Goal: Information Seeking & Learning: Learn about a topic

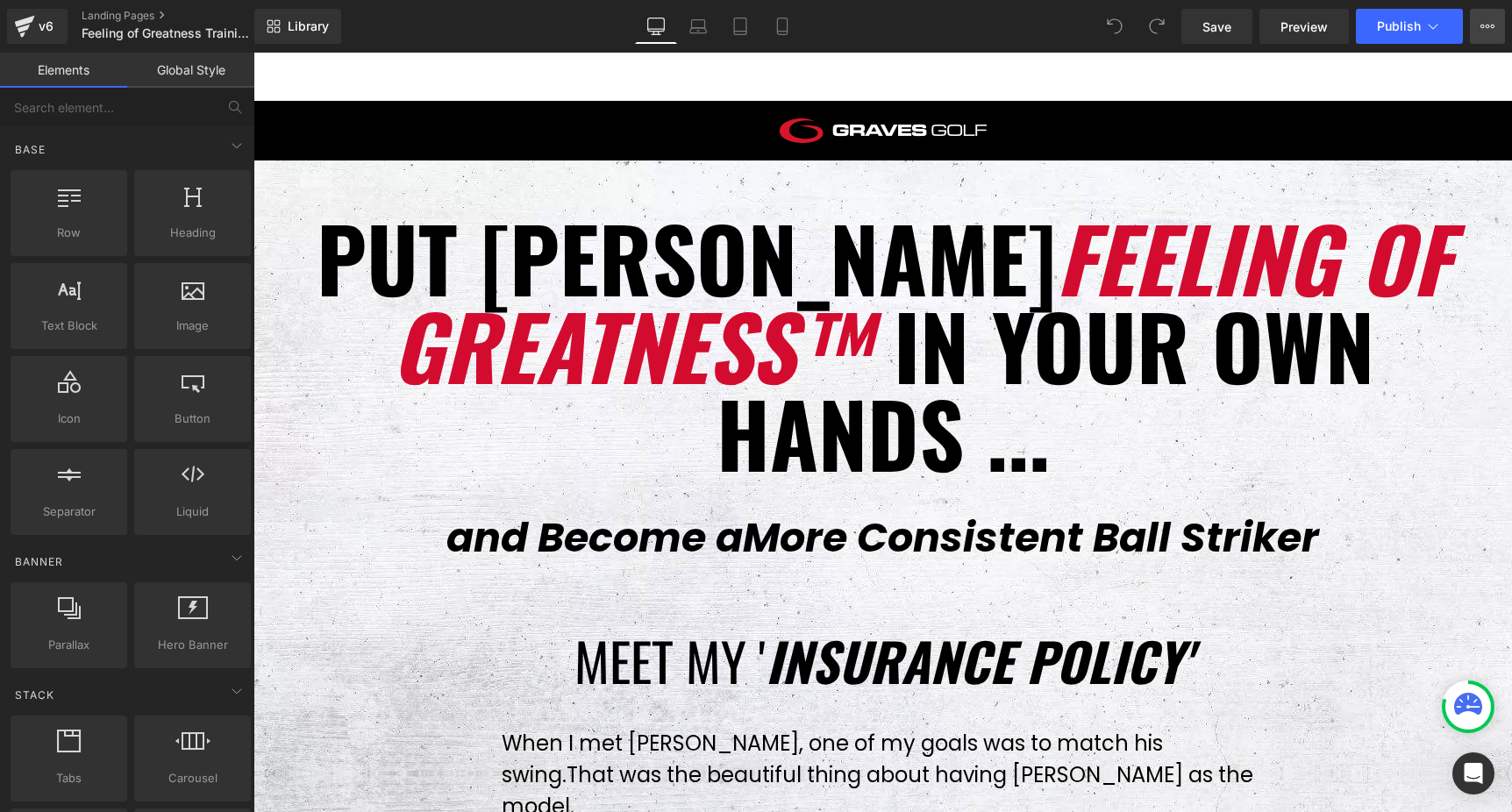
click at [1498, 29] on button "View Live Page View with current Template Save Template to Library Schedule Pub…" at bounding box center [1486, 26] width 35 height 35
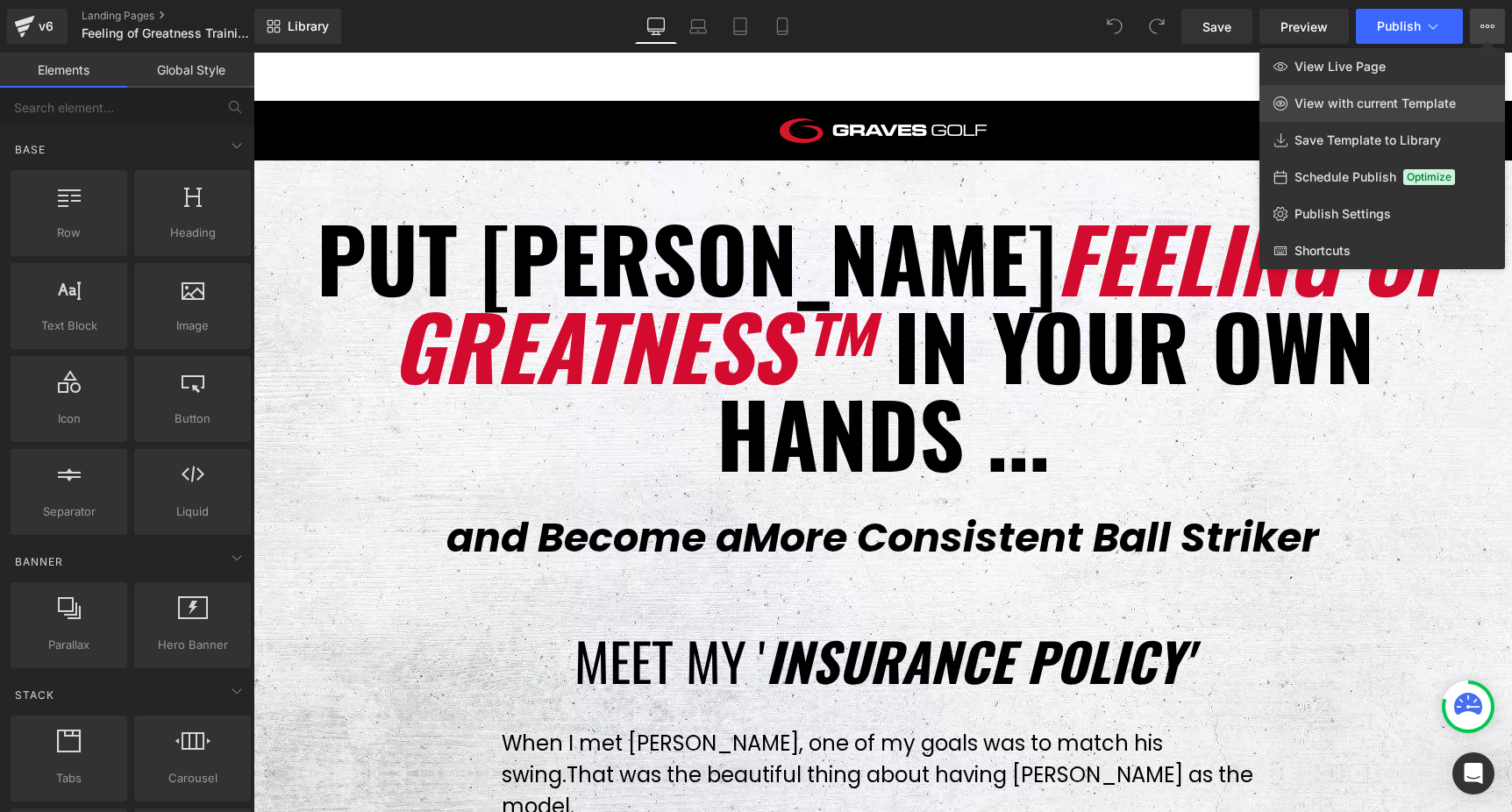
click at [1376, 100] on span "View with current Template" at bounding box center [1375, 103] width 162 height 16
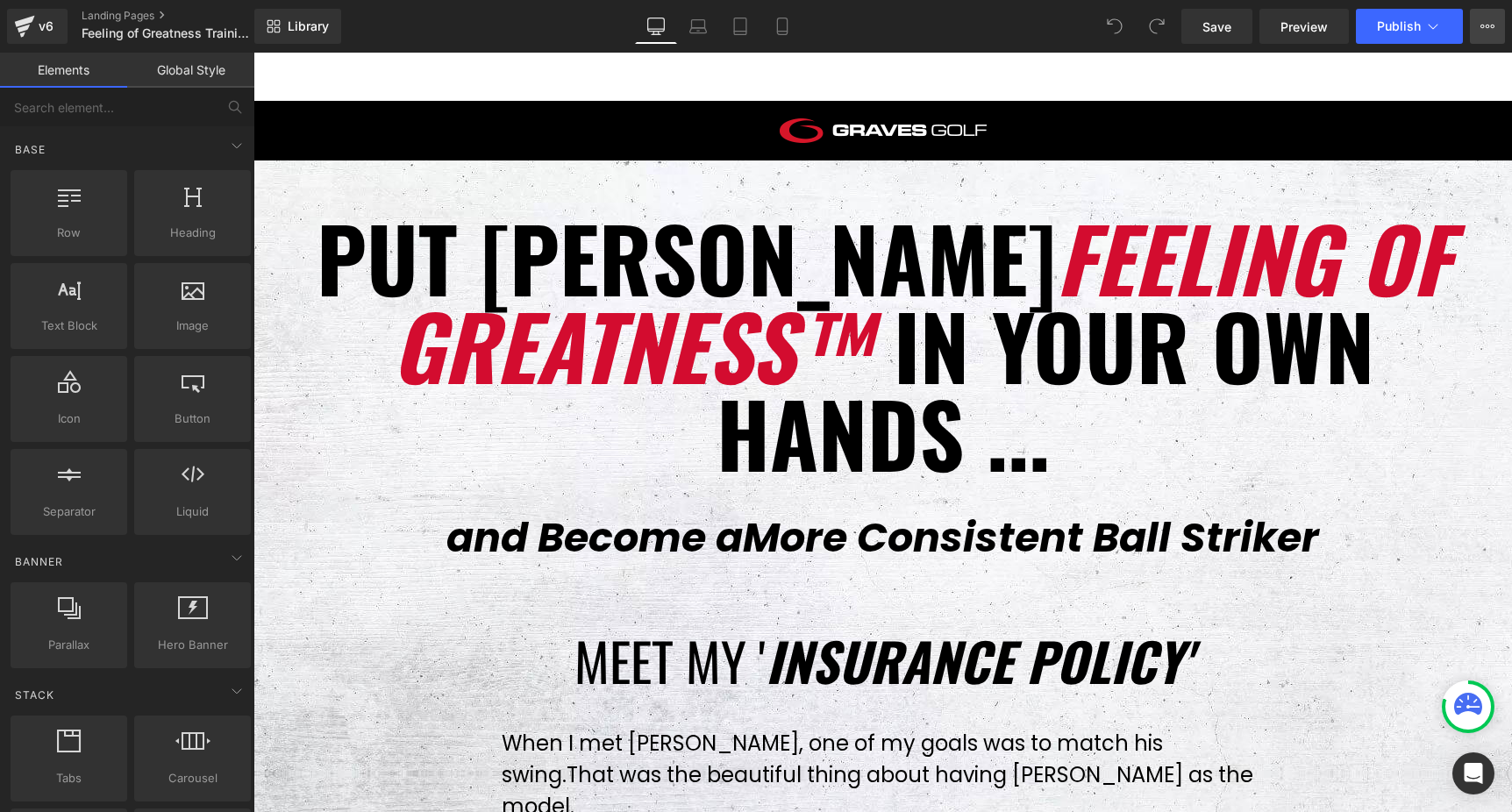
click at [1482, 20] on icon at bounding box center [1486, 26] width 14 height 14
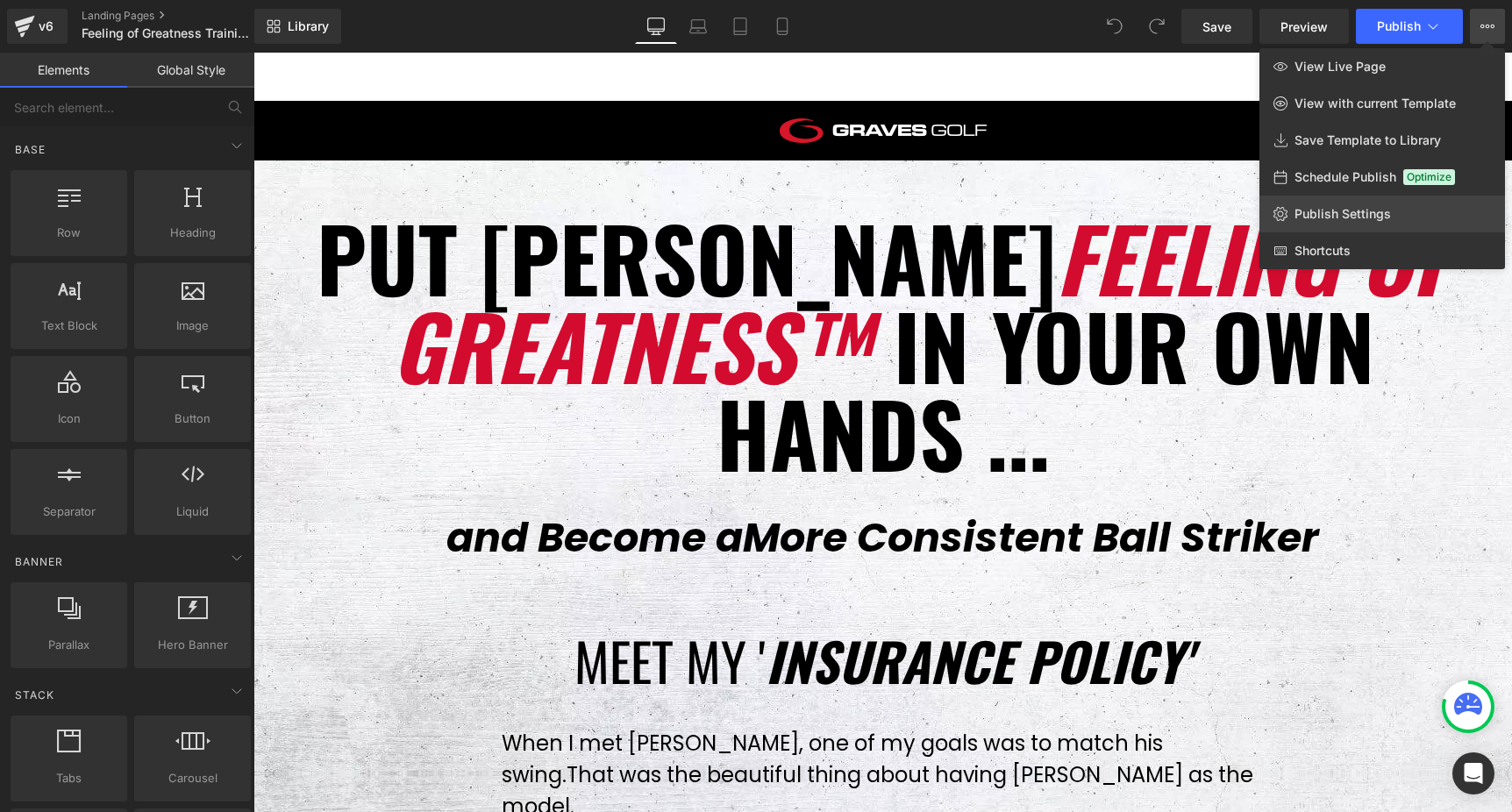
click at [1337, 213] on span "Publish Settings" at bounding box center [1342, 214] width 96 height 16
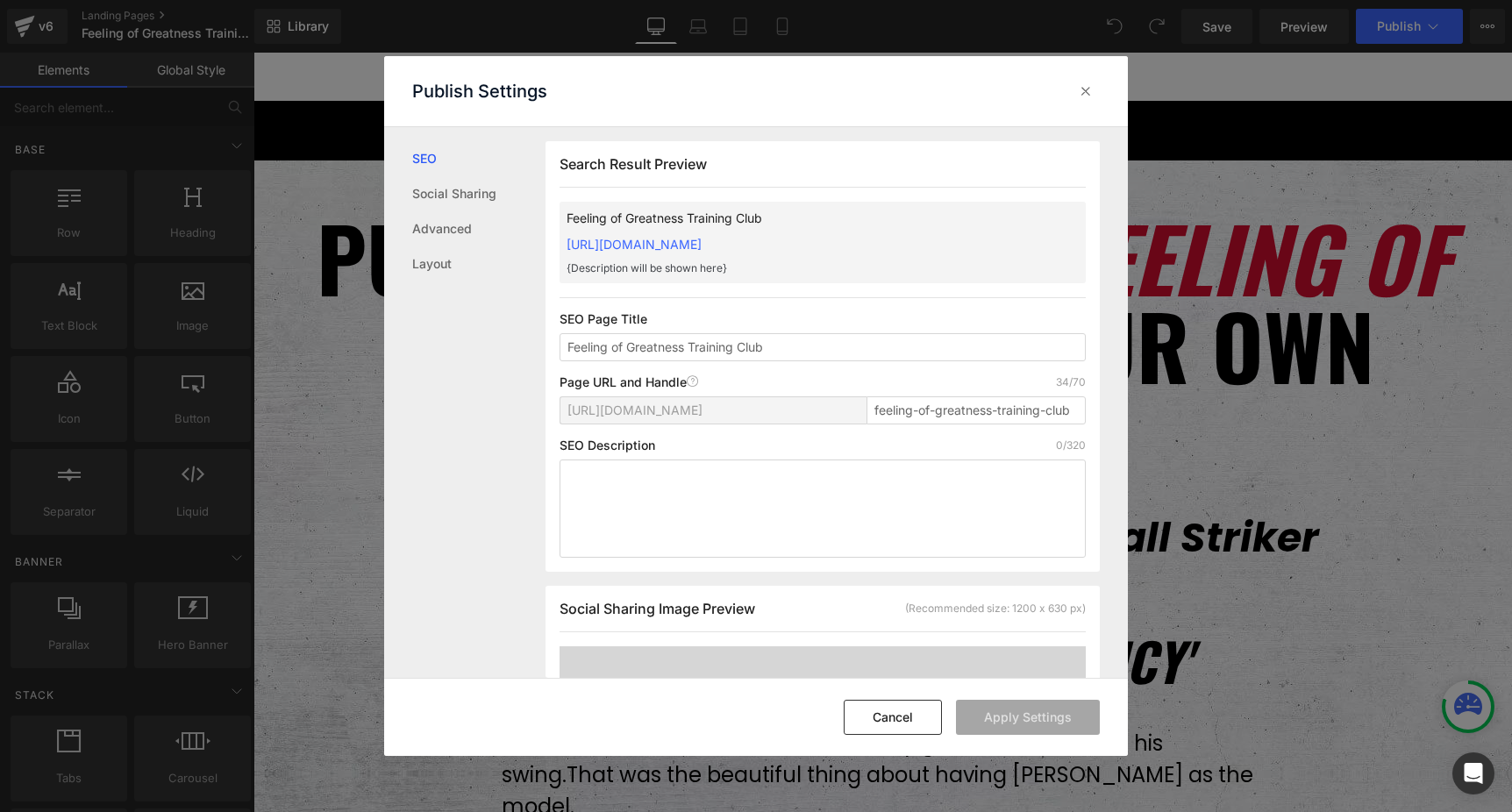
scroll to position [1, 0]
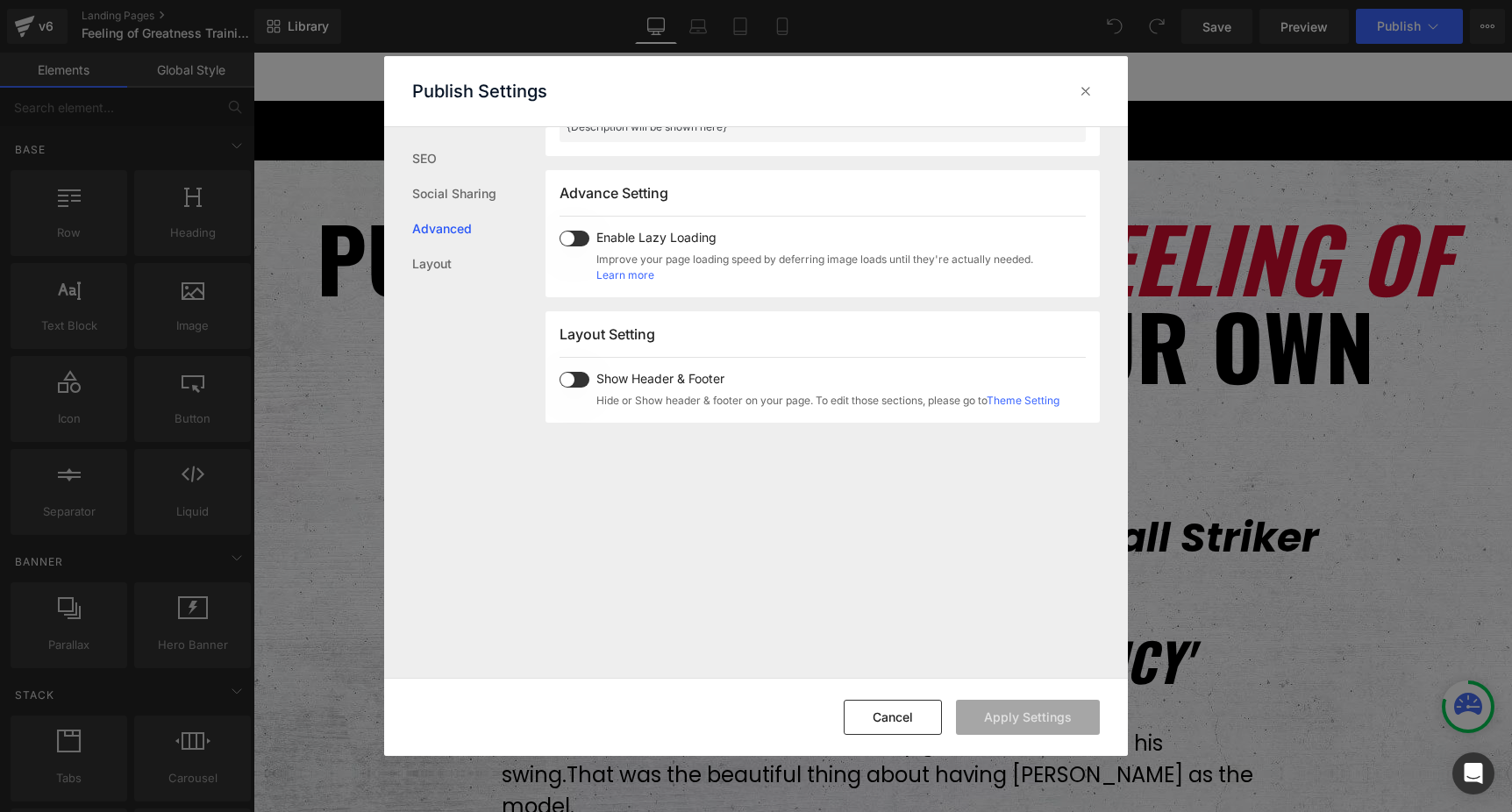
scroll to position [905, 0]
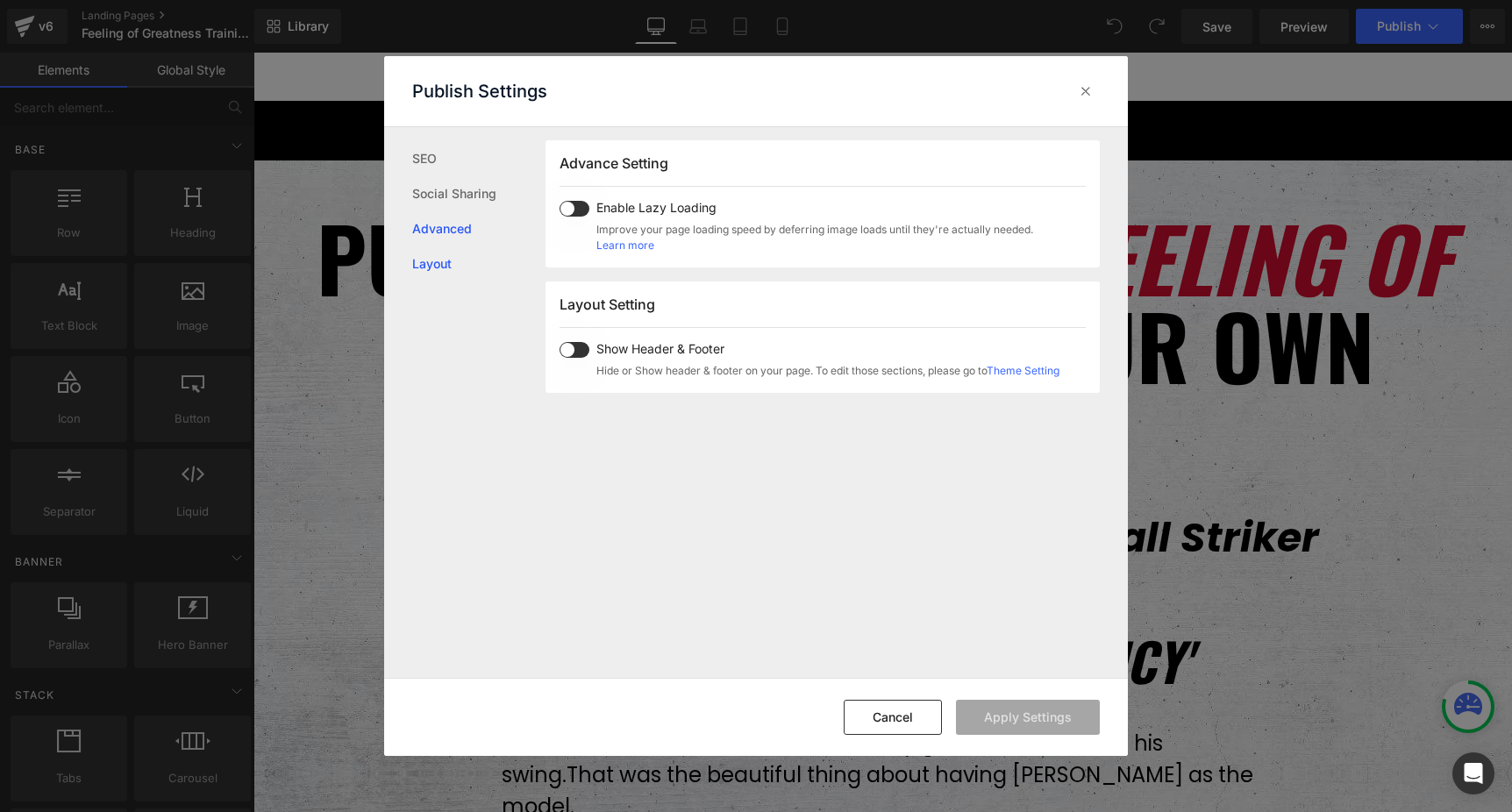
click at [437, 256] on link "Layout" at bounding box center [479, 264] width 133 height 35
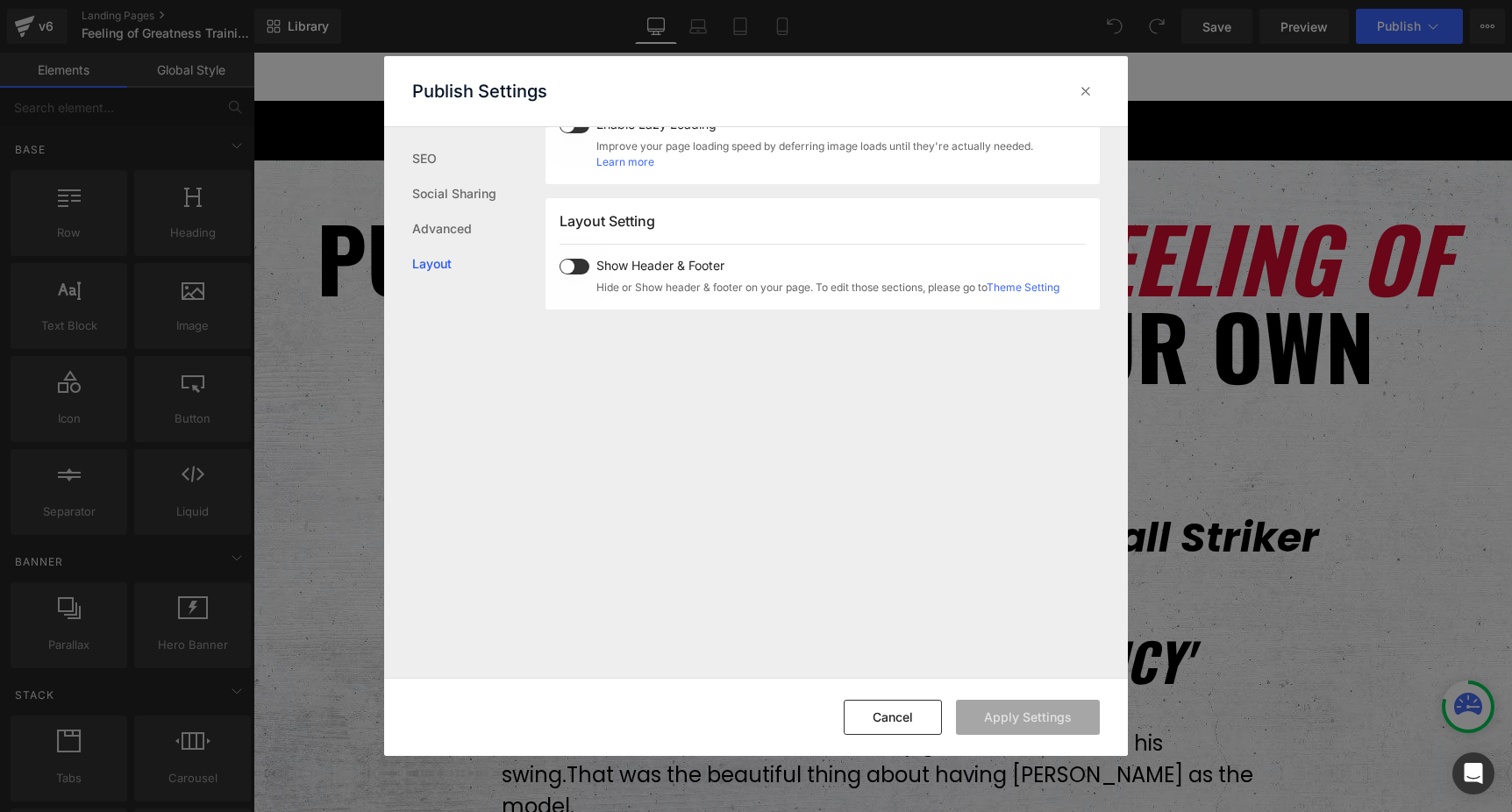
scroll to position [1045, 0]
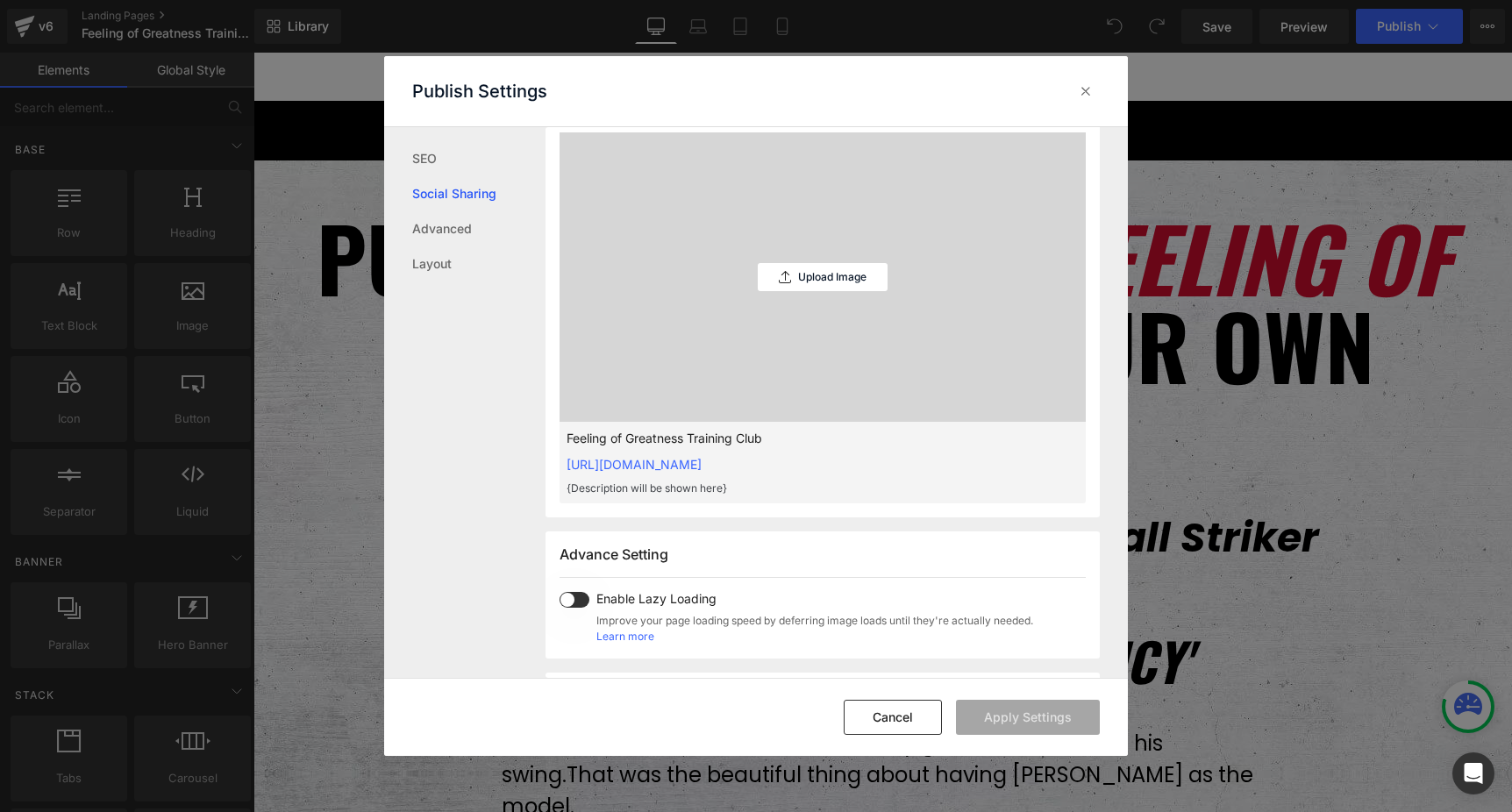
scroll to position [446, 0]
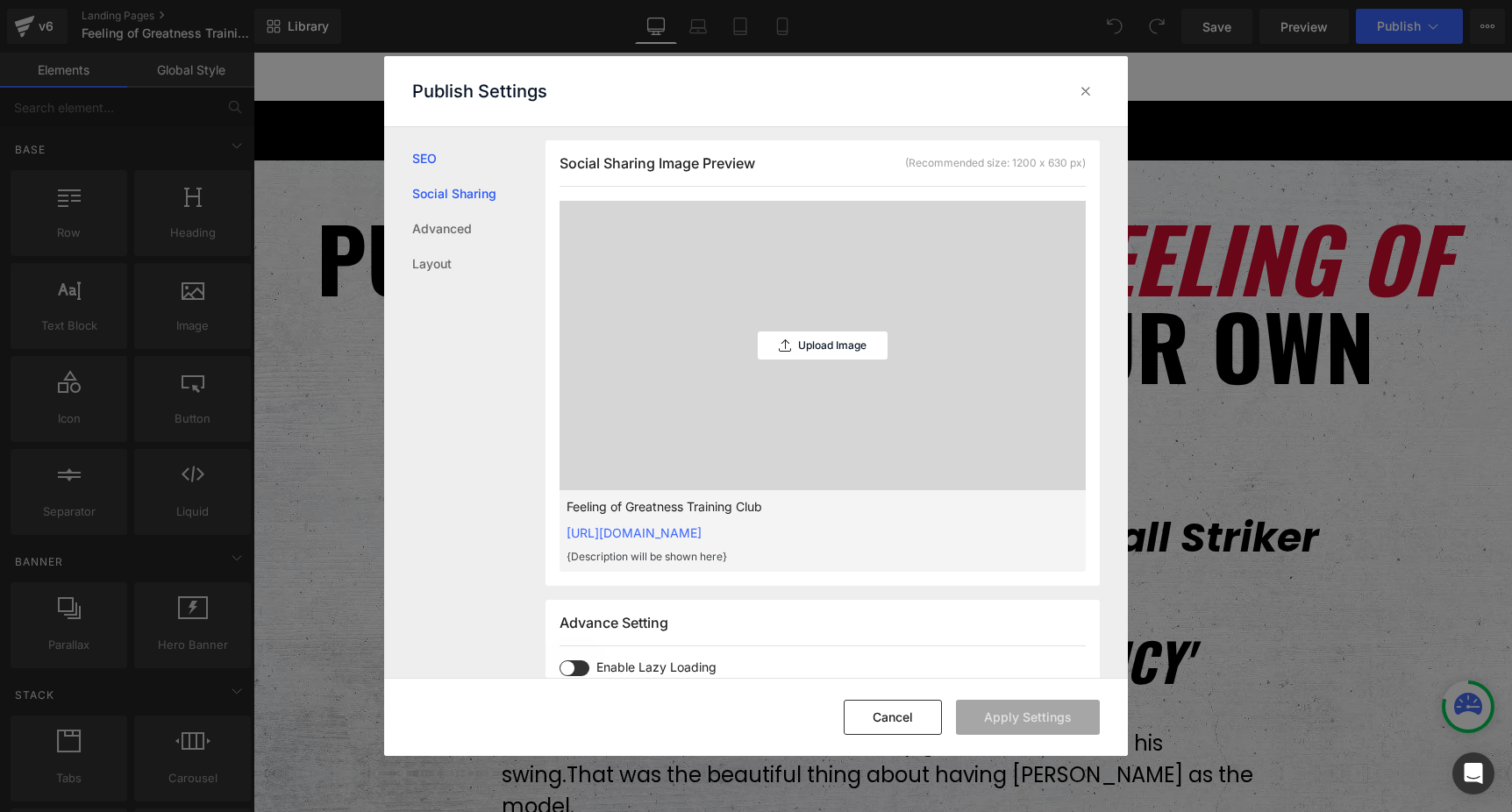
click at [429, 162] on link "SEO" at bounding box center [479, 158] width 133 height 35
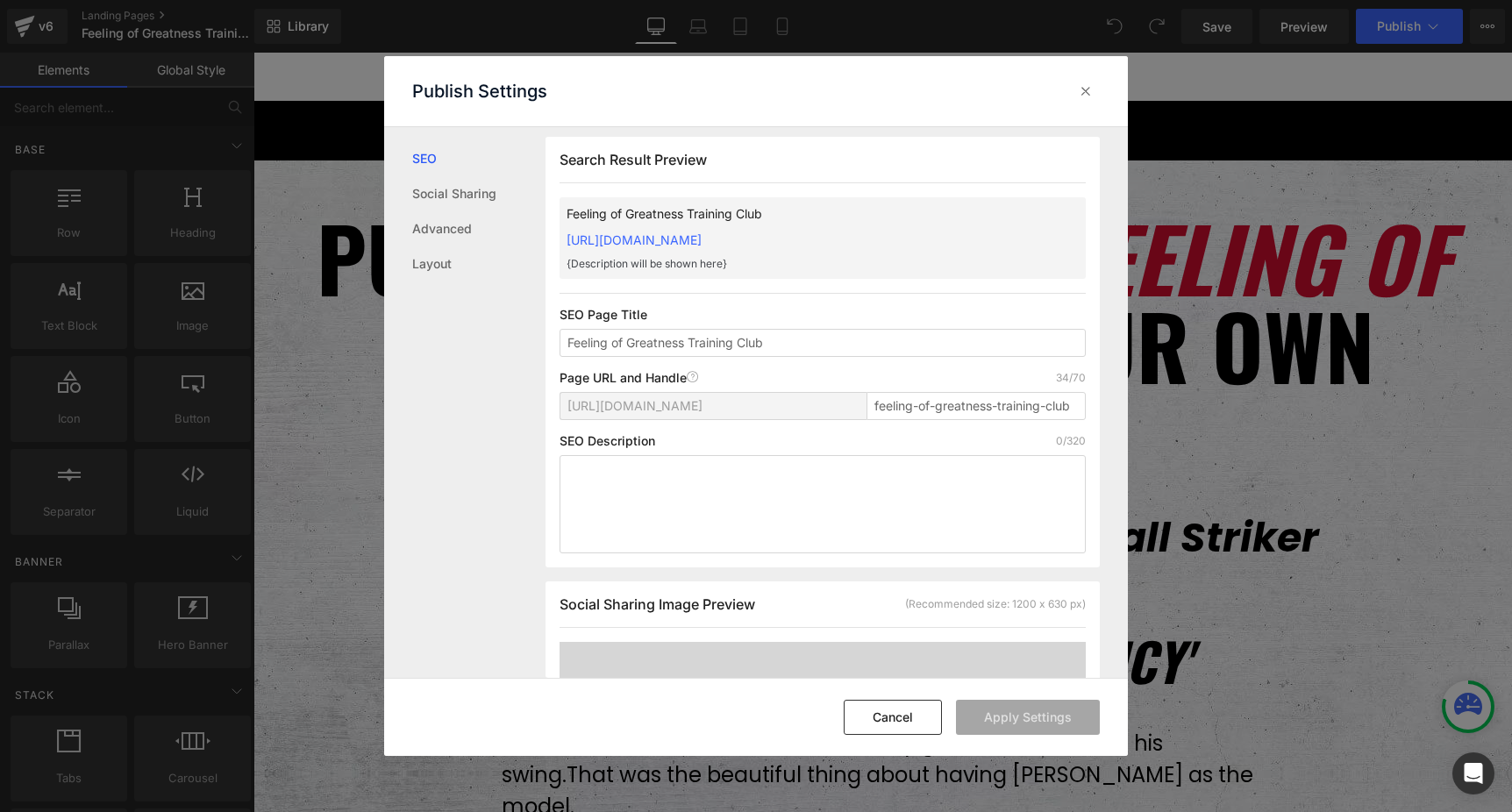
scroll to position [1, 0]
drag, startPoint x: 1091, startPoint y: 95, endPoint x: 837, endPoint y: 42, distance: 259.5
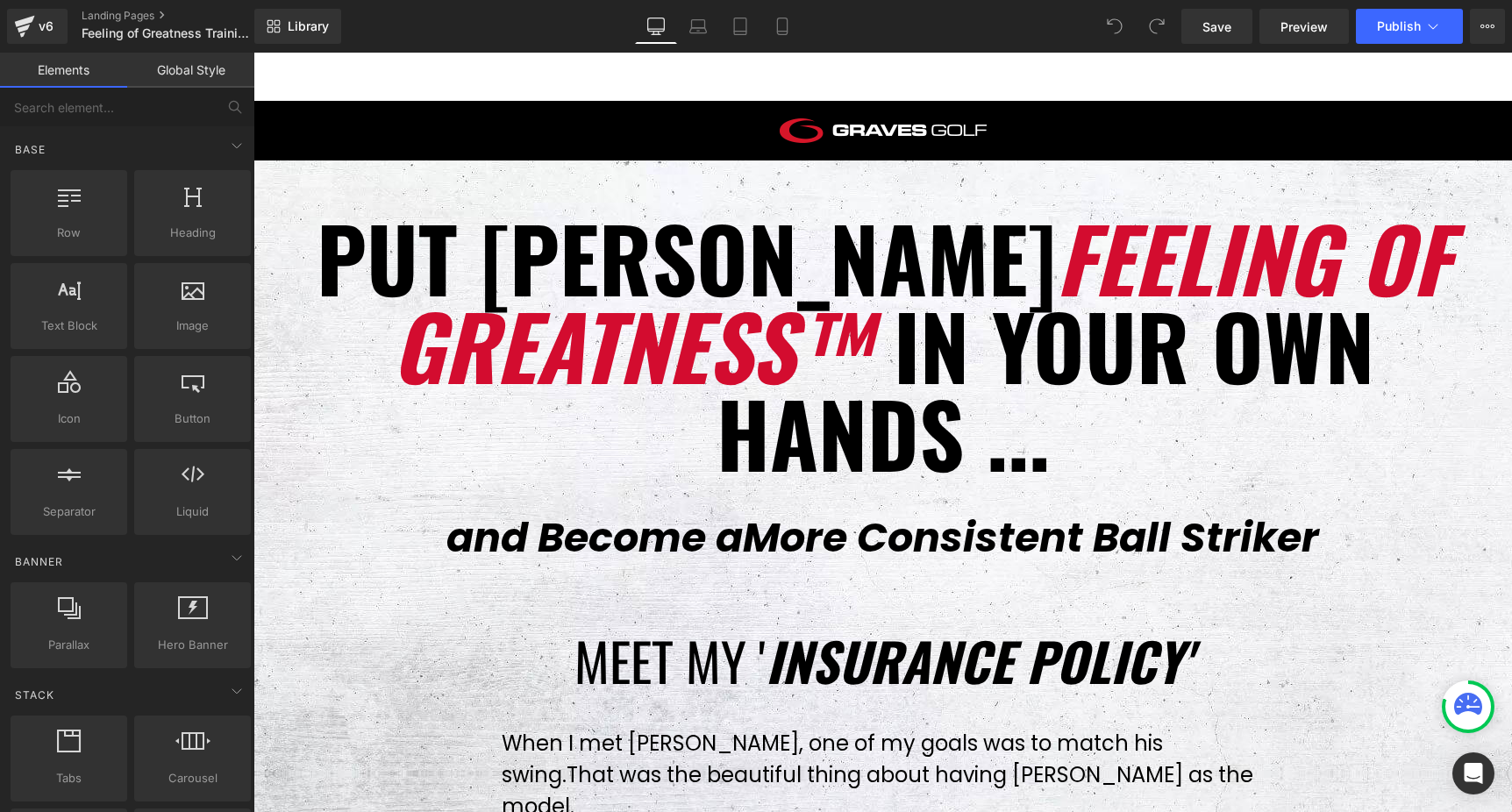
click at [205, 62] on link "Global Style" at bounding box center [191, 69] width 128 height 35
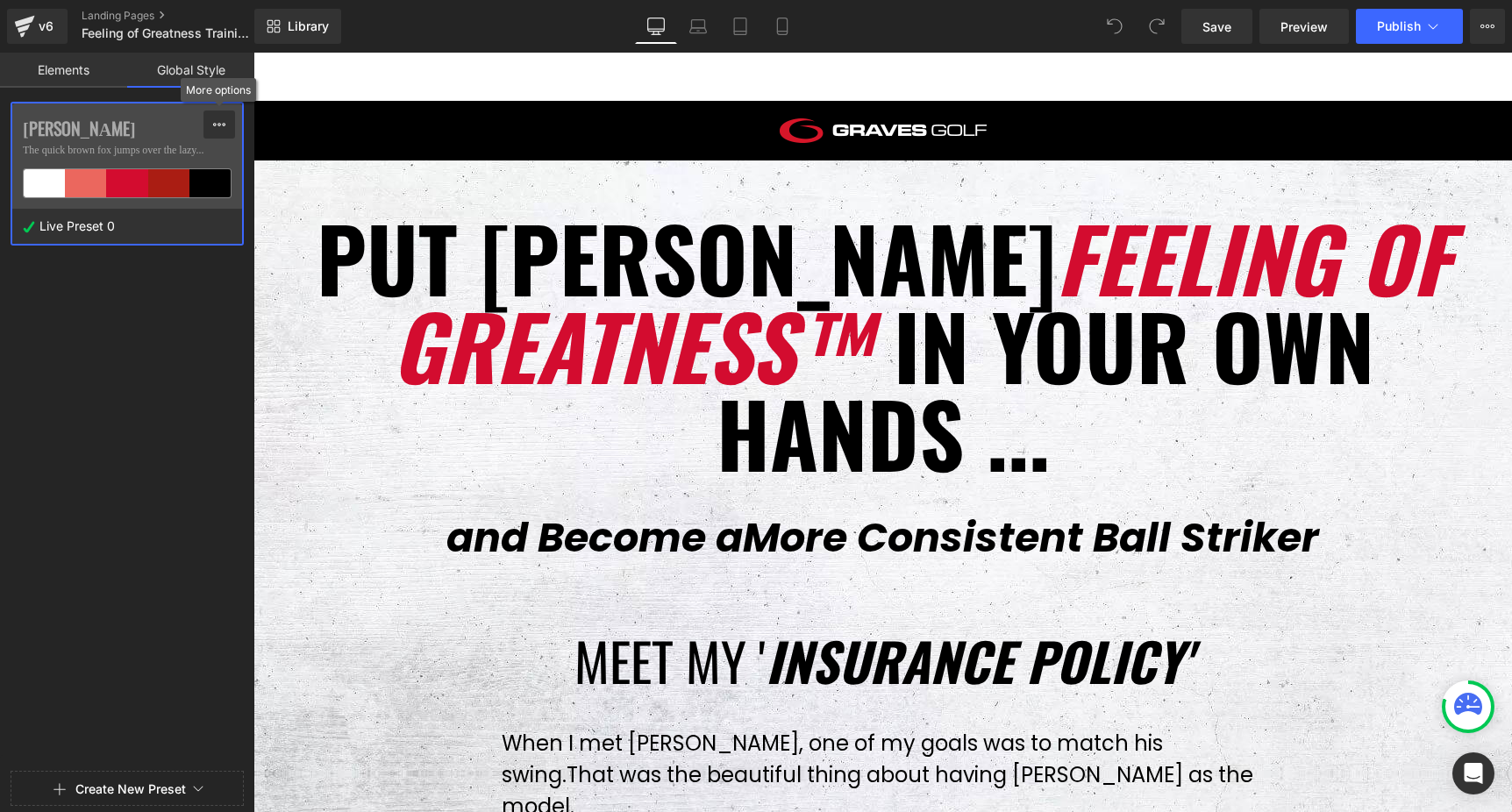
click at [221, 123] on icon at bounding box center [219, 124] width 14 height 14
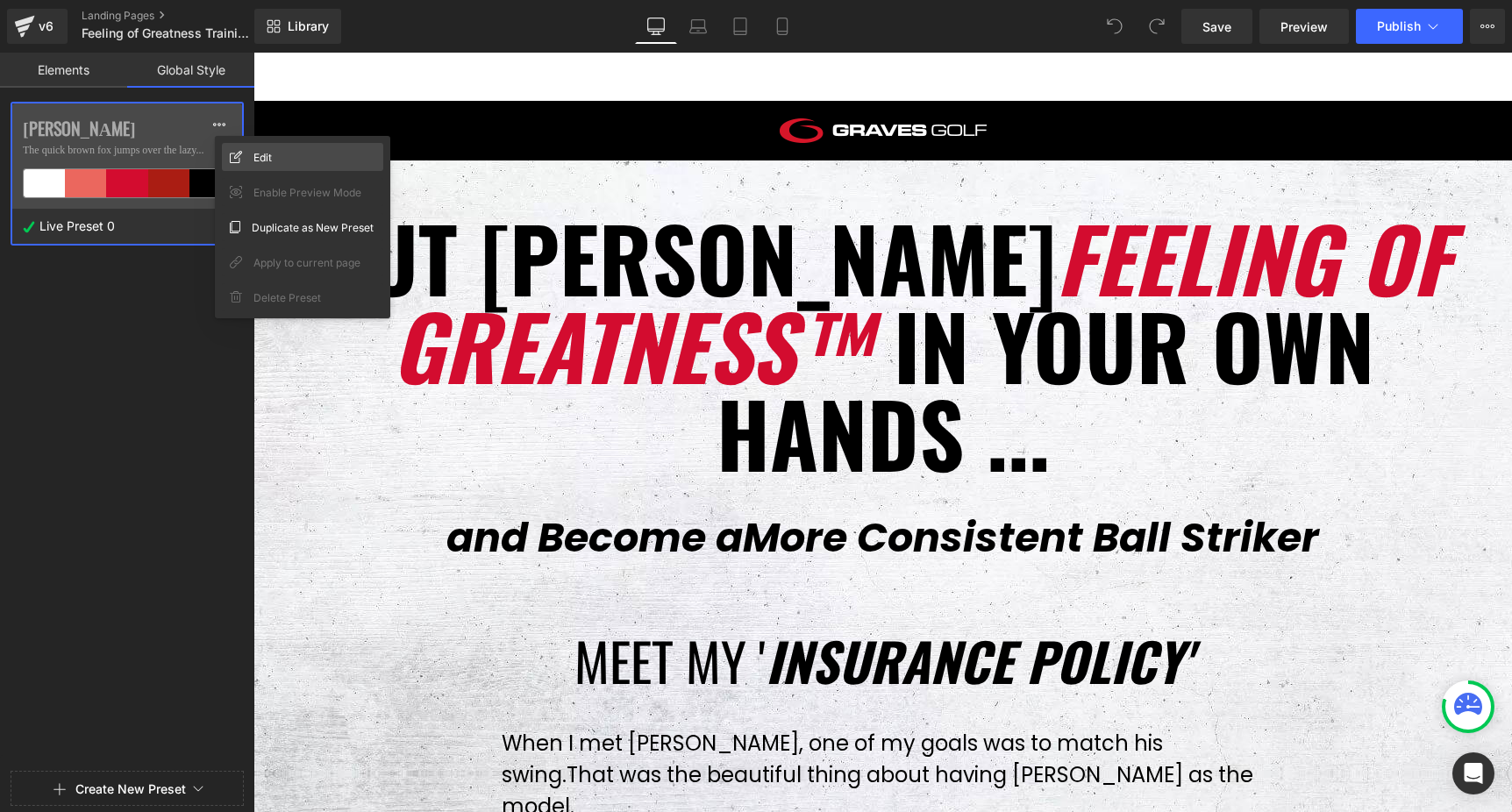
click at [267, 152] on span "Edit" at bounding box center [262, 157] width 18 height 18
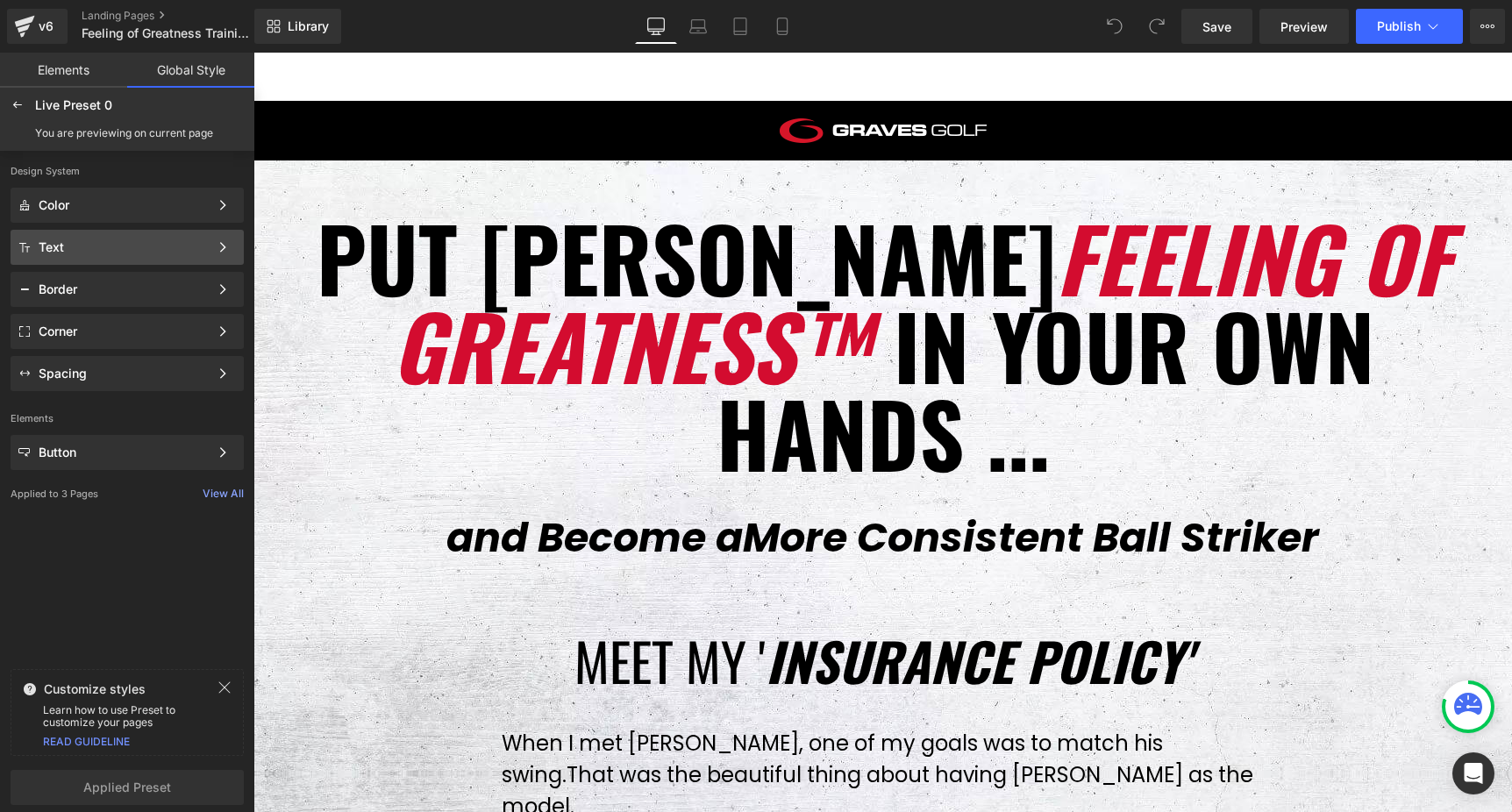
click at [191, 249] on div "Text" at bounding box center [124, 247] width 170 height 14
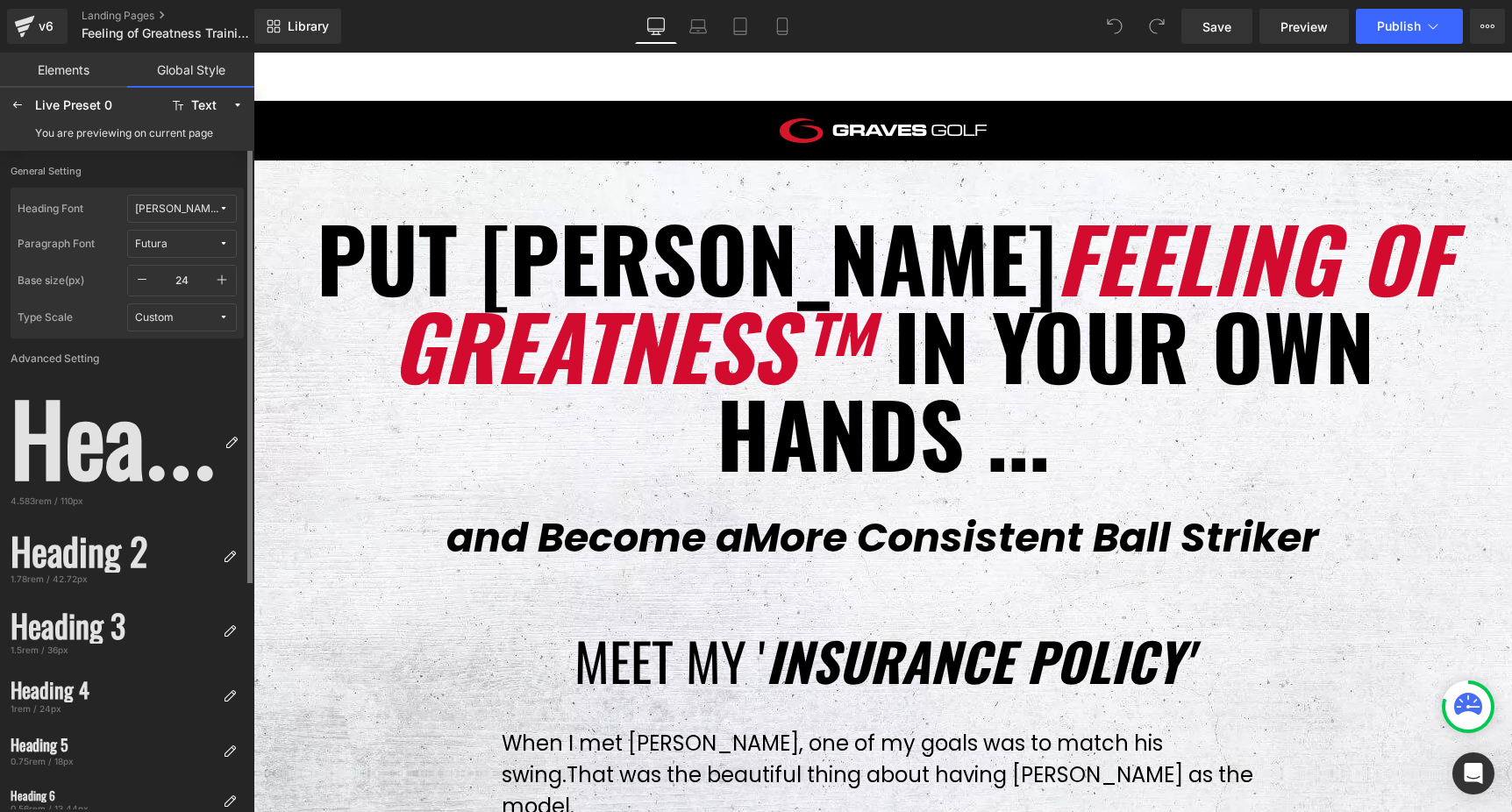
click at [214, 207] on span "[PERSON_NAME]" at bounding box center [177, 209] width 84 height 13
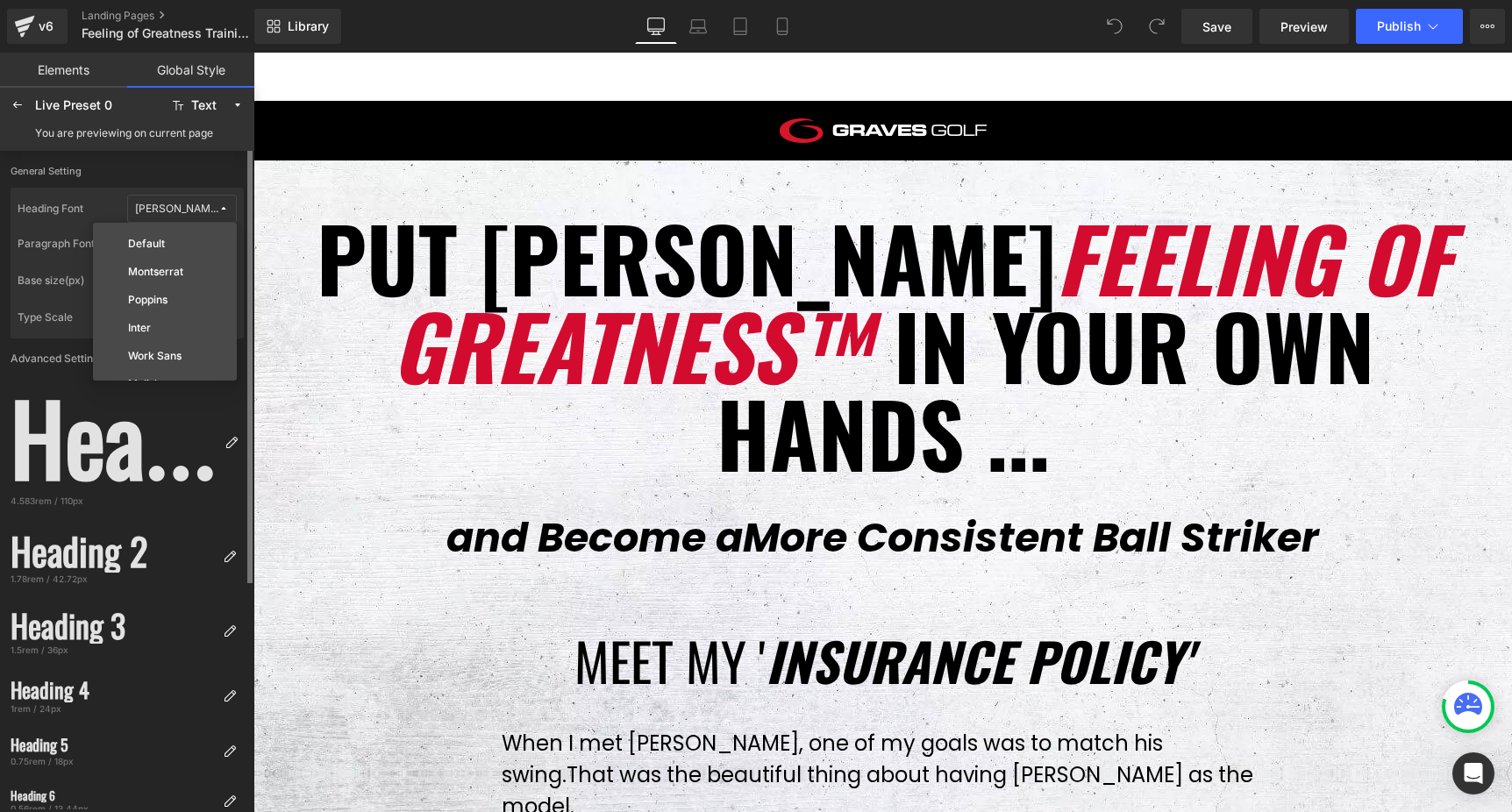
click at [214, 207] on span "[PERSON_NAME]" at bounding box center [177, 209] width 84 height 13
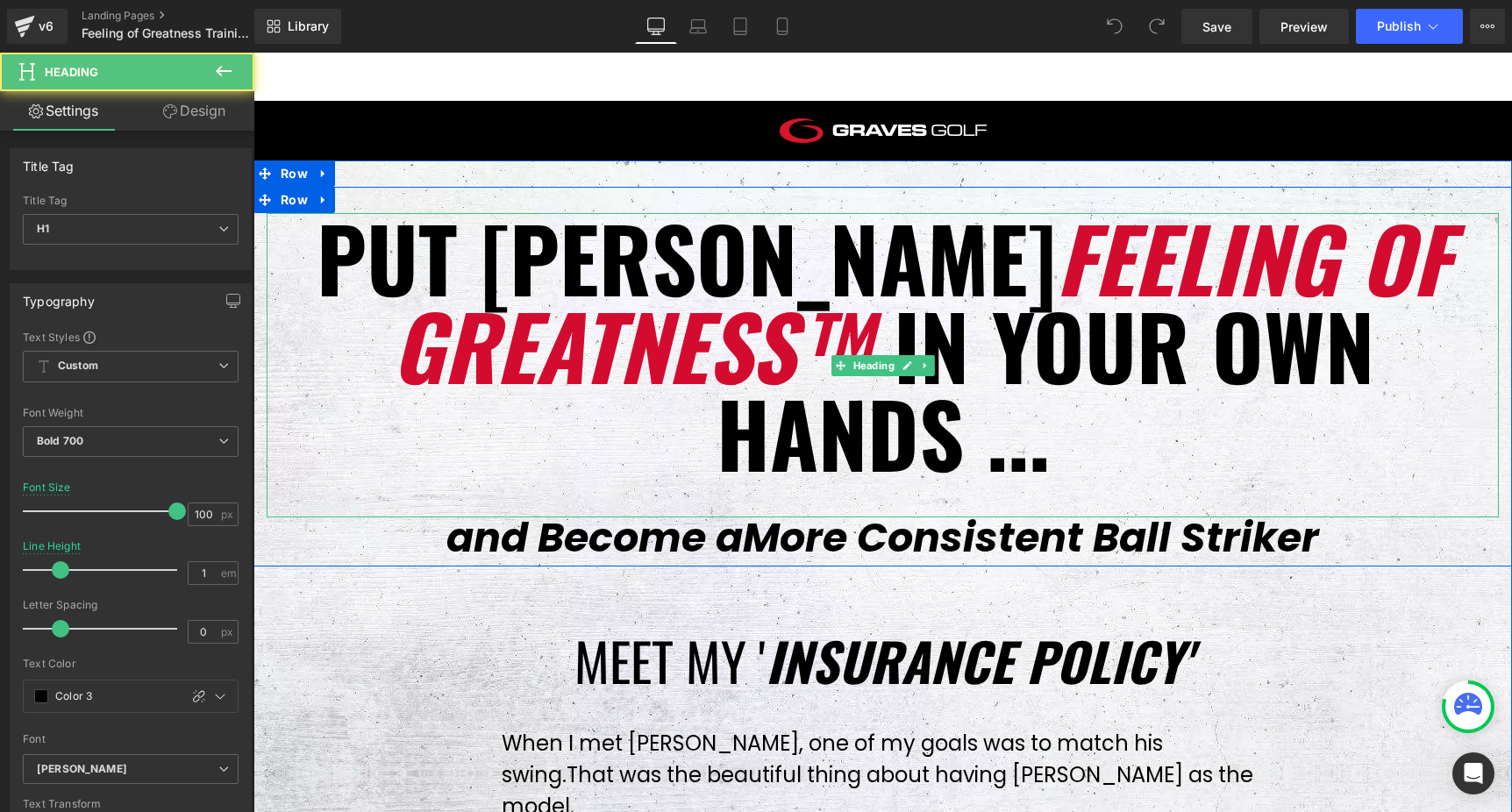
click at [522, 259] on h1 "Put [PERSON_NAME] Feeling of Greatness™ in your own hands ..." at bounding box center [882, 345] width 1232 height 263
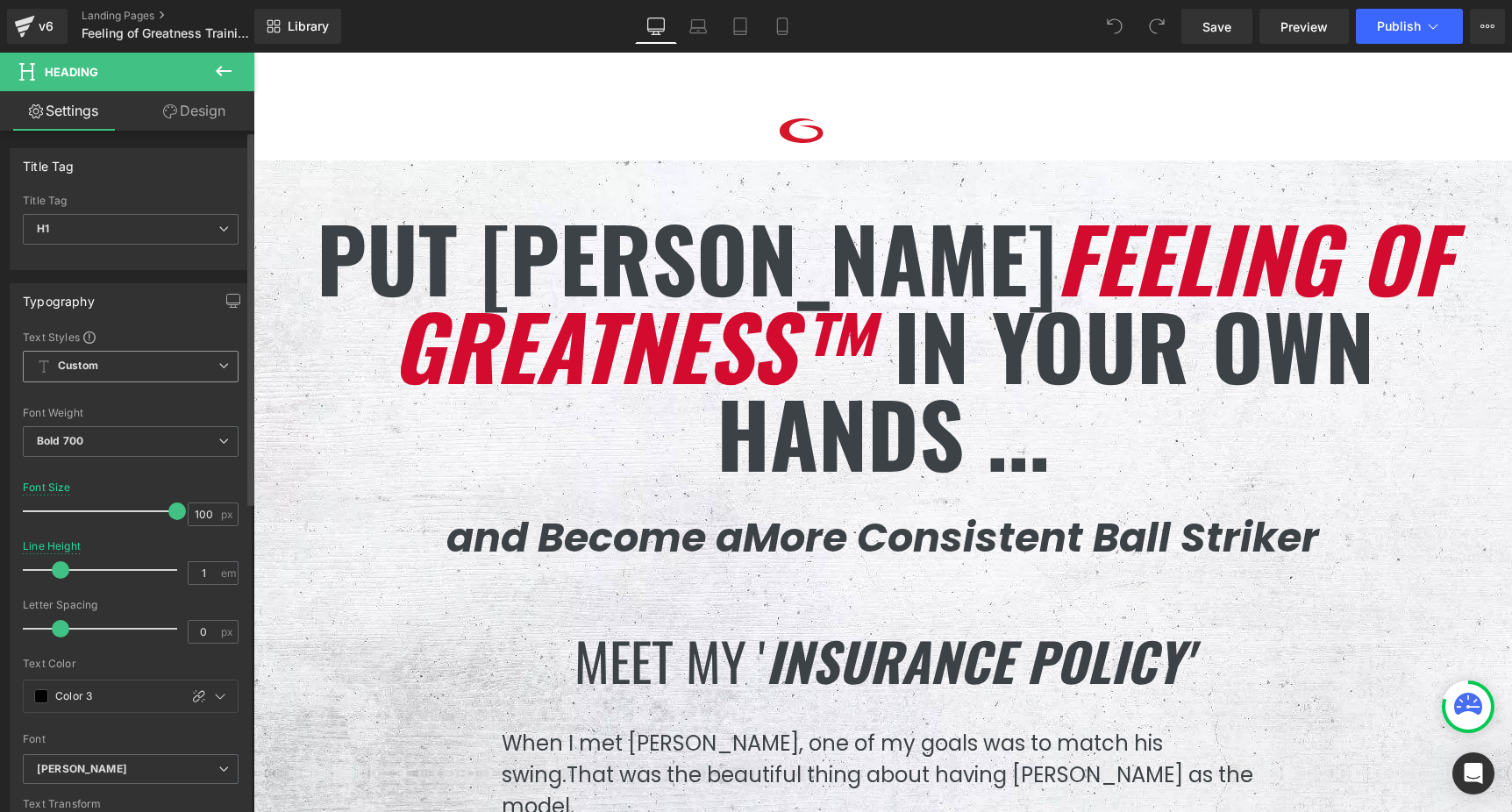
click at [203, 366] on span "Custom" at bounding box center [130, 366] width 216 height 31
click at [147, 327] on div "Typography Text Styles Custom Heading 1 Heading 2 Heading 3 Heading 4 Heading 5…" at bounding box center [130, 579] width 242 height 590
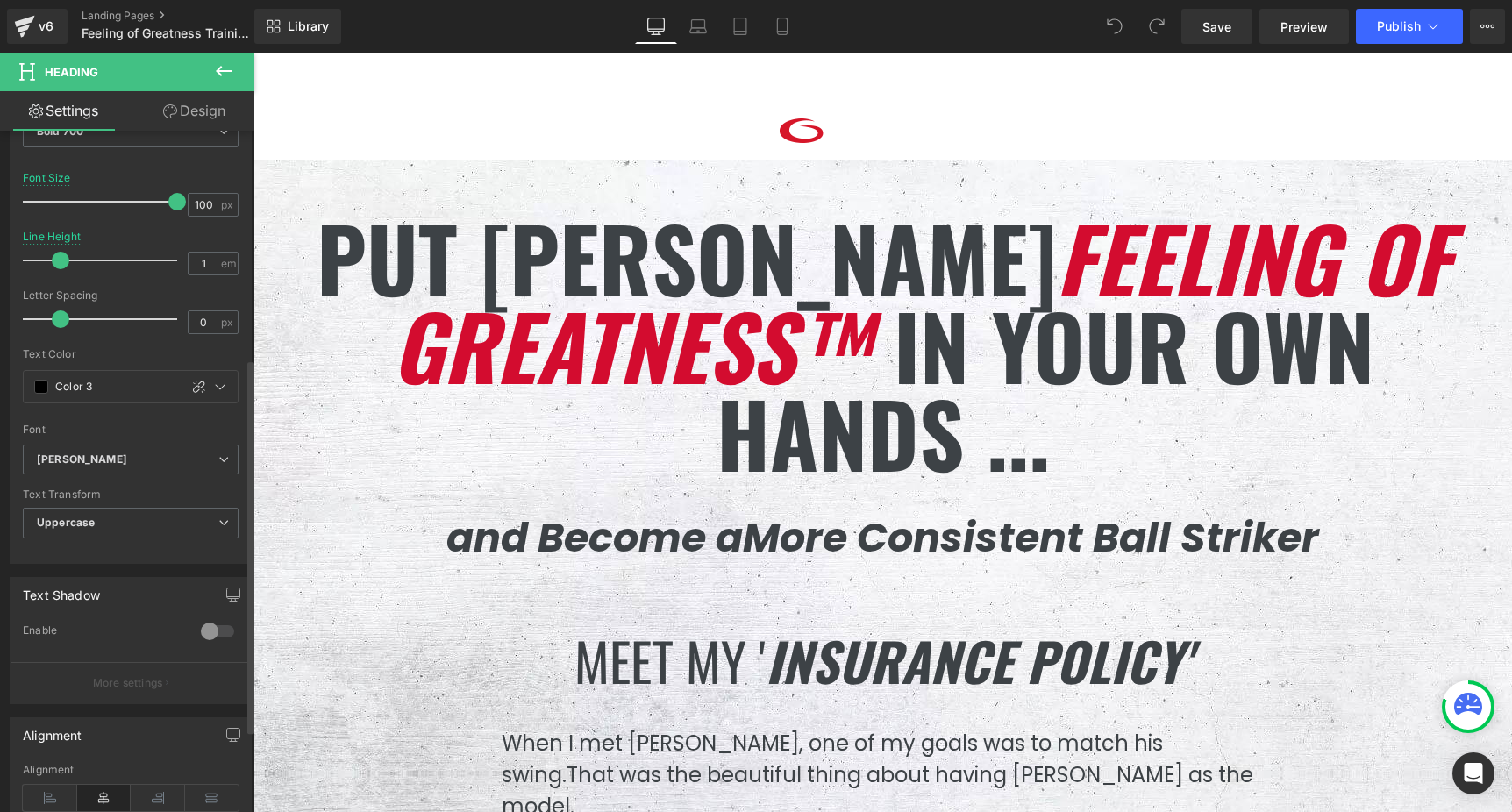
scroll to position [415, 0]
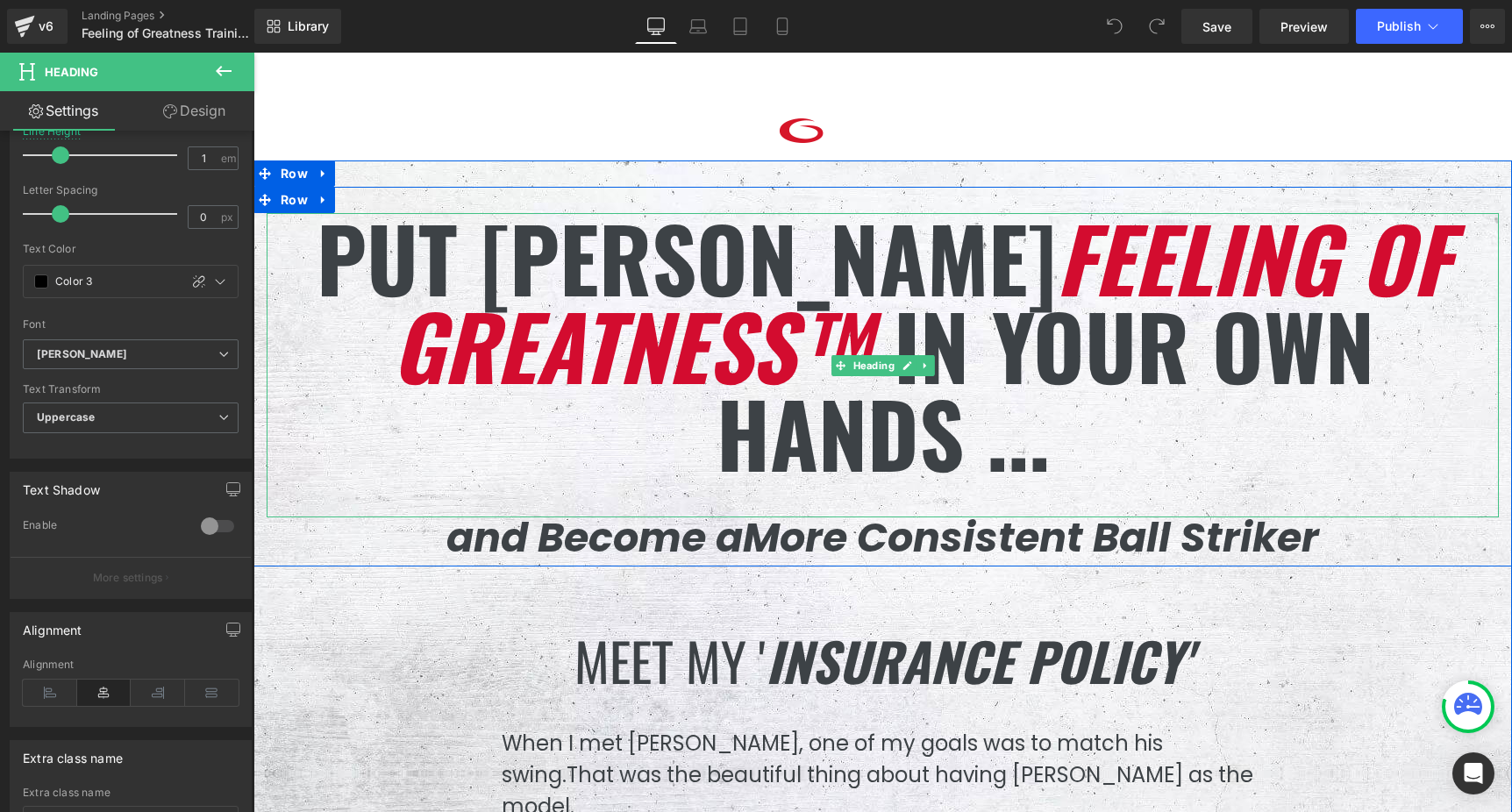
click at [569, 342] on span "Feeling of Greatness™" at bounding box center [920, 301] width 1057 height 218
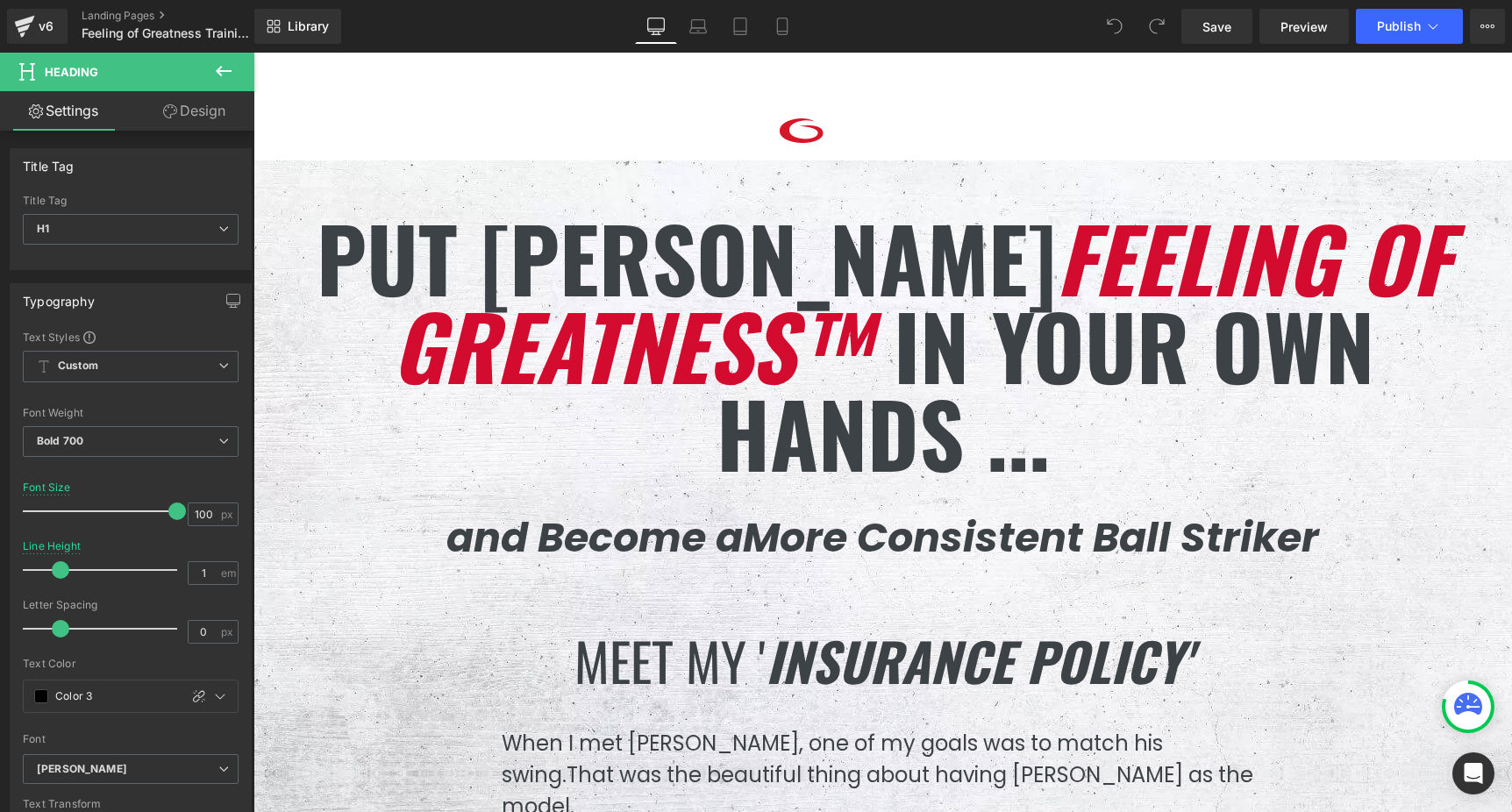
scroll to position [45, 0]
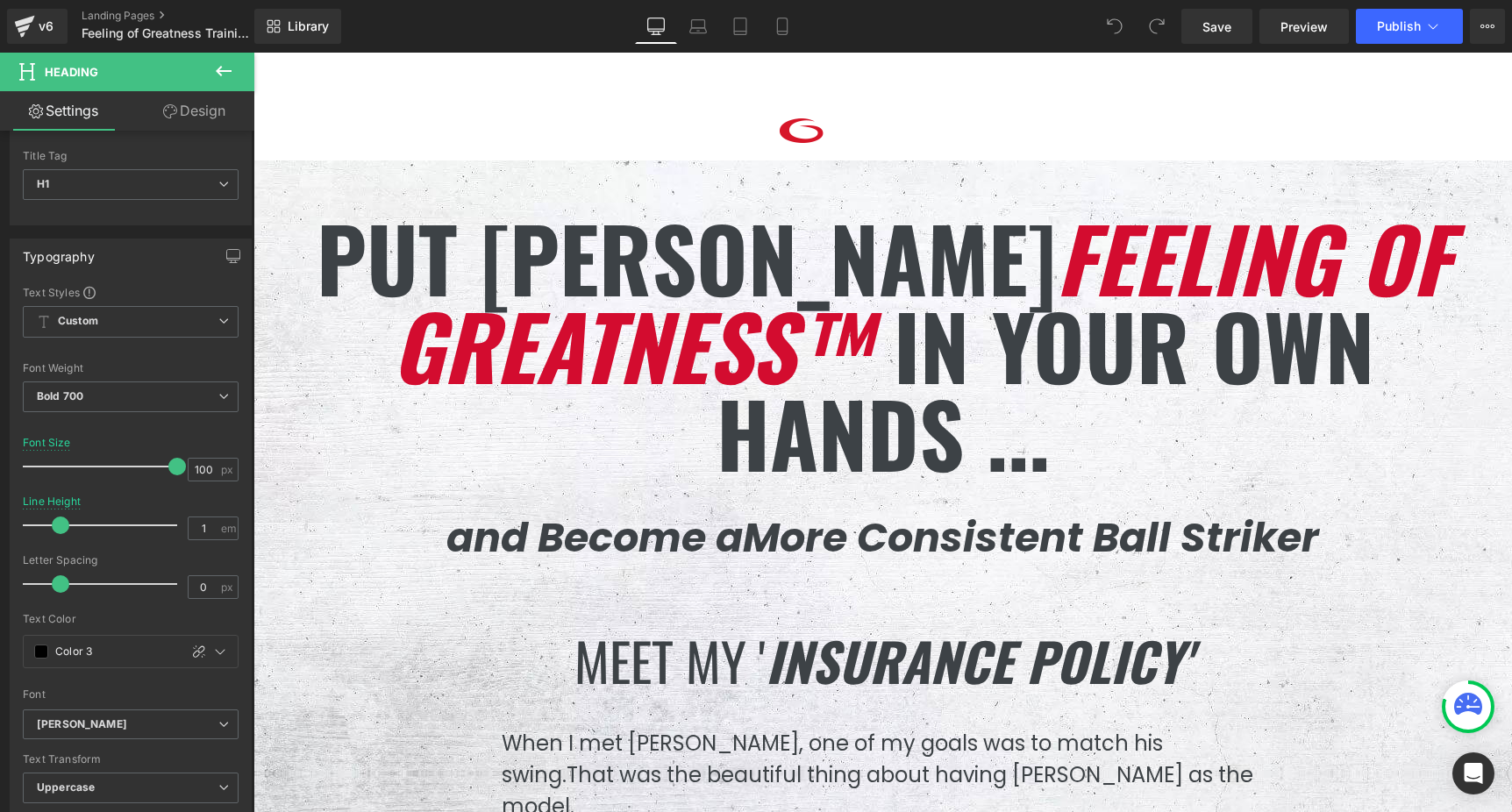
click at [225, 71] on icon at bounding box center [224, 70] width 16 height 10
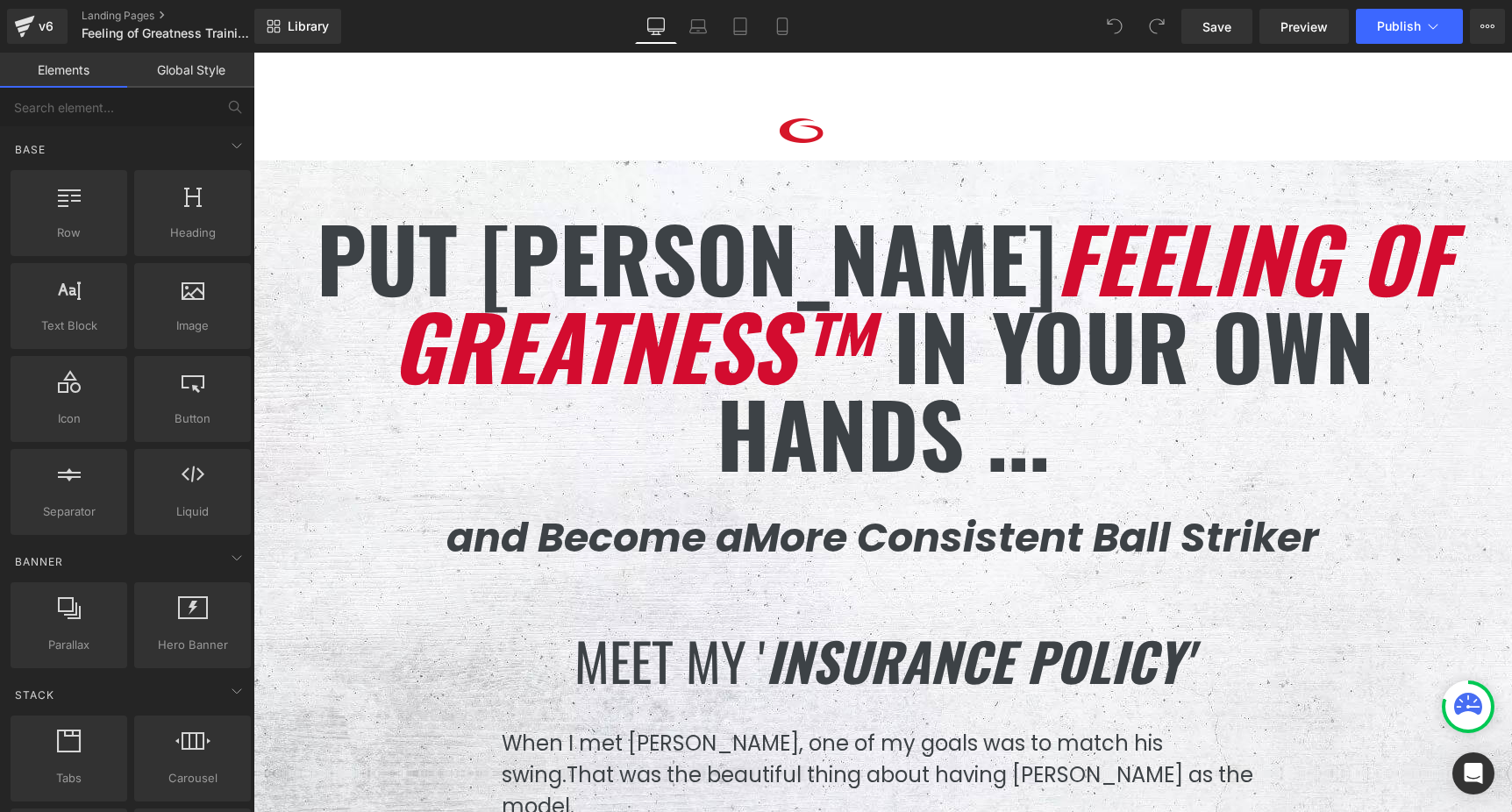
click at [193, 68] on link "Global Style" at bounding box center [191, 69] width 128 height 35
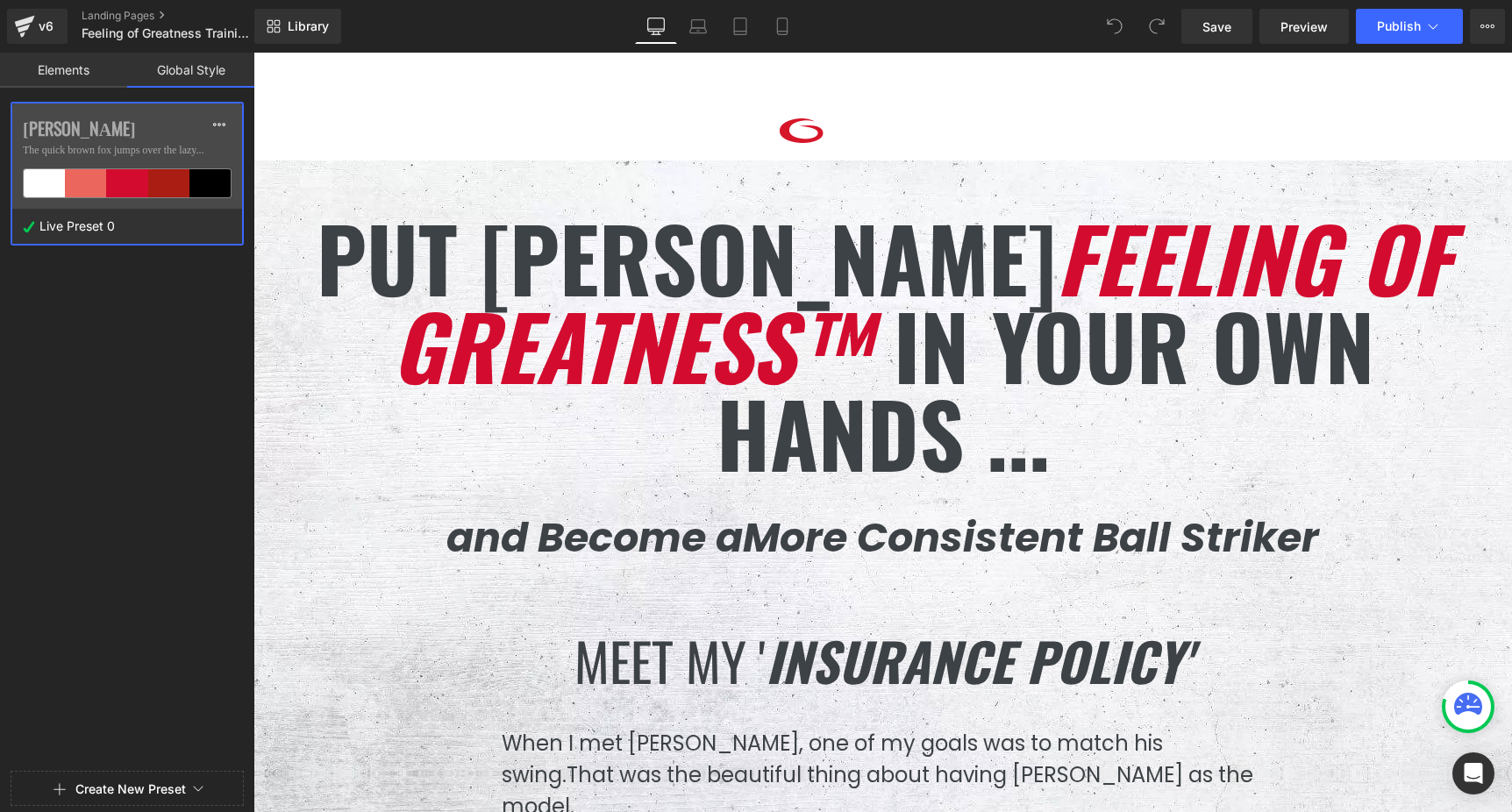
click at [176, 159] on div "[PERSON_NAME] The quick brown fox jumps over the lazy..." at bounding box center [127, 156] width 229 height 106
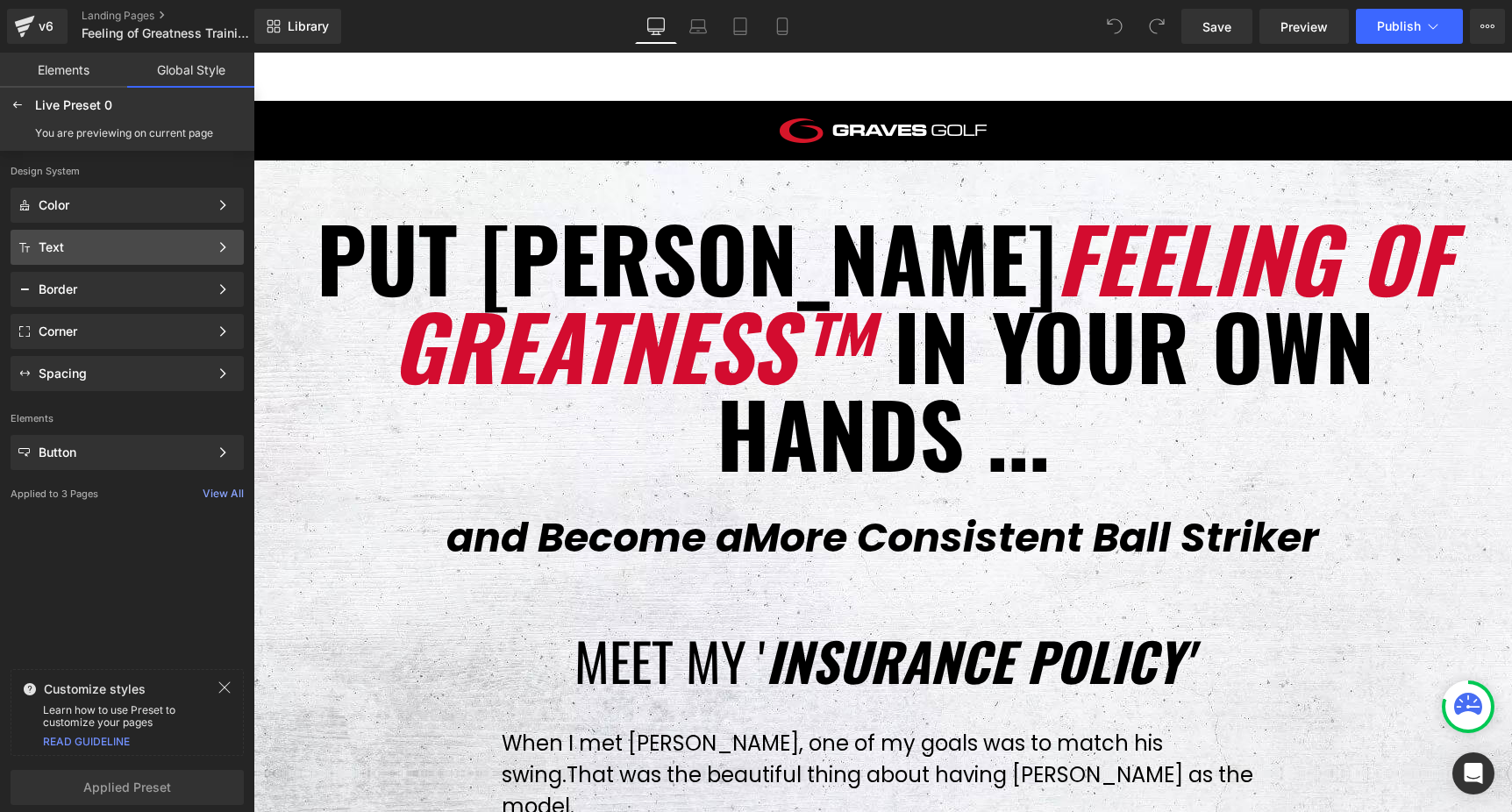
click at [175, 234] on div "Text Color Style Define a color palette and apply it to your pages 1 of 3 Next" at bounding box center [127, 247] width 233 height 35
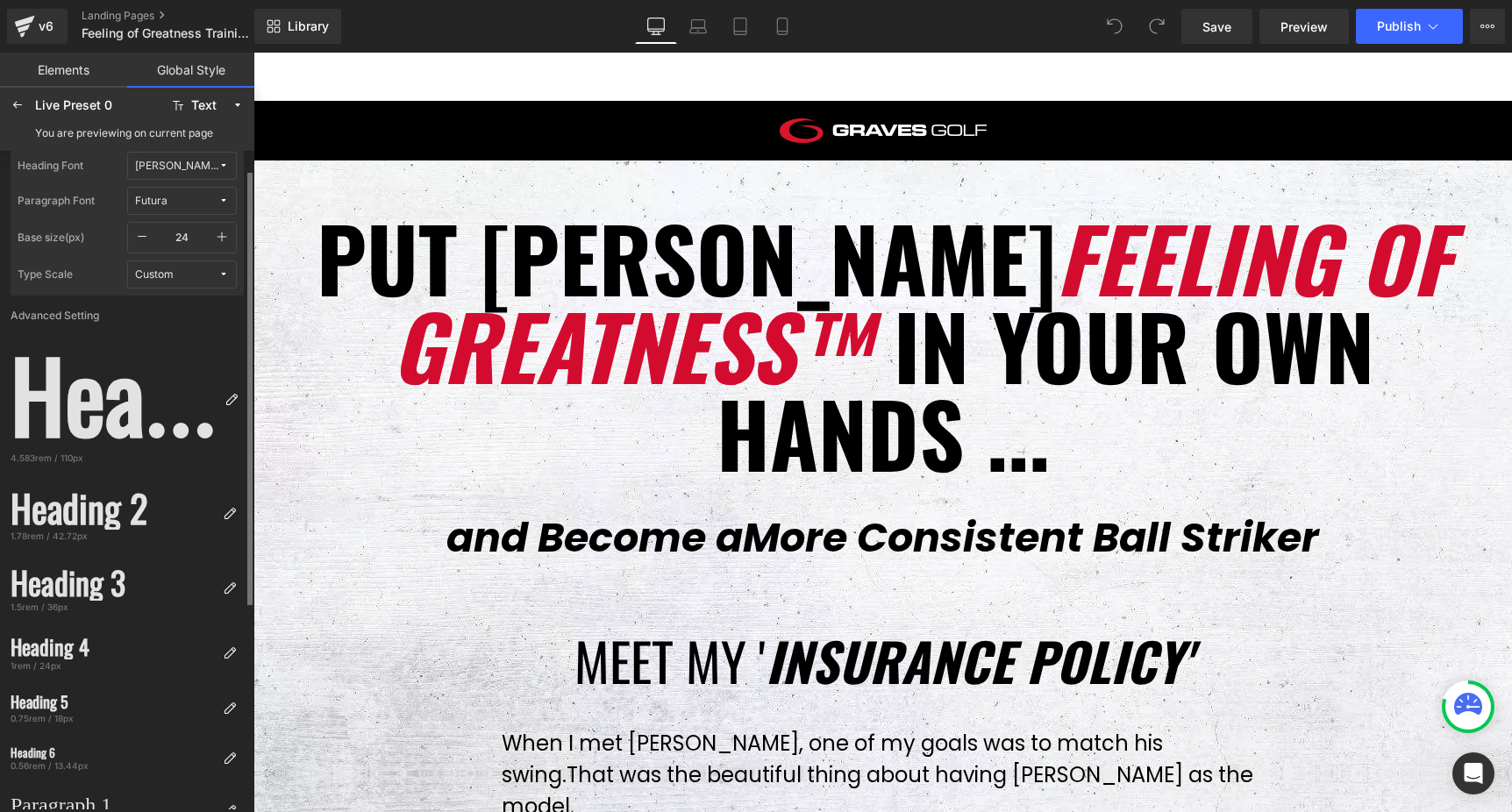
scroll to position [39, 0]
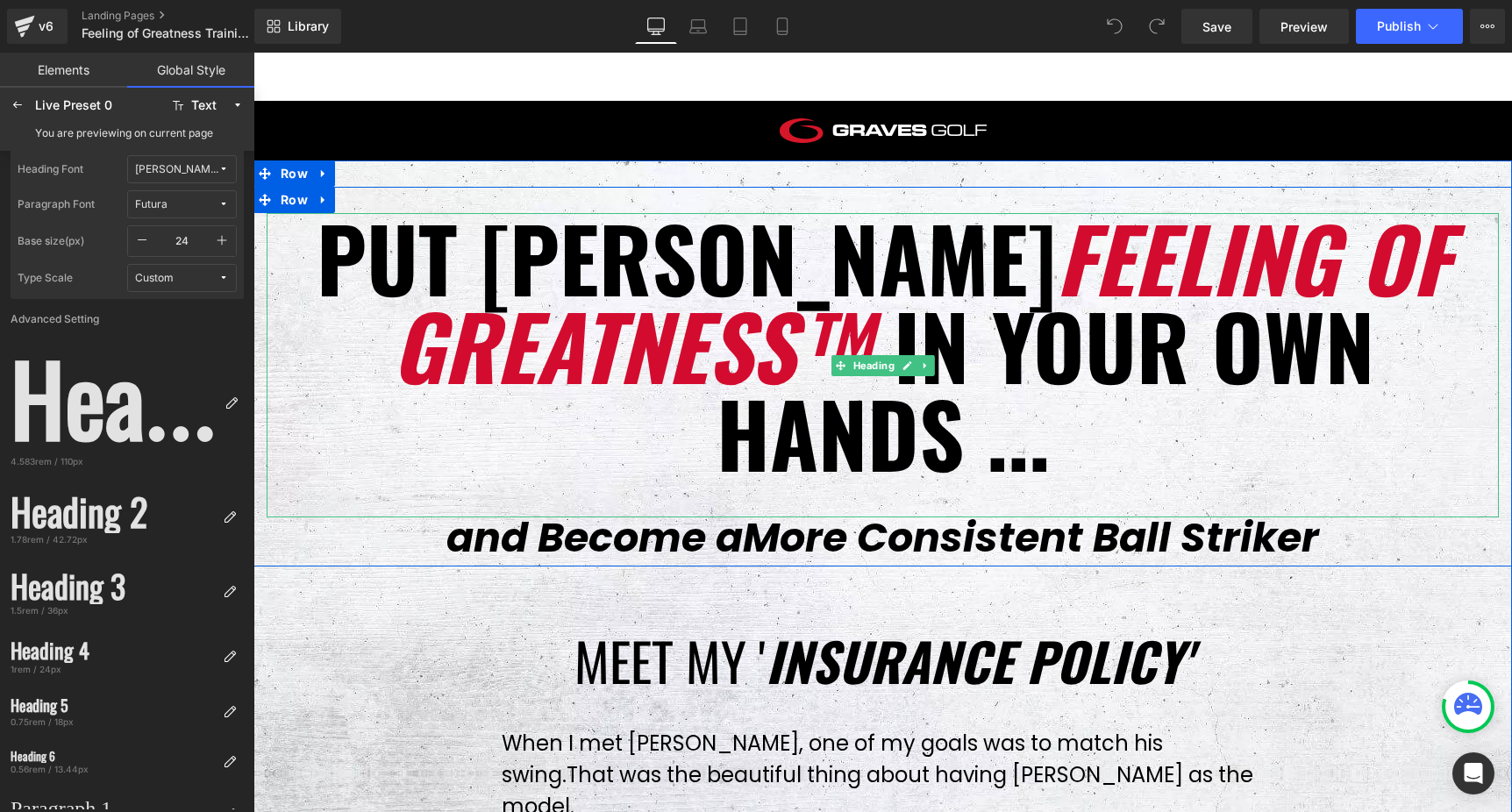
click at [641, 248] on h1 "Put [PERSON_NAME] Feeling of Greatness™ in your own hands ..." at bounding box center [882, 345] width 1232 height 263
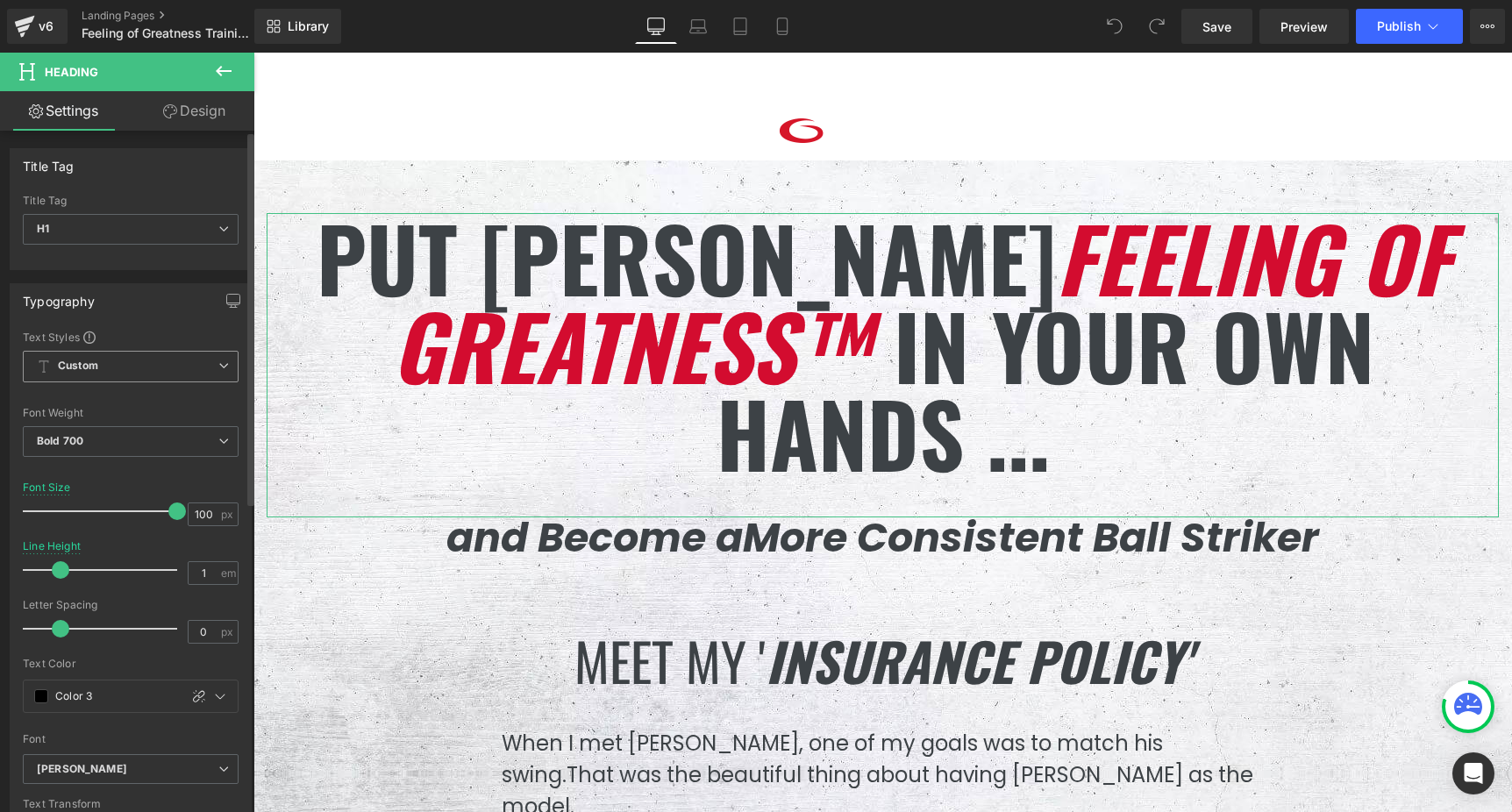
click at [218, 366] on icon at bounding box center [223, 366] width 10 height 10
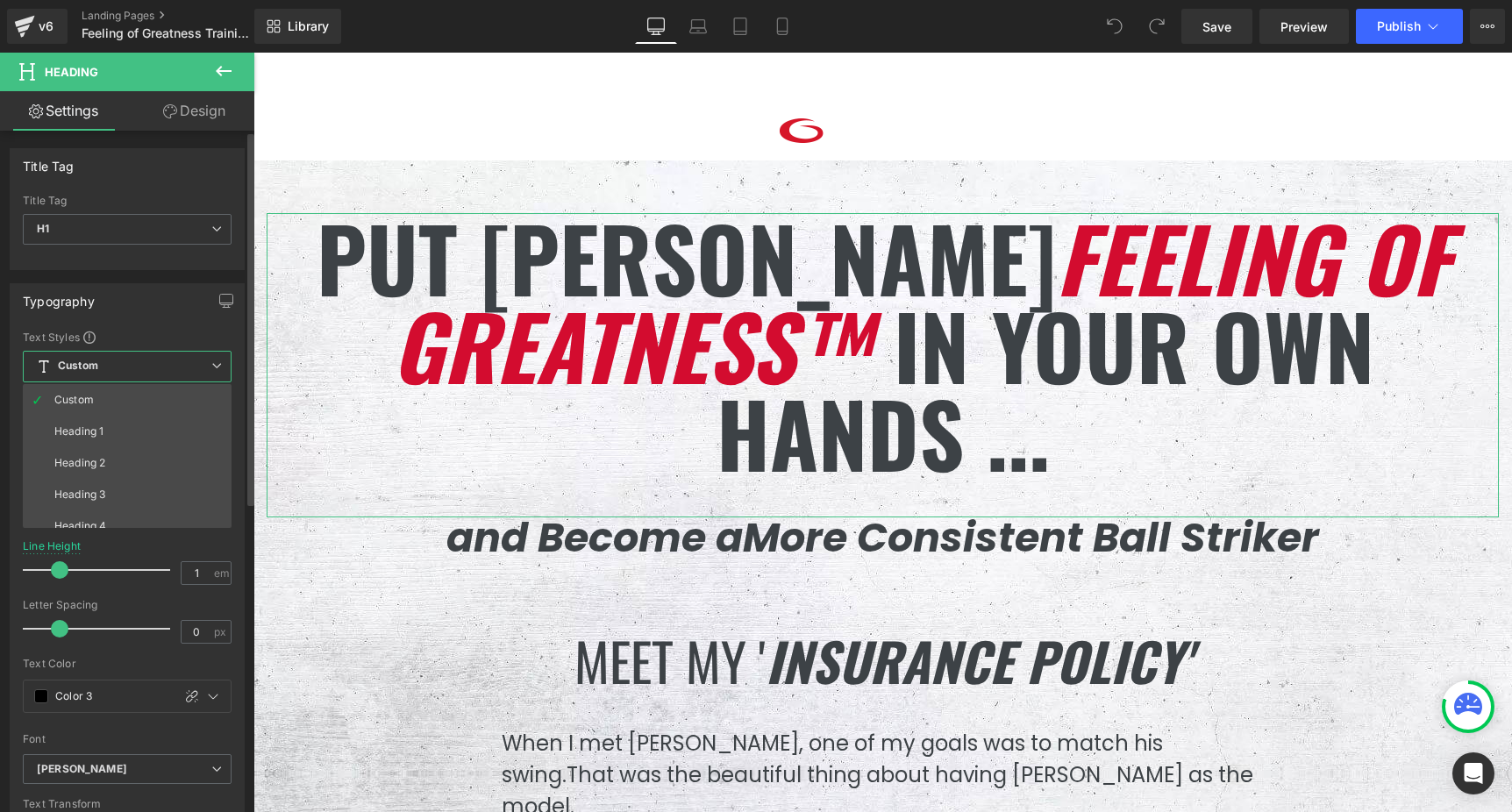
click at [213, 365] on icon at bounding box center [216, 366] width 10 height 10
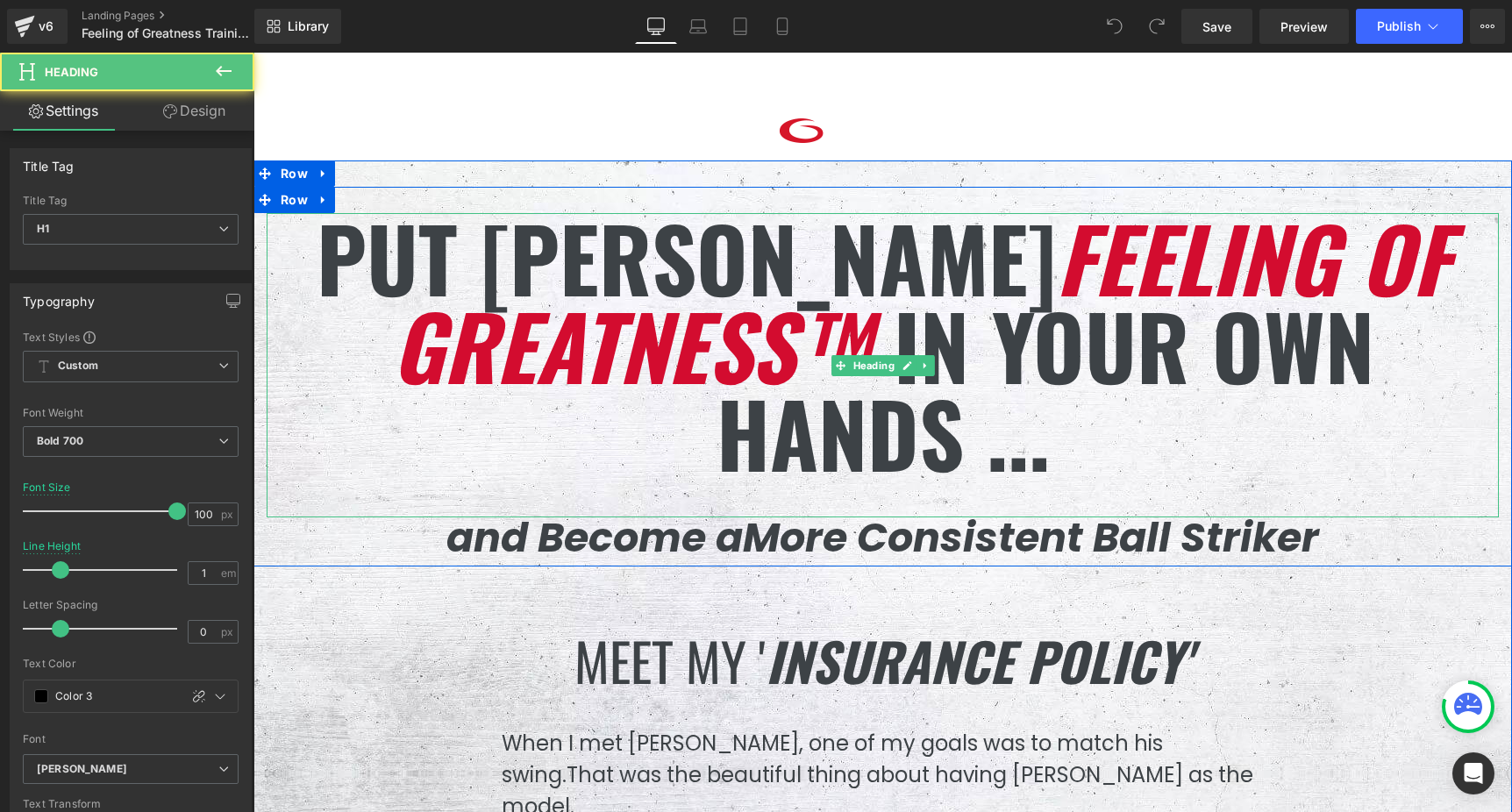
click at [584, 268] on h1 "Put [PERSON_NAME] Feeling of Greatness™ in your own hands ..." at bounding box center [882, 345] width 1232 height 263
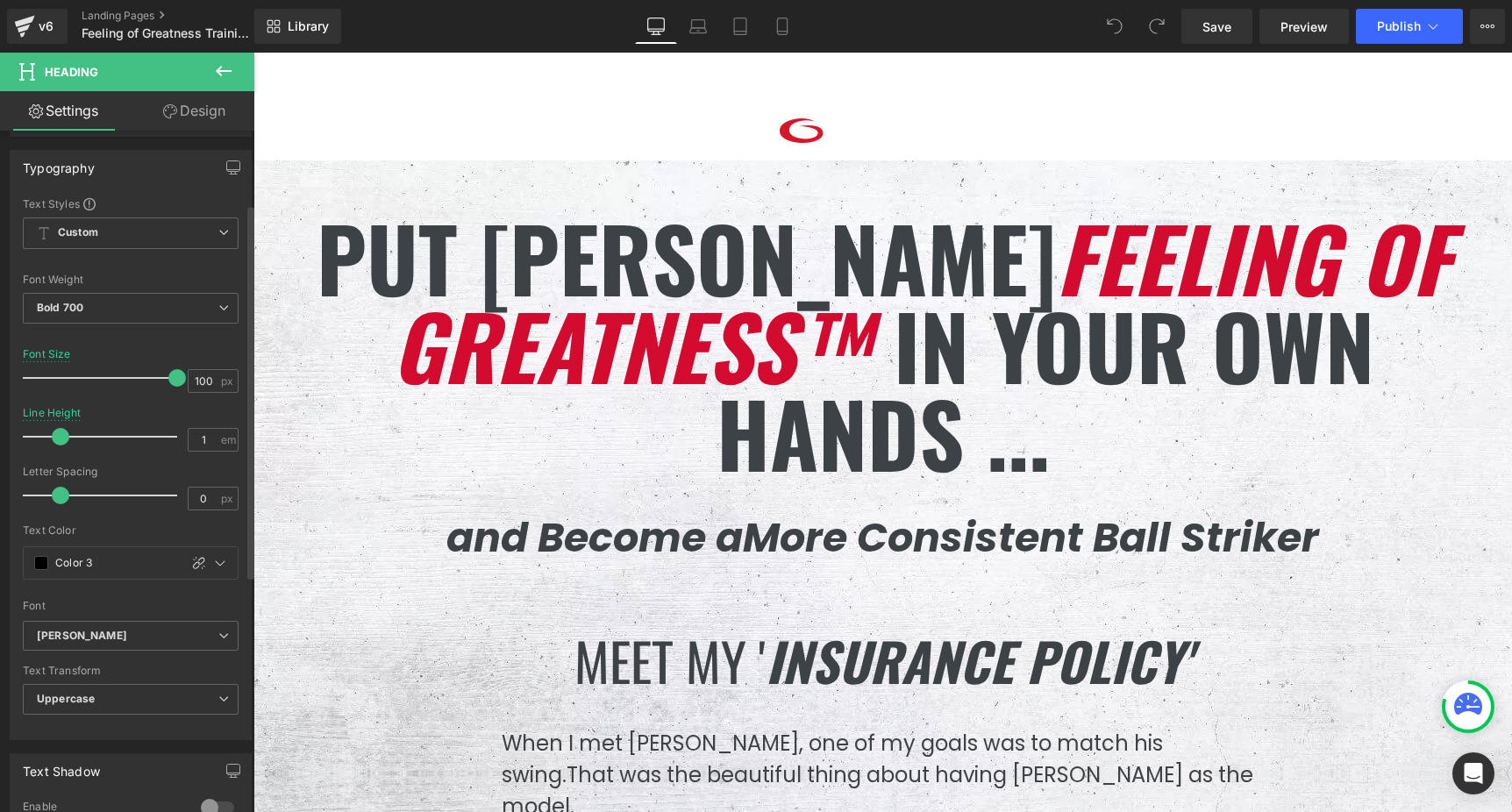
scroll to position [137, 0]
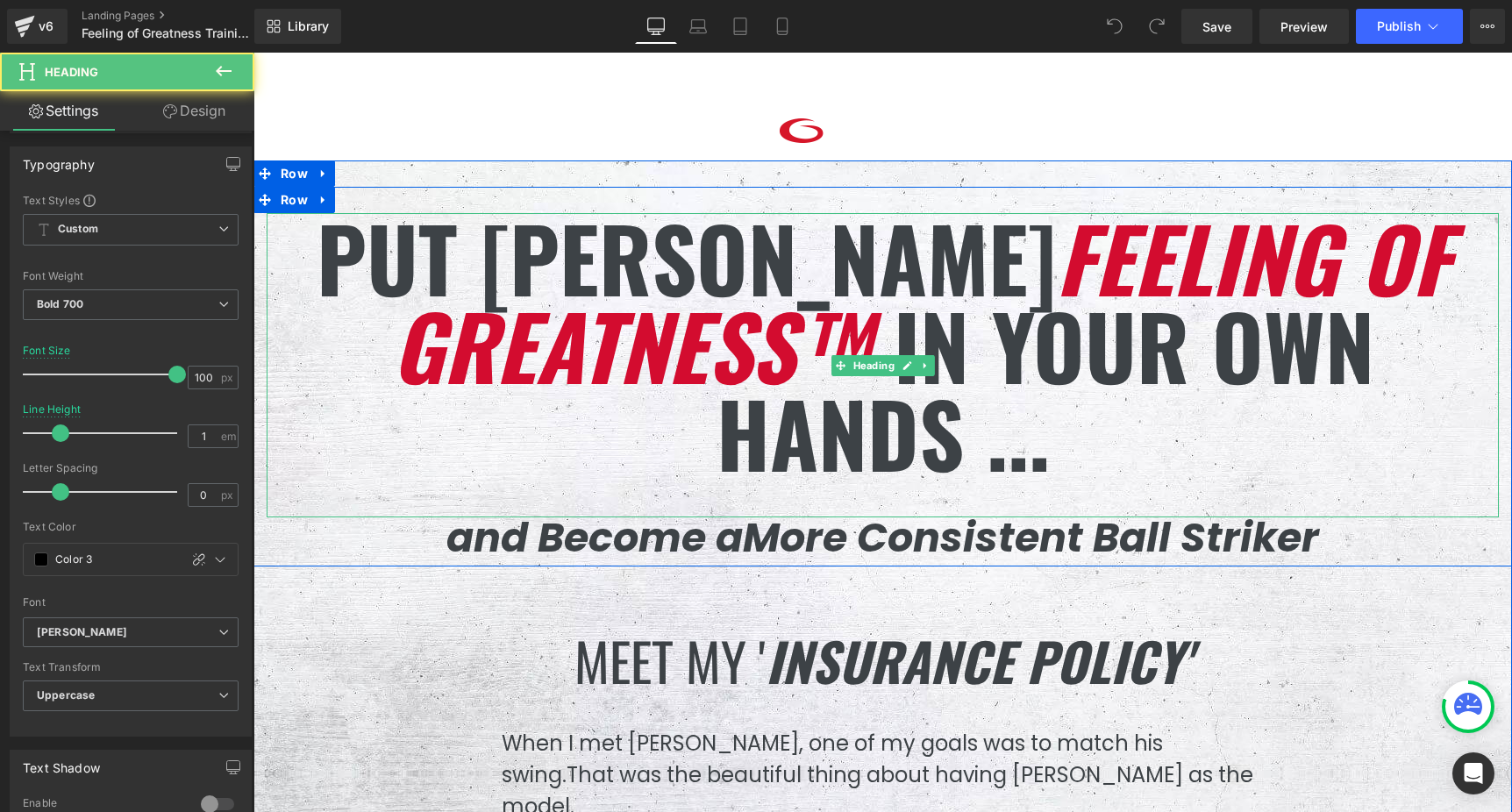
click at [726, 345] on span "Feeling of Greatness™" at bounding box center [920, 301] width 1057 height 218
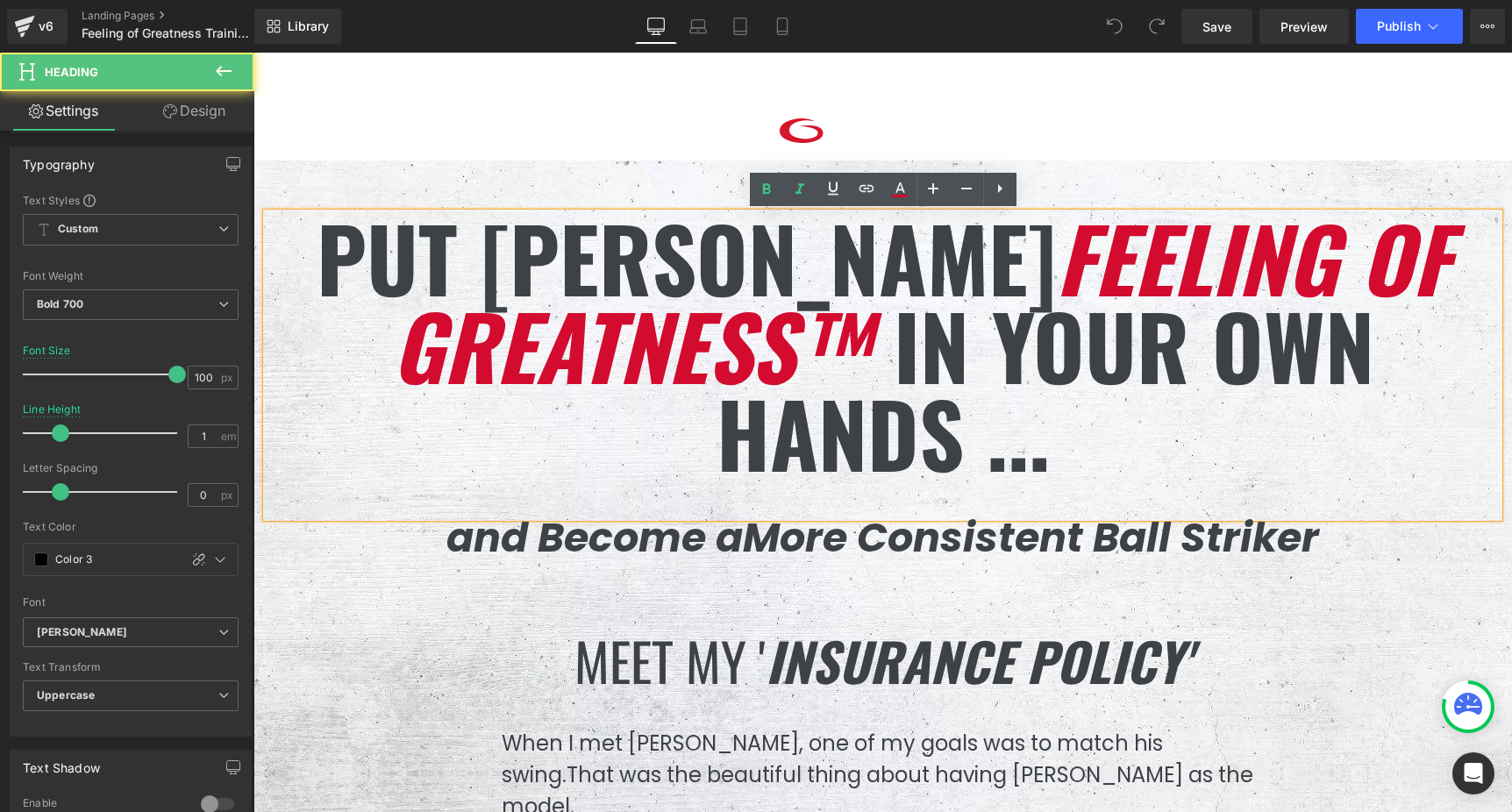
click at [726, 345] on span "Feeling of Greatness™" at bounding box center [920, 301] width 1057 height 218
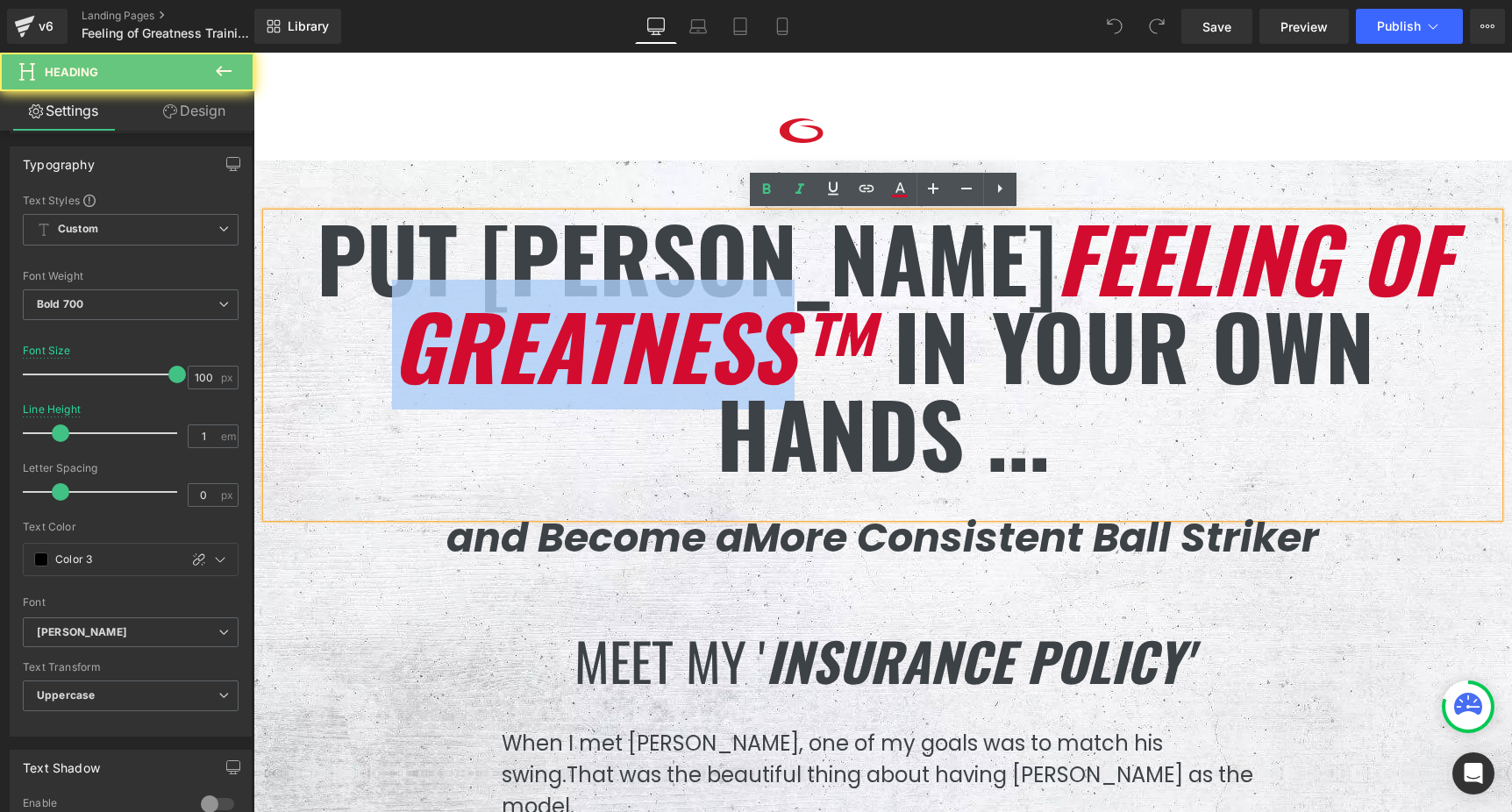
click at [726, 345] on span "Feeling of Greatness™" at bounding box center [920, 301] width 1057 height 218
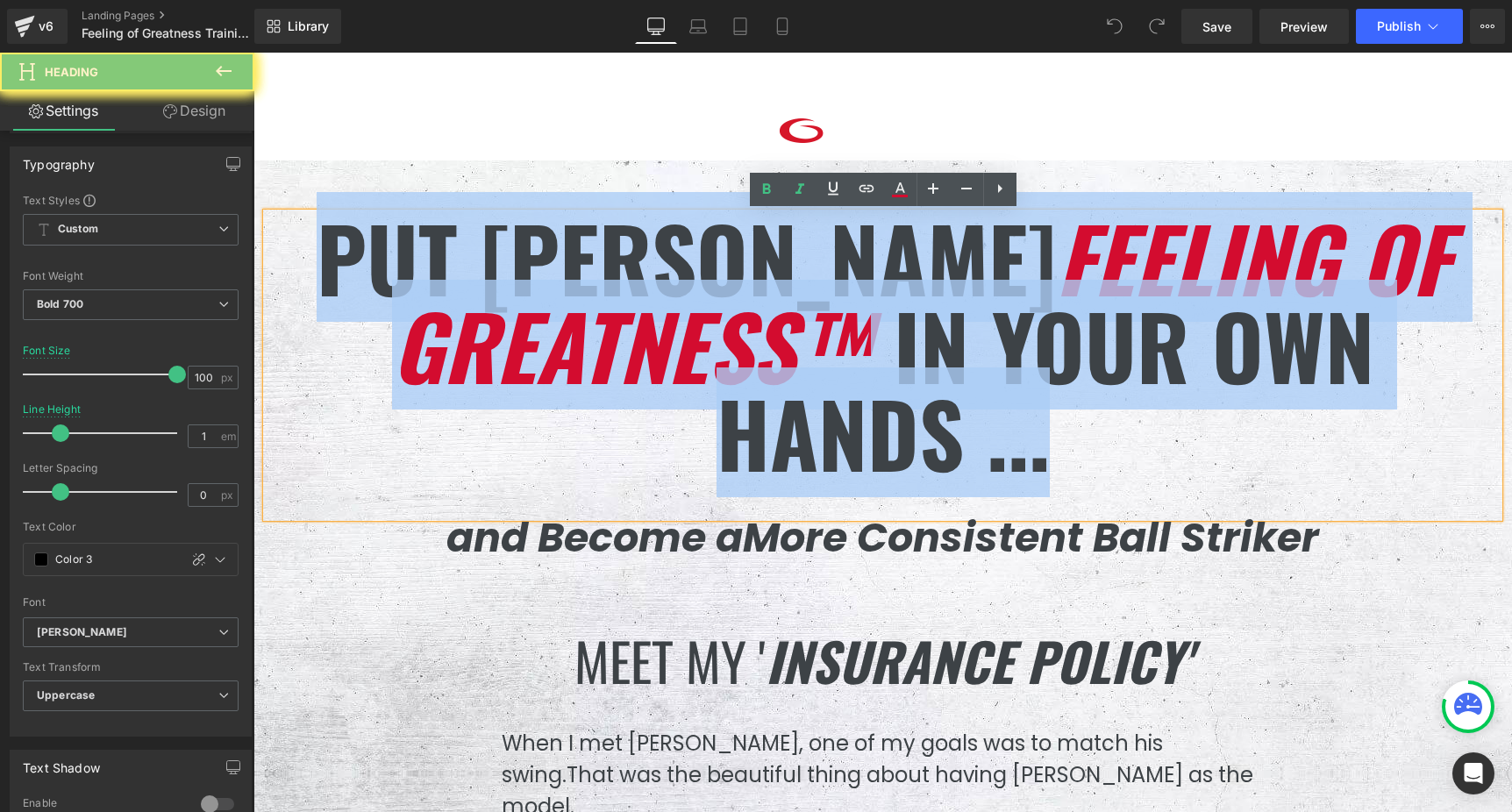
click at [726, 345] on span "Feeling of Greatness™" at bounding box center [920, 301] width 1057 height 218
click at [728, 343] on span "Feeling of Greatness™" at bounding box center [920, 301] width 1057 height 218
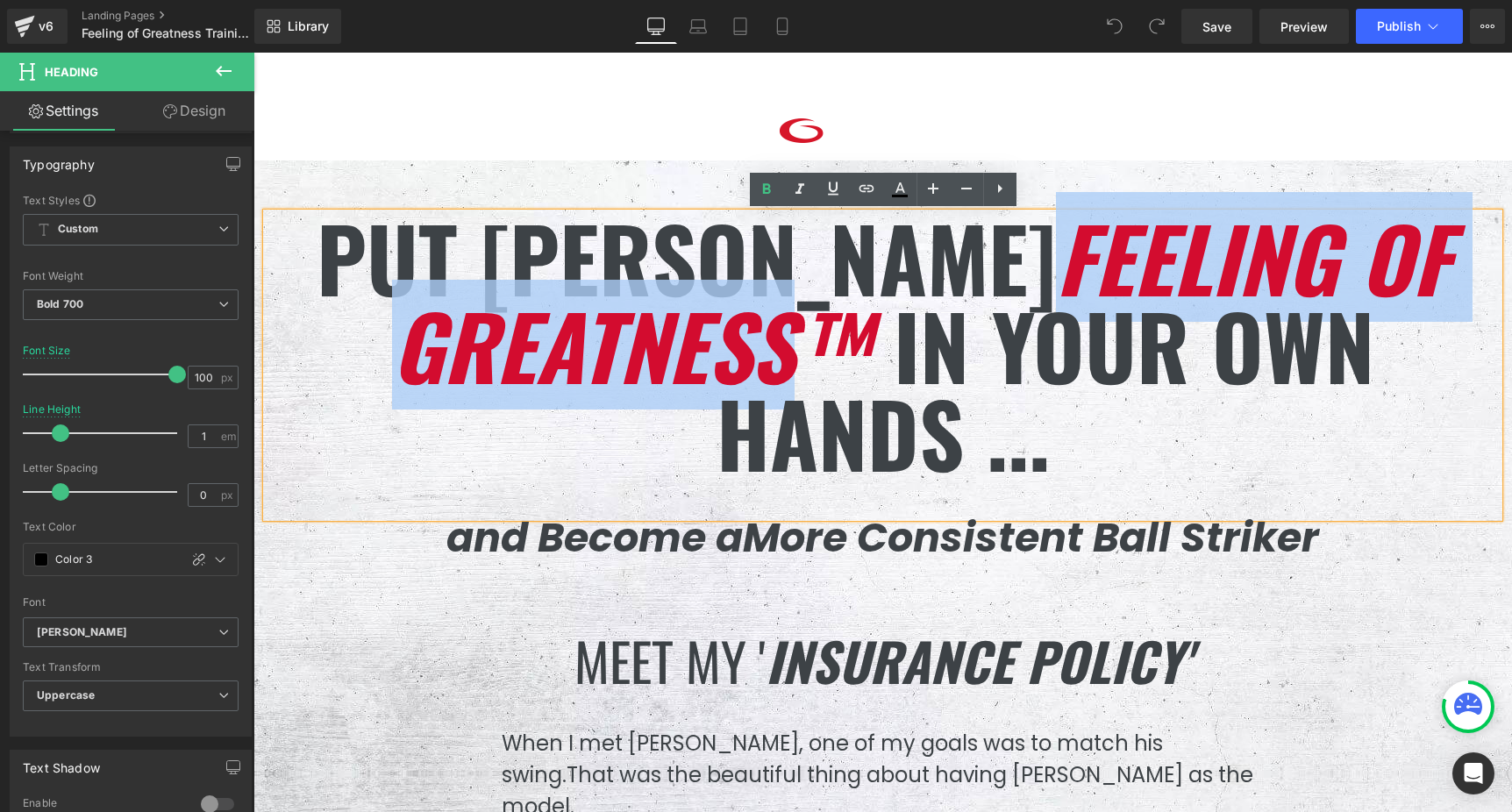
drag, startPoint x: 1063, startPoint y: 253, endPoint x: 806, endPoint y: 316, distance: 264.6
click at [806, 316] on span "Feeling of Greatness™" at bounding box center [920, 301] width 1057 height 218
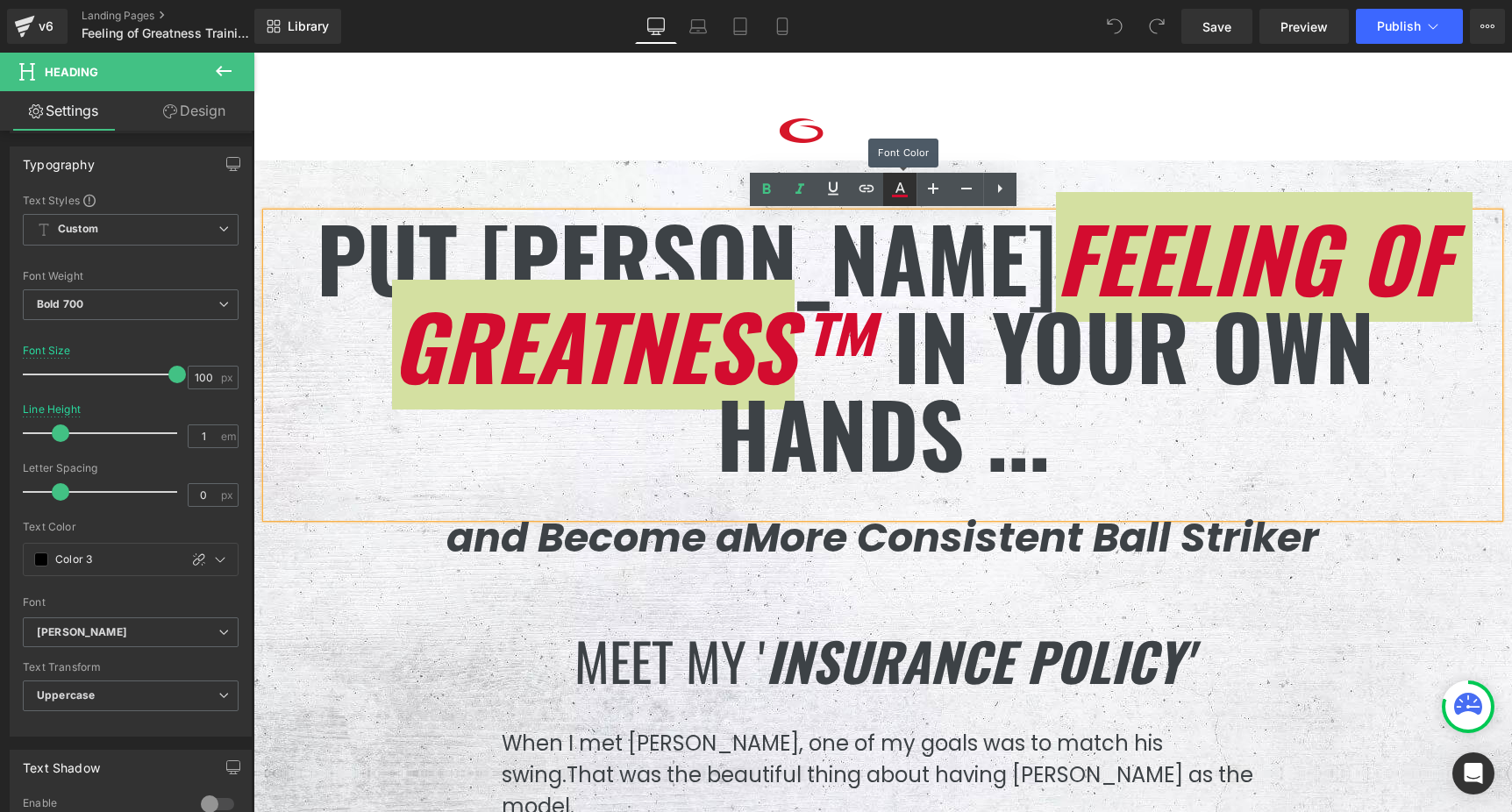
click at [898, 195] on icon at bounding box center [899, 196] width 16 height 3
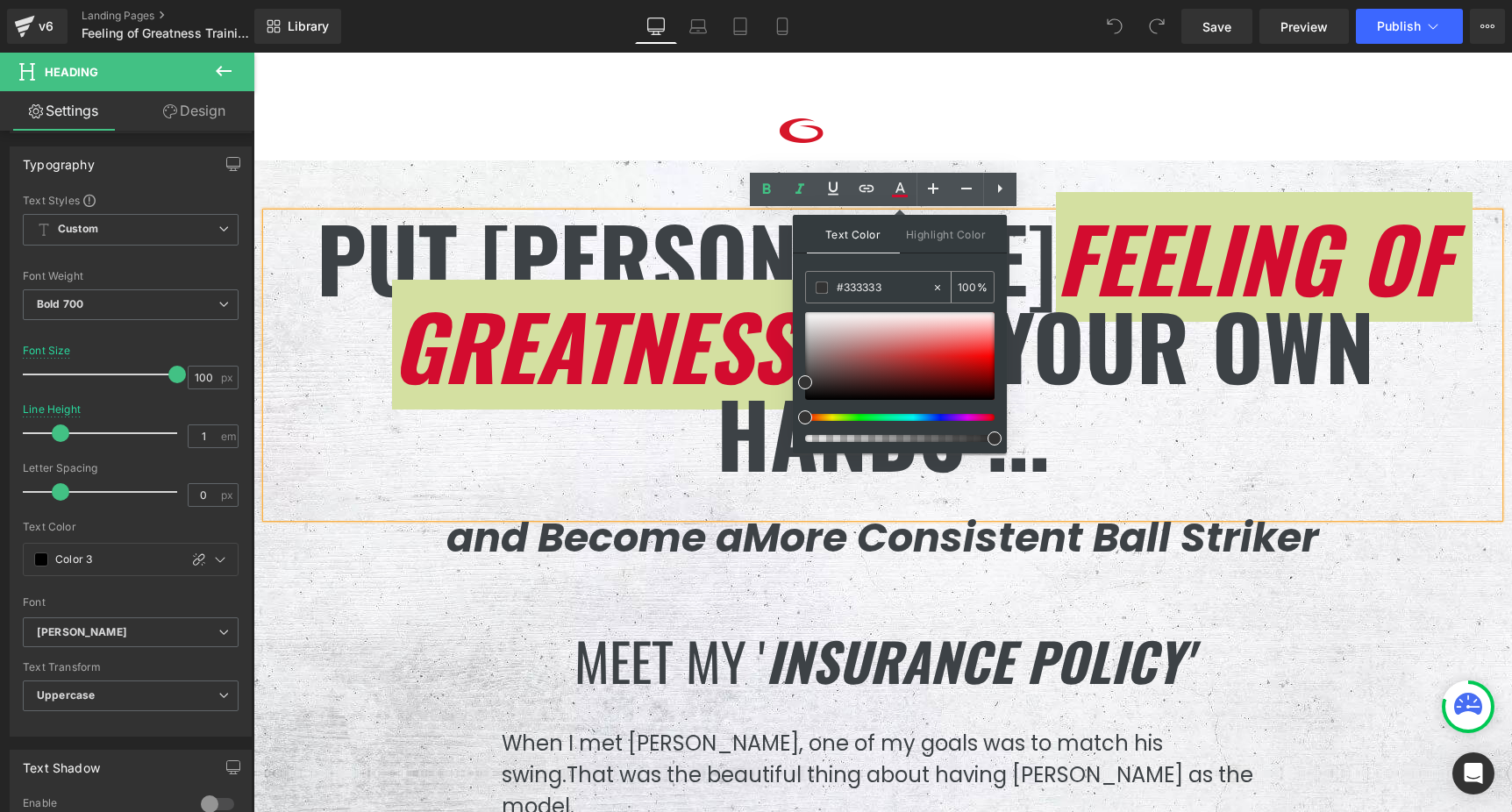
click at [0, 0] on input "#333333" at bounding box center [0, 0] width 0 height 0
drag, startPoint x: 838, startPoint y: 286, endPoint x: 893, endPoint y: 288, distance: 55.0
click at [0, 0] on input "#333333" at bounding box center [0, 0] width 0 height 0
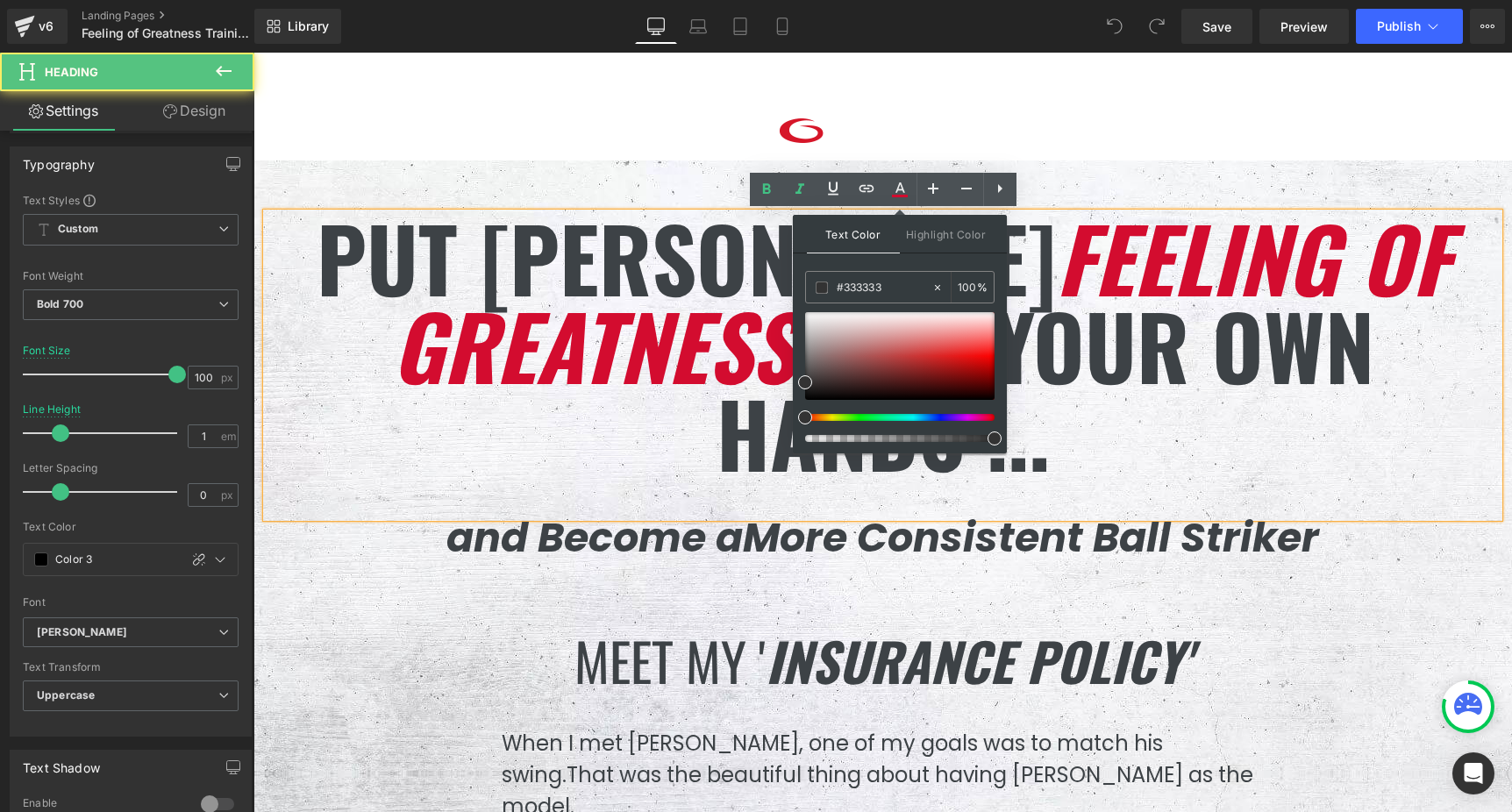
click at [664, 453] on h1 "Put [PERSON_NAME] Feeling of Greatness™ in your own hands ..." at bounding box center [882, 345] width 1232 height 263
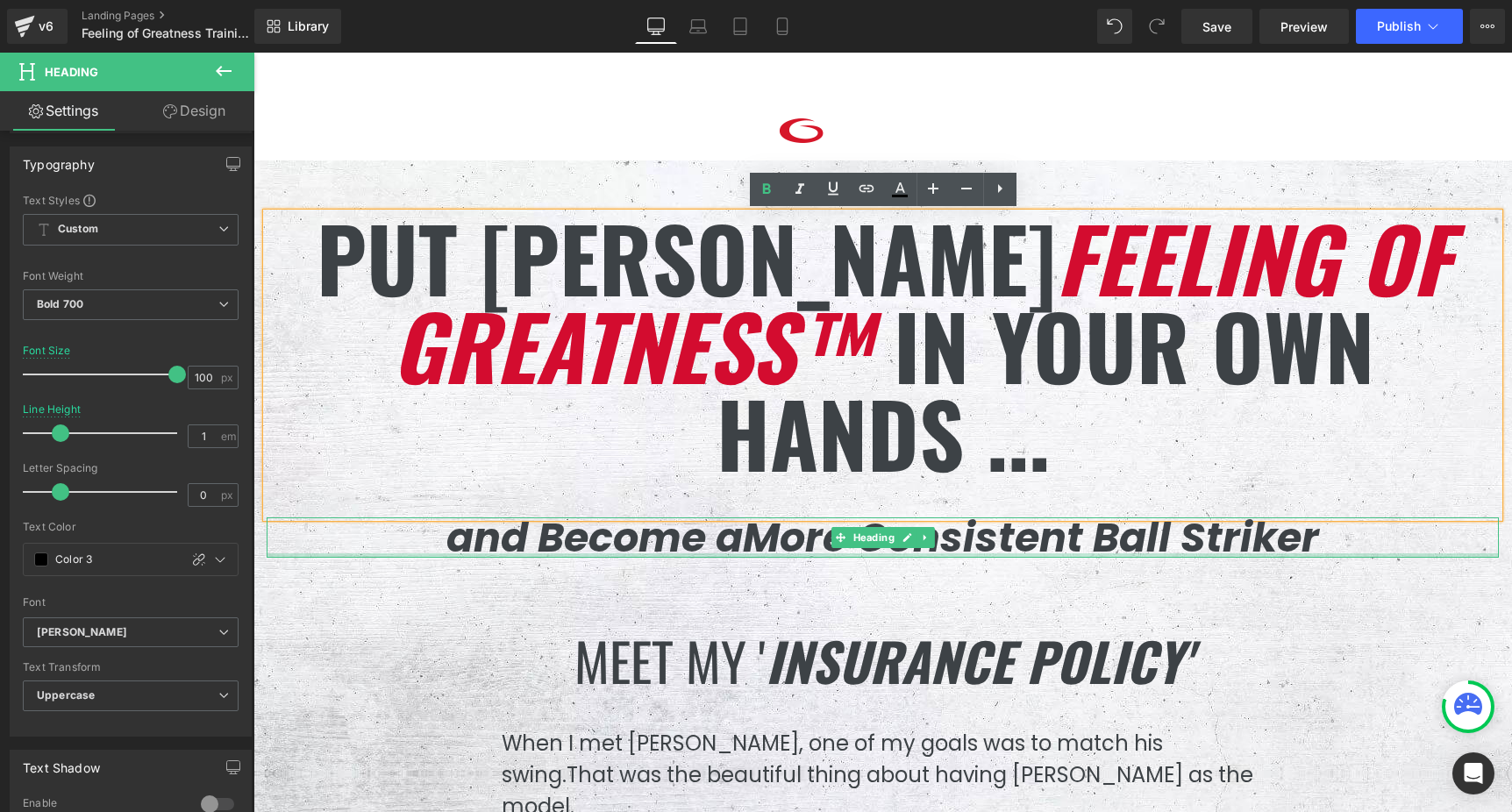
click at [687, 554] on div at bounding box center [882, 555] width 1232 height 5
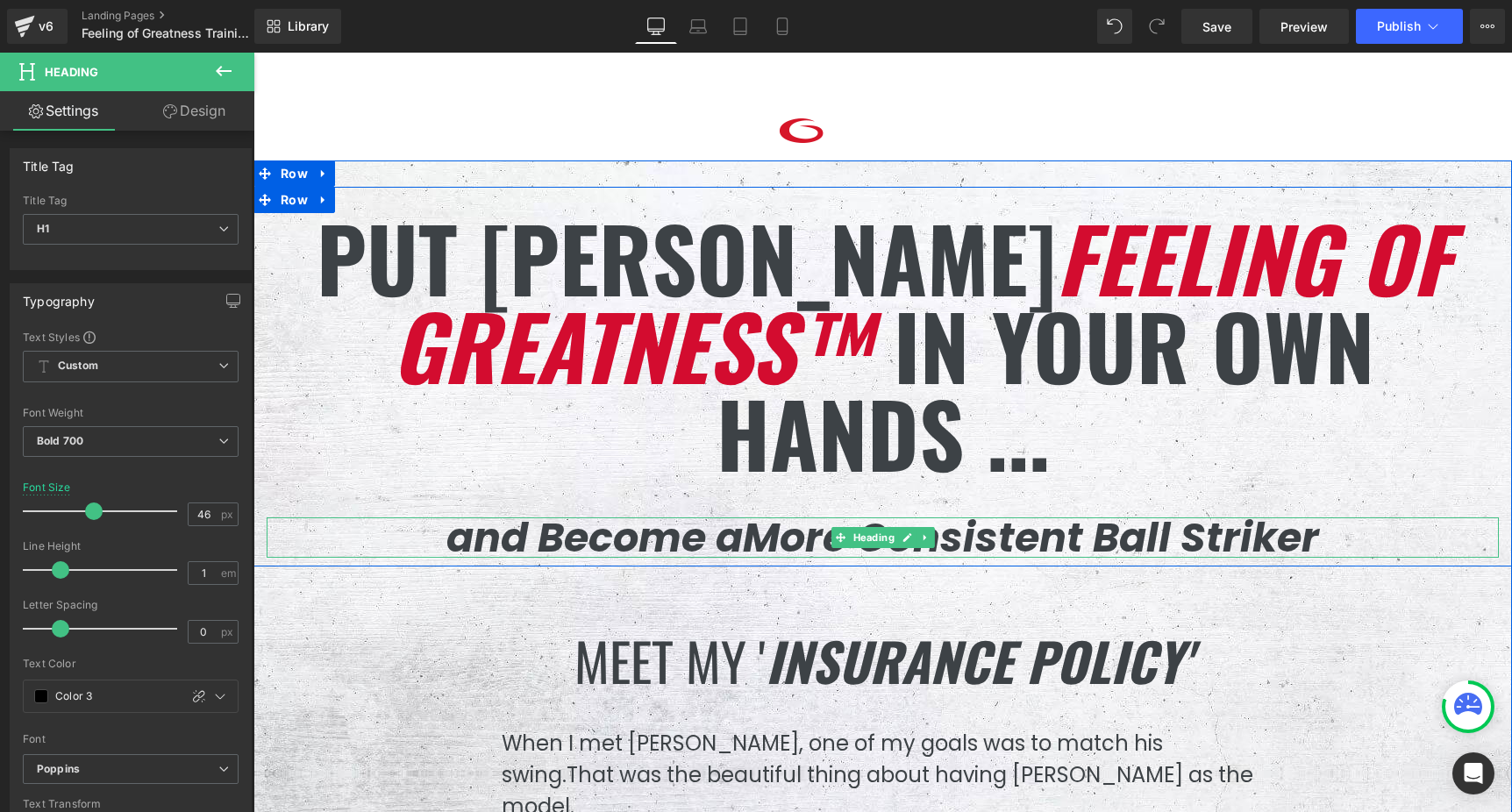
click at [801, 546] on icon "More Consistent Ball Striker" at bounding box center [1030, 537] width 576 height 56
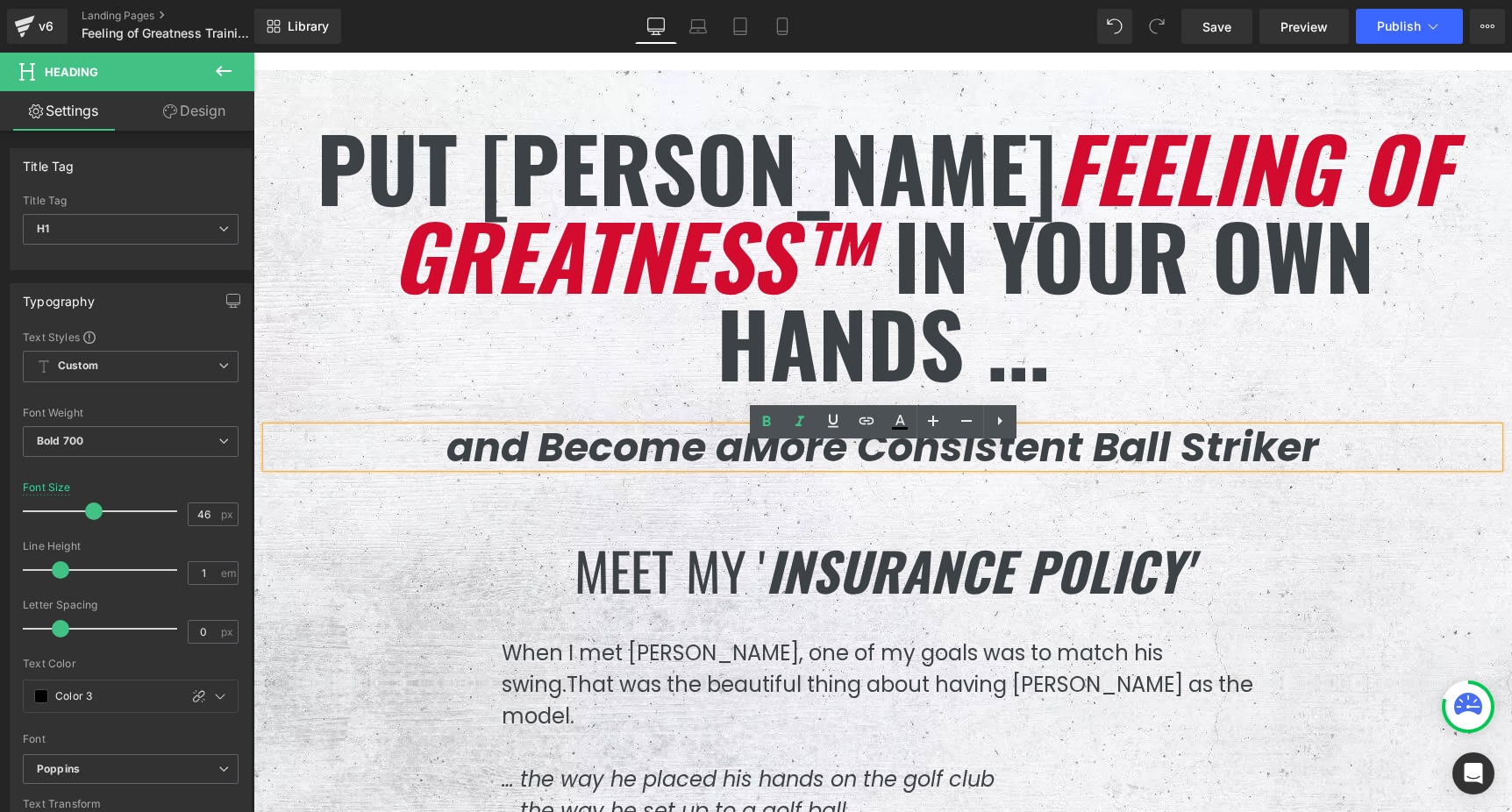
scroll to position [99, 0]
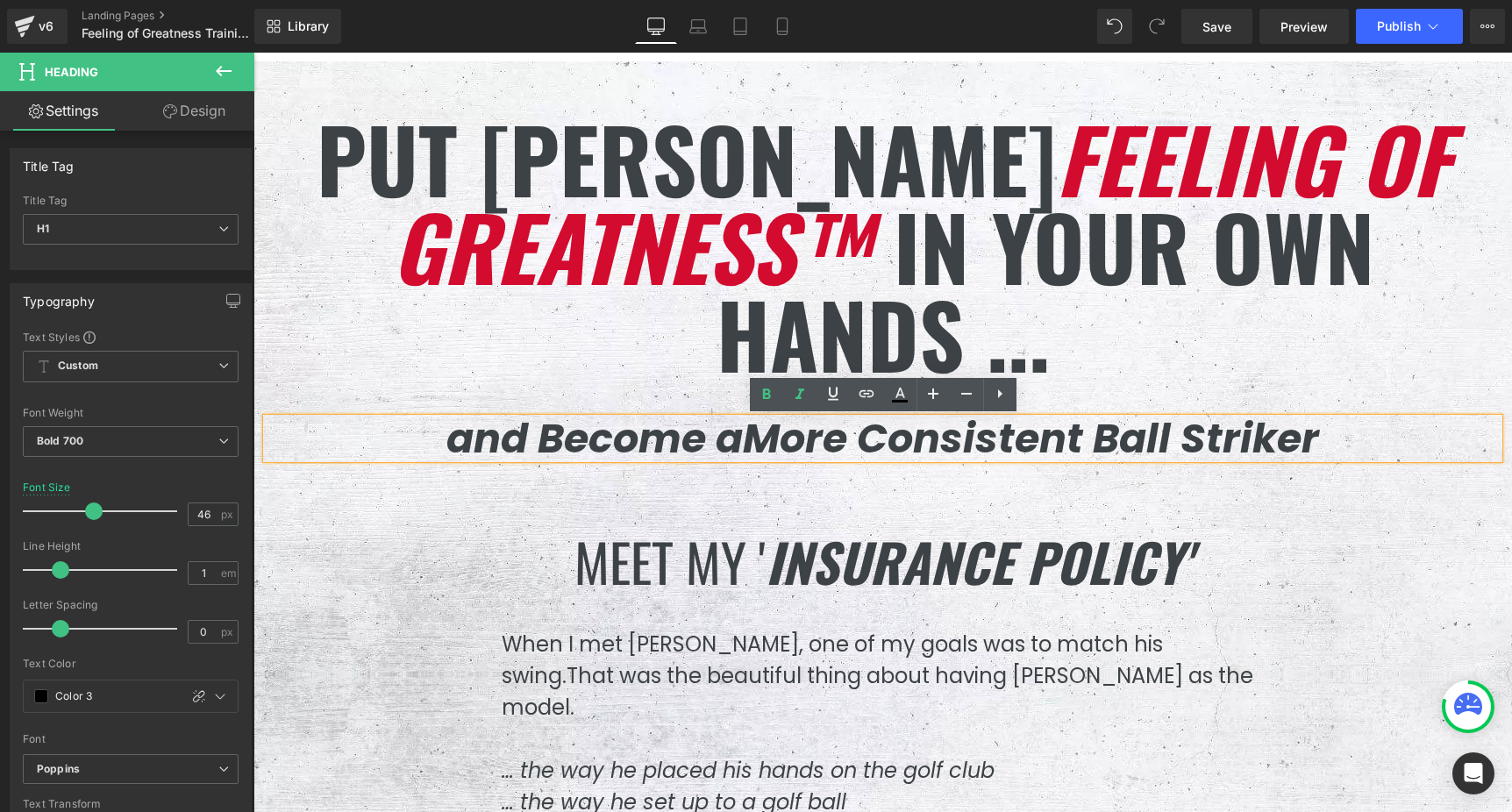
click at [795, 554] on icon "INsurance policy'" at bounding box center [977, 561] width 425 height 78
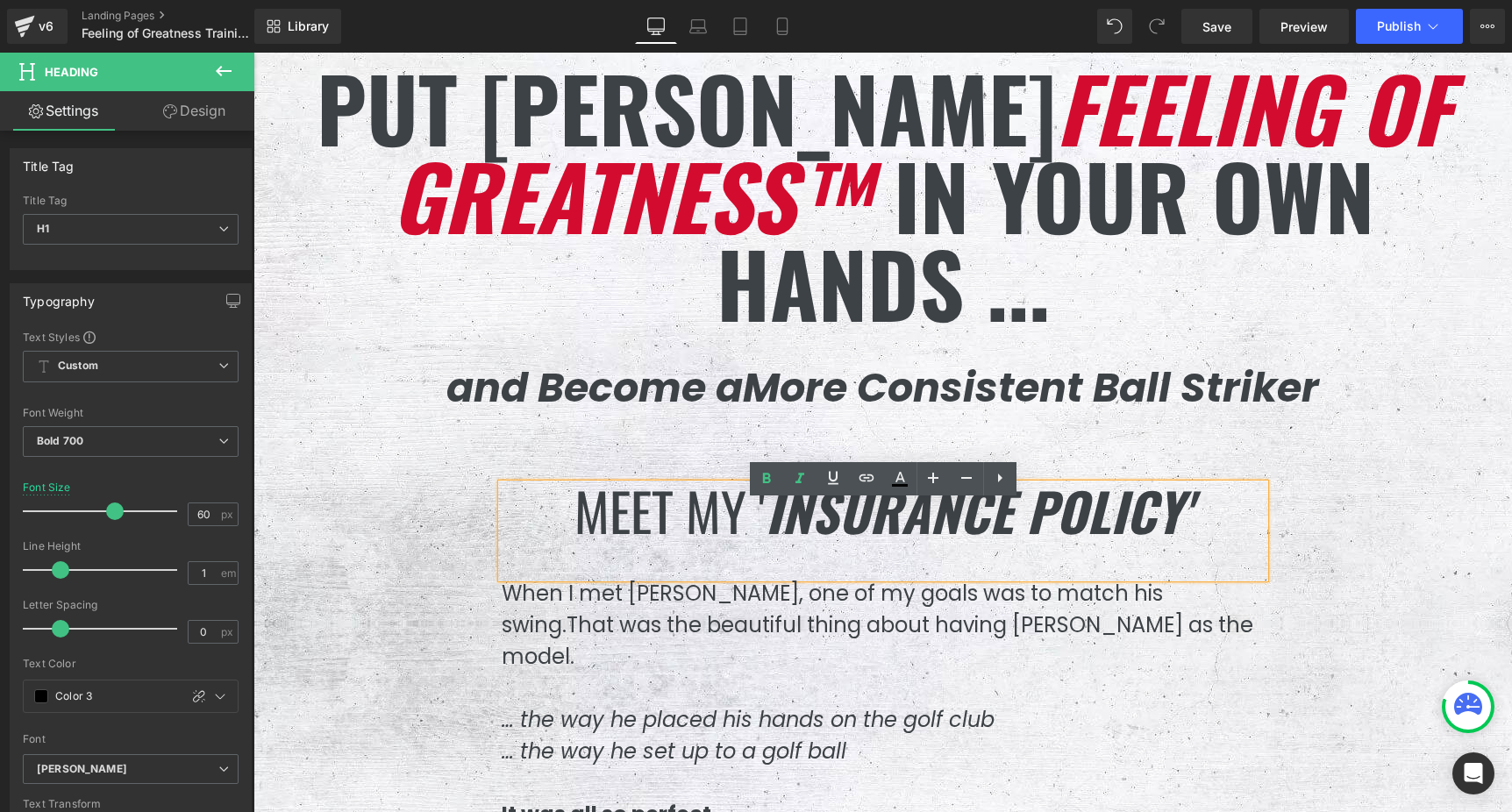
scroll to position [189, 0]
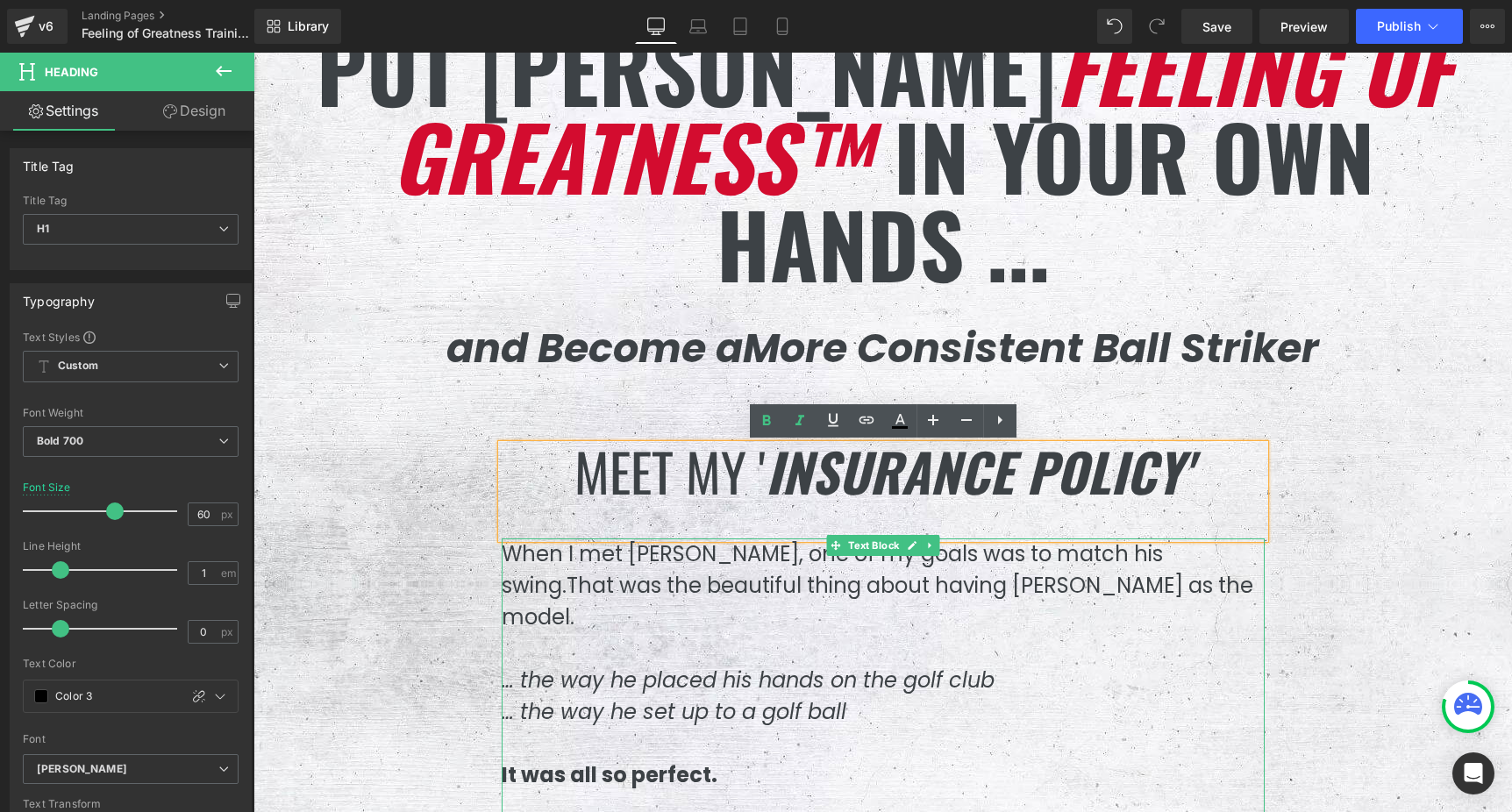
click at [785, 575] on span "That was the beautiful thing about having [PERSON_NAME] as the model." at bounding box center [877, 602] width 752 height 61
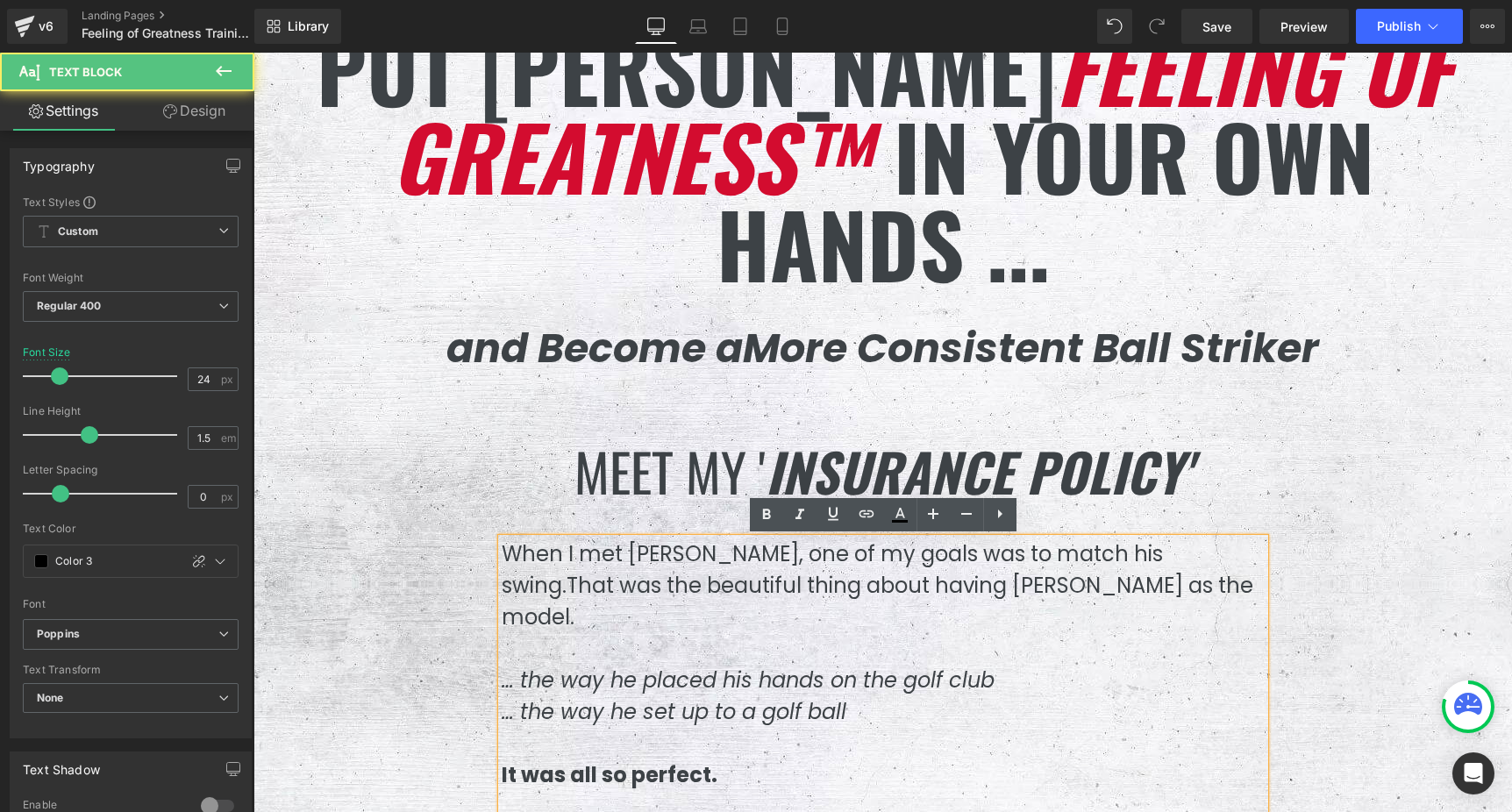
click at [791, 560] on span "When I met [PERSON_NAME], one of my goals was to match his swing." at bounding box center [832, 570] width 661 height 61
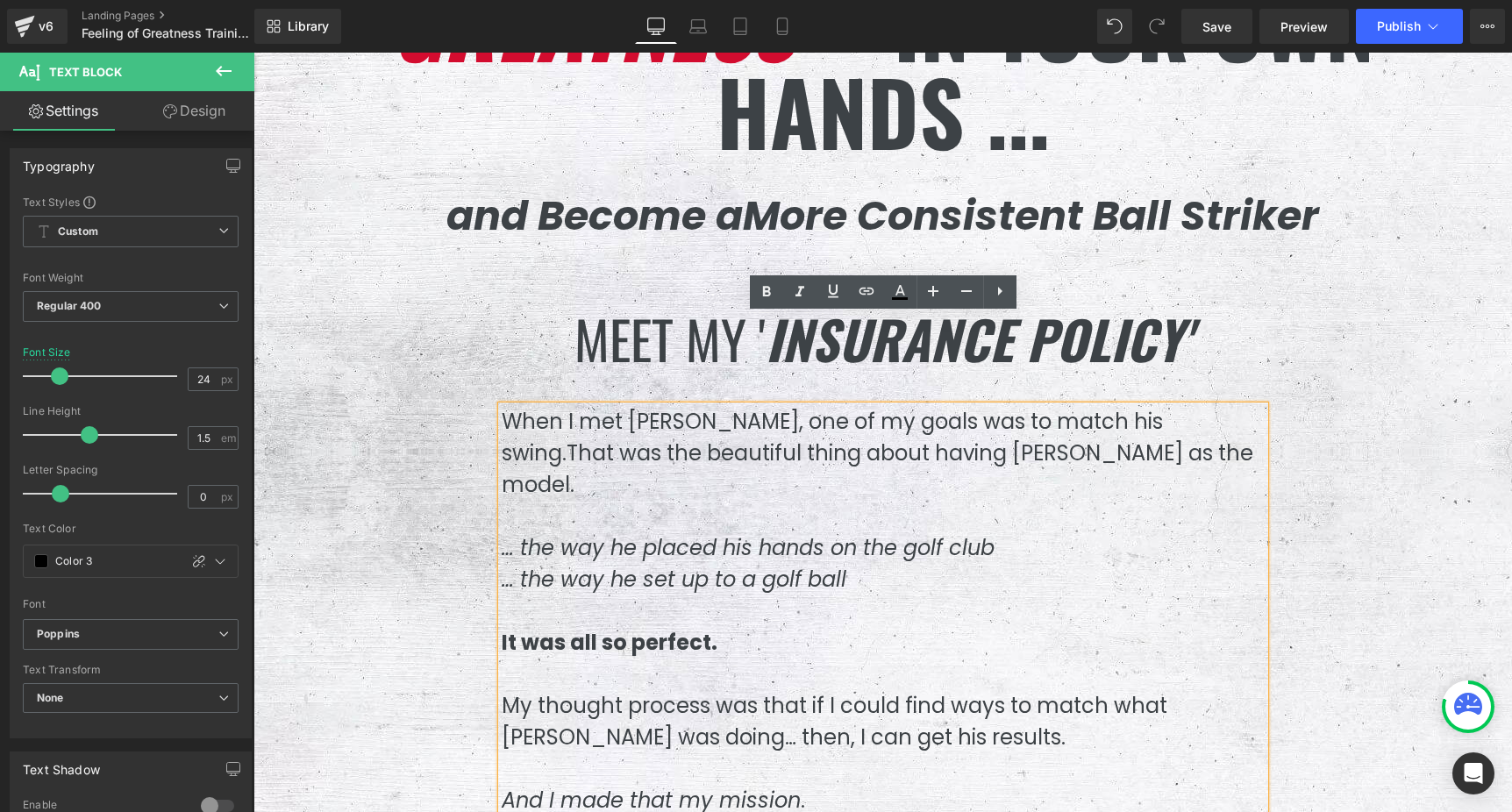
scroll to position [424, 0]
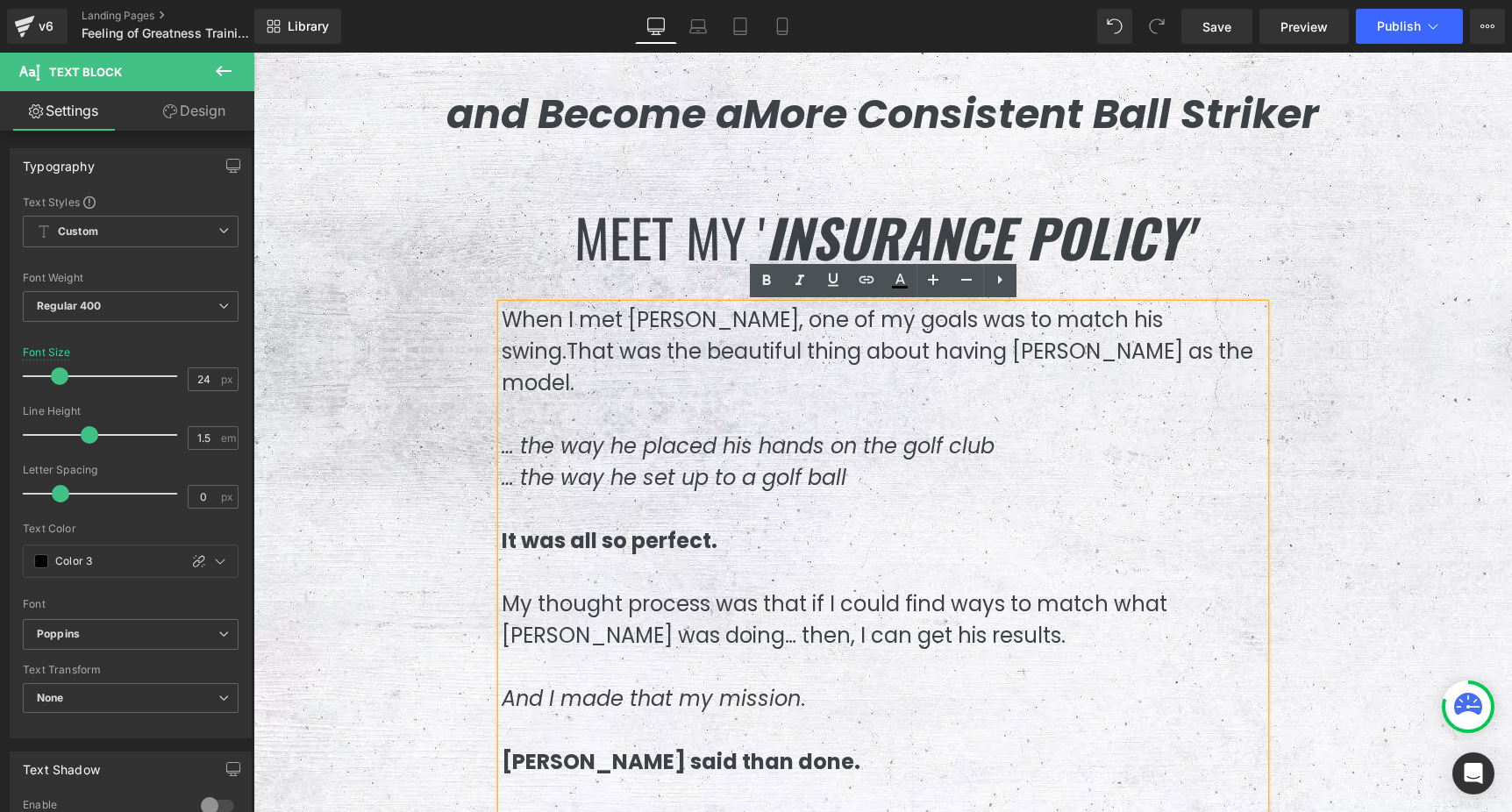
click at [662, 526] on strong "It was all so perfect." at bounding box center [609, 541] width 216 height 29
click at [723, 589] on span "My thought process was that if I could find ways to match what [PERSON_NAME] wa…" at bounding box center [834, 620] width 665 height 61
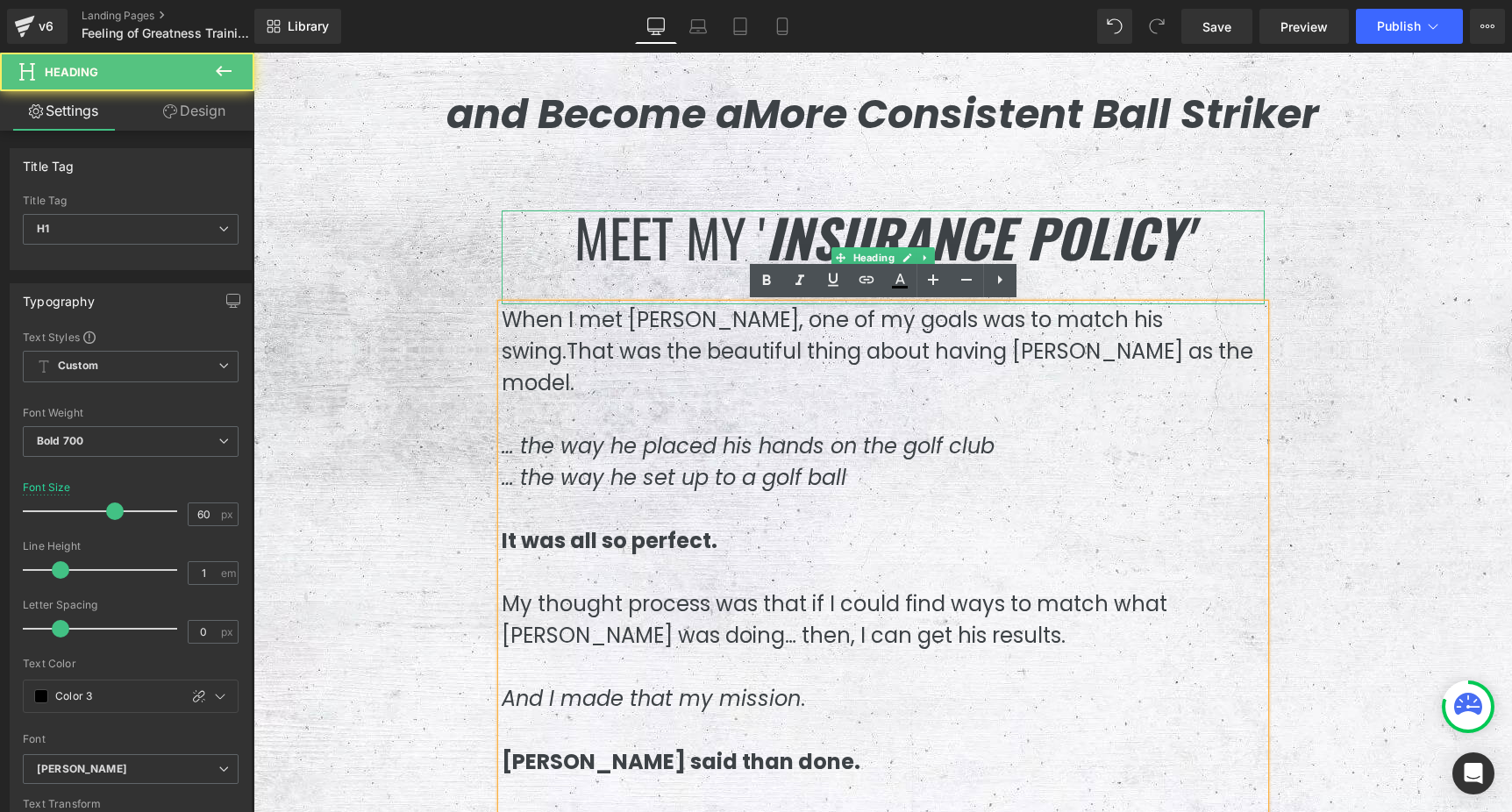
click at [657, 246] on span "MEET my '" at bounding box center [670, 236] width 191 height 78
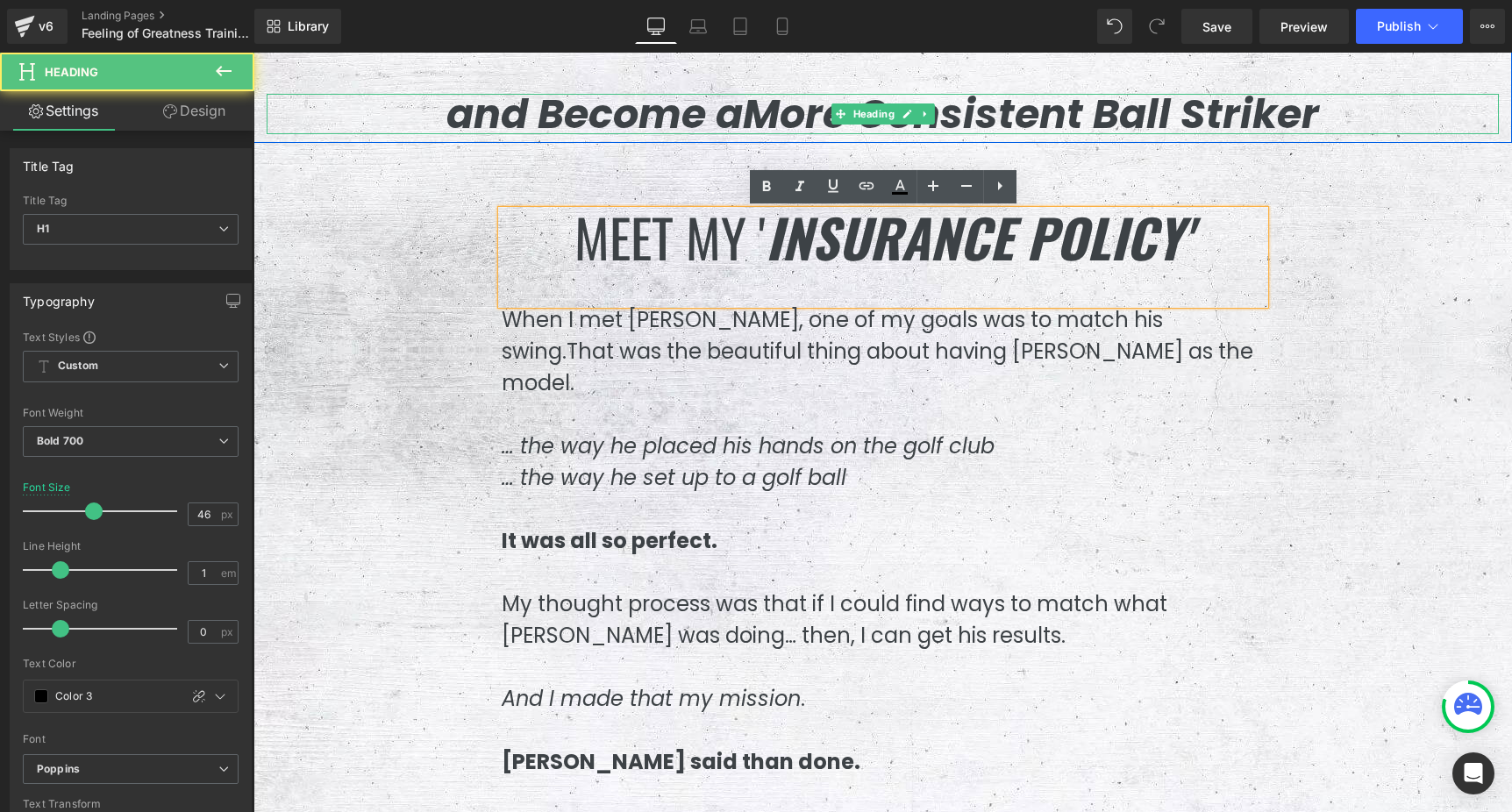
click at [724, 117] on span "and Become a" at bounding box center [594, 113] width 296 height 56
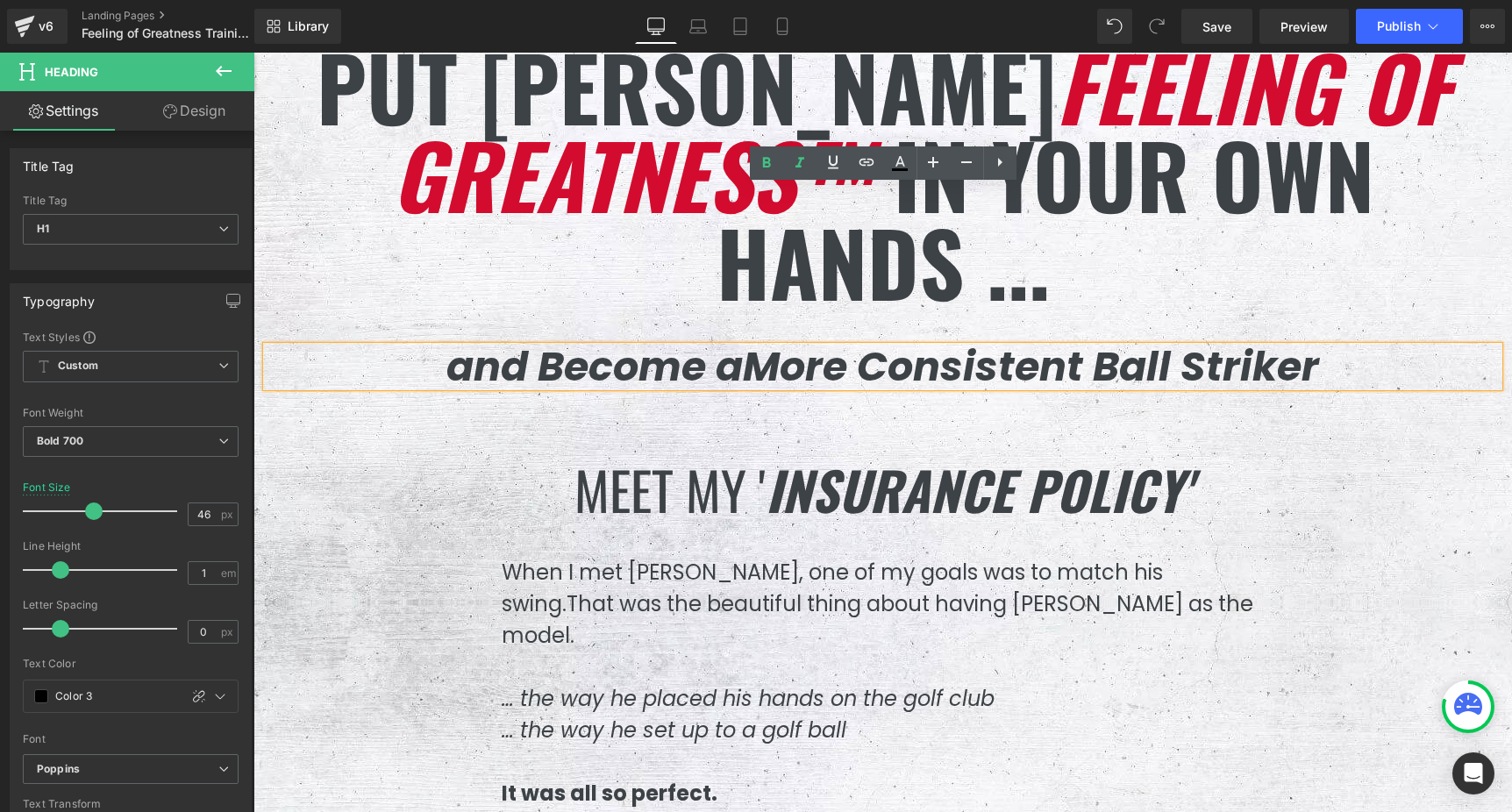
scroll to position [0, 0]
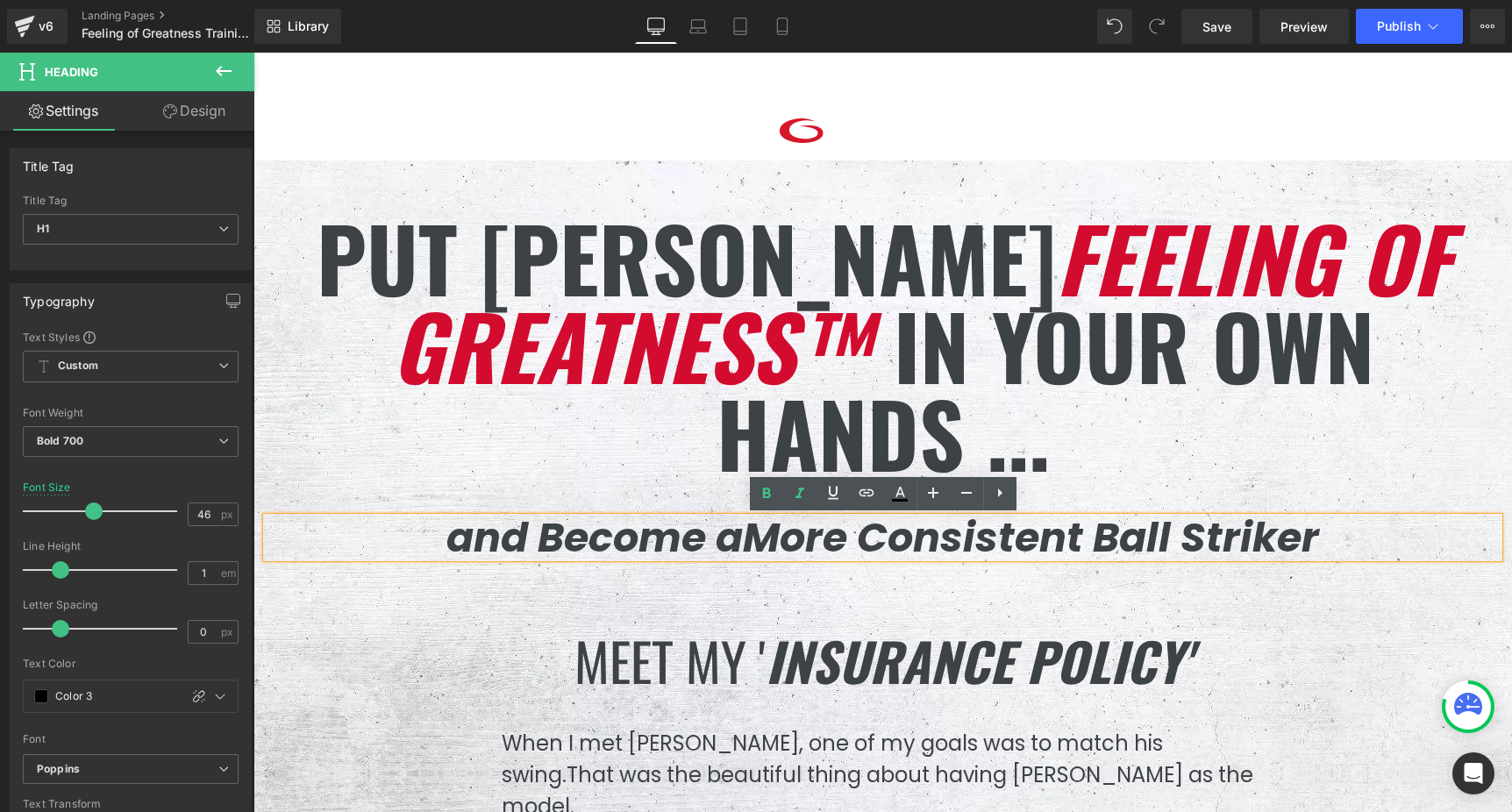
click at [796, 309] on span "Feeling of Greatness™" at bounding box center [920, 301] width 1057 height 218
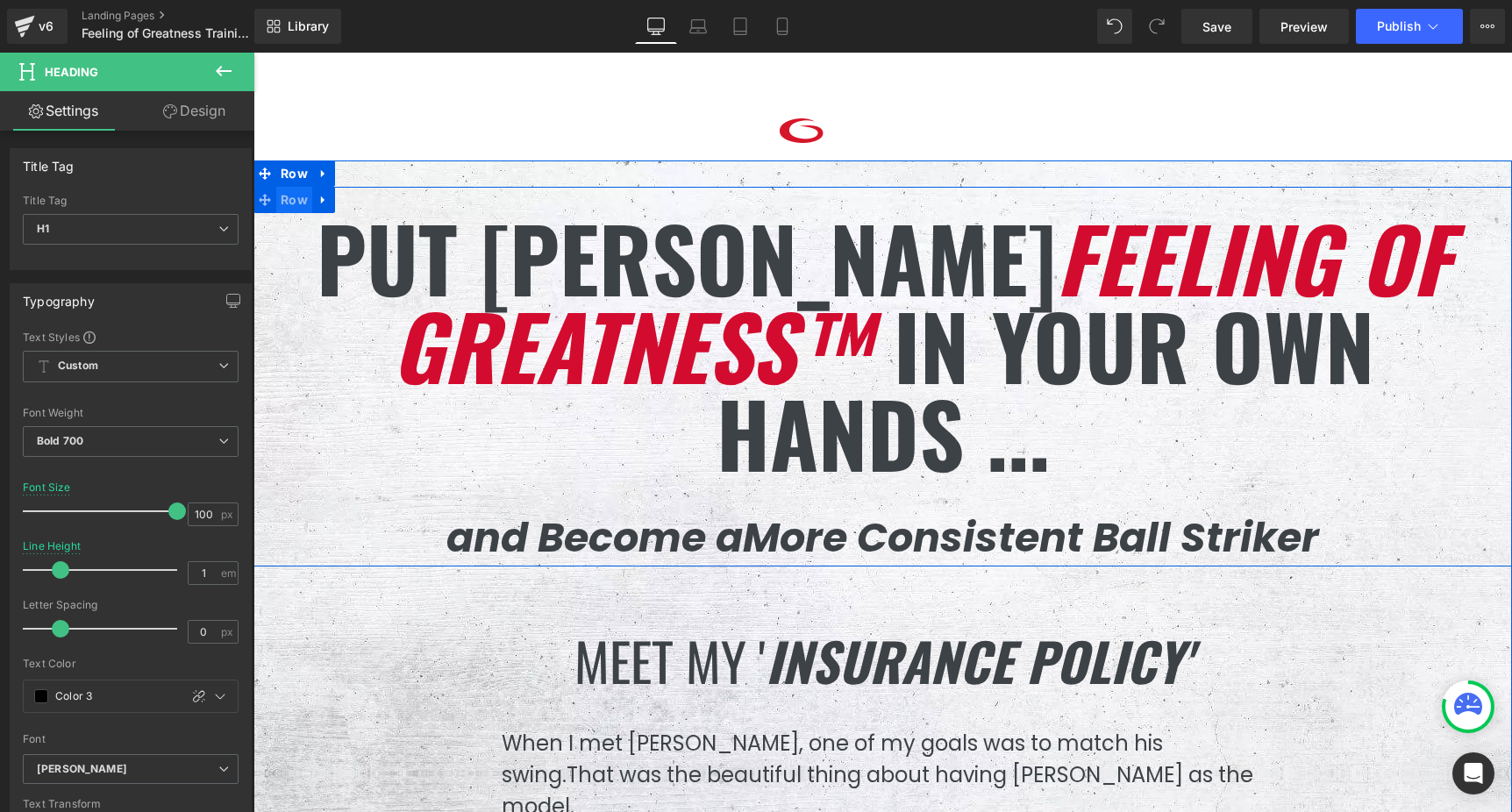
click at [285, 207] on span "Row" at bounding box center [294, 200] width 36 height 27
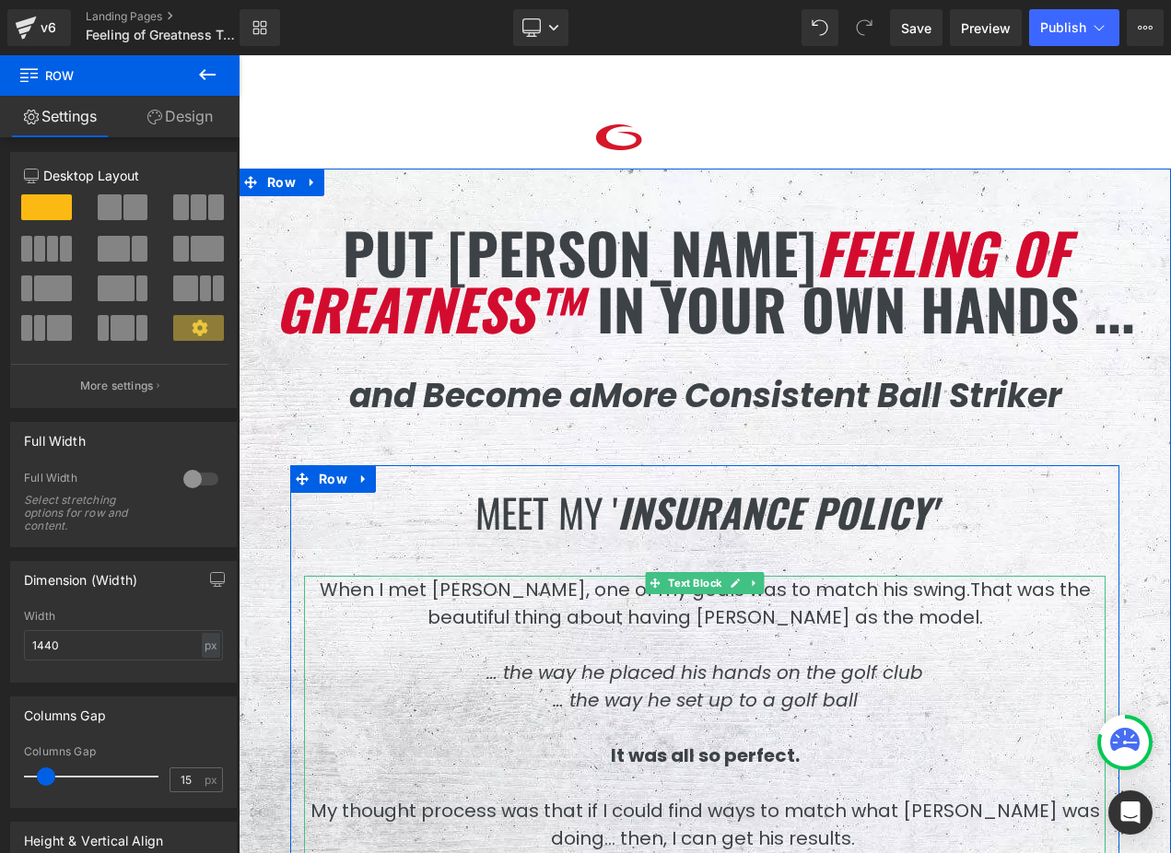
click at [701, 601] on span "When I met [PERSON_NAME], one of my goals was to match his swing." at bounding box center [645, 590] width 651 height 26
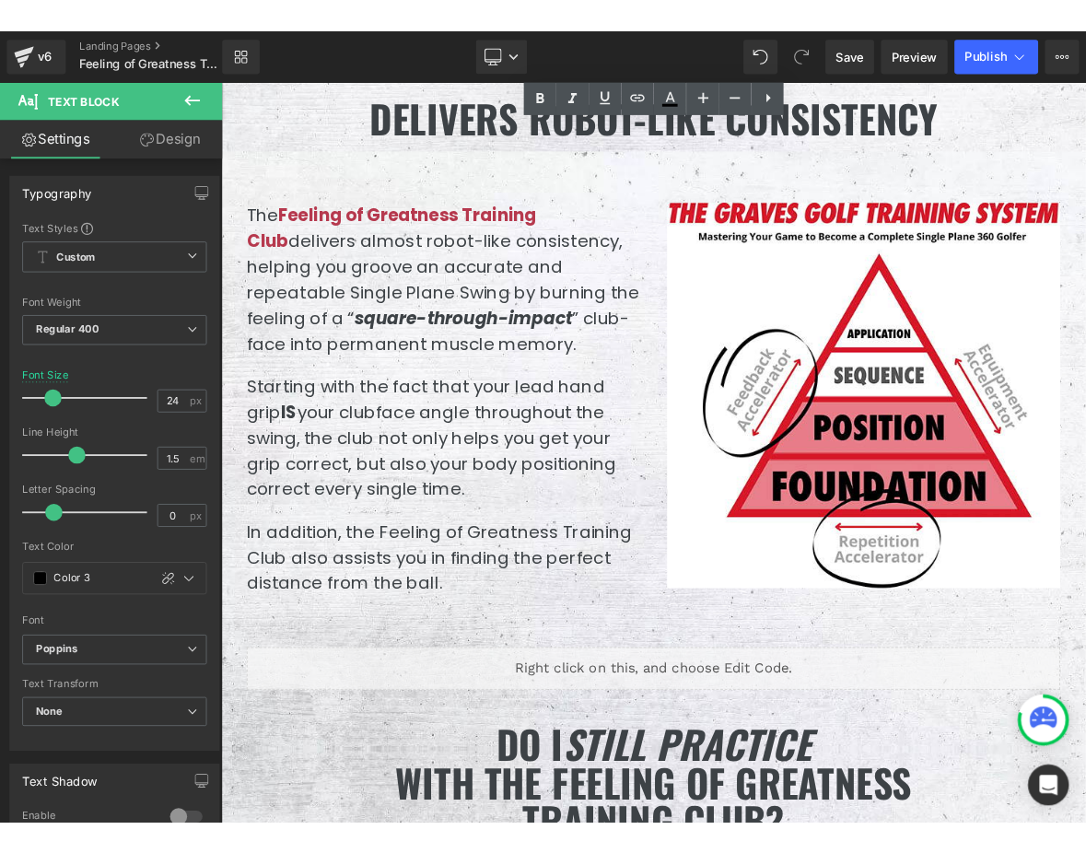
scroll to position [3570, 0]
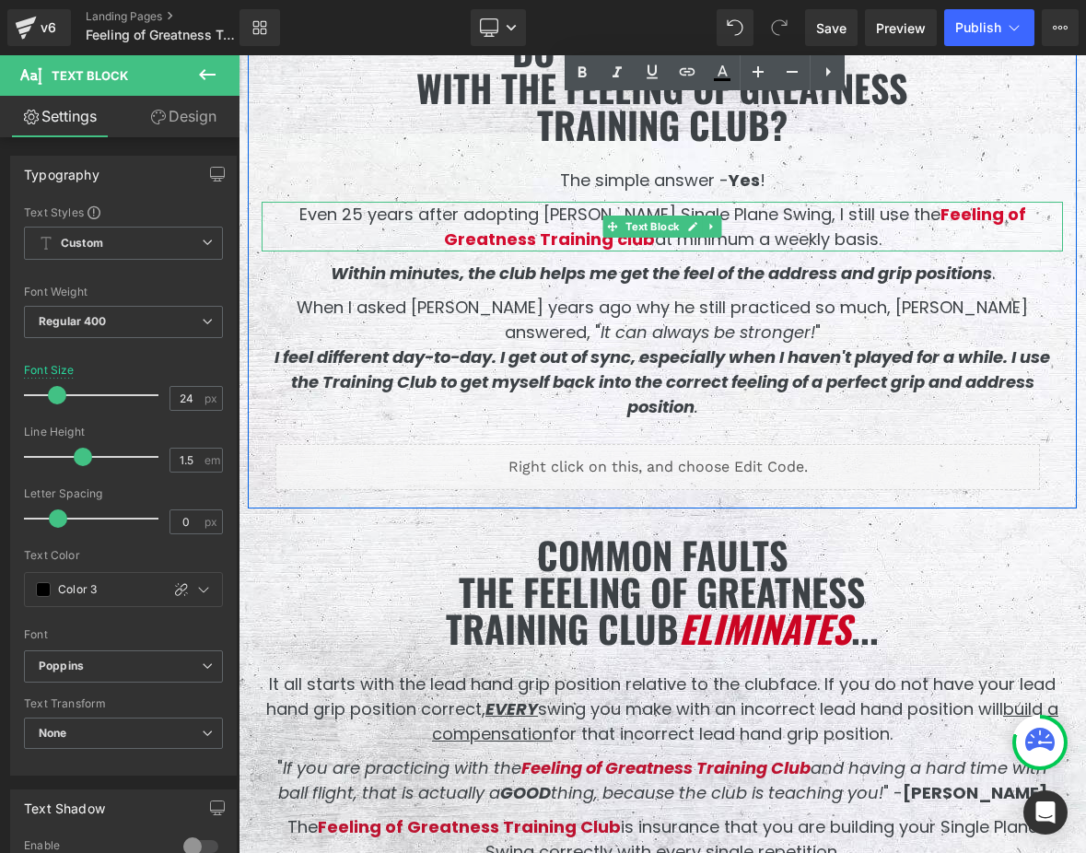
click at [469, 217] on p "Even 25 years after adopting [PERSON_NAME] Single Plane Swing, I still use the …" at bounding box center [663, 227] width 802 height 50
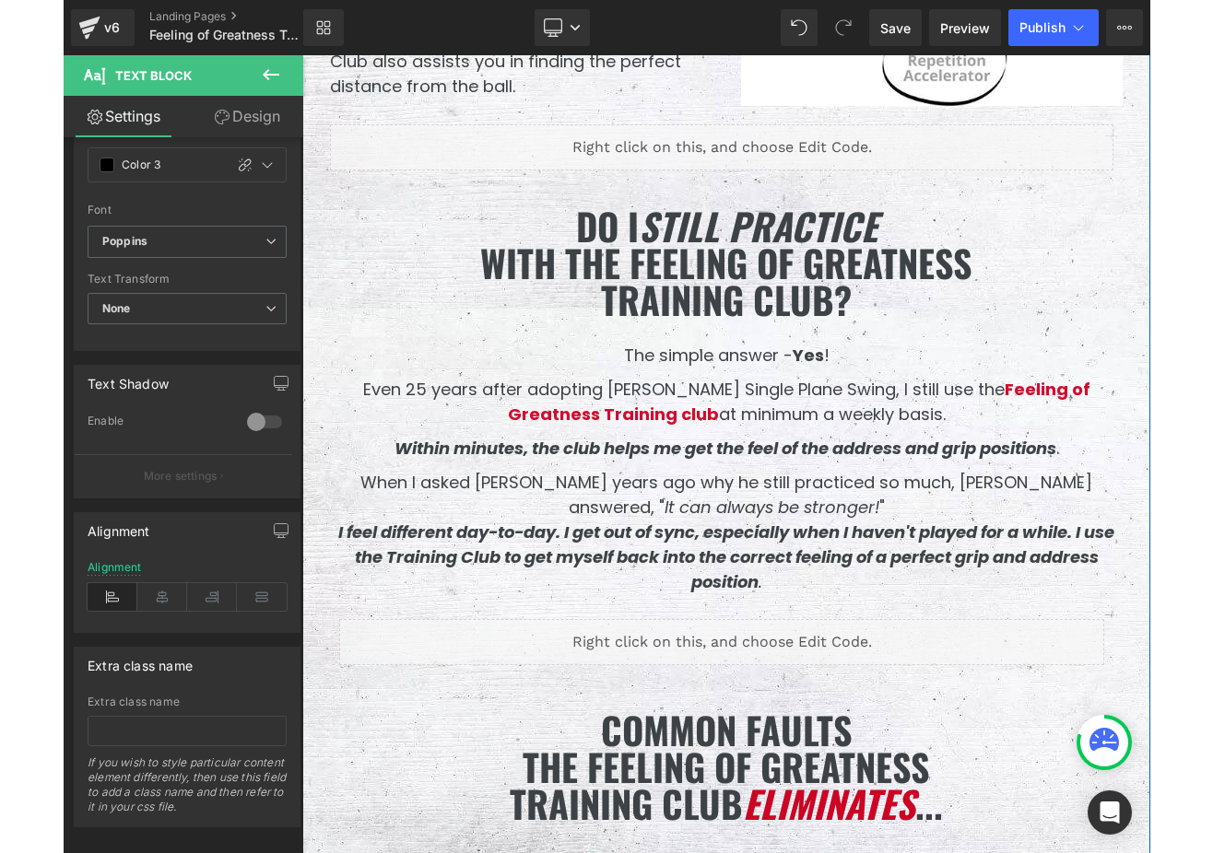
scroll to position [3436, 0]
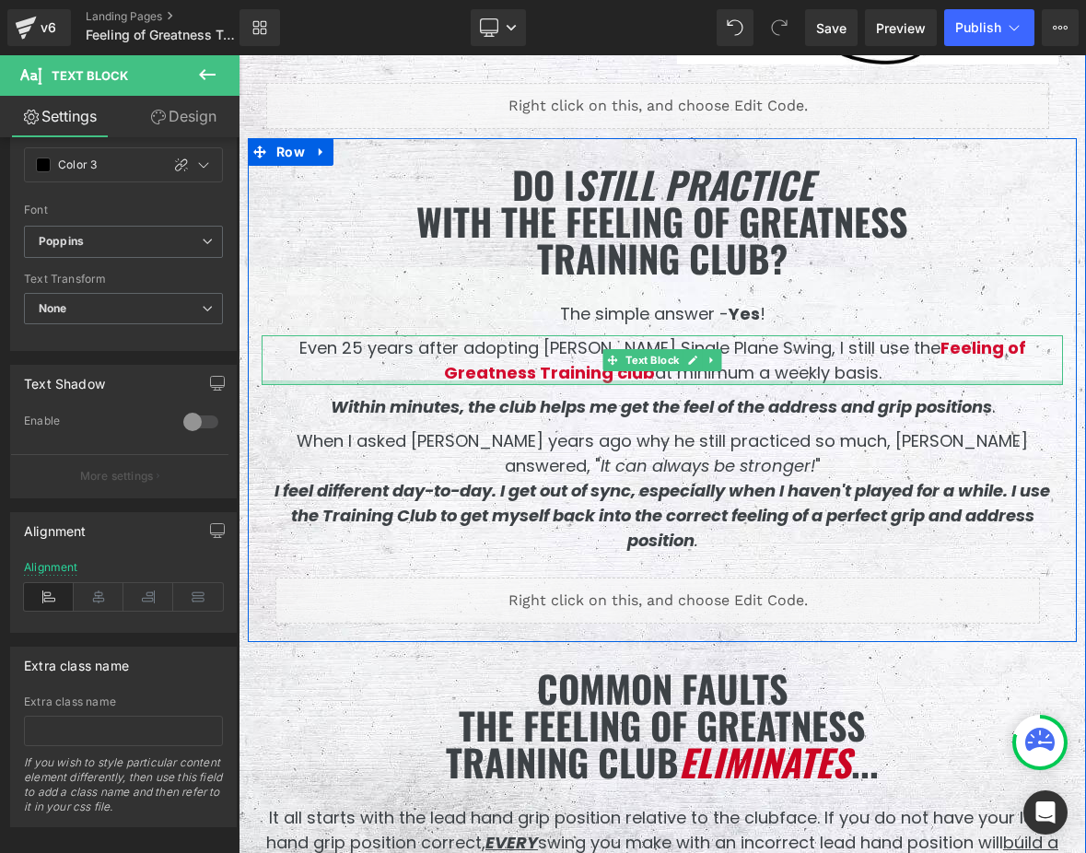
click at [765, 381] on div "Even 25 years after adopting [PERSON_NAME] Single Plane Swing, I still use the …" at bounding box center [663, 360] width 802 height 50
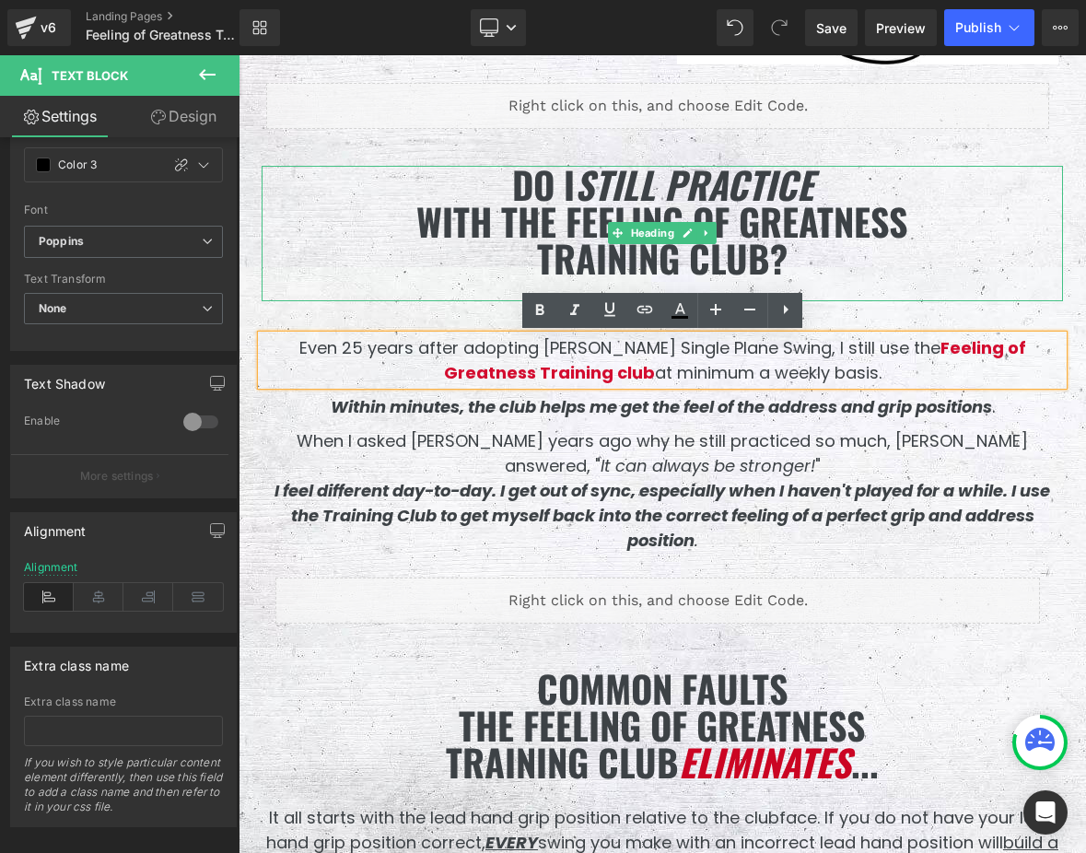
click at [837, 284] on div "Do I Still Practice With the Feeling of Greatness Training Club?" at bounding box center [663, 233] width 802 height 135
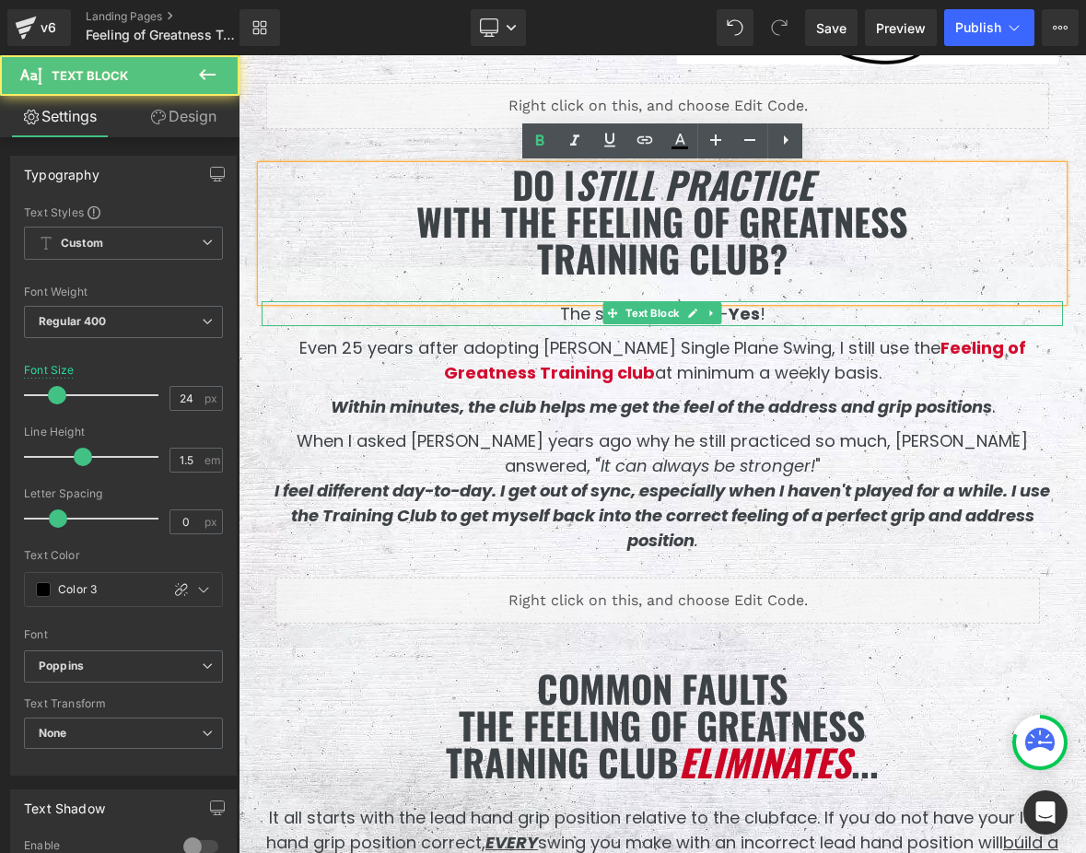
click at [868, 308] on p "The simple answer - Yes !" at bounding box center [663, 313] width 802 height 25
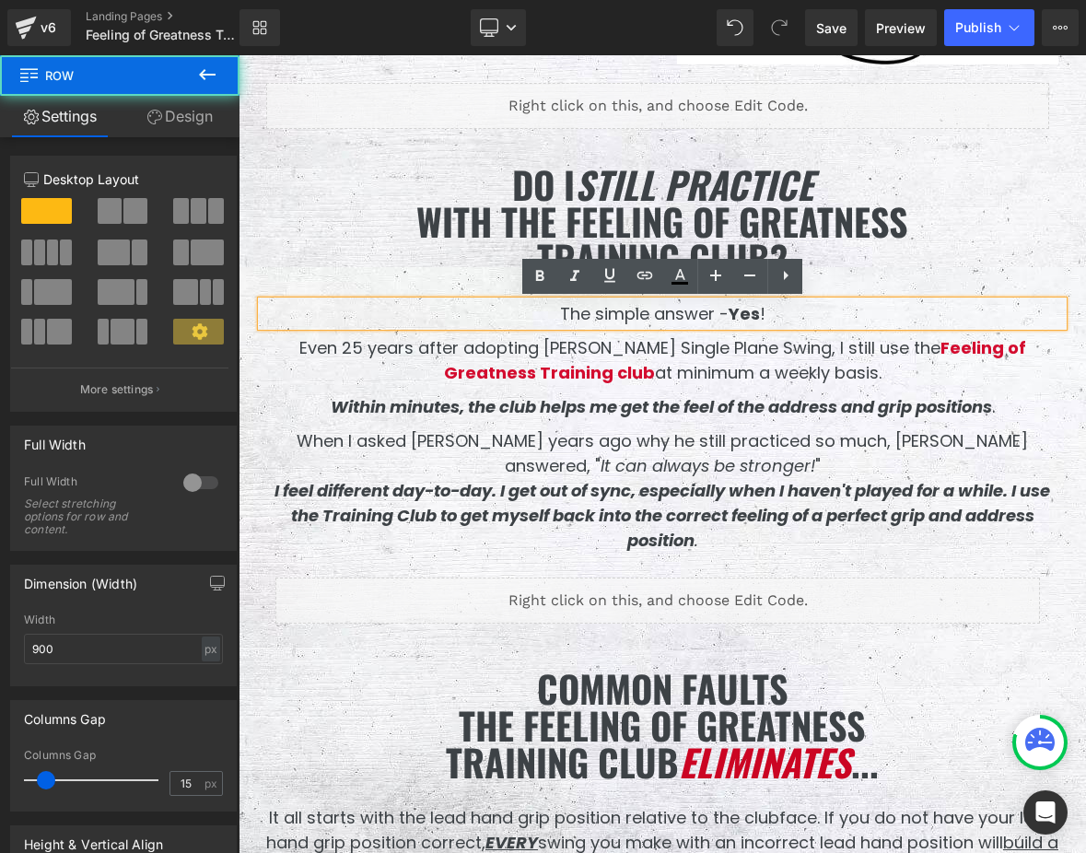
click at [442, 159] on div "Do I Still Practice With the Feeling of Greatness Training Club? Heading The si…" at bounding box center [662, 390] width 829 height 504
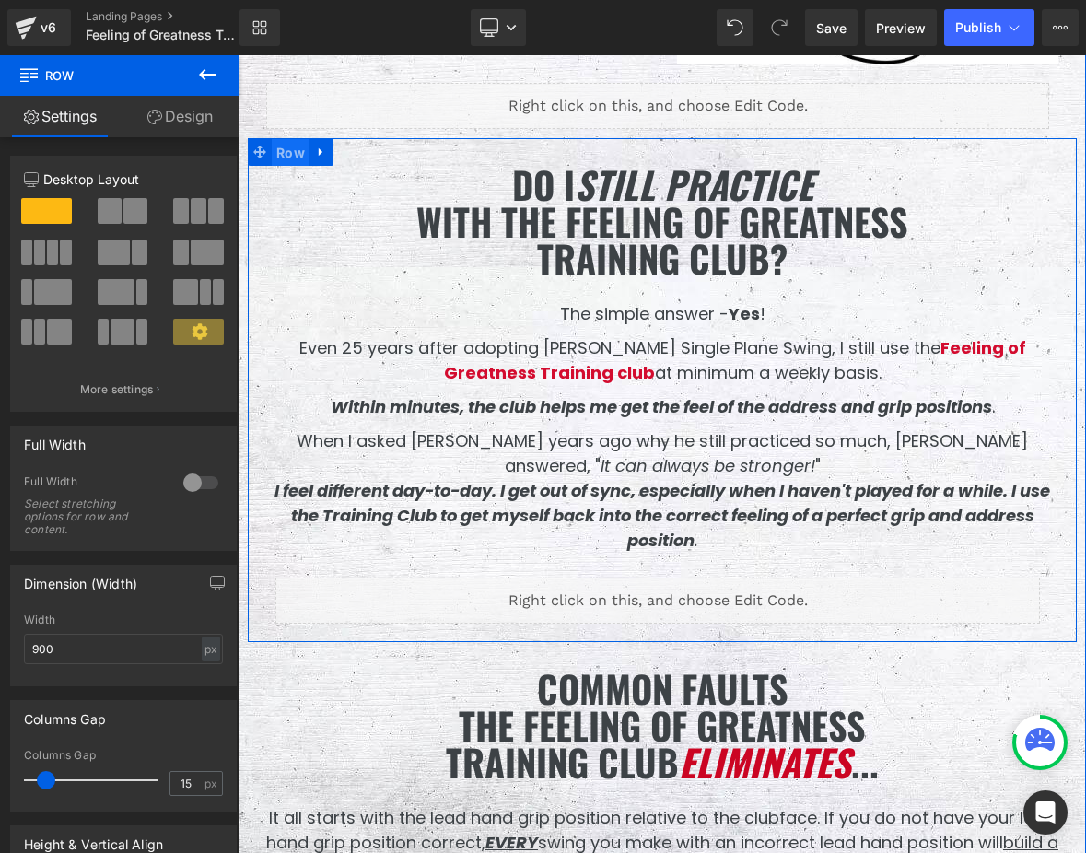
click at [288, 153] on span "Row" at bounding box center [291, 153] width 38 height 28
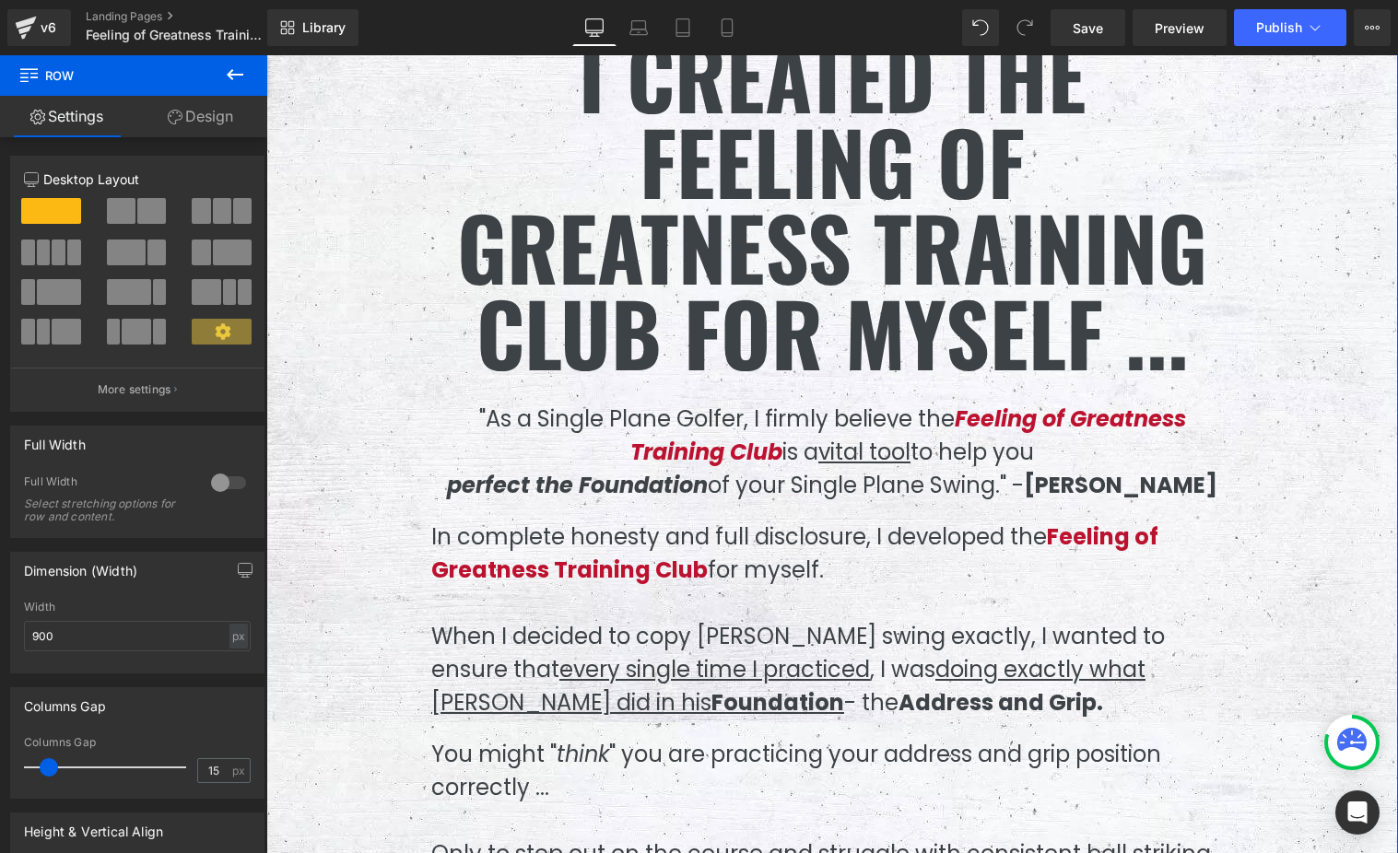
scroll to position [2968, 0]
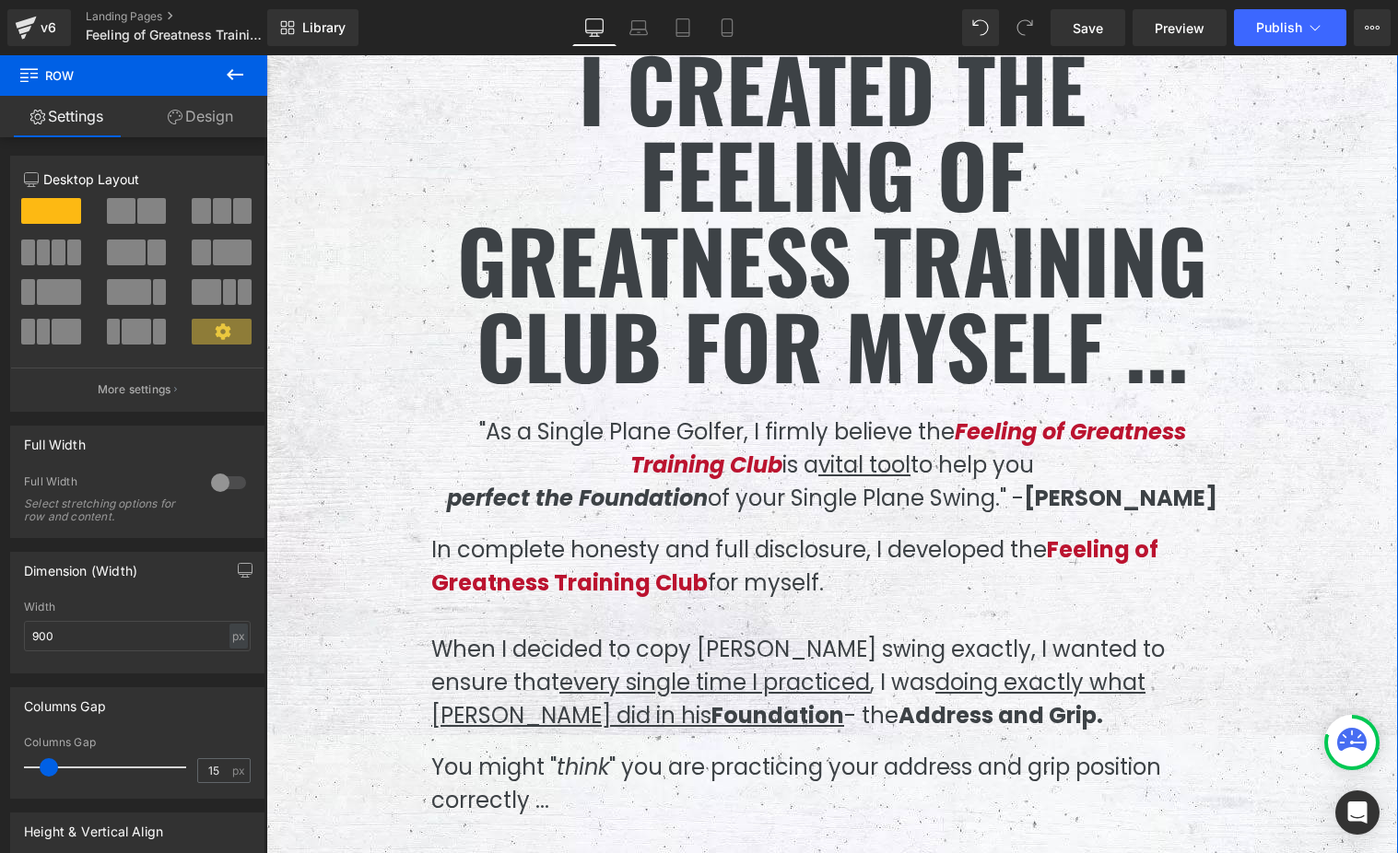
click at [897, 416] on p ""As a Single Plane Golfer, I firmly believe the Feeling of Greatness Training C…" at bounding box center [832, 466] width 802 height 100
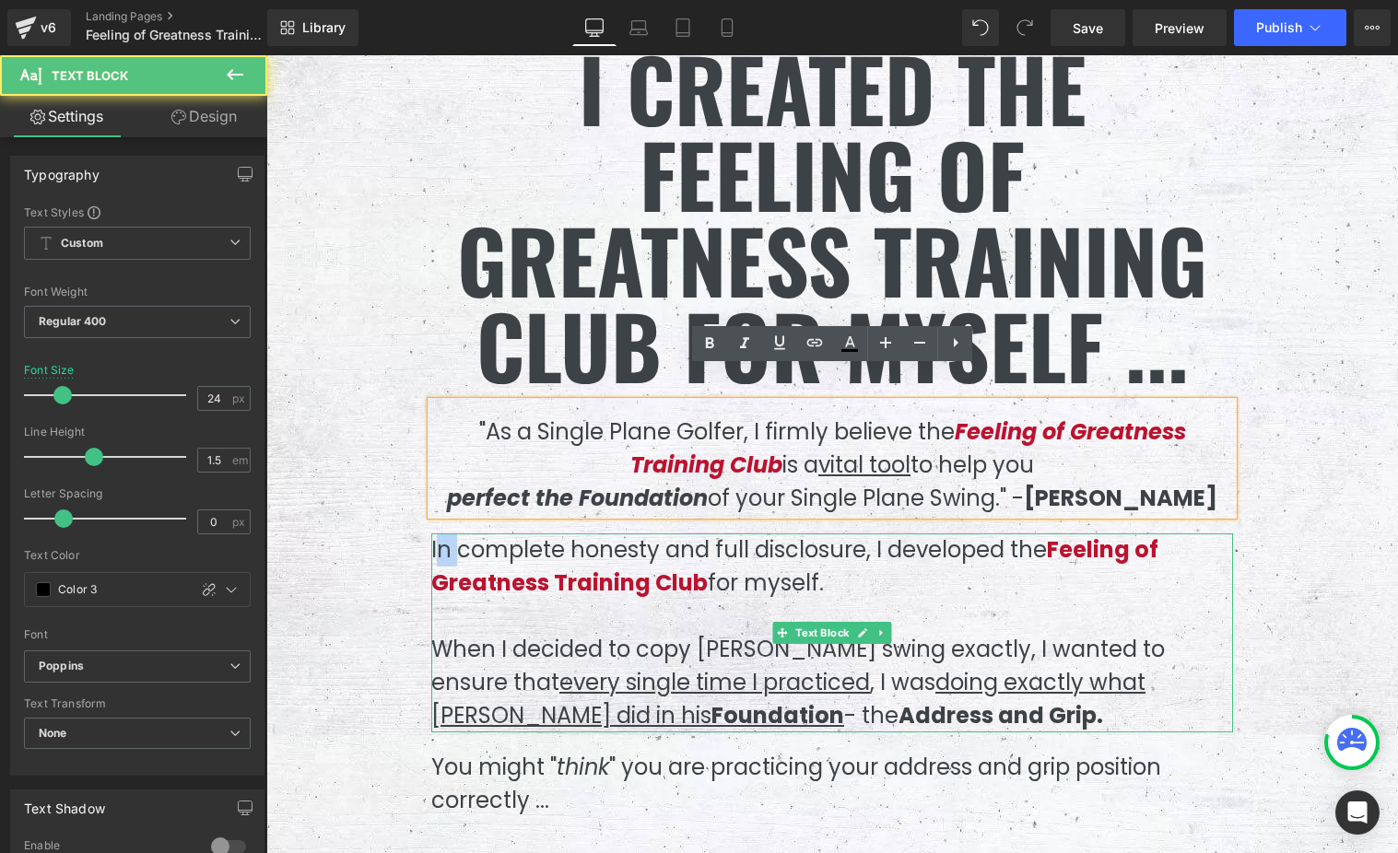
drag, startPoint x: 437, startPoint y: 515, endPoint x: 461, endPoint y: 527, distance: 26.8
click at [461, 534] on p "In complete honesty and full disclosure, I developed the Feeling of Greatness T…" at bounding box center [832, 567] width 802 height 66
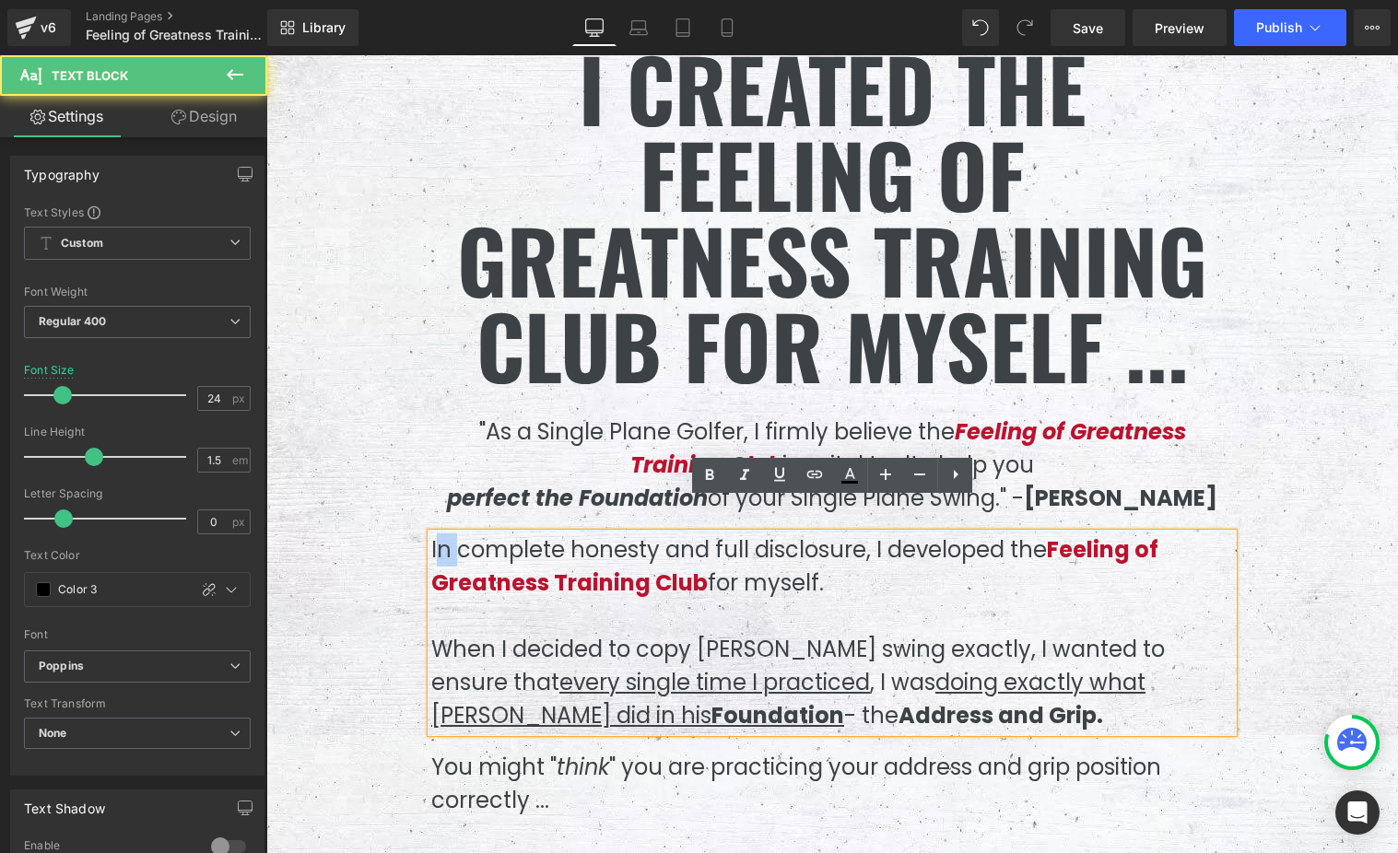
click at [455, 534] on p "In complete honesty and full disclosure, I developed the Feeling of Greatness T…" at bounding box center [832, 567] width 802 height 66
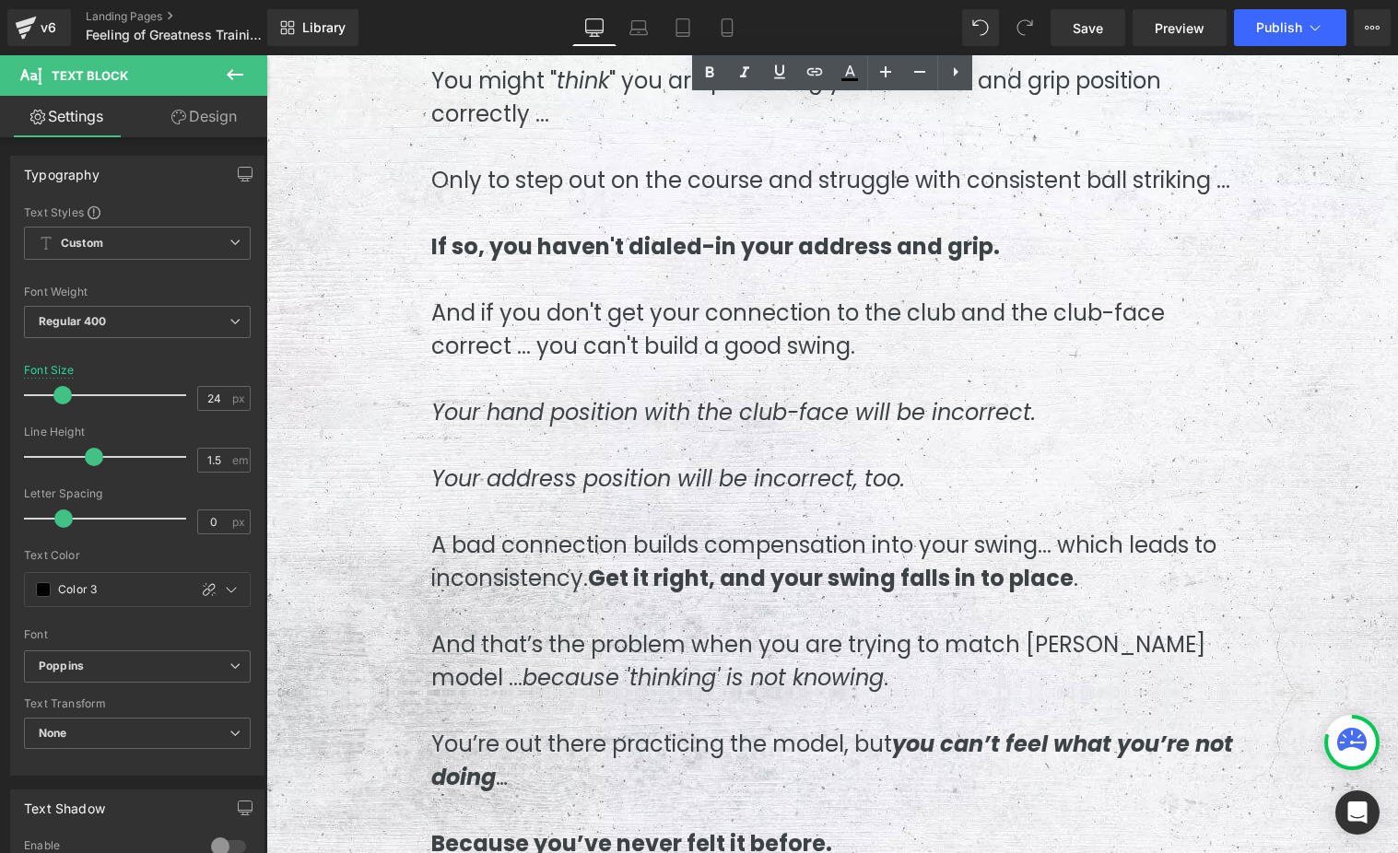
drag, startPoint x: 432, startPoint y: 516, endPoint x: 825, endPoint y: 721, distance: 443.1
click at [825, 721] on div "I Created the Feeling Of Greatness Training Club for myself ... Heading "As a S…" at bounding box center [831, 177] width 829 height 1665
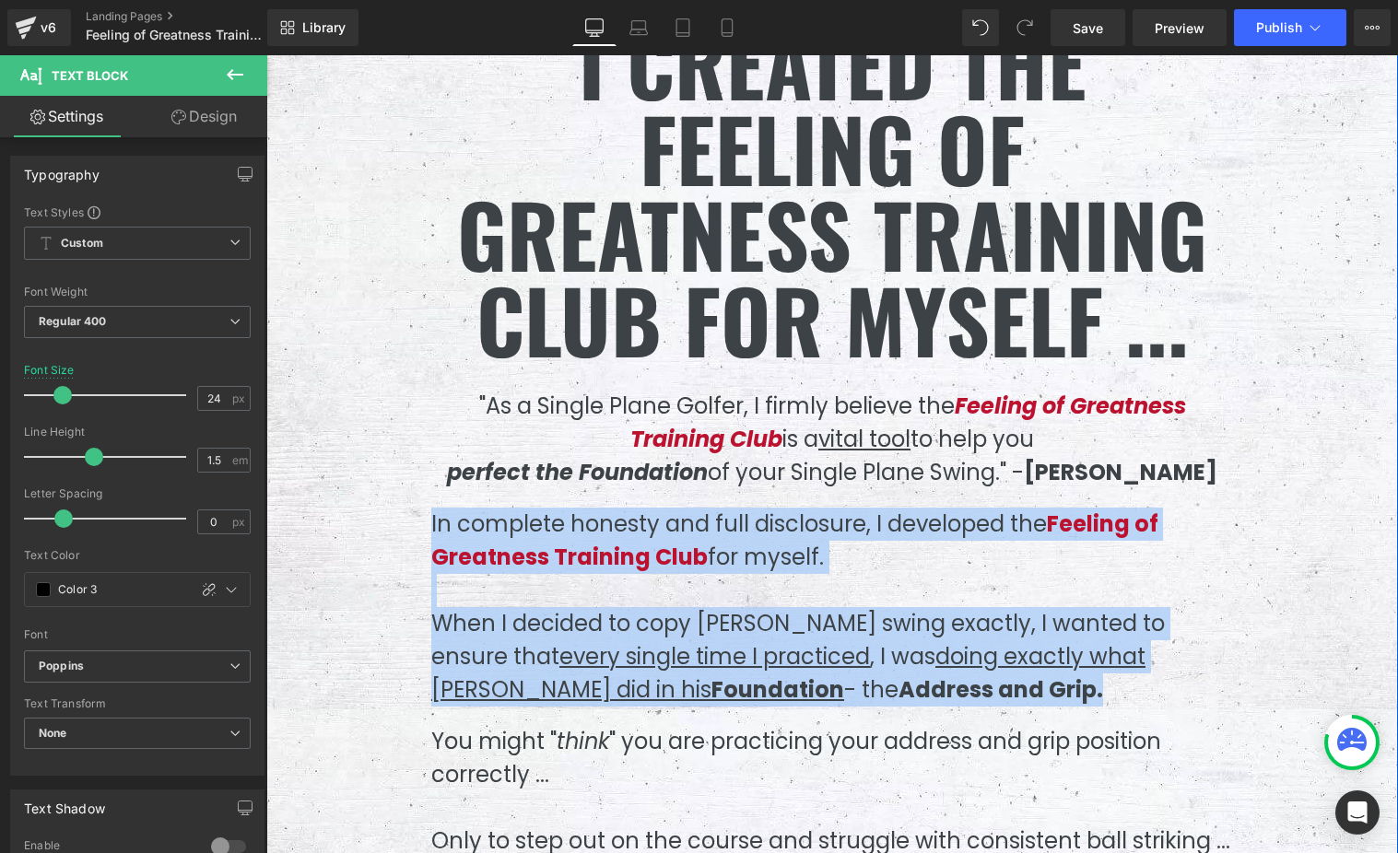
scroll to position [2997, 0]
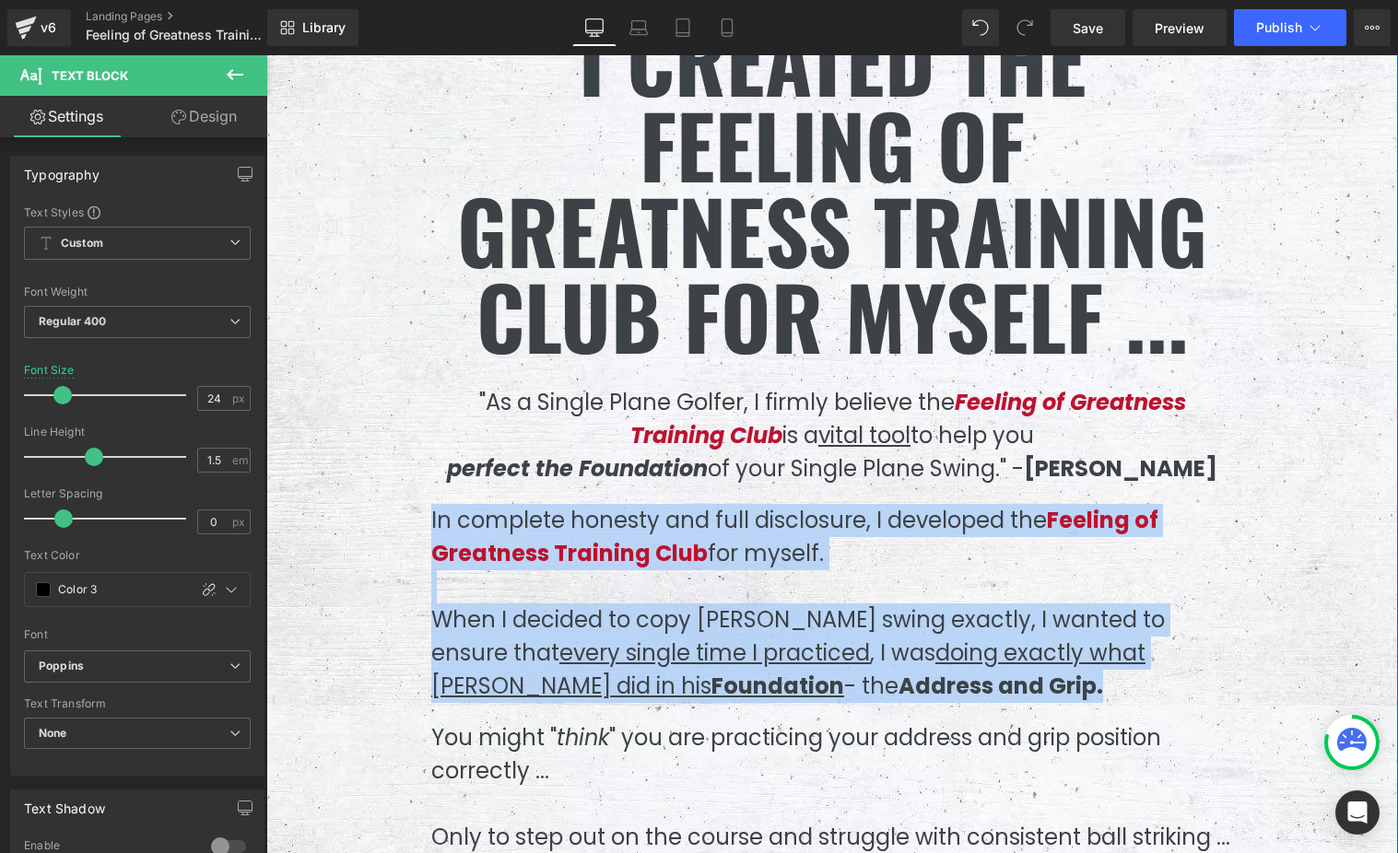
copy div "In complete honesty and full disclosure, I developed the Feeling of Greatness T…"
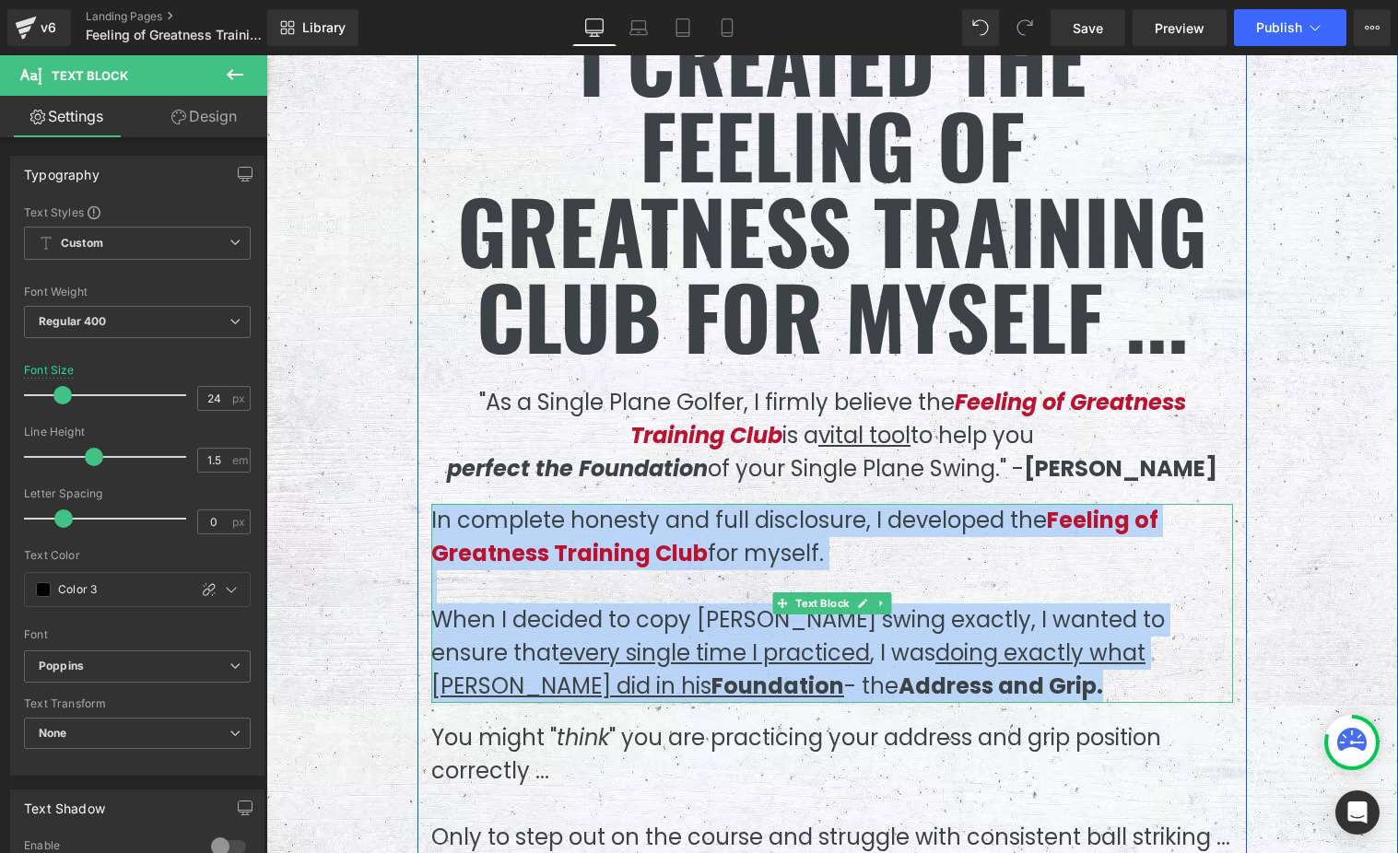
scroll to position [3313, 0]
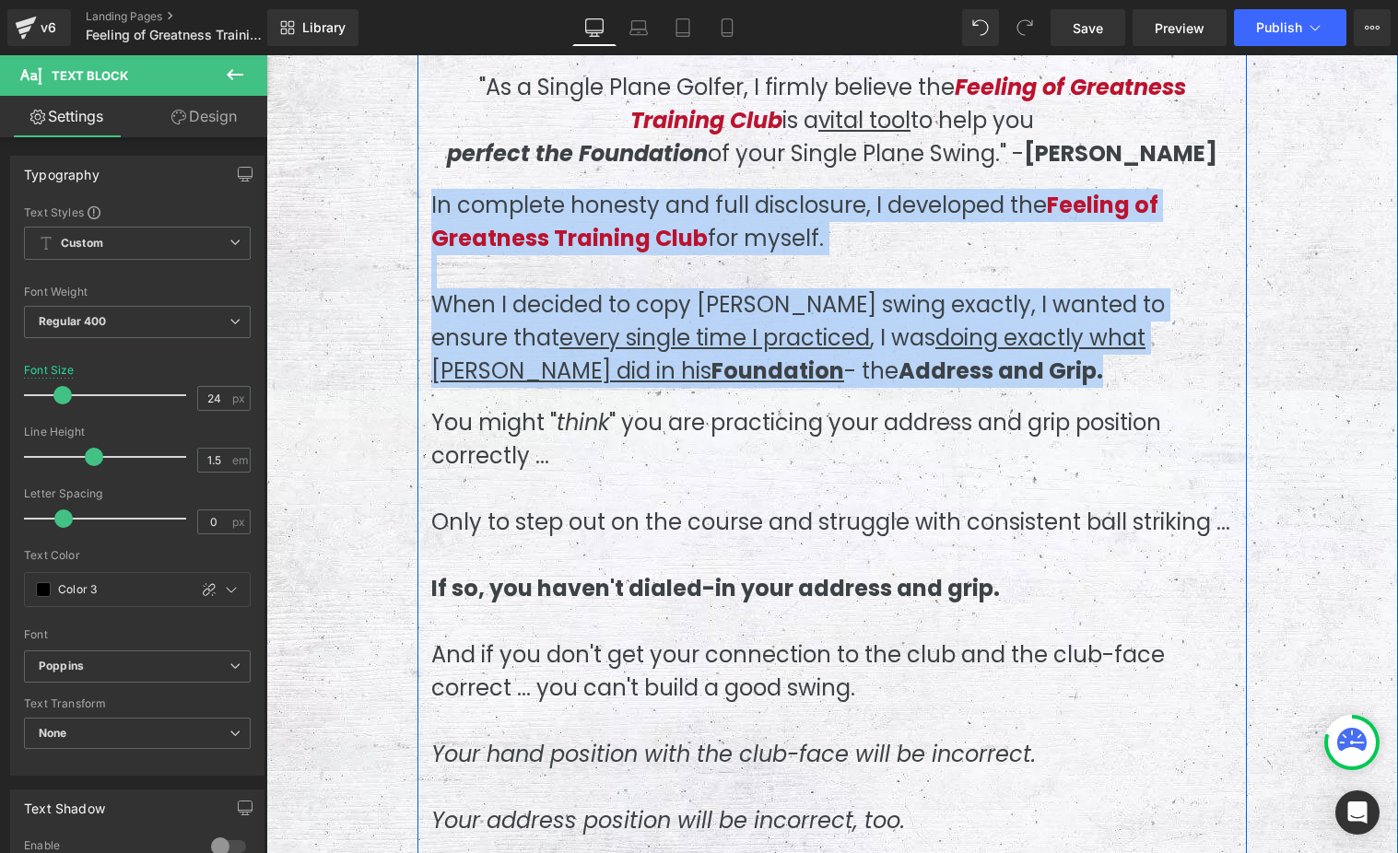
click at [564, 639] on p "And if you don't get your connection to the club and the club-face correct ... …" at bounding box center [832, 672] width 802 height 66
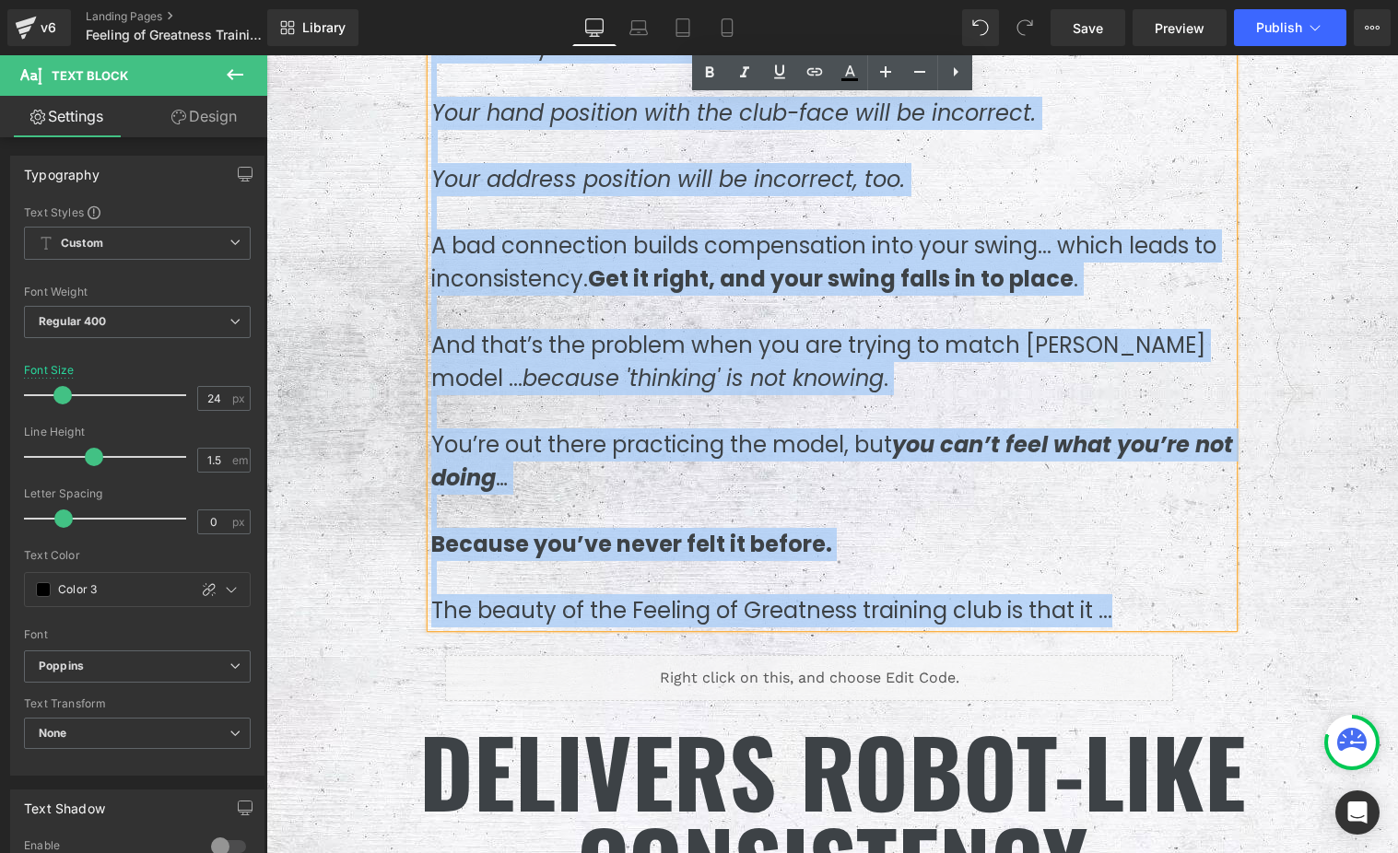
scroll to position [3960, 0]
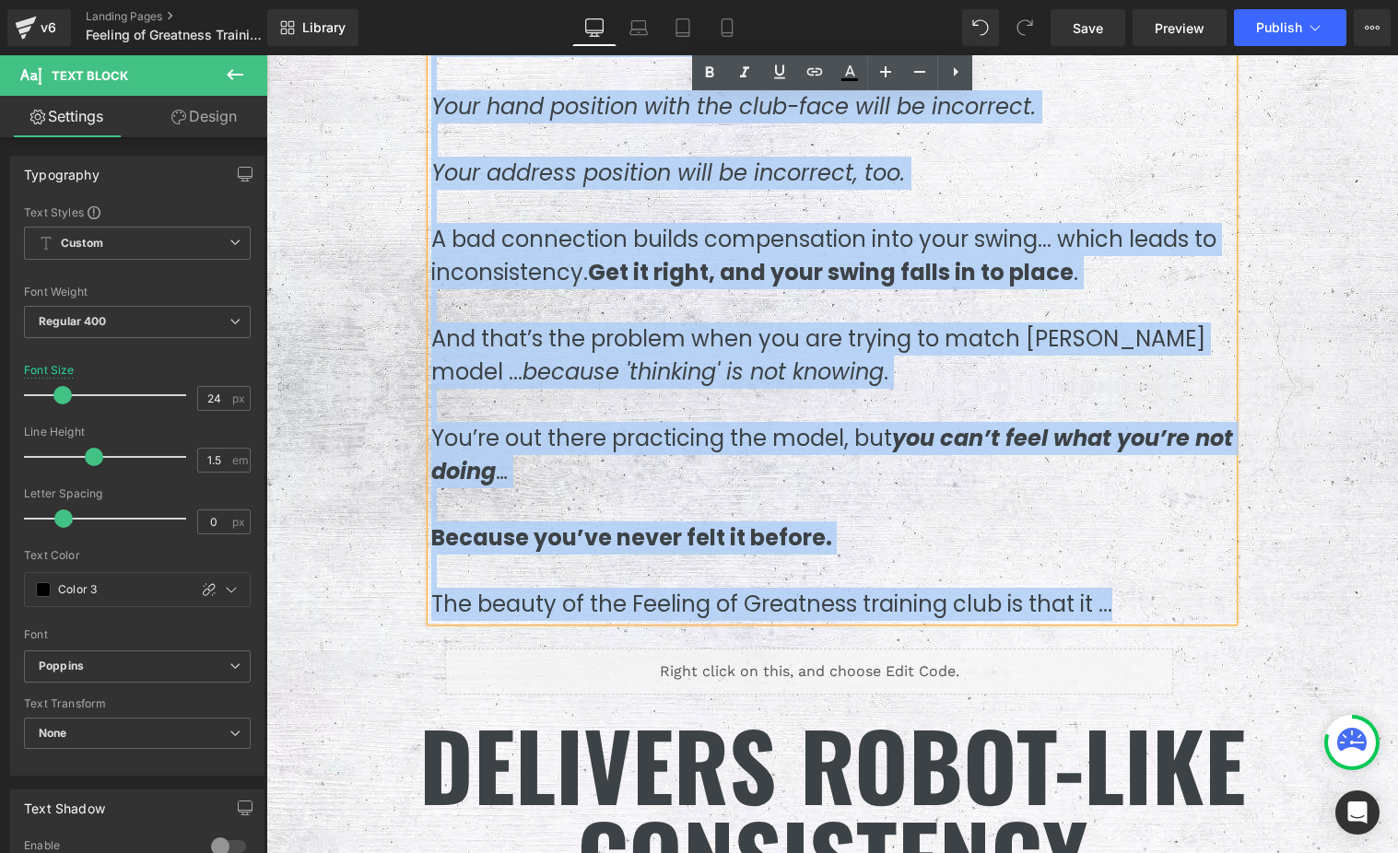
drag, startPoint x: 437, startPoint y: 392, endPoint x: 1150, endPoint y: 587, distance: 739.5
click at [1150, 587] on div "You might " think " you are practicing your address and grip position correctly…" at bounding box center [832, 190] width 802 height 862
copy div "You might " think " you are practicing your address and grip position correctly…"
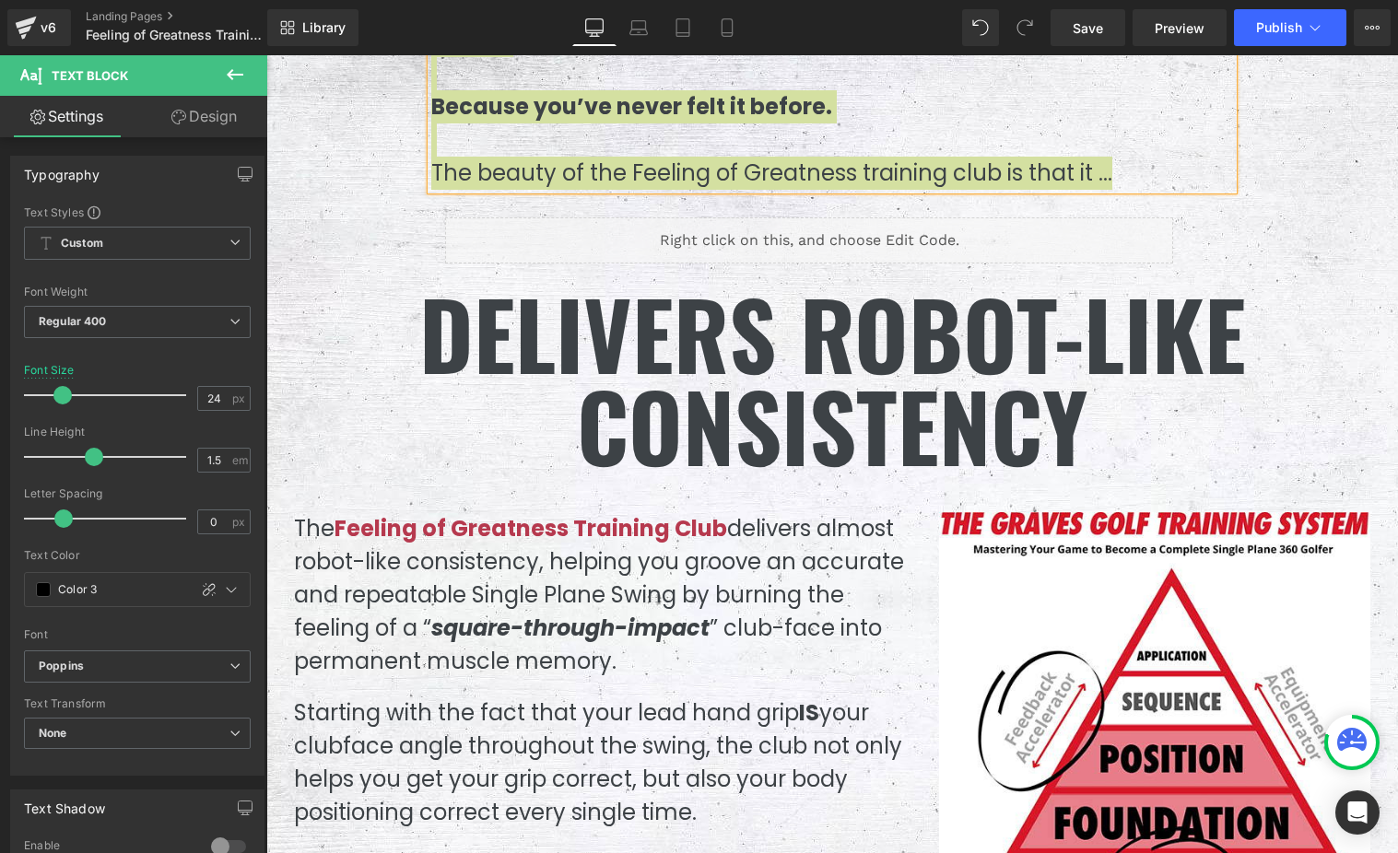
scroll to position [4448, 0]
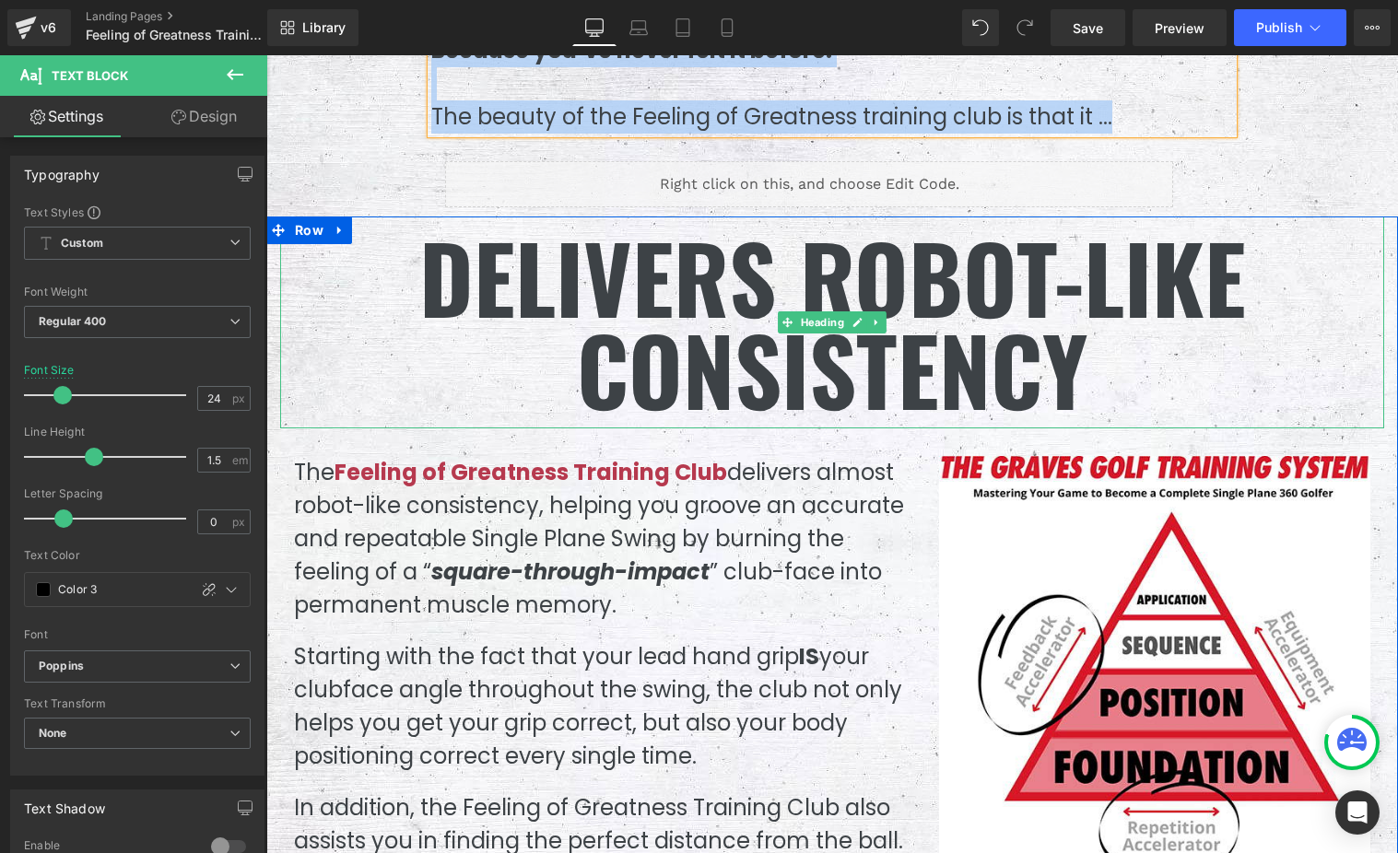
click at [771, 285] on h1 "DELIVERS robot-like consistency" at bounding box center [832, 322] width 1104 height 184
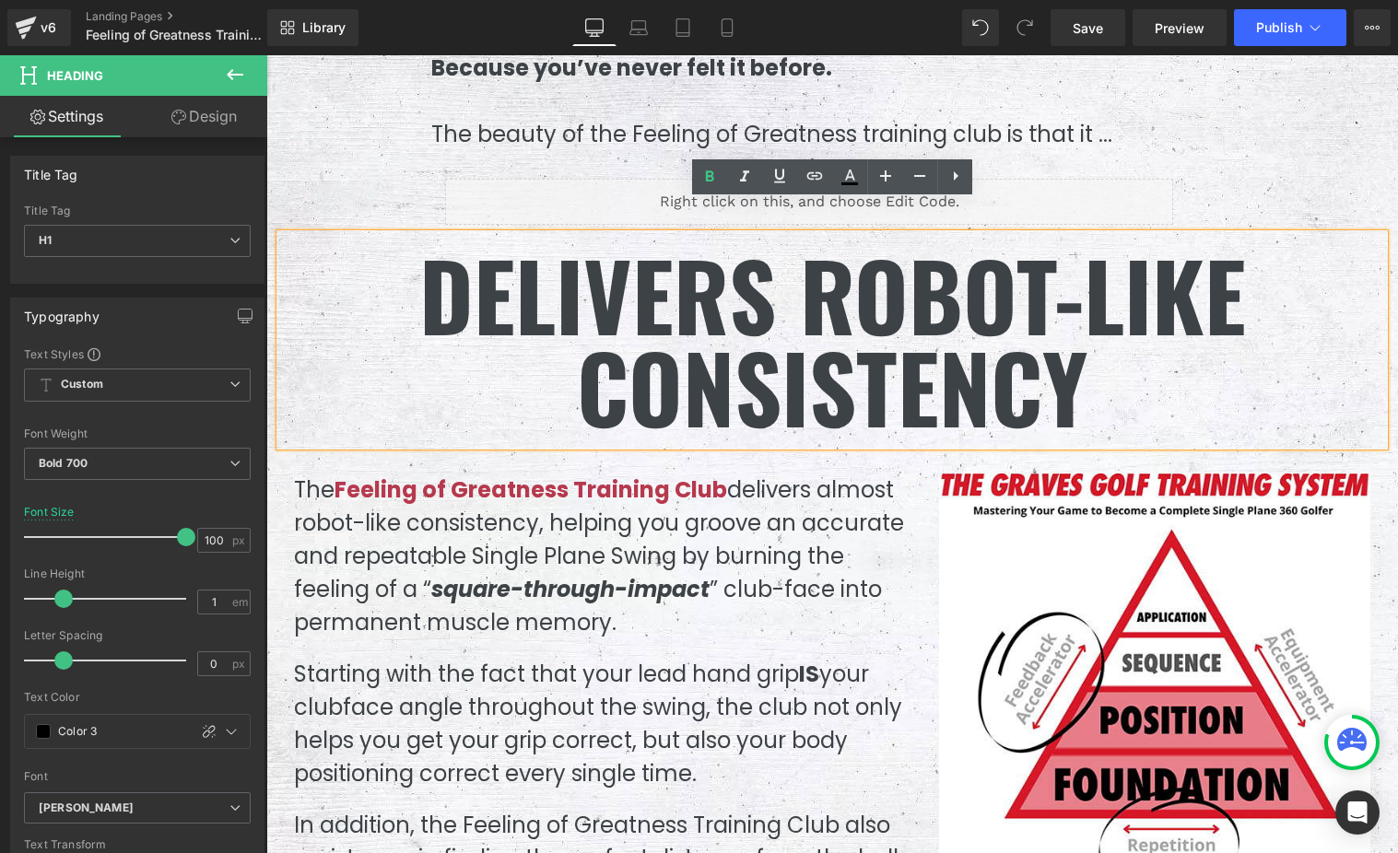
scroll to position [4429, 0]
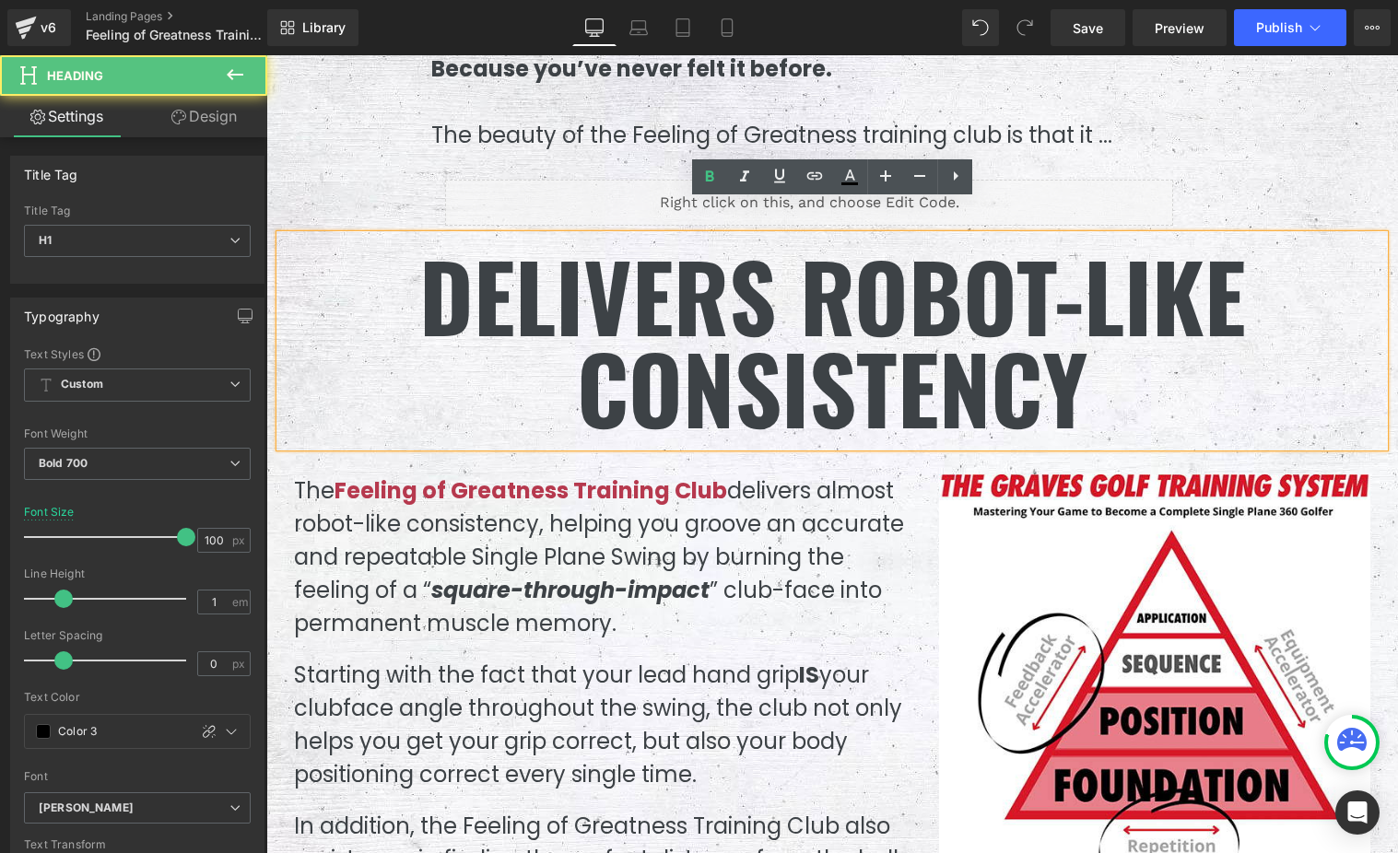
click at [732, 317] on h1 "DELIVERS robot-like consistency" at bounding box center [832, 341] width 1104 height 184
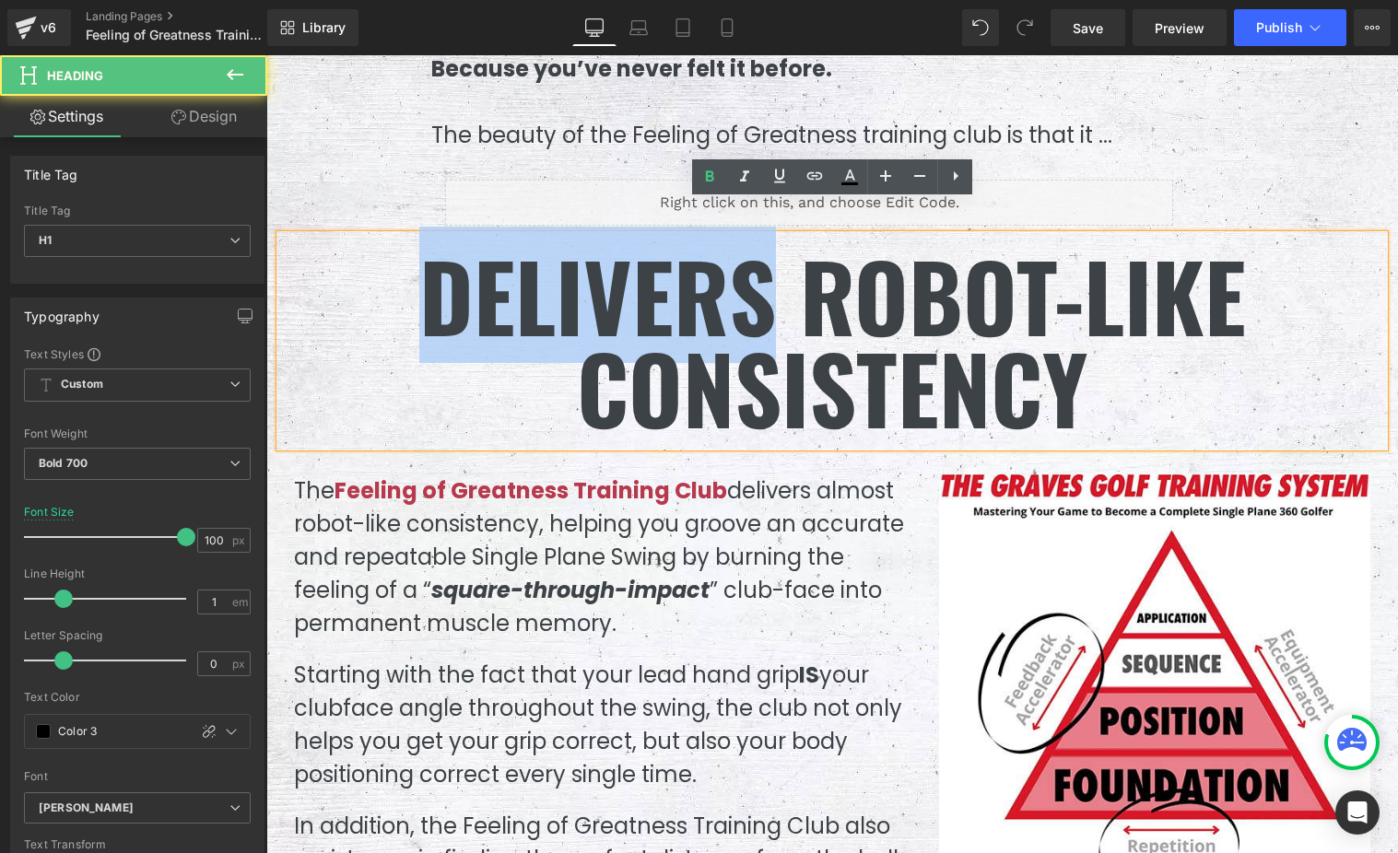
click at [732, 317] on h1 "DELIVERS robot-like consistency" at bounding box center [832, 341] width 1104 height 184
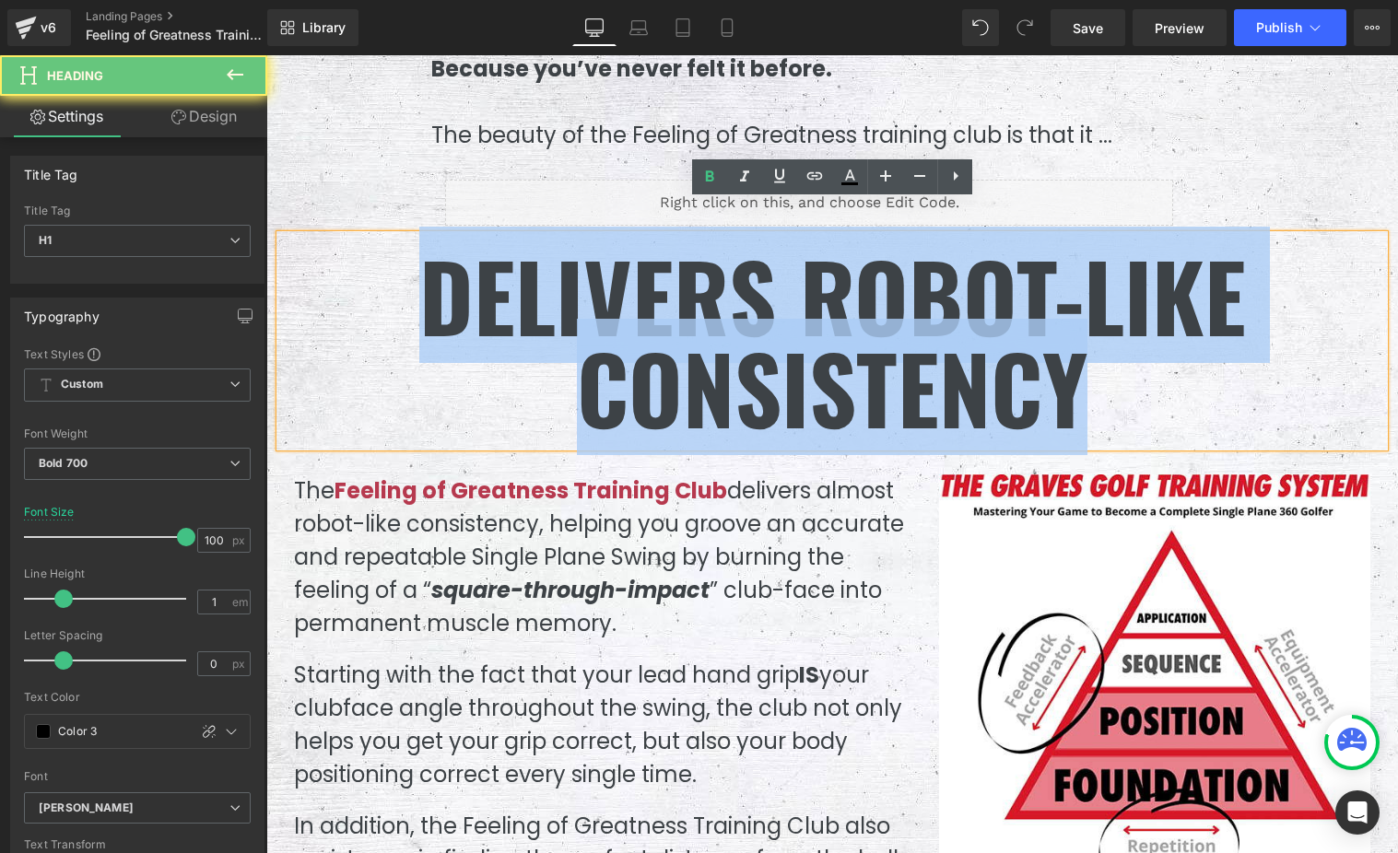
click at [732, 317] on h1 "DELIVERS robot-like consistency" at bounding box center [832, 341] width 1104 height 184
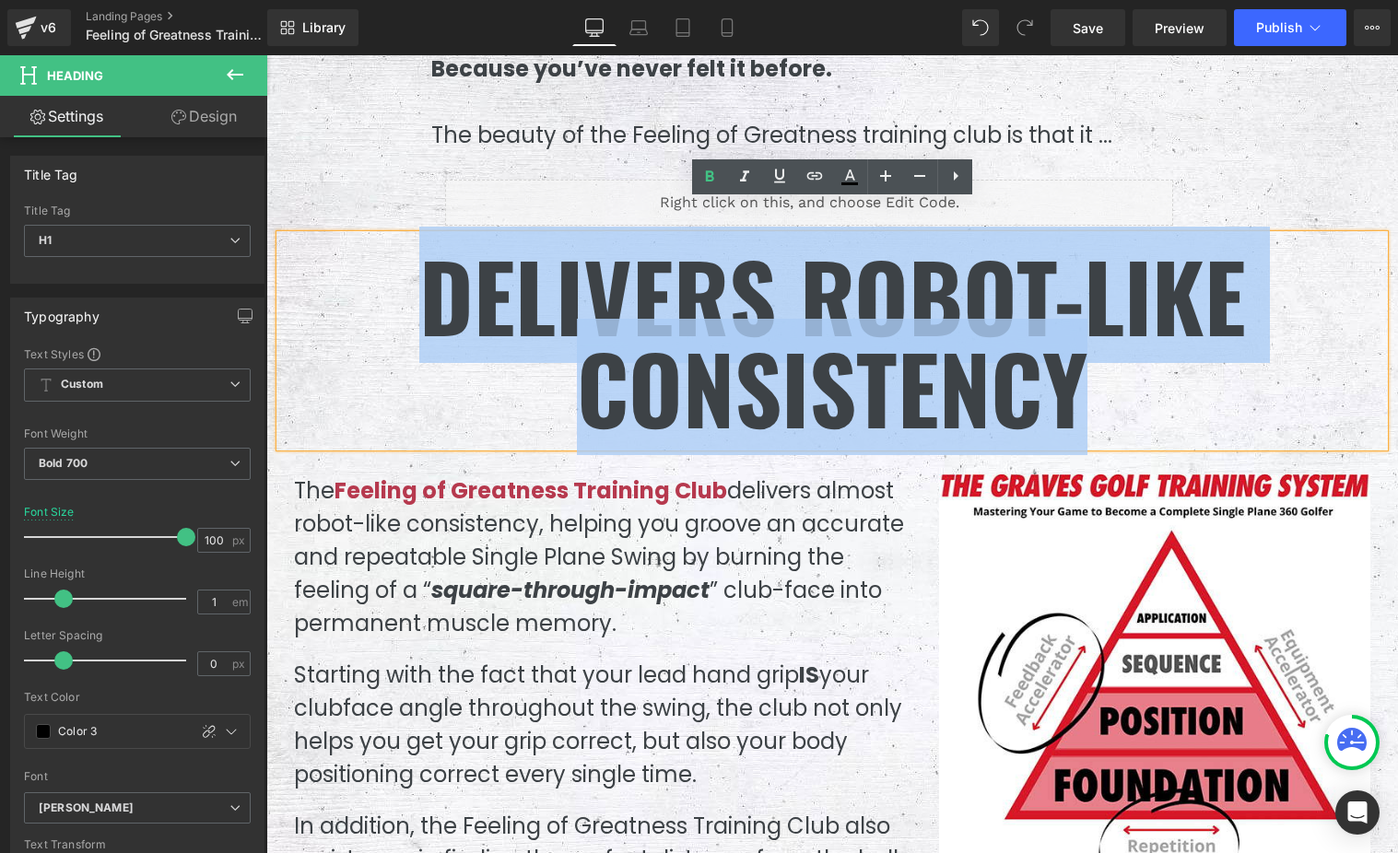
copy h1 "DELIVERS robot-like consistency"
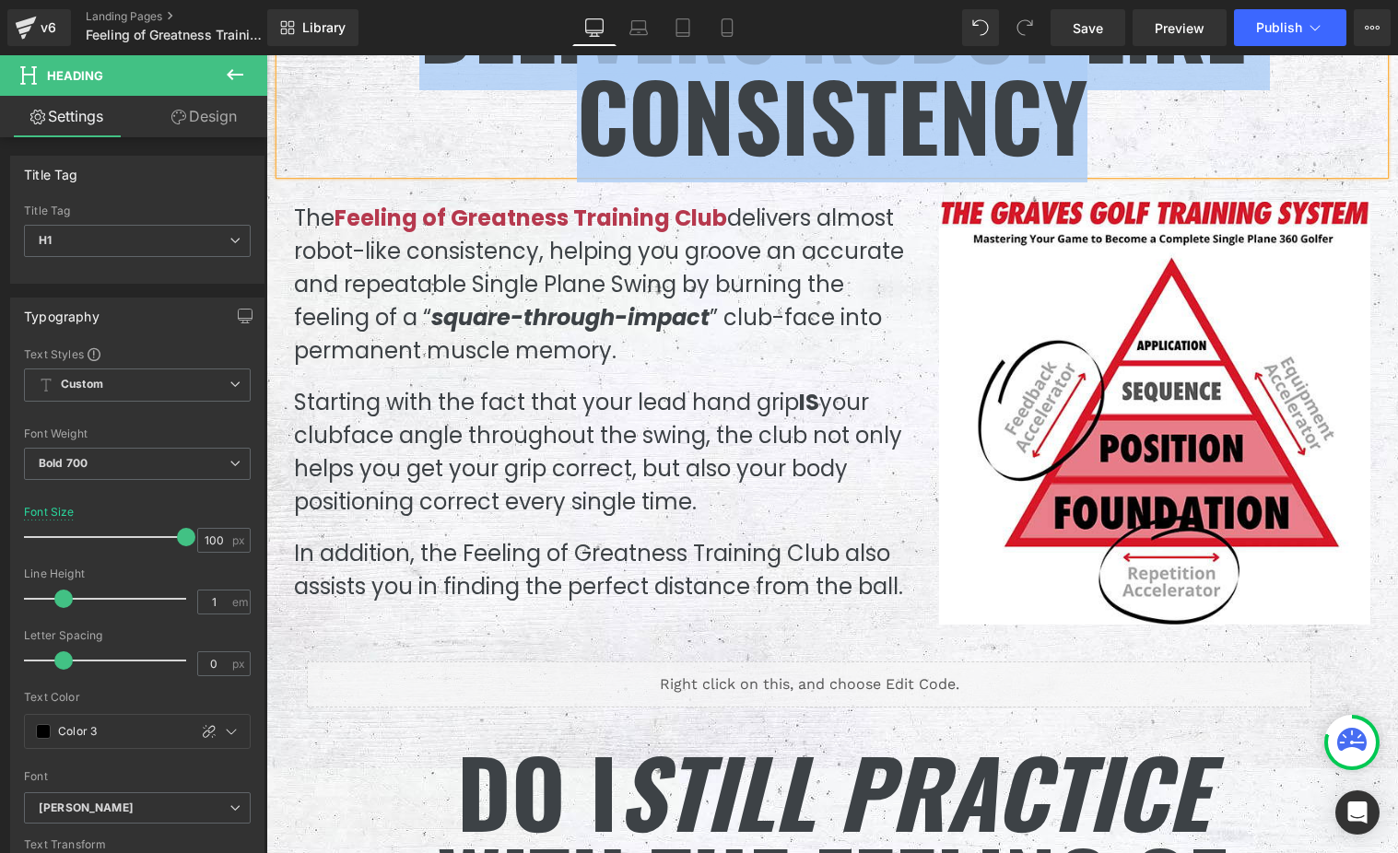
scroll to position [4622, 0]
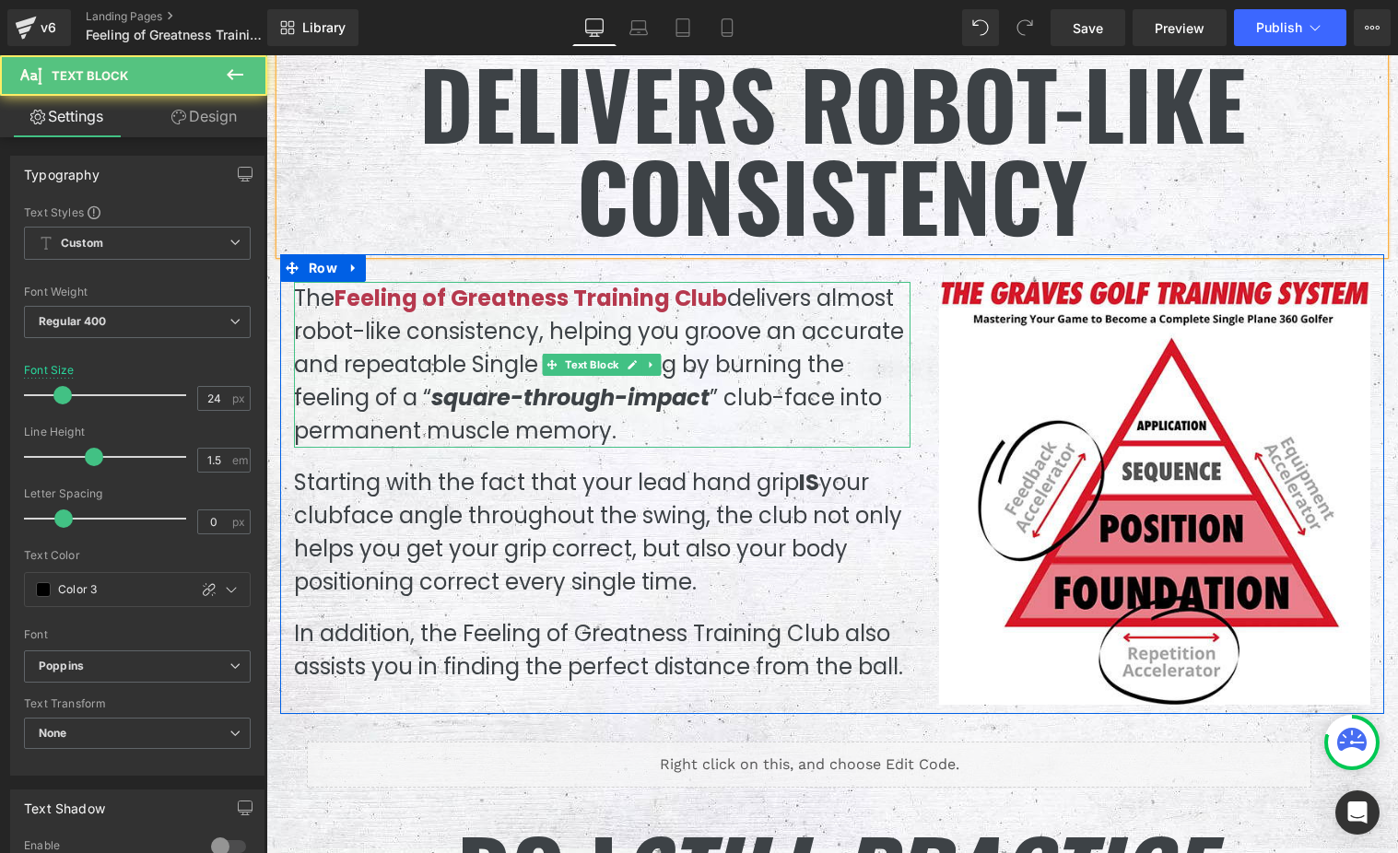
drag, startPoint x: 299, startPoint y: 264, endPoint x: 502, endPoint y: 334, distance: 214.5
click at [501, 334] on p "The Feeling of Greatness Training Club delivers almost robot-like consistency, …" at bounding box center [602, 365] width 616 height 166
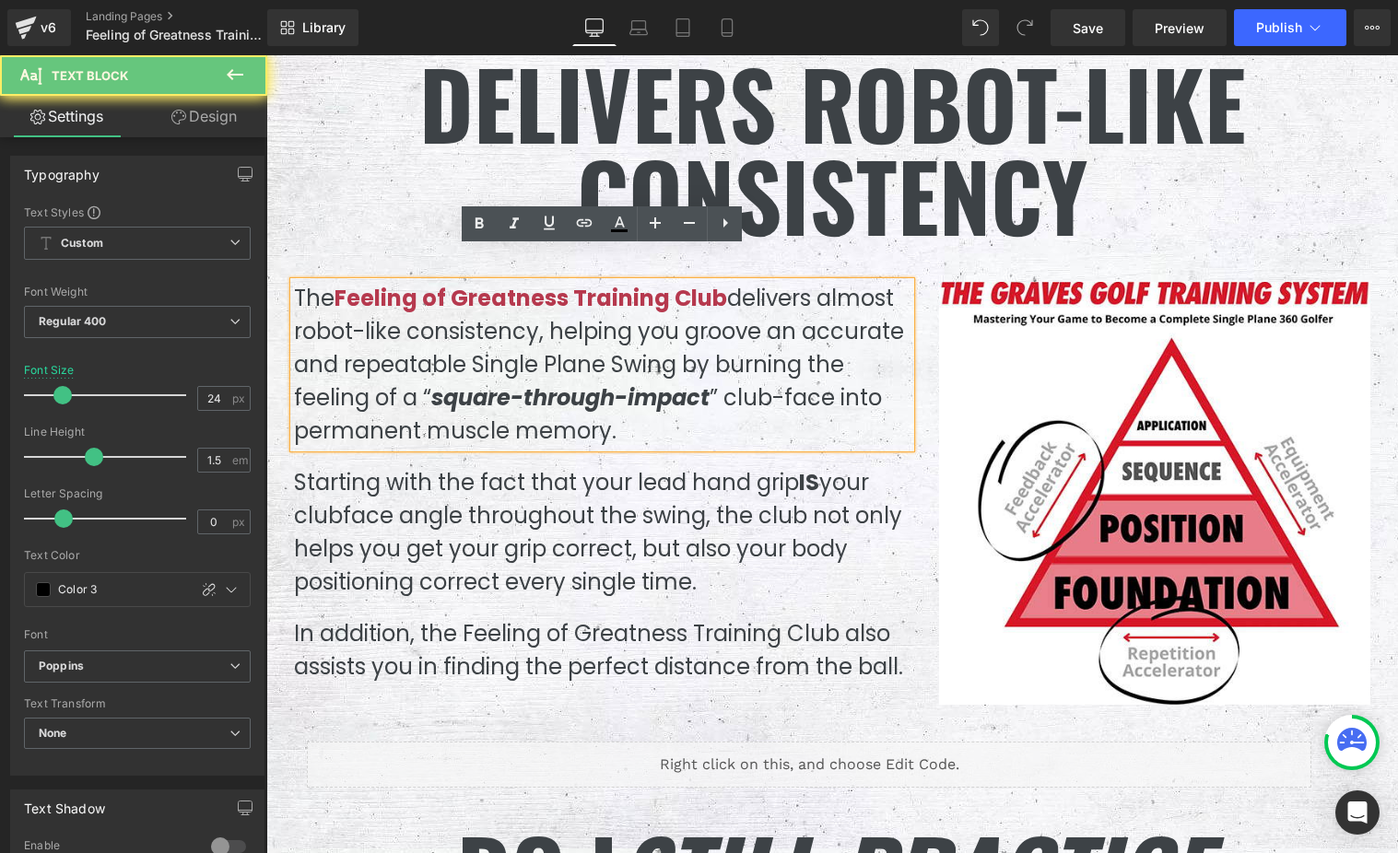
click at [495, 330] on p "The Feeling of Greatness Training Club delivers almost robot-like consistency, …" at bounding box center [602, 365] width 616 height 166
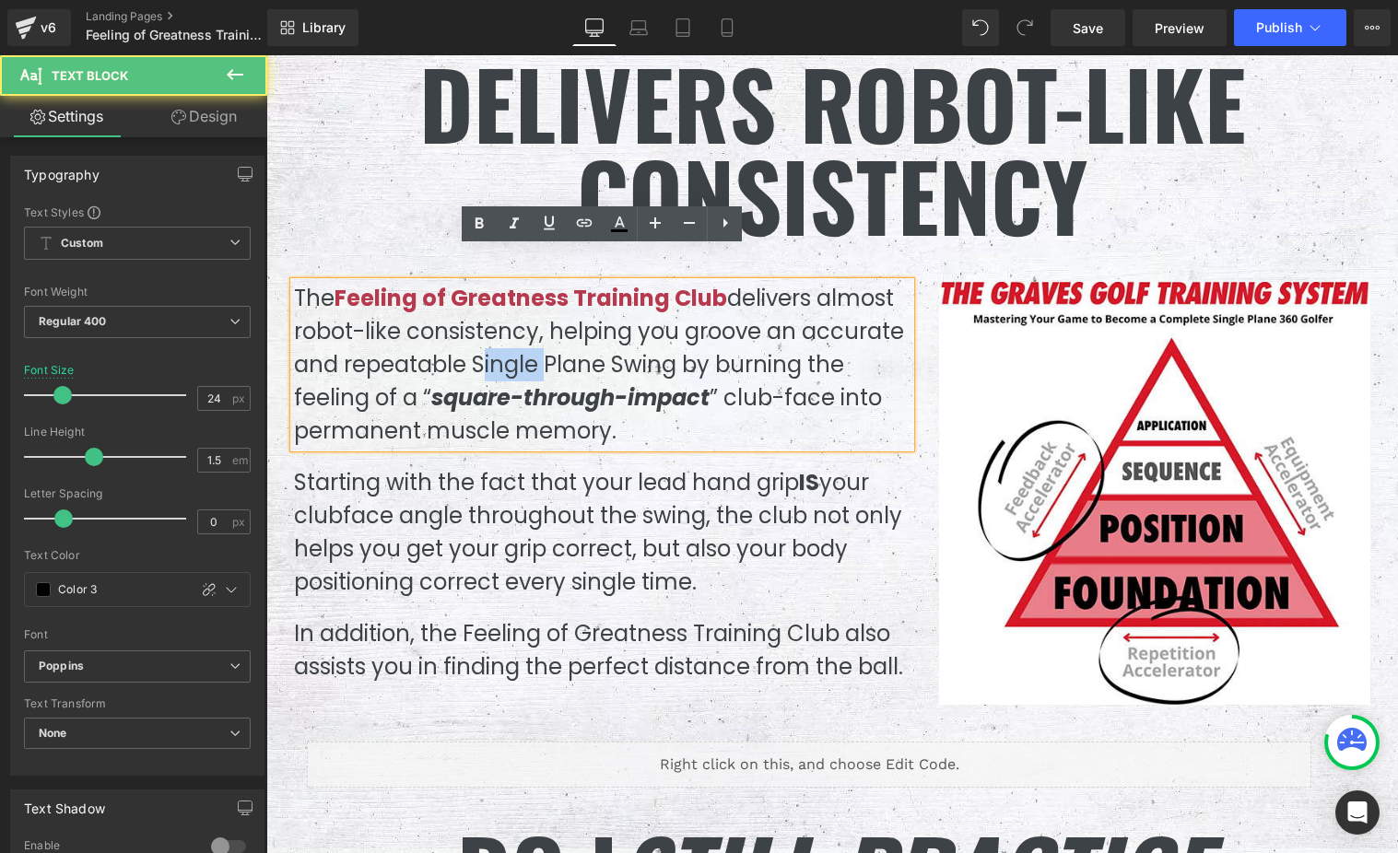
click at [495, 330] on p "The Feeling of Greatness Training Club delivers almost robot-like consistency, …" at bounding box center [602, 365] width 616 height 166
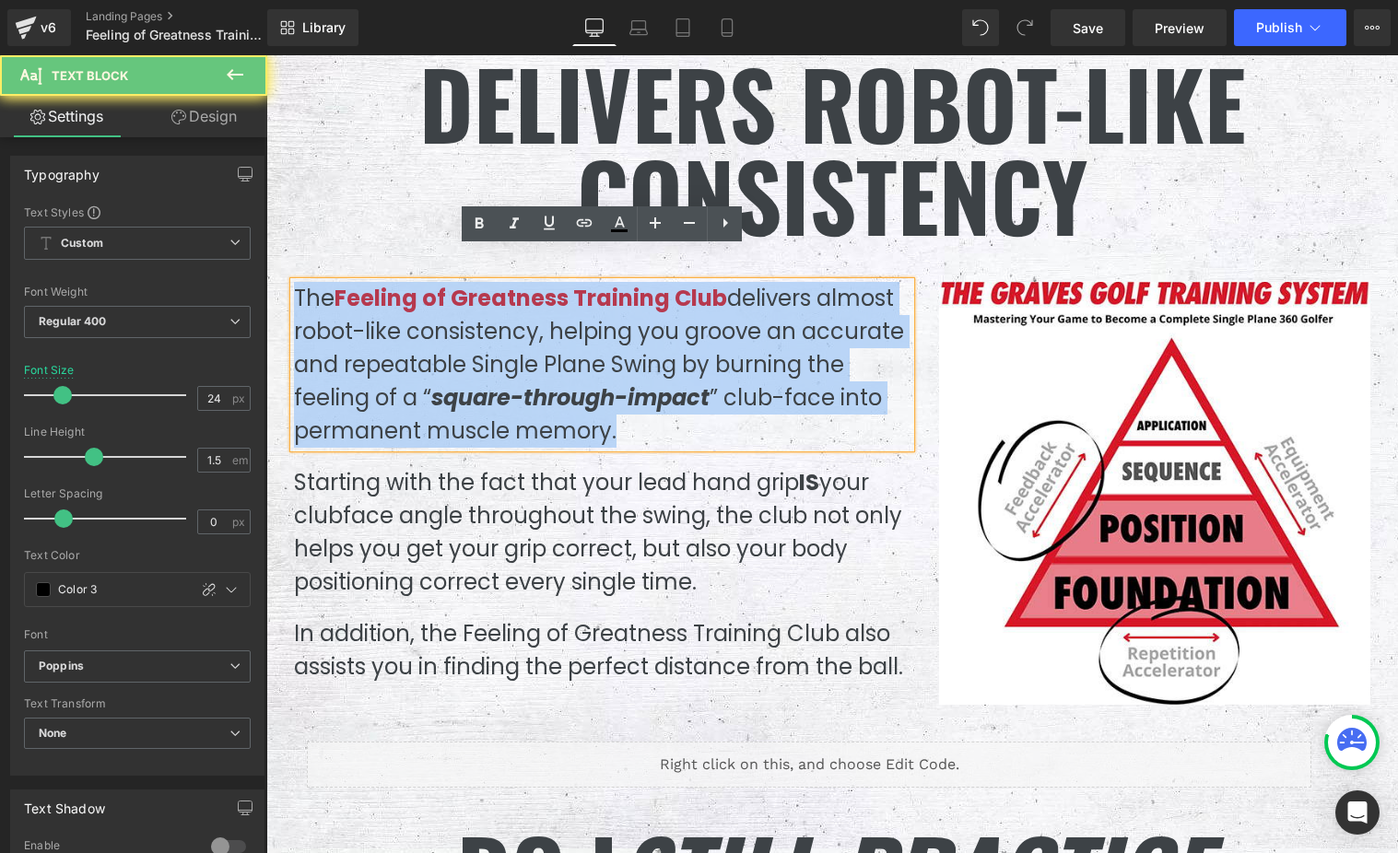
click at [495, 330] on p "The Feeling of Greatness Training Club delivers almost robot-like consistency, …" at bounding box center [602, 365] width 616 height 166
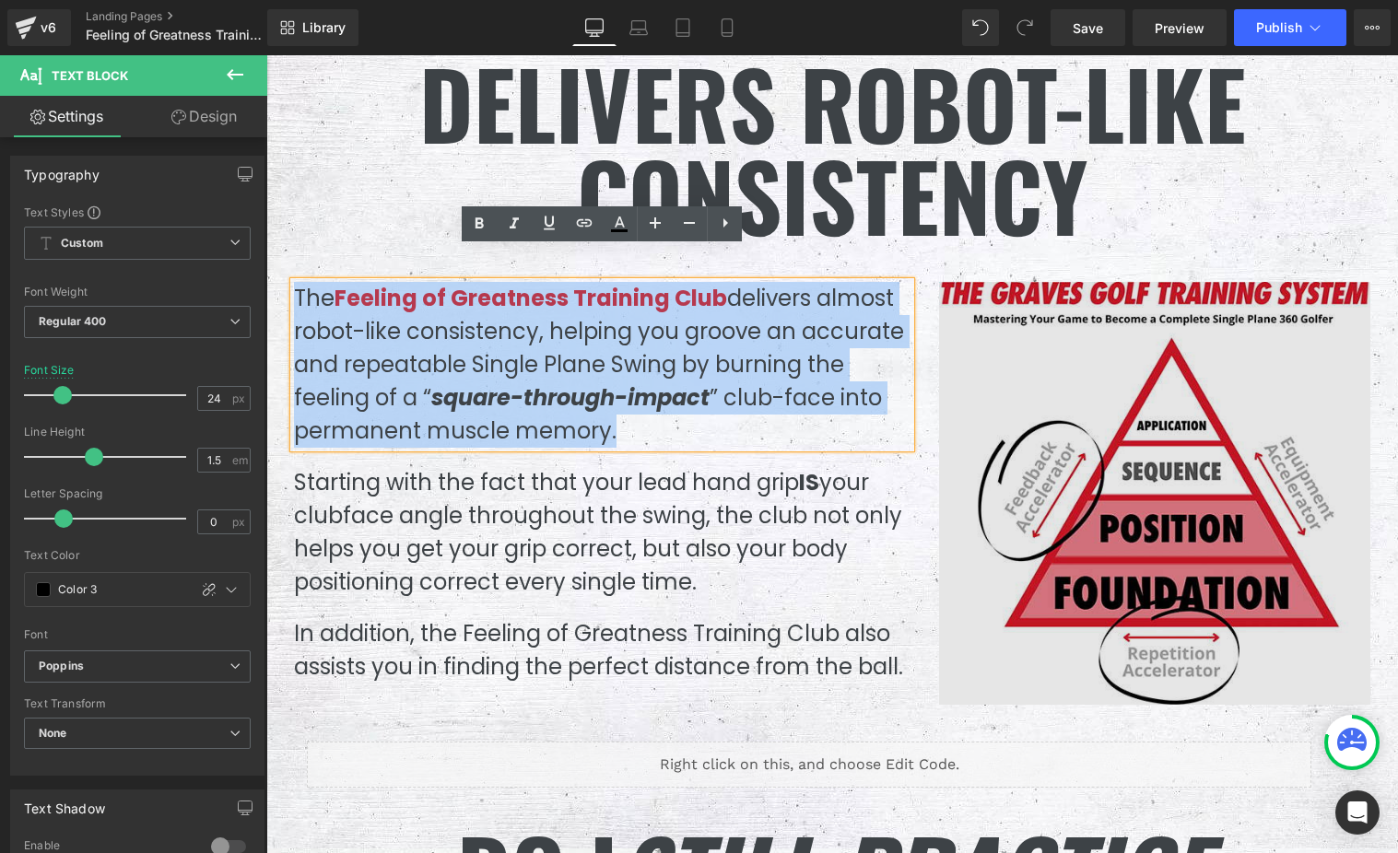
copy p "The Feeling of Greatness Training Club delivers almost robot-like consistency, …"
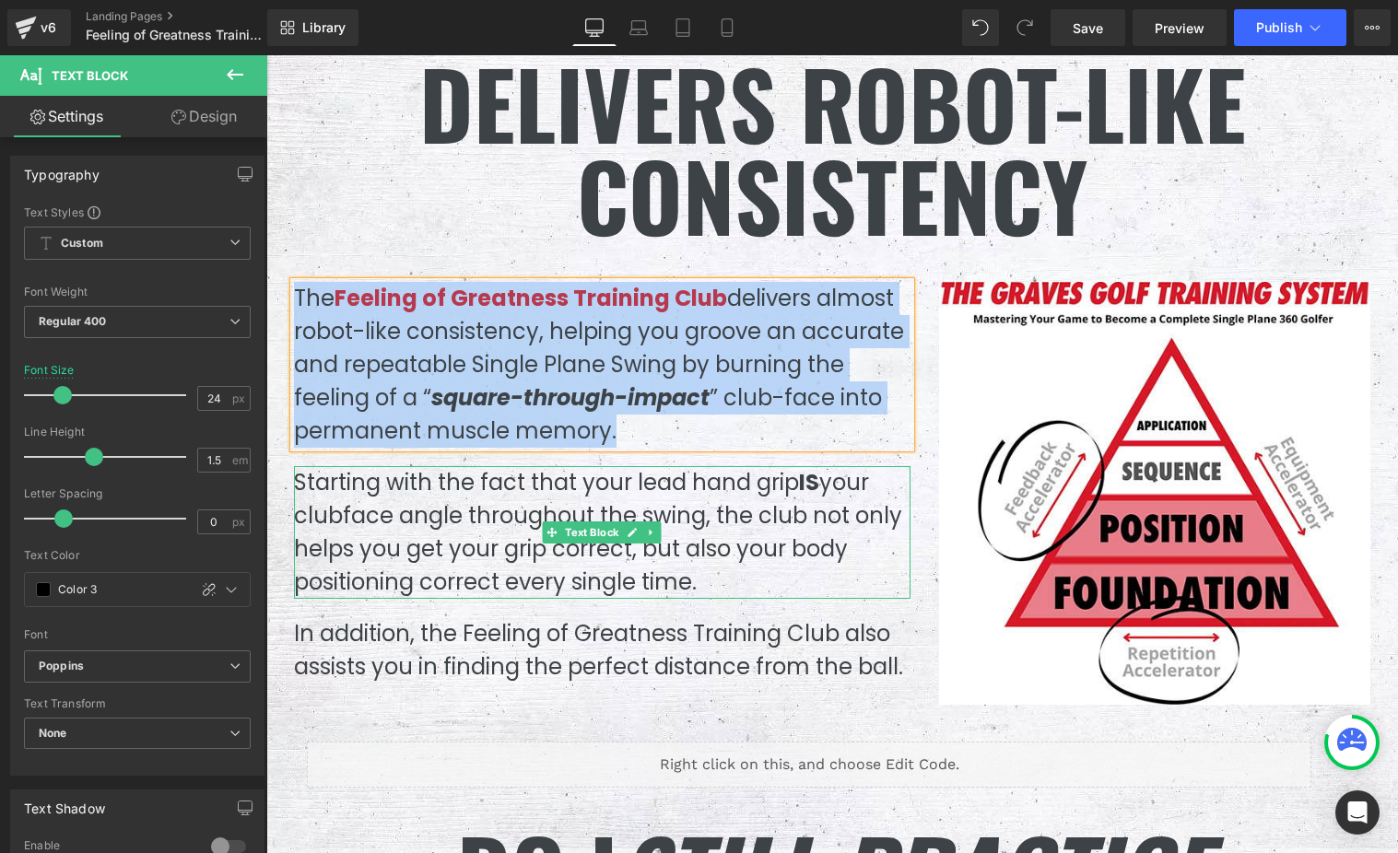
drag, startPoint x: 484, startPoint y: 483, endPoint x: 455, endPoint y: 477, distance: 29.1
click at [482, 483] on p "Starting with the fact that your lead hand grip IS your clubface angle througho…" at bounding box center [602, 532] width 616 height 133
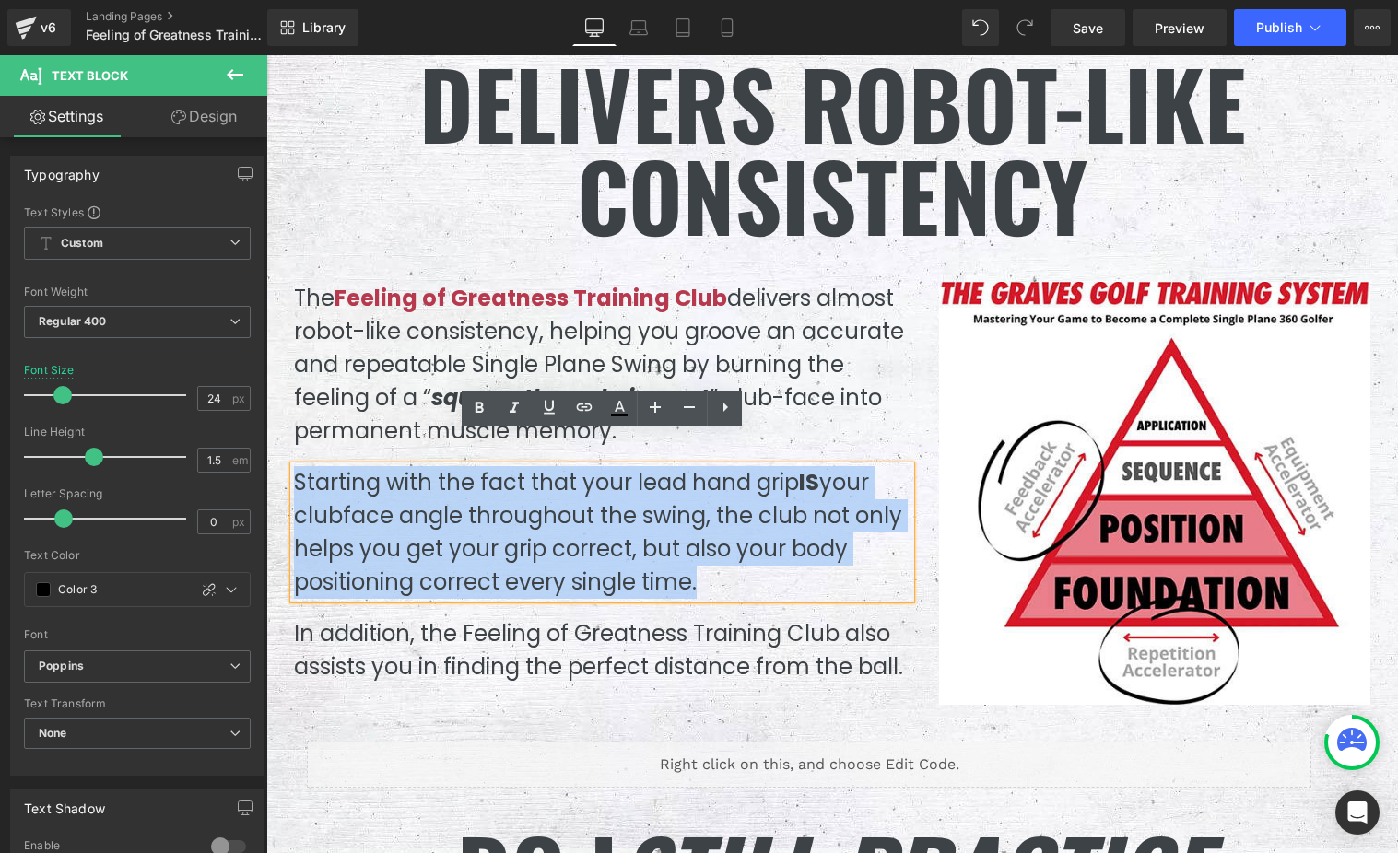
drag, startPoint x: 294, startPoint y: 444, endPoint x: 759, endPoint y: 558, distance: 479.1
click at [759, 558] on p "Starting with the fact that your lead hand grip IS your clubface angle througho…" at bounding box center [602, 532] width 616 height 133
copy p "Starting with the fact that your lead hand grip IS your clubface angle througho…"
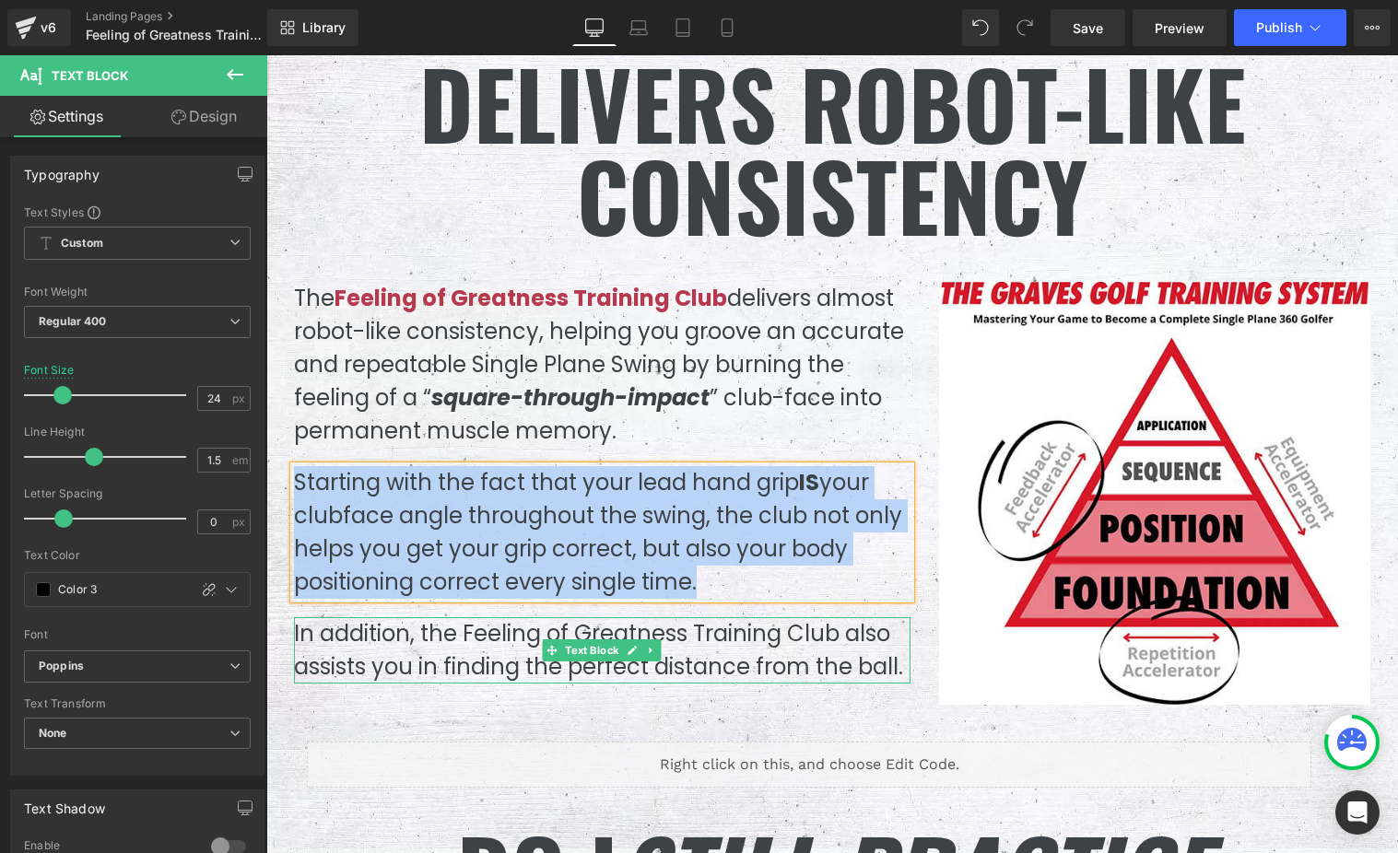
click at [842, 625] on p "In addition, the Feeling of Greatness Training Club also assists you in finding…" at bounding box center [602, 650] width 616 height 66
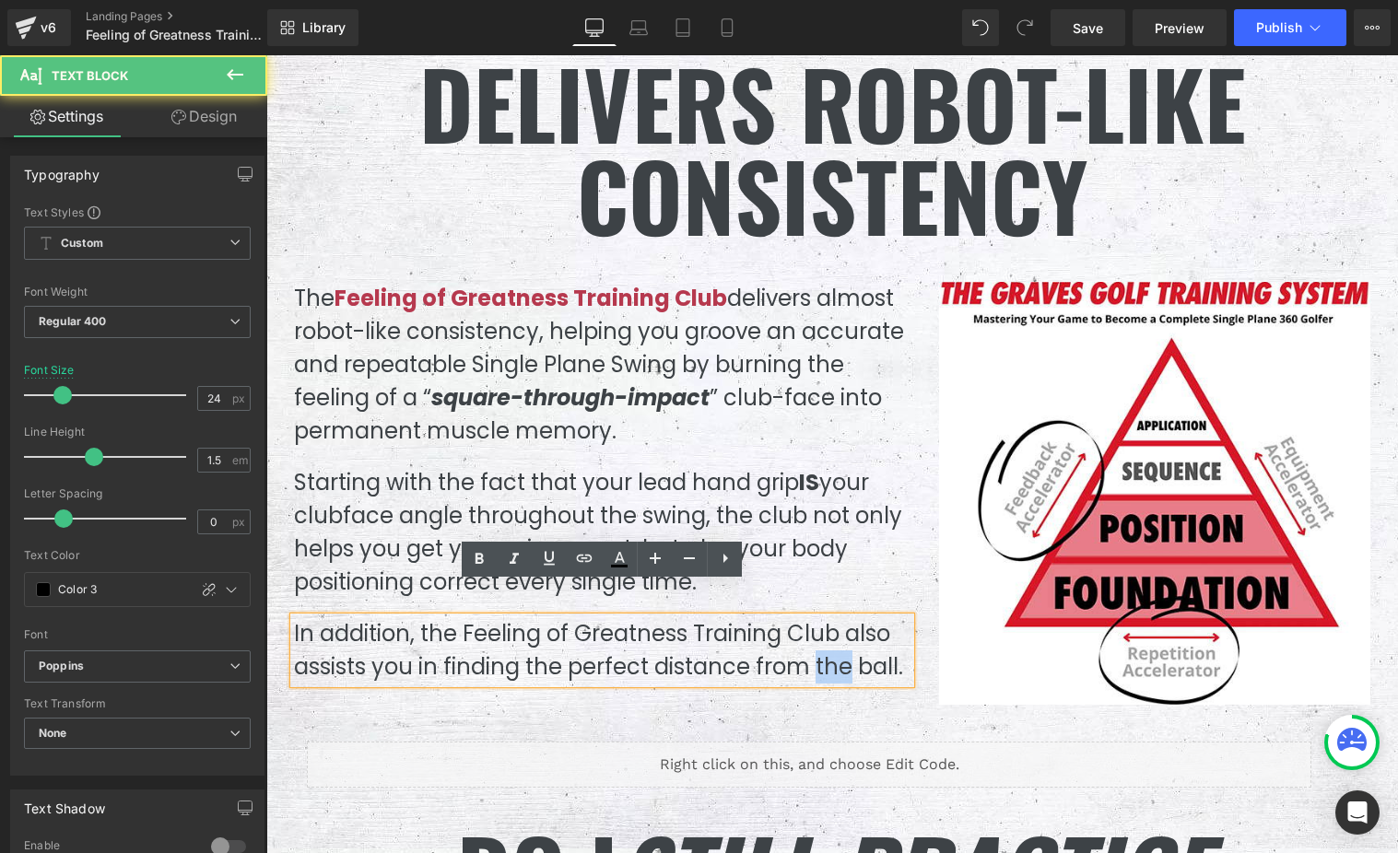
click at [840, 625] on p "In addition, the Feeling of Greatness Training Club also assists you in finding…" at bounding box center [602, 650] width 616 height 66
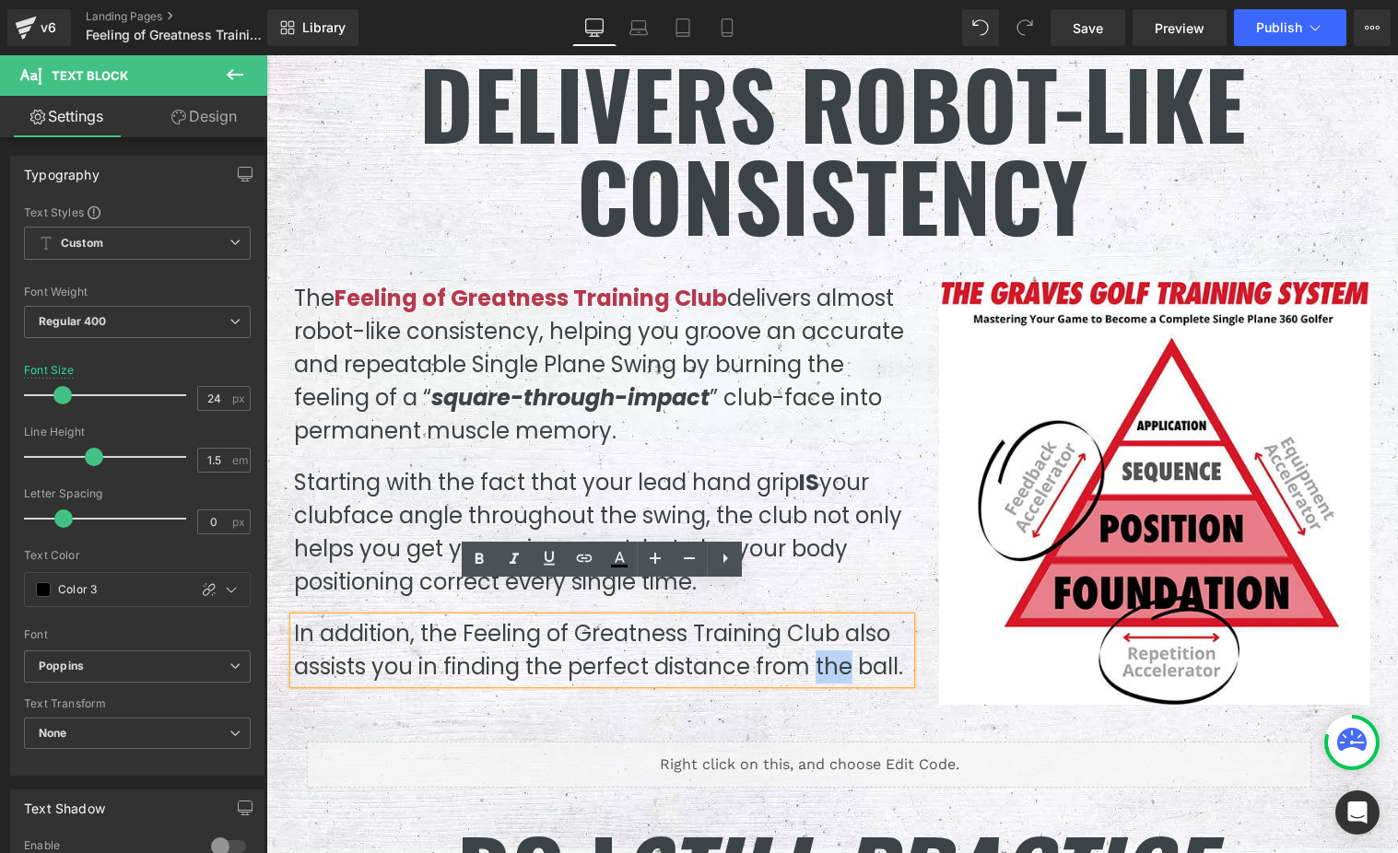
copy p "In addition, the Feeling of Greatness Training Club also assists you in finding…"
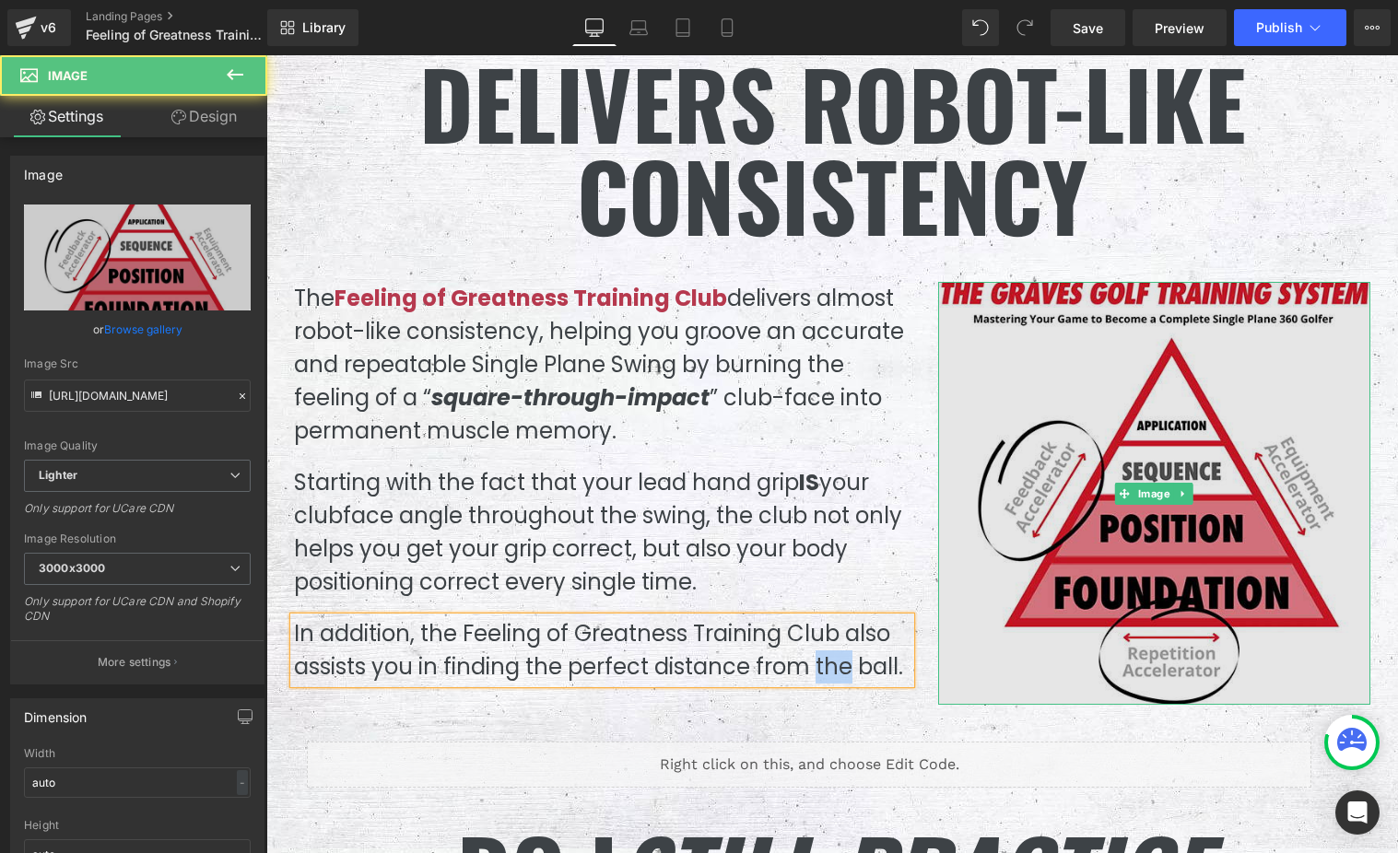
click at [1184, 399] on img at bounding box center [1154, 493] width 432 height 423
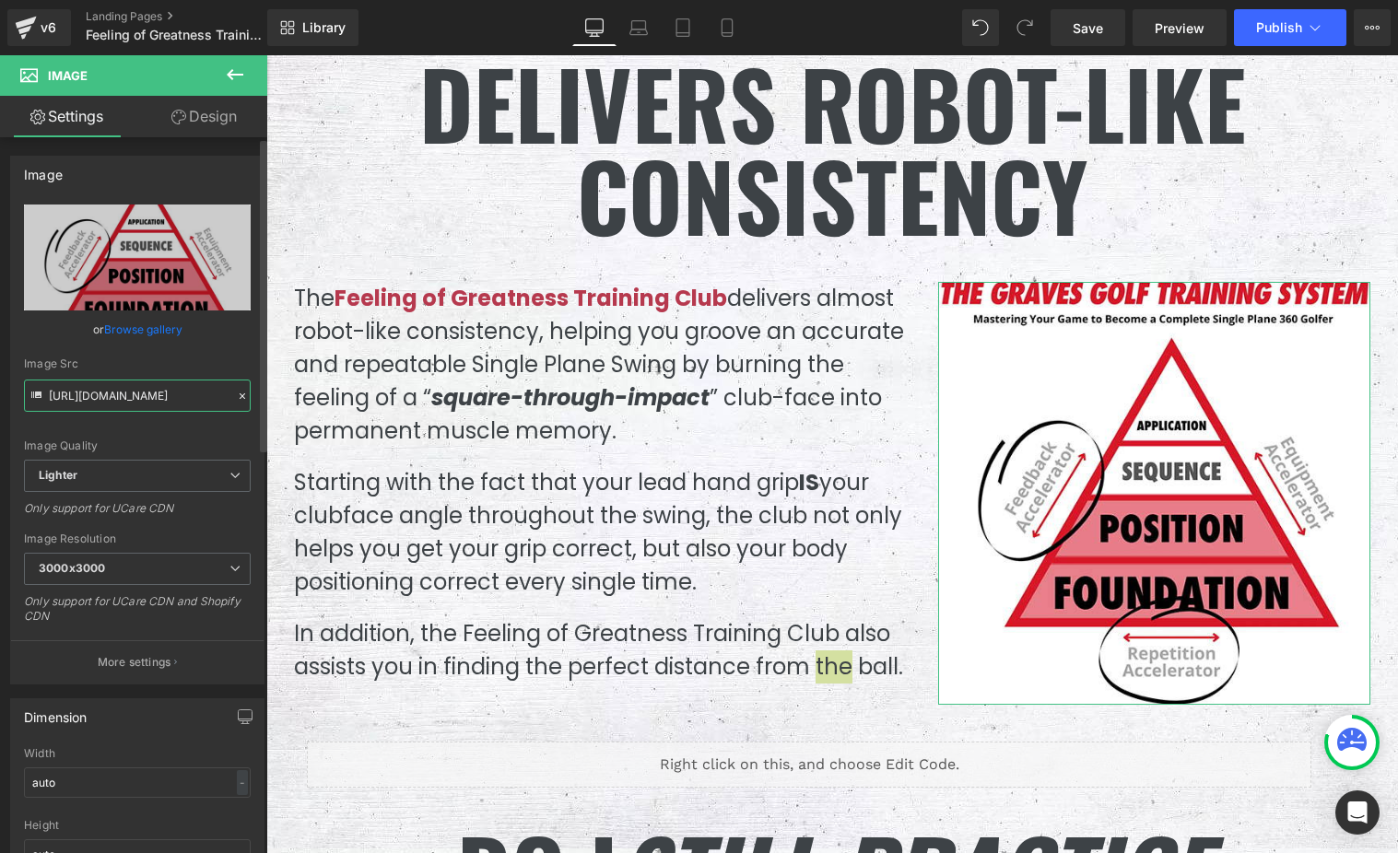
click at [78, 395] on input "[URL][DOMAIN_NAME]" at bounding box center [137, 396] width 227 height 32
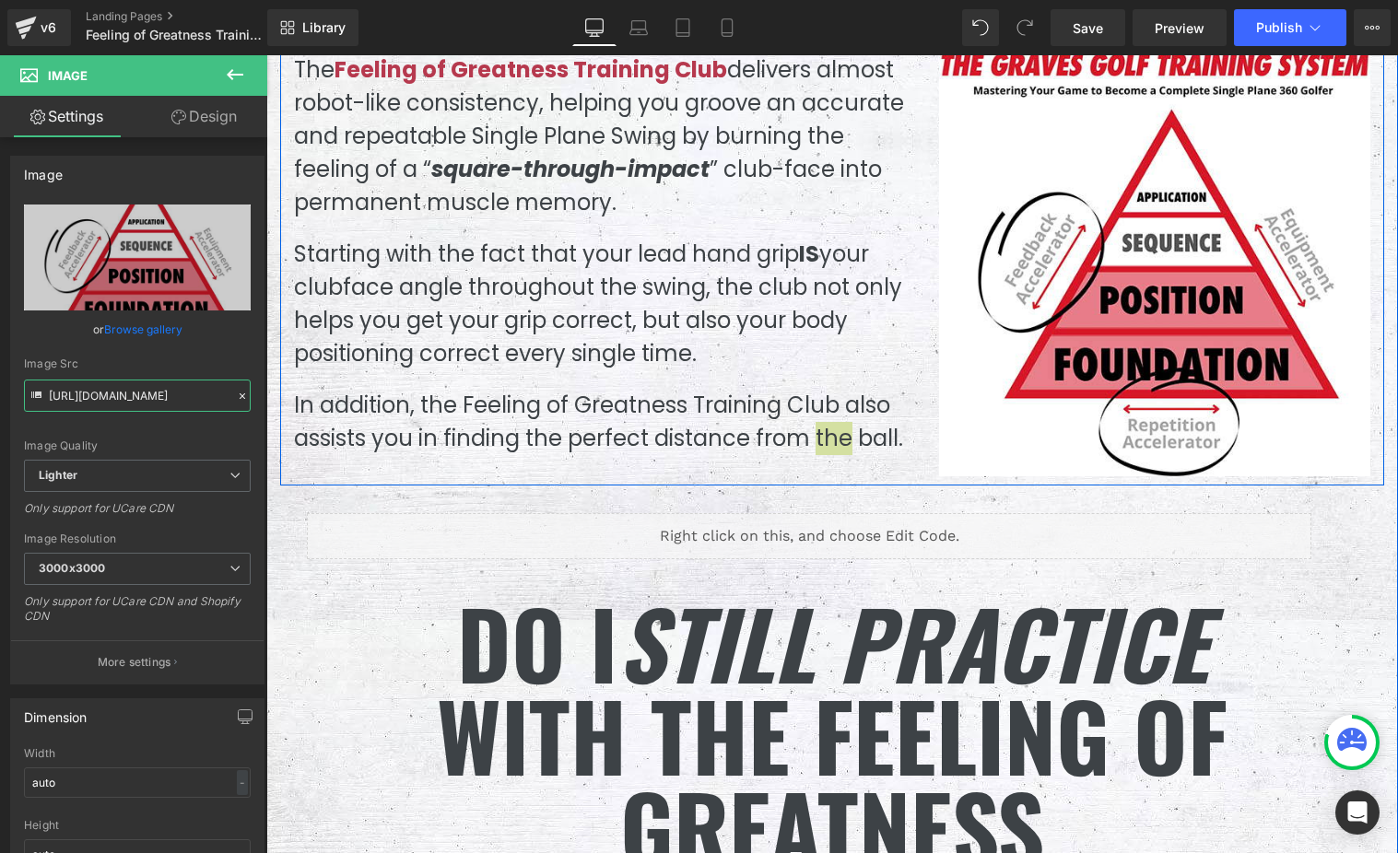
scroll to position [4873, 0]
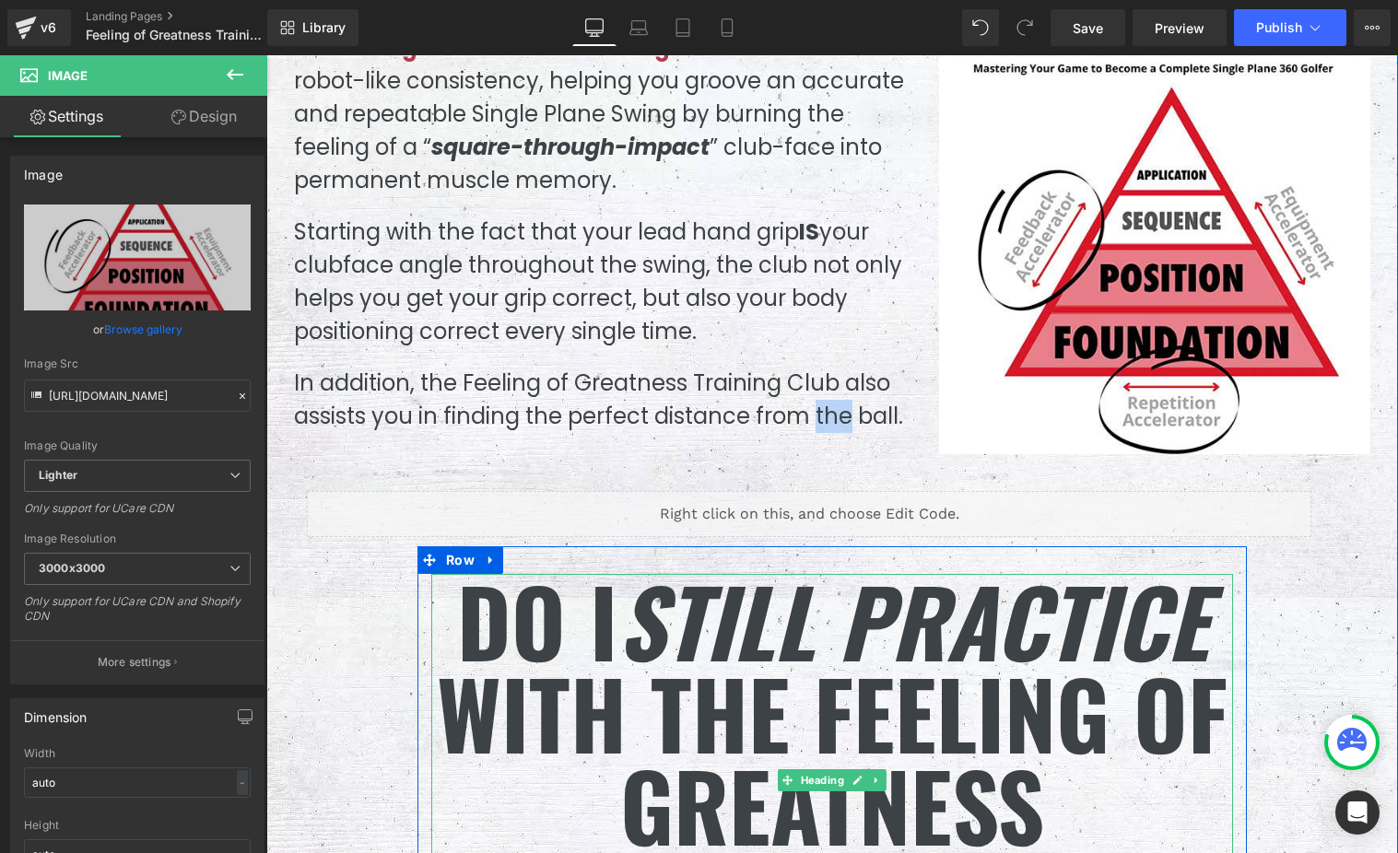
click at [653, 573] on span "Still Practice" at bounding box center [912, 620] width 591 height 136
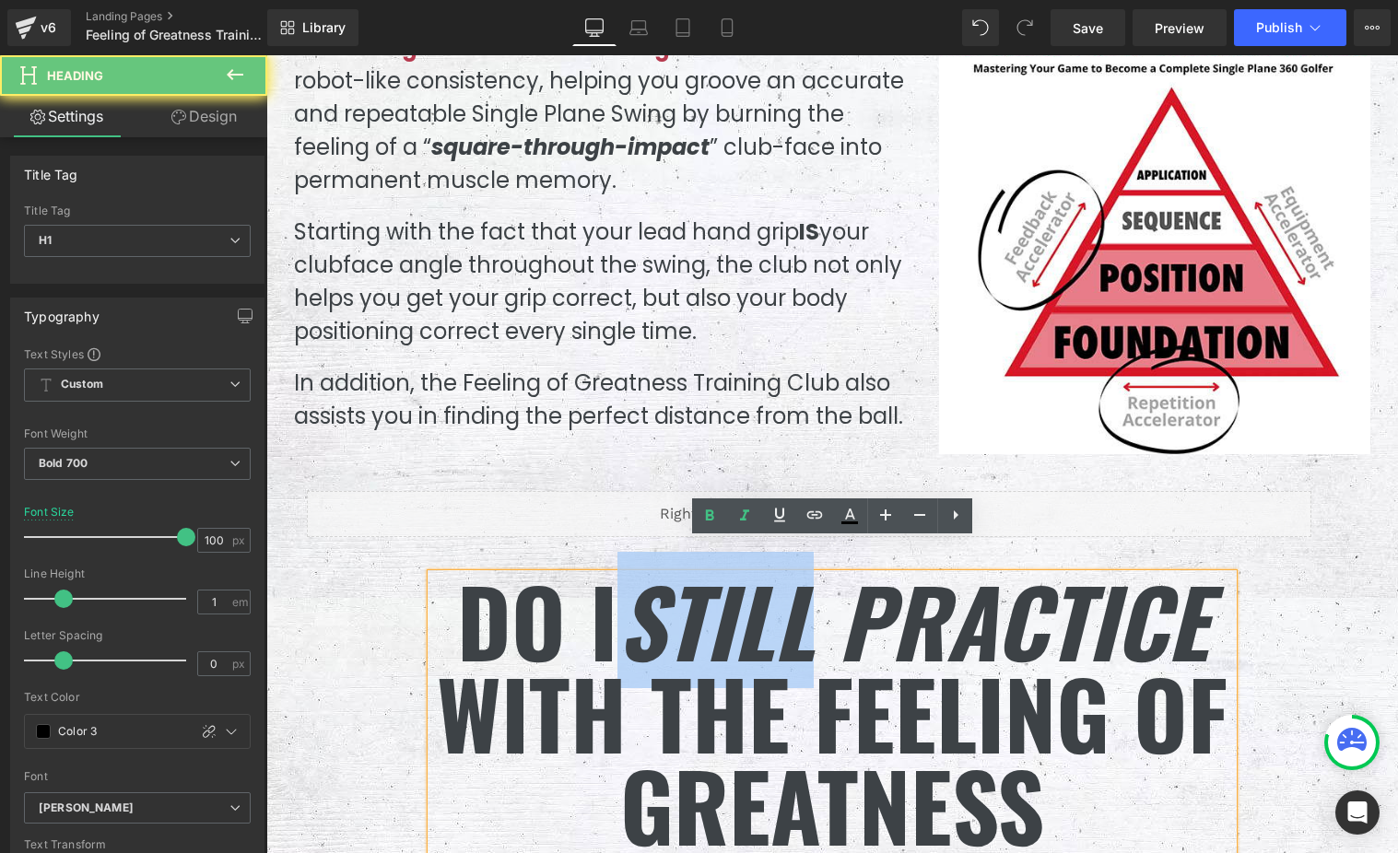
click at [653, 573] on span "Still Practice" at bounding box center [912, 620] width 591 height 136
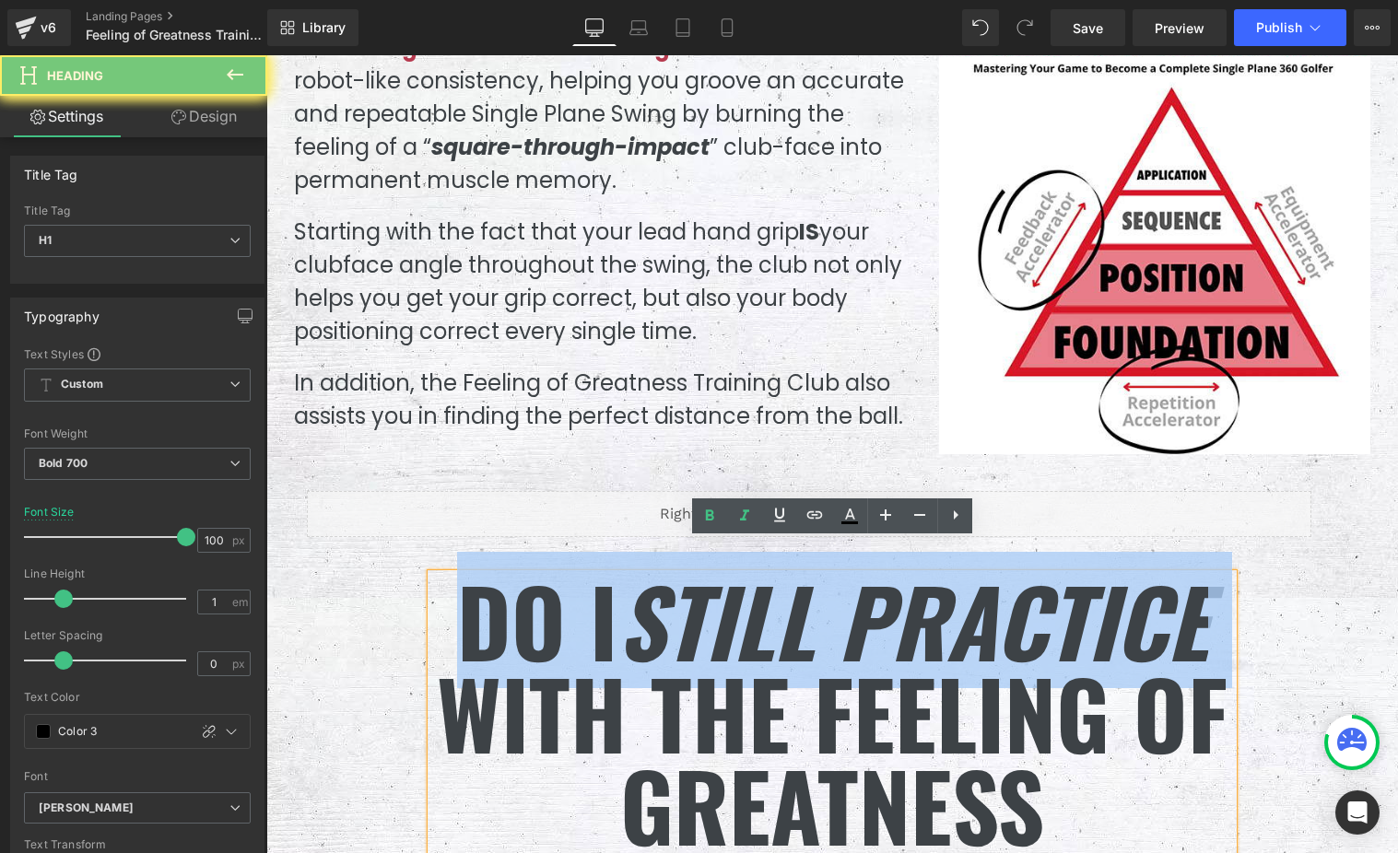
click at [654, 573] on span "Still Practice" at bounding box center [912, 620] width 591 height 136
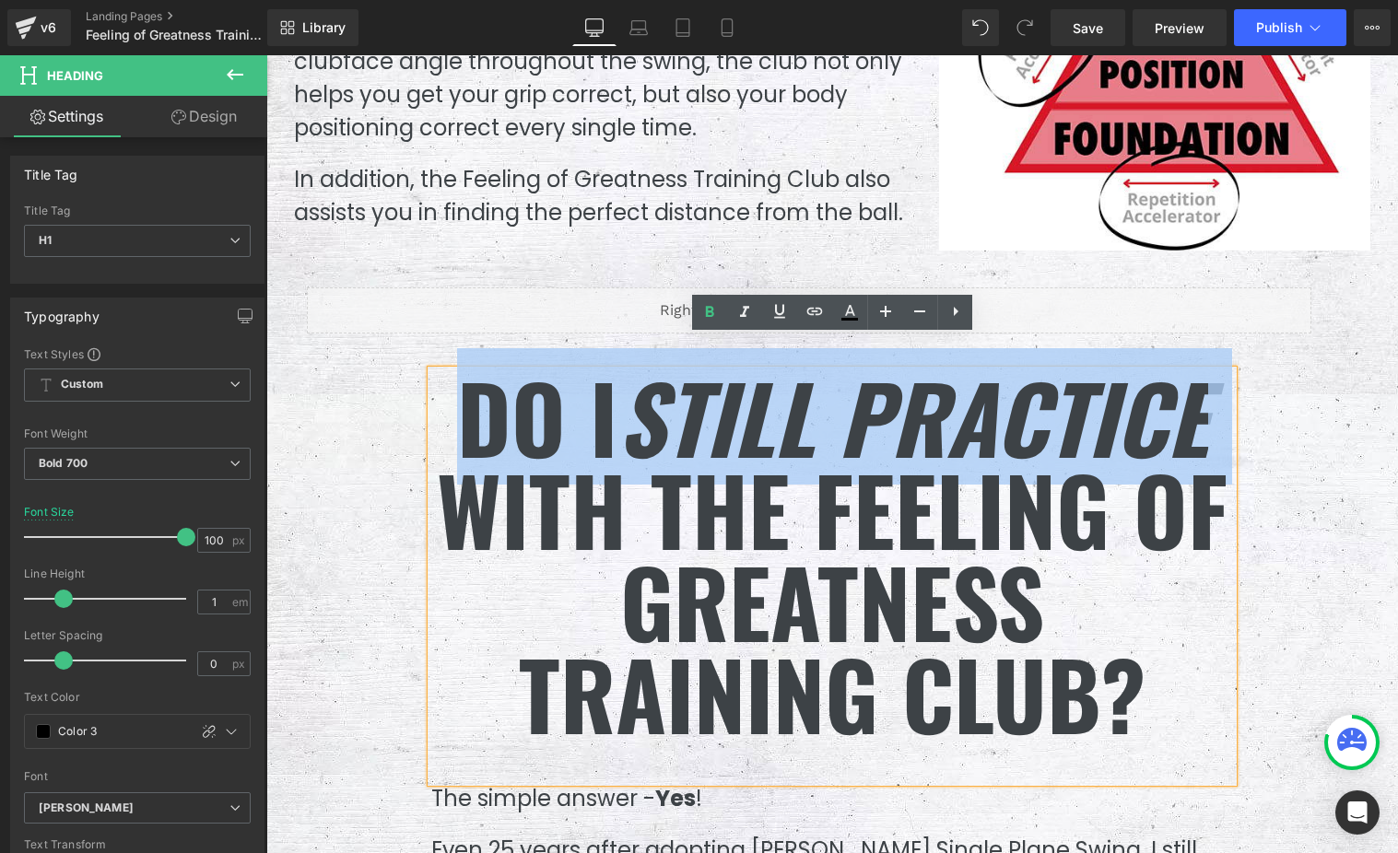
scroll to position [5150, 0]
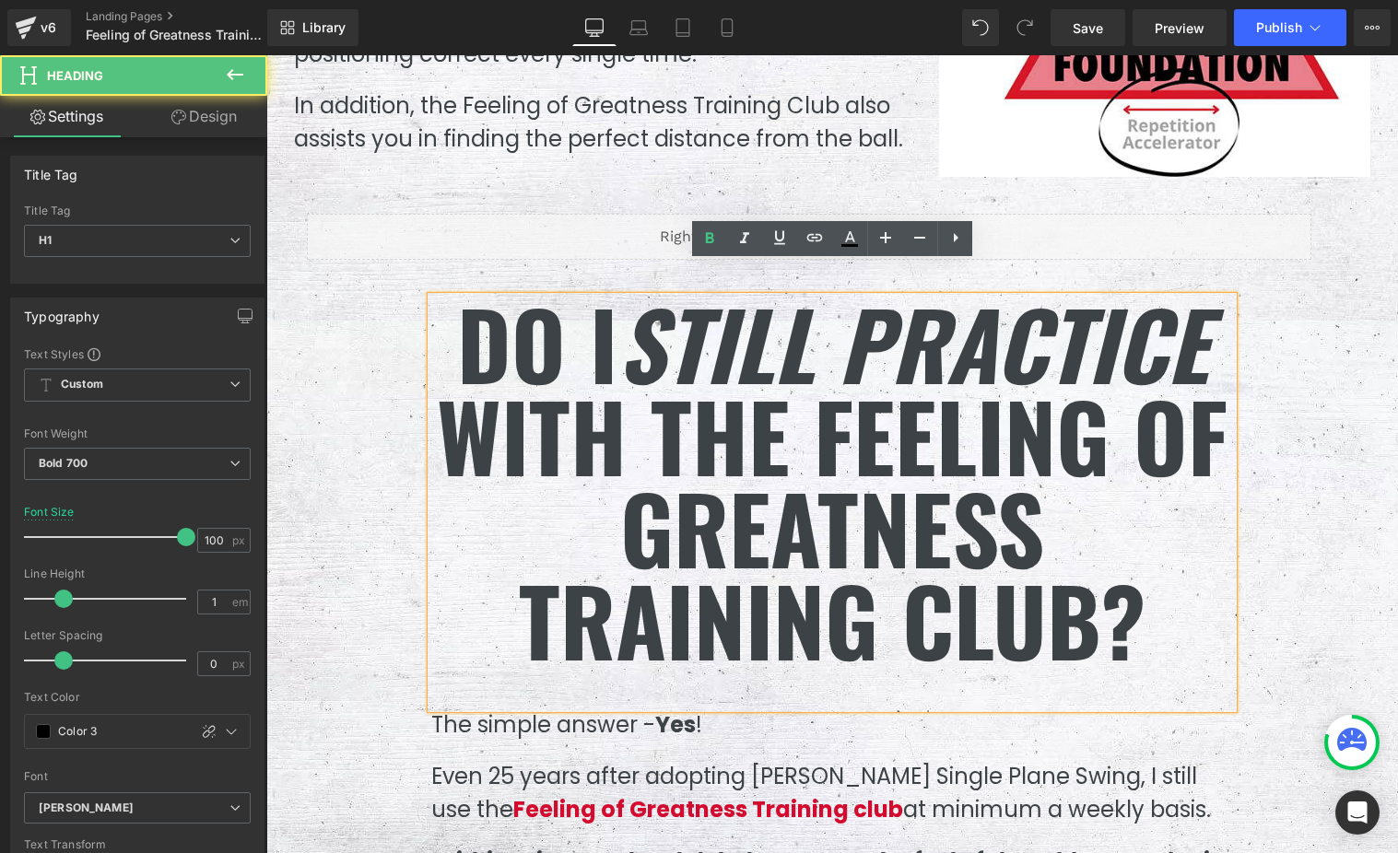
click at [838, 587] on h1 "Do I Still Practice With the Feeling of Greatness Training Club?" at bounding box center [832, 481] width 802 height 369
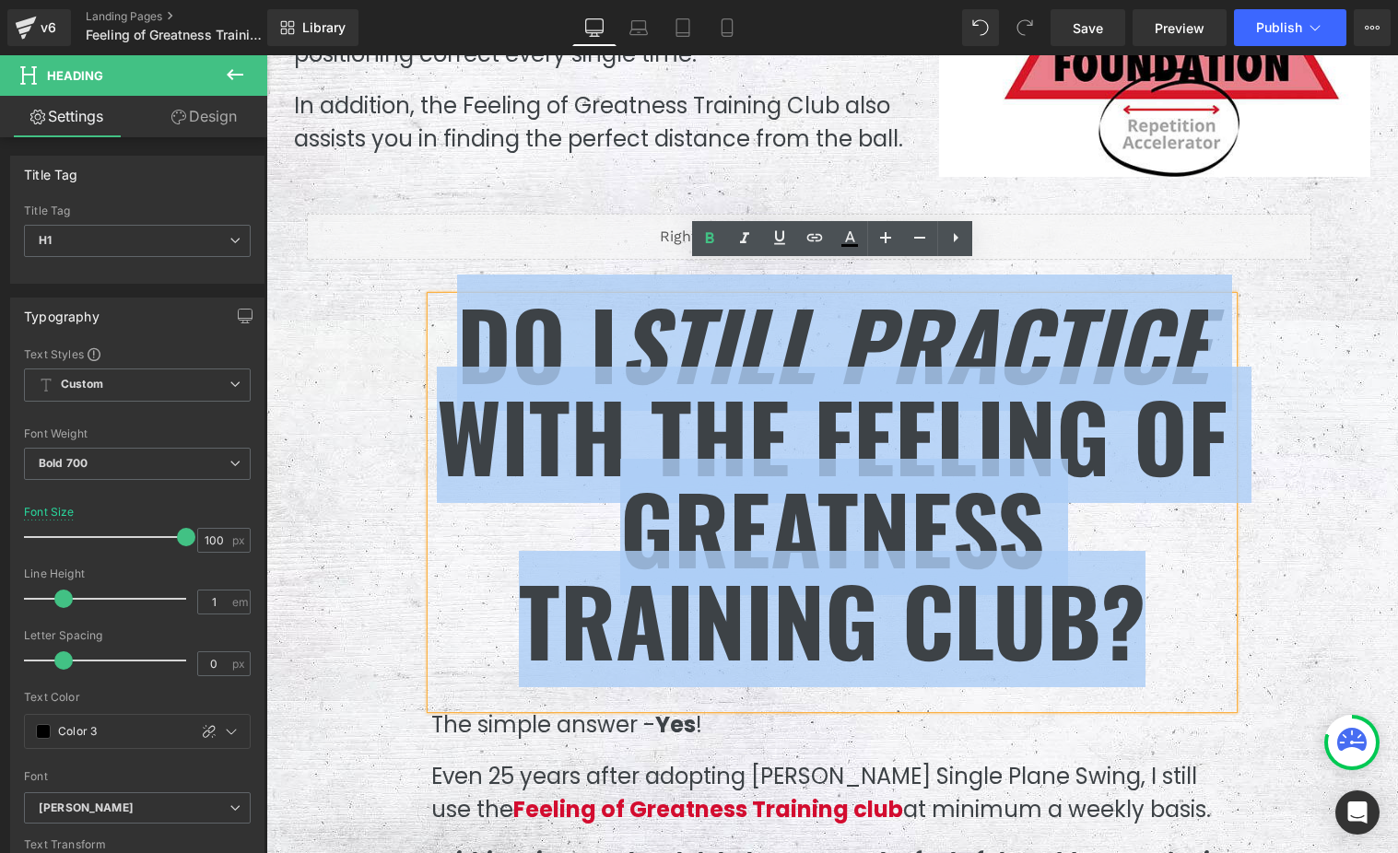
drag, startPoint x: 1150, startPoint y: 601, endPoint x: 453, endPoint y: 316, distance: 752.5
click at [453, 316] on h1 "Do I Still Practice With the Feeling of Greatness Training Club?" at bounding box center [832, 481] width 802 height 369
copy h1 "Do I Still Practice With the Feeling of Greatness Training Club?"
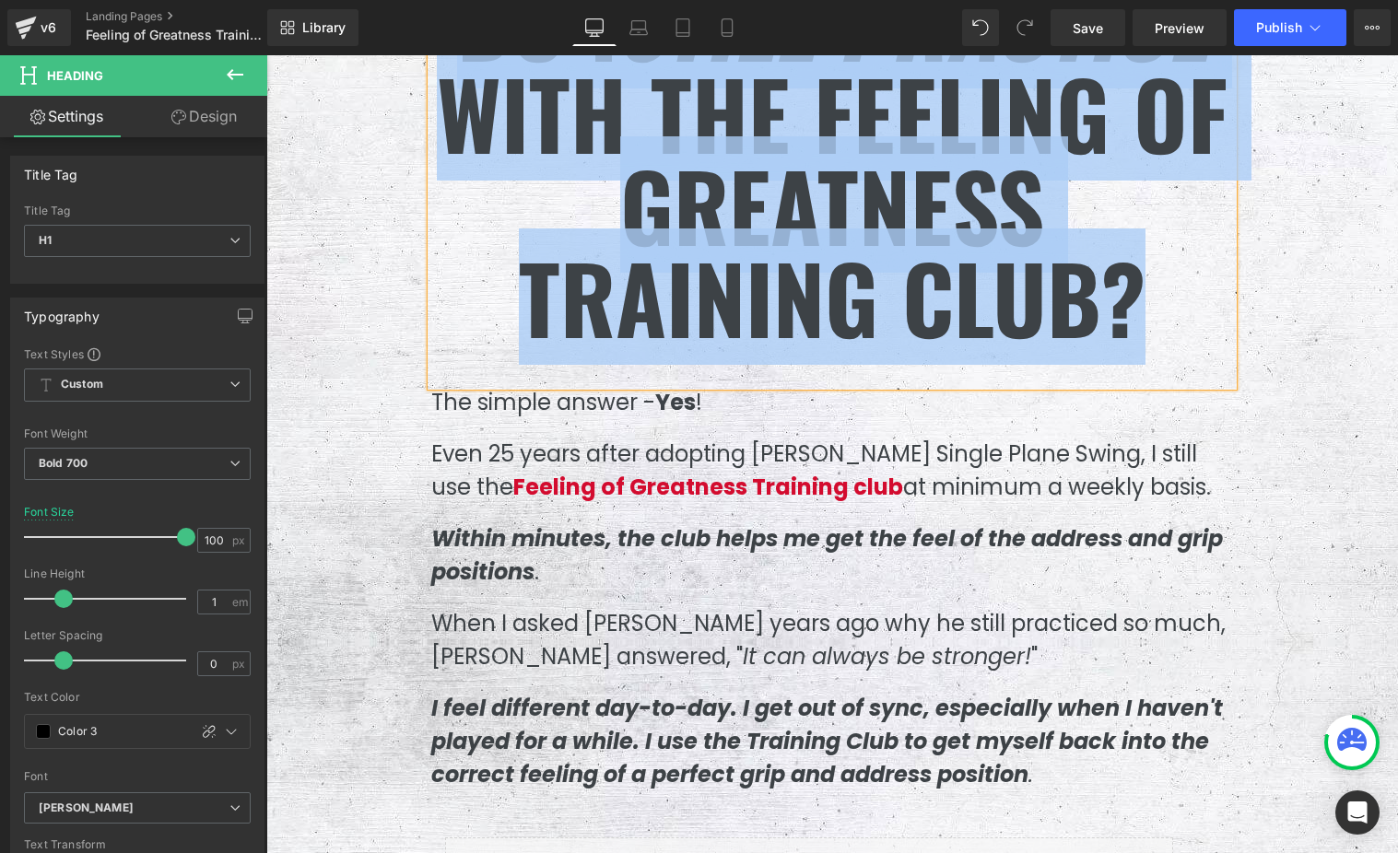
scroll to position [5478, 0]
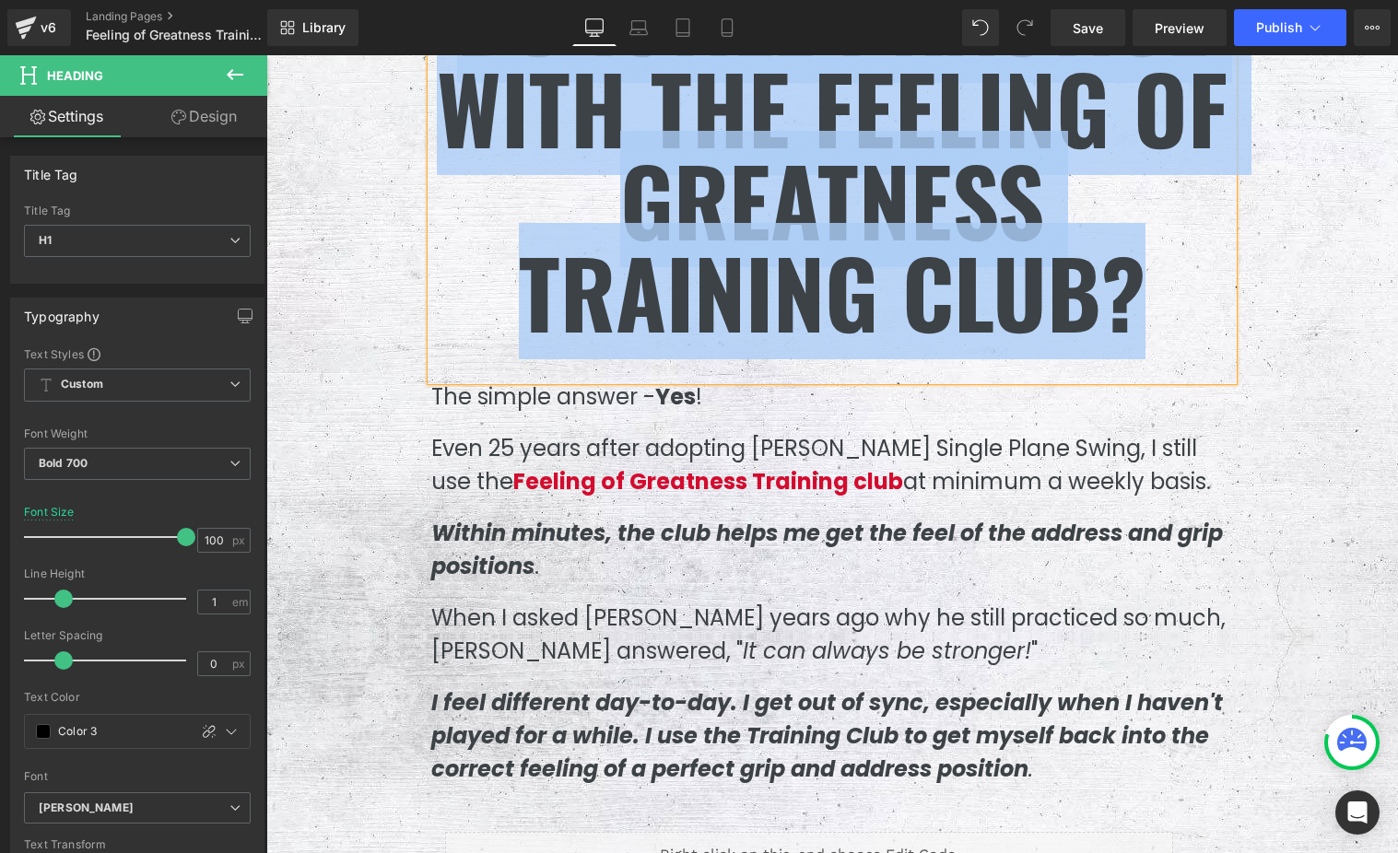
click at [673, 517] on p "Within minutes, the club helps me get the feel of the address and grip position…" at bounding box center [832, 550] width 802 height 66
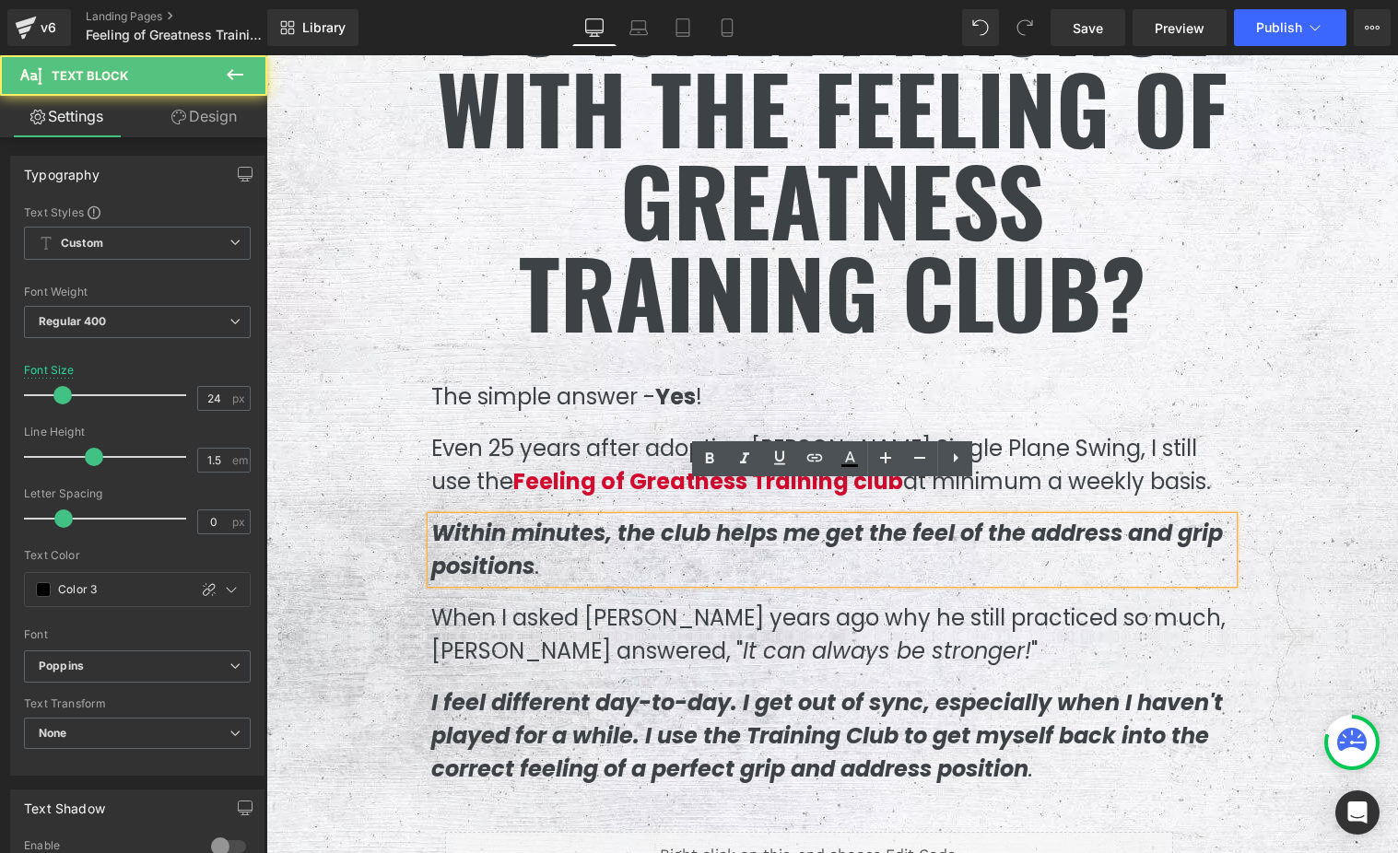
click at [427, 358] on div "Do I Still Practice With the Feeling of Greatness Training Club? Heading The si…" at bounding box center [831, 428] width 829 height 919
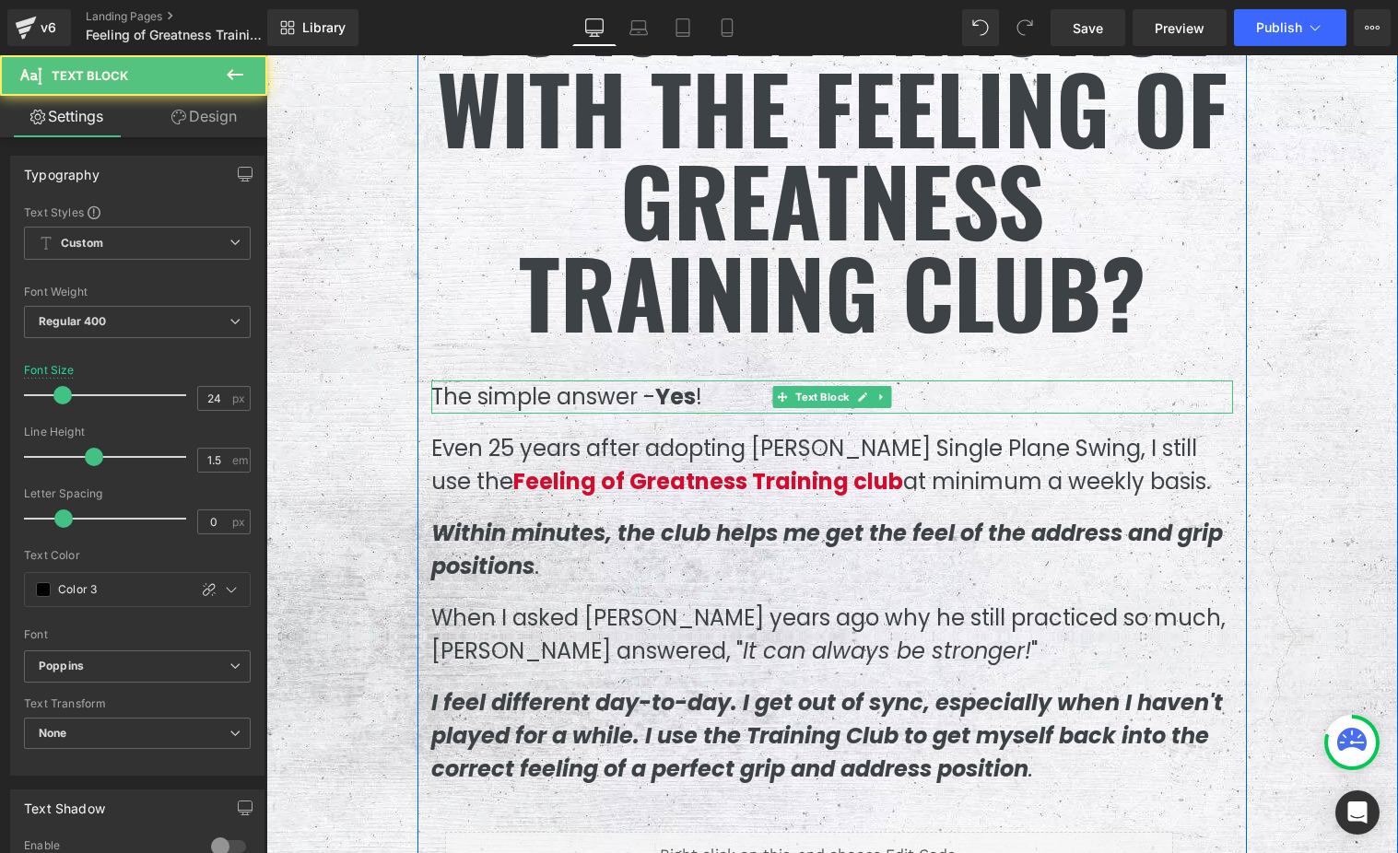
click at [440, 381] on p "The simple answer - Yes !" at bounding box center [832, 397] width 802 height 33
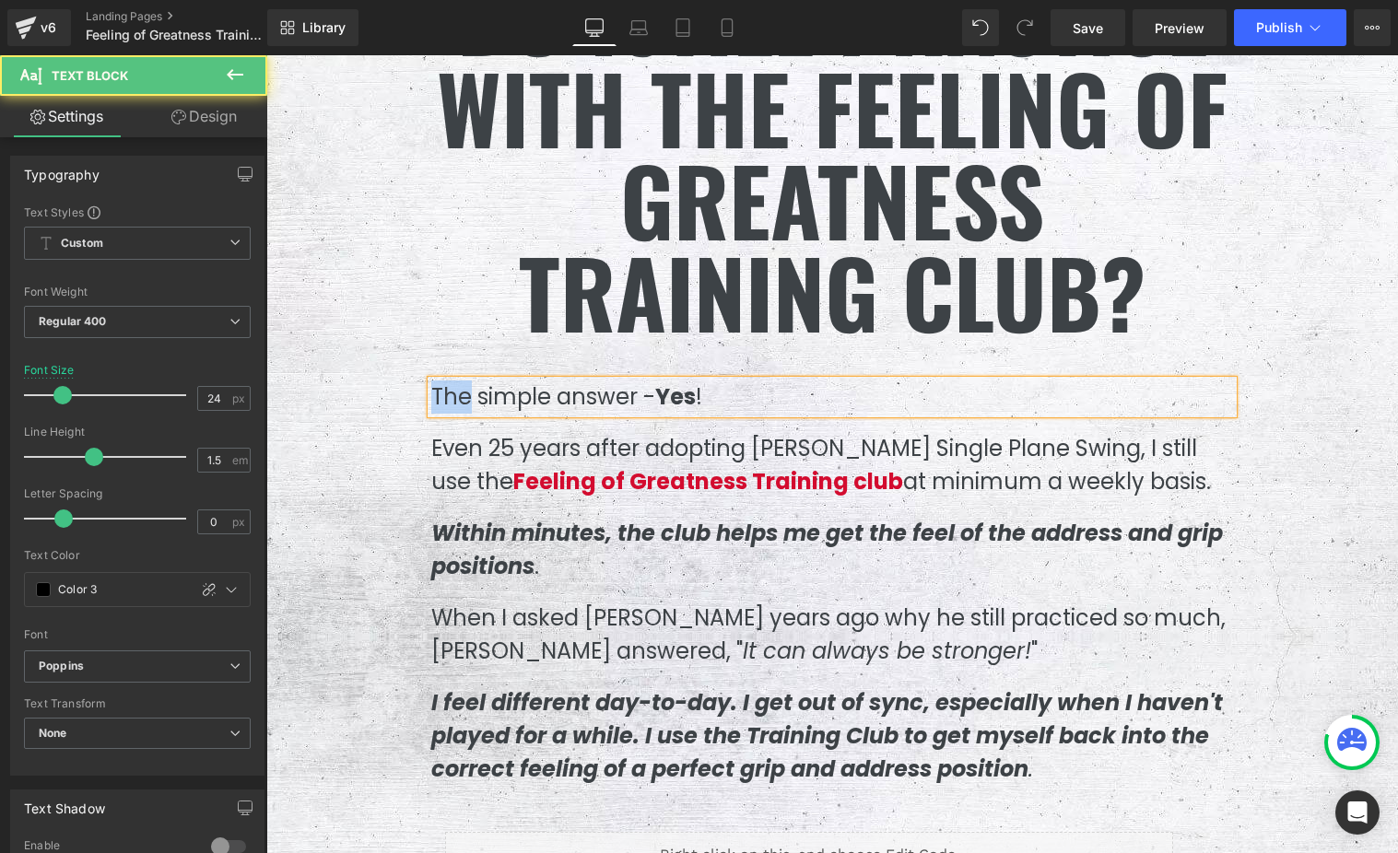
click at [440, 381] on p "The simple answer - Yes !" at bounding box center [832, 397] width 802 height 33
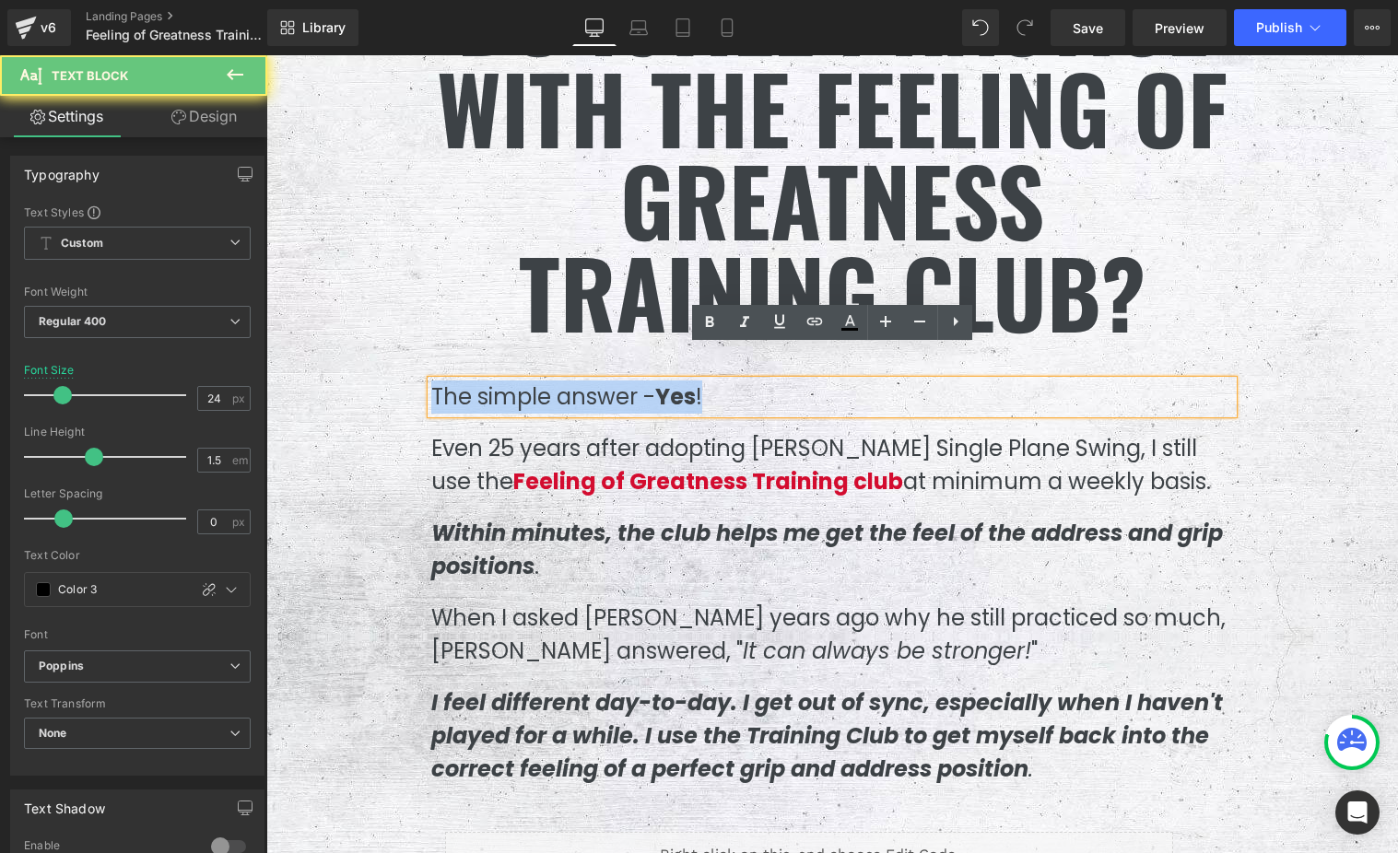
click at [440, 381] on p "The simple answer - Yes !" at bounding box center [832, 397] width 802 height 33
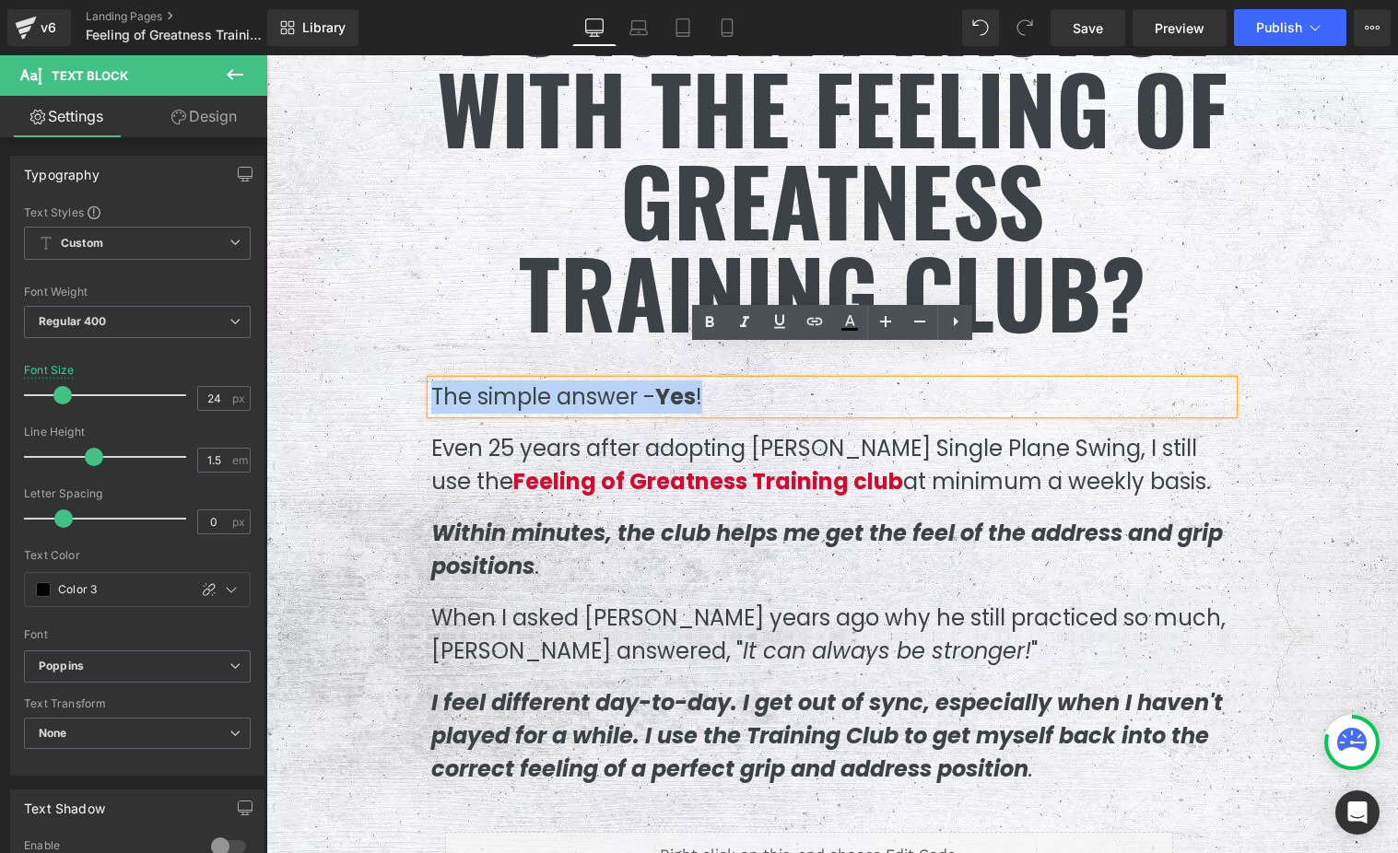
copy p "The simple answer - Yes !"
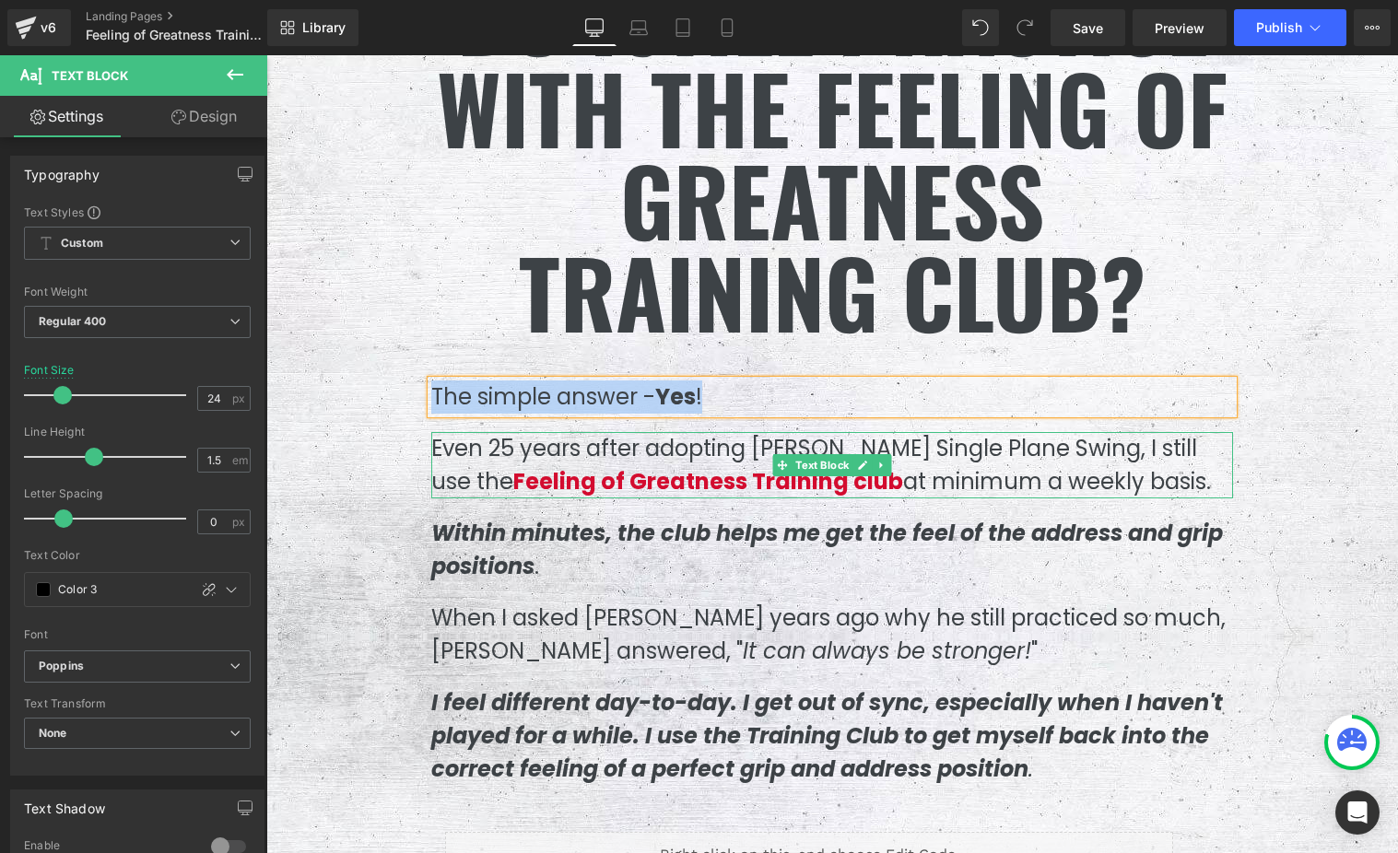
click at [513, 466] on strong "Feeling of Greatness Training club" at bounding box center [708, 481] width 390 height 30
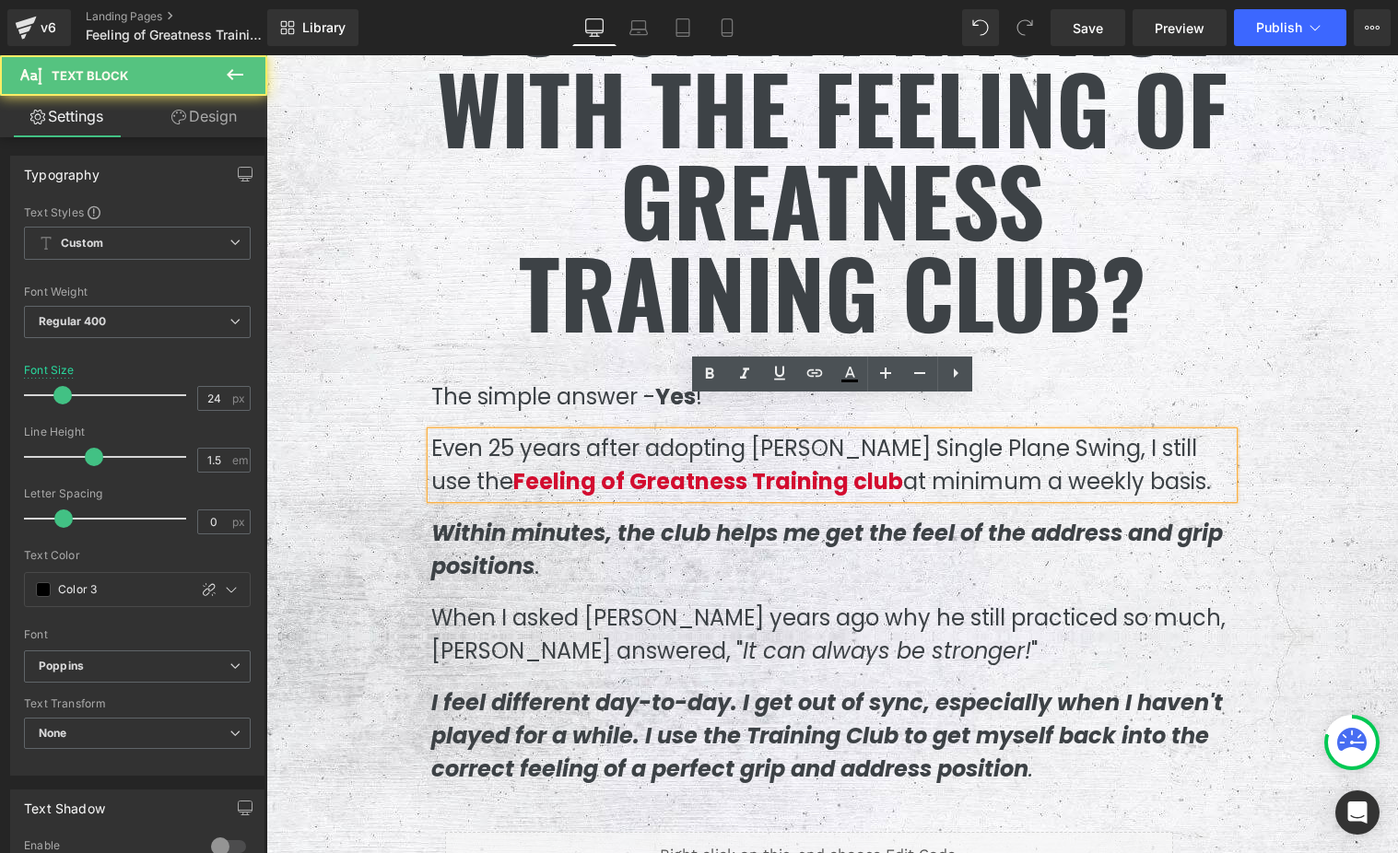
click at [443, 432] on p "Even 25 years after adopting [PERSON_NAME] Single Plane Swing, I still use the …" at bounding box center [832, 465] width 802 height 66
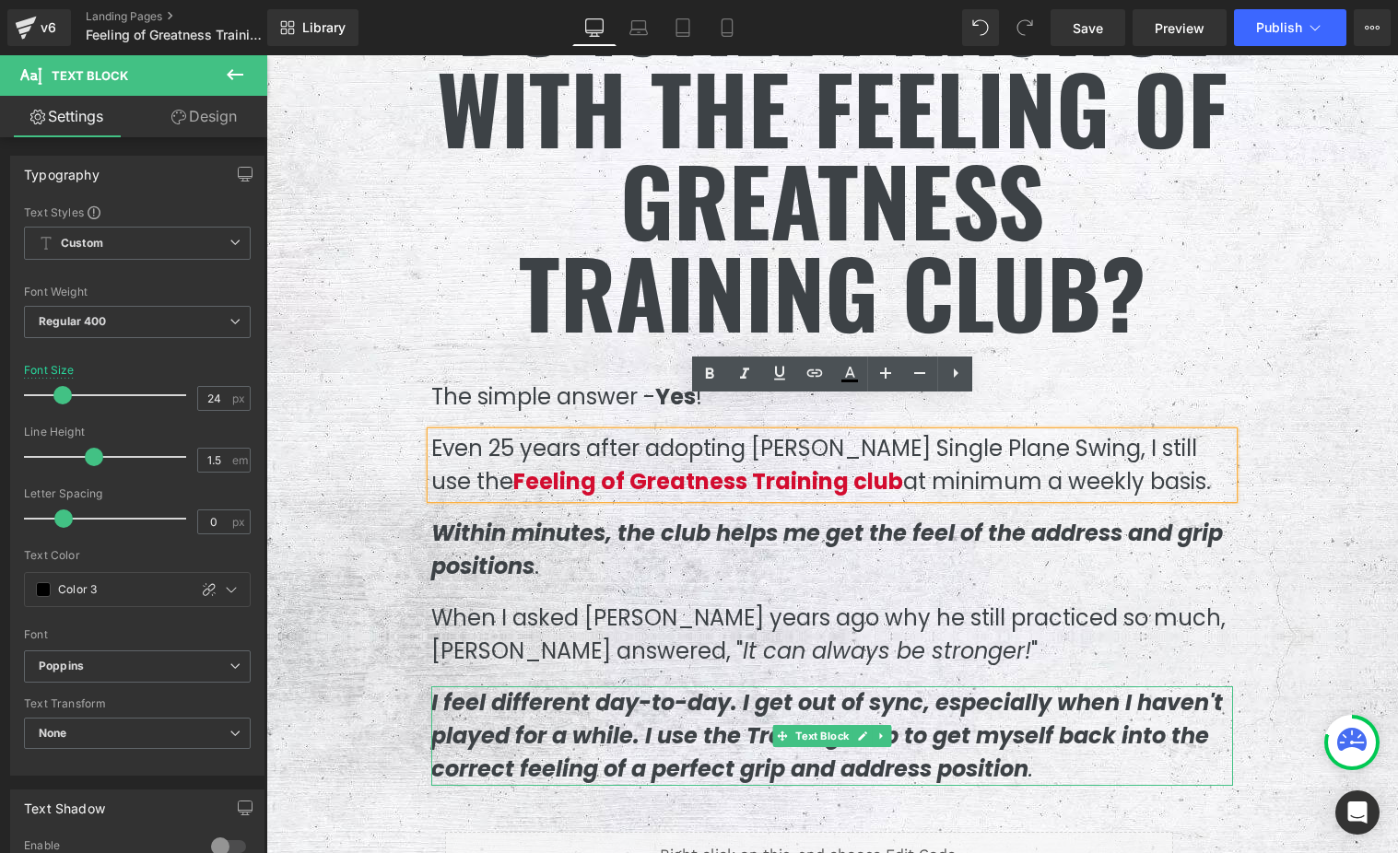
drag, startPoint x: 434, startPoint y: 415, endPoint x: 1141, endPoint y: 662, distance: 748.6
click at [1141, 662] on div "Do I Still Practice With the Feeling of Greatness Training Club? Heading The si…" at bounding box center [831, 428] width 829 height 919
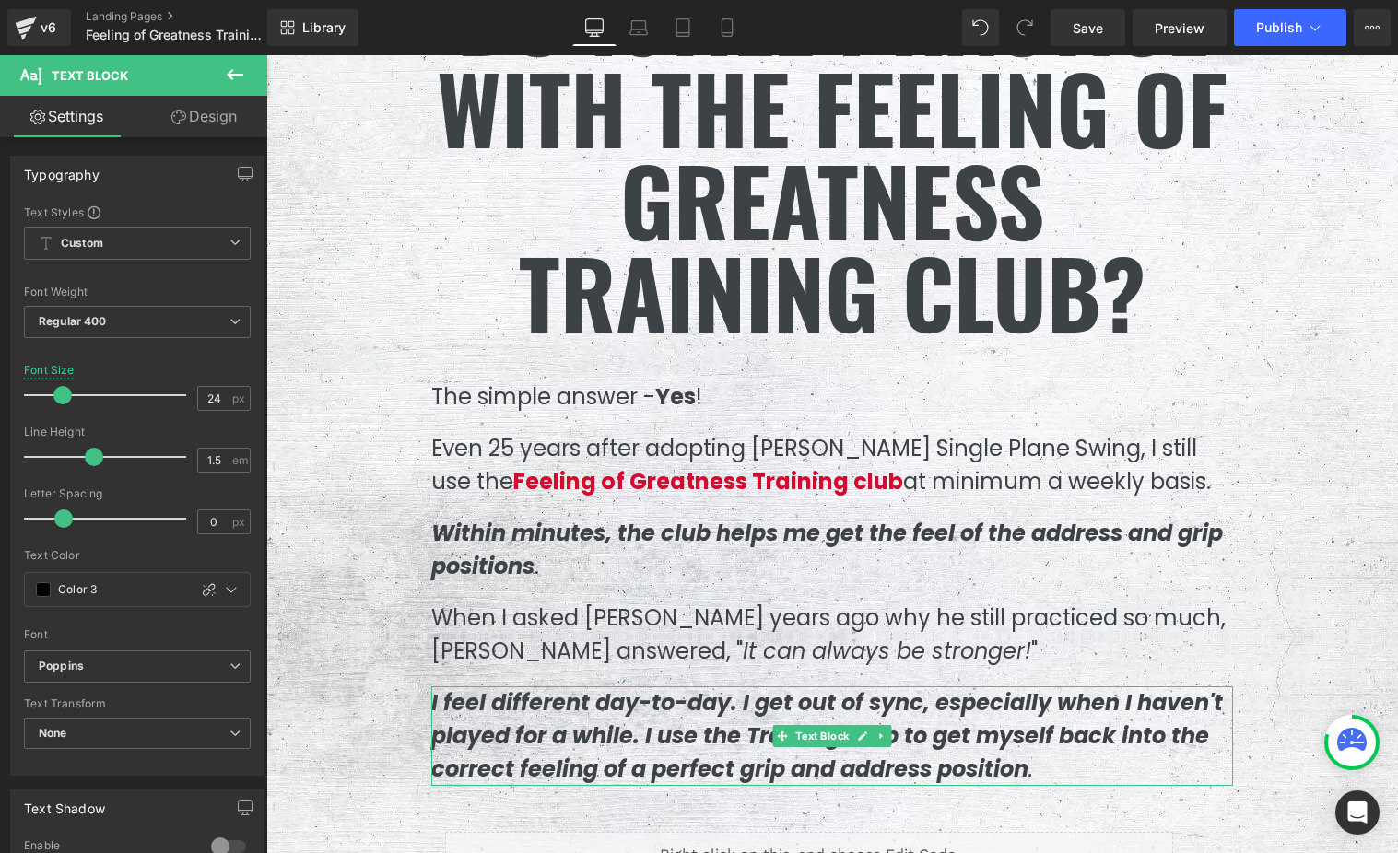
copy p "Even 25 years after adopting [PERSON_NAME] Single Plane Swing, I still use the …"
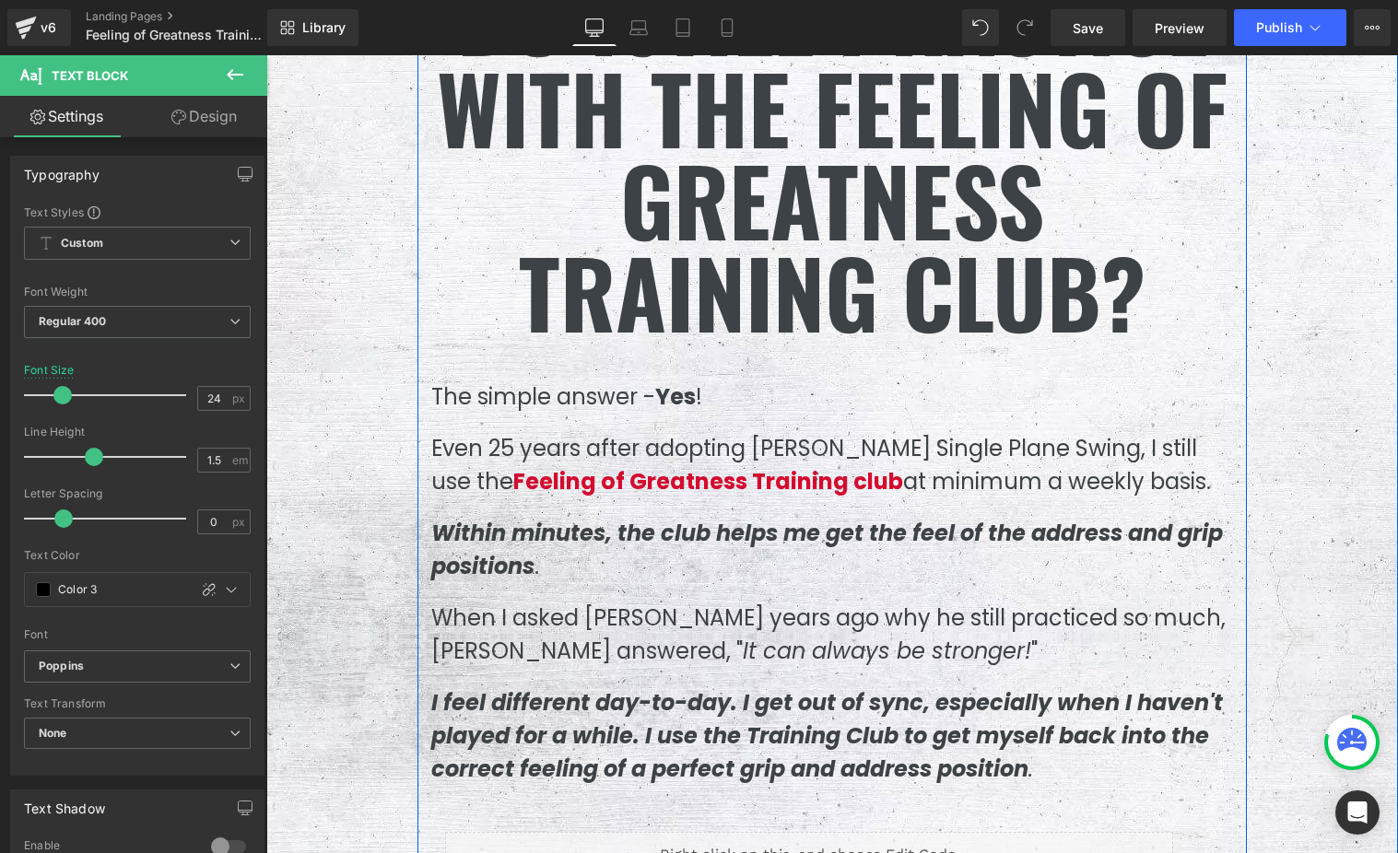
drag, startPoint x: 545, startPoint y: 553, endPoint x: 504, endPoint y: 526, distance: 49.3
click at [545, 553] on div "Do I Still Practice With the Feeling of Greatness Training Club? Heading The si…" at bounding box center [831, 428] width 829 height 919
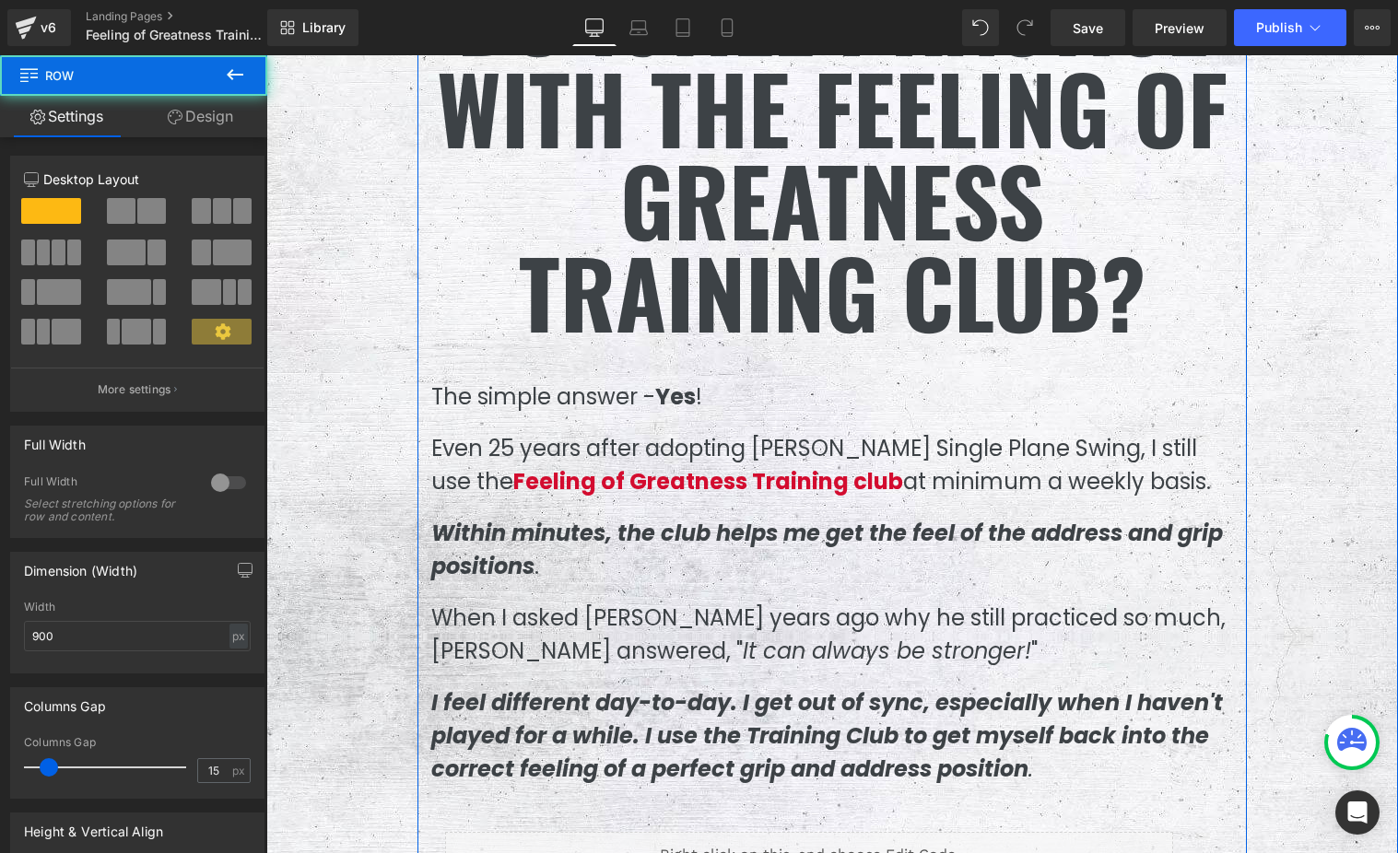
click at [450, 518] on span "Within minutes, the club helps me get the feel of the address and grip positions" at bounding box center [827, 550] width 792 height 64
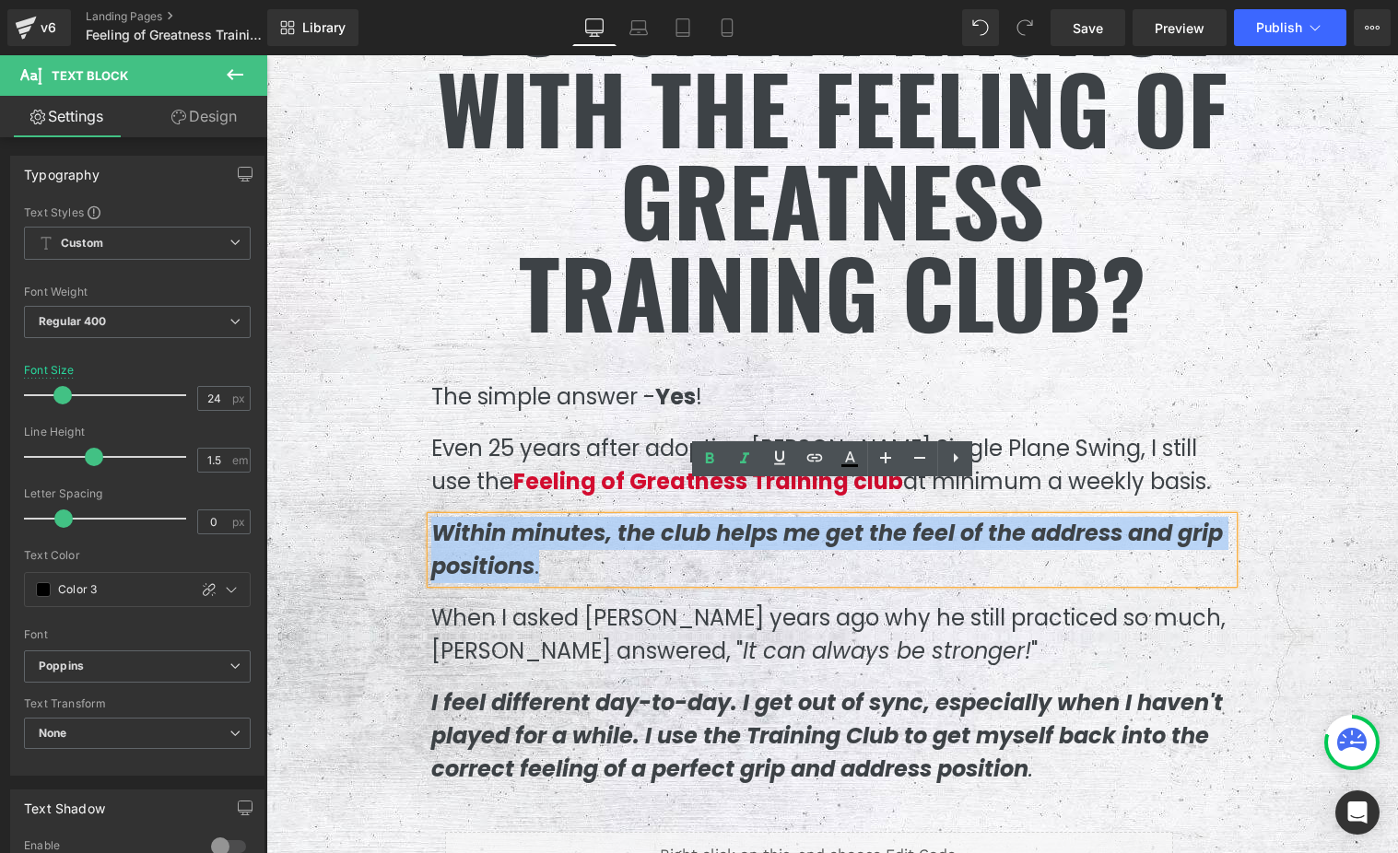
drag, startPoint x: 437, startPoint y: 497, endPoint x: 557, endPoint y: 529, distance: 124.9
click at [557, 529] on p "Within minutes, the club helps me get the feel of the address and grip position…" at bounding box center [832, 550] width 802 height 66
copy p "Within minutes, the club helps me get the feel of the address and grip position…"
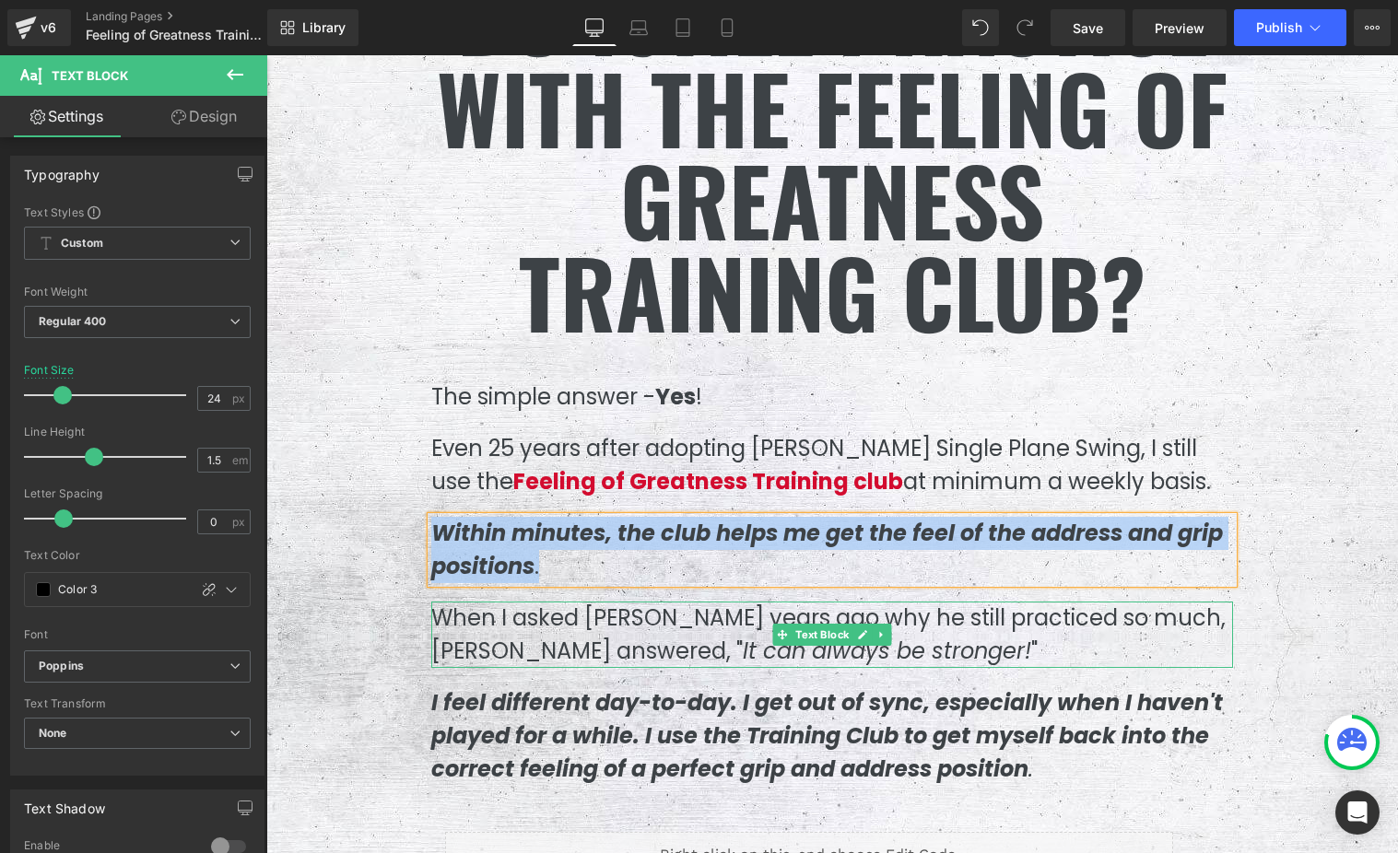
click at [494, 602] on p "When I asked [PERSON_NAME] years ago why he still practiced so much, [PERSON_NA…" at bounding box center [832, 635] width 802 height 66
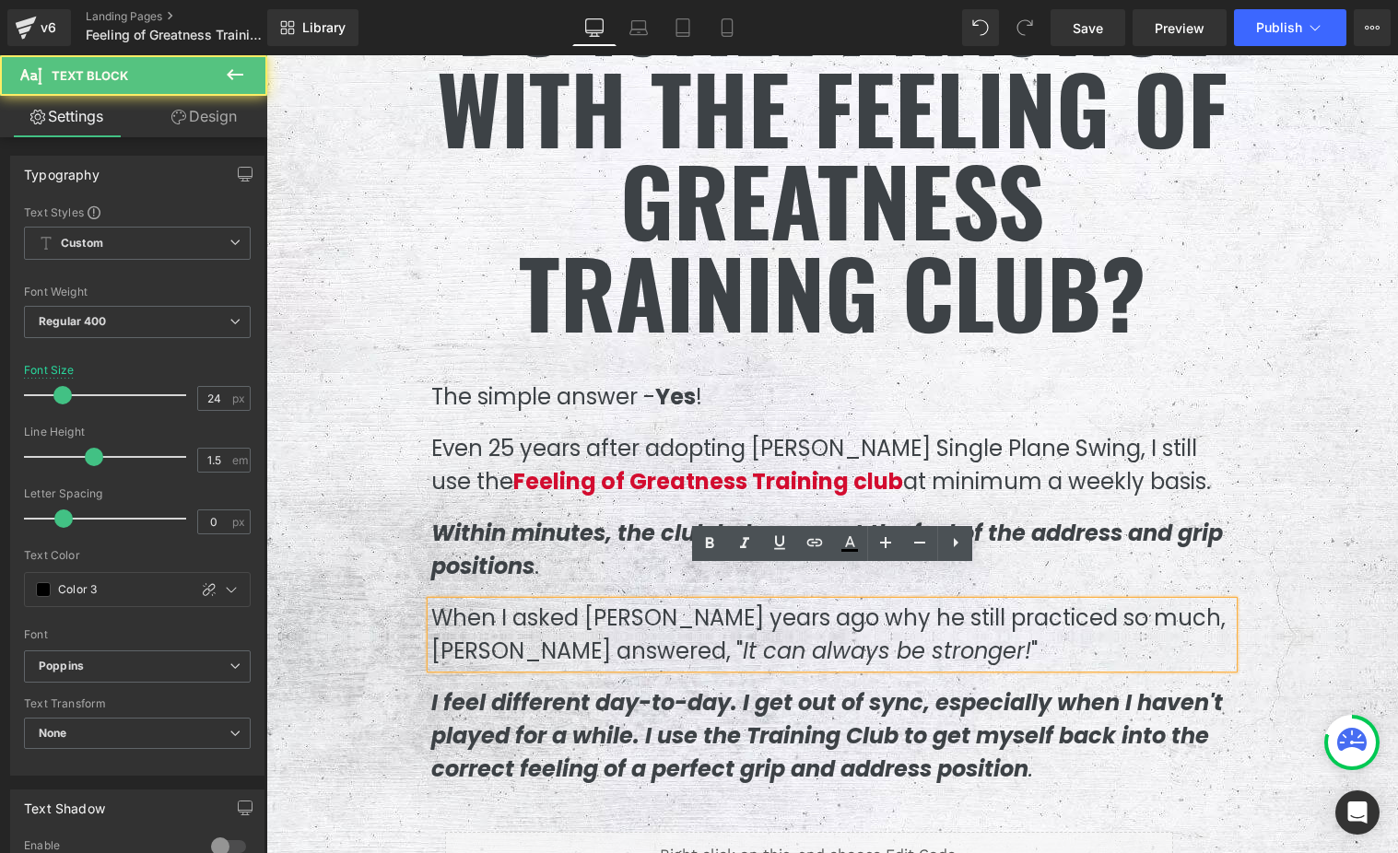
click at [444, 602] on p "When I asked [PERSON_NAME] years ago why he still practiced so much, [PERSON_NA…" at bounding box center [832, 635] width 802 height 66
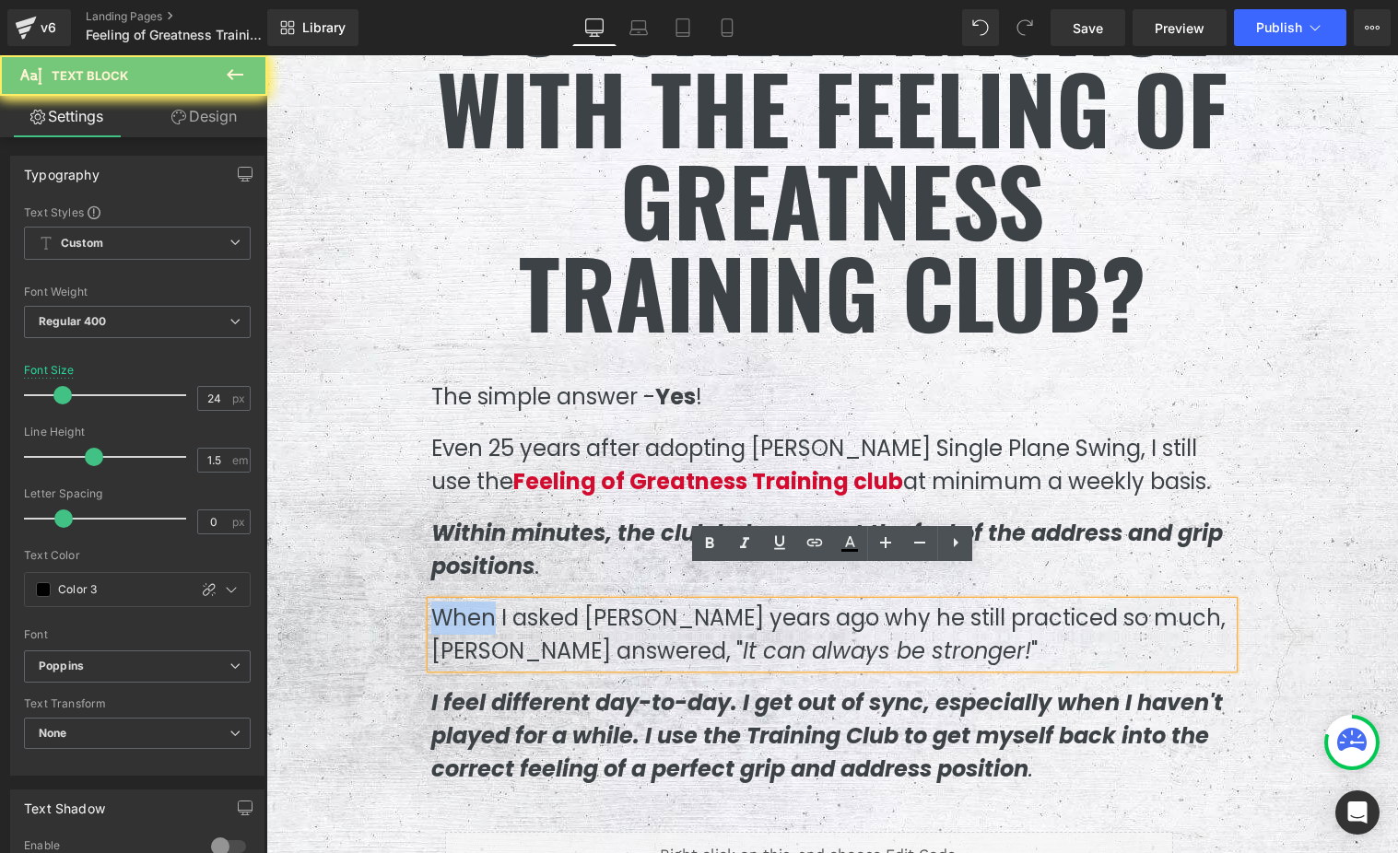
click at [444, 602] on p "When I asked [PERSON_NAME] years ago why he still practiced so much, [PERSON_NA…" at bounding box center [832, 635] width 802 height 66
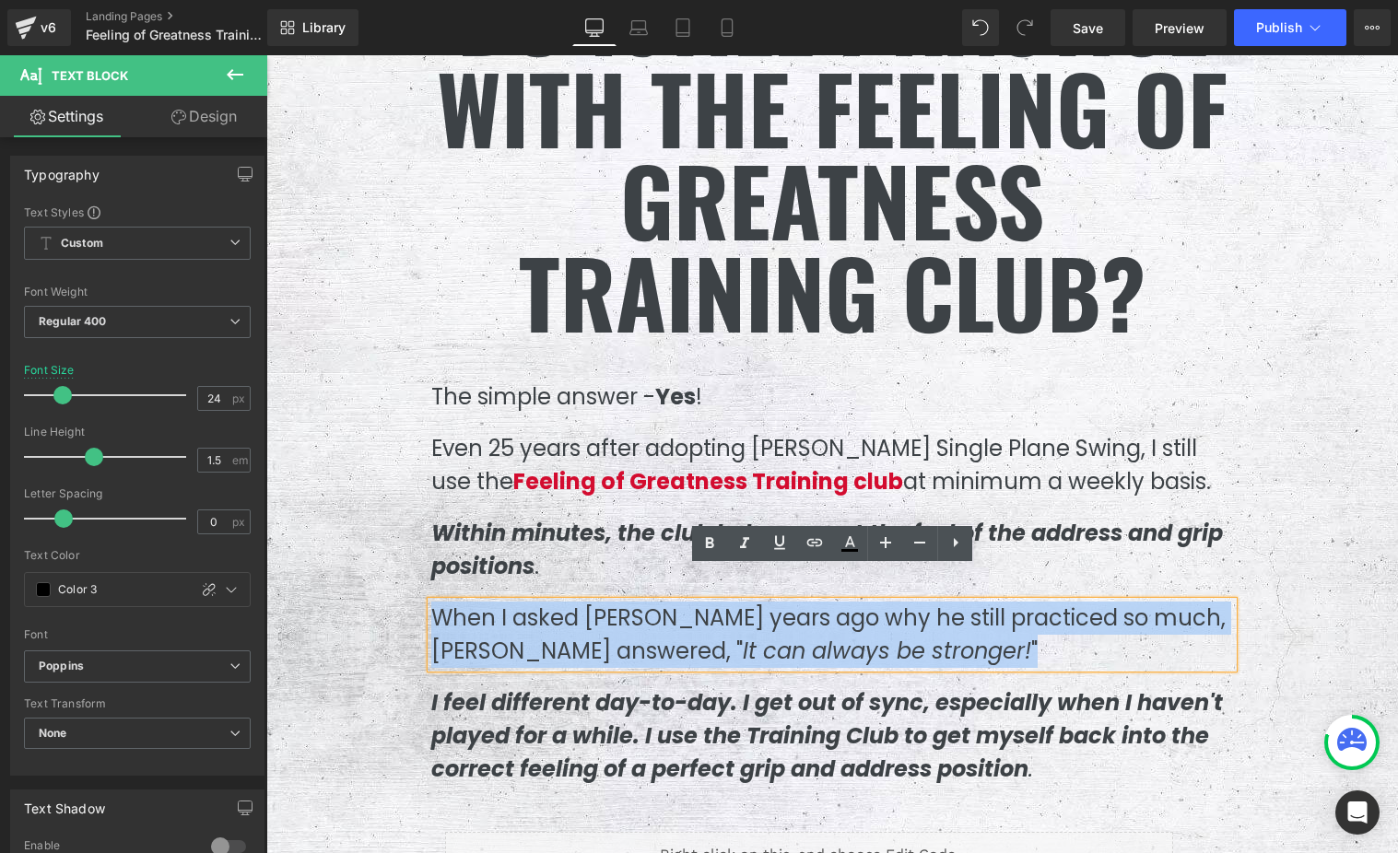
click at [444, 602] on p "When I asked [PERSON_NAME] years ago why he still practiced so much, [PERSON_NA…" at bounding box center [832, 635] width 802 height 66
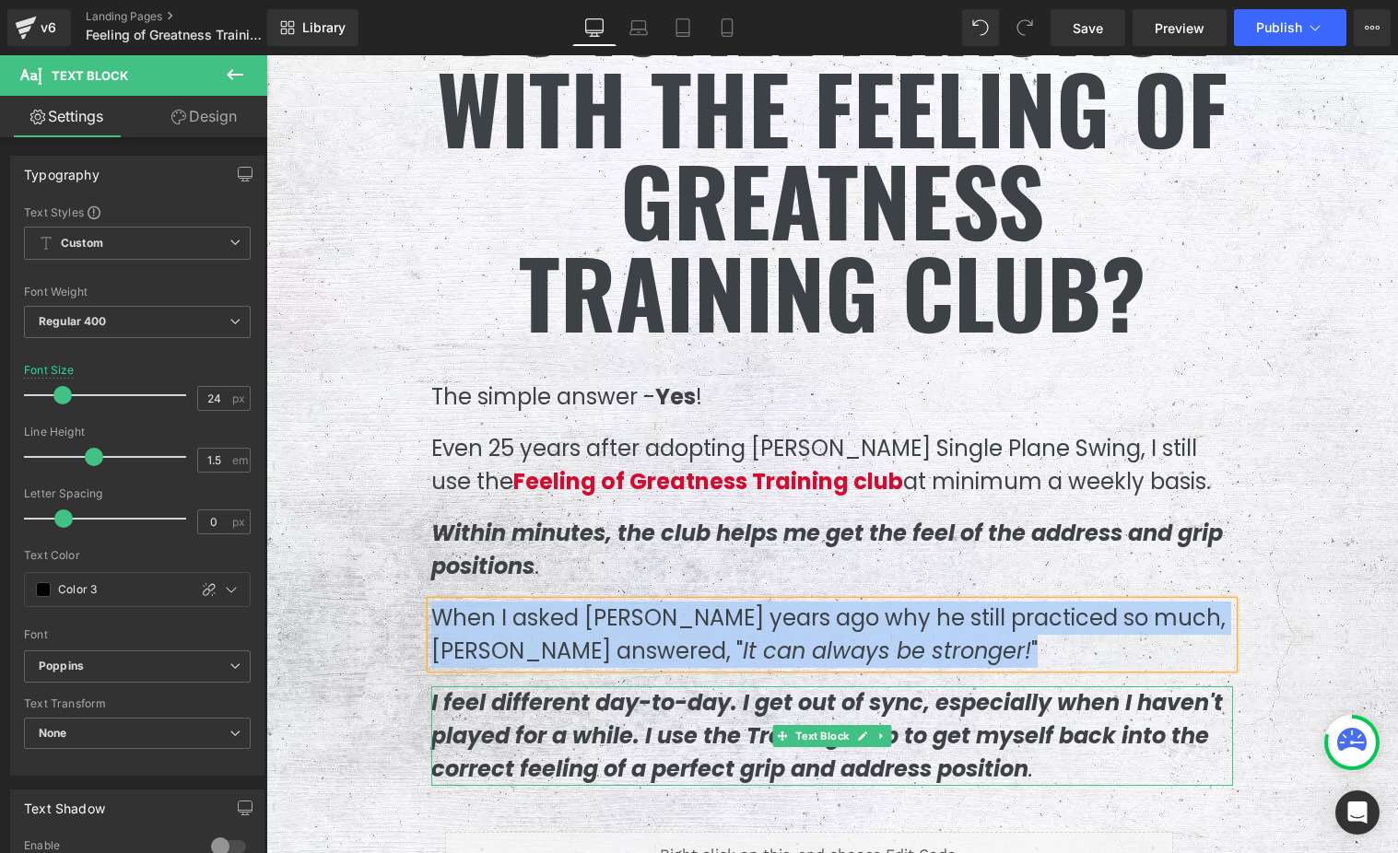
click at [526, 692] on span "I feel different day-to-day. I get out of sync, especially when I haven't playe…" at bounding box center [827, 735] width 792 height 97
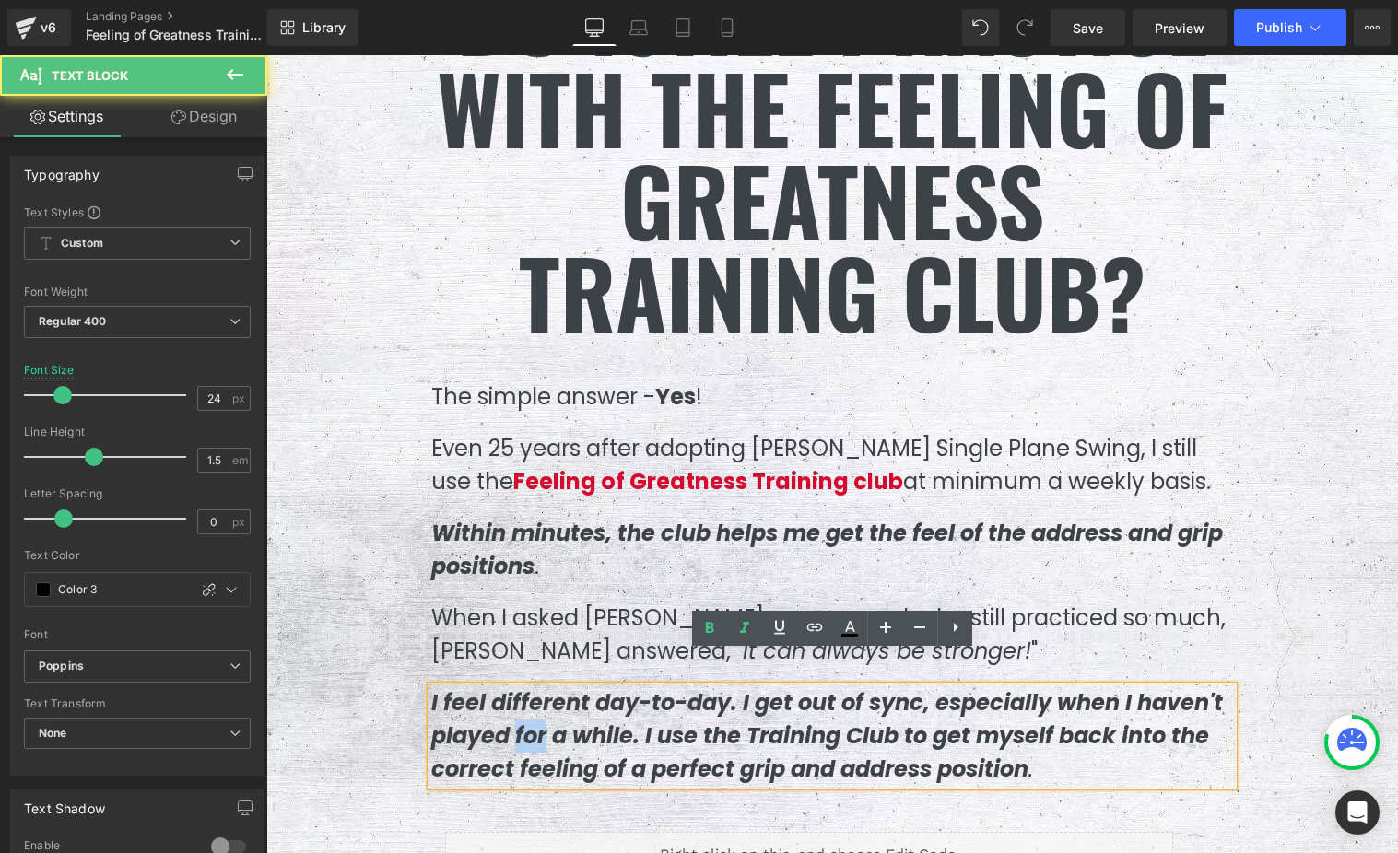
click at [526, 692] on span "I feel different day-to-day. I get out of sync, especially when I haven't playe…" at bounding box center [827, 735] width 792 height 97
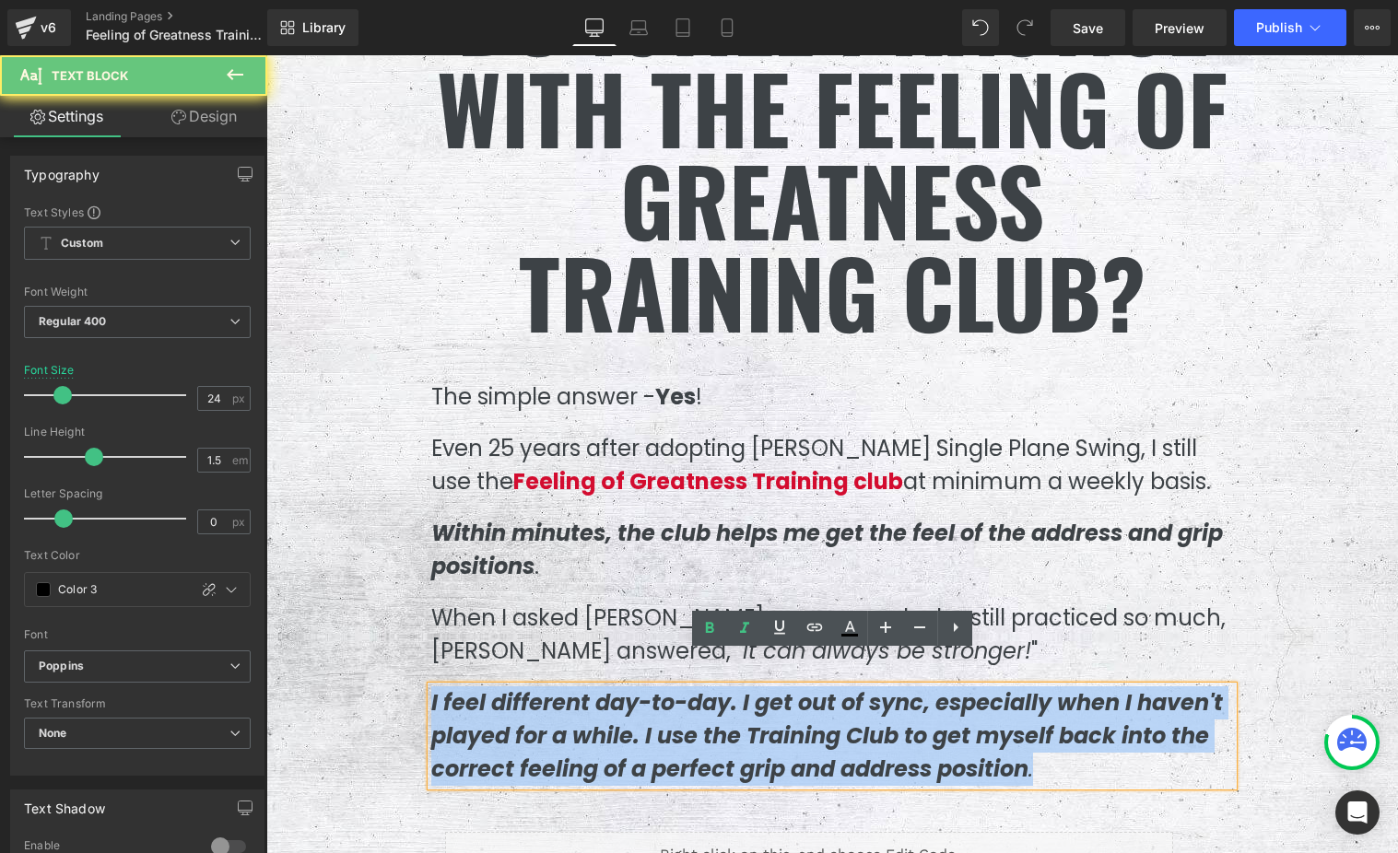
click at [526, 692] on span "I feel different day-to-day. I get out of sync, especially when I haven't playe…" at bounding box center [827, 735] width 792 height 97
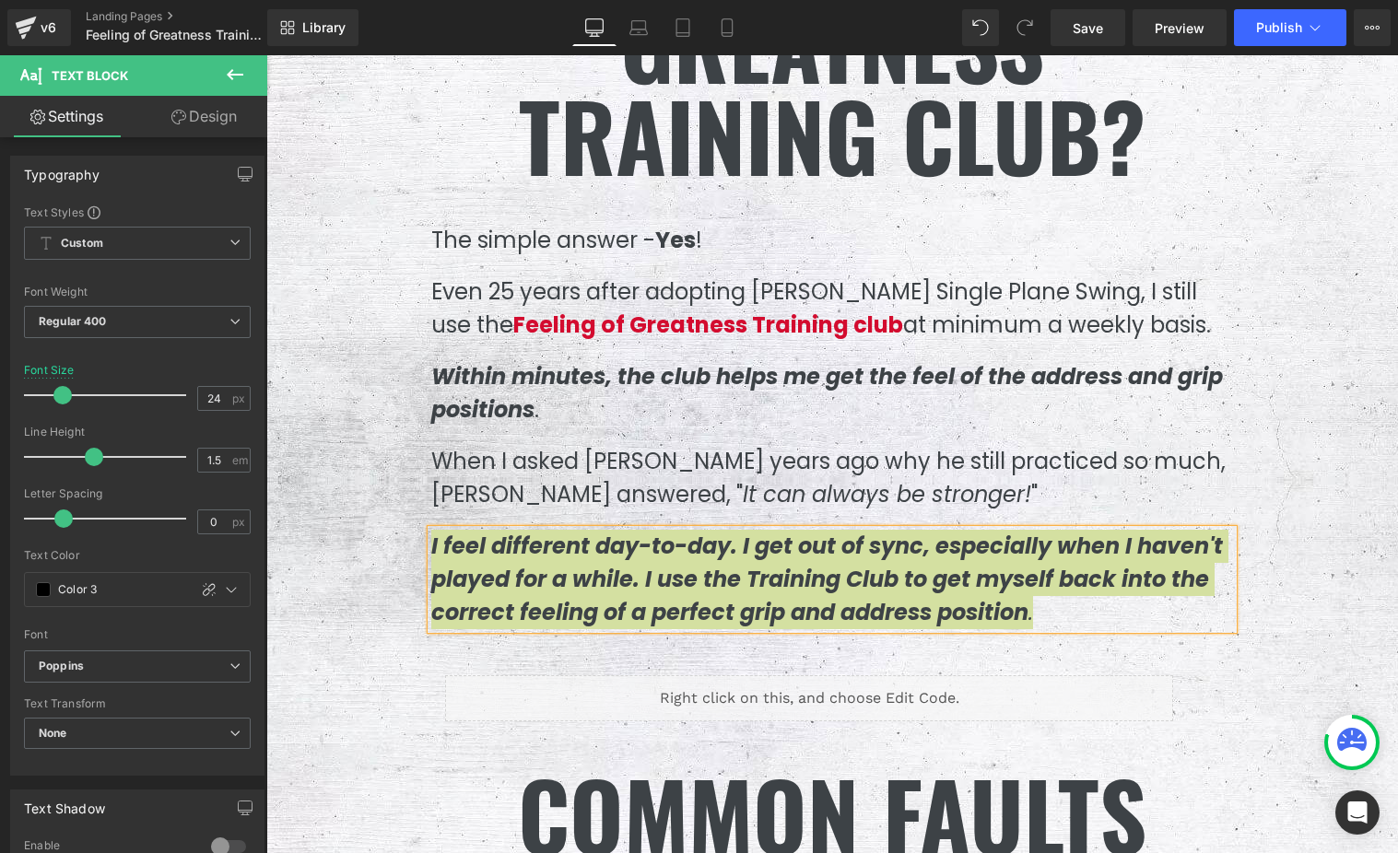
scroll to position [5639, 0]
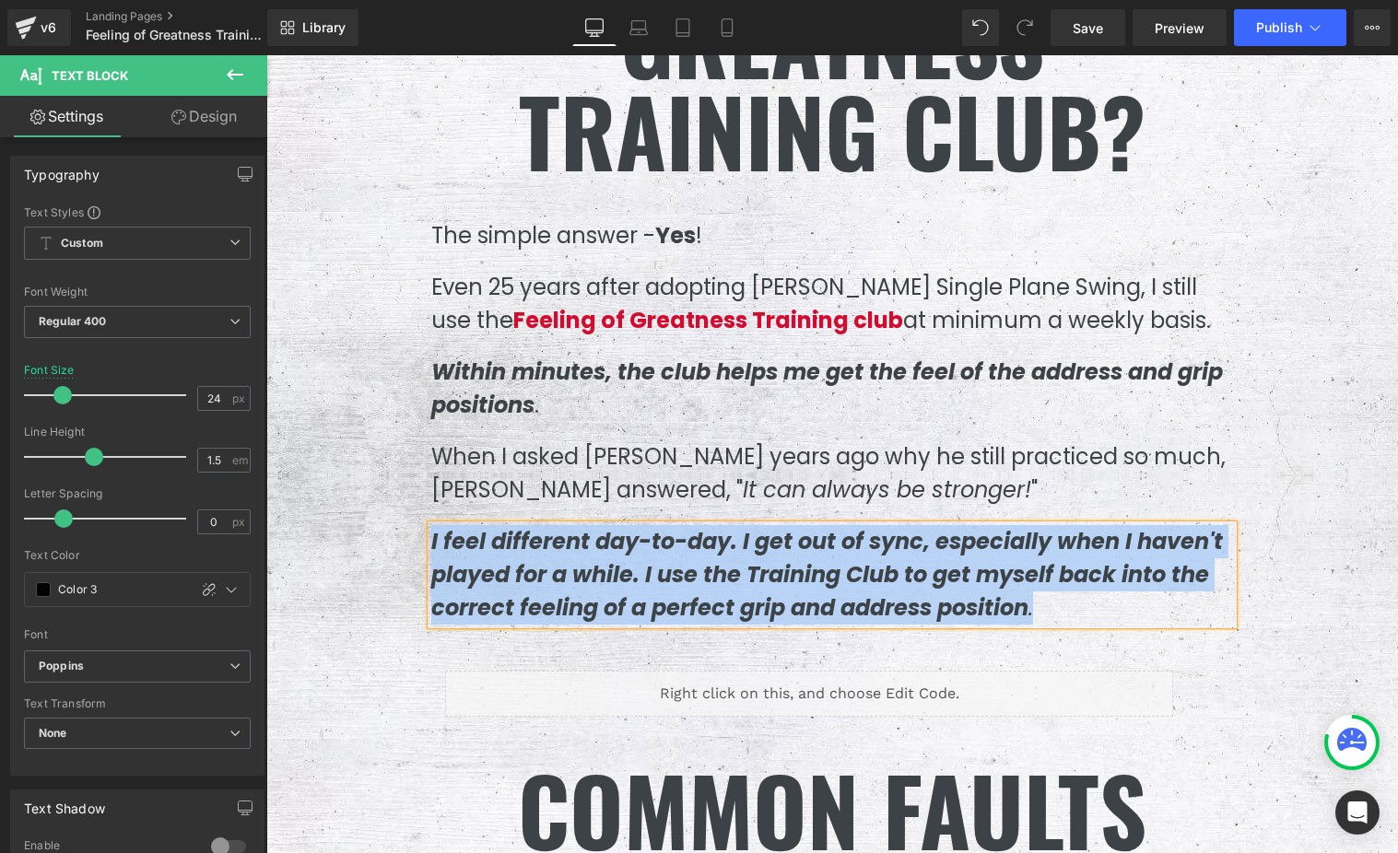
click at [580, 219] on p "The simple answer - Yes !" at bounding box center [832, 235] width 802 height 33
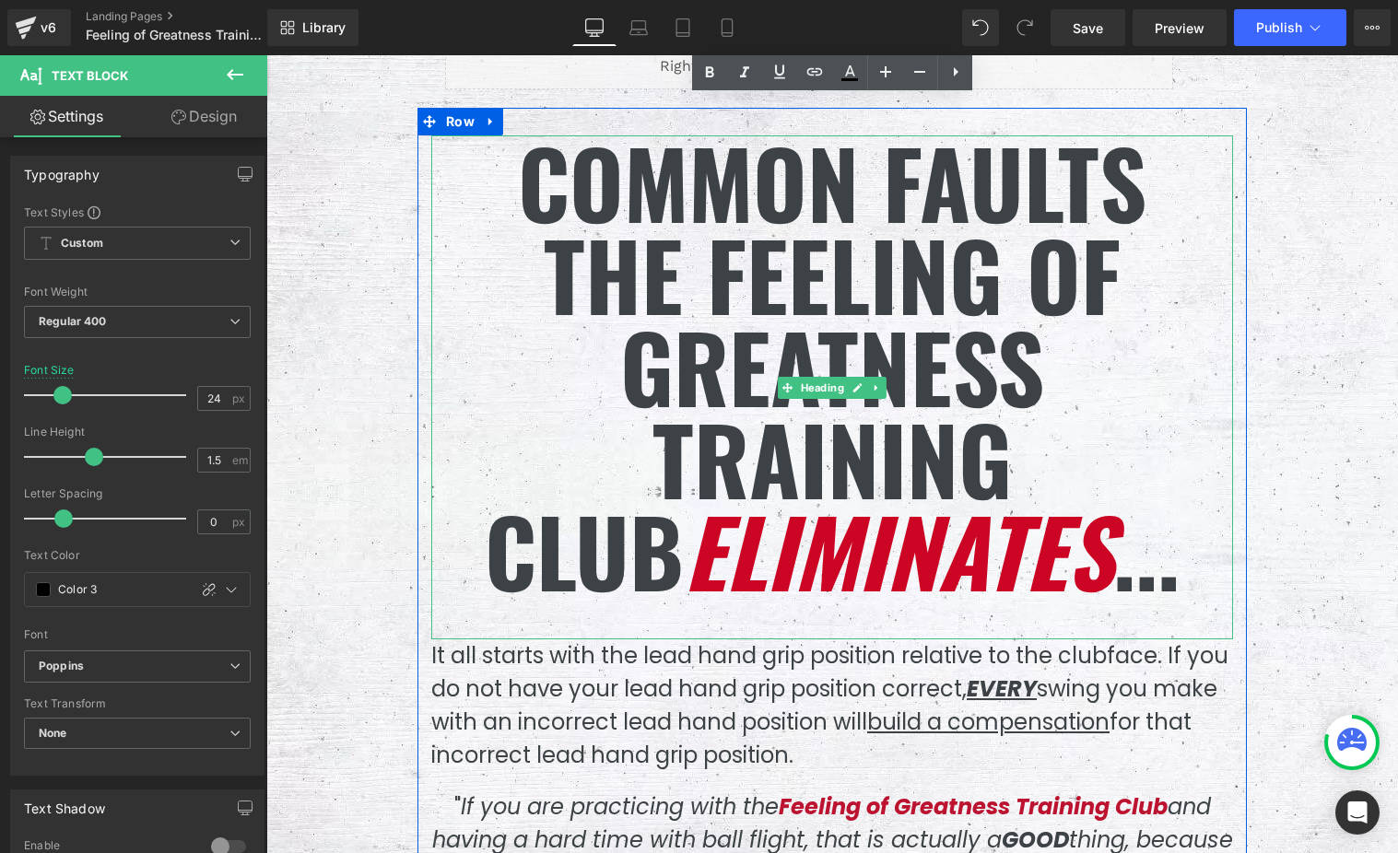
scroll to position [6034, 0]
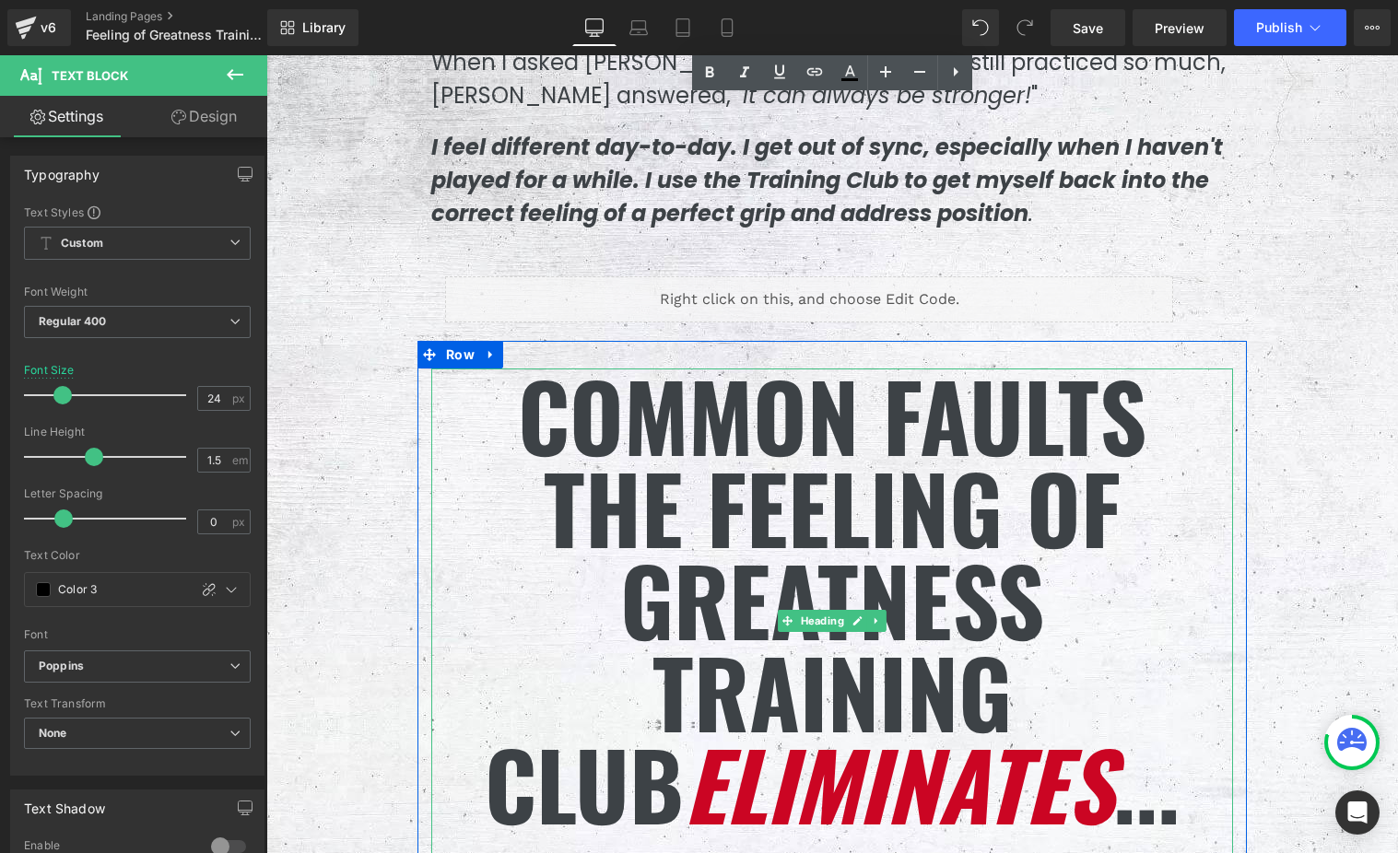
click at [688, 389] on h1 "Common Faults the Feeling of Greatness Training Club eliminates ..." at bounding box center [832, 599] width 802 height 461
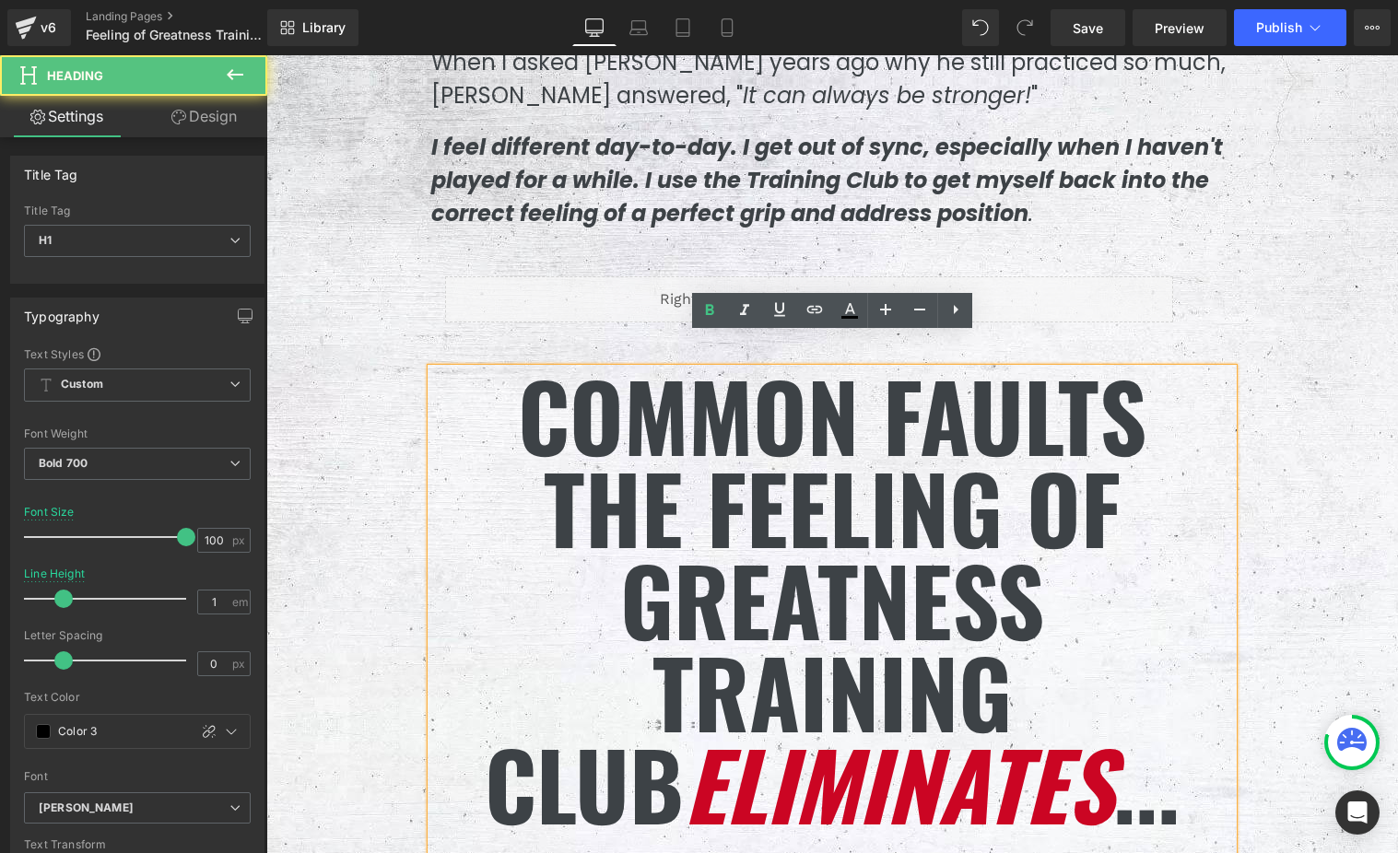
click at [688, 398] on h1 "Common Faults the Feeling of Greatness Training Club eliminates ..." at bounding box center [832, 599] width 802 height 461
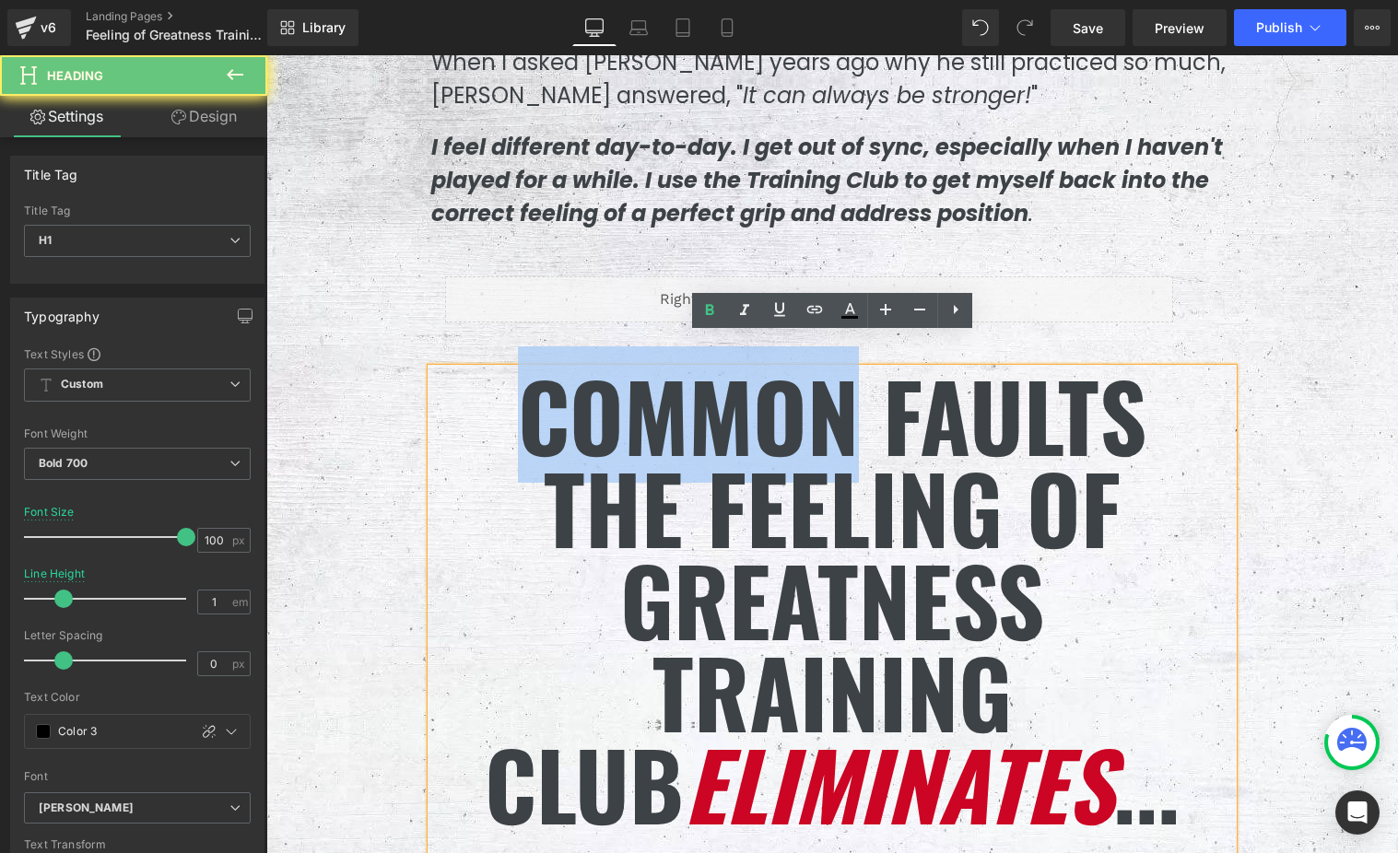
click at [688, 398] on h1 "Common Faults the Feeling of Greatness Training Club eliminates ..." at bounding box center [832, 599] width 802 height 461
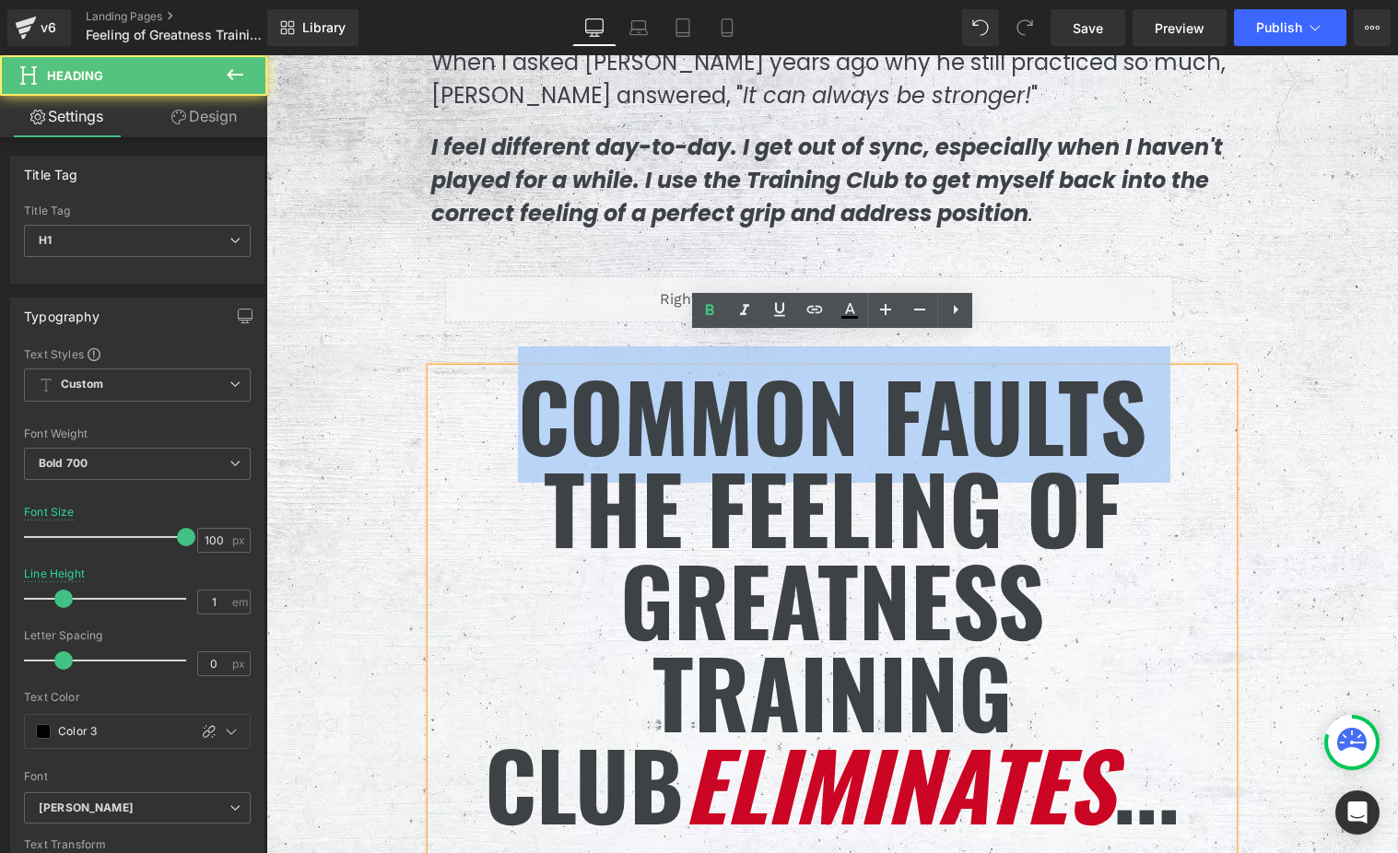
click at [688, 398] on h1 "Common Faults the Feeling of Greatness Training Club eliminates ..." at bounding box center [832, 599] width 802 height 461
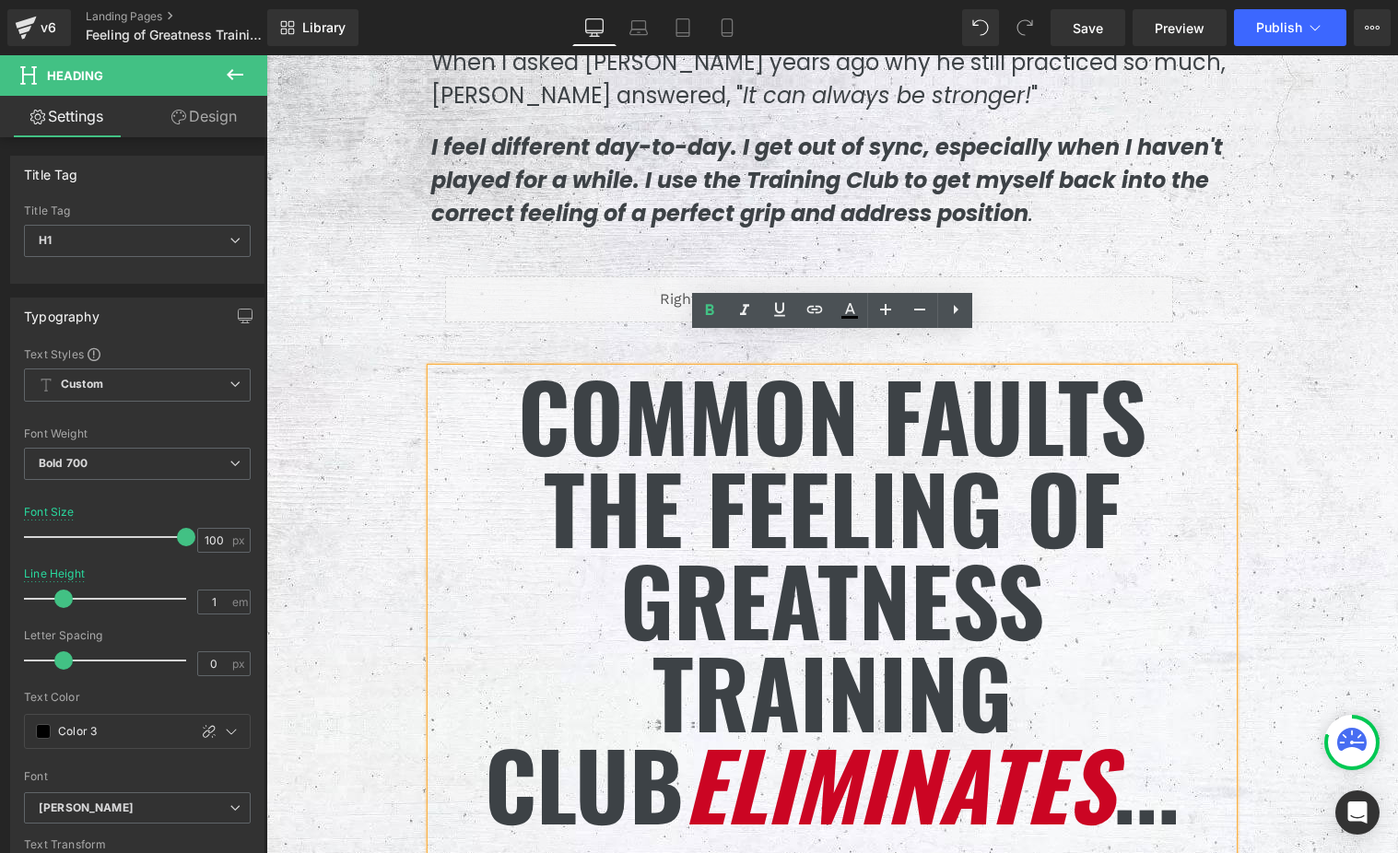
click at [838, 485] on h1 "Common Faults the Feeling of Greatness Training Club eliminates ..." at bounding box center [832, 599] width 802 height 461
drag, startPoint x: 1118, startPoint y: 773, endPoint x: 511, endPoint y: 387, distance: 718.8
click at [511, 387] on h1 "Common Faults the Feeling of Greatness Training Club eliminates ..." at bounding box center [832, 599] width 802 height 461
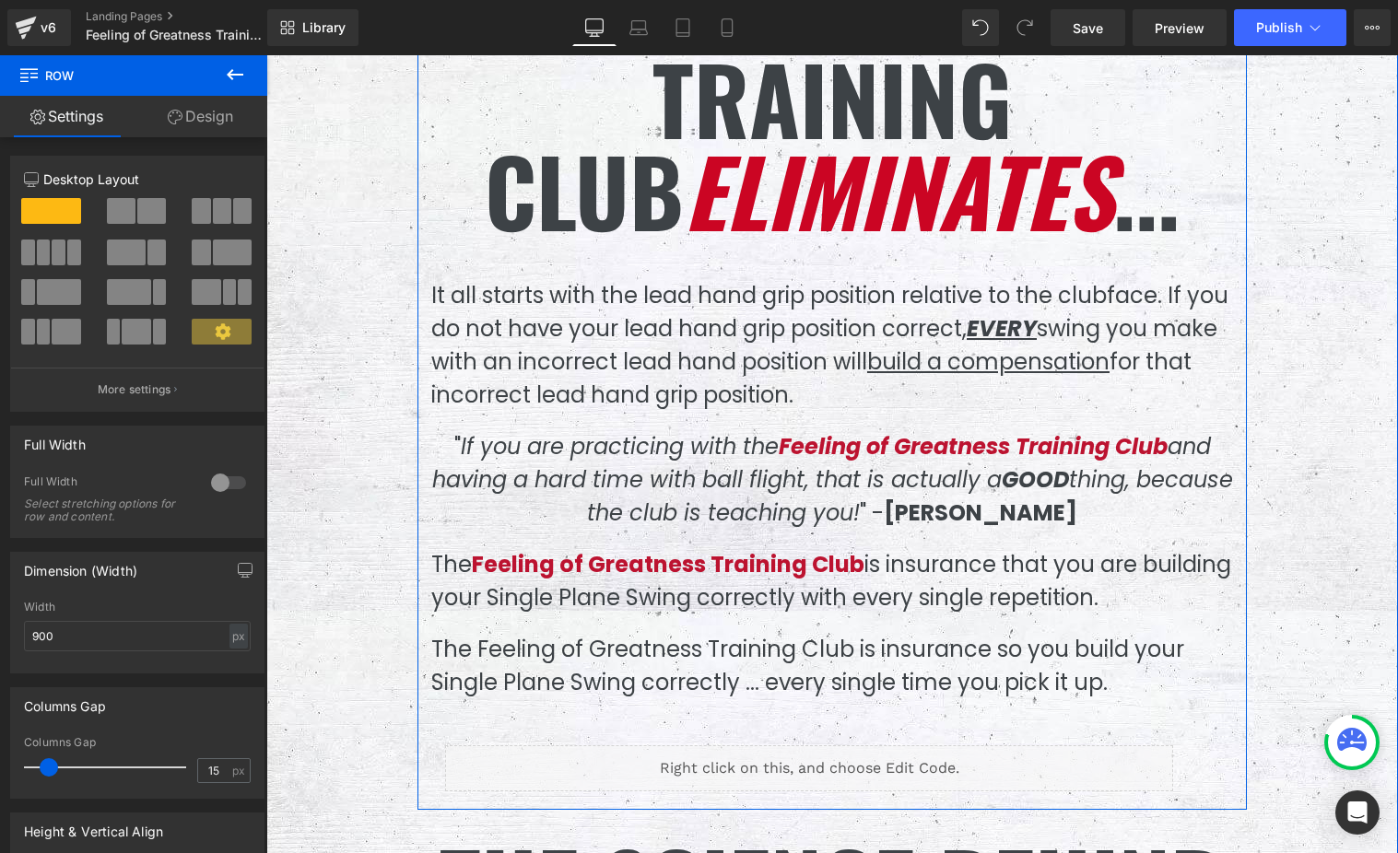
scroll to position [6634, 0]
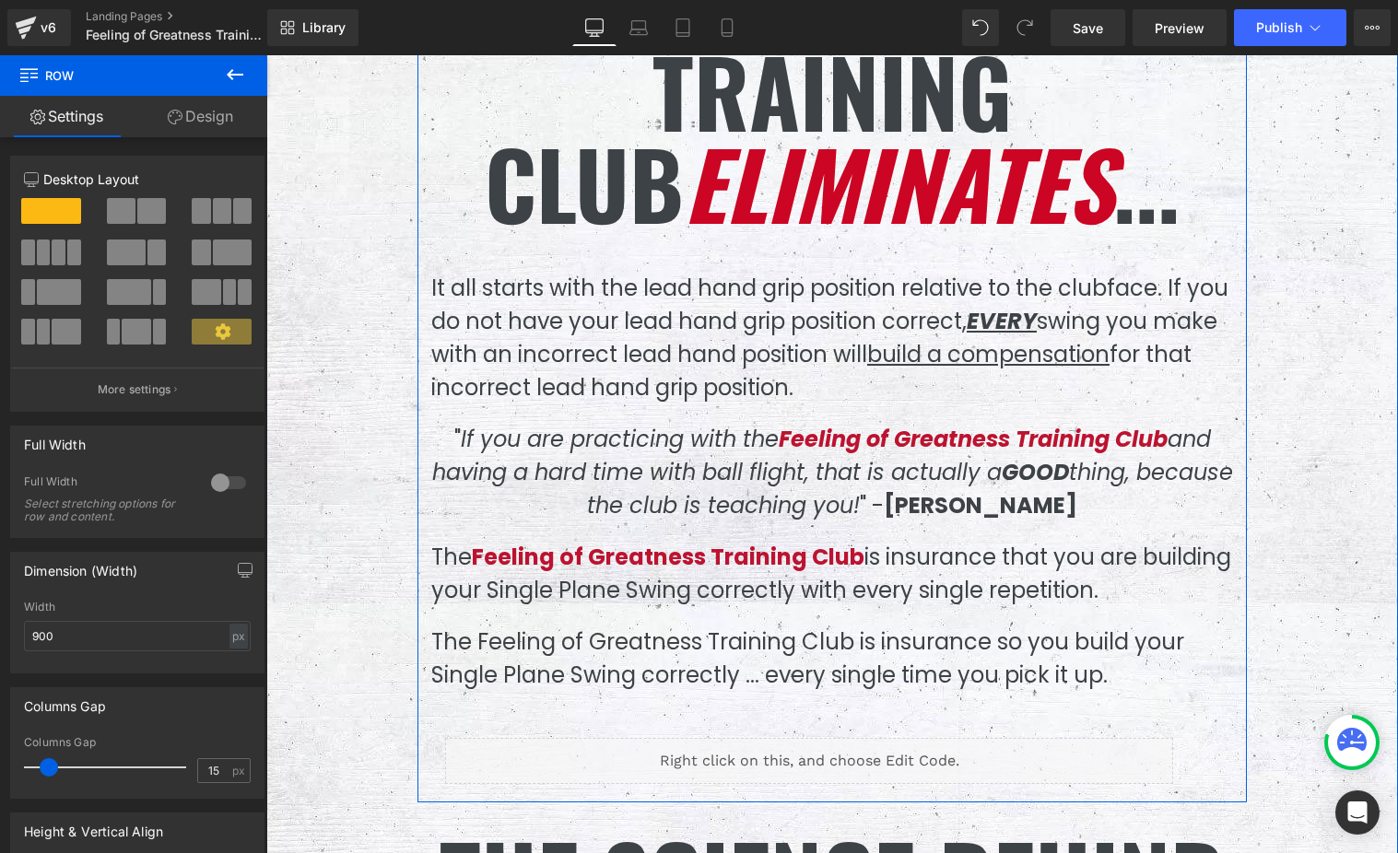
click at [881, 452] on span "If you are practicing with the Feeling of Greatness Training Club and having a …" at bounding box center [832, 472] width 801 height 97
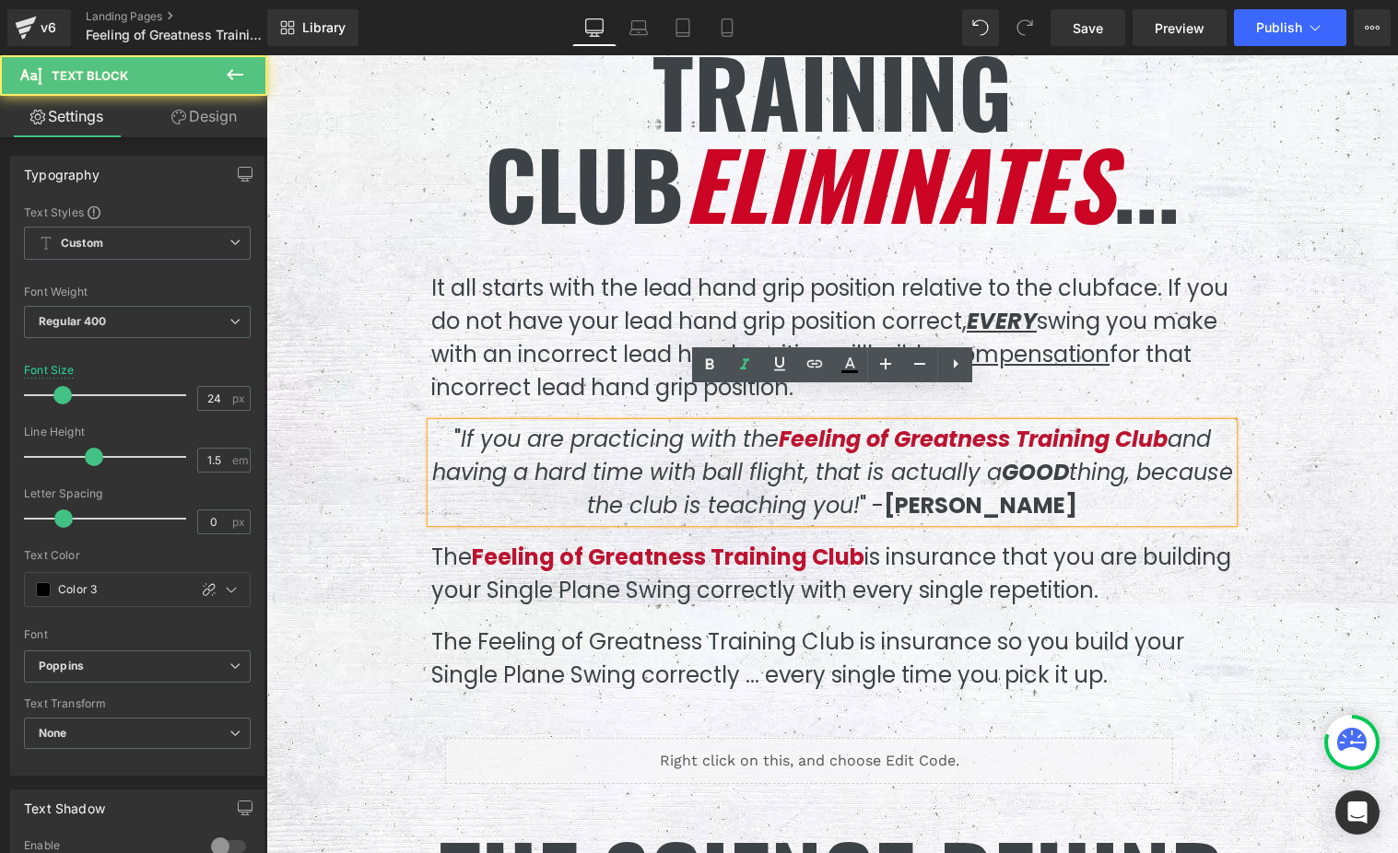
click at [726, 300] on p "It all starts with the lead hand grip position relative to the clubface. If you…" at bounding box center [832, 338] width 802 height 133
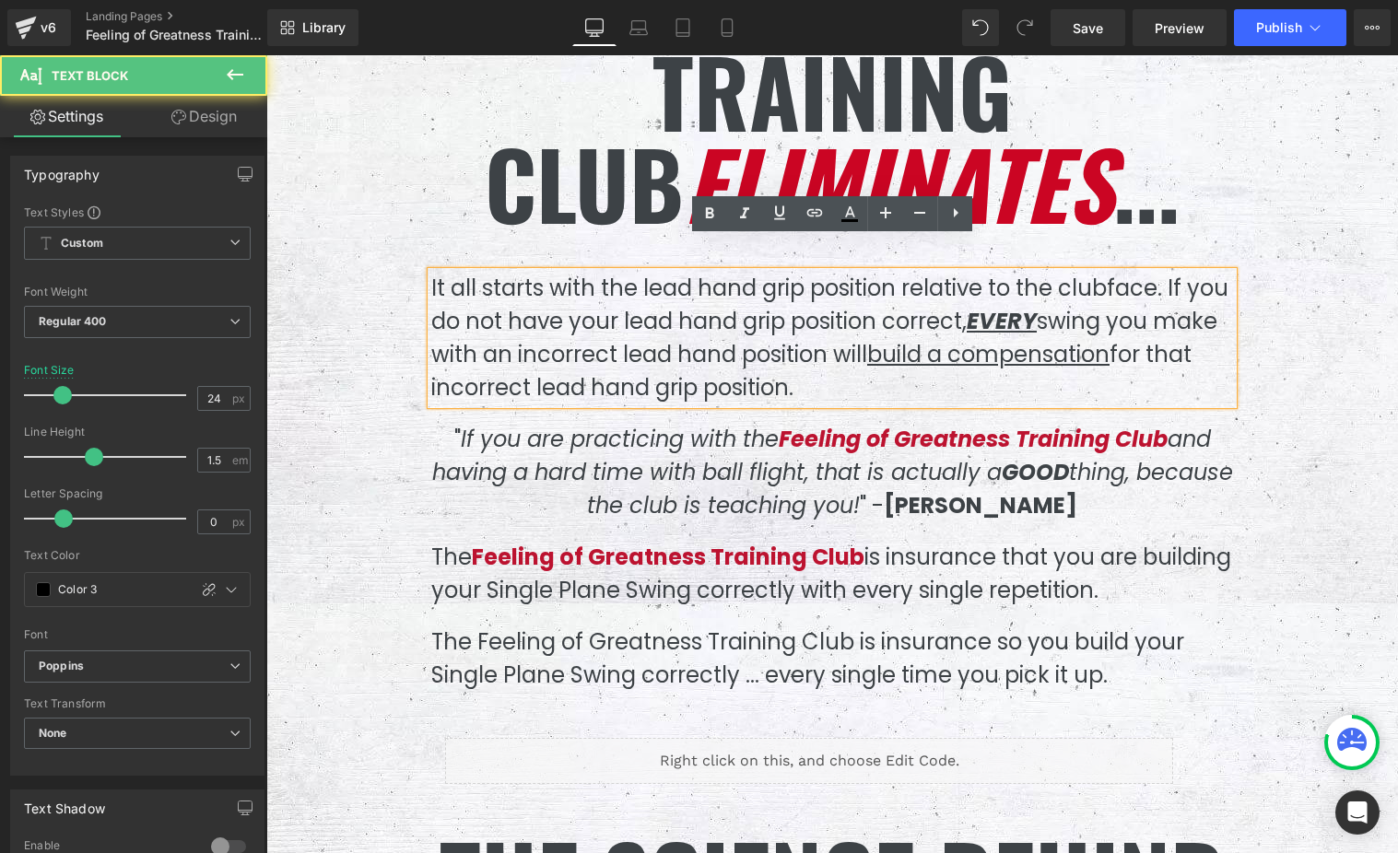
click at [733, 297] on p "It all starts with the lead hand grip position relative to the clubface. If you…" at bounding box center [832, 338] width 802 height 133
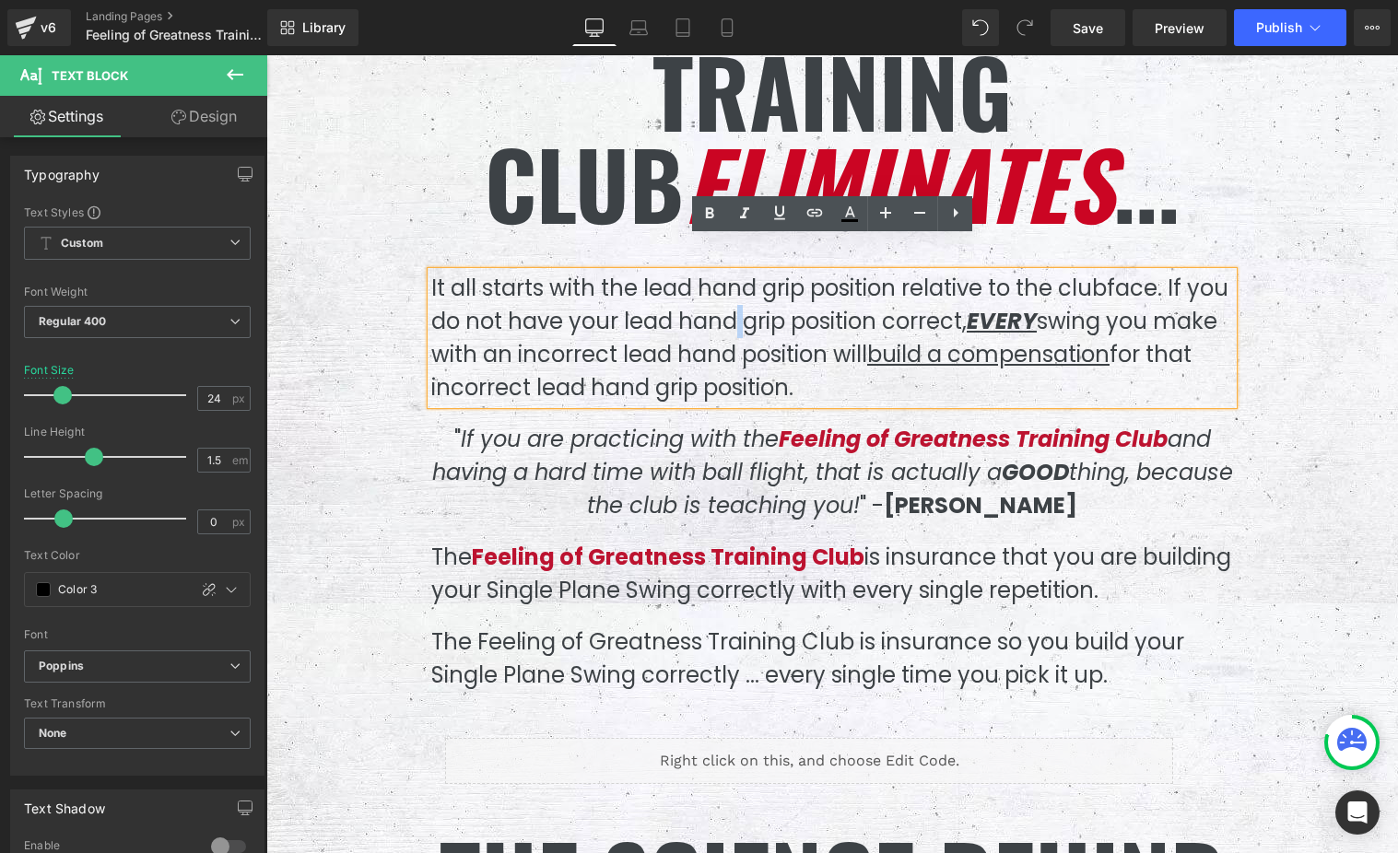
click at [733, 297] on p "It all starts with the lead hand grip position relative to the clubface. If you…" at bounding box center [832, 338] width 802 height 133
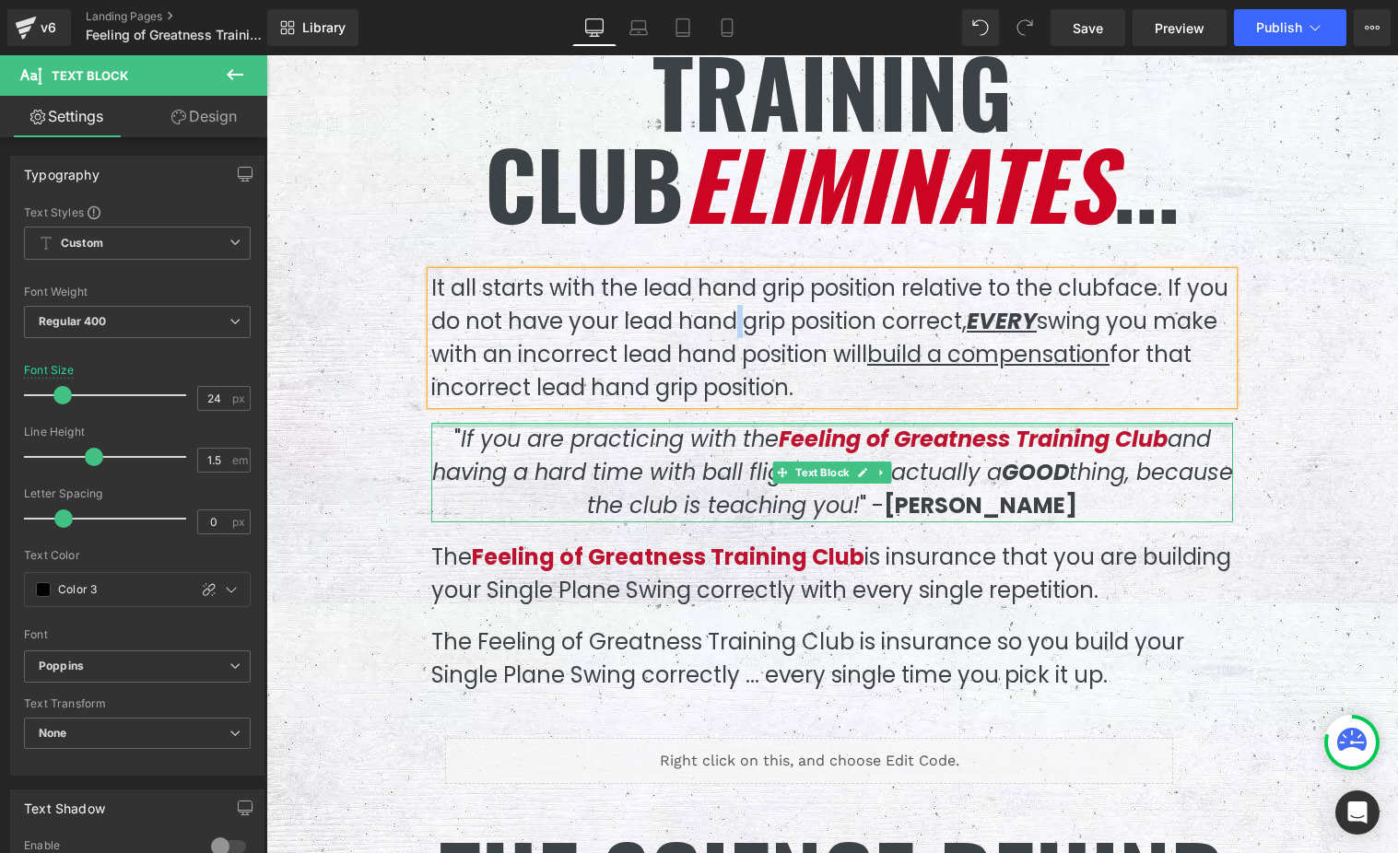
click at [458, 423] on div at bounding box center [832, 425] width 802 height 5
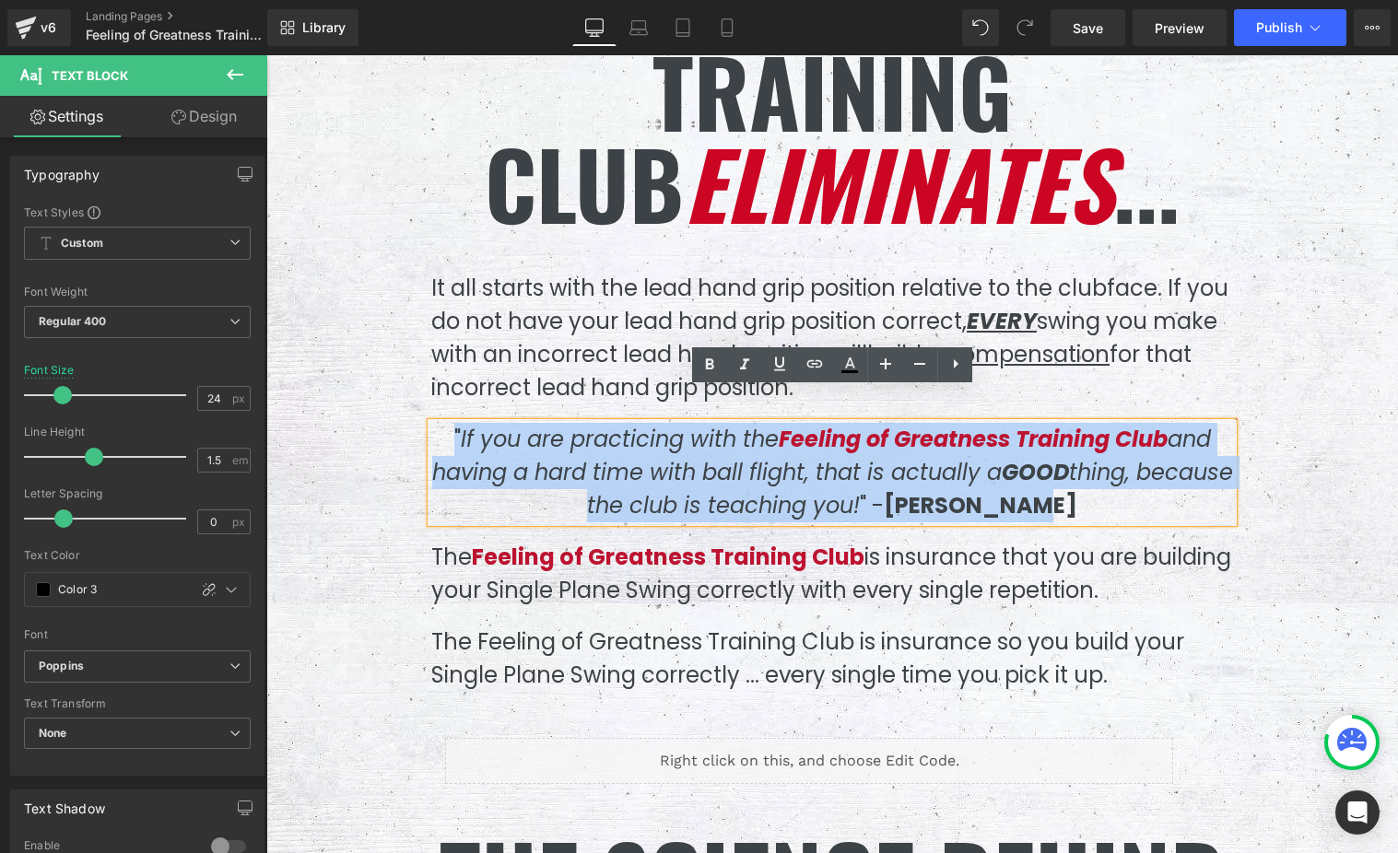
drag, startPoint x: 446, startPoint y: 397, endPoint x: 1146, endPoint y: 473, distance: 704.4
click at [1146, 473] on p "" If you are practicing with the Feeling of Greatness Training Club and having …" at bounding box center [832, 473] width 802 height 100
click at [544, 578] on div "Common Faults the Feeling of Greatness Training Club eliminates ... Heading It …" at bounding box center [831, 281] width 829 height 1026
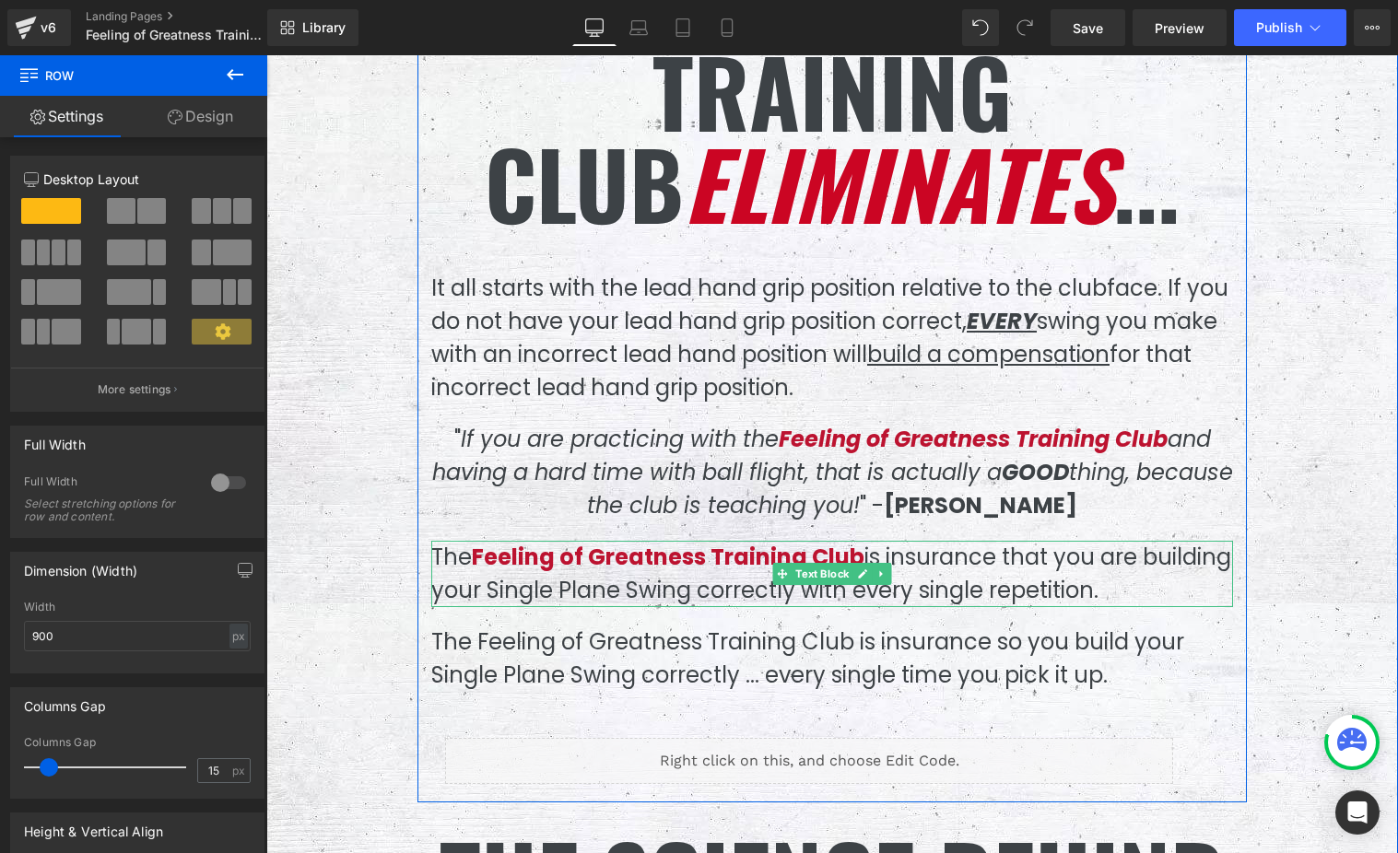
click at [437, 541] on p "The Feeling of Greatness Training Club is insurance that you are building your …" at bounding box center [832, 574] width 802 height 66
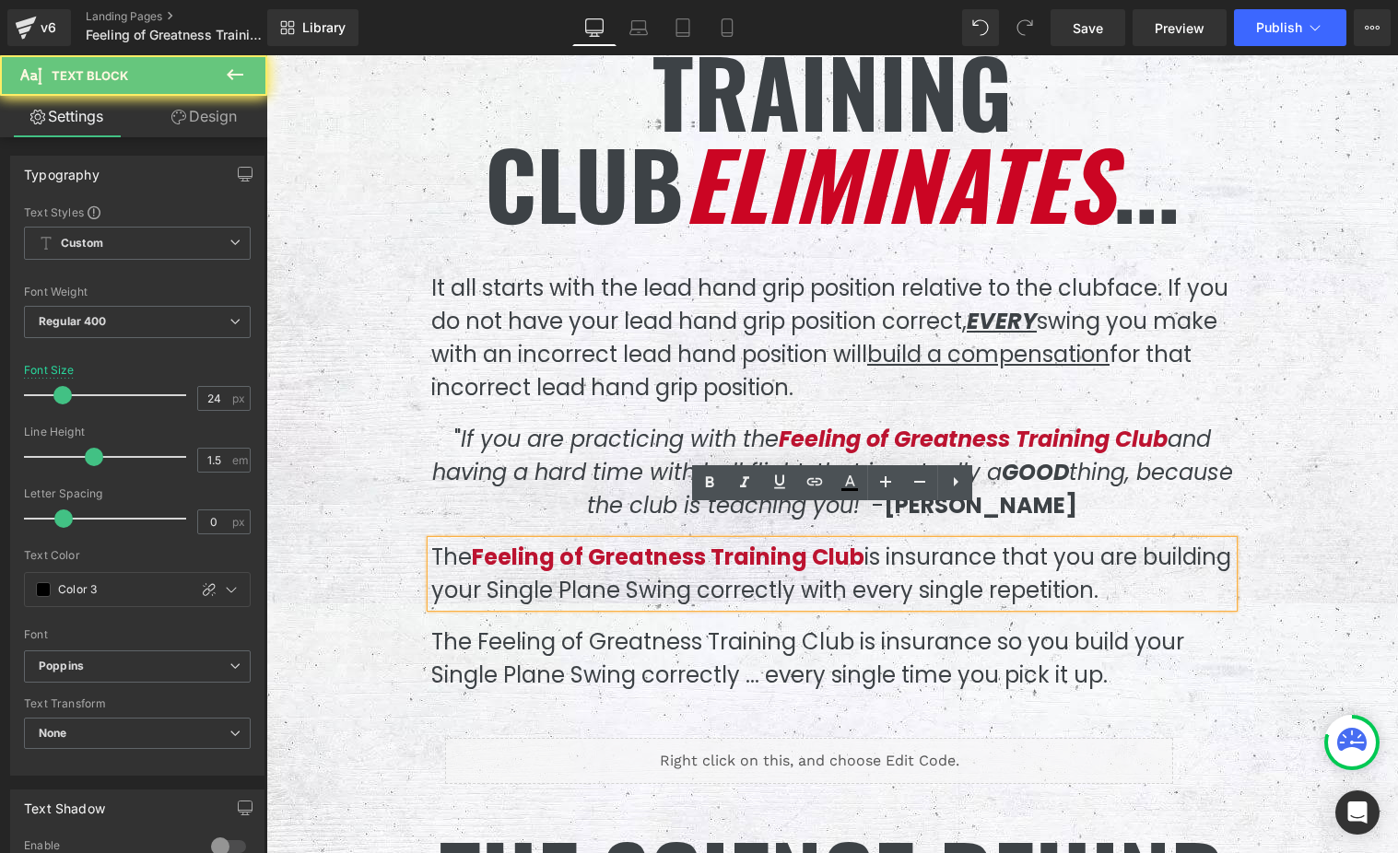
click at [467, 541] on p "The Feeling of Greatness Training Club is insurance that you are building your …" at bounding box center [832, 574] width 802 height 66
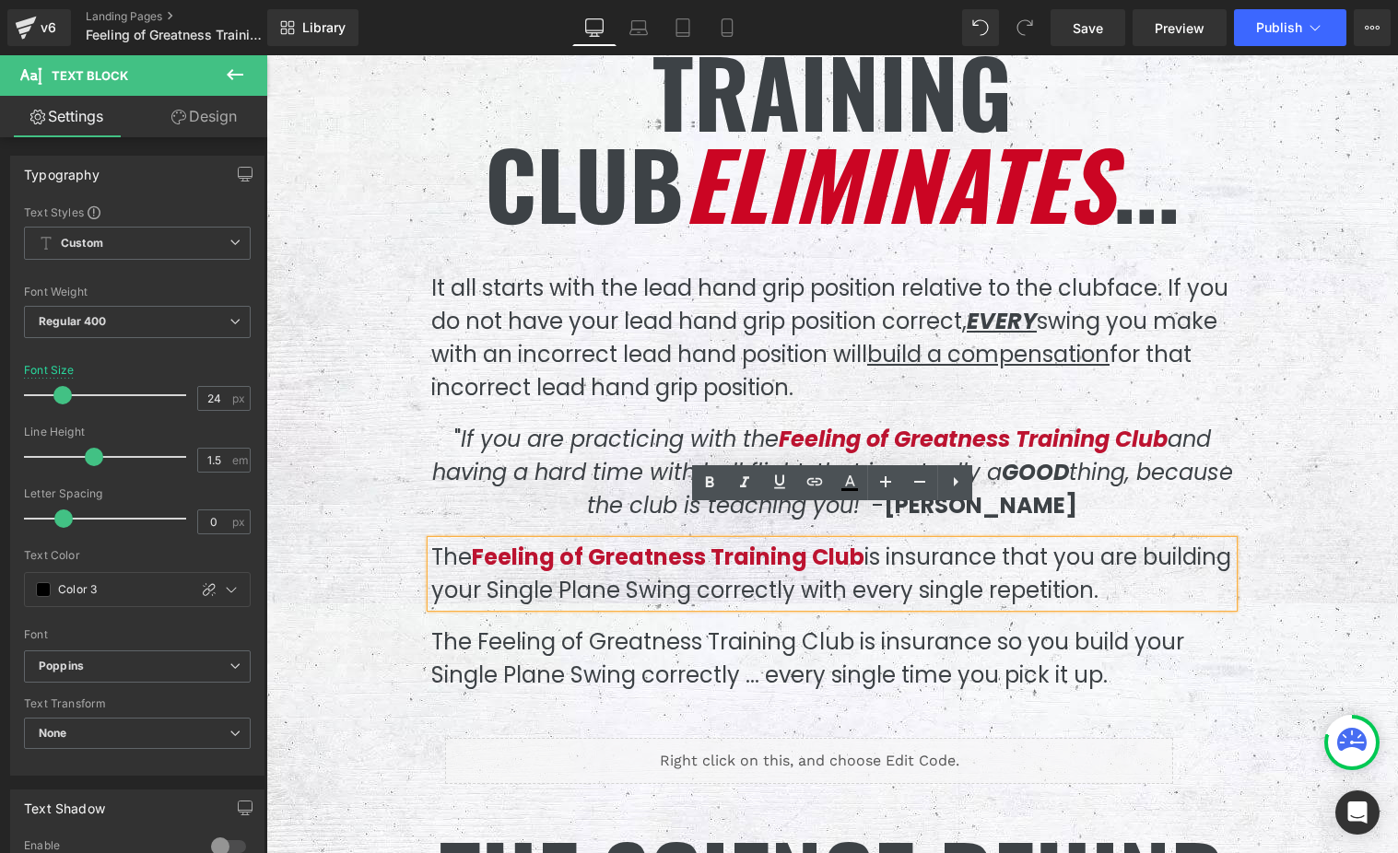
click at [467, 541] on p "The Feeling of Greatness Training Club is insurance that you are building your …" at bounding box center [832, 574] width 802 height 66
click at [604, 631] on p "The Feeling of Greatness Training Club is insurance so you build your Single Pl…" at bounding box center [832, 659] width 802 height 66
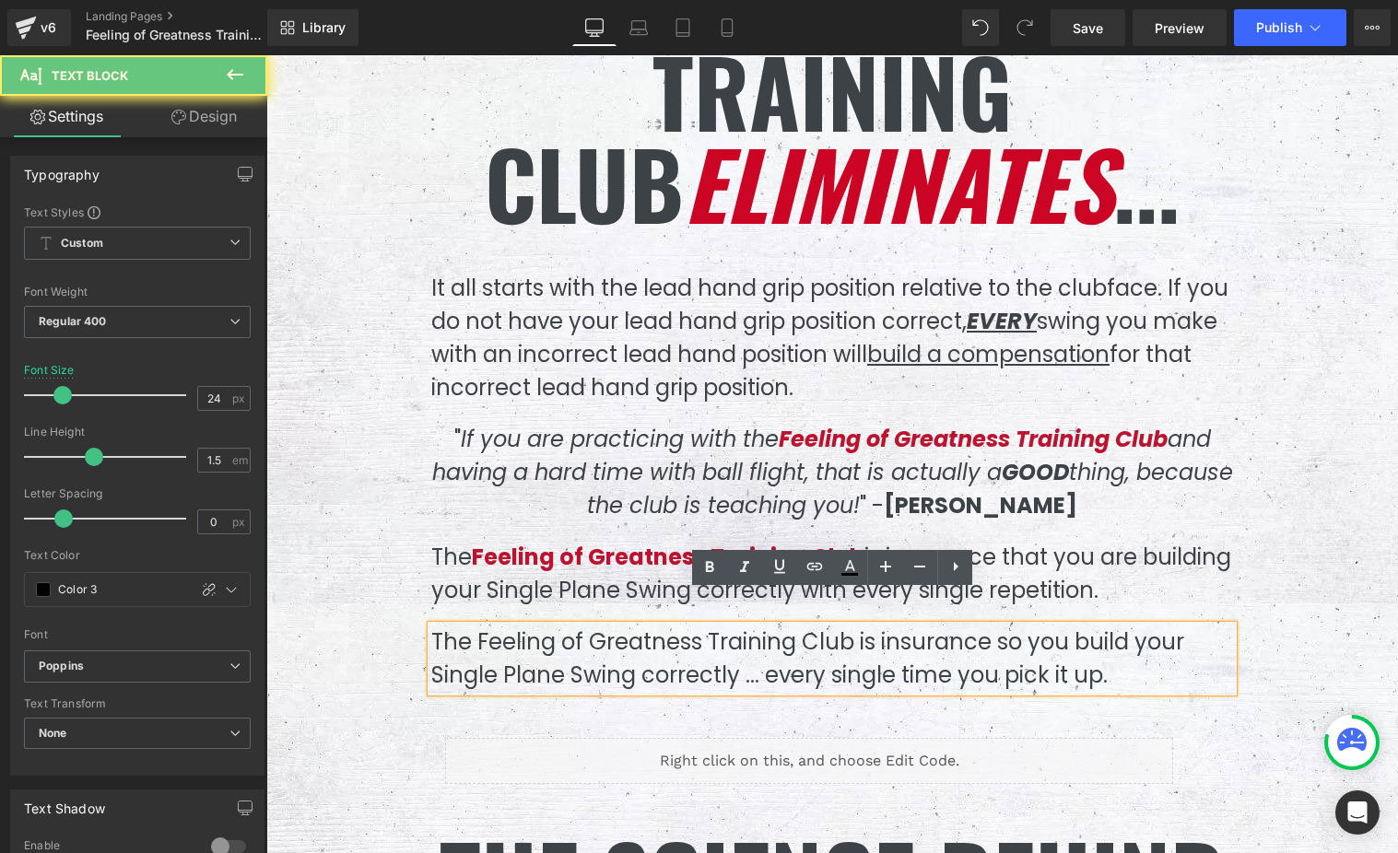
click at [603, 630] on p "The Feeling of Greatness Training Club is insurance so you build your Single Pl…" at bounding box center [832, 659] width 802 height 66
click at [601, 626] on p "The Feeling of Greatness Training Club is insurance so you build your Single Pl…" at bounding box center [832, 659] width 802 height 66
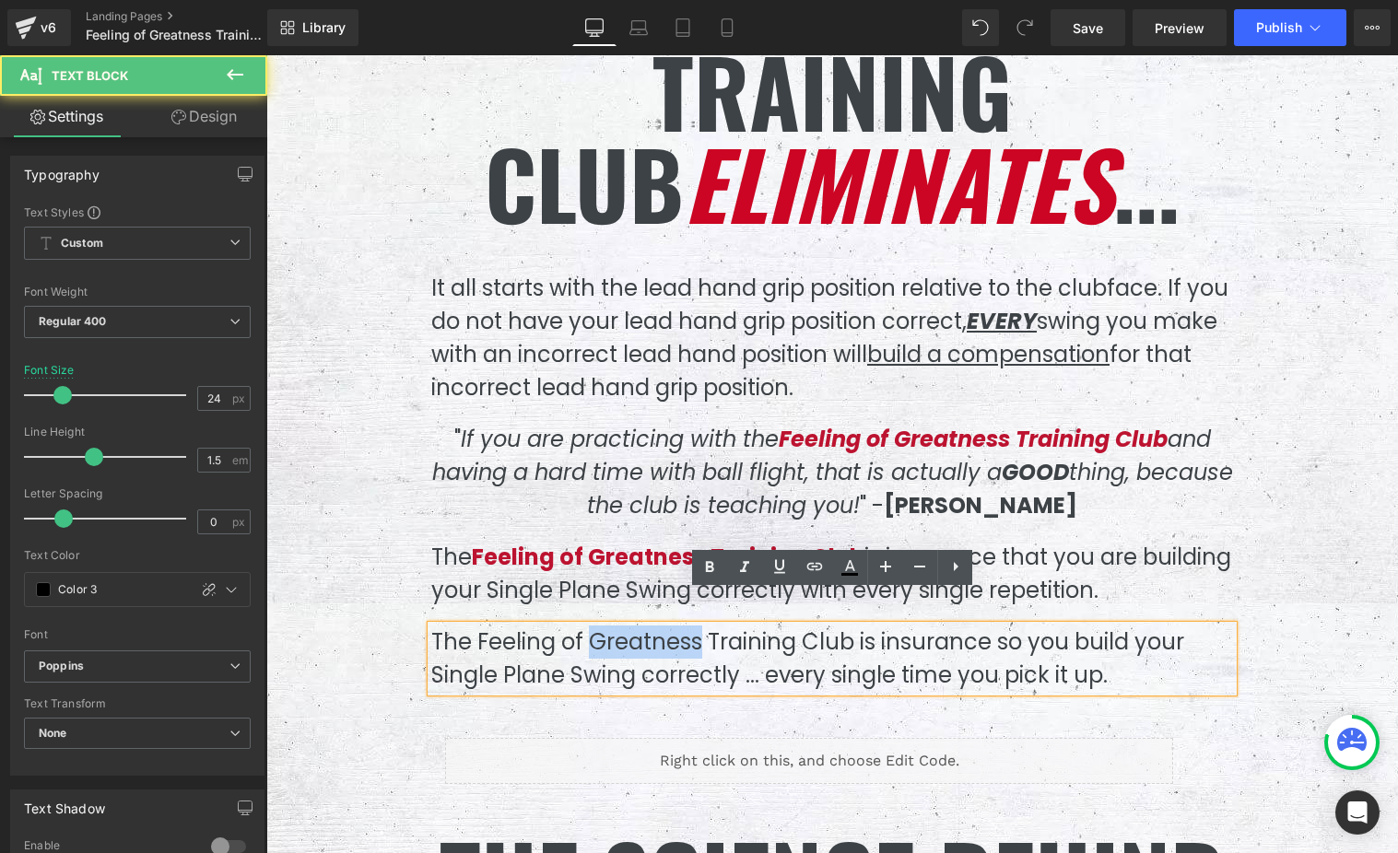
click at [601, 626] on p "The Feeling of Greatness Training Club is insurance so you build your Single Pl…" at bounding box center [832, 659] width 802 height 66
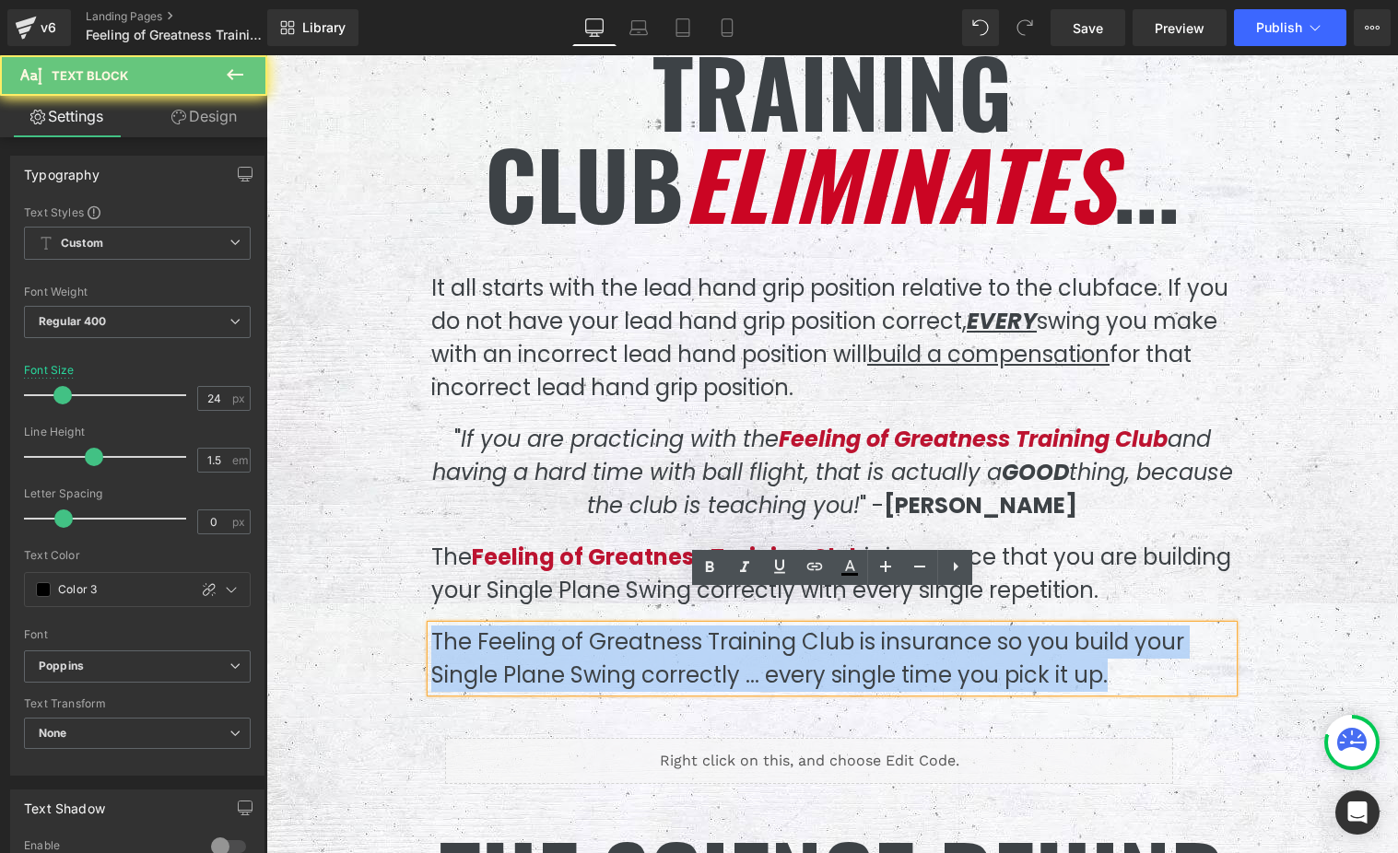
click at [601, 626] on p "The Feeling of Greatness Training Club is insurance so you build your Single Pl…" at bounding box center [832, 659] width 802 height 66
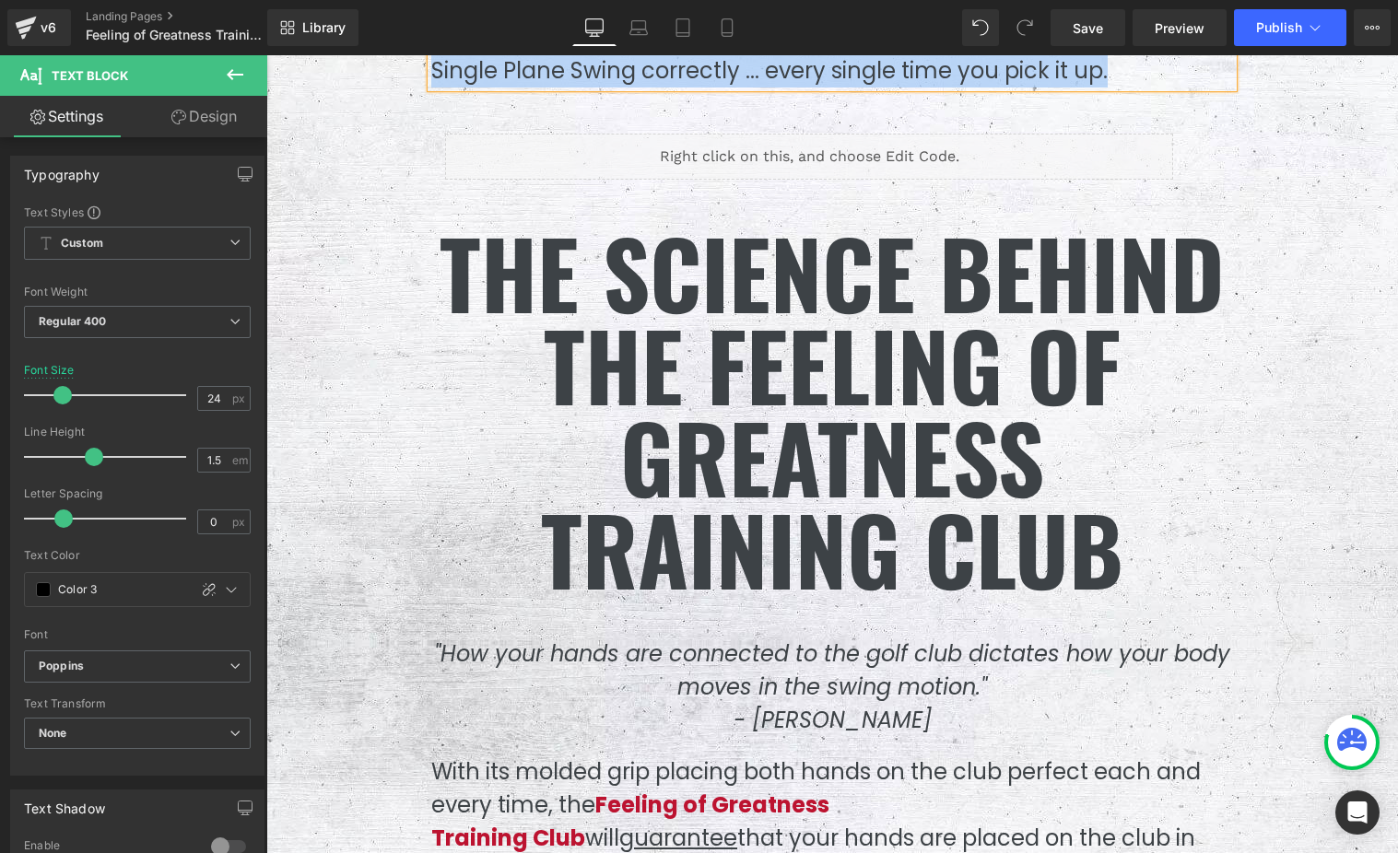
scroll to position [7241, 0]
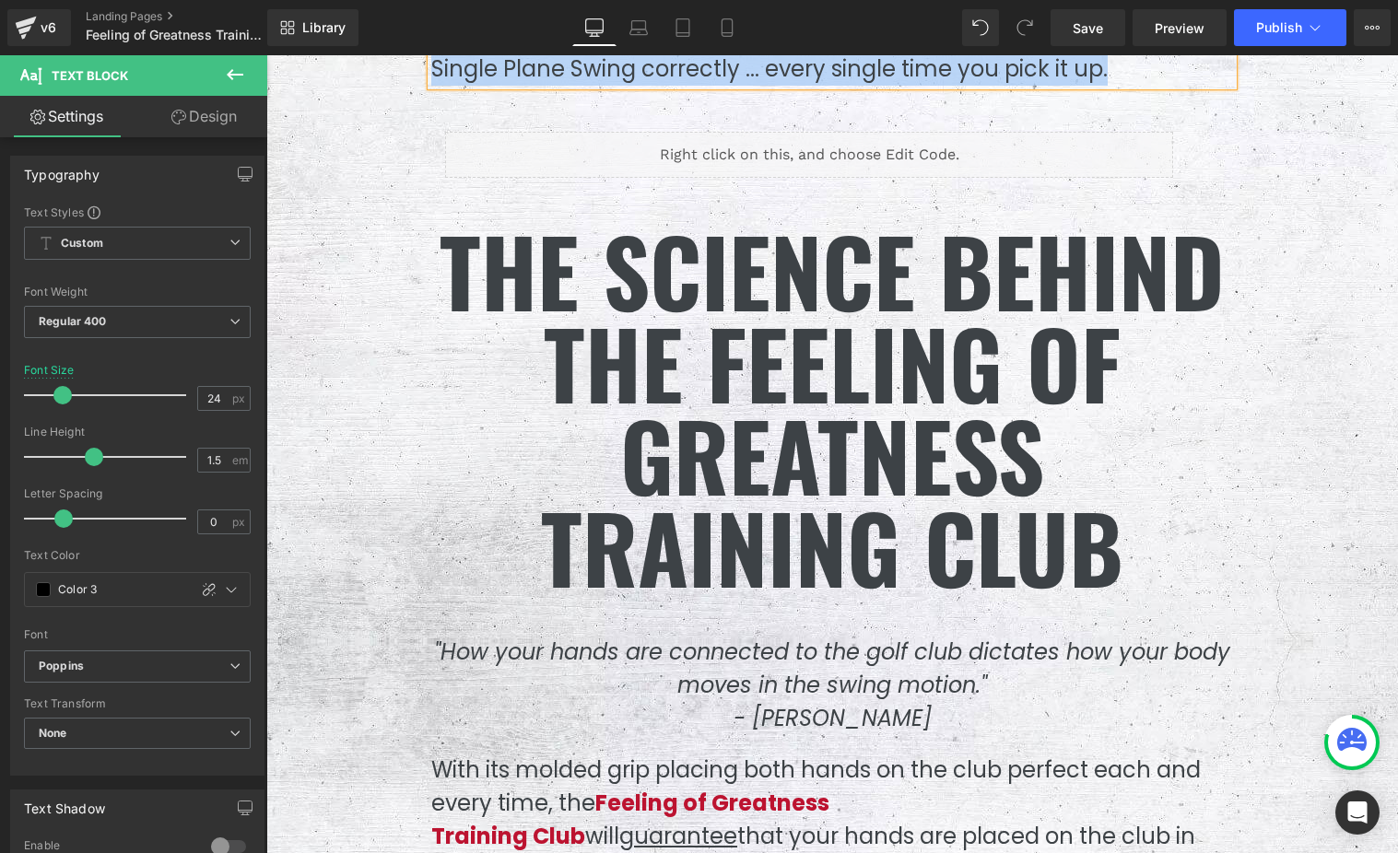
click at [747, 360] on h1 "The Science Behind the Feeling of Greatness" at bounding box center [832, 362] width 802 height 276
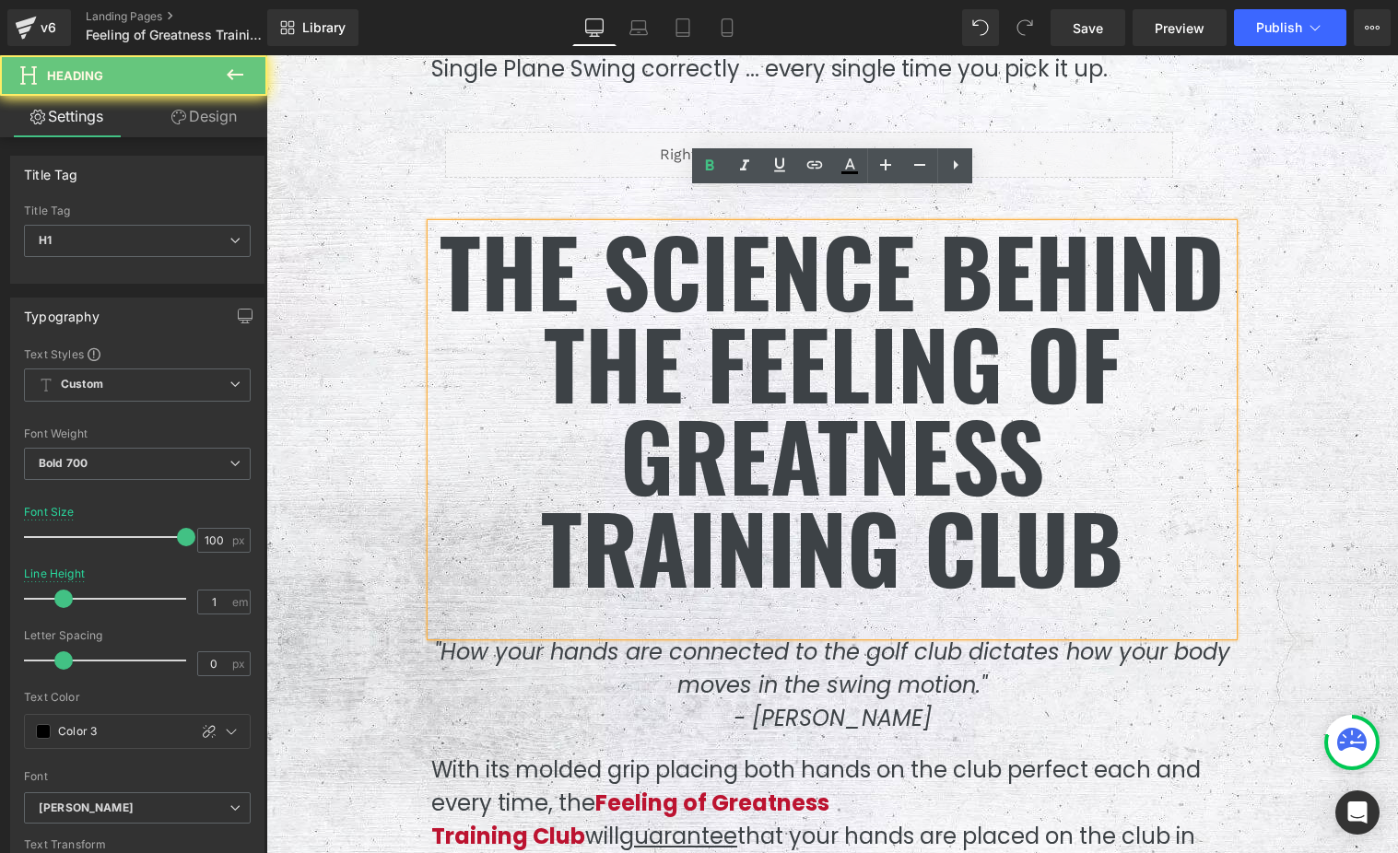
click at [767, 361] on h1 "The Science Behind the Feeling of Greatness" at bounding box center [832, 362] width 802 height 276
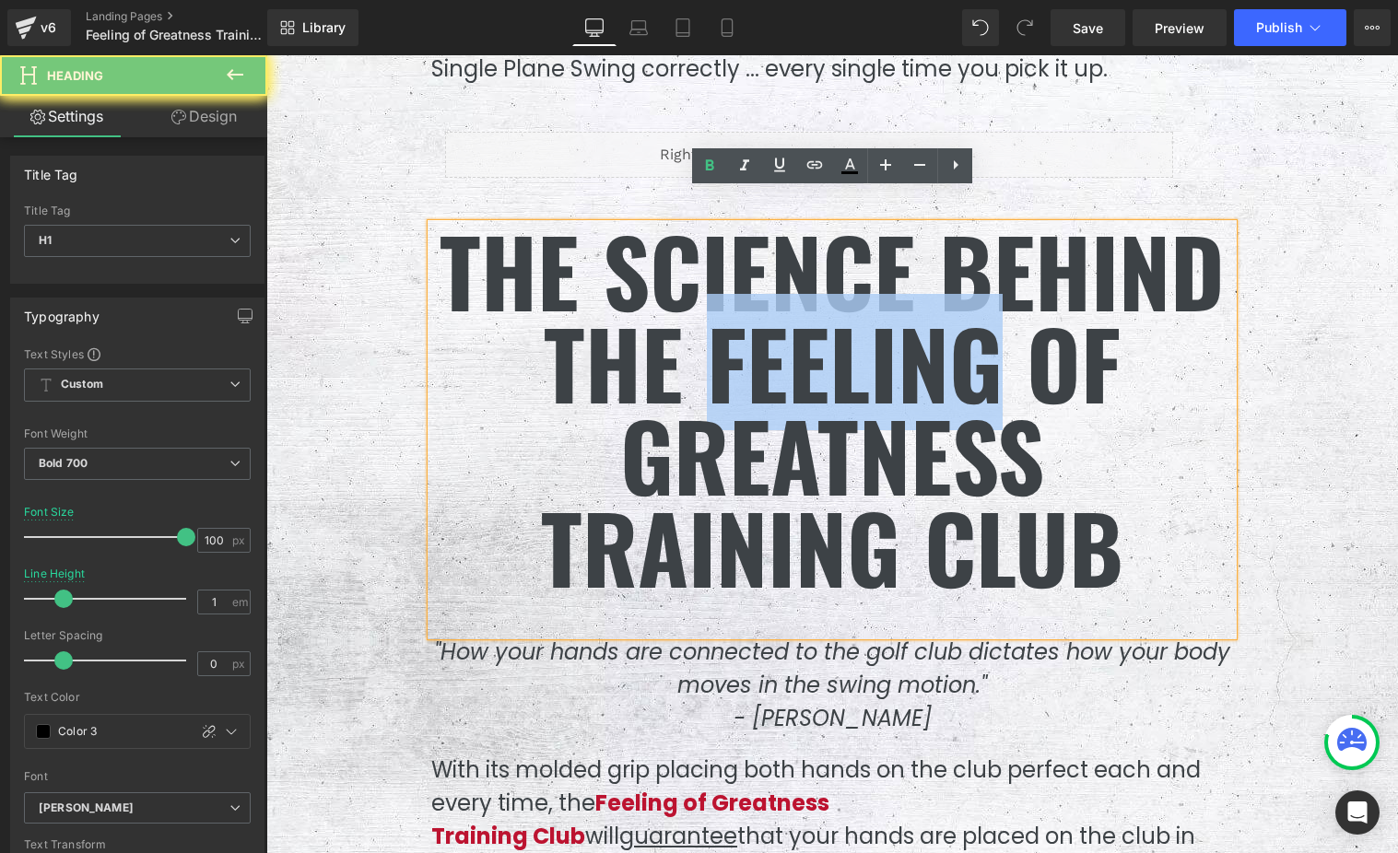
click at [767, 361] on h1 "The Science Behind the Feeling of Greatness" at bounding box center [832, 362] width 802 height 276
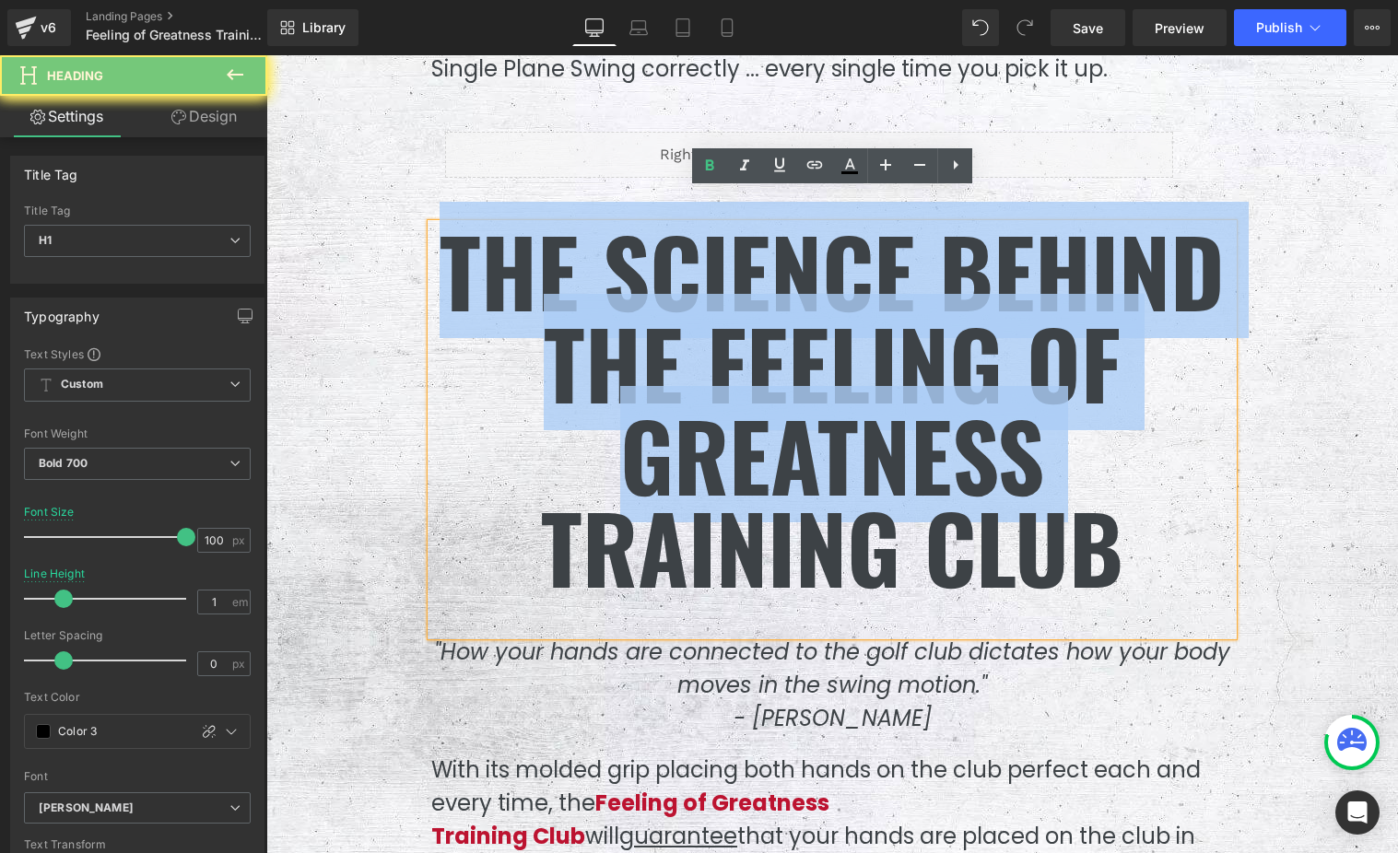
click at [767, 361] on h1 "The Science Behind the Feeling of Greatness" at bounding box center [832, 362] width 802 height 276
click at [806, 377] on h1 "The Science Behind the Feeling of Greatness" at bounding box center [832, 362] width 802 height 276
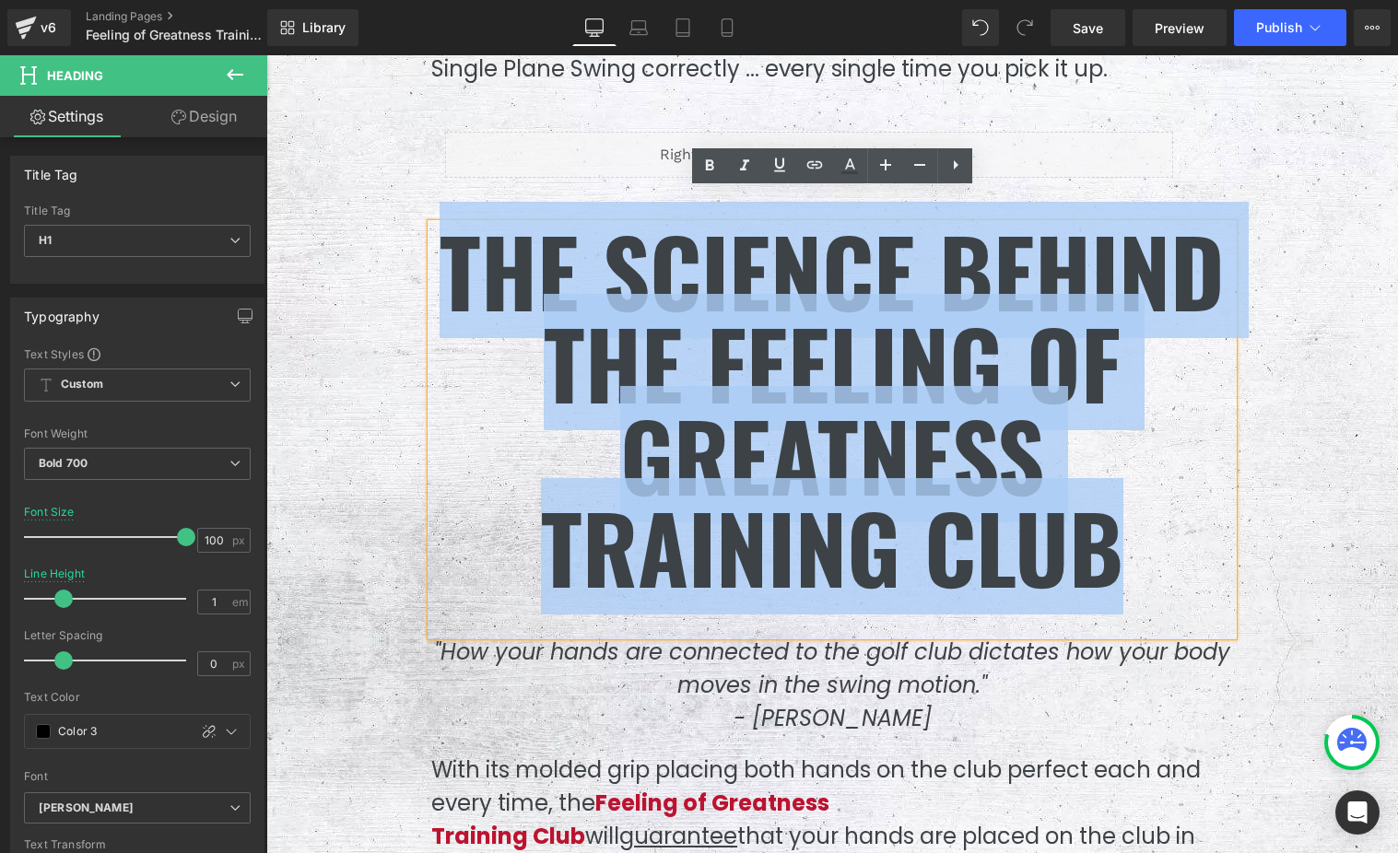
drag, startPoint x: 1113, startPoint y: 507, endPoint x: 455, endPoint y: 264, distance: 701.4
click at [455, 264] on div "The Science Behind the Feeling of Greatness Training Club" at bounding box center [832, 430] width 802 height 412
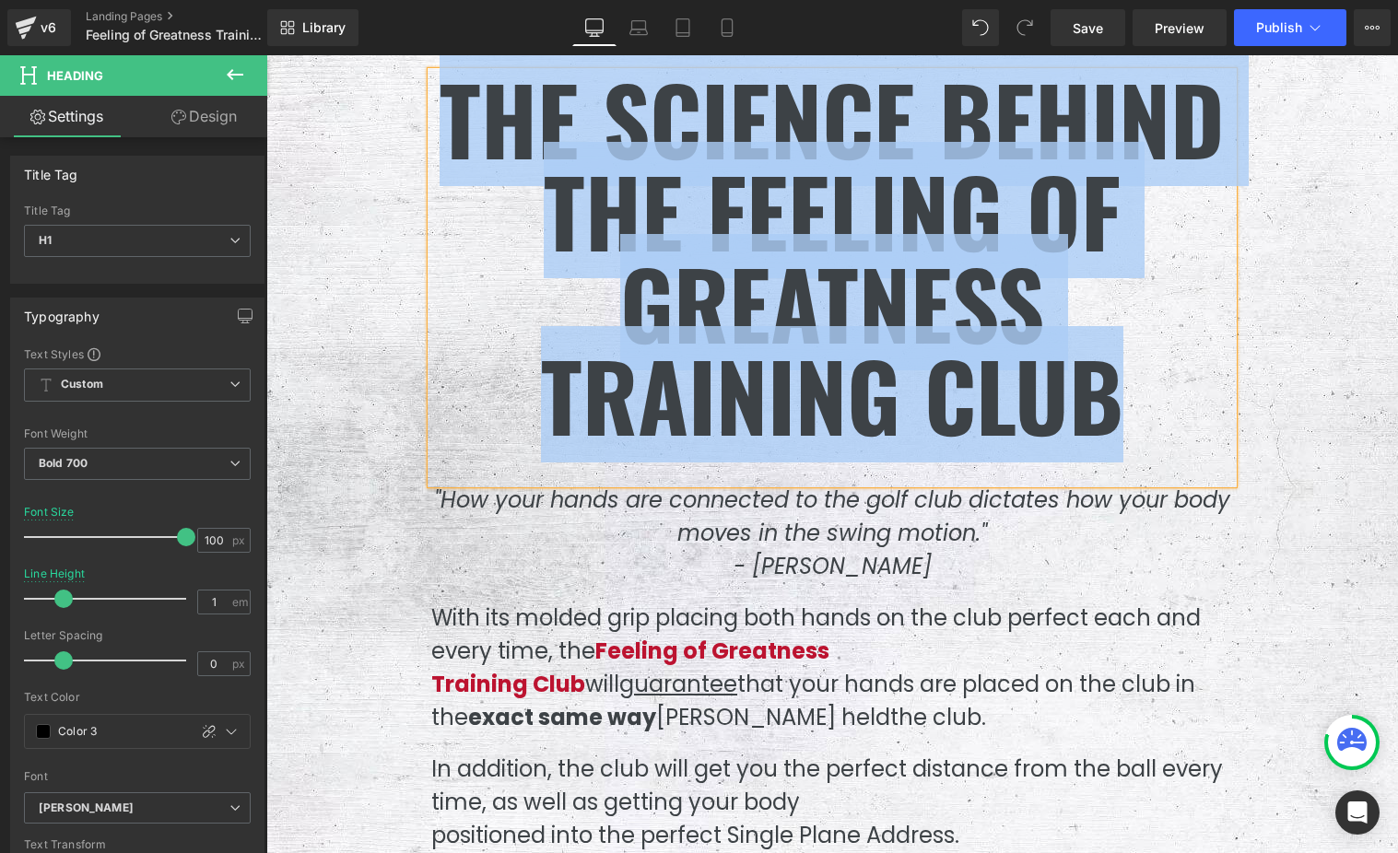
scroll to position [7495, 0]
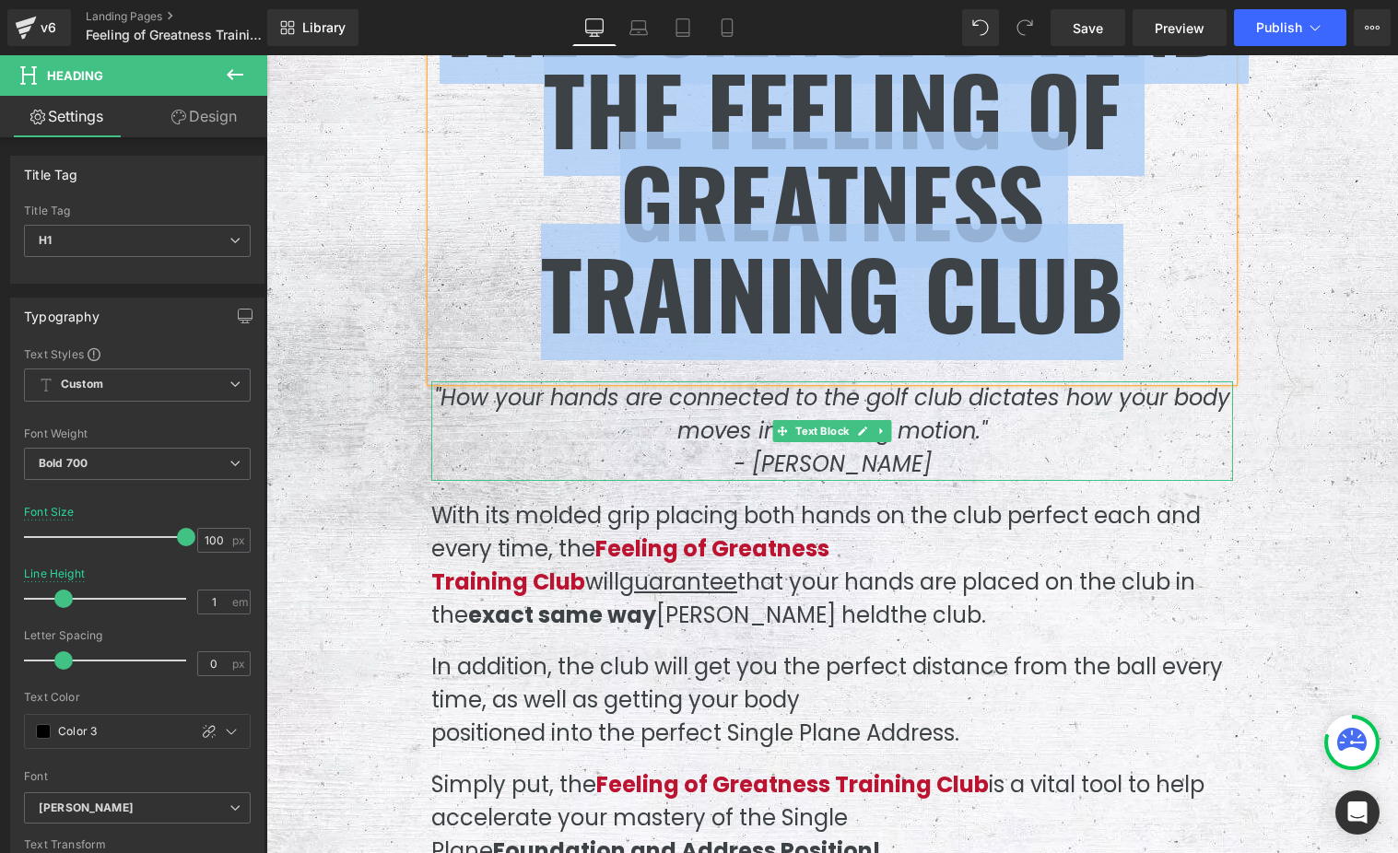
drag, startPoint x: 913, startPoint y: 430, endPoint x: 936, endPoint y: 437, distance: 23.9
click at [913, 431] on span ""How your hands are connected to the golf club dictates how your body moves in …" at bounding box center [832, 430] width 796 height 97
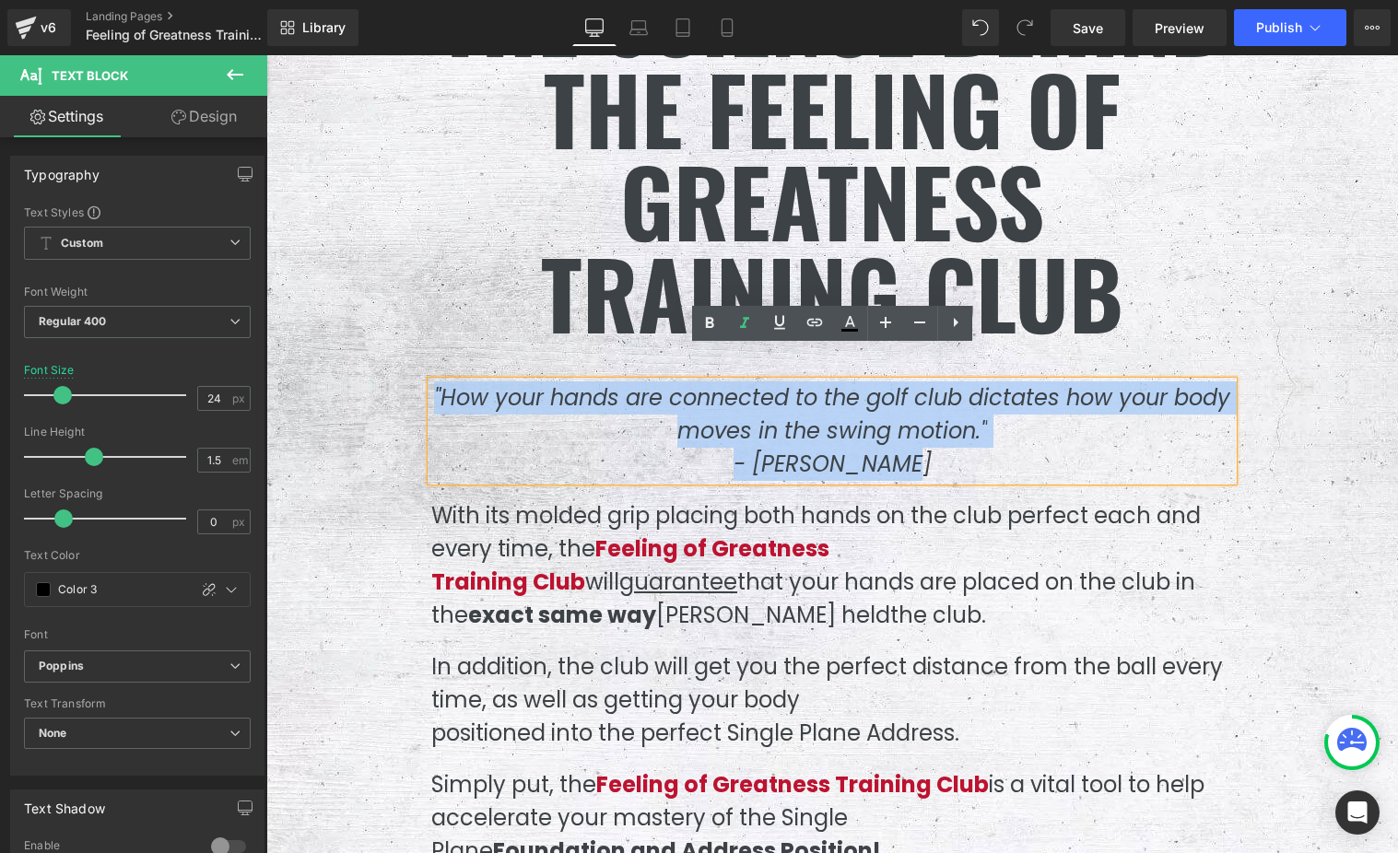
drag, startPoint x: 937, startPoint y: 438, endPoint x: 408, endPoint y: 338, distance: 538.2
click at [595, 499] on p "With its molded grip placing both hands on the club perfect each and every time…" at bounding box center [832, 565] width 802 height 133
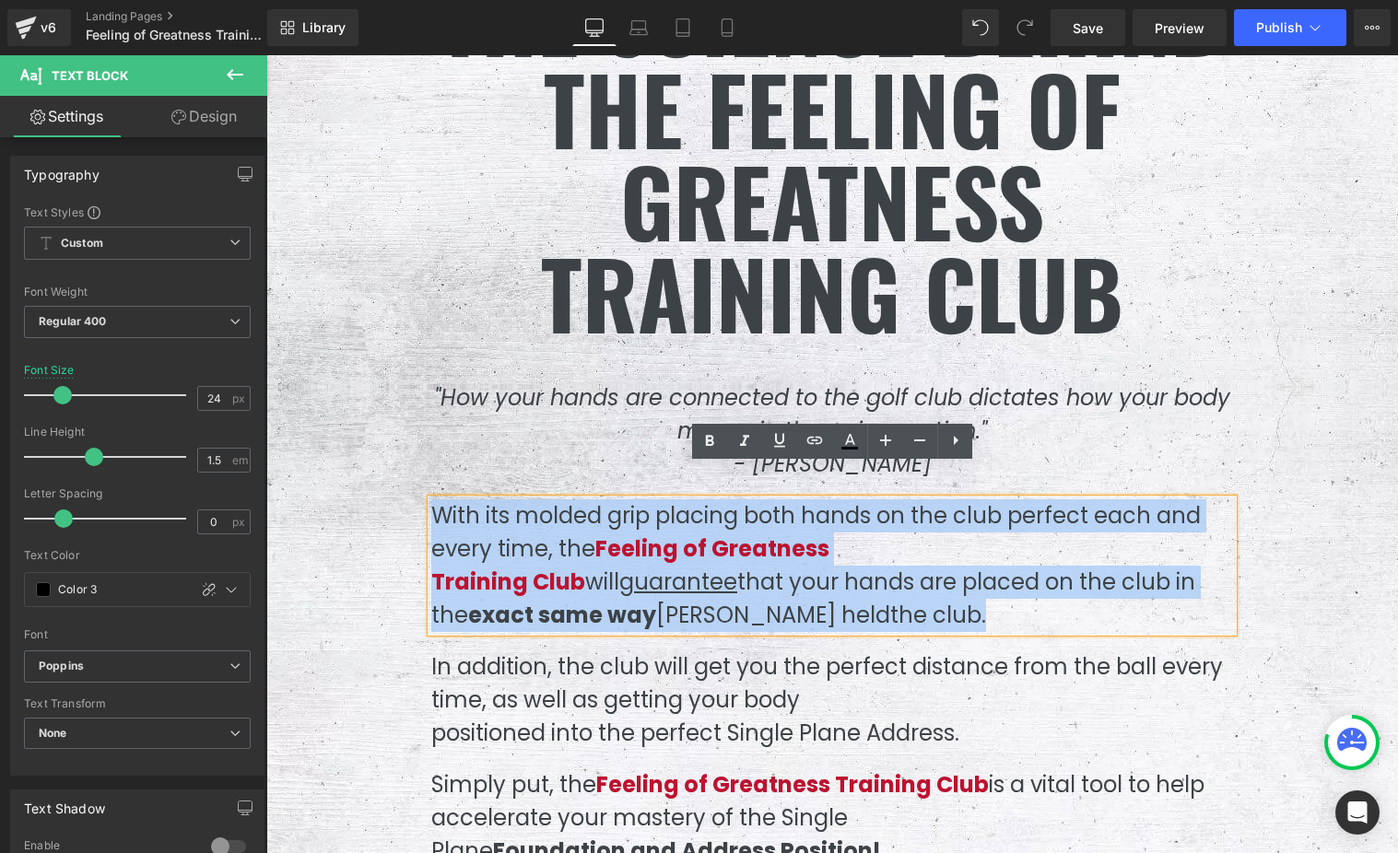
drag, startPoint x: 971, startPoint y: 587, endPoint x: 426, endPoint y: 489, distance: 554.2
click at [431, 499] on div "With its molded grip placing both hands on the club perfect each and every time…" at bounding box center [832, 565] width 802 height 133
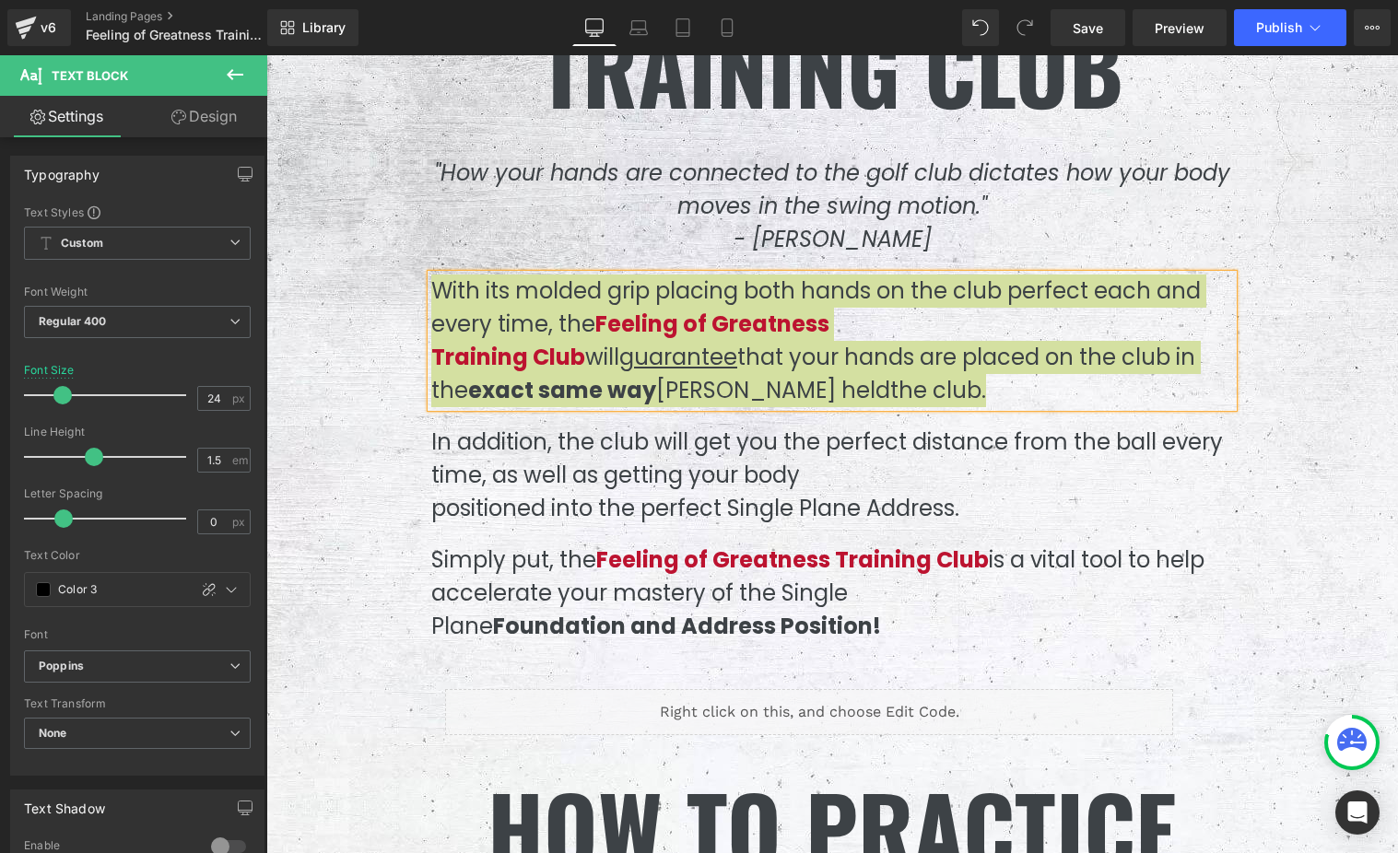
scroll to position [7723, 0]
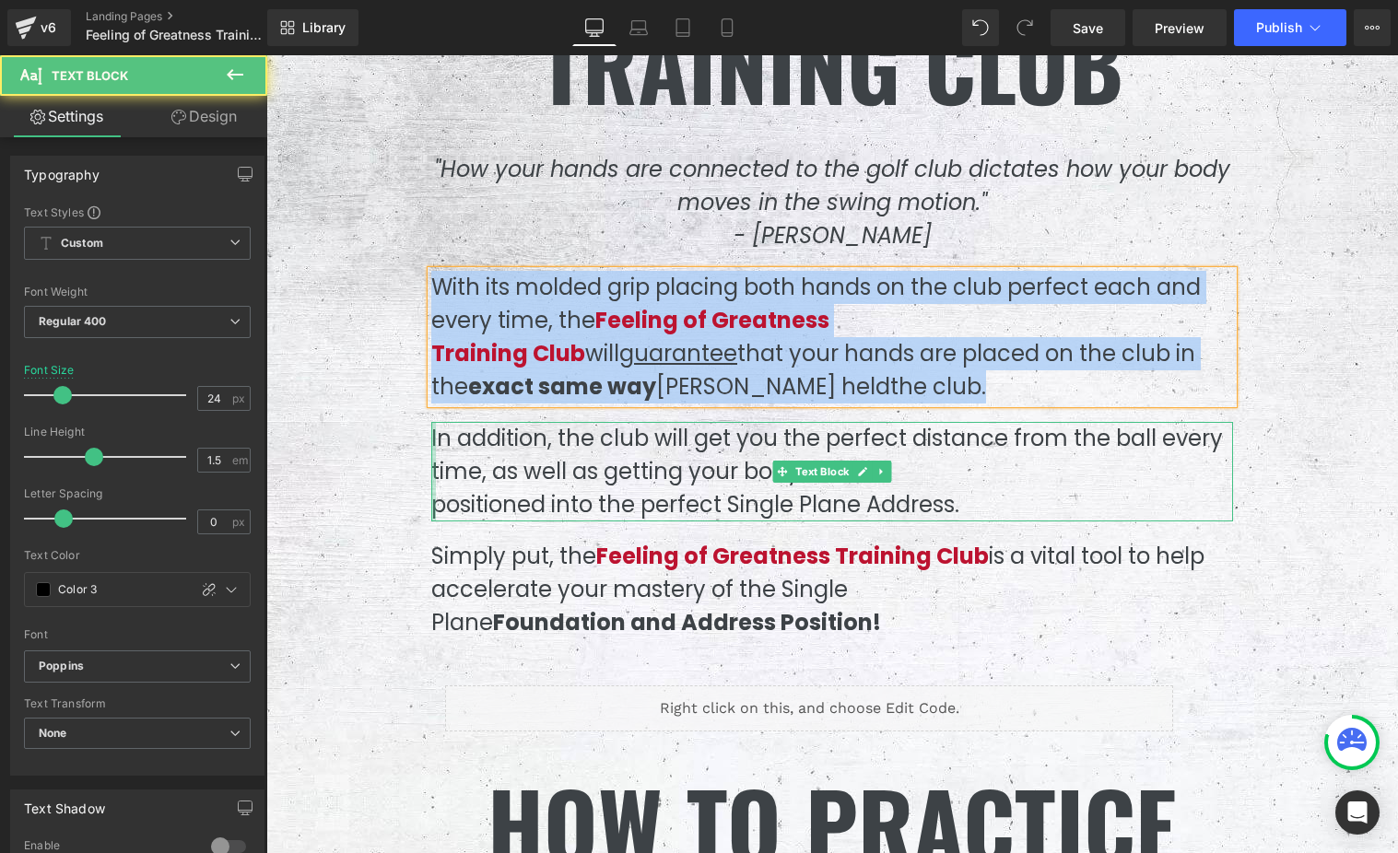
click at [434, 422] on div at bounding box center [433, 472] width 5 height 100
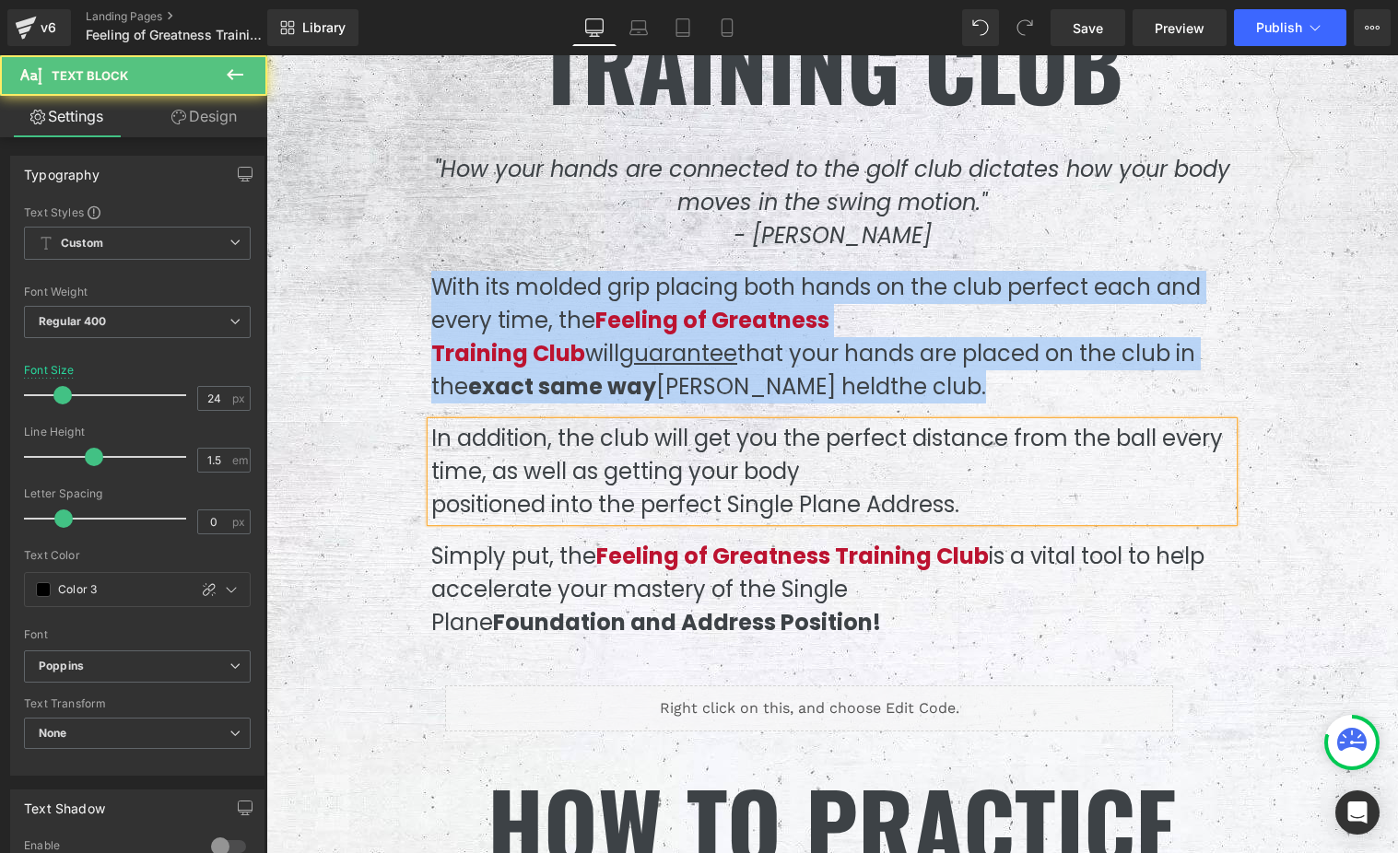
click at [447, 422] on p "In addition, the club will get you the perfect distance from the ball every tim…" at bounding box center [832, 472] width 802 height 100
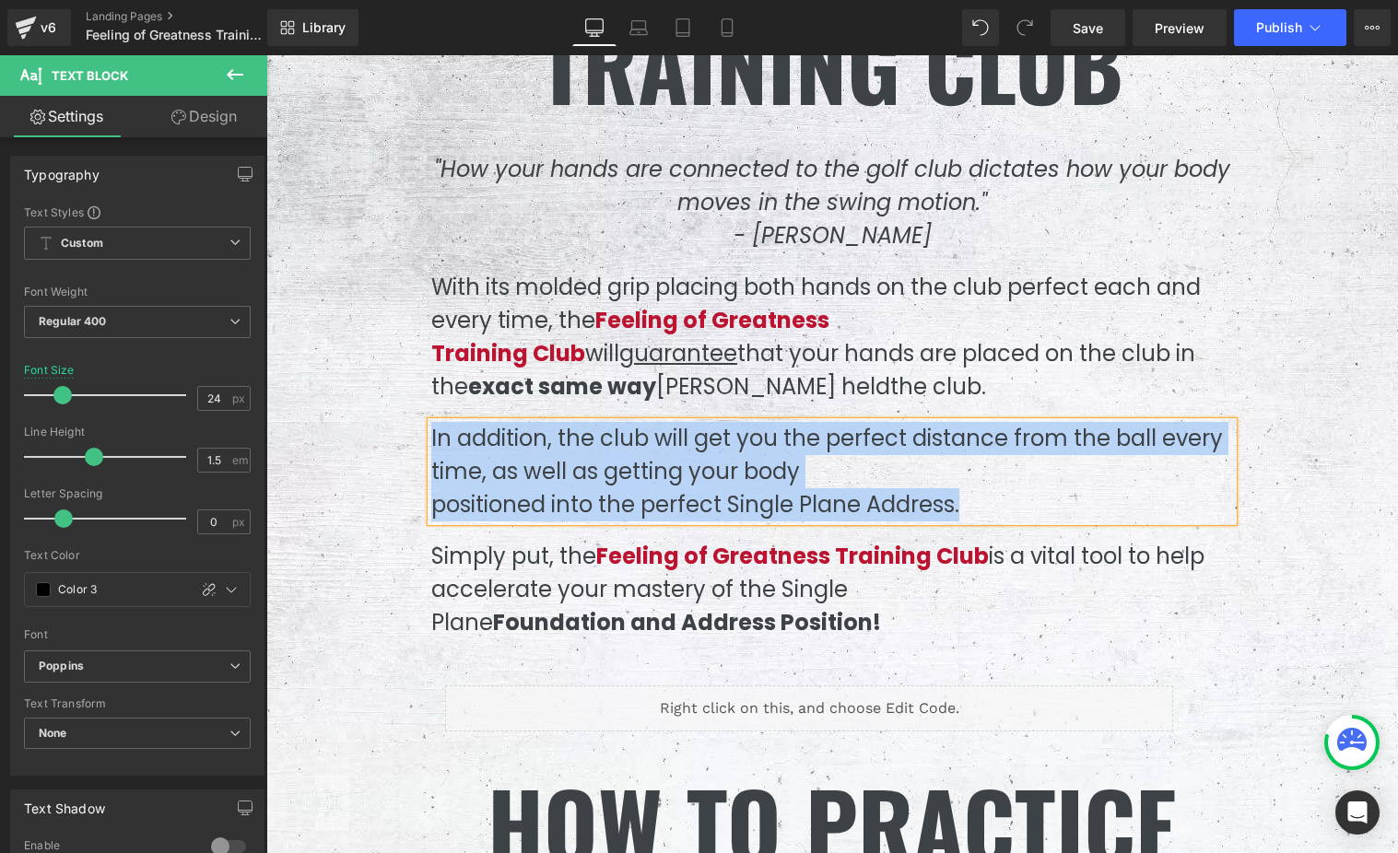
click at [660, 560] on p "Simply put, the Feeling of Greatness Training Club is a vital tool to help acce…" at bounding box center [832, 590] width 802 height 100
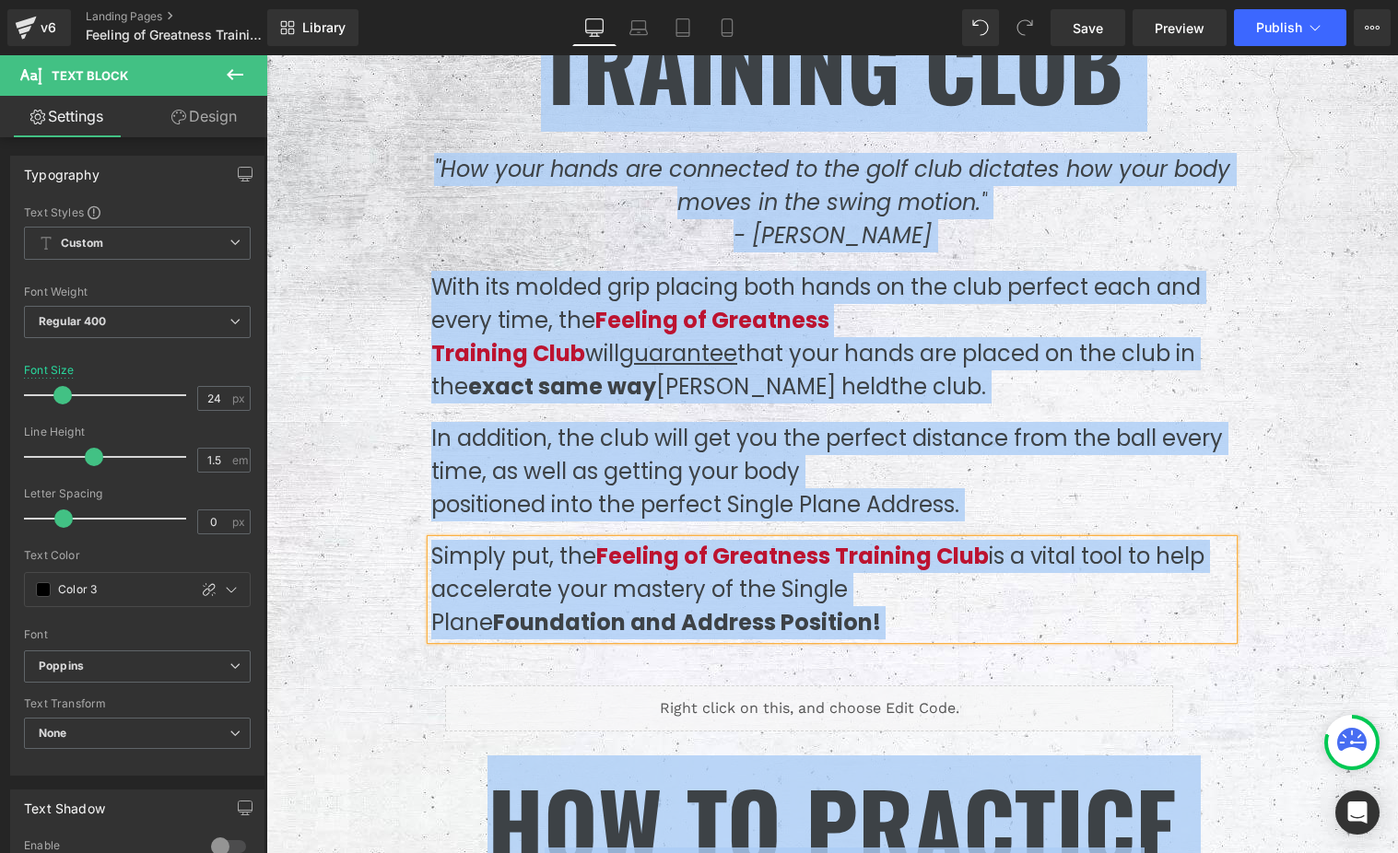
click at [667, 560] on p "Simply put, the Feeling of Greatness Training Club is a vital tool to help acce…" at bounding box center [832, 590] width 802 height 100
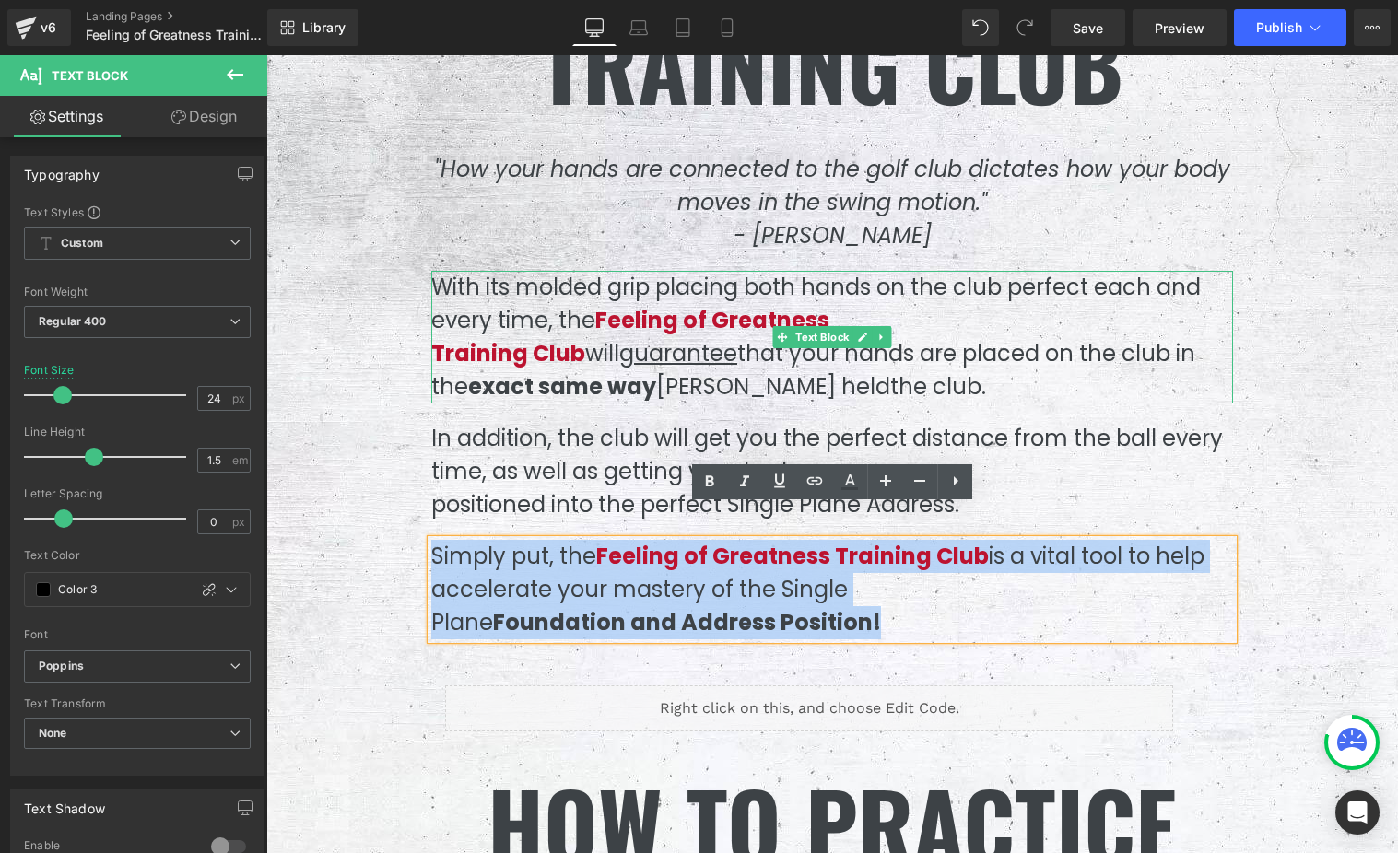
drag, startPoint x: 898, startPoint y: 591, endPoint x: 468, endPoint y: 329, distance: 503.6
click at [468, 329] on div "The Science Behind the Feeling of Greatness Training Club Heading "How your han…" at bounding box center [831, 241] width 829 height 1000
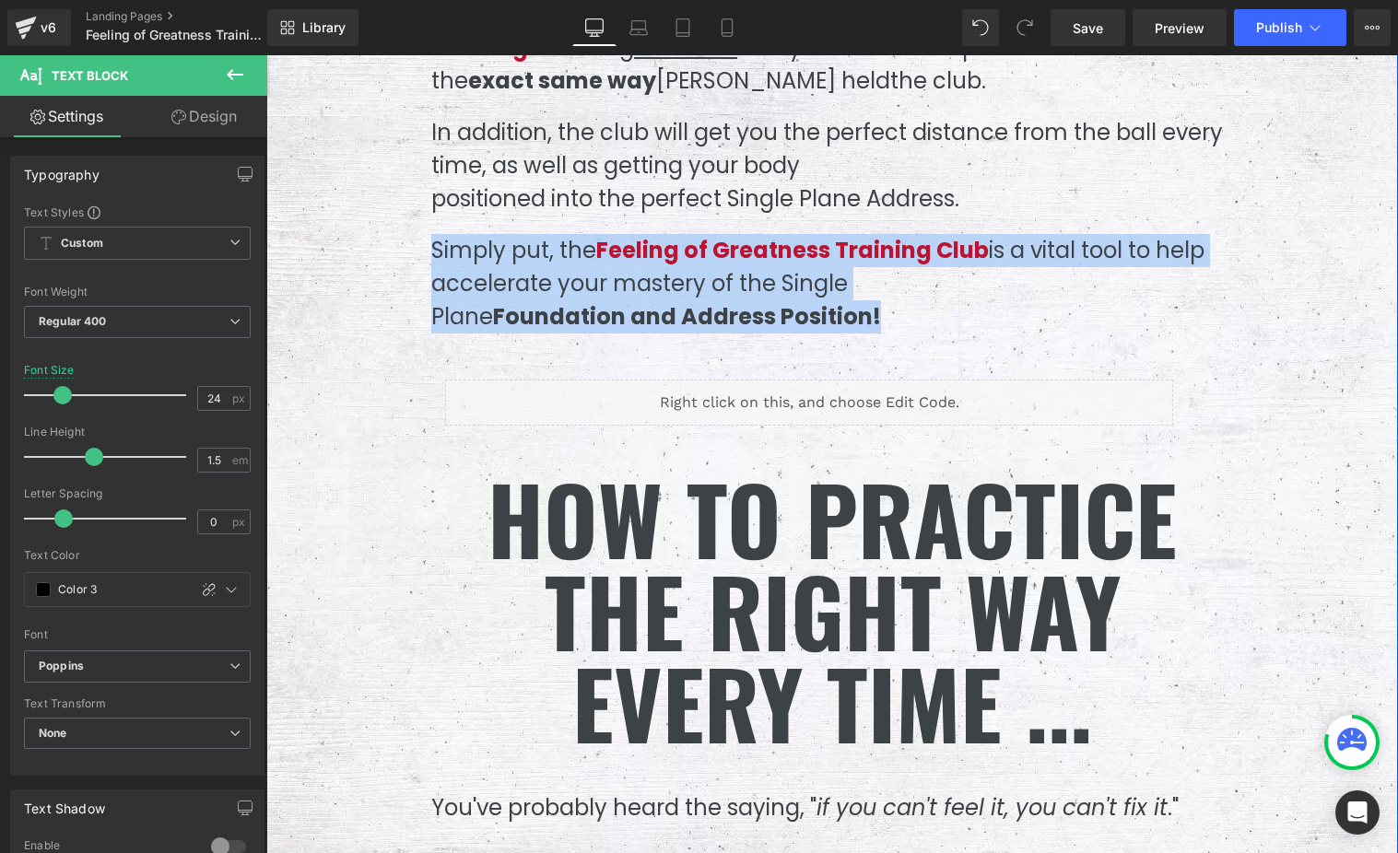
scroll to position [8057, 0]
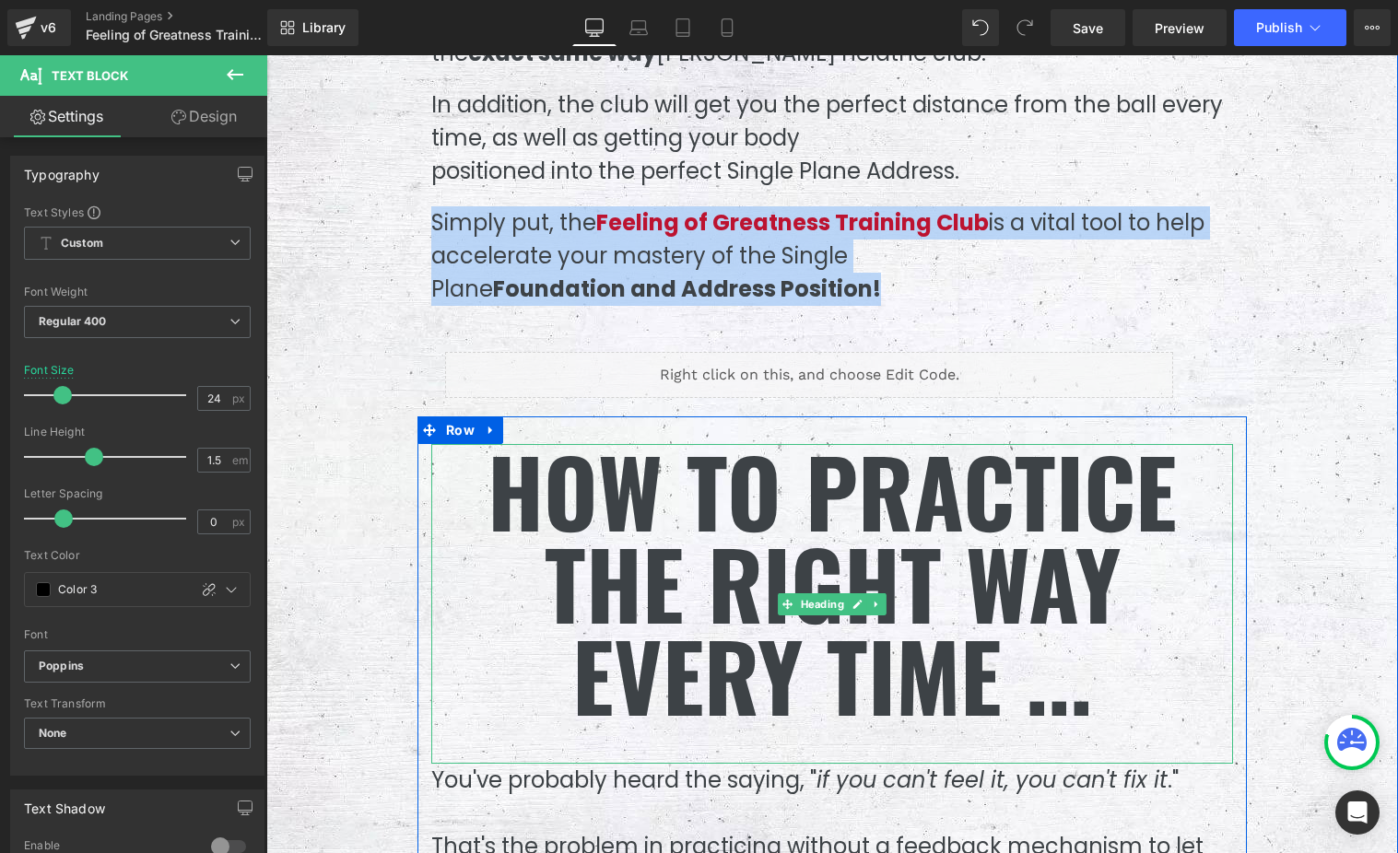
click at [764, 511] on h1 "How to practice the right way every time ..." at bounding box center [832, 582] width 802 height 276
click at [764, 512] on h1 "How to practice the right way every time ..." at bounding box center [832, 582] width 802 height 276
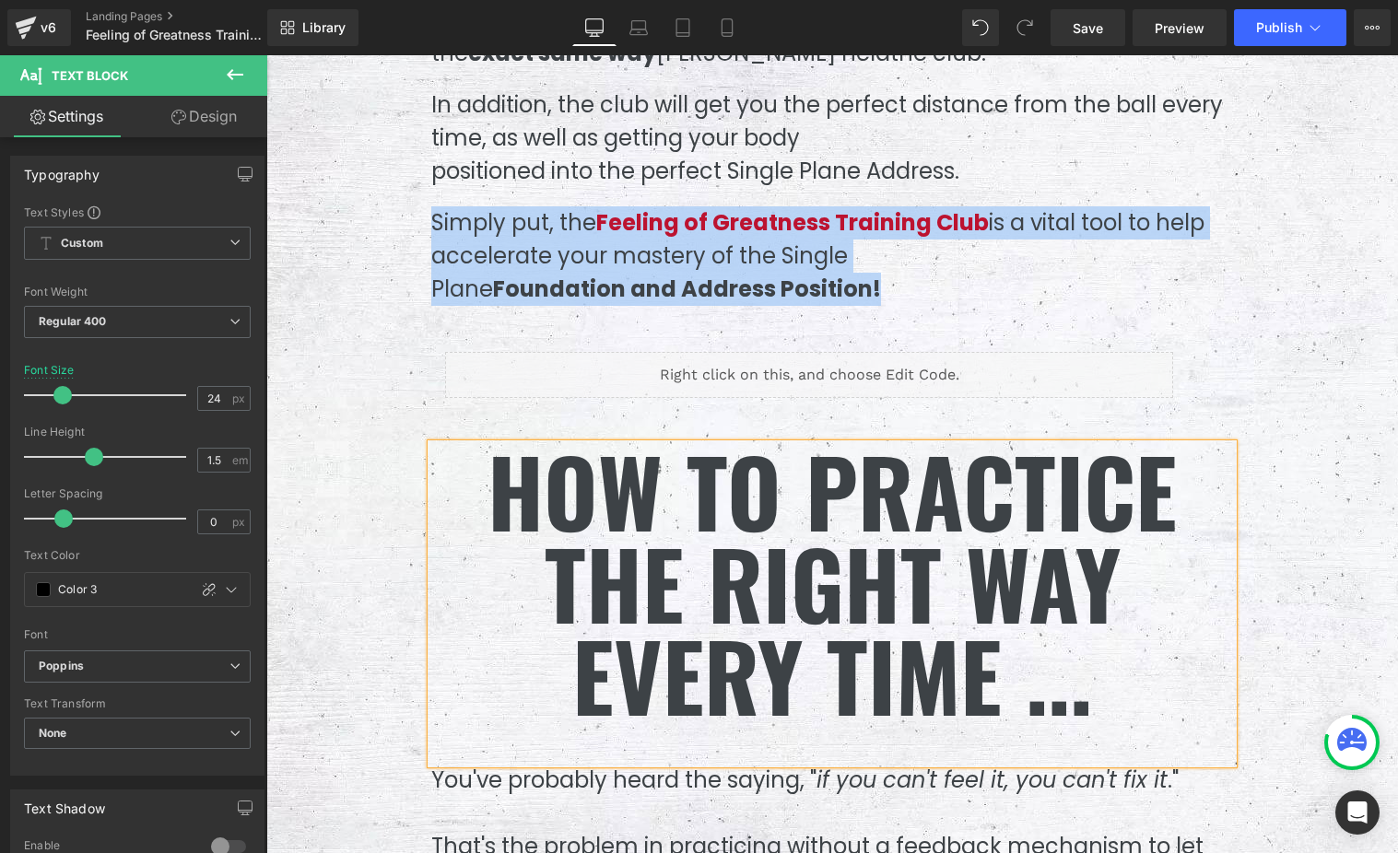
click at [764, 512] on h1 "How to practice the right way every time ..." at bounding box center [832, 582] width 802 height 276
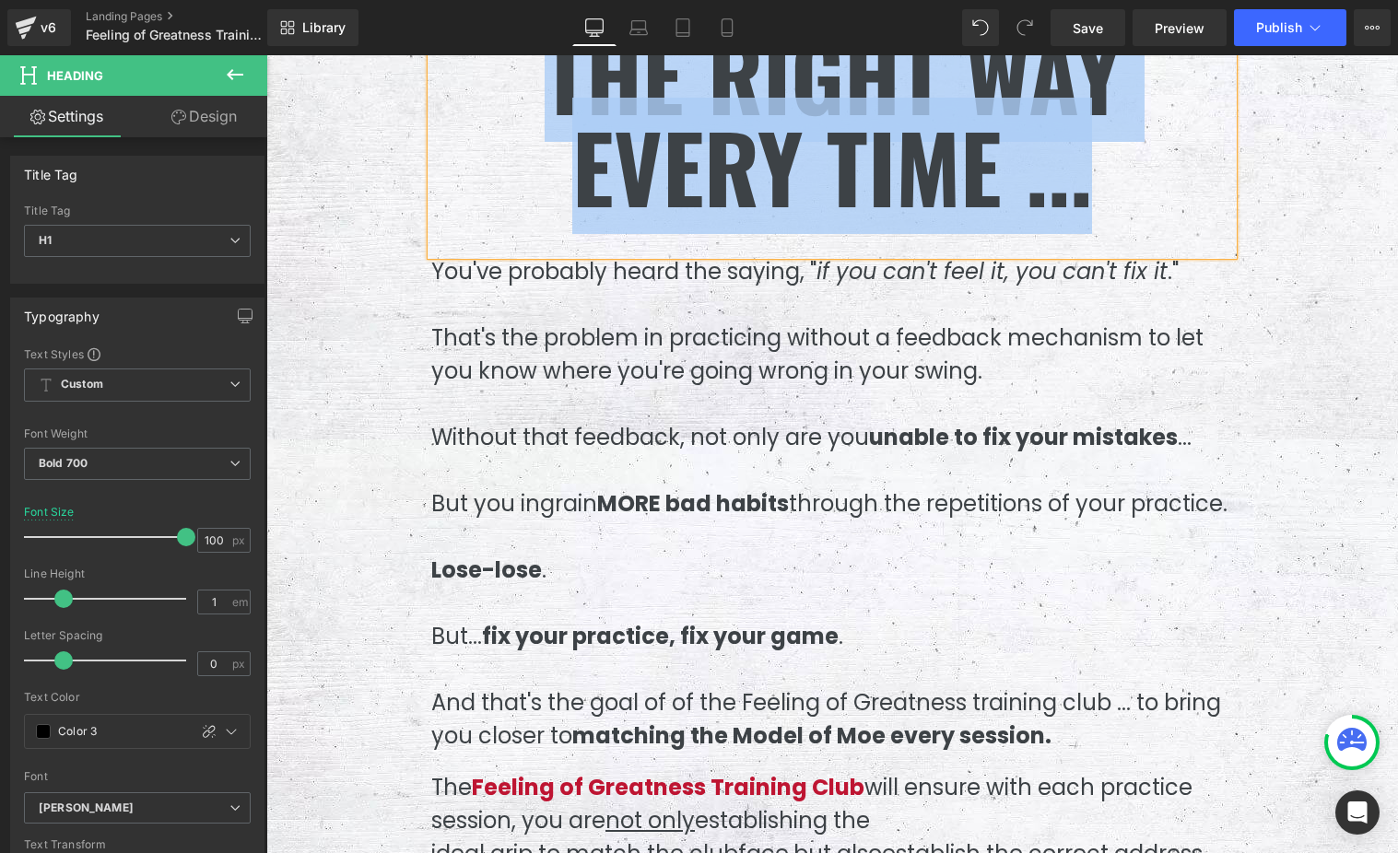
scroll to position [8580, 0]
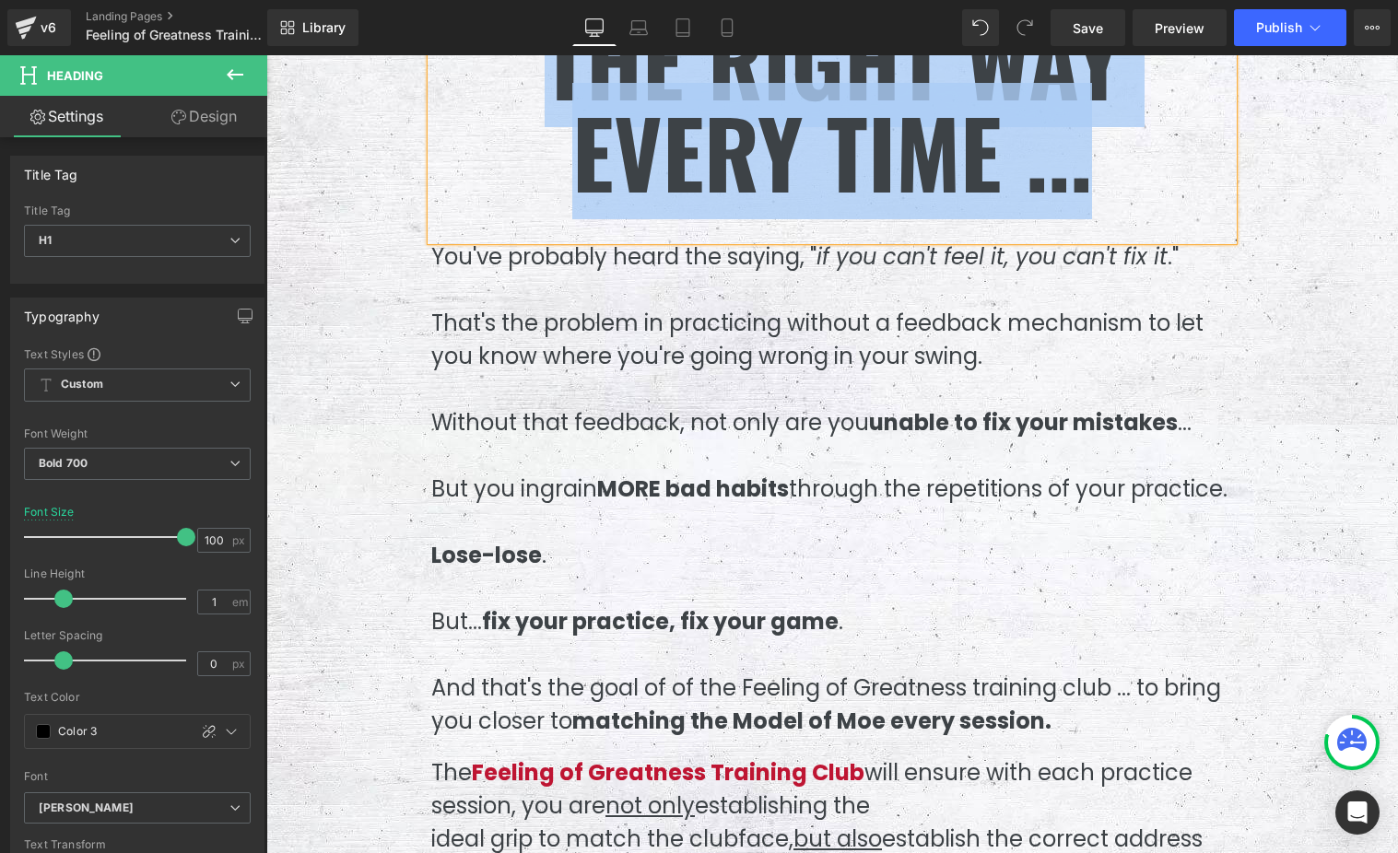
click at [687, 373] on p at bounding box center [832, 389] width 802 height 33
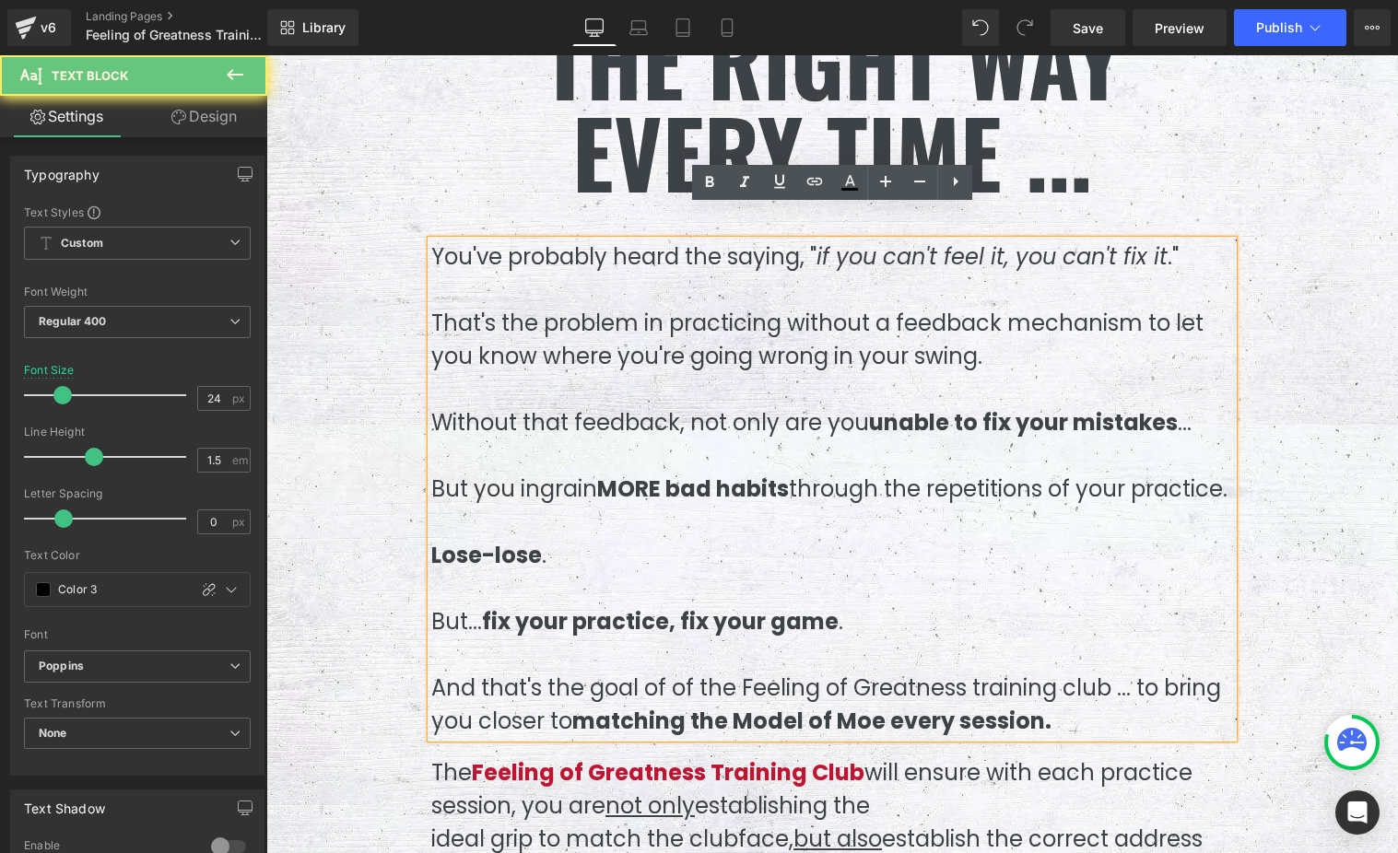
click at [686, 339] on p "That's the problem in practicing without a feedback mechanism to let you know w…" at bounding box center [832, 340] width 802 height 66
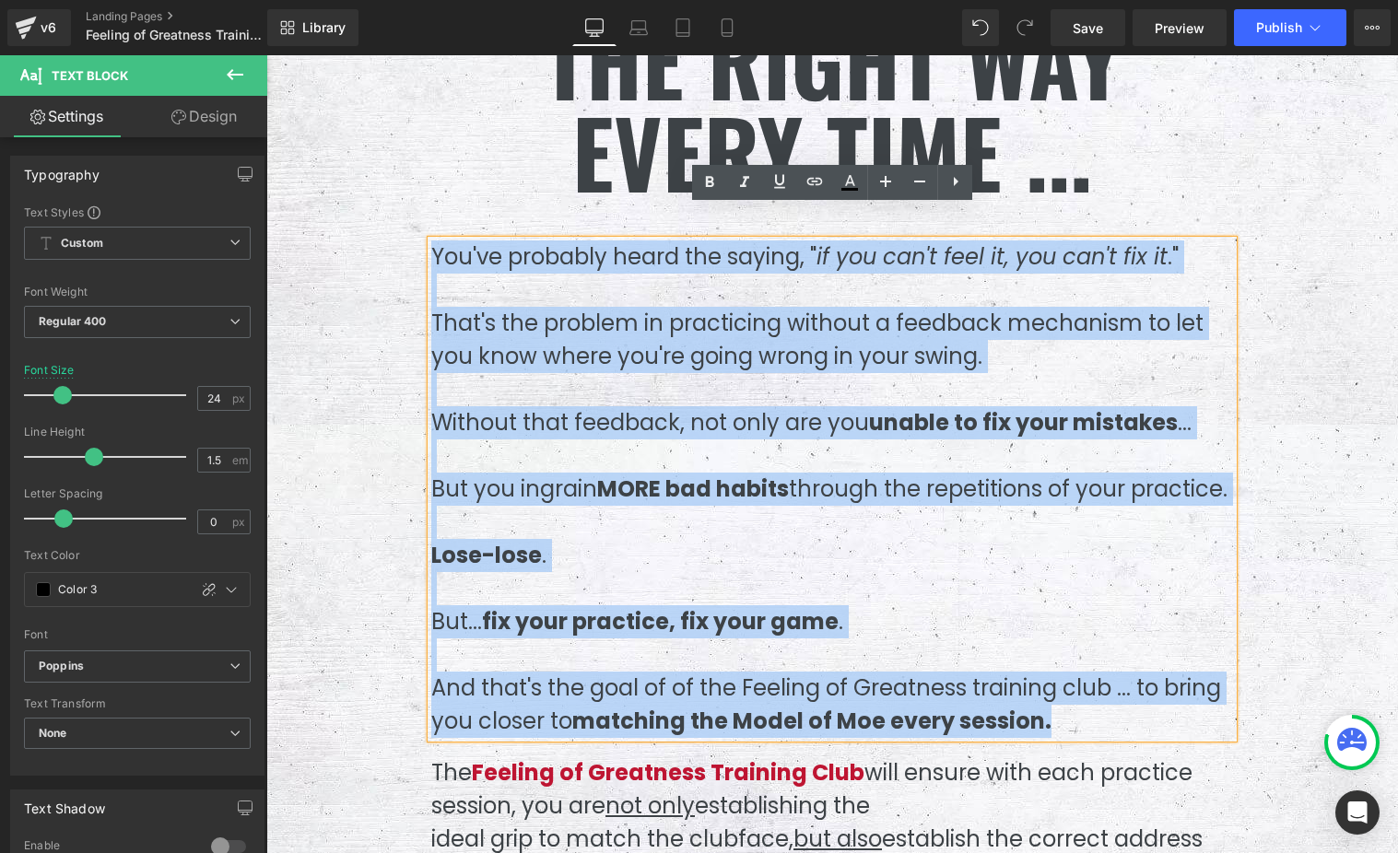
drag, startPoint x: 436, startPoint y: 223, endPoint x: 1095, endPoint y: 731, distance: 831.8
click at [1095, 731] on div "You've probably heard the saying, " if you can't feel it, you can't fix it ." T…" at bounding box center [832, 489] width 802 height 498
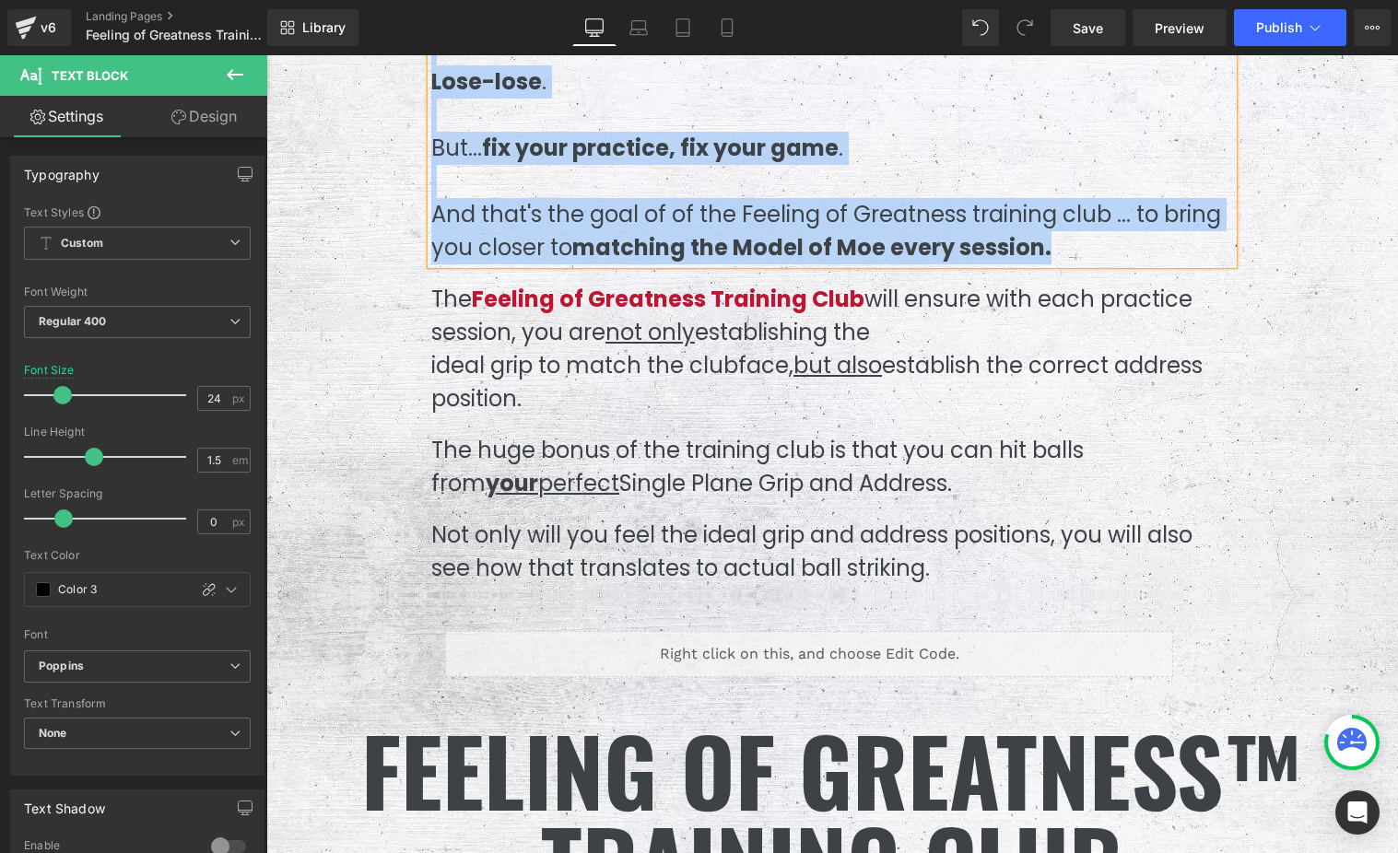
scroll to position [9079, 0]
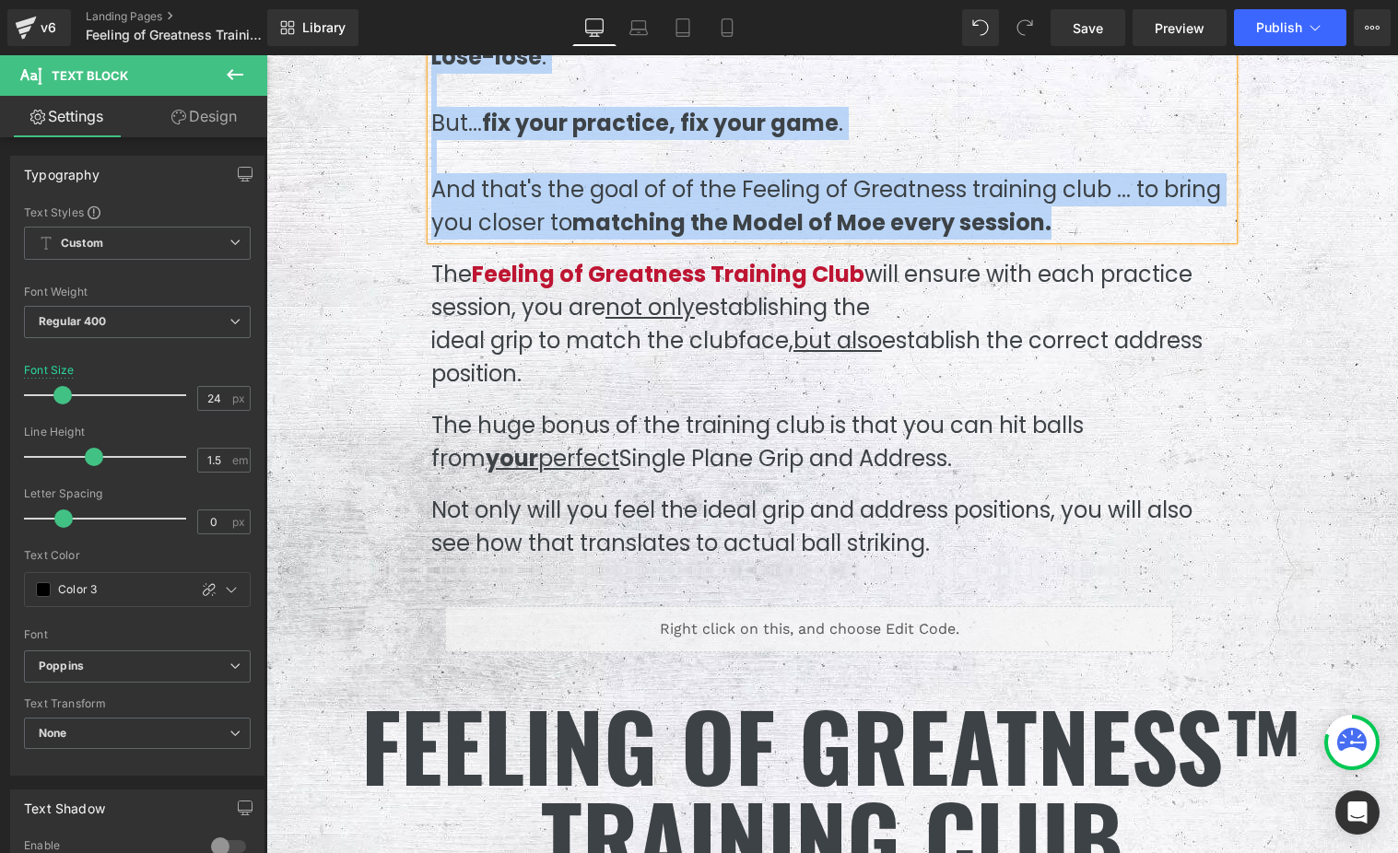
click at [665, 492] on div "How to practice the right way every time ... Heading You've probably heard the …" at bounding box center [831, 41] width 829 height 1239
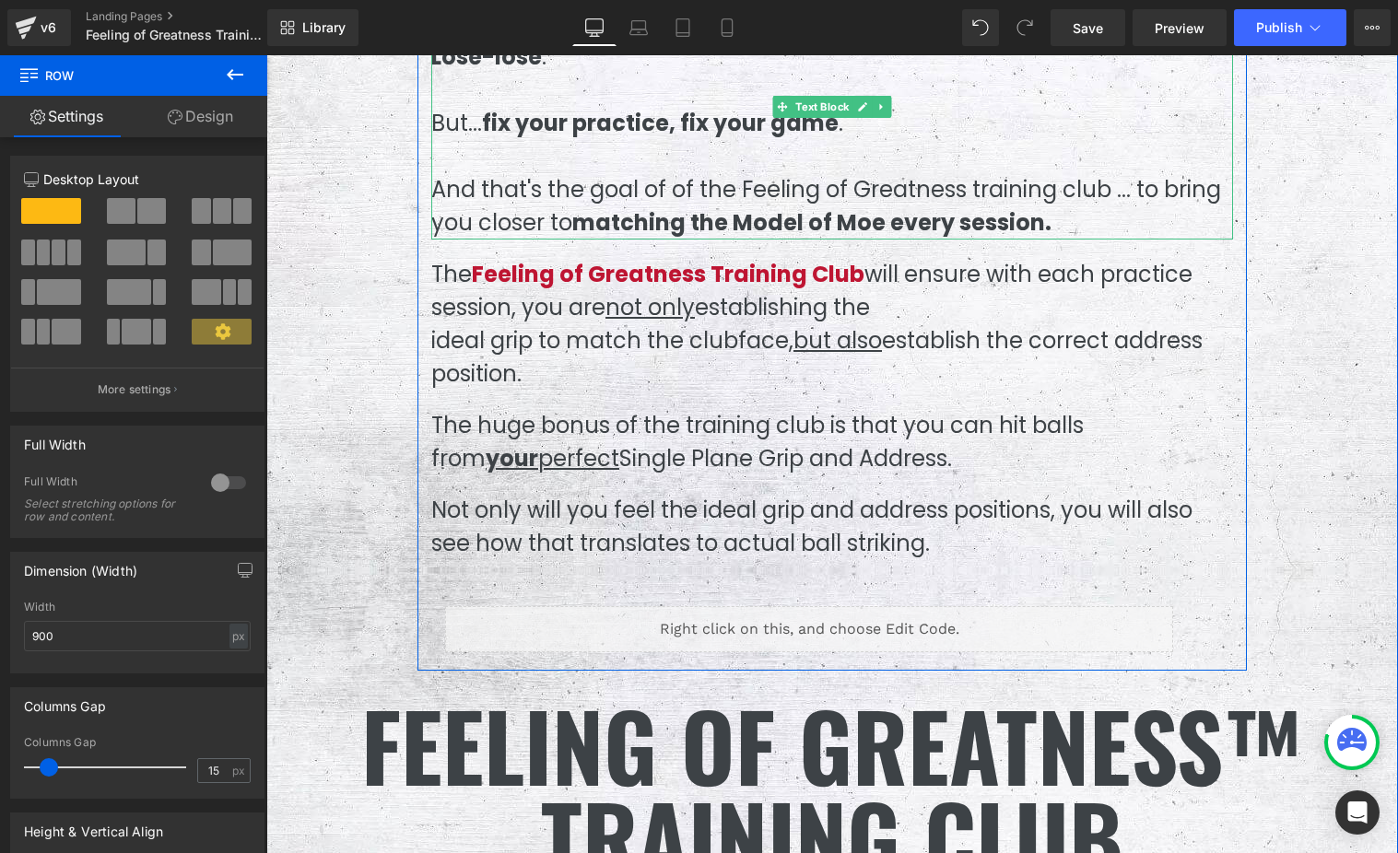
click at [551, 207] on p "And that's the goal of of the Feeling of Greatness training club ... to bring y…" at bounding box center [832, 206] width 802 height 66
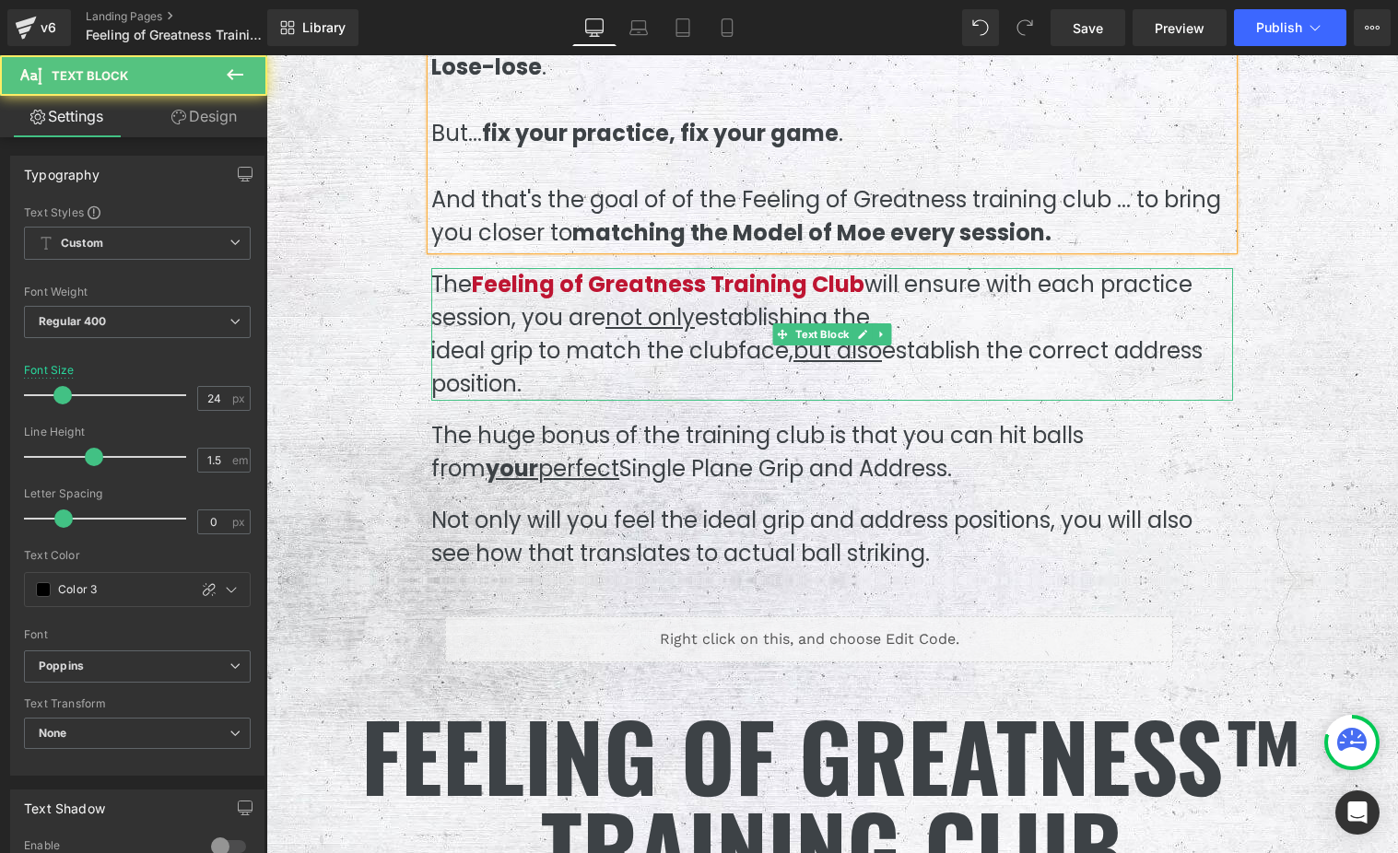
scroll to position [9056, 0]
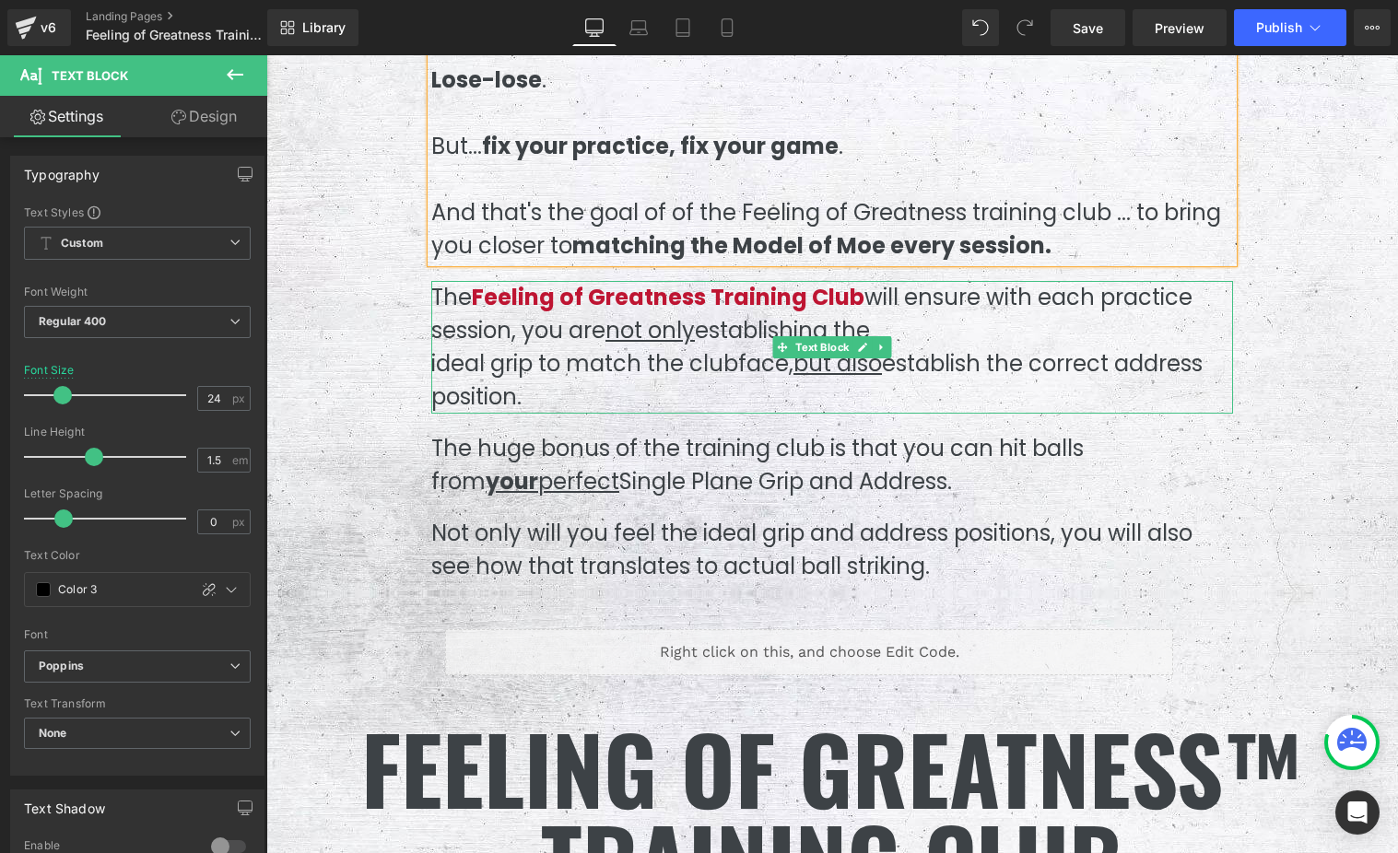
click at [540, 319] on p "The Feeling of Greatness Training Club will ensure with each practice session, …" at bounding box center [832, 347] width 802 height 133
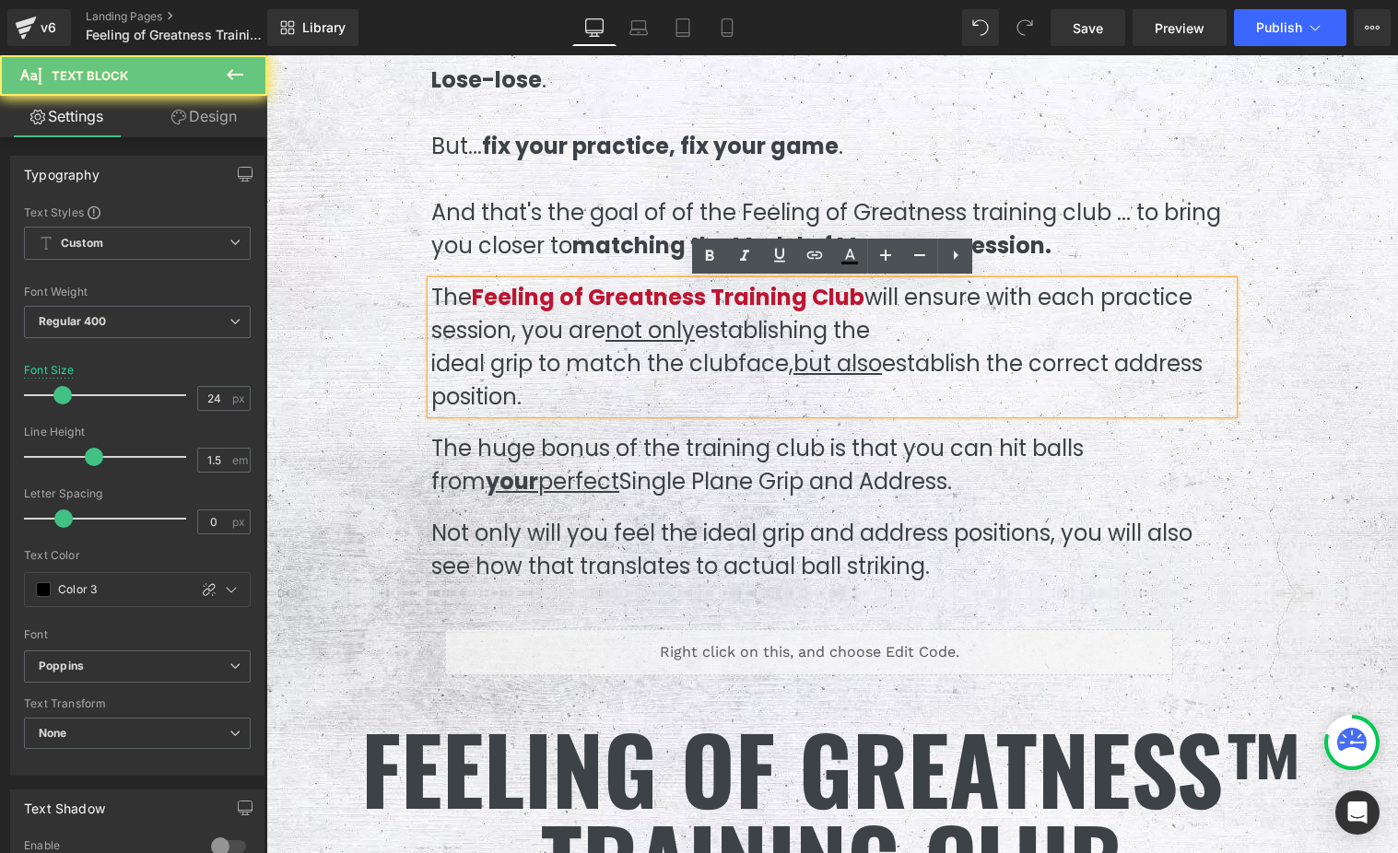
click at [471, 308] on p "The Feeling of Greatness Training Club will ensure with each practice session, …" at bounding box center [832, 347] width 802 height 133
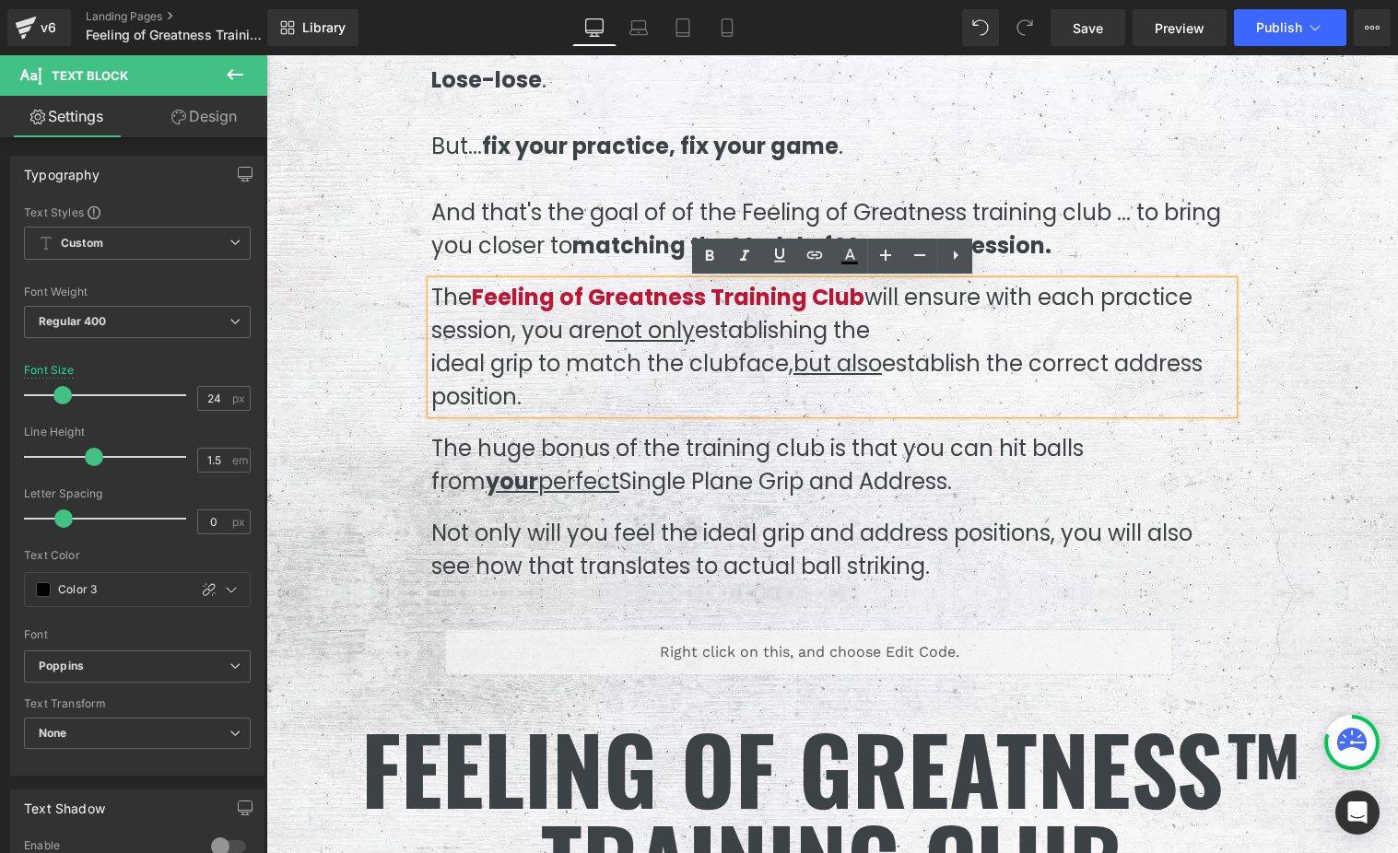
click at [471, 308] on p "The Feeling of Greatness Training Club will ensure with each practice session, …" at bounding box center [832, 347] width 802 height 133
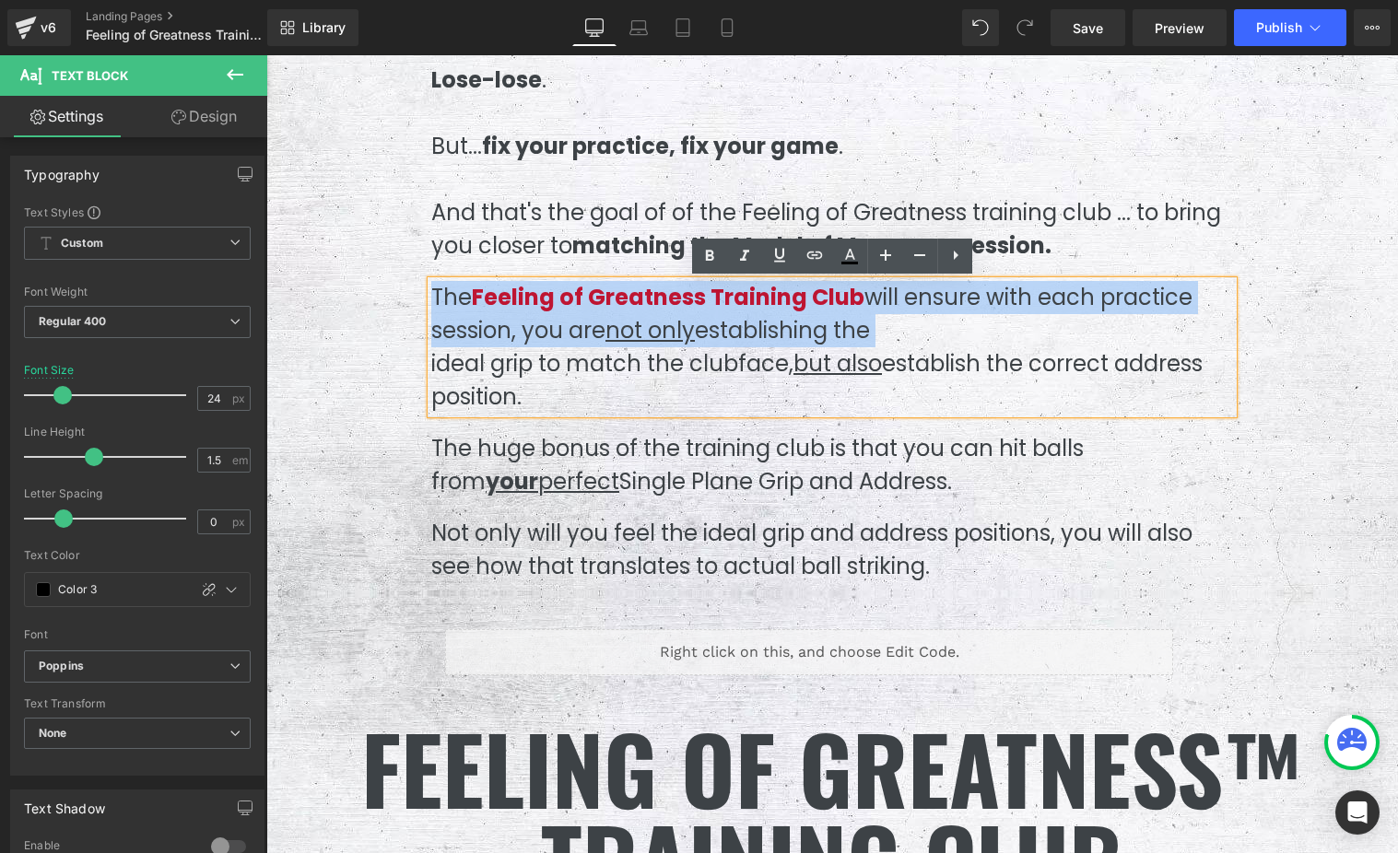
click at [471, 308] on p "The Feeling of Greatness Training Club will ensure with each practice session, …" at bounding box center [832, 347] width 802 height 133
click at [552, 466] on p "The huge bonus of the training club is that you can hit balls from your perfect…" at bounding box center [832, 465] width 802 height 66
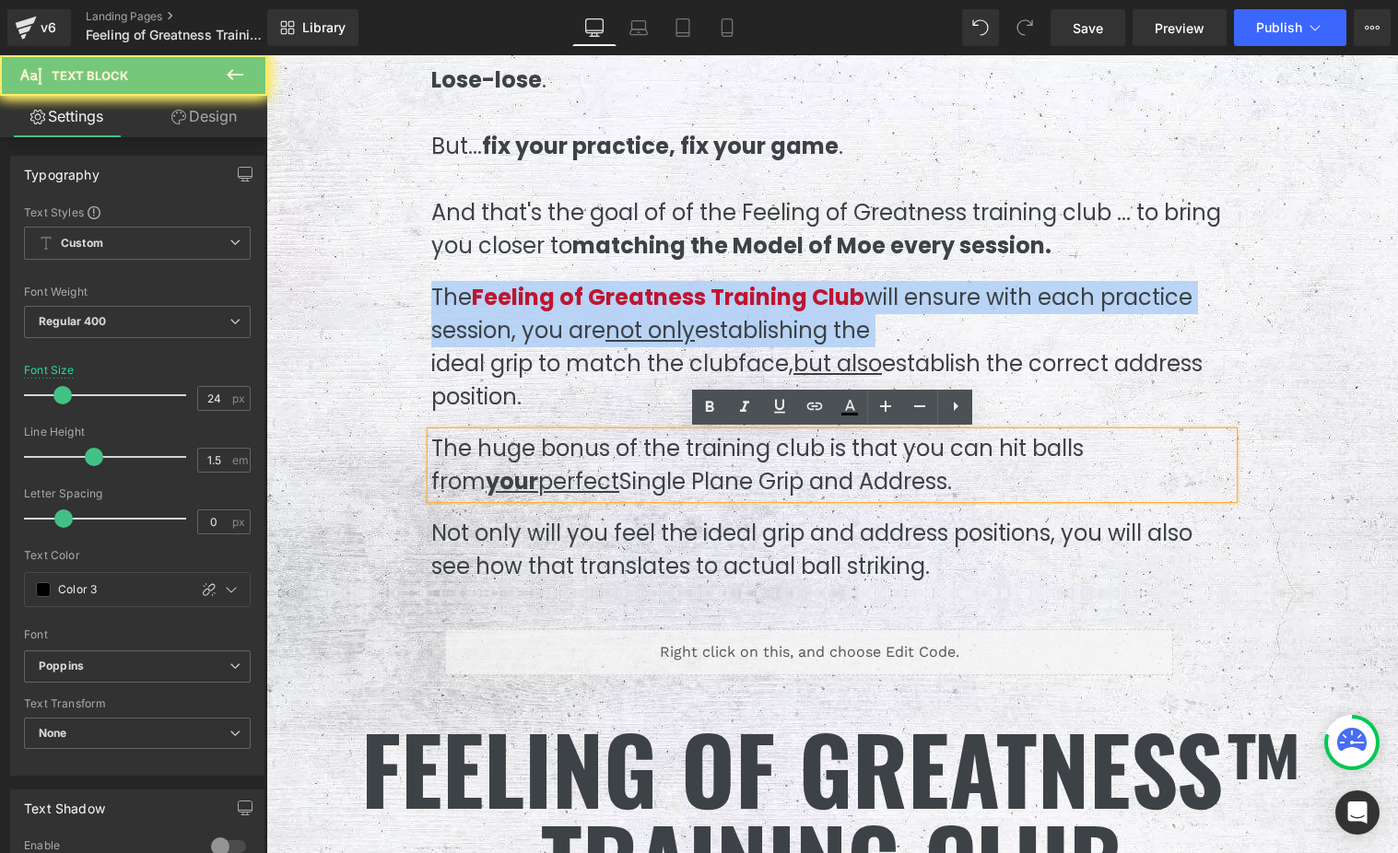
click at [552, 466] on p "The huge bonus of the training club is that you can hit balls from your perfect…" at bounding box center [832, 465] width 802 height 66
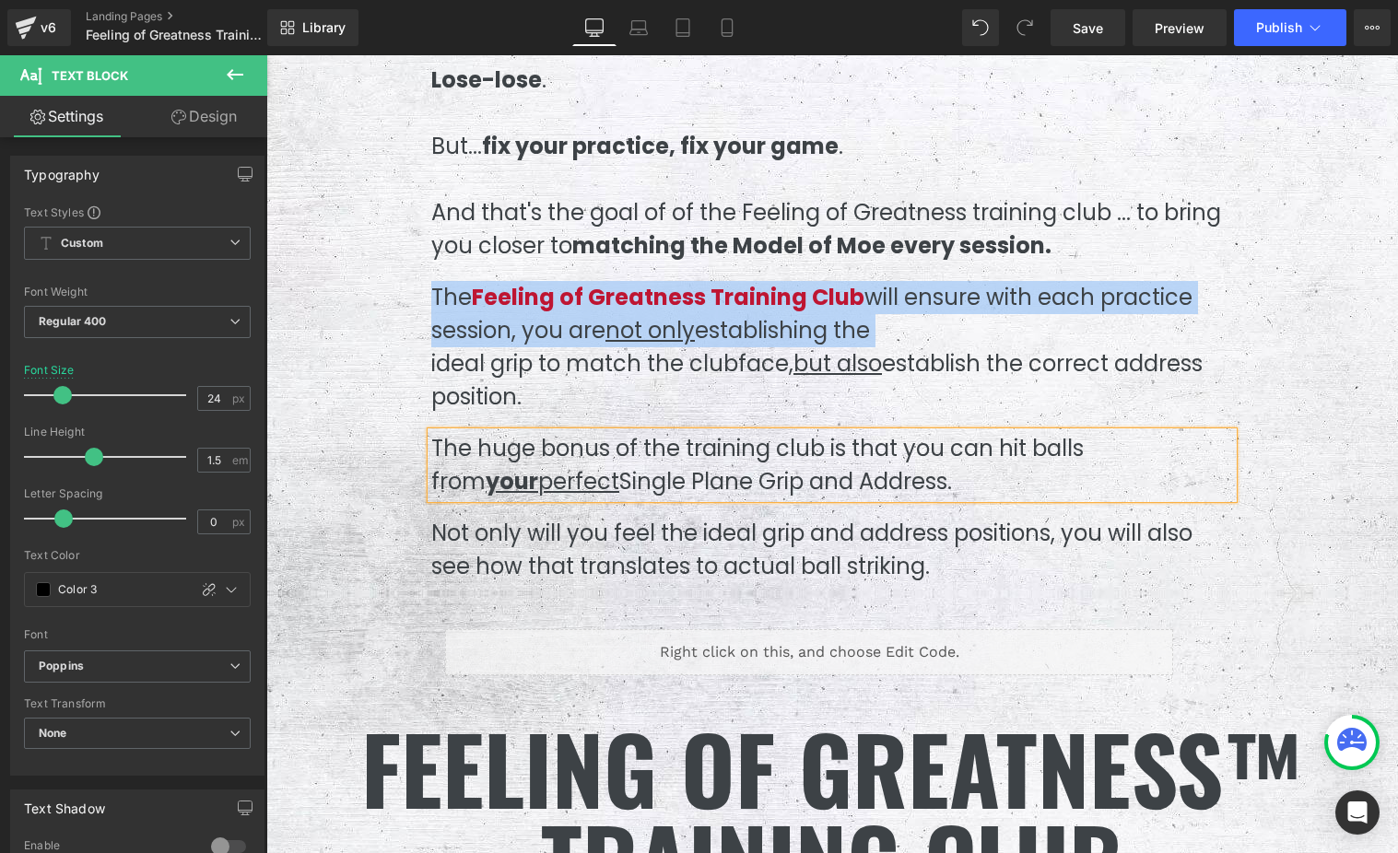
click at [604, 553] on p "Not only will you feel the ideal grip and address positions, you will also see …" at bounding box center [832, 550] width 802 height 66
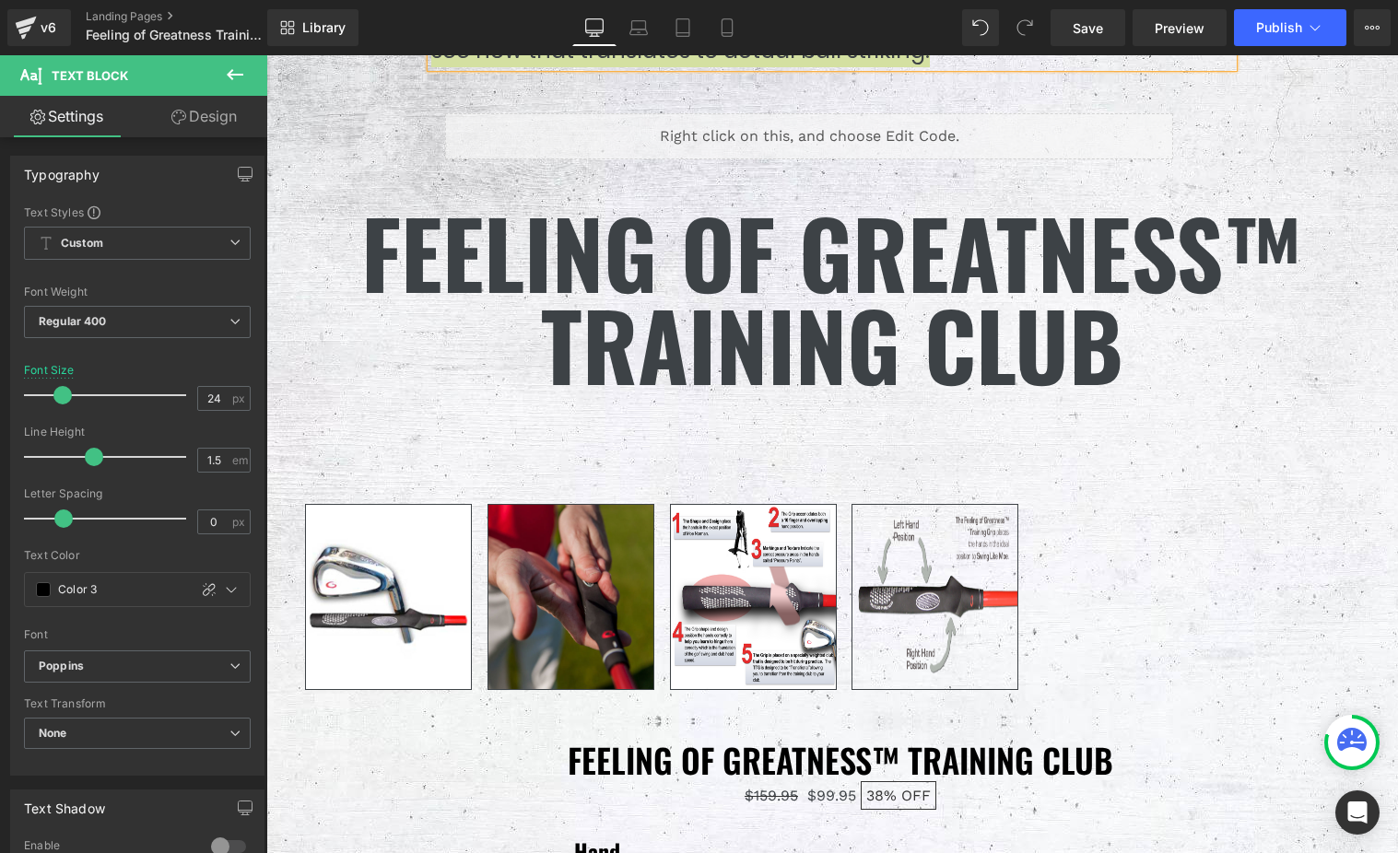
scroll to position [9592, 0]
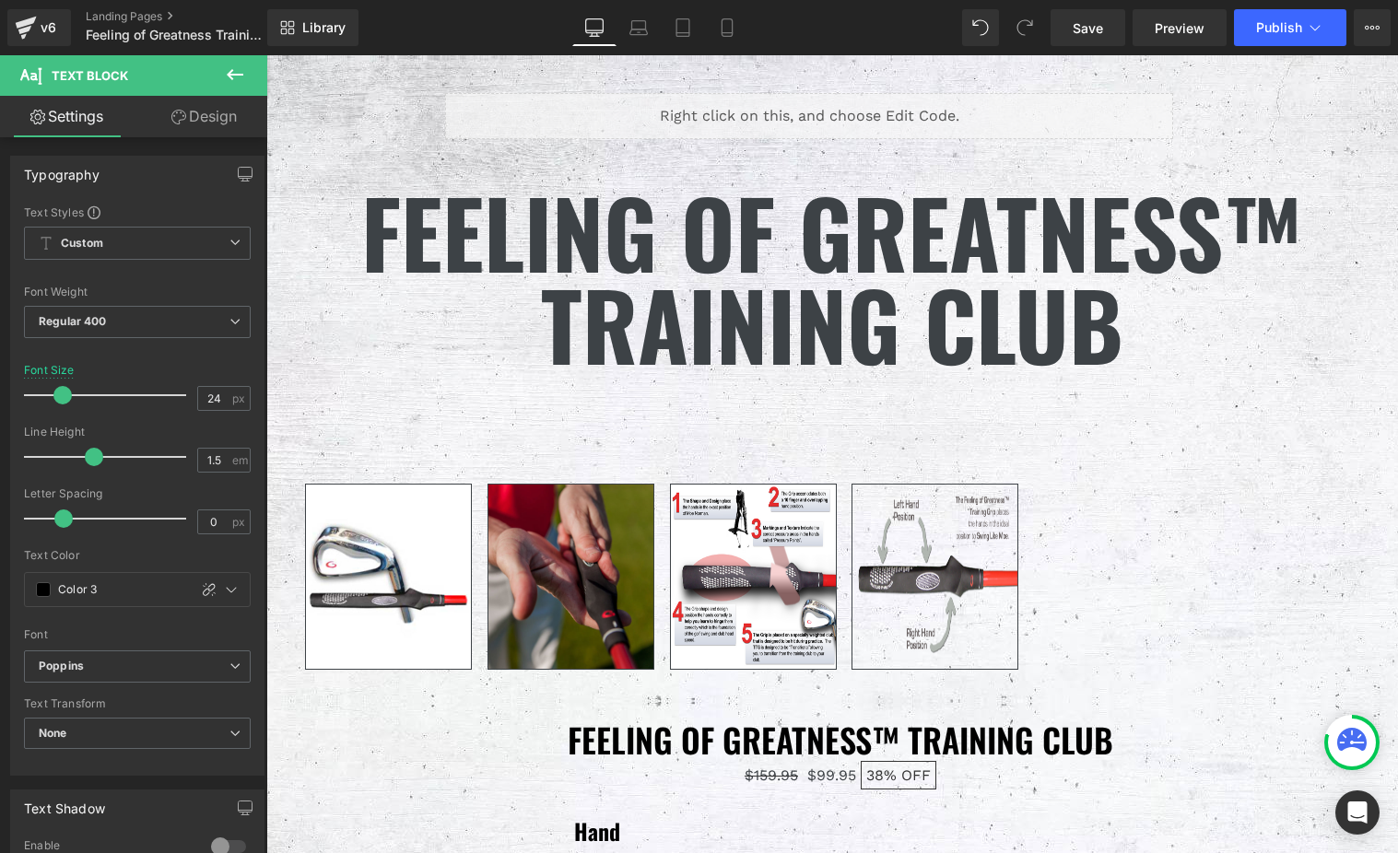
click at [648, 295] on h1 "FEELING OF GREATNESS™ TRAINING CLUB" at bounding box center [832, 277] width 1104 height 184
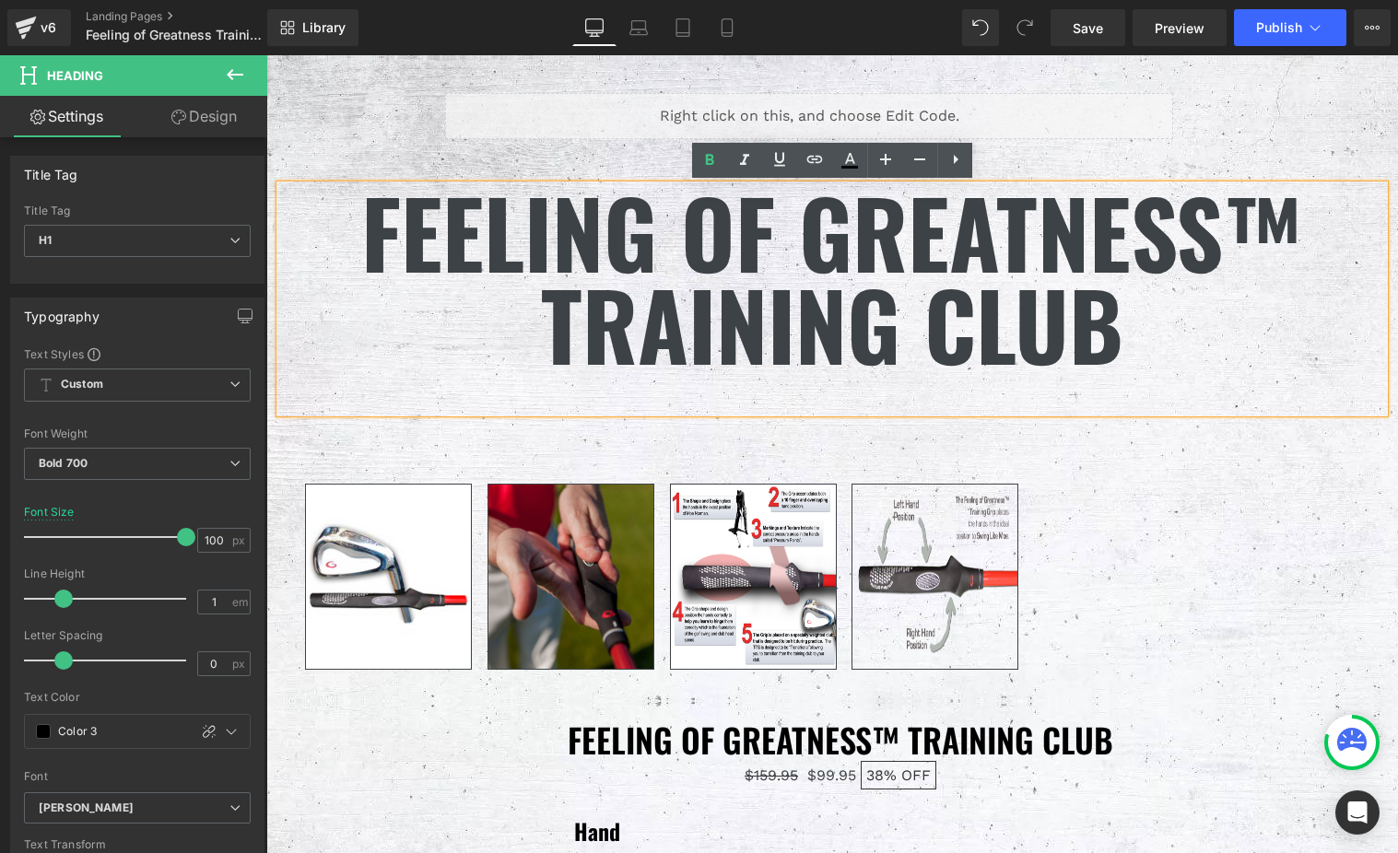
click at [413, 244] on h1 "FEELING OF GREATNESS™ TRAINING CLUB" at bounding box center [832, 277] width 1104 height 184
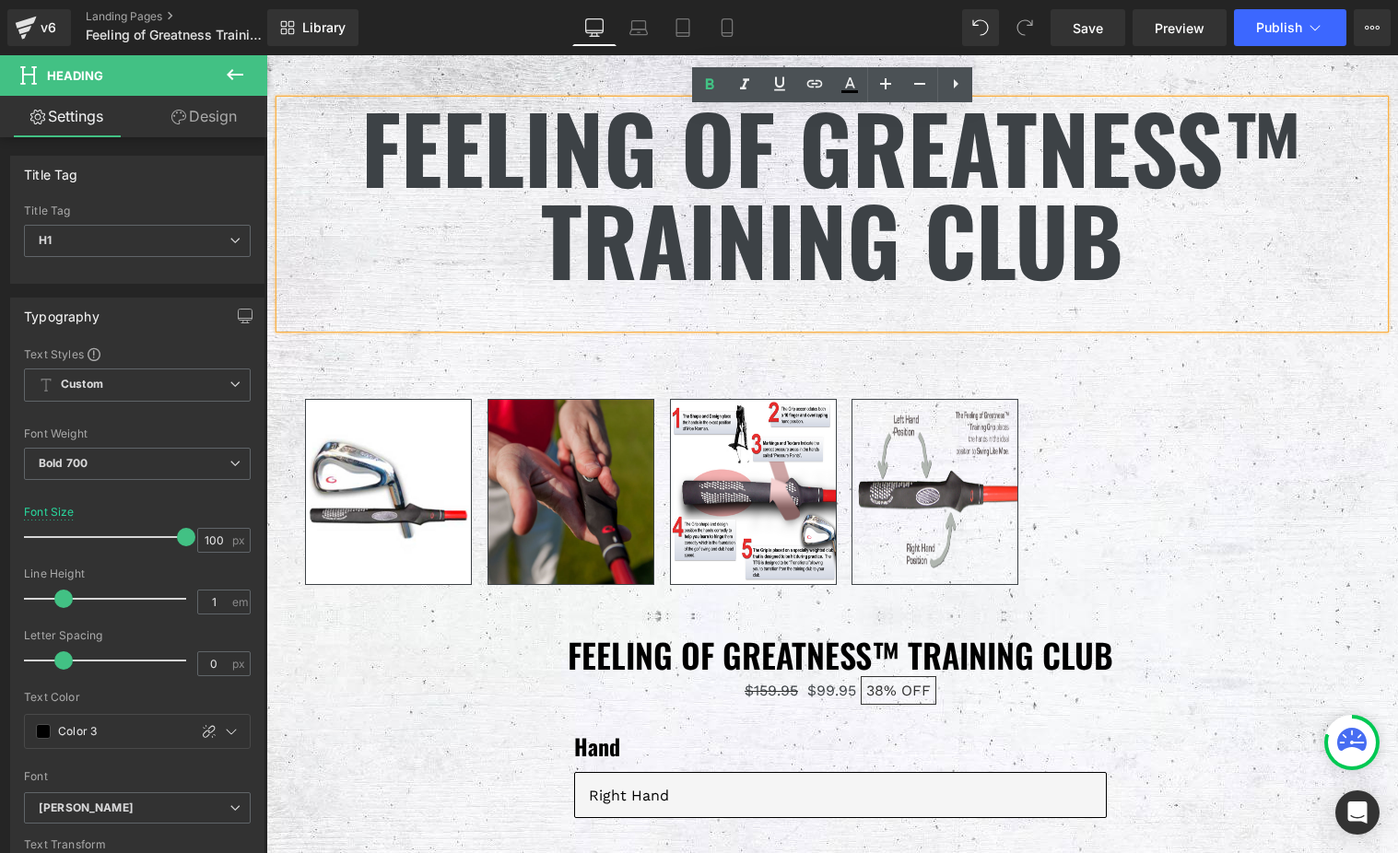
scroll to position [9691, 0]
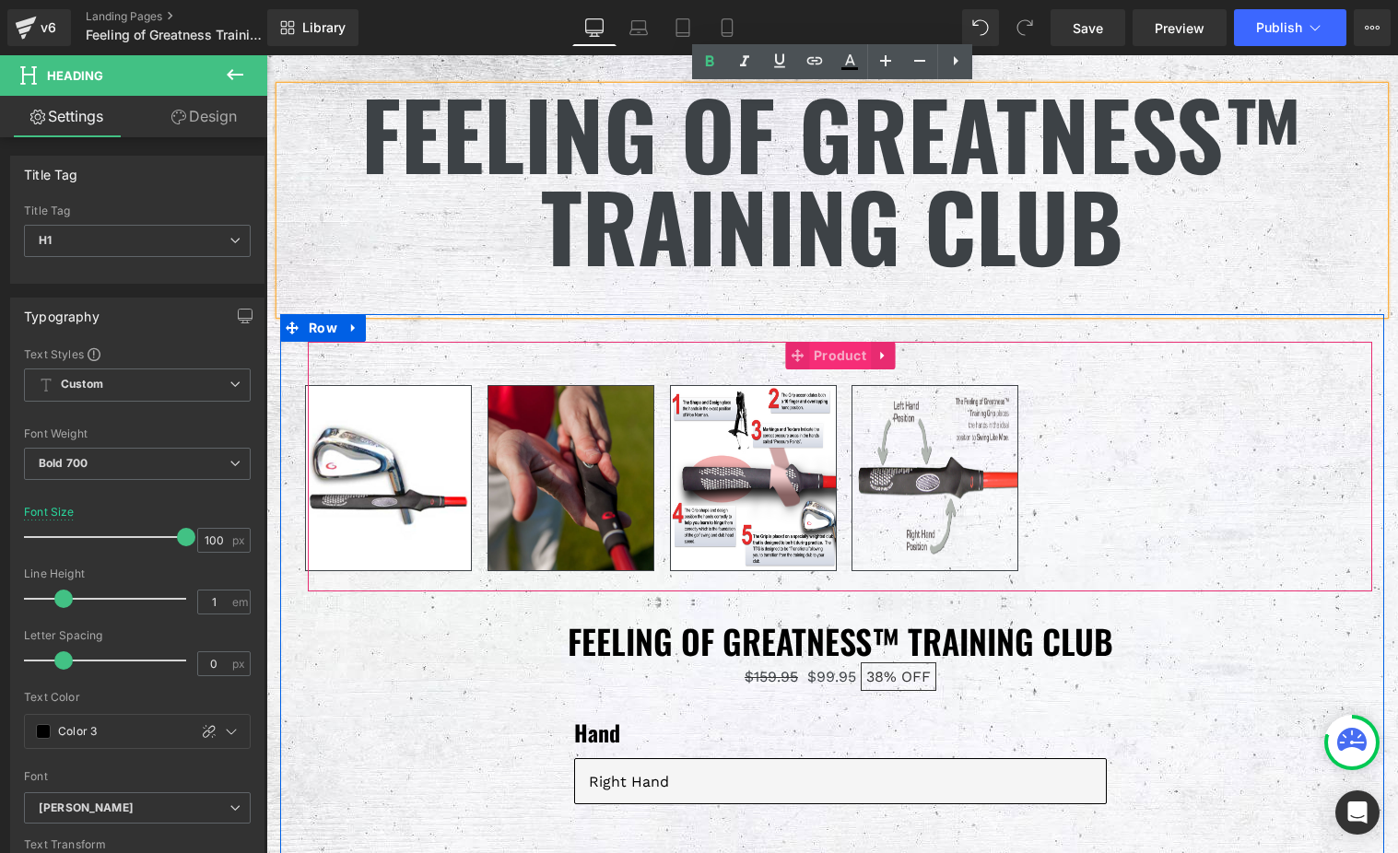
click at [837, 353] on span "Product" at bounding box center [840, 356] width 62 height 28
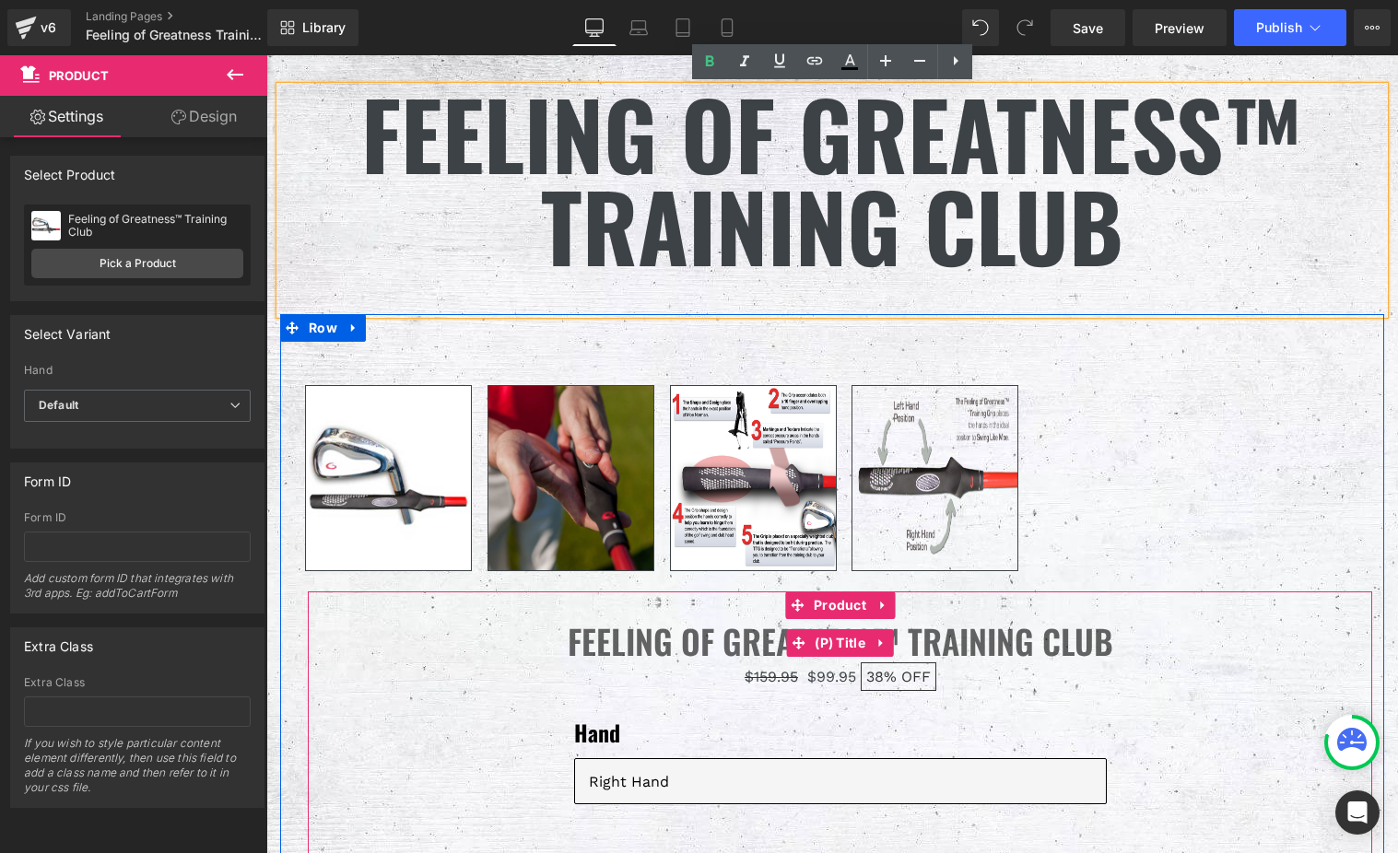
click at [683, 640] on link "Feeling of Greatness™ Training Club" at bounding box center [840, 641] width 545 height 44
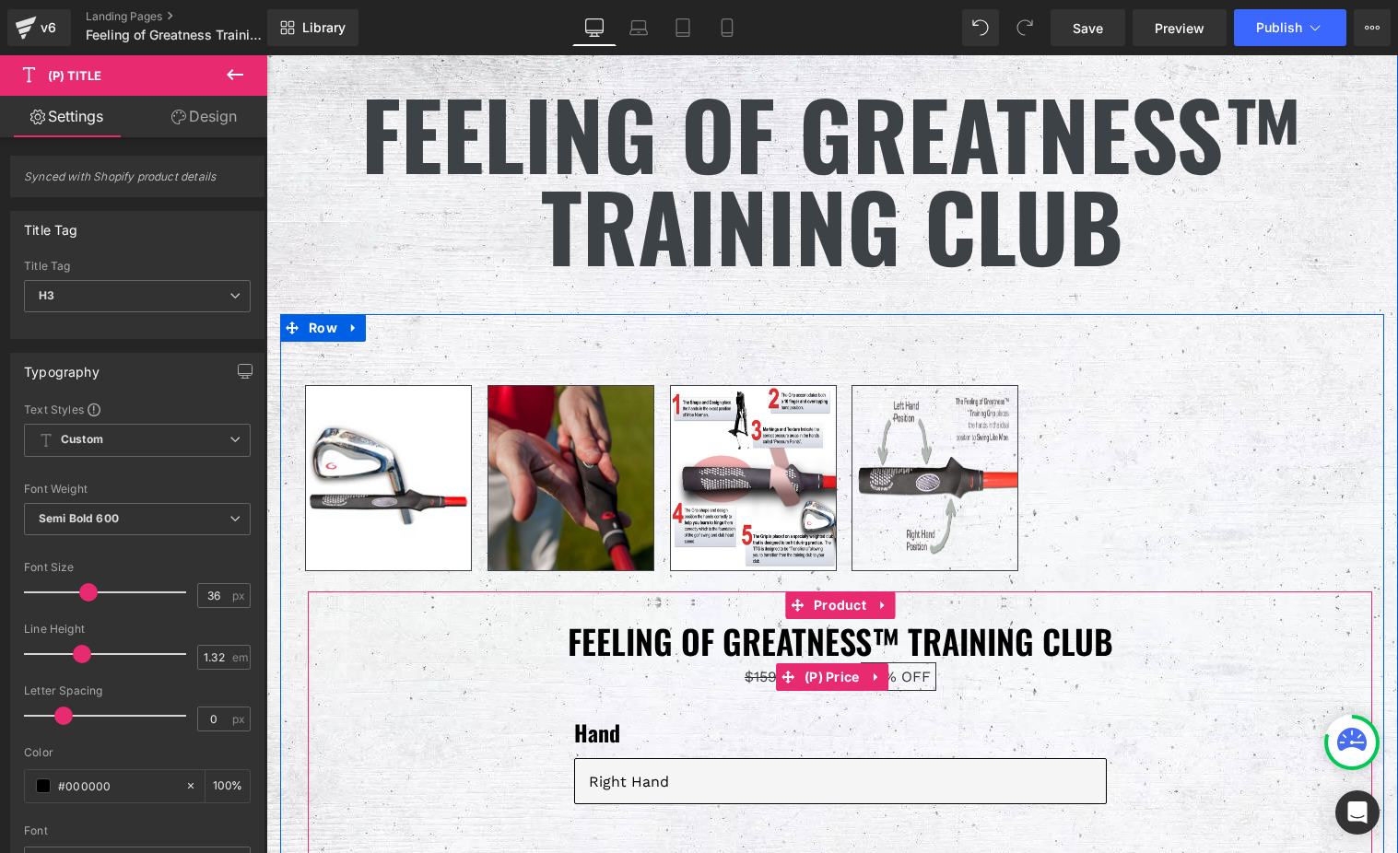
click at [768, 681] on span "$159.95" at bounding box center [771, 677] width 53 height 18
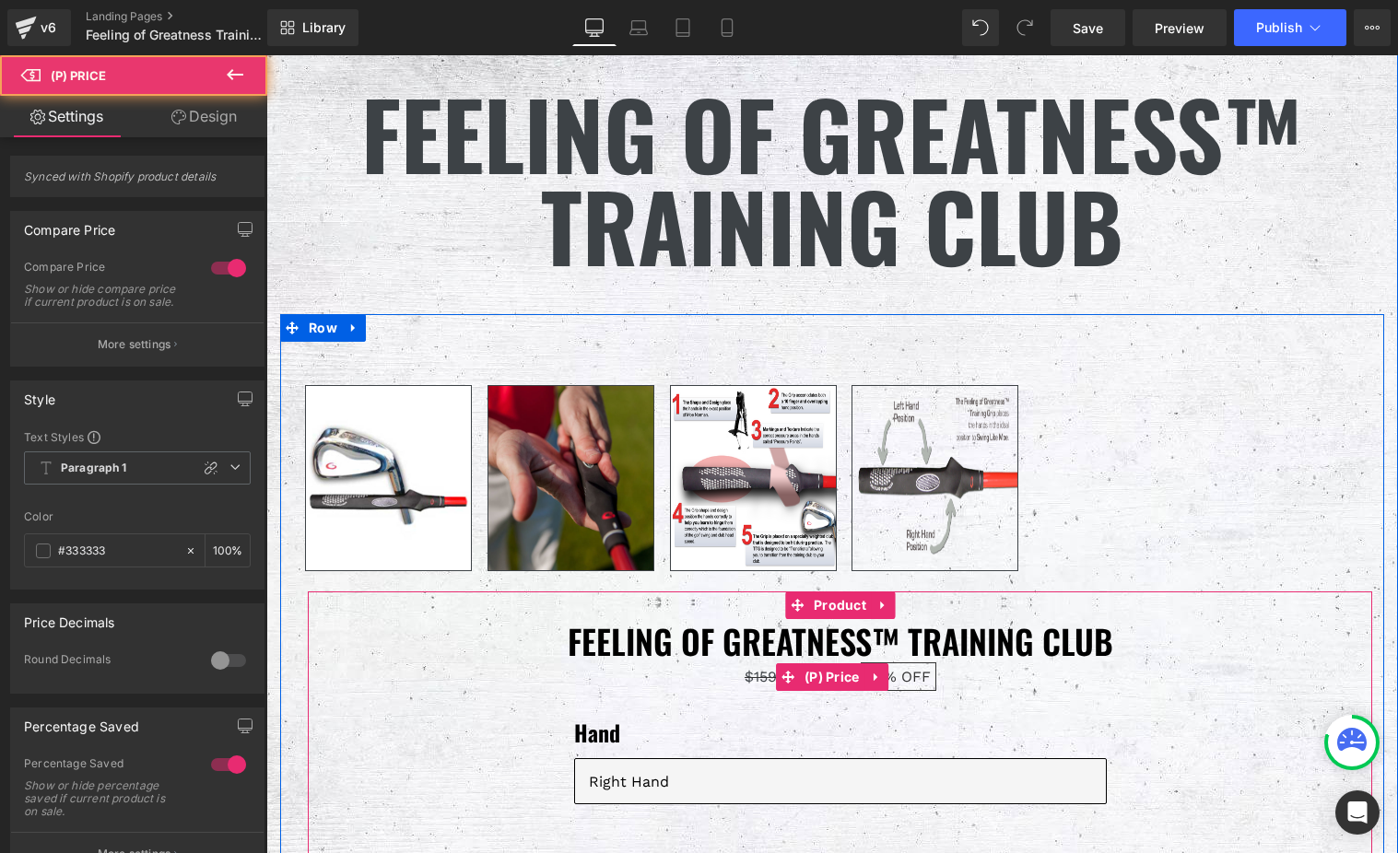
click at [931, 680] on span "OFF" at bounding box center [915, 677] width 29 height 18
click at [745, 682] on span "$159.95" at bounding box center [771, 677] width 53 height 18
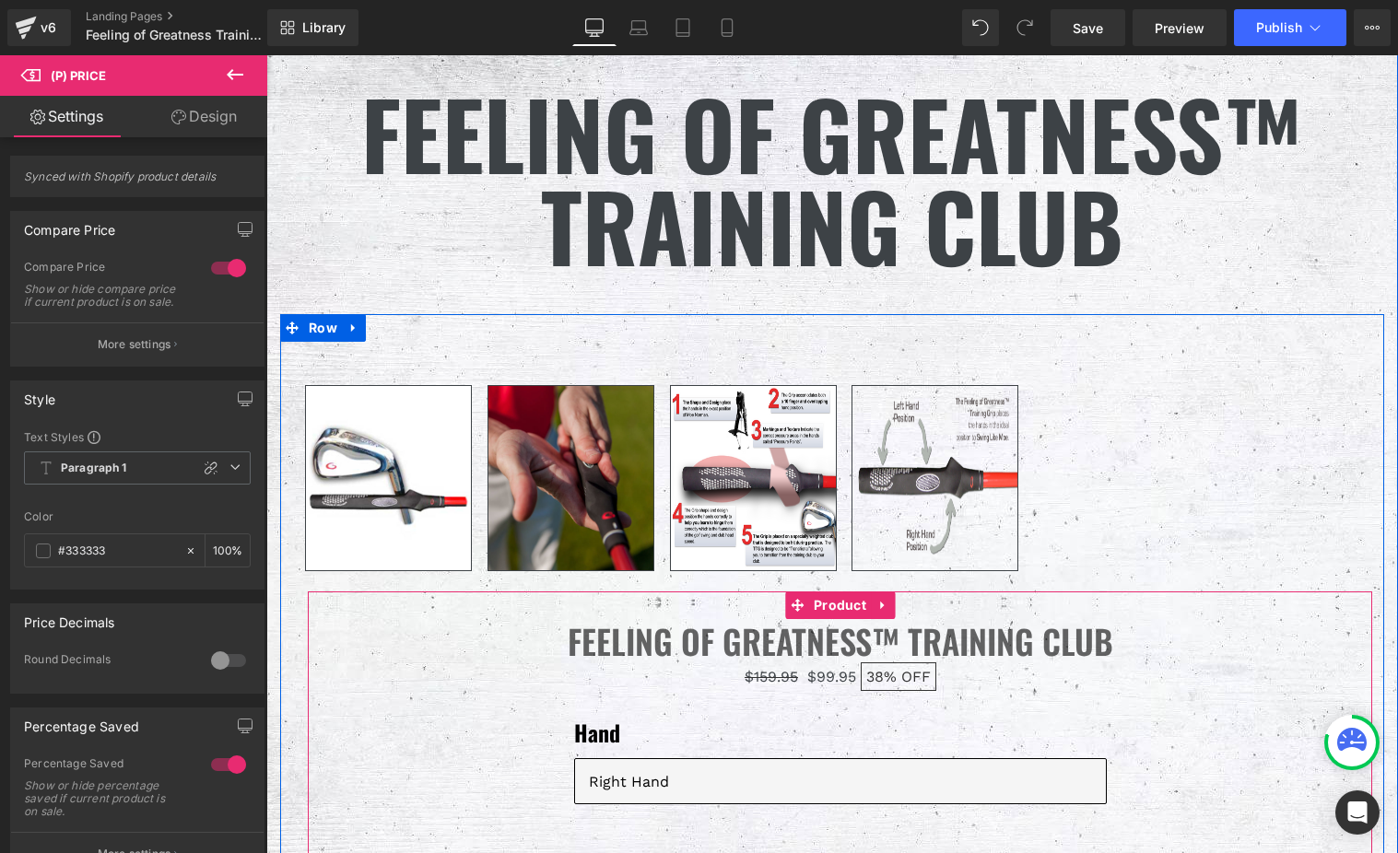
click at [651, 639] on link "Feeling of Greatness™ Training Club" at bounding box center [840, 641] width 545 height 44
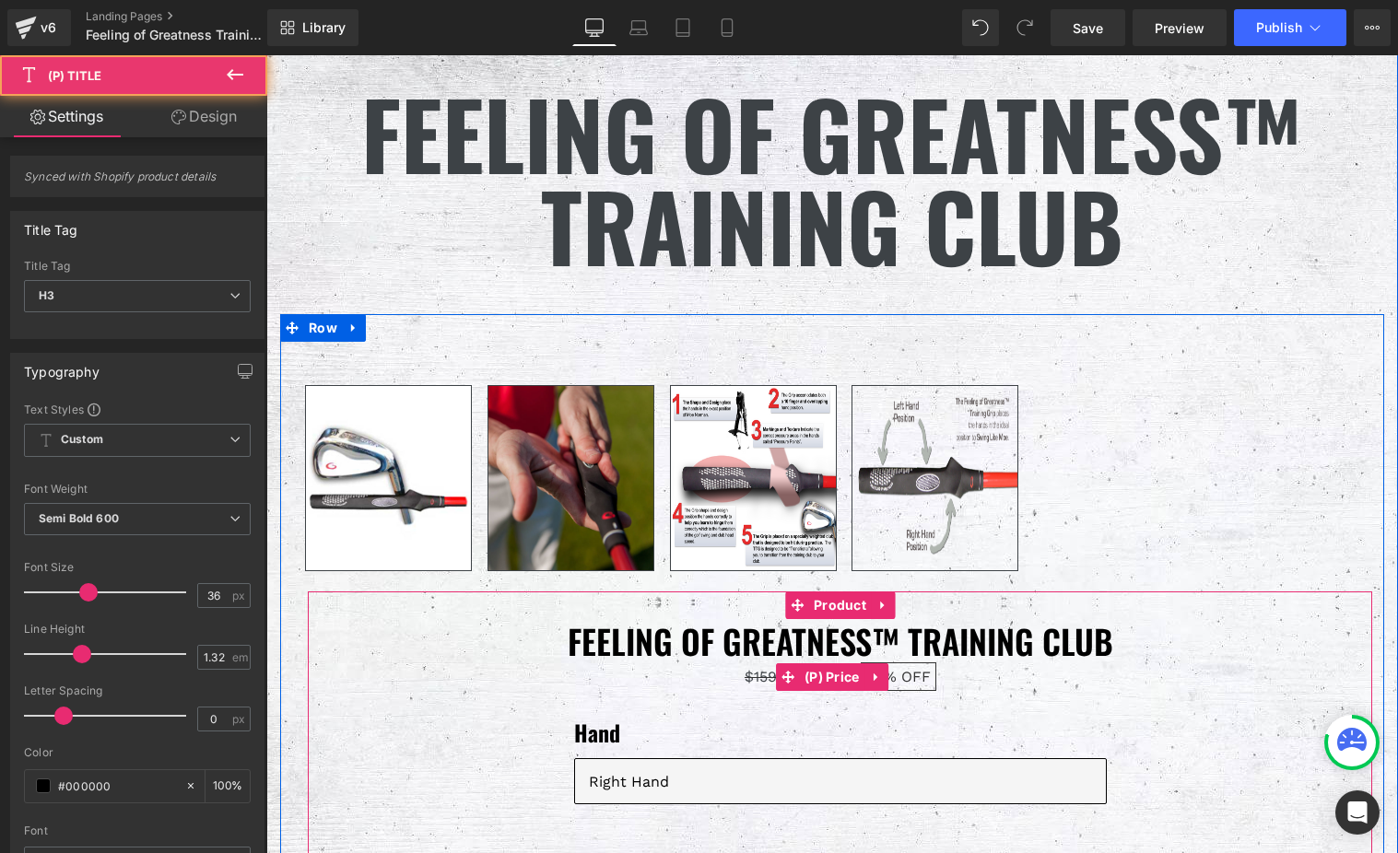
click at [745, 683] on span "$159.95" at bounding box center [771, 677] width 53 height 18
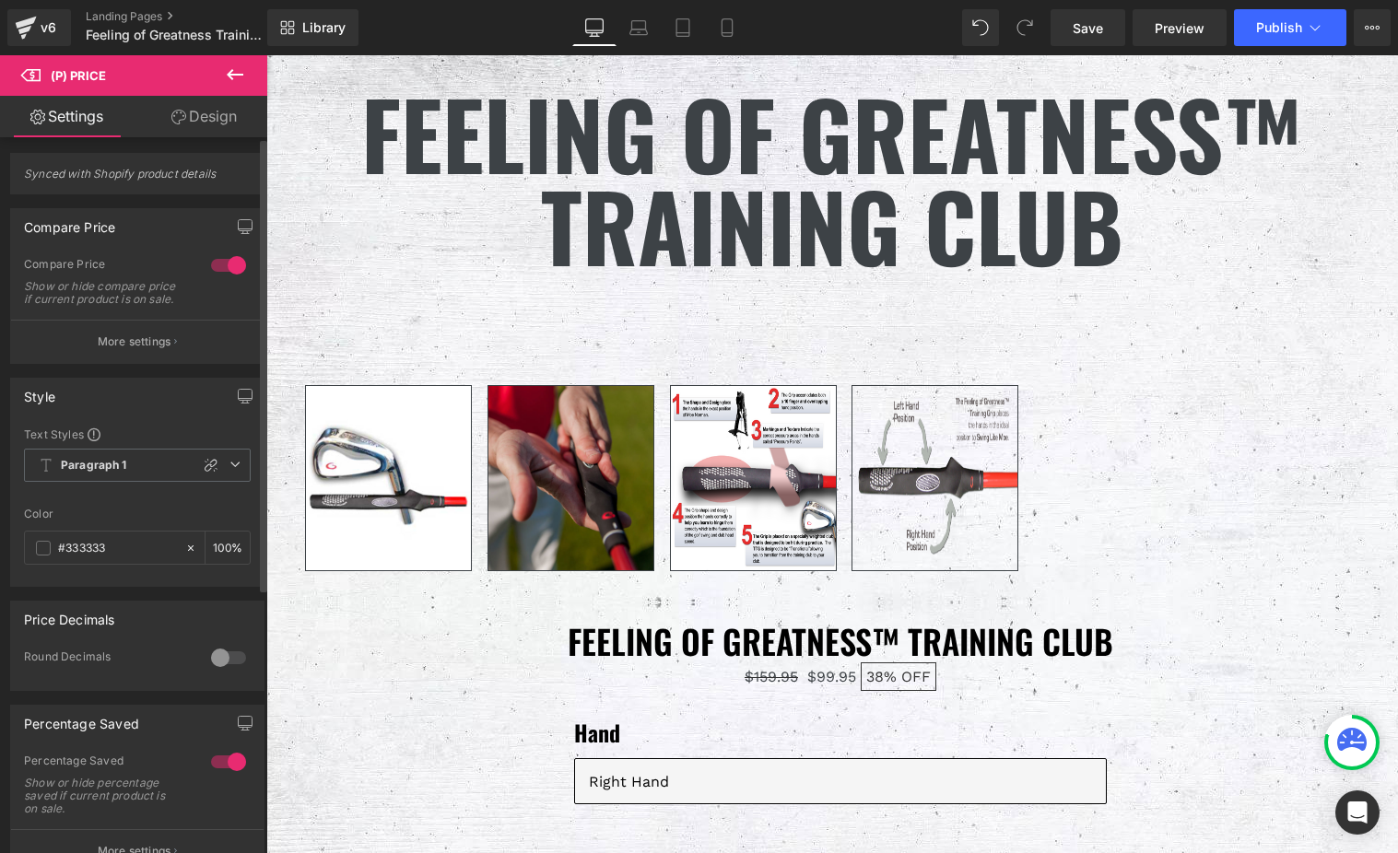
scroll to position [0, 0]
click at [218, 127] on link "Design" at bounding box center [204, 116] width 134 height 41
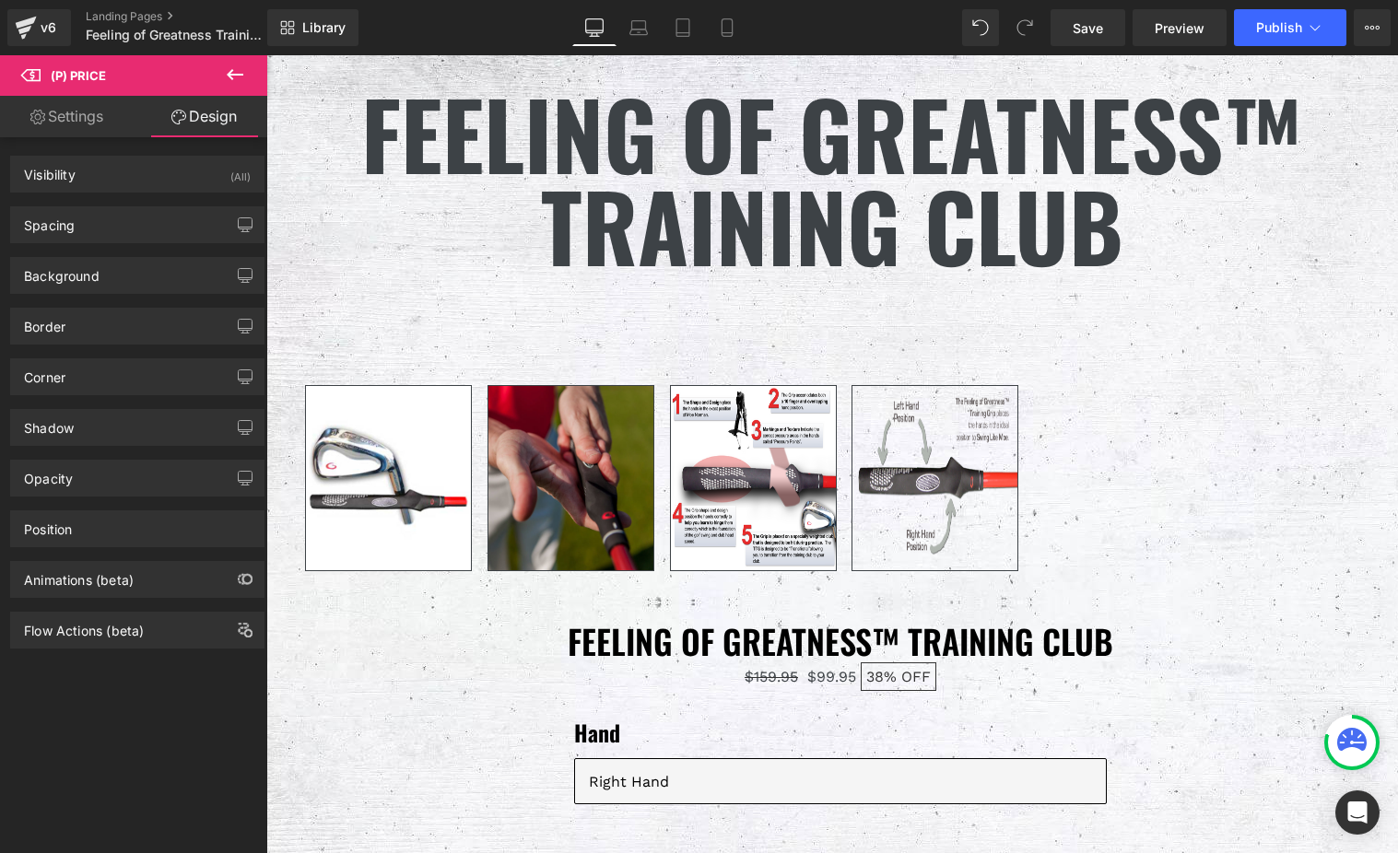
click at [79, 117] on link "Settings" at bounding box center [67, 116] width 134 height 41
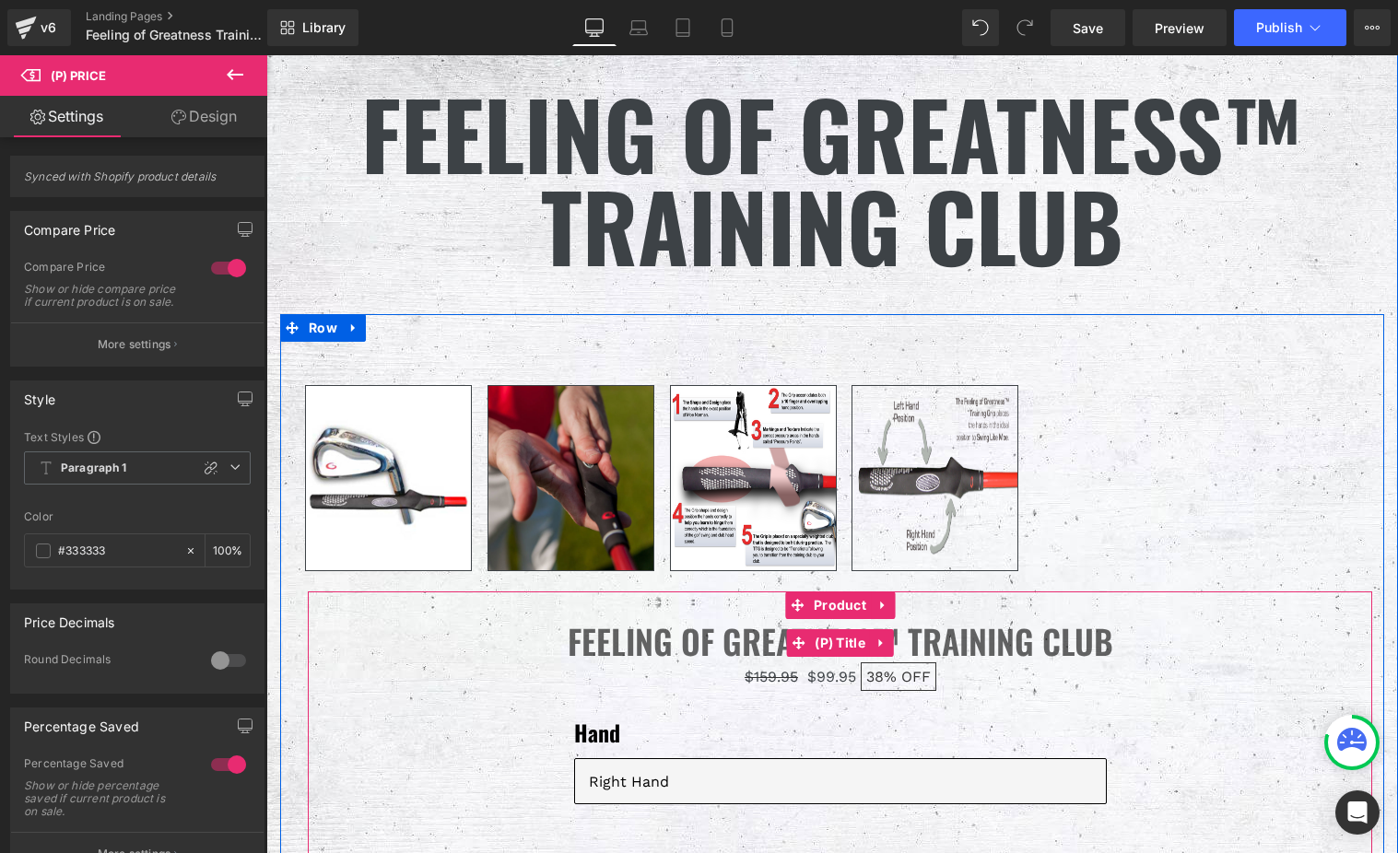
click at [956, 648] on link "Feeling of Greatness™ Training Club" at bounding box center [840, 641] width 545 height 44
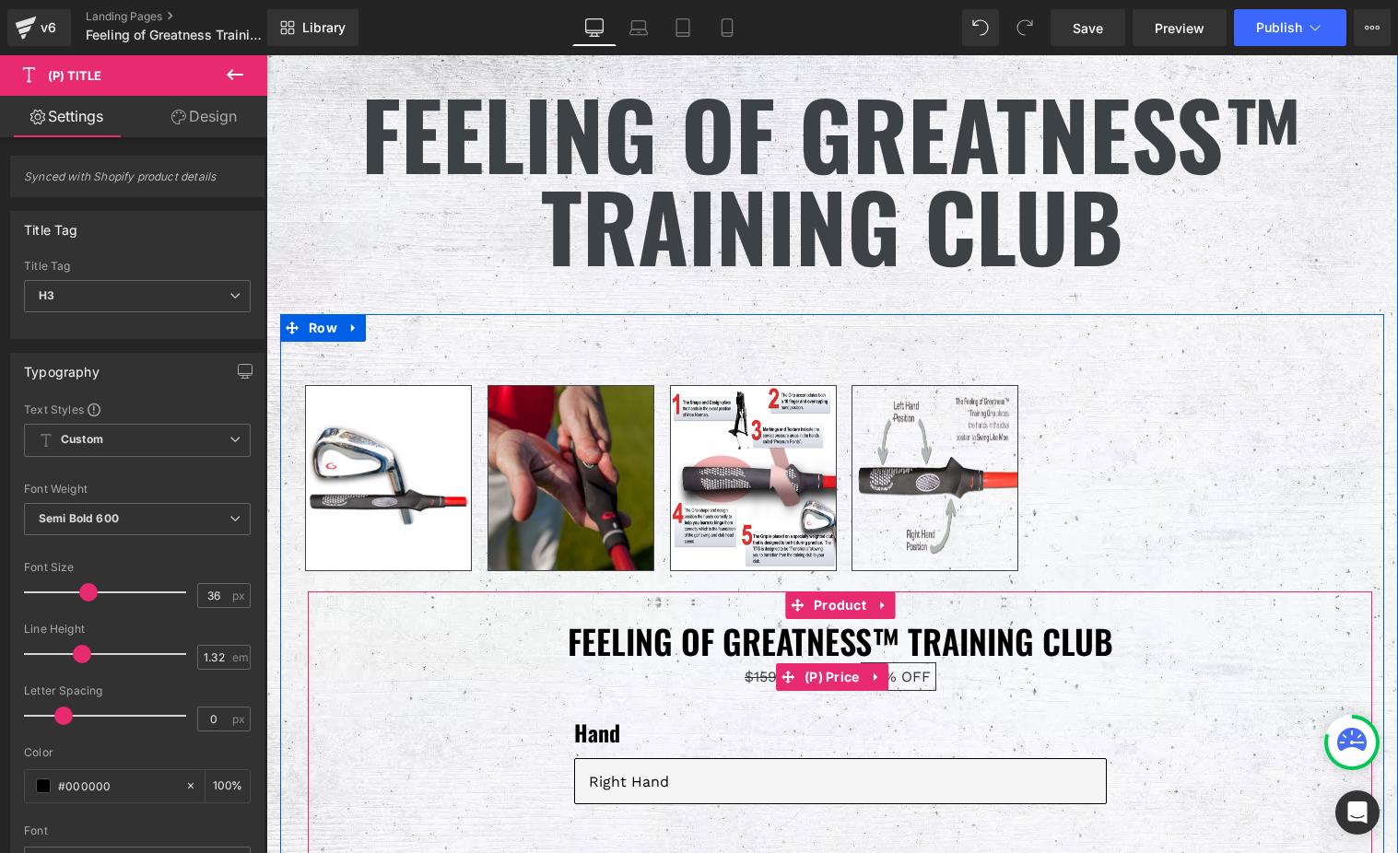
click at [745, 681] on span "$159.95" at bounding box center [771, 677] width 53 height 18
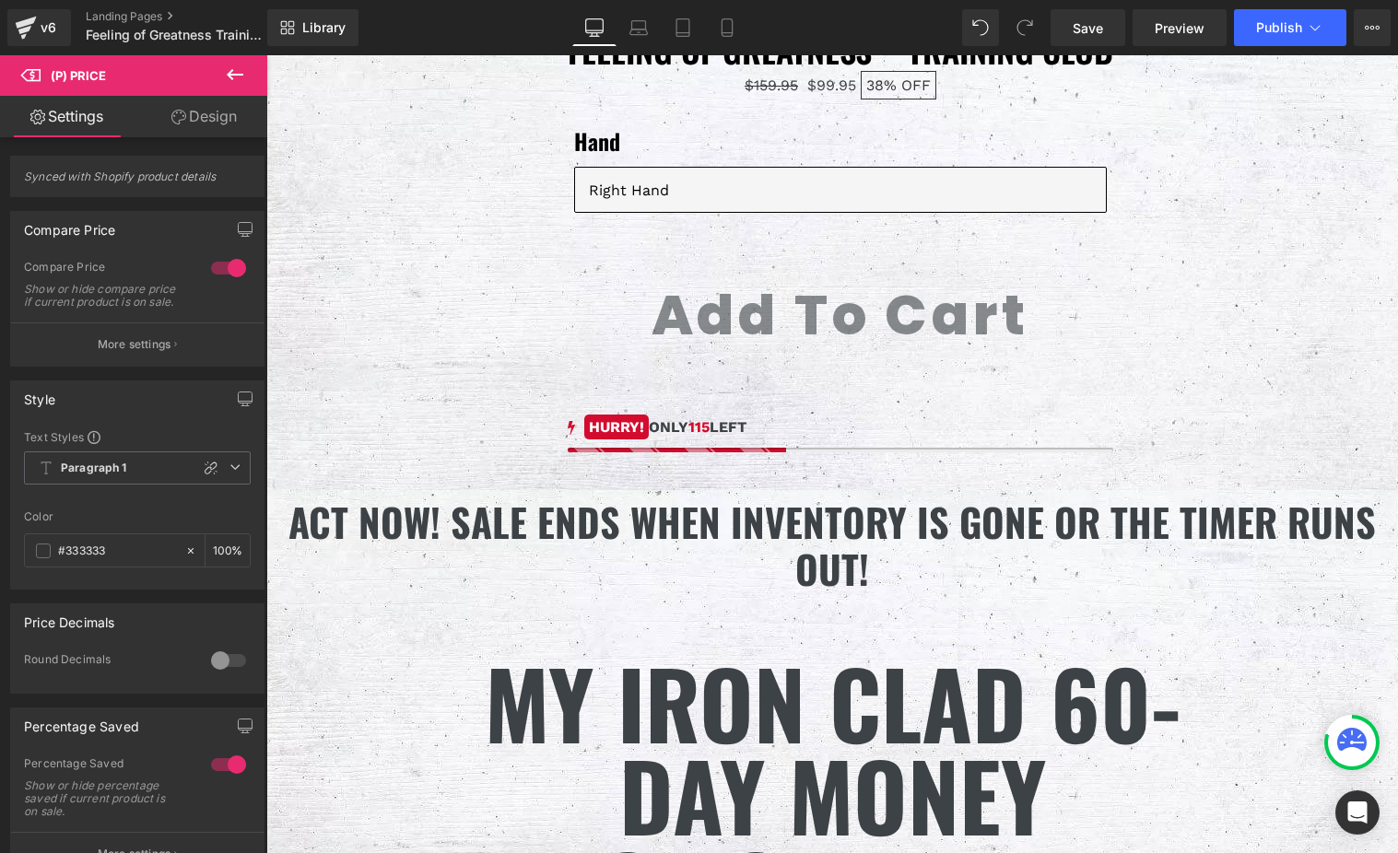
scroll to position [10281, 0]
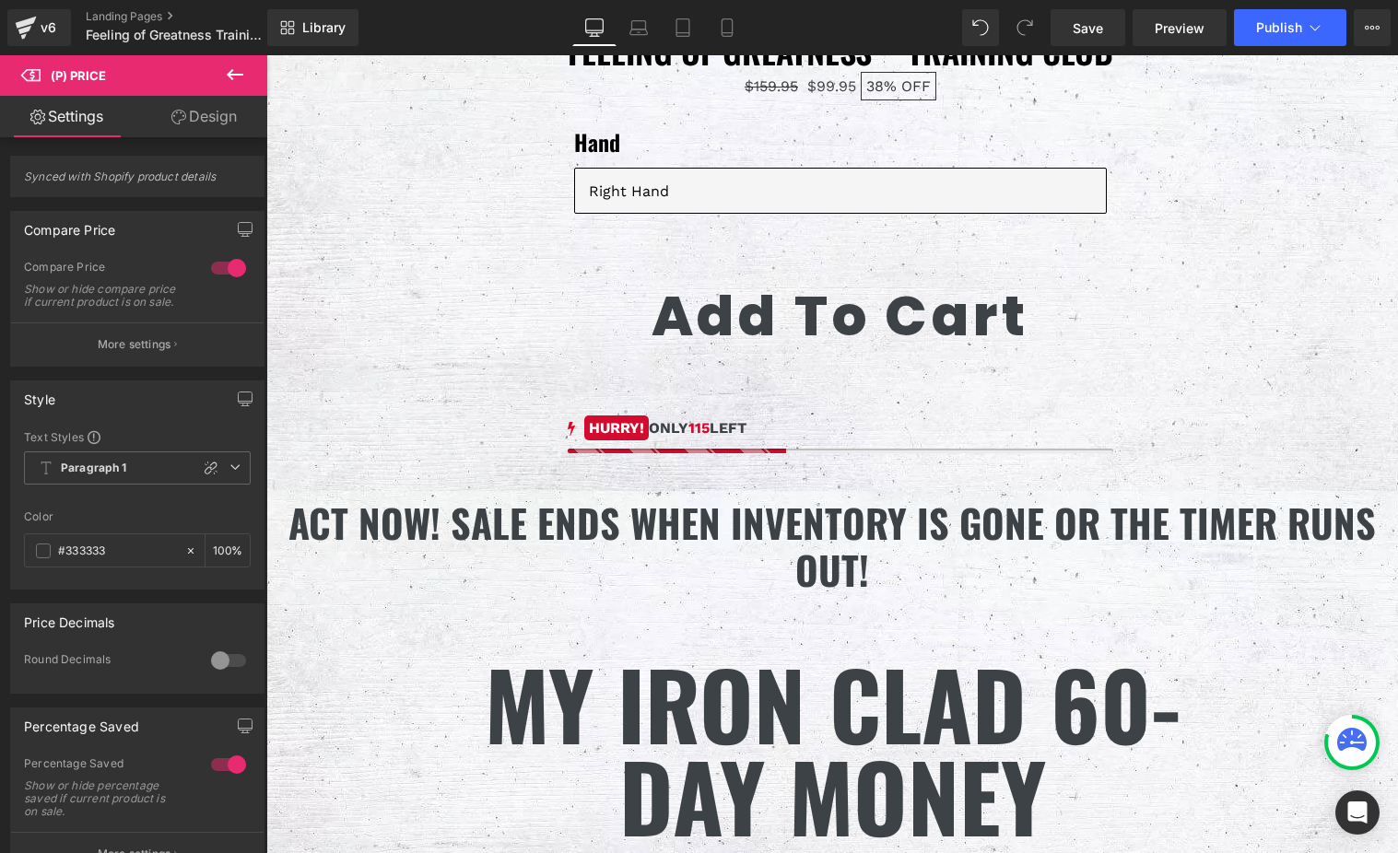
click at [747, 439] on div "HURRY! ONLY 115 LEFT" at bounding box center [840, 428] width 545 height 22
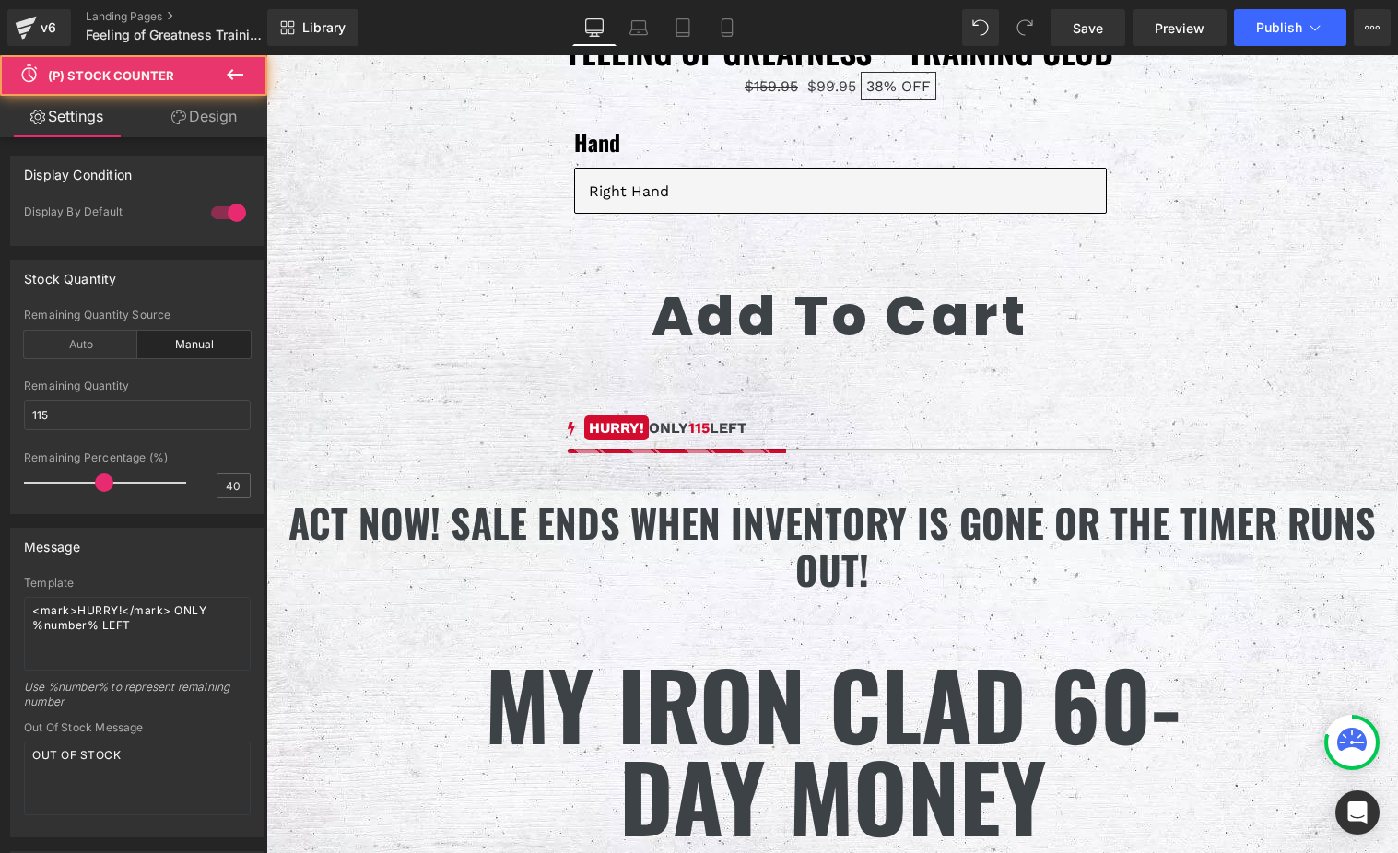
click at [639, 440] on mark "HURRY!" at bounding box center [616, 428] width 65 height 25
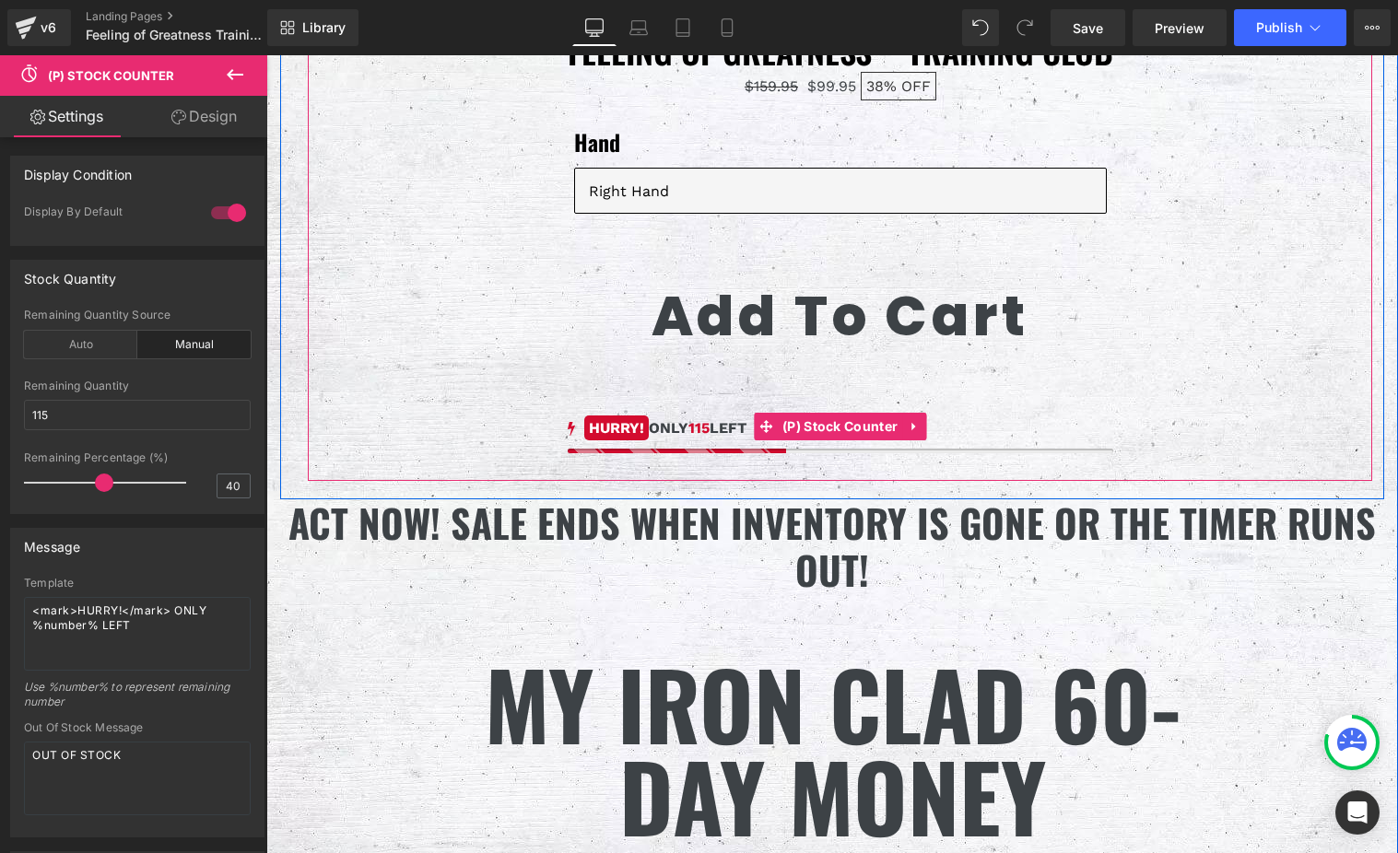
drag, startPoint x: 918, startPoint y: 438, endPoint x: 887, endPoint y: 435, distance: 30.5
click at [918, 434] on icon at bounding box center [914, 427] width 13 height 14
click at [887, 435] on link at bounding box center [878, 427] width 24 height 28
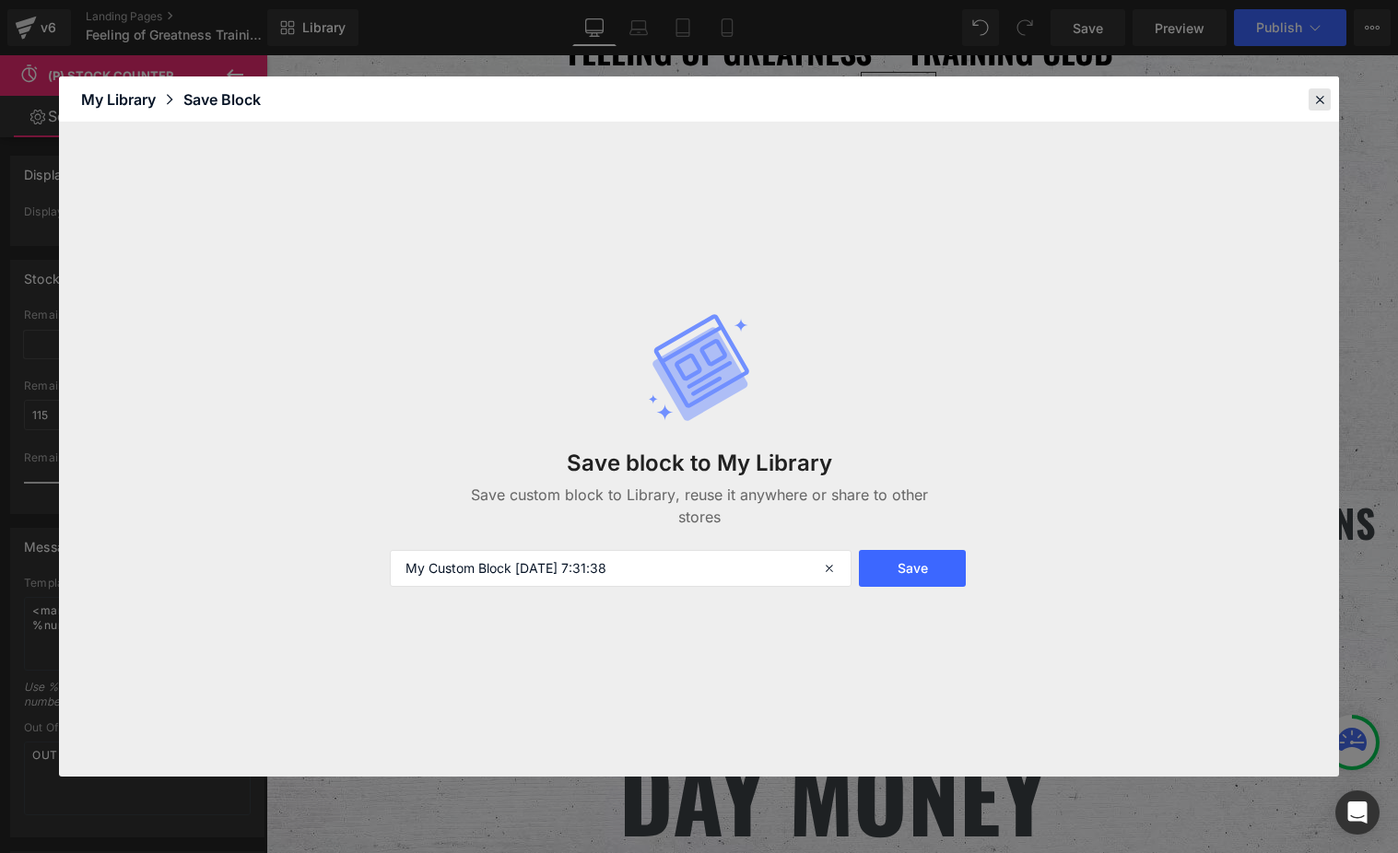
click at [1319, 96] on icon at bounding box center [1319, 99] width 17 height 17
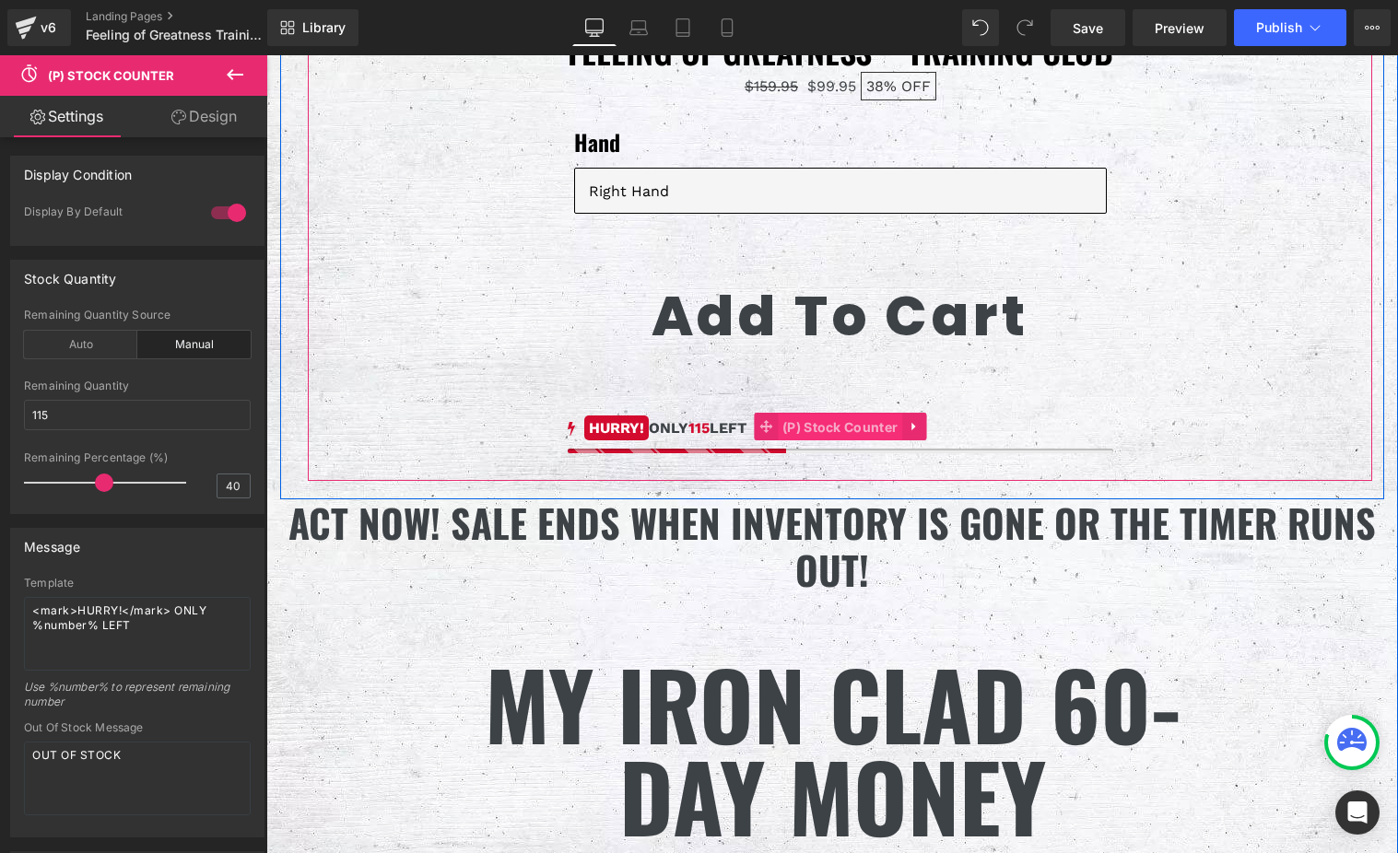
click at [784, 436] on span "(P) Stock Counter" at bounding box center [840, 428] width 124 height 28
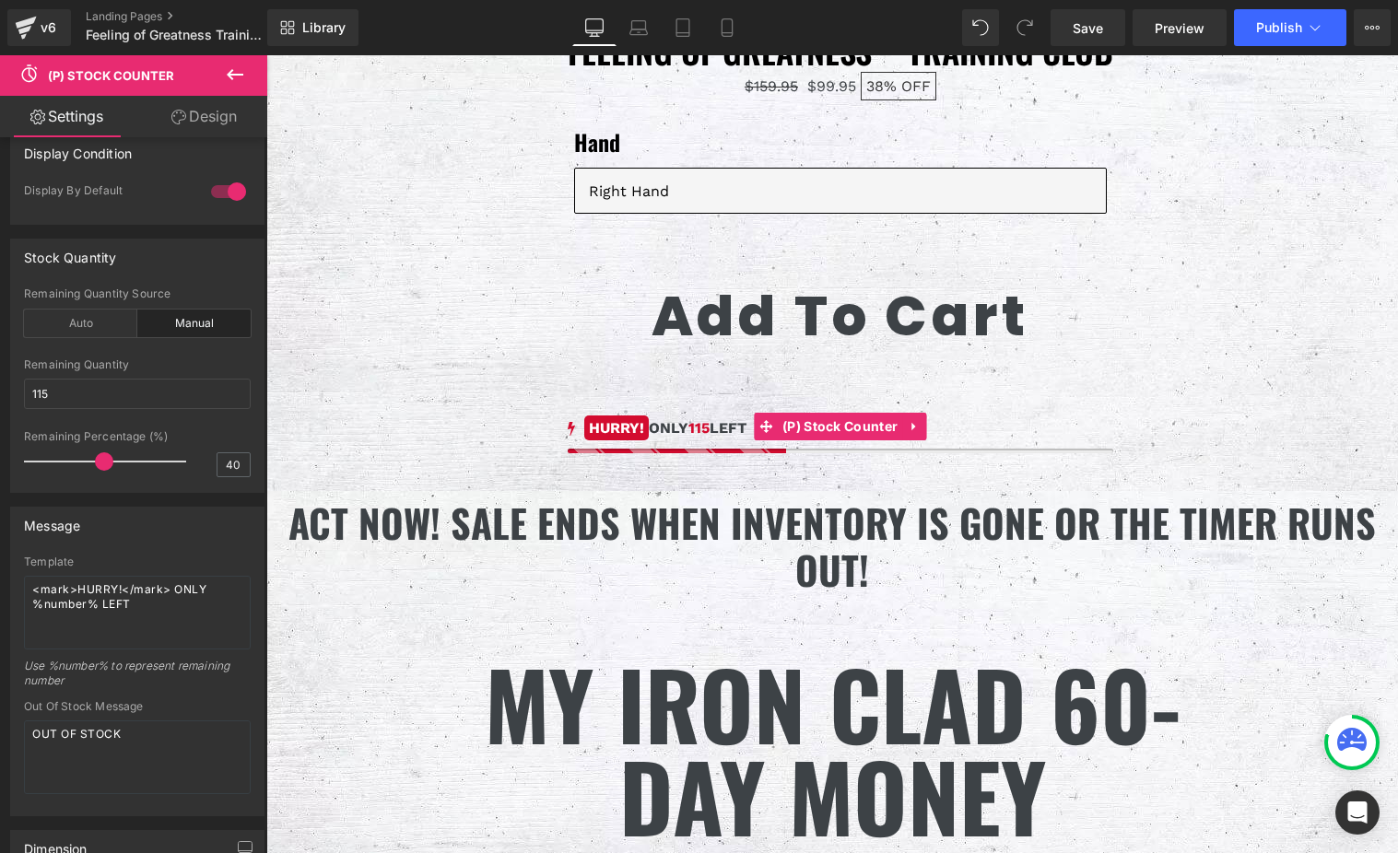
scroll to position [25, 0]
click at [136, 596] on textarea "<mark>HURRY!</mark> ONLY %number% LEFT" at bounding box center [137, 609] width 227 height 74
drag, startPoint x: 145, startPoint y: 598, endPoint x: 27, endPoint y: 581, distance: 119.2
click at [27, 581] on textarea "<mark>HURRY!</mark> ONLY %number% LEFT" at bounding box center [137, 609] width 227 height 74
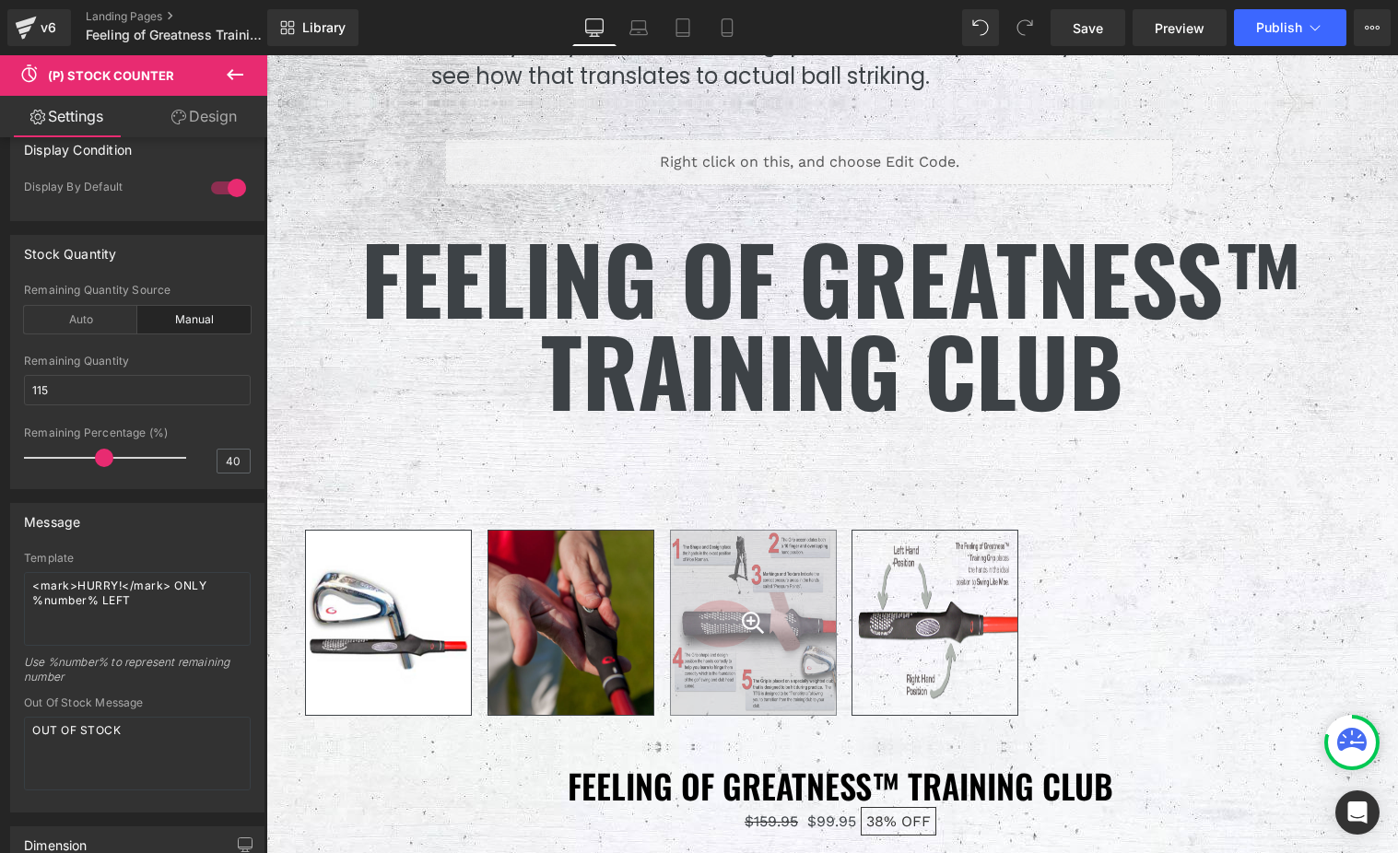
scroll to position [9553, 0]
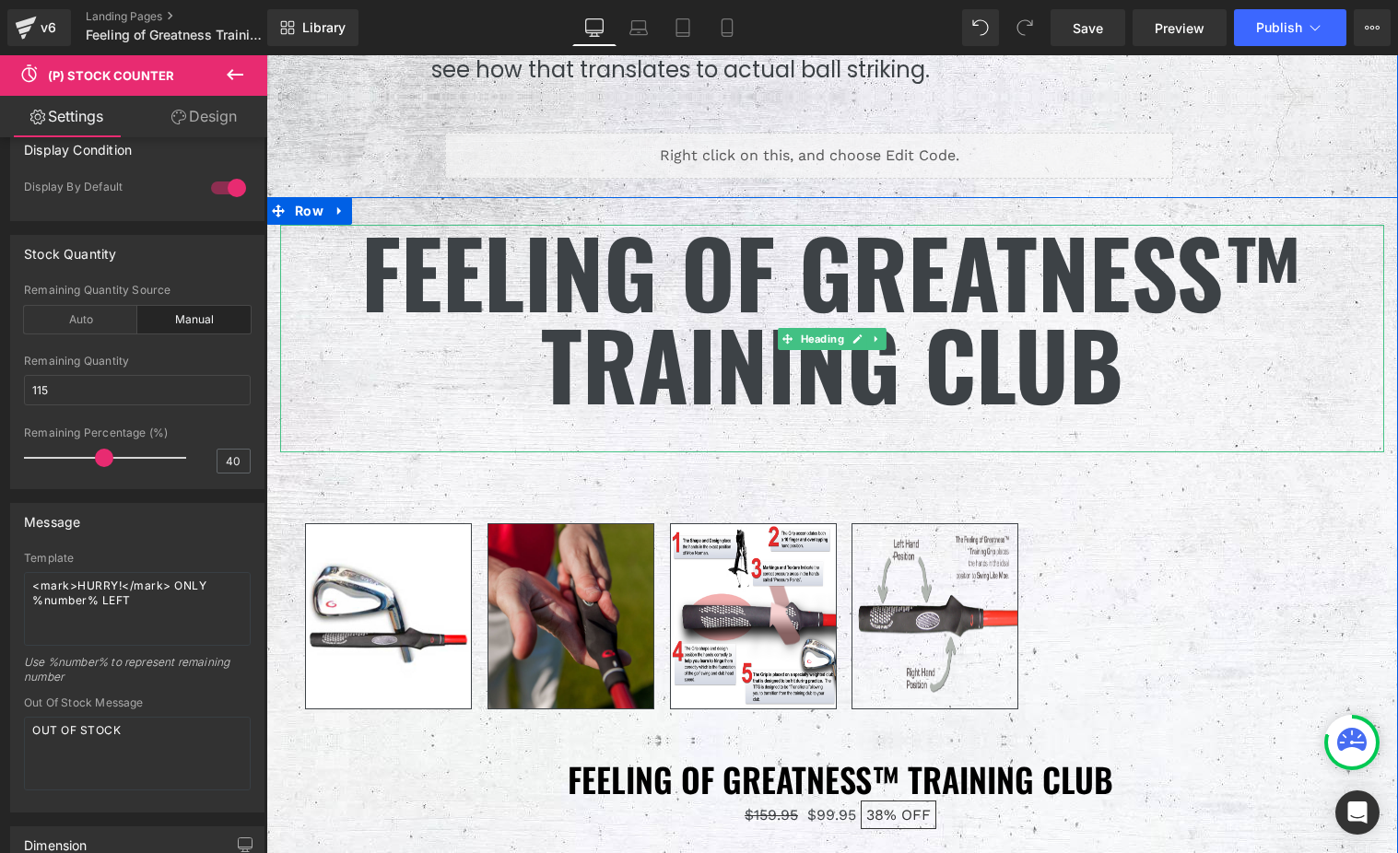
click at [518, 276] on h1 "FEELING OF GREATNESS™ TRAINING CLUB" at bounding box center [832, 317] width 1104 height 184
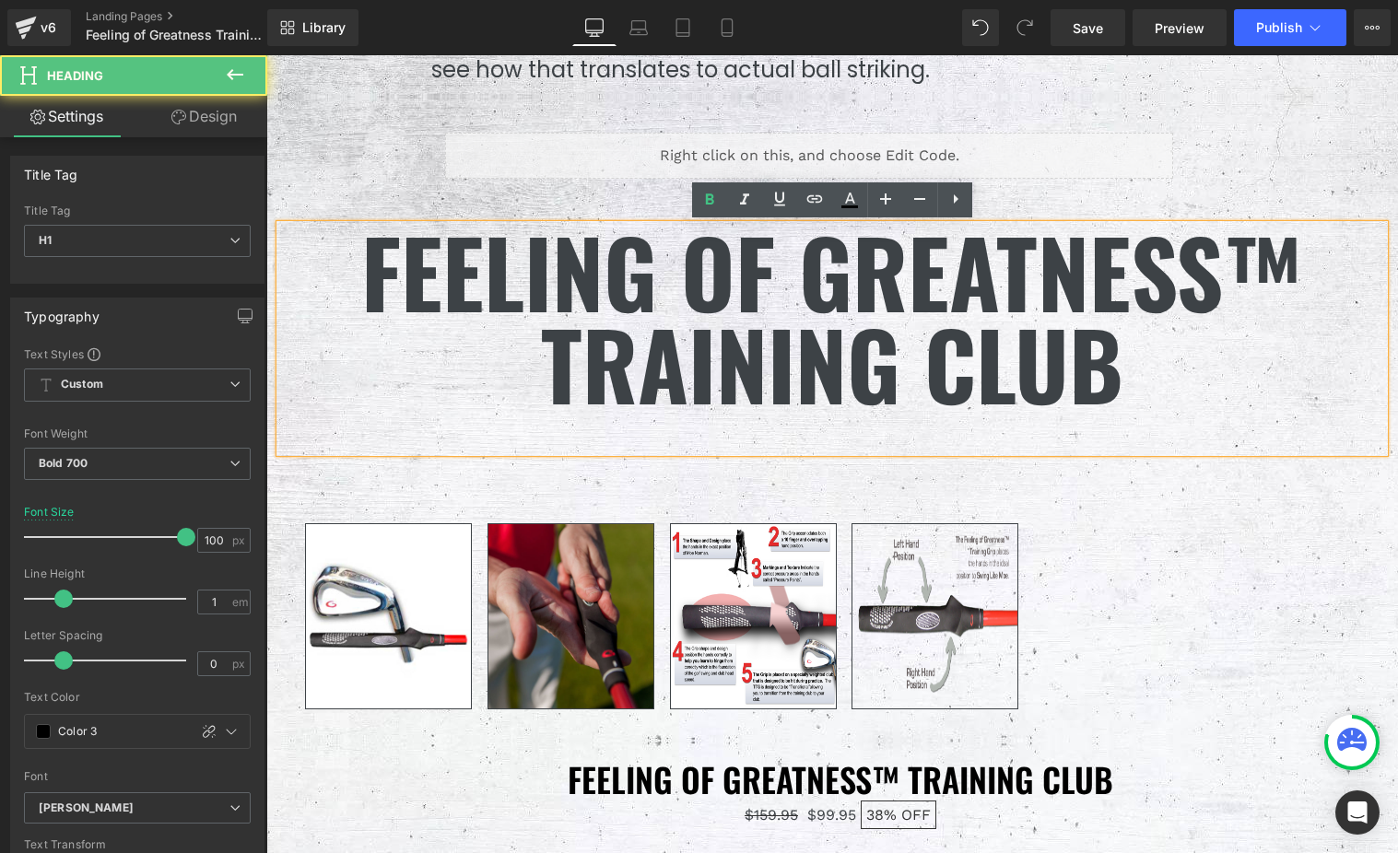
drag, startPoint x: 823, startPoint y: 298, endPoint x: 854, endPoint y: 305, distance: 32.2
click at [825, 297] on h1 "FEELING OF GREATNESS™ TRAINING CLUB" at bounding box center [832, 317] width 1104 height 184
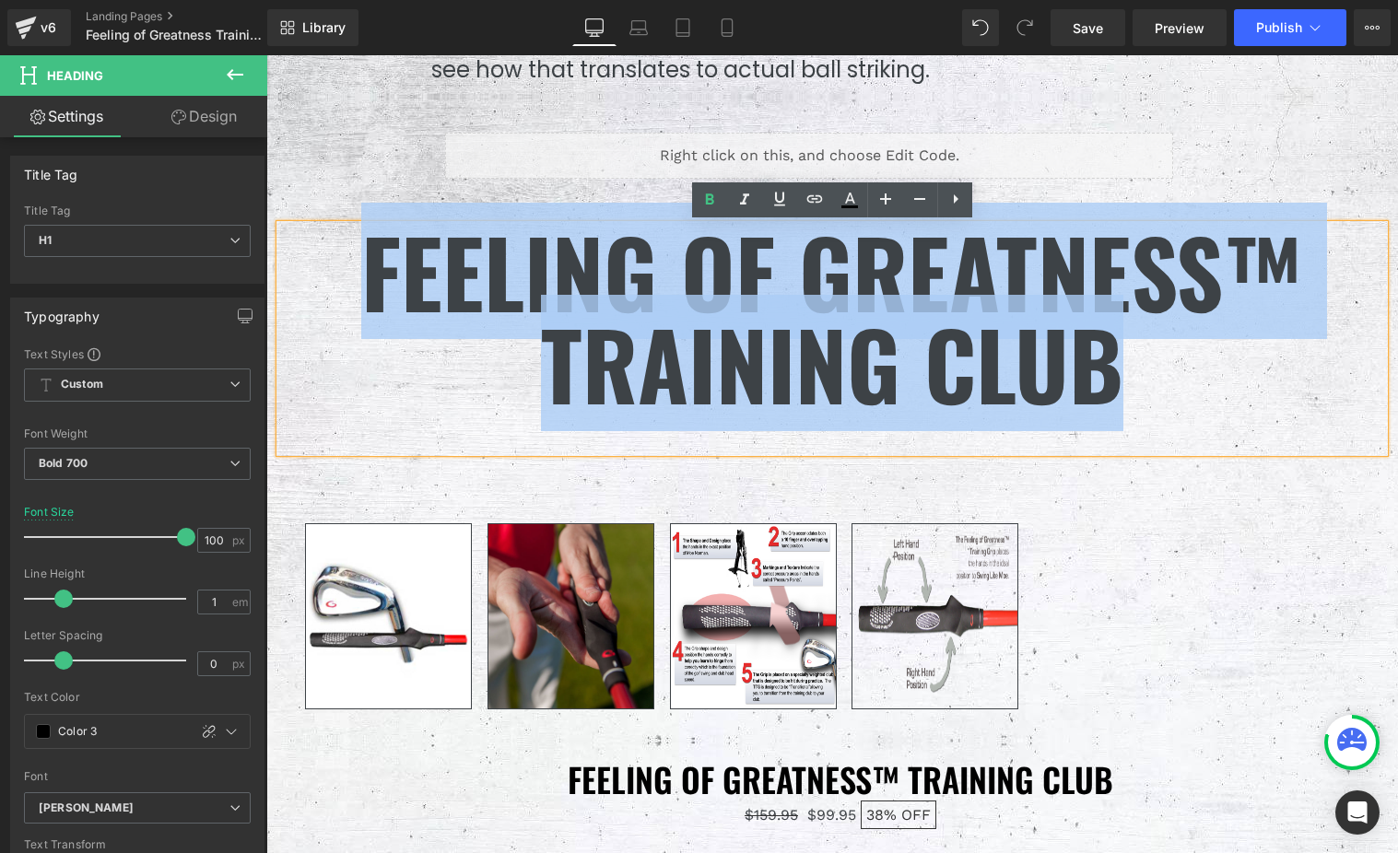
drag, startPoint x: 1150, startPoint y: 374, endPoint x: 365, endPoint y: 249, distance: 795.0
click at [365, 249] on h1 "FEELING OF GREATNESS™ TRAINING CLUB" at bounding box center [832, 317] width 1104 height 184
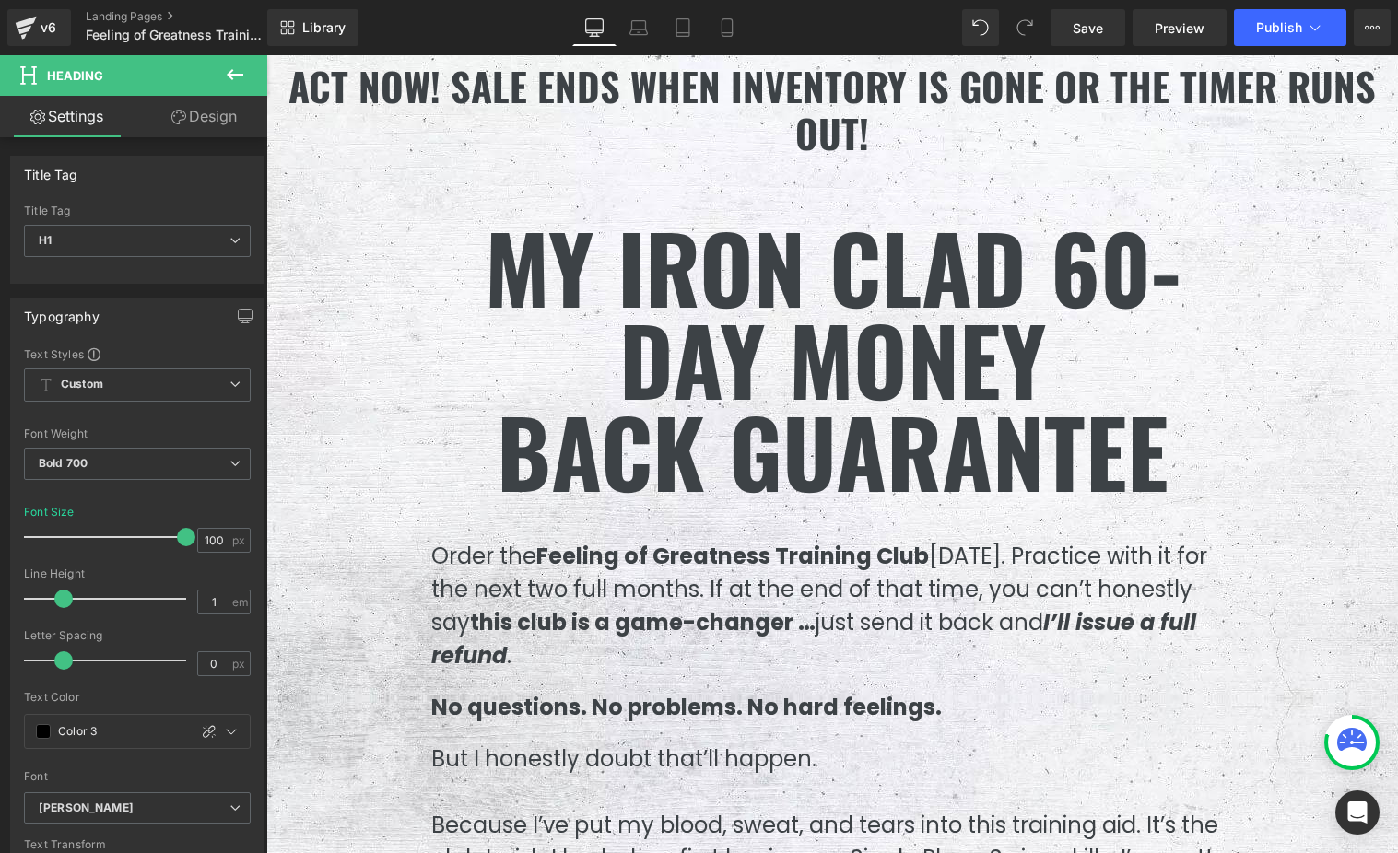
scroll to position [10653, 0]
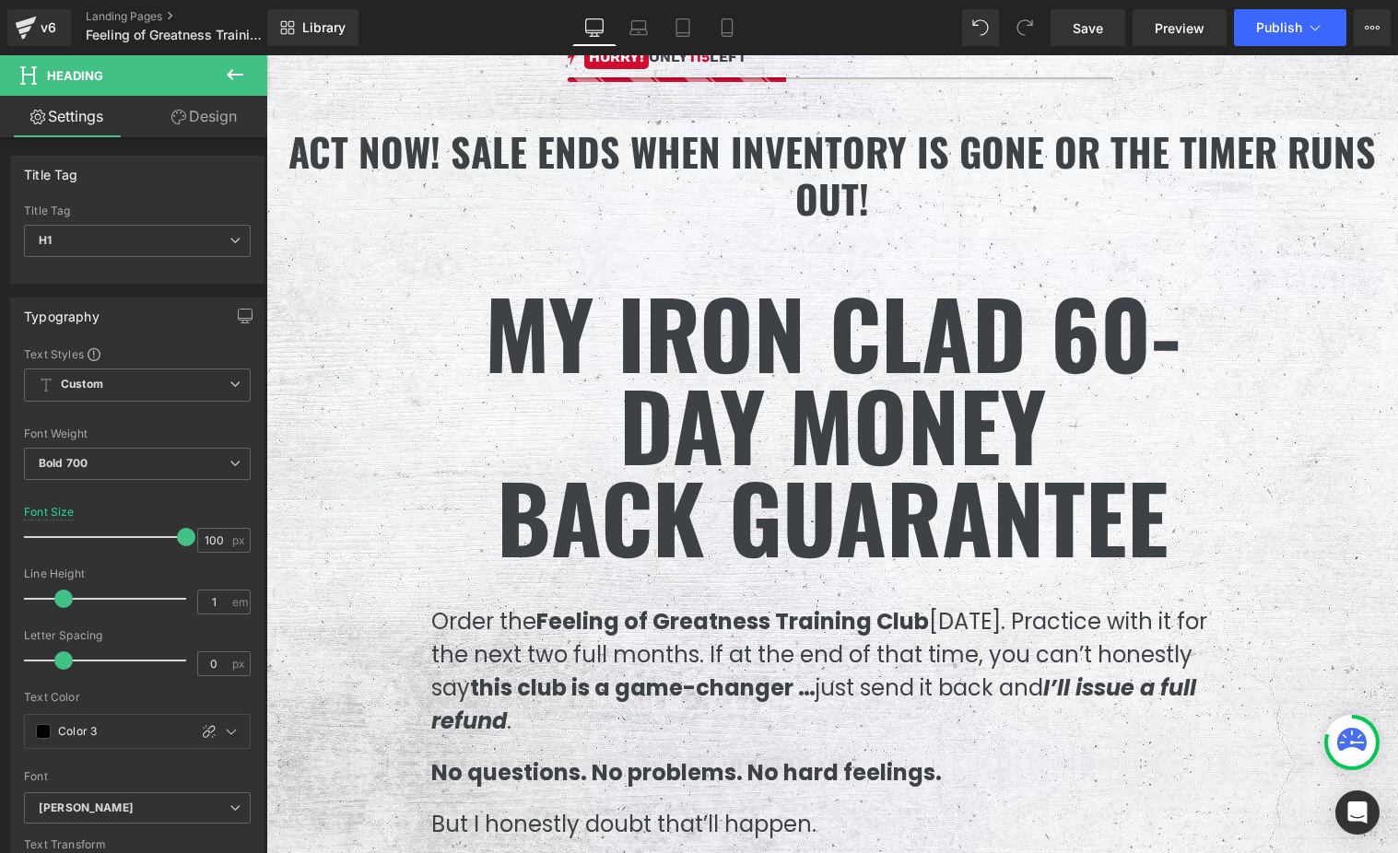
click at [616, 153] on h1 "ACT NOW! SALE ENDS WHEN INVENTORY IS GONE OR THE TIMER RUNS OUT!" at bounding box center [832, 174] width 1104 height 93
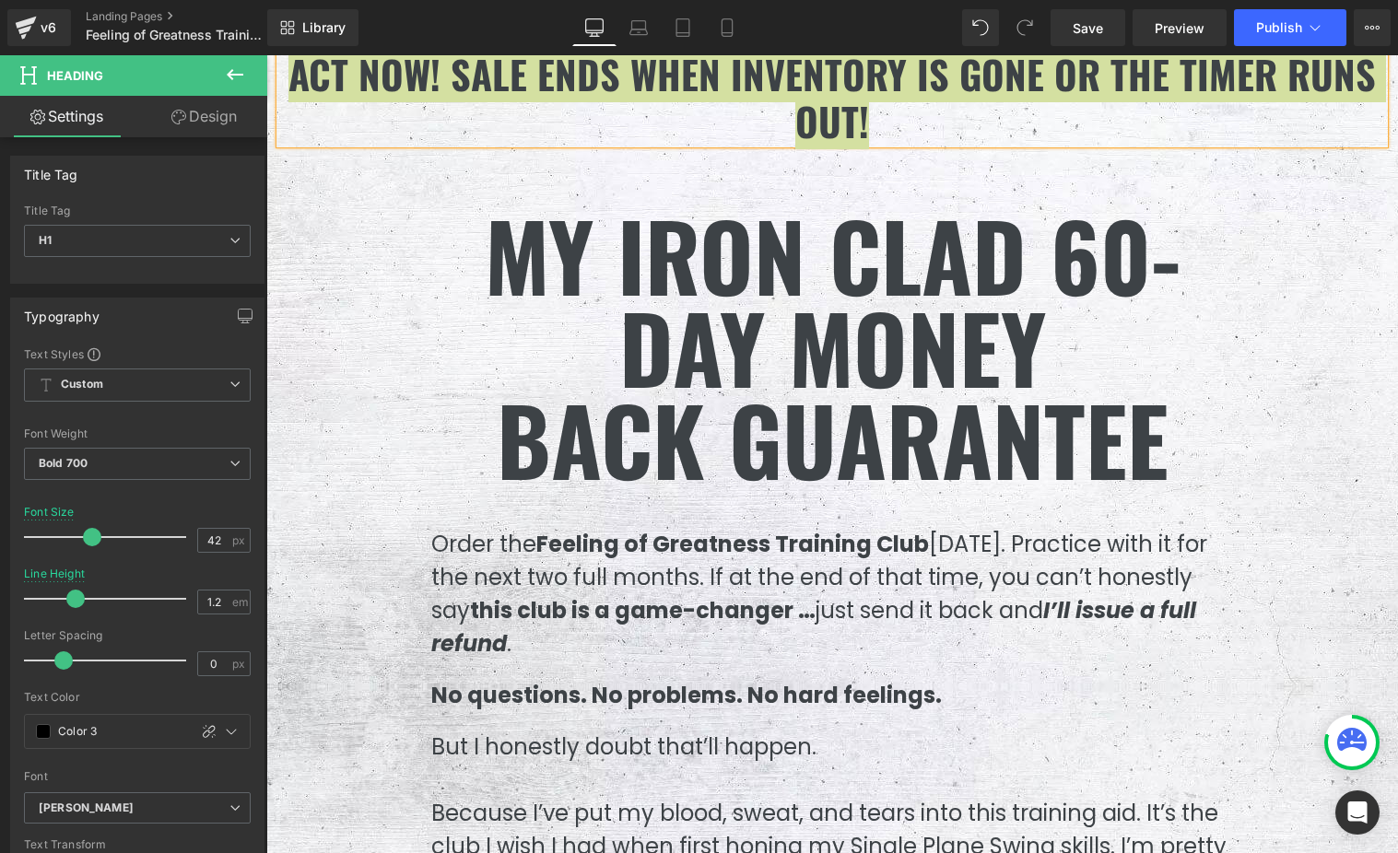
scroll to position [10746, 0]
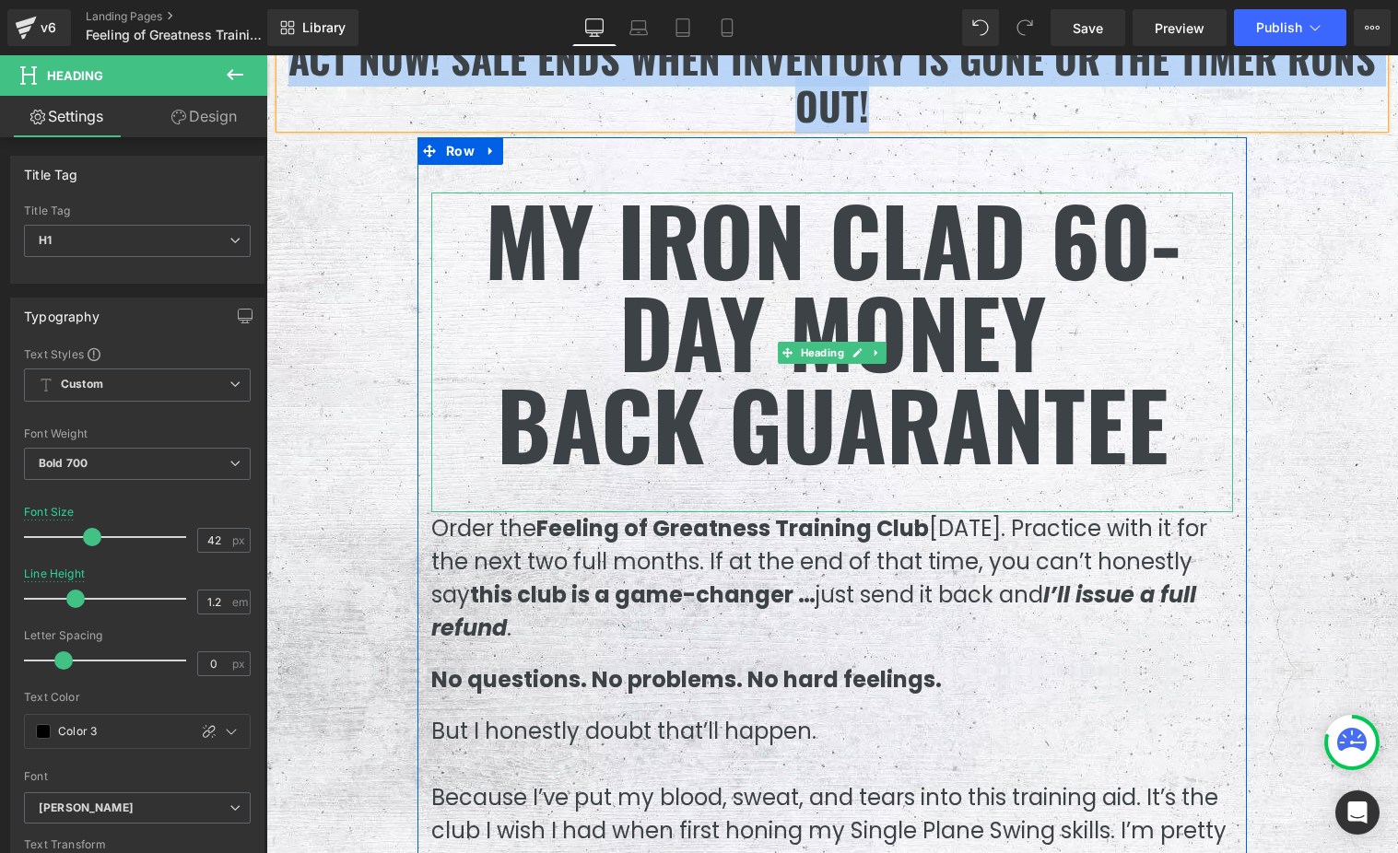
click at [701, 381] on h1 "MY IRON CLAD 60-DAY MONEY BACK GUARANTEE" at bounding box center [832, 331] width 802 height 276
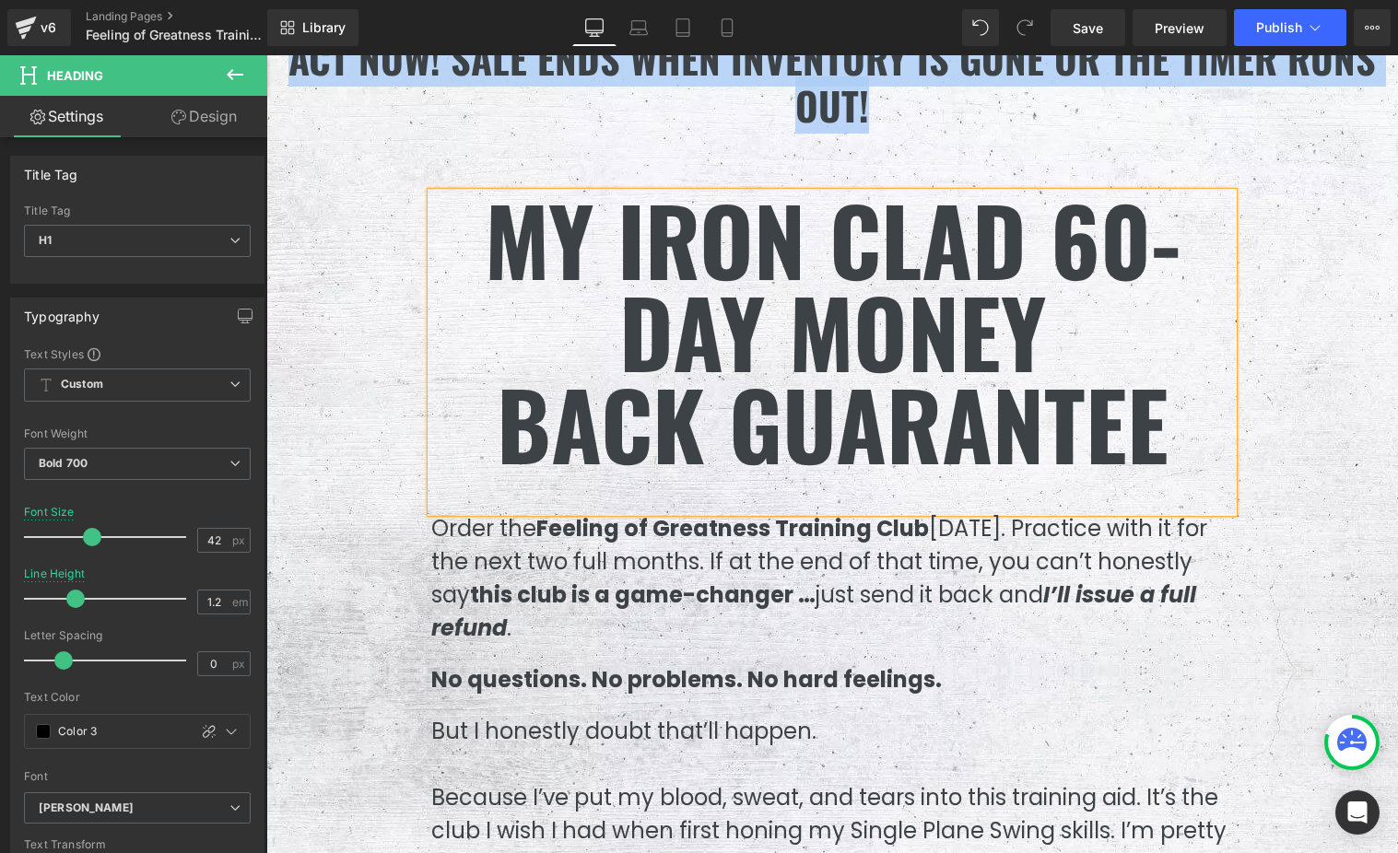
click at [701, 381] on h1 "MY IRON CLAD 60-DAY MONEY BACK GUARANTEE" at bounding box center [832, 331] width 802 height 276
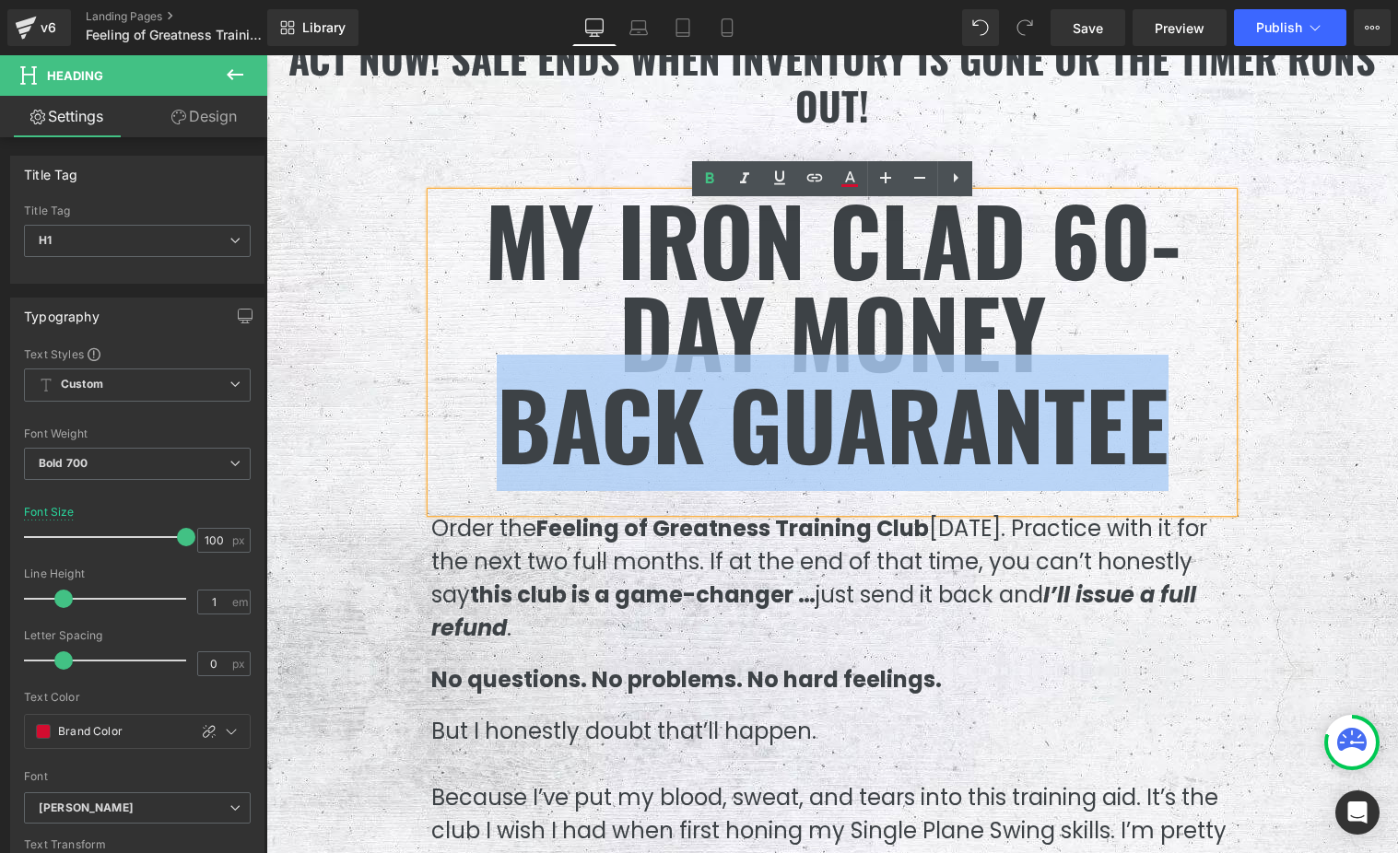
click at [875, 403] on h1 "MY IRON CLAD 60-DAY MONEY BACK GUARANTEE" at bounding box center [832, 331] width 802 height 276
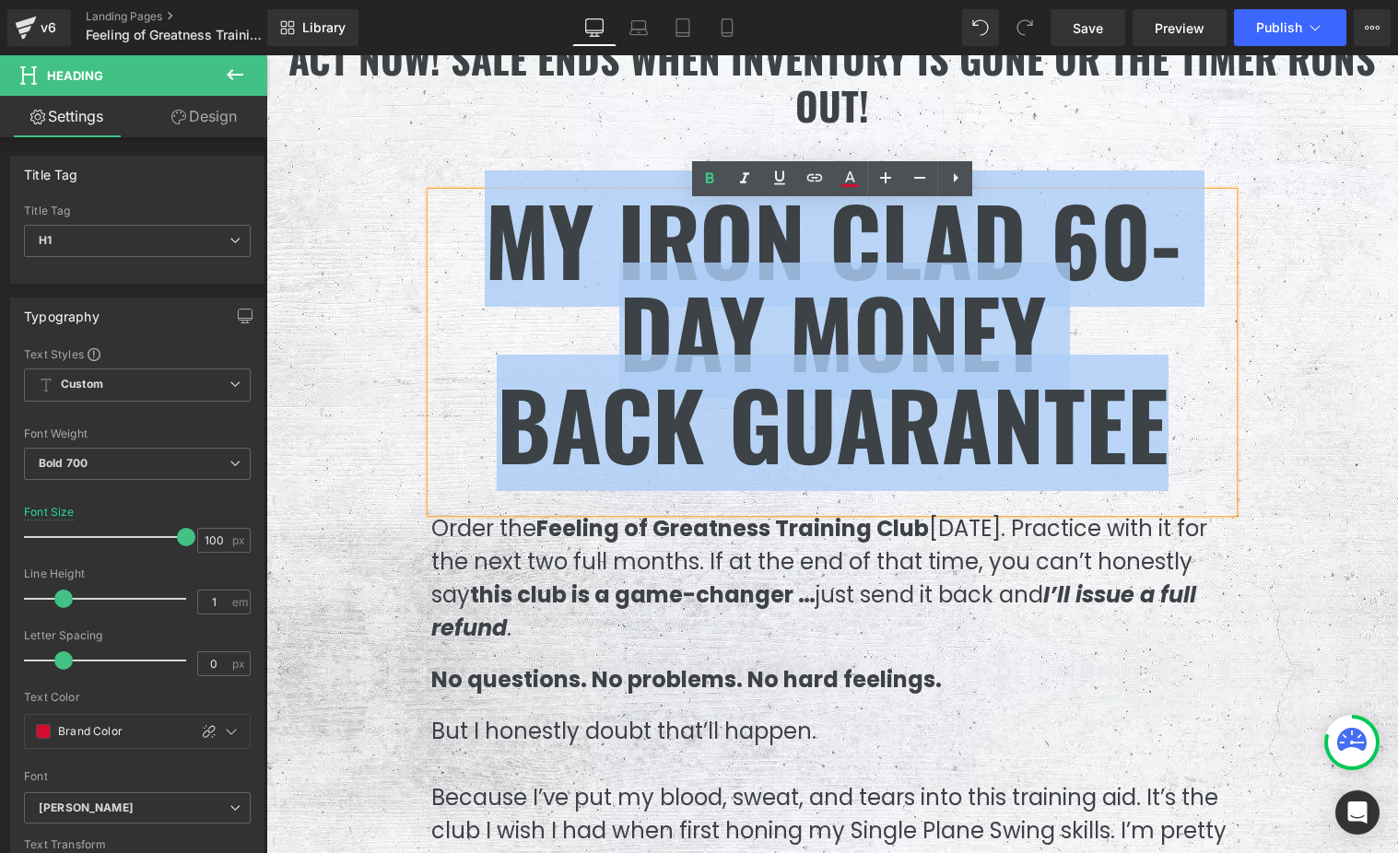
drag, startPoint x: 1162, startPoint y: 452, endPoint x: 505, endPoint y: 264, distance: 683.1
click at [505, 264] on h1 "MY IRON CLAD 60-DAY MONEY BACK GUARANTEE" at bounding box center [832, 331] width 802 height 276
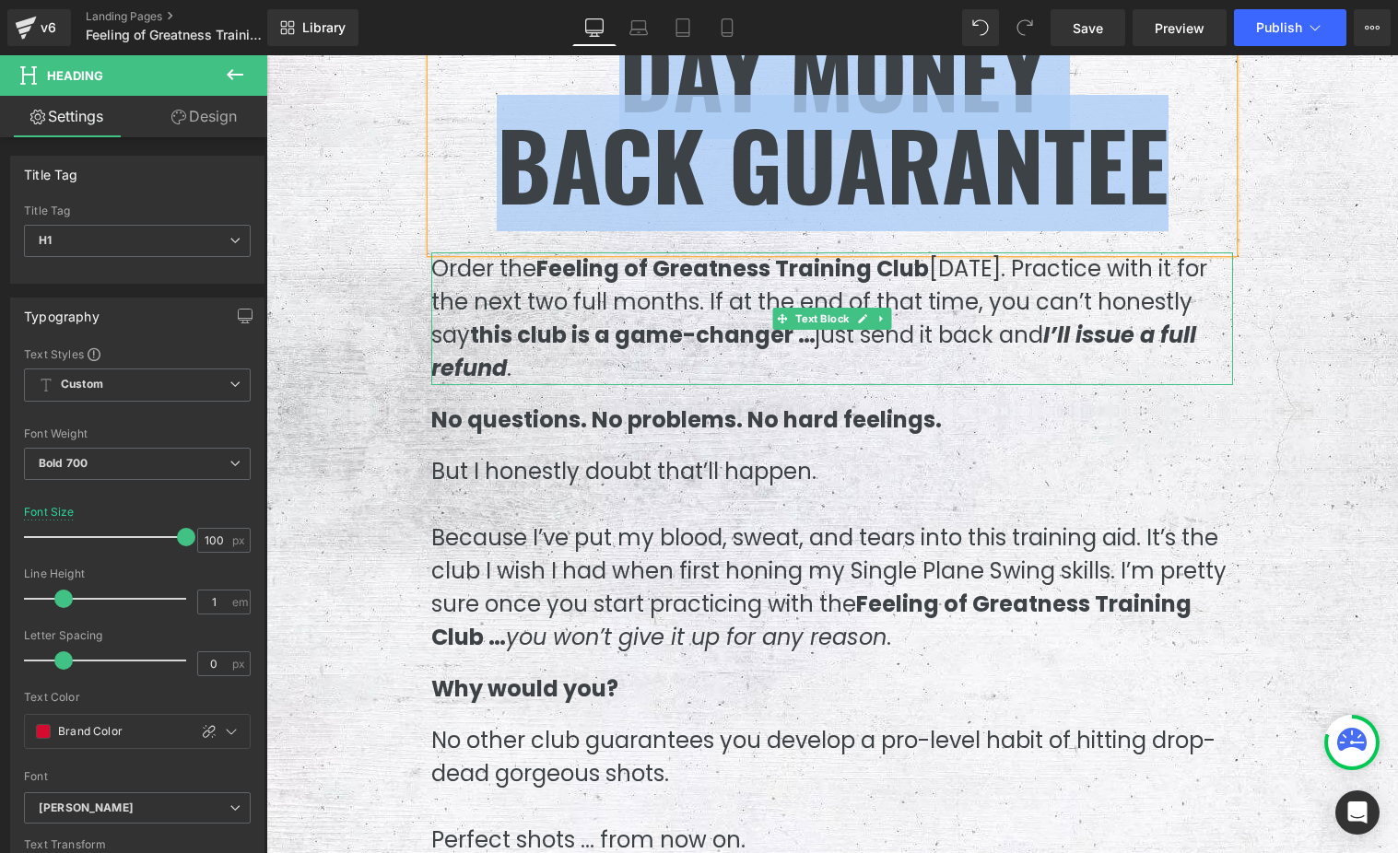
scroll to position [11020, 0]
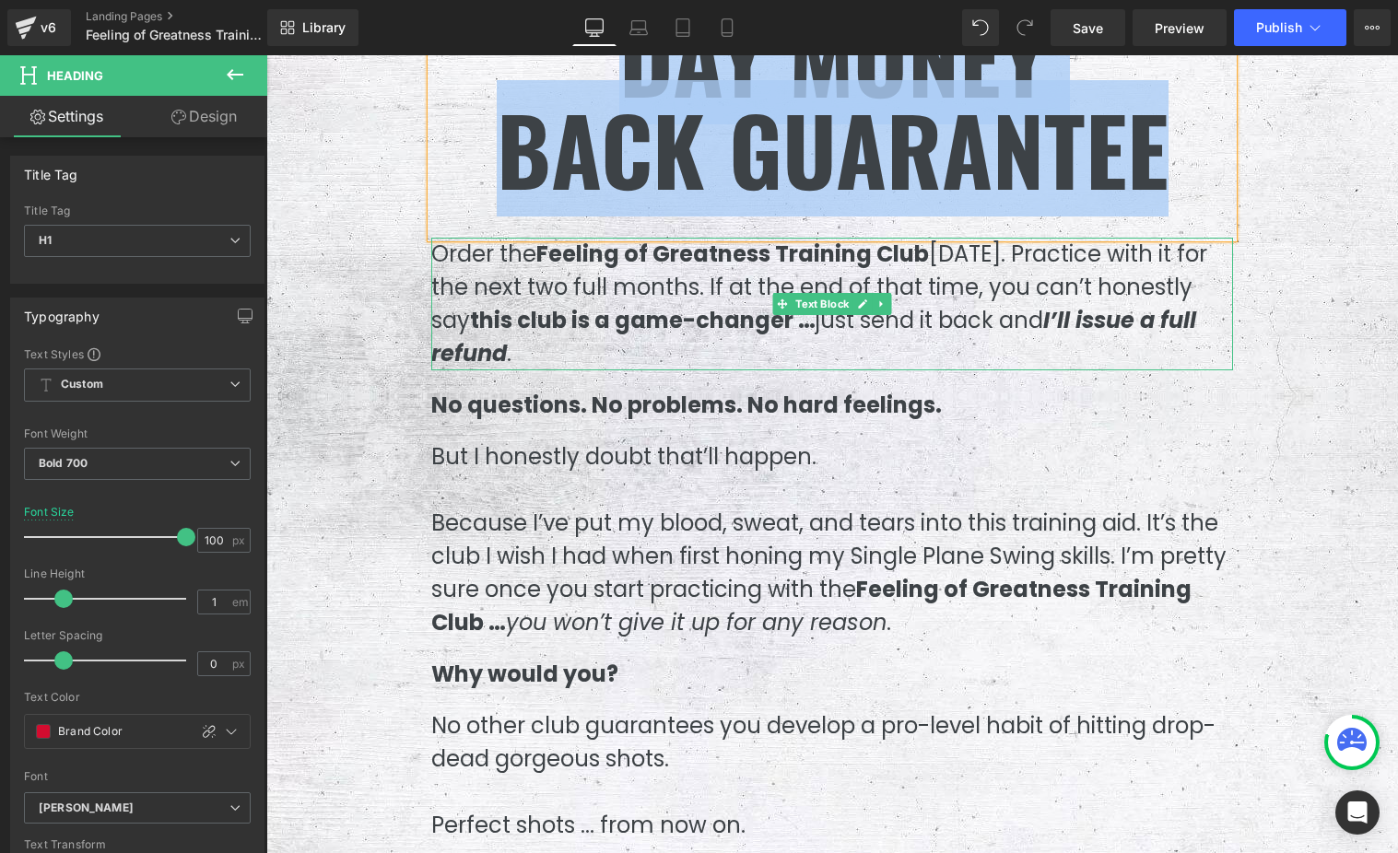
click at [859, 331] on p "Order the Feeling of Greatness Training Club [DATE]. Practice with it for the n…" at bounding box center [832, 304] width 802 height 133
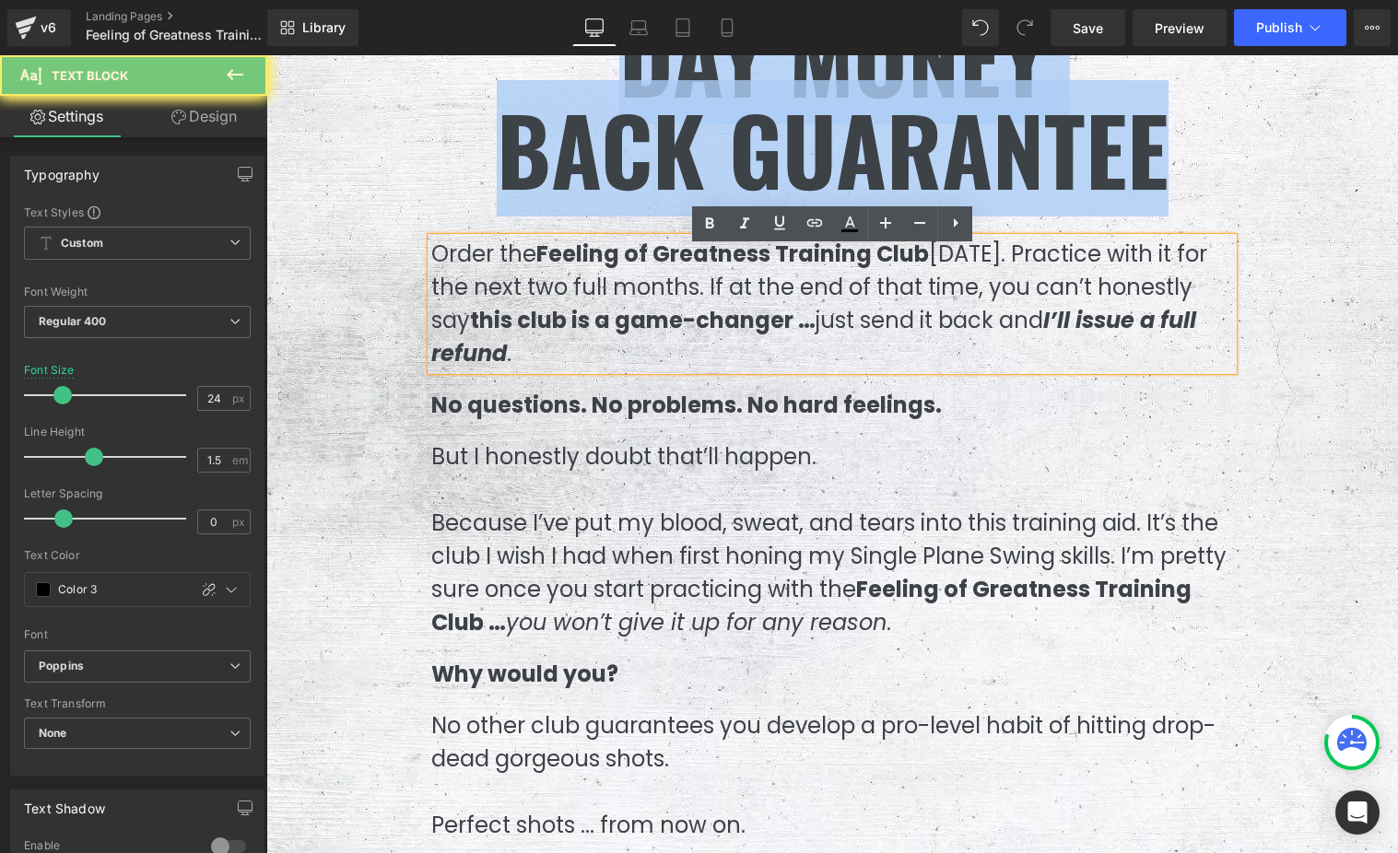
click at [859, 331] on p "Order the Feeling of Greatness Training Club [DATE]. Practice with it for the n…" at bounding box center [832, 304] width 802 height 133
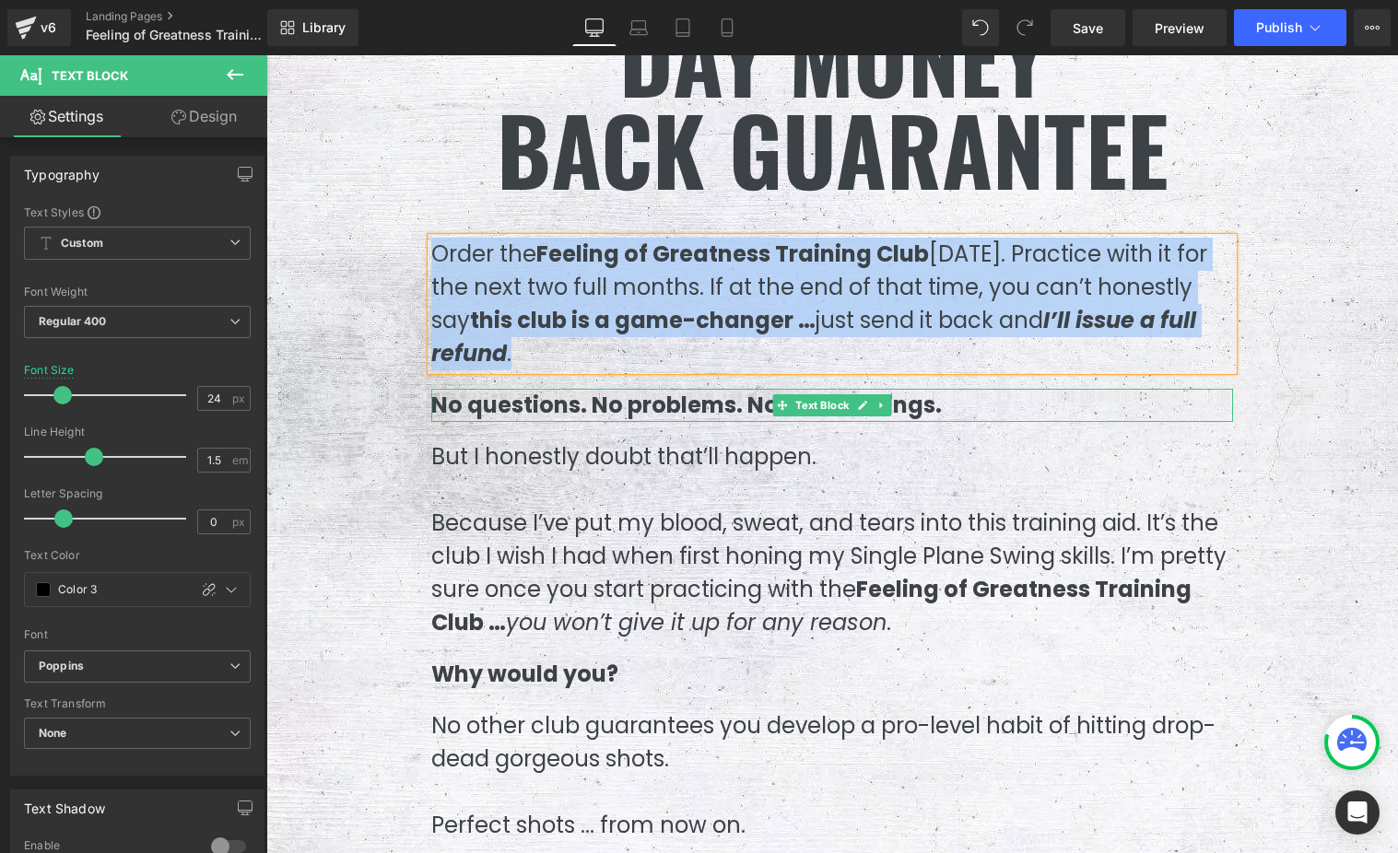
click at [658, 408] on span "No questions. No problems. No hard feelings." at bounding box center [686, 405] width 510 height 30
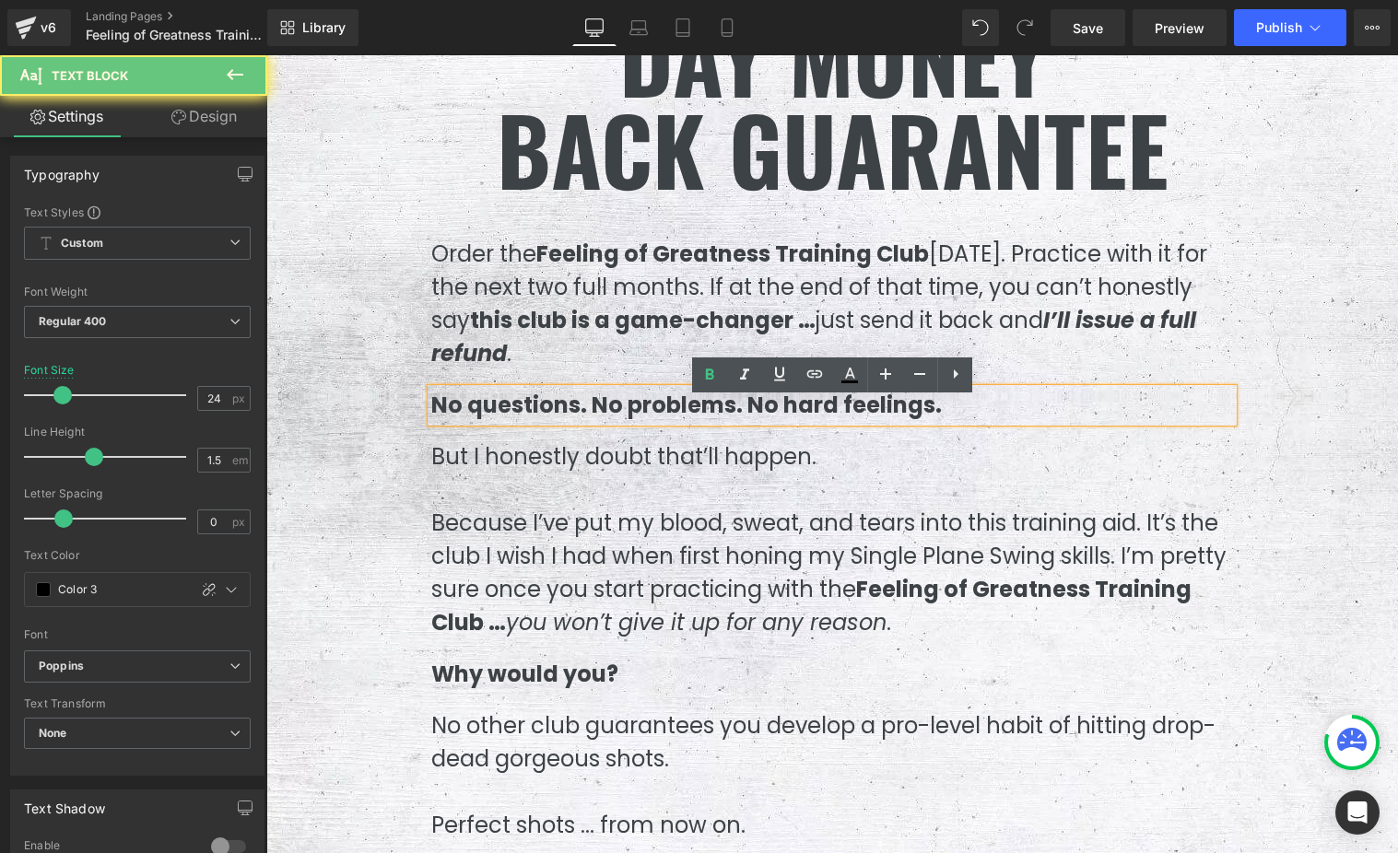
click at [661, 407] on span "No questions. No problems. No hard feelings." at bounding box center [686, 405] width 510 height 30
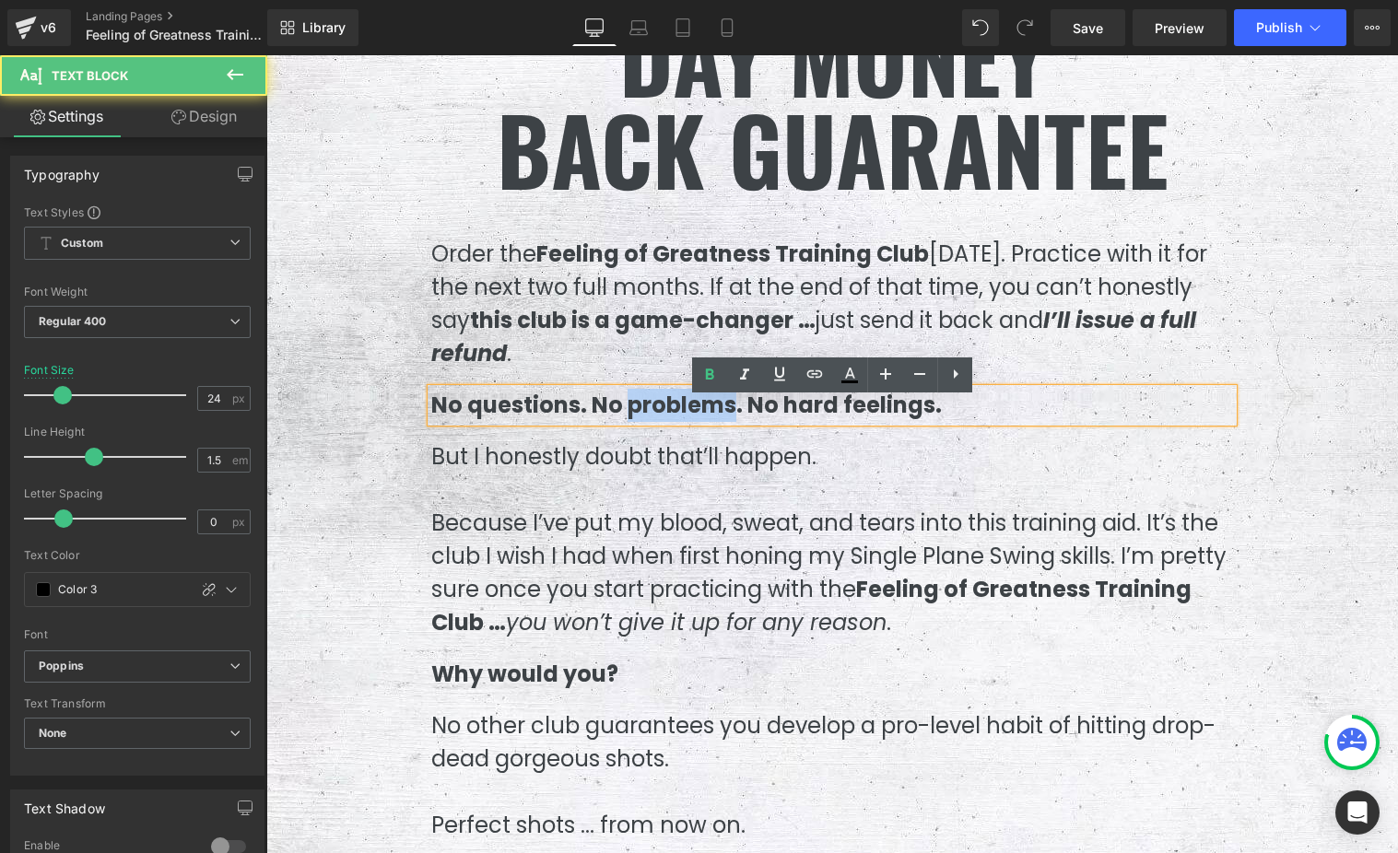
click at [661, 407] on span "No questions. No problems. No hard feelings." at bounding box center [686, 405] width 510 height 30
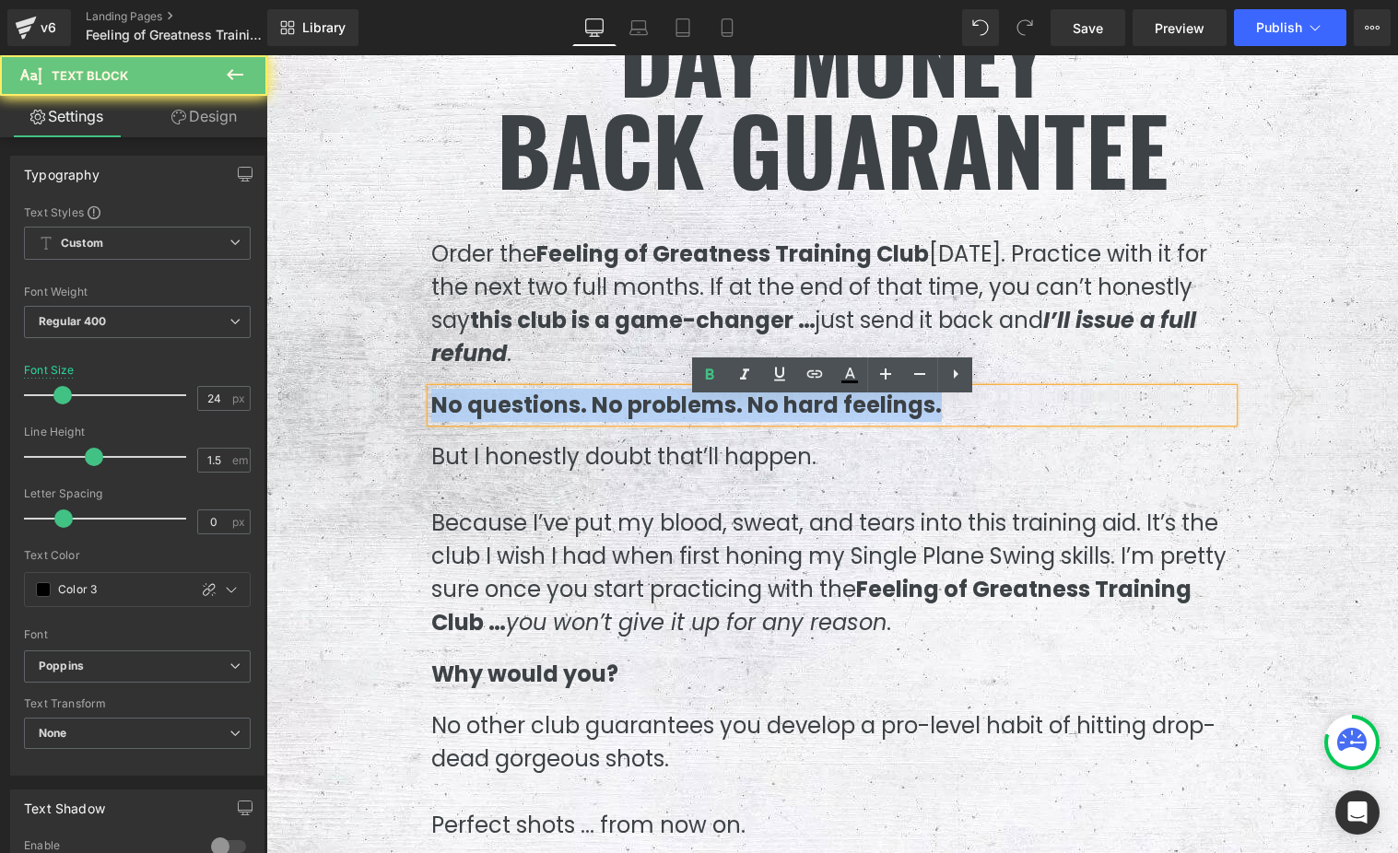
click at [661, 407] on span "No questions. No problems. No hard feelings." at bounding box center [686, 405] width 510 height 30
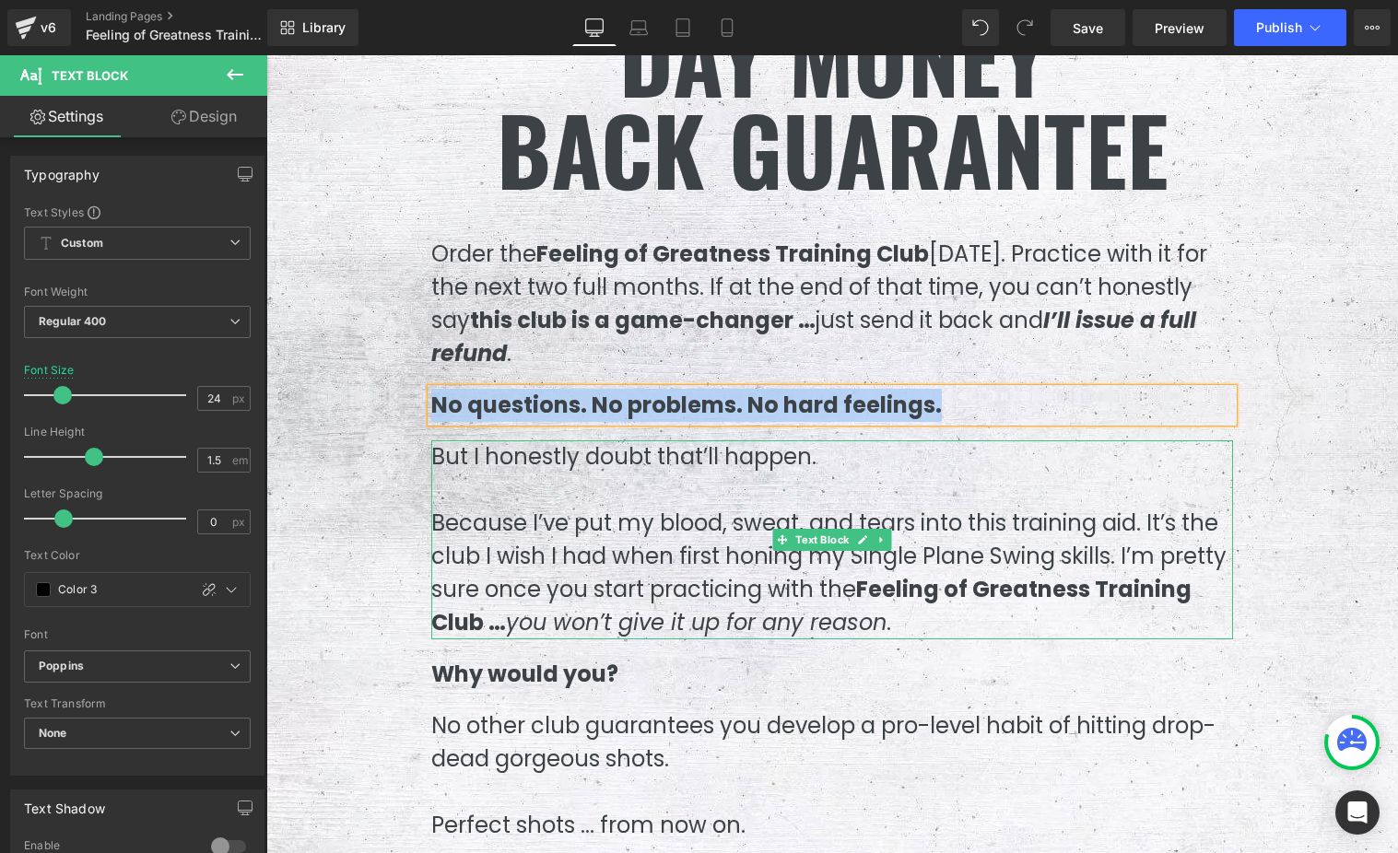
click at [572, 466] on p "But I honestly doubt that’ll happen." at bounding box center [832, 456] width 802 height 33
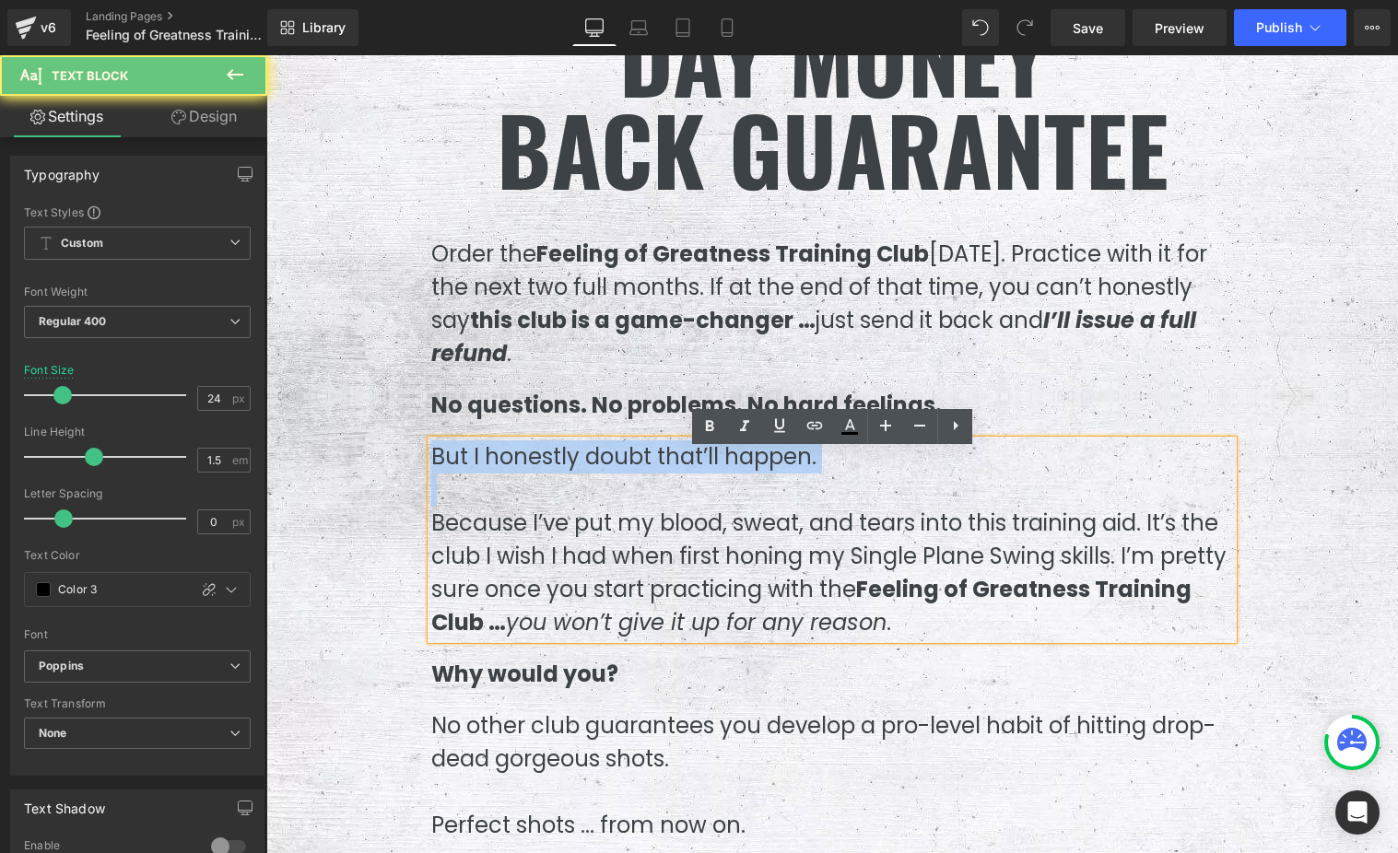
click at [571, 468] on p "But I honestly doubt that’ll happen." at bounding box center [832, 456] width 802 height 33
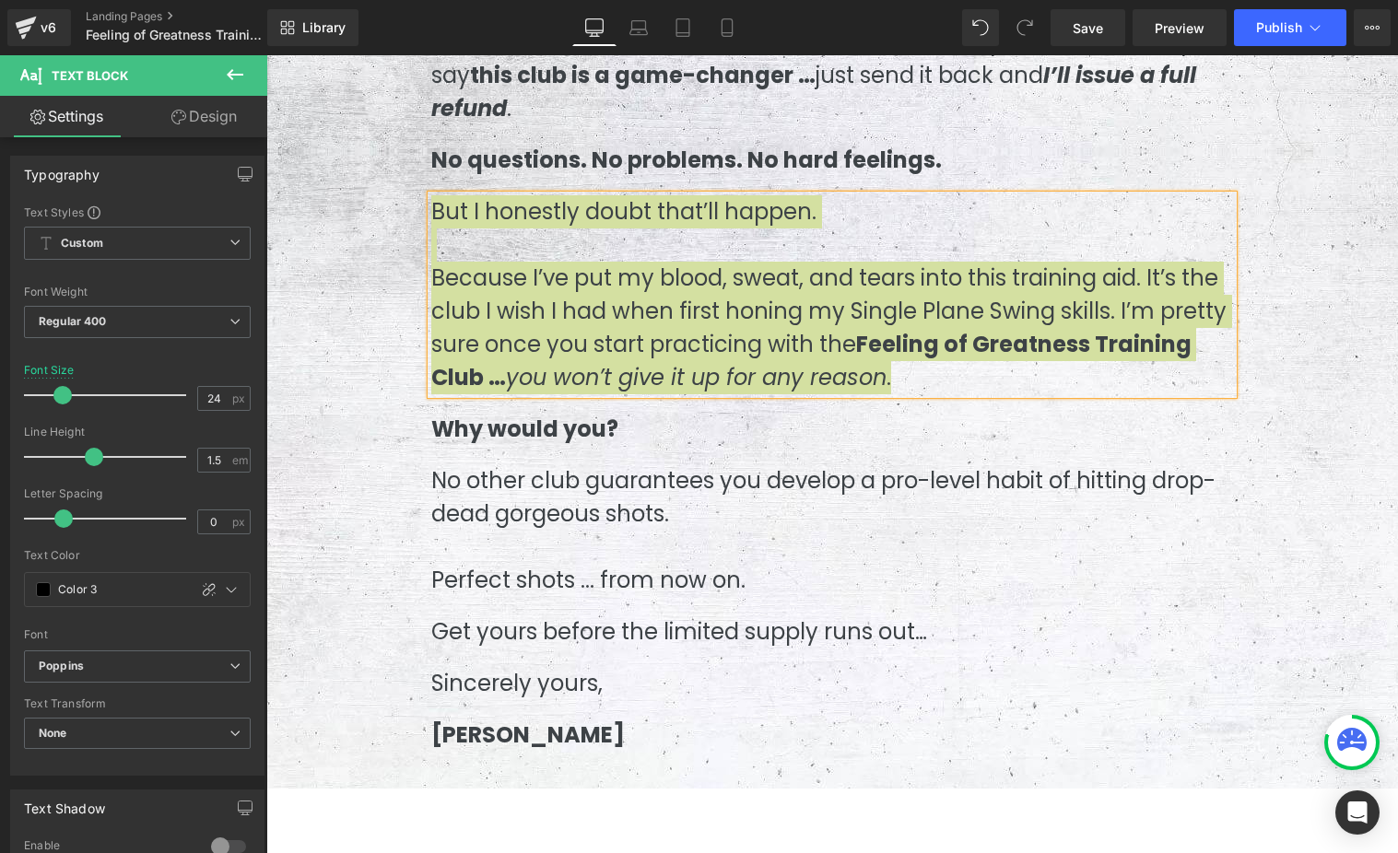
scroll to position [11315, 0]
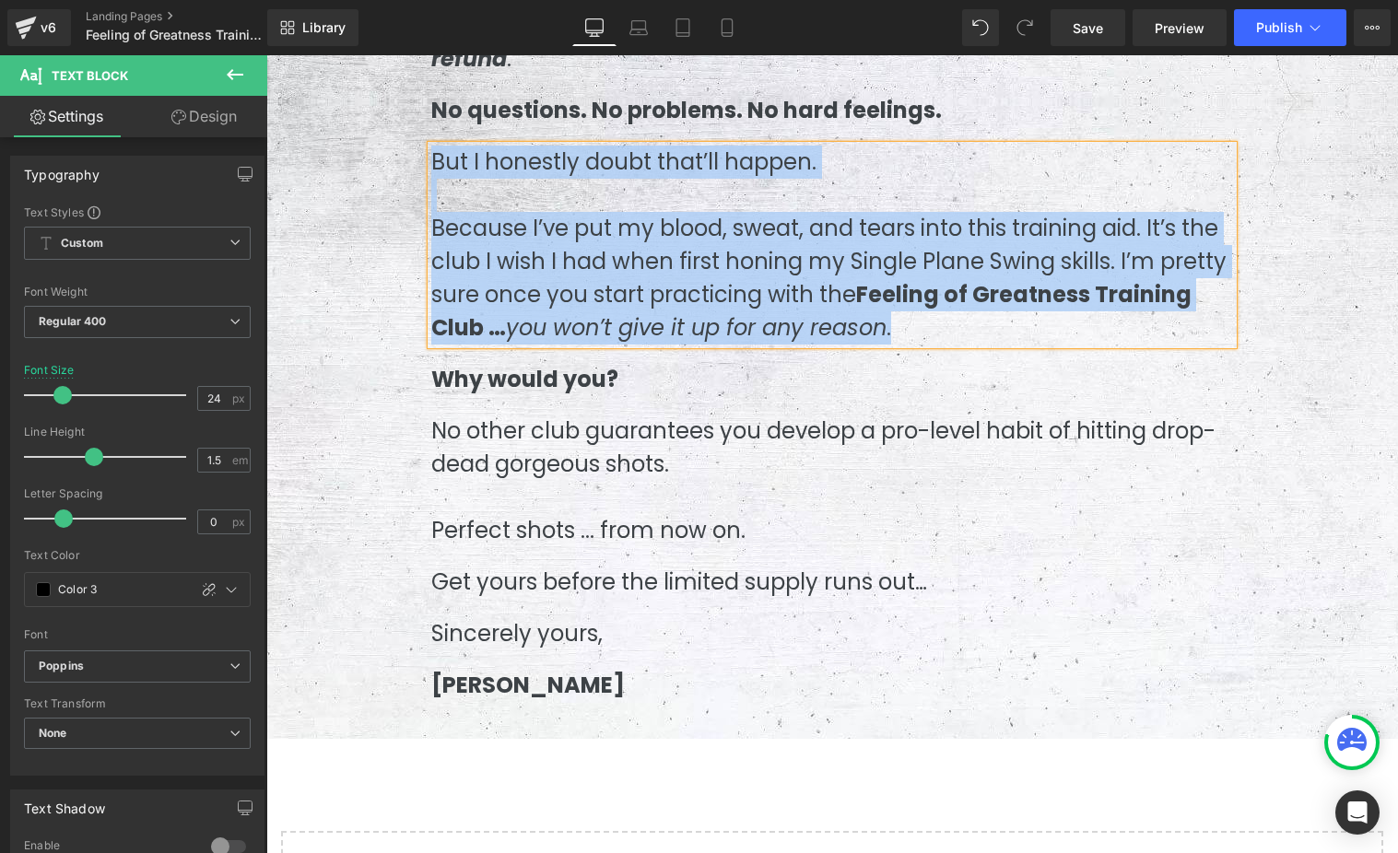
click at [487, 410] on div "MY IRON CLAD 60-DAY MONEY BACK GUARANTEE Heading Order the Feeling of Greatness…" at bounding box center [831, 171] width 829 height 1097
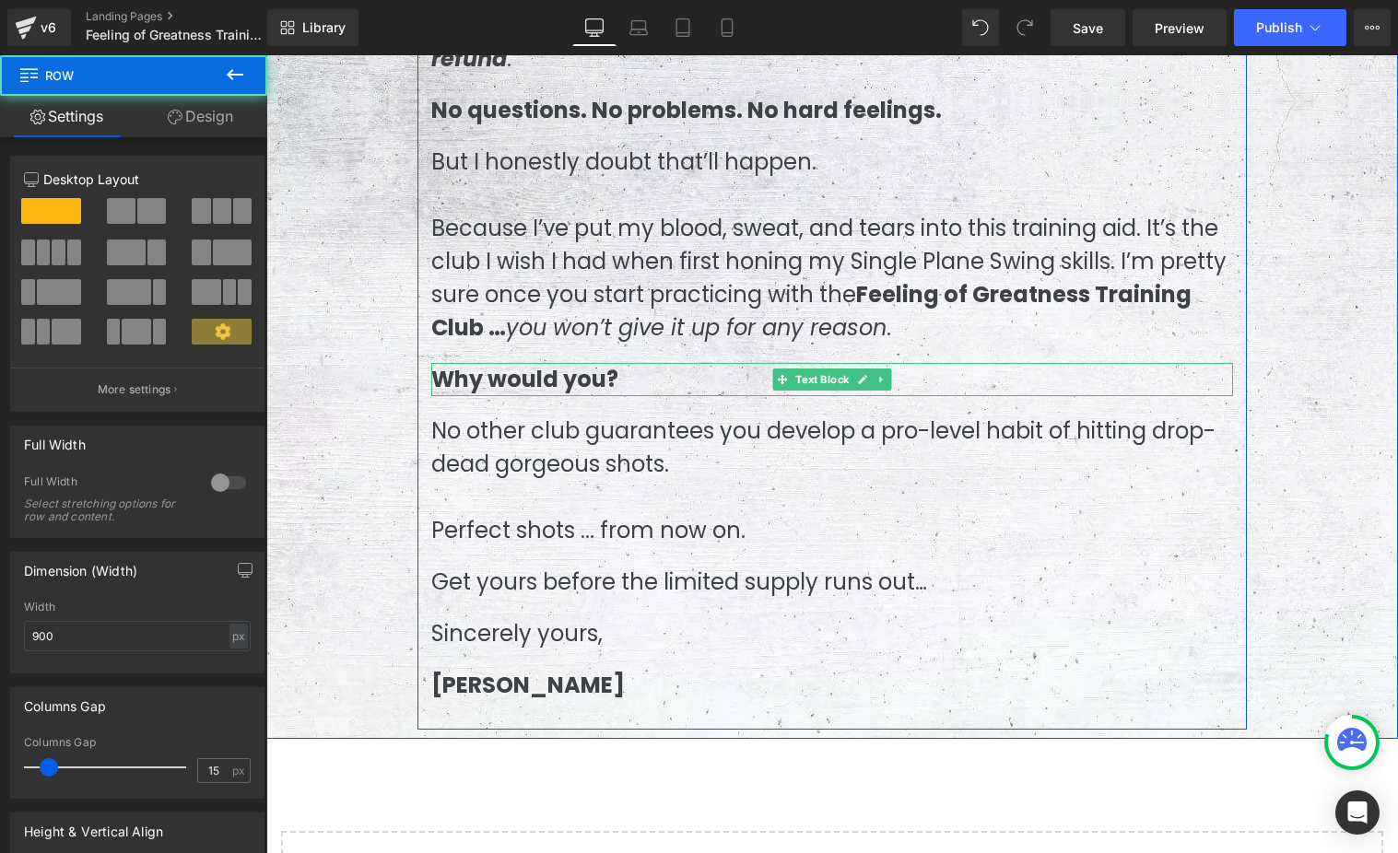
click at [496, 394] on span "Why would you?" at bounding box center [524, 379] width 187 height 30
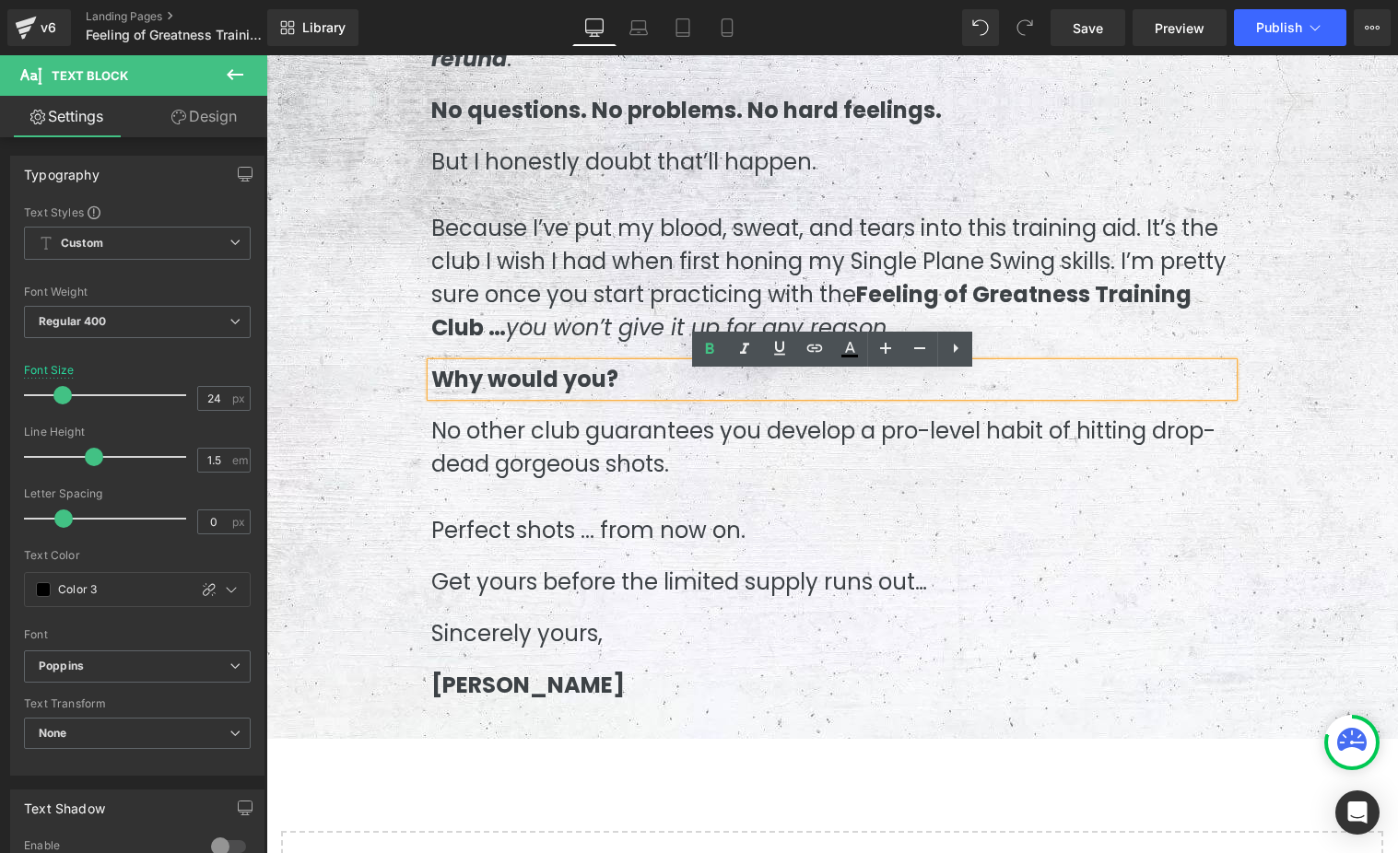
click at [499, 394] on span "Why would you?" at bounding box center [524, 379] width 187 height 30
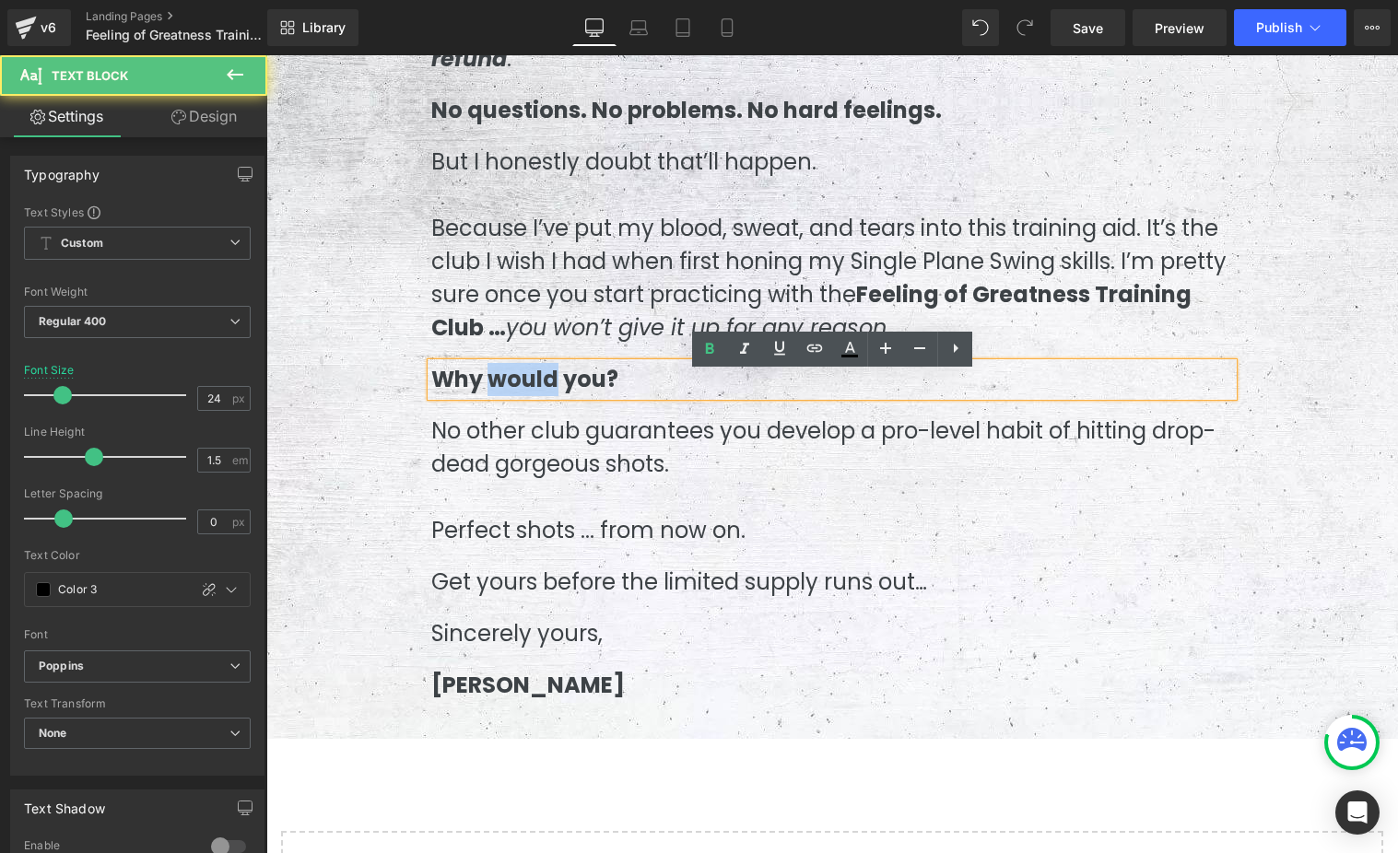
click at [499, 394] on span "Why would you?" at bounding box center [524, 379] width 187 height 30
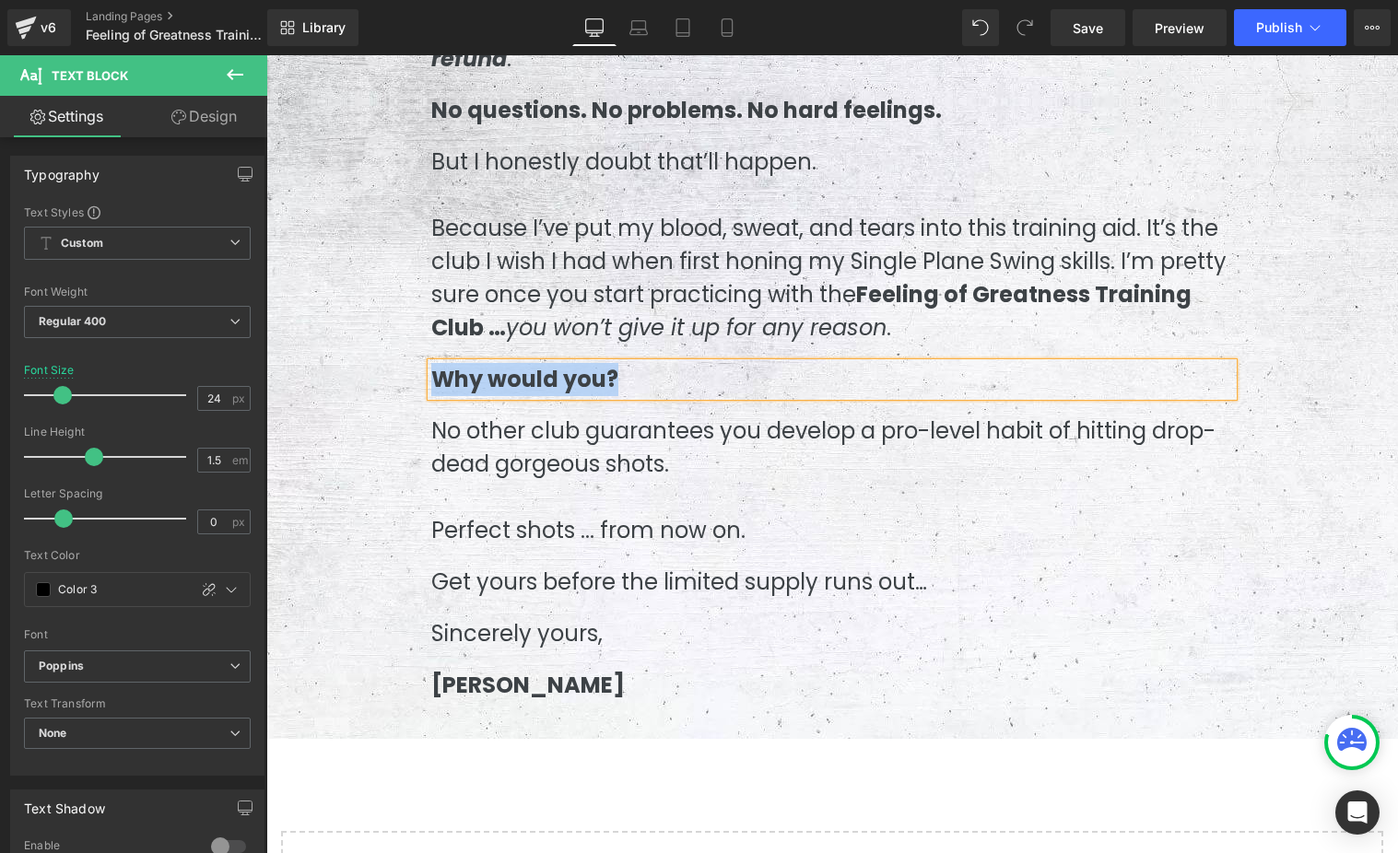
click at [538, 464] on p "No other club guarantees you develop a pro-level habit of hitting drop-dead gor…" at bounding box center [832, 448] width 802 height 66
click at [538, 467] on p "No other club guarantees you develop a pro-level habit of hitting drop-dead gor…" at bounding box center [832, 448] width 802 height 66
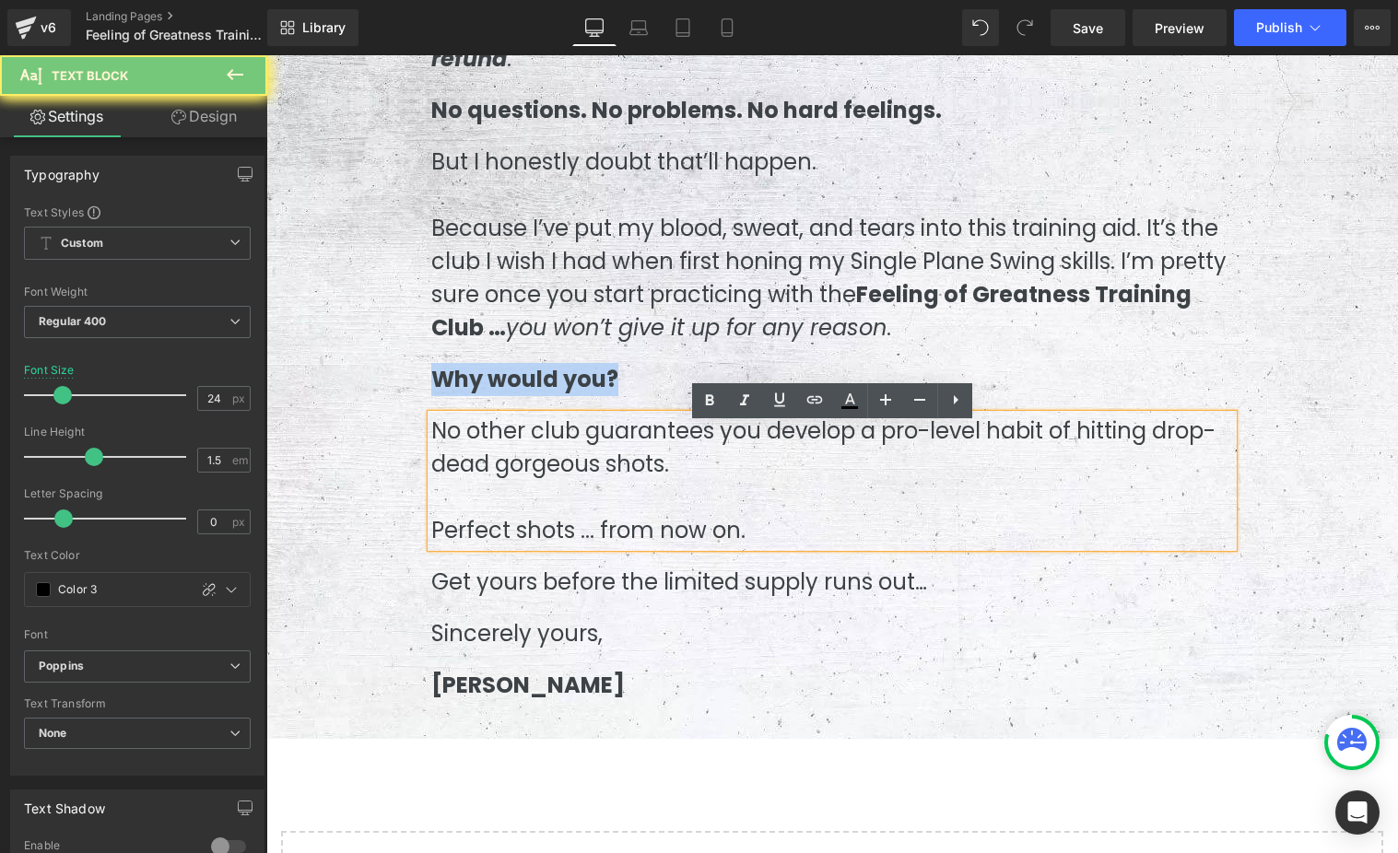
click at [538, 467] on p "No other club guarantees you develop a pro-level habit of hitting drop-dead gor…" at bounding box center [832, 448] width 802 height 66
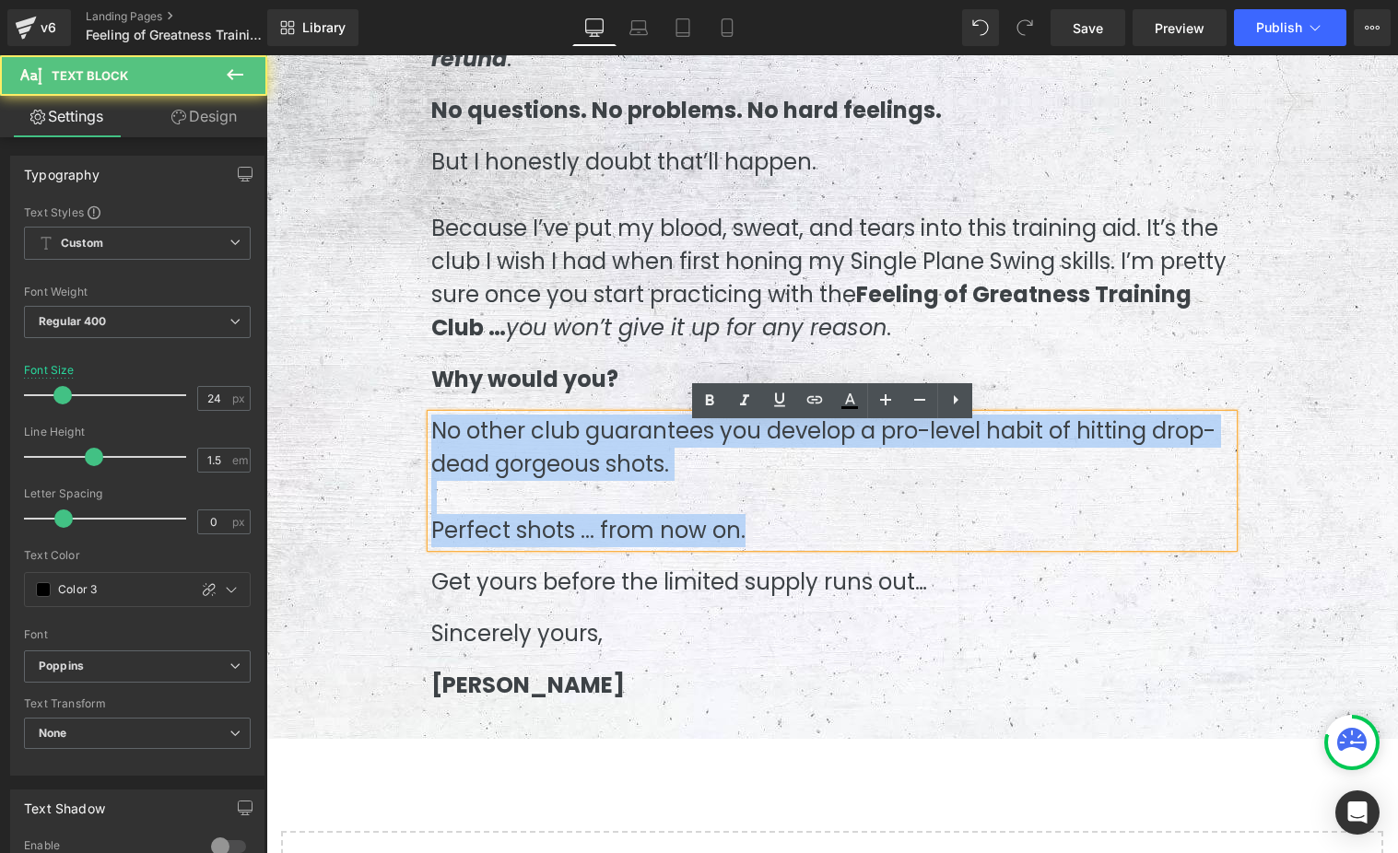
drag, startPoint x: 768, startPoint y: 546, endPoint x: 411, endPoint y: 441, distance: 371.7
drag, startPoint x: 532, startPoint y: 663, endPoint x: 545, endPoint y: 645, distance: 22.5
click at [532, 663] on div "MY IRON CLAD 60-DAY MONEY BACK GUARANTEE Heading Order the Feeling of Greatness…" at bounding box center [831, 171] width 829 height 1097
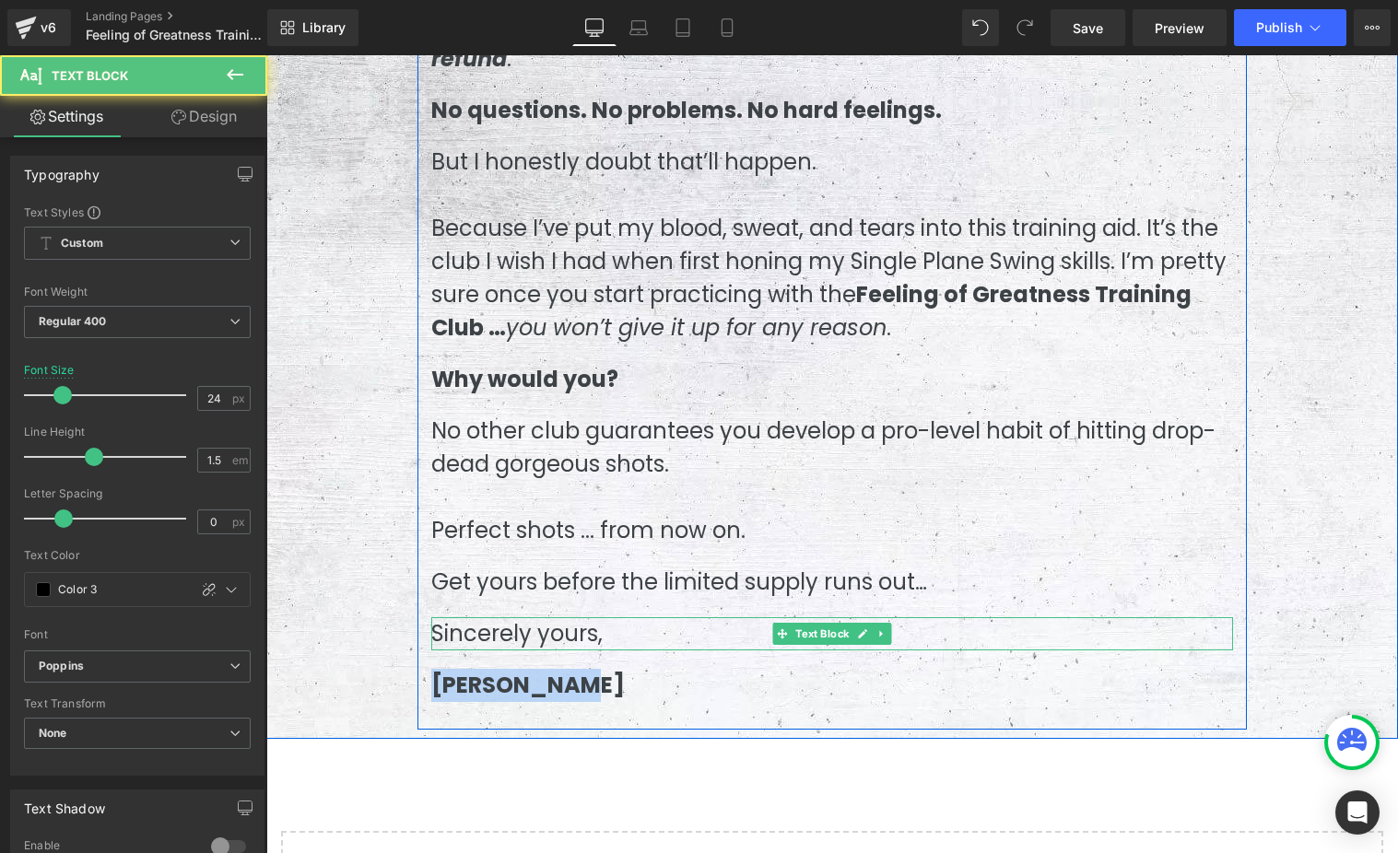
click at [549, 622] on div at bounding box center [832, 619] width 802 height 5
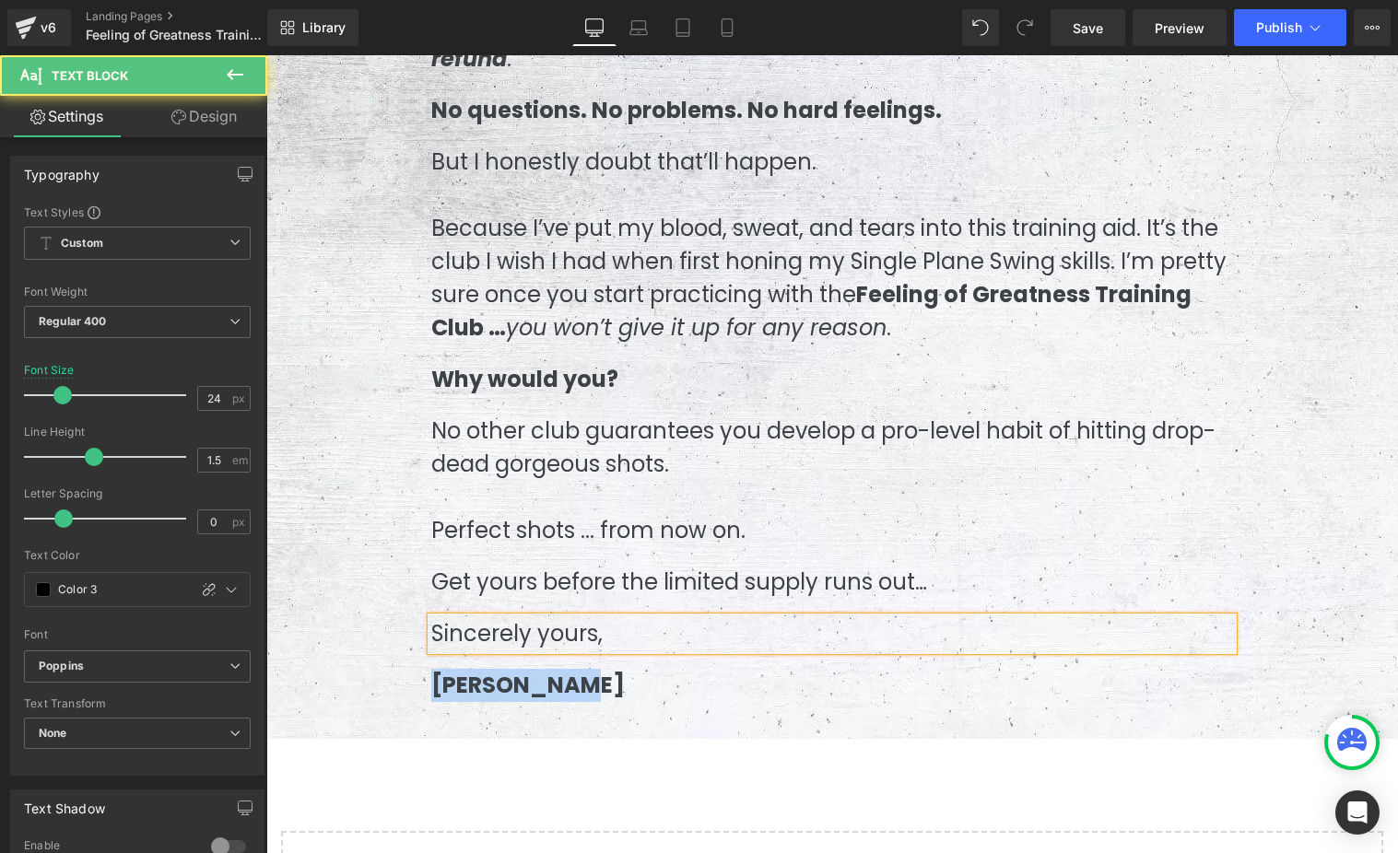
click at [549, 627] on p "Sincerely yours," at bounding box center [832, 633] width 802 height 33
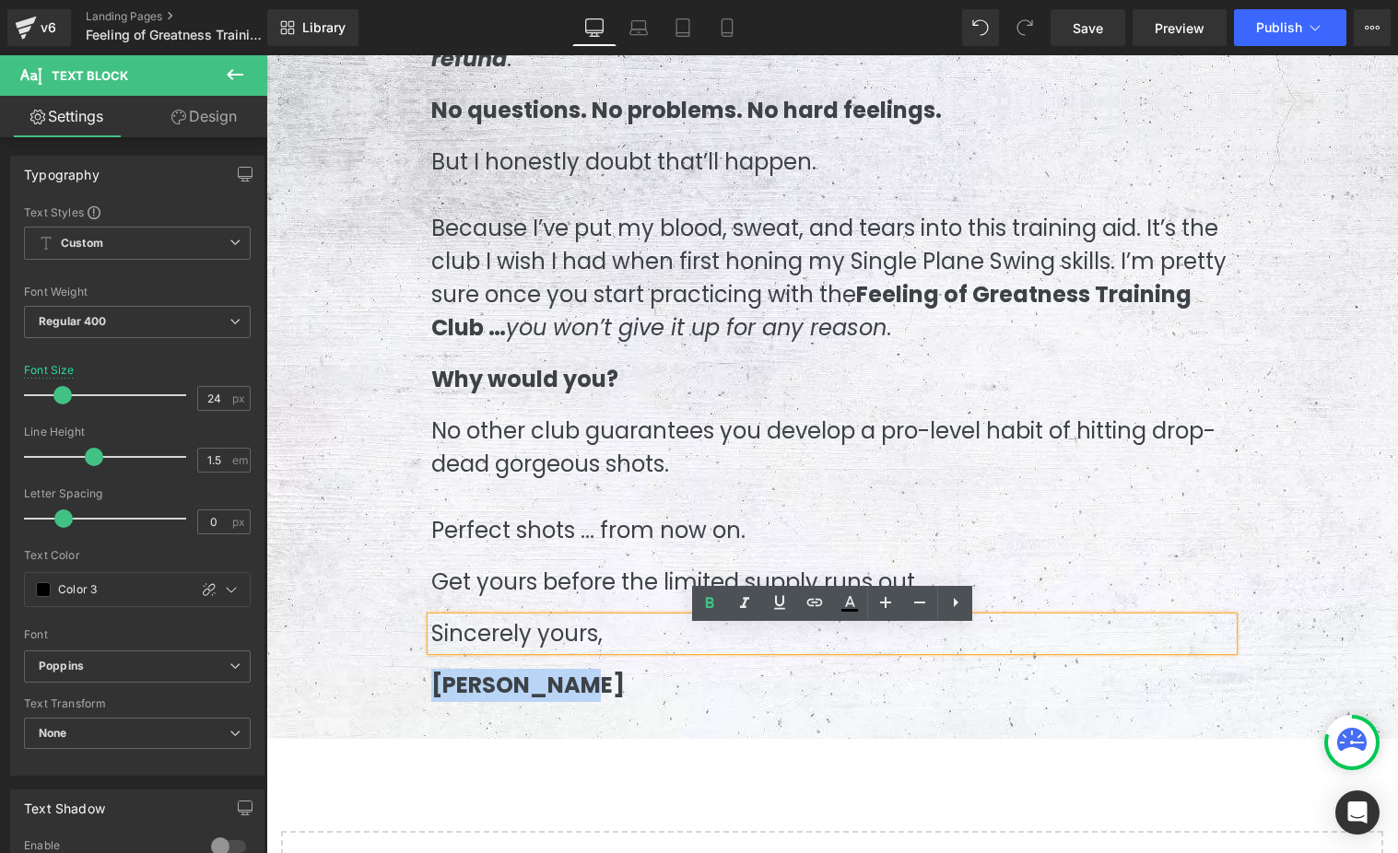
click at [549, 627] on p "Sincerely yours," at bounding box center [832, 633] width 802 height 33
click at [545, 610] on div "MY IRON CLAD 60-DAY MONEY BACK GUARANTEE Heading Order the Feeling of Greatness…" at bounding box center [831, 171] width 829 height 1097
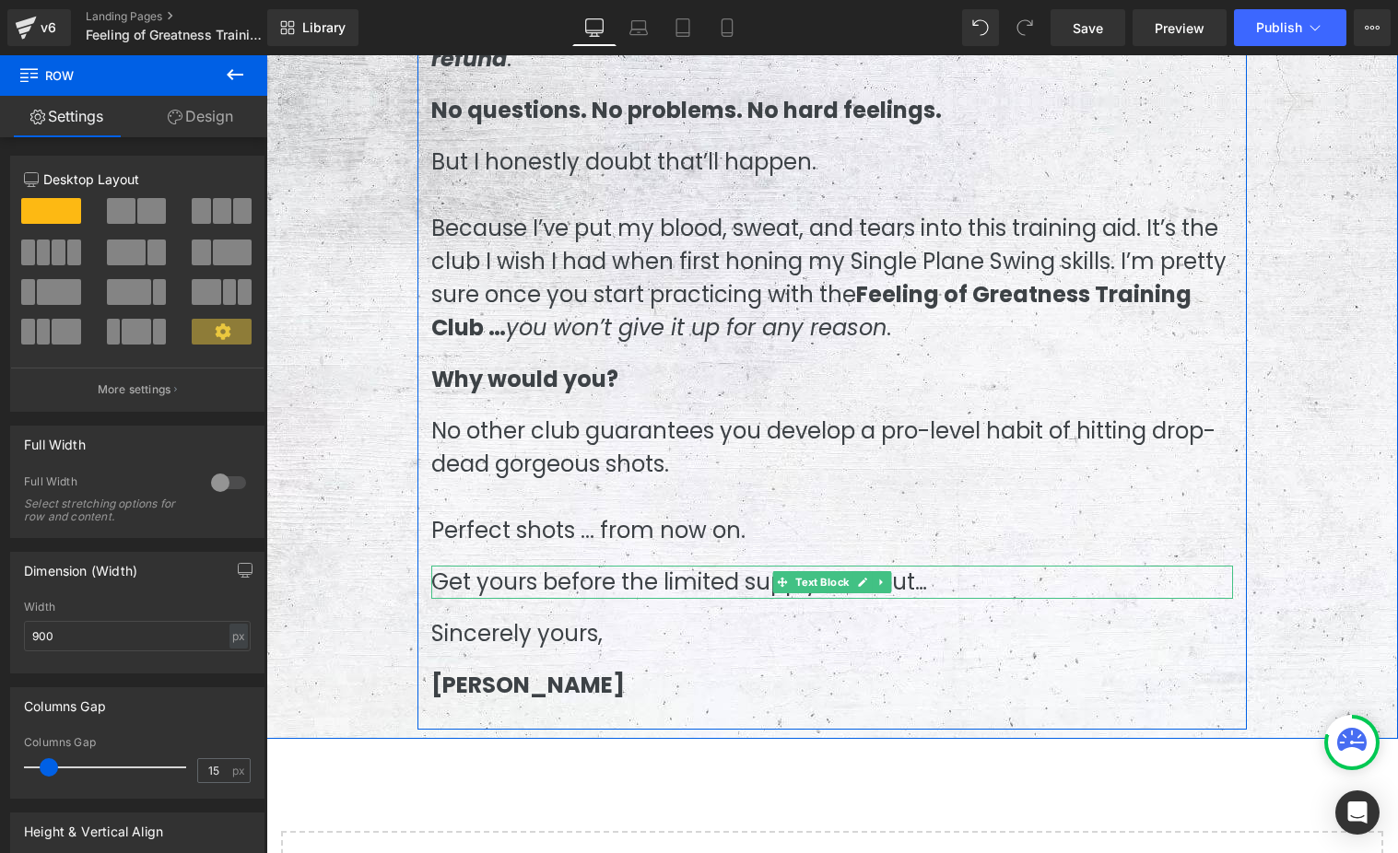
click at [549, 599] on p "Get yours before the limited supply runs out…" at bounding box center [832, 582] width 802 height 33
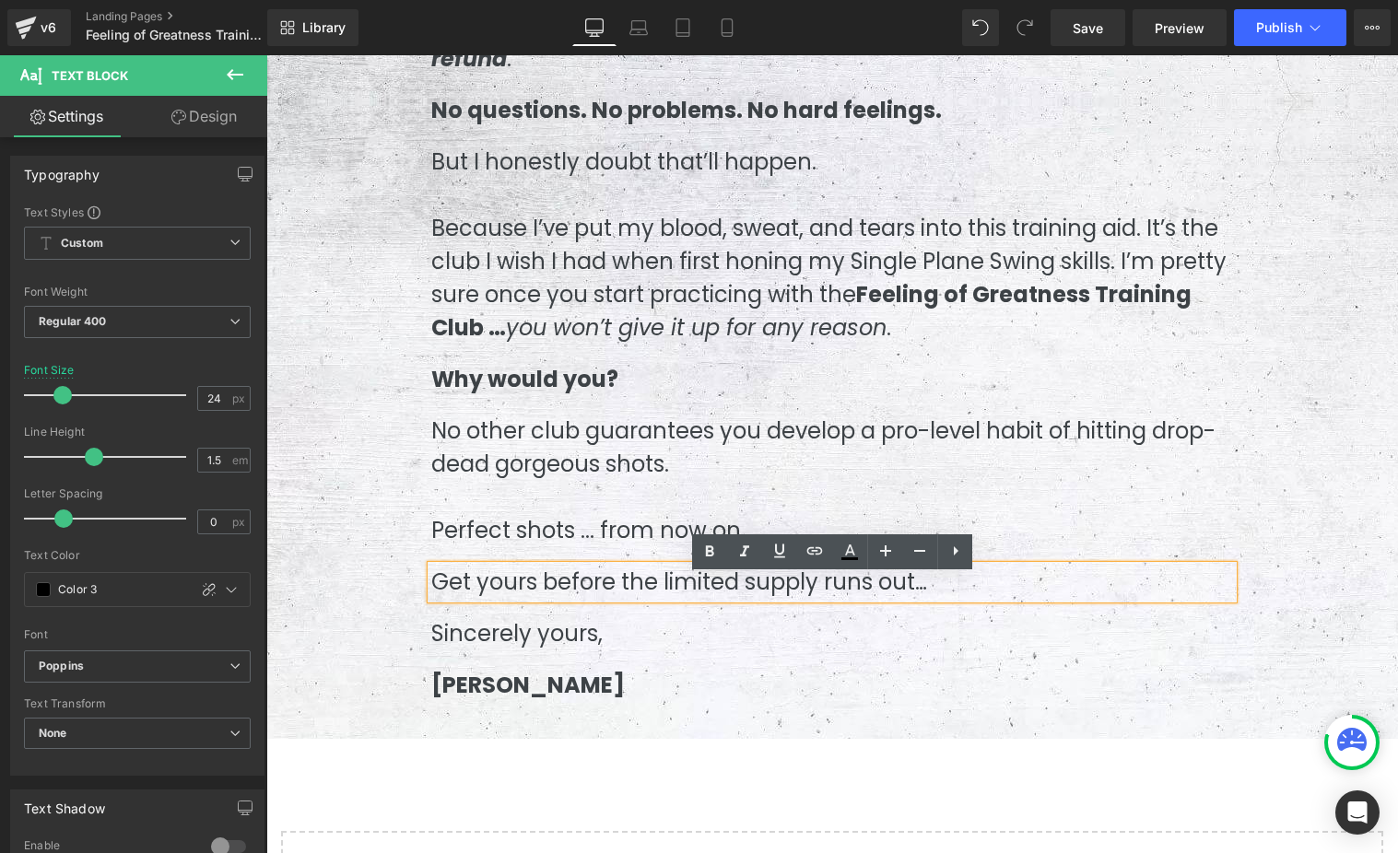
click at [549, 599] on p "Get yours before the limited supply runs out…" at bounding box center [832, 582] width 802 height 33
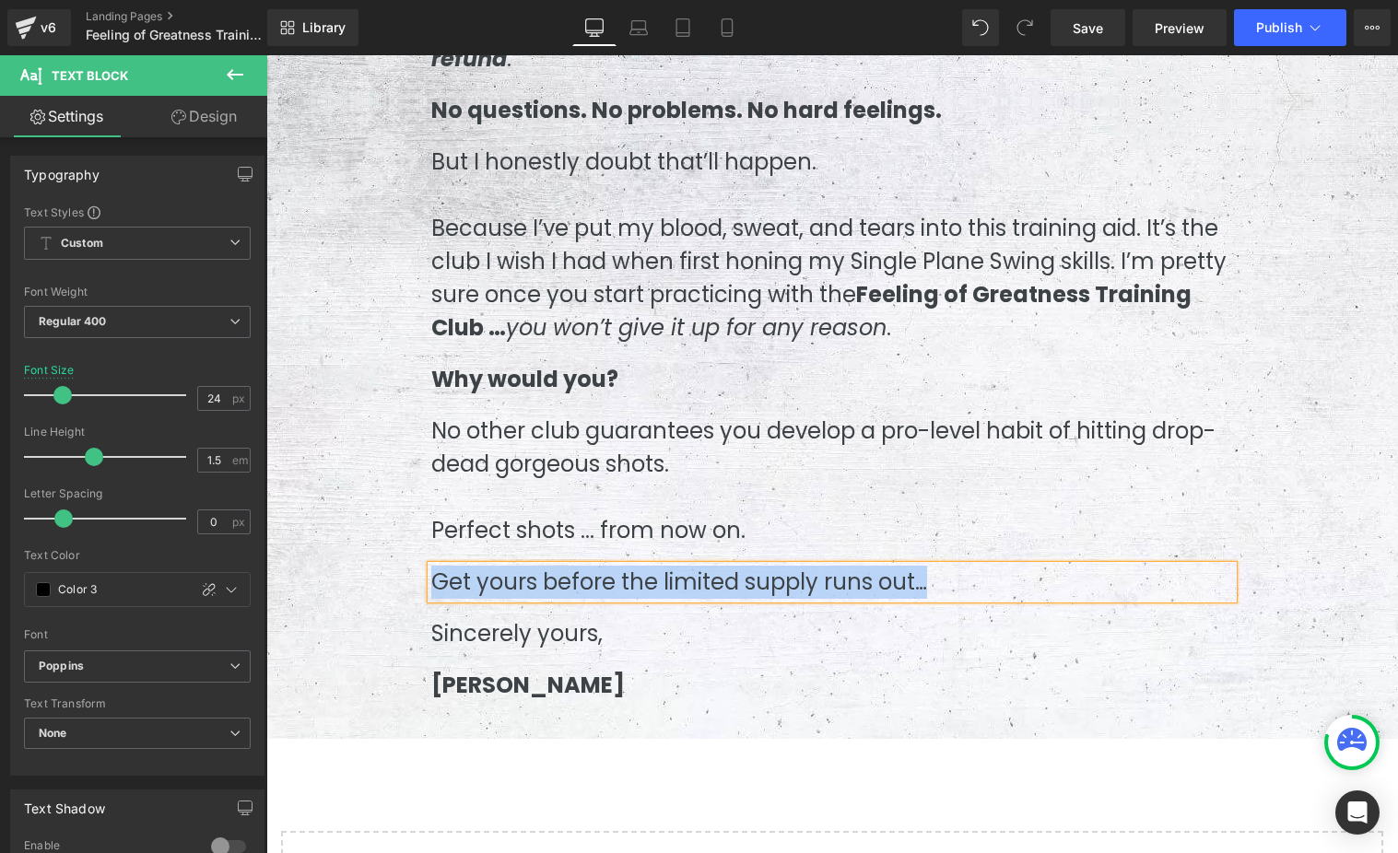
click at [557, 645] on p "Sincerely yours," at bounding box center [832, 633] width 802 height 33
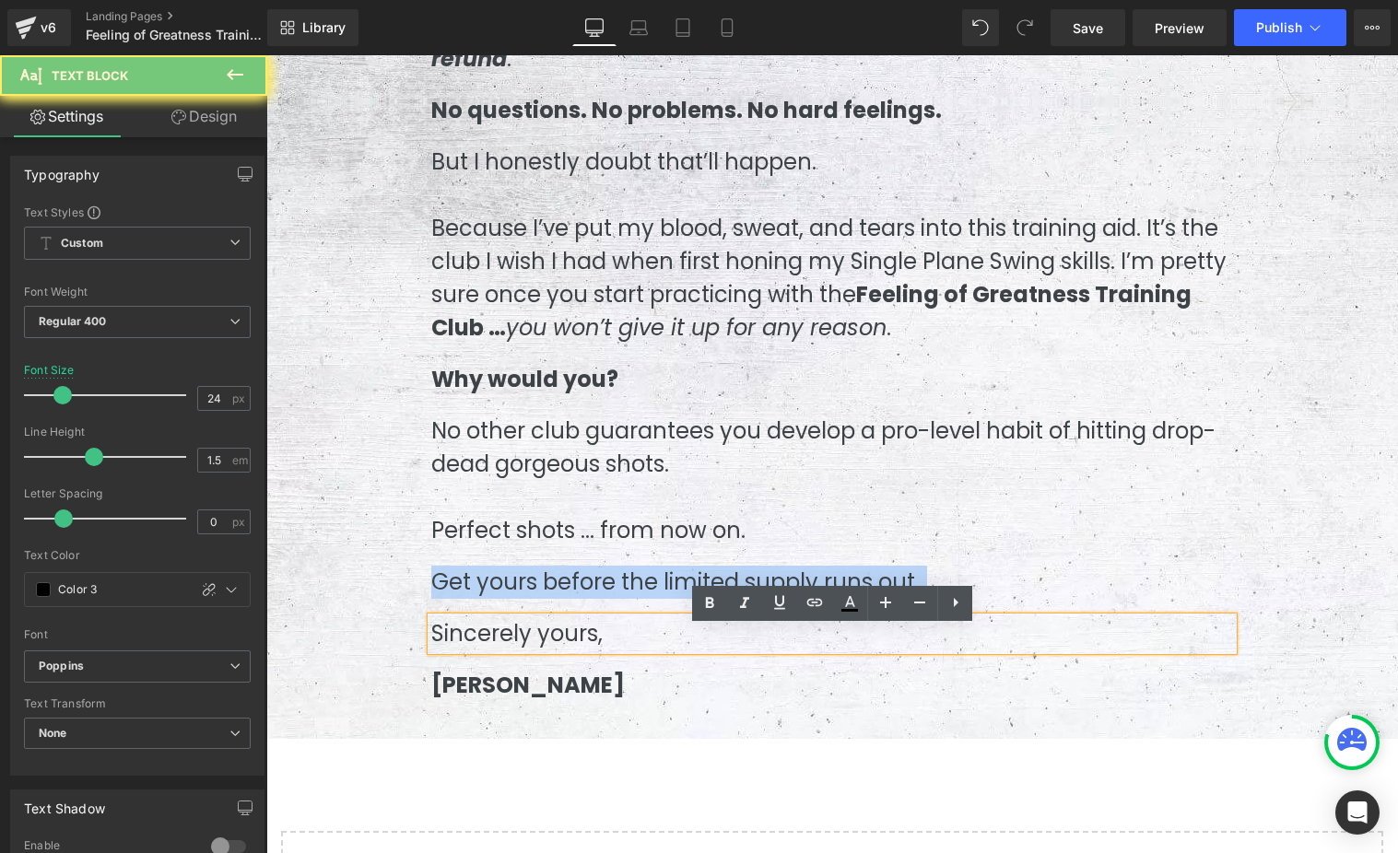
click at [557, 645] on p "Sincerely yours," at bounding box center [832, 633] width 802 height 33
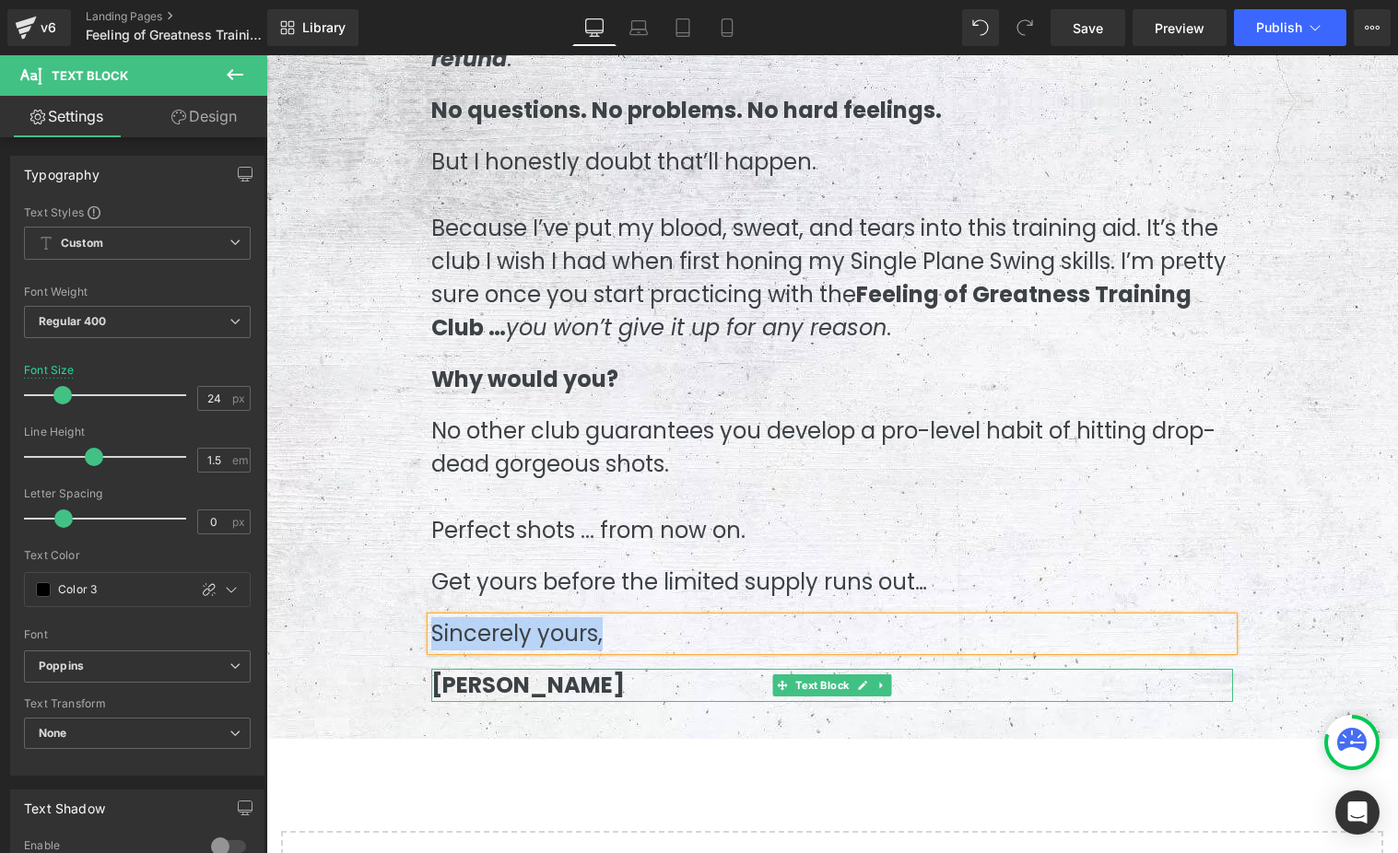
click at [502, 693] on span "[PERSON_NAME]" at bounding box center [528, 685] width 194 height 30
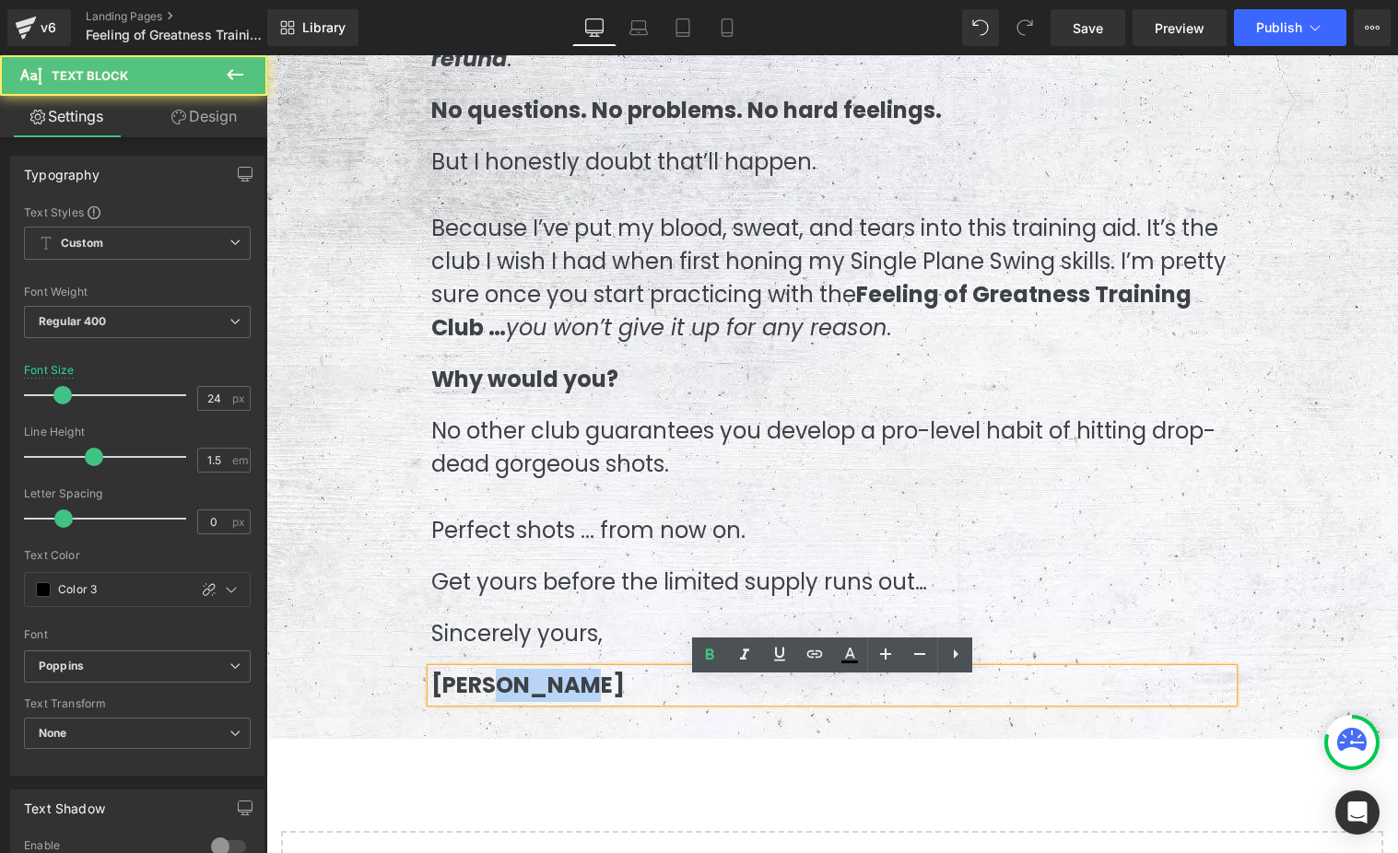
click at [502, 693] on span "[PERSON_NAME]" at bounding box center [528, 685] width 194 height 30
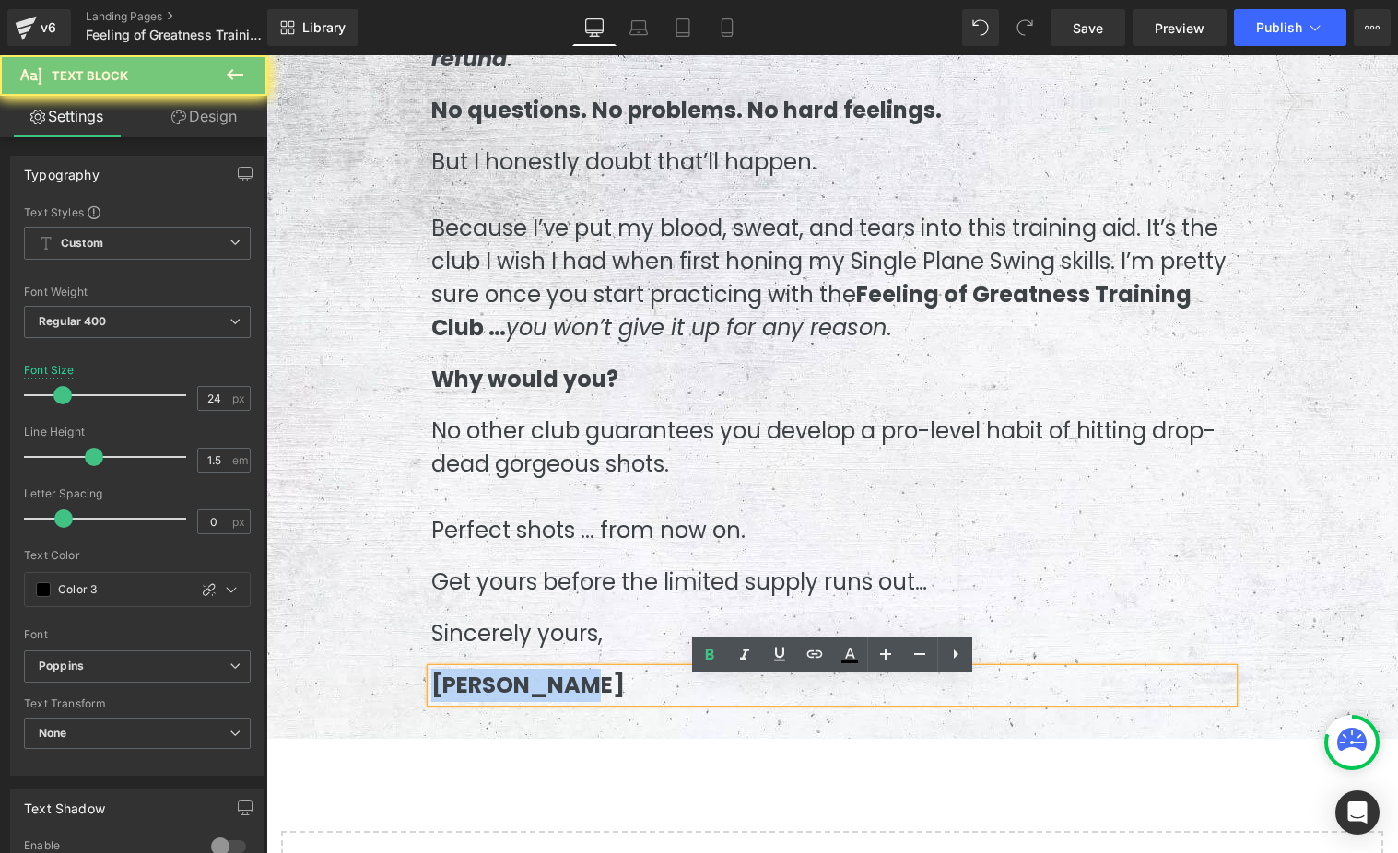
click at [500, 698] on span "[PERSON_NAME]" at bounding box center [528, 685] width 194 height 30
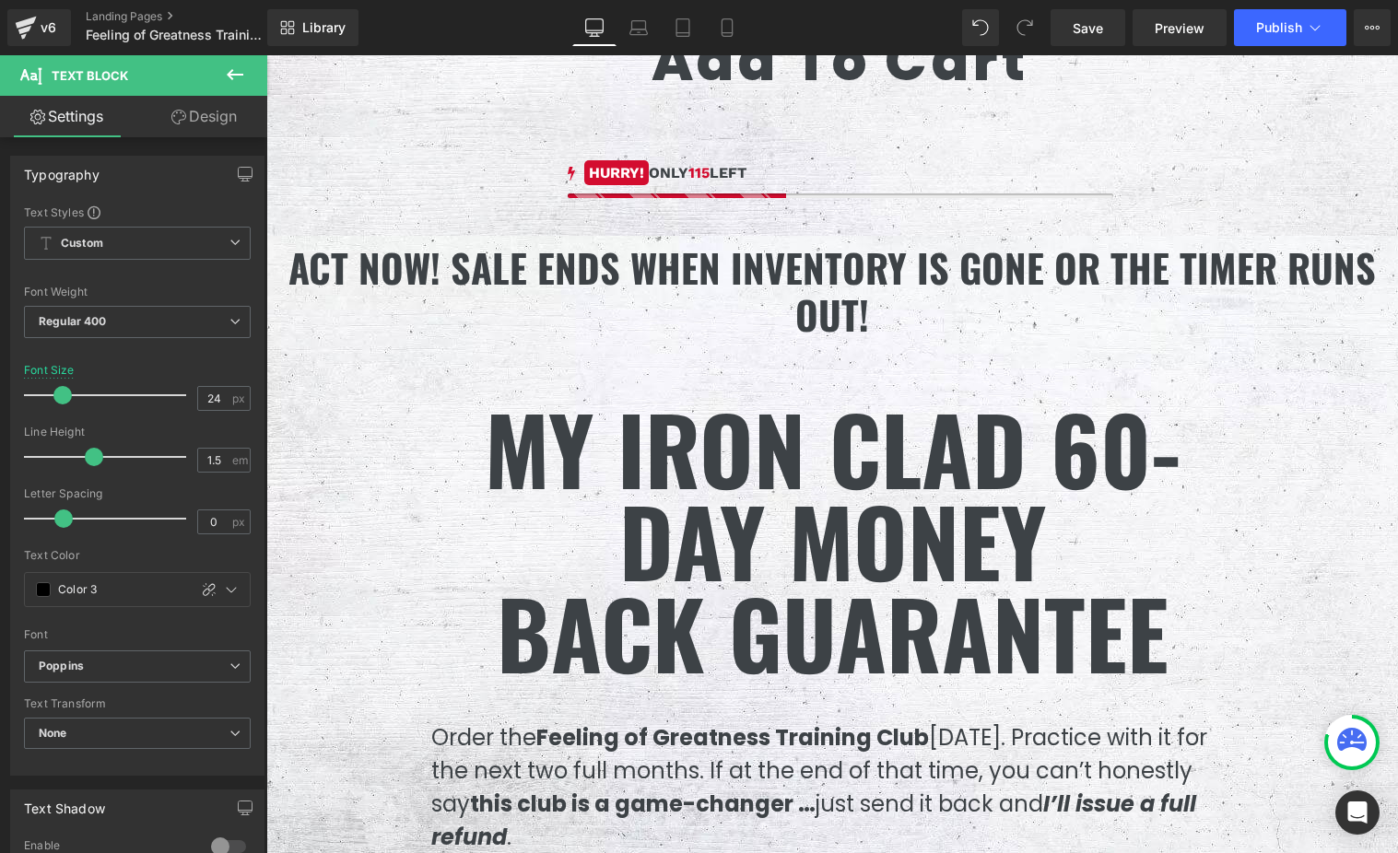
scroll to position [10533, 0]
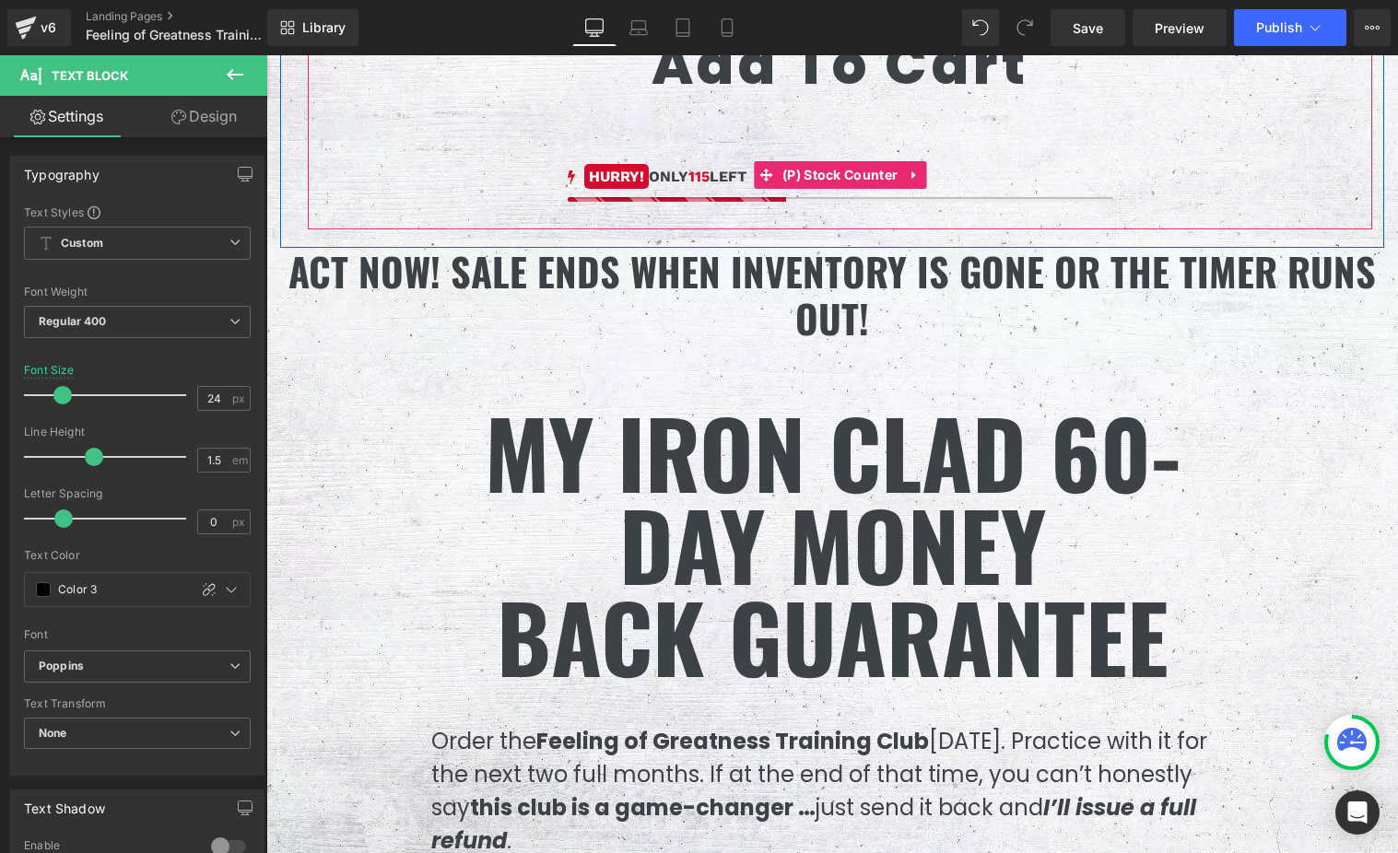
click at [719, 188] on div "HURRY! ONLY 115 LEFT" at bounding box center [840, 177] width 545 height 22
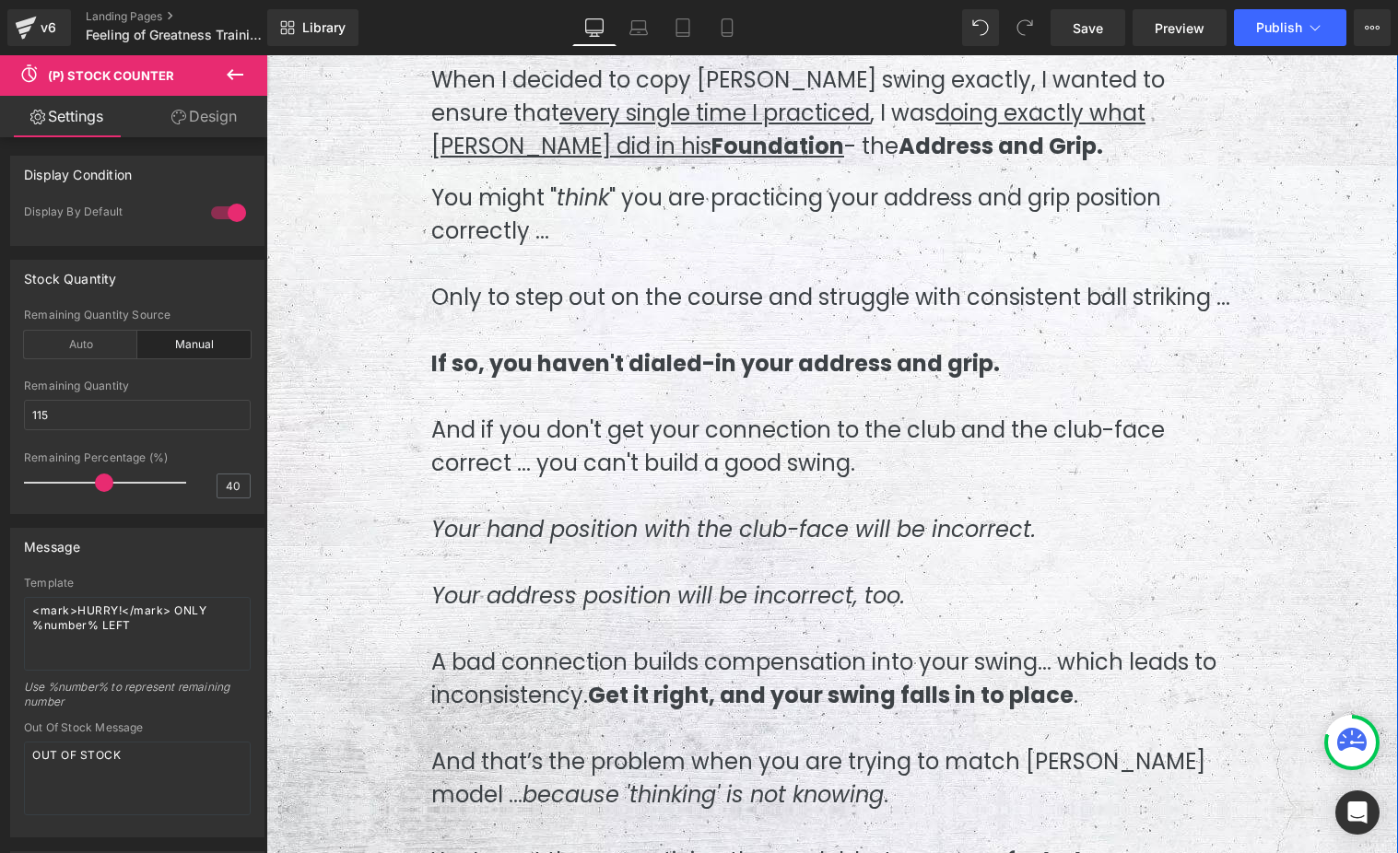
scroll to position [0, 0]
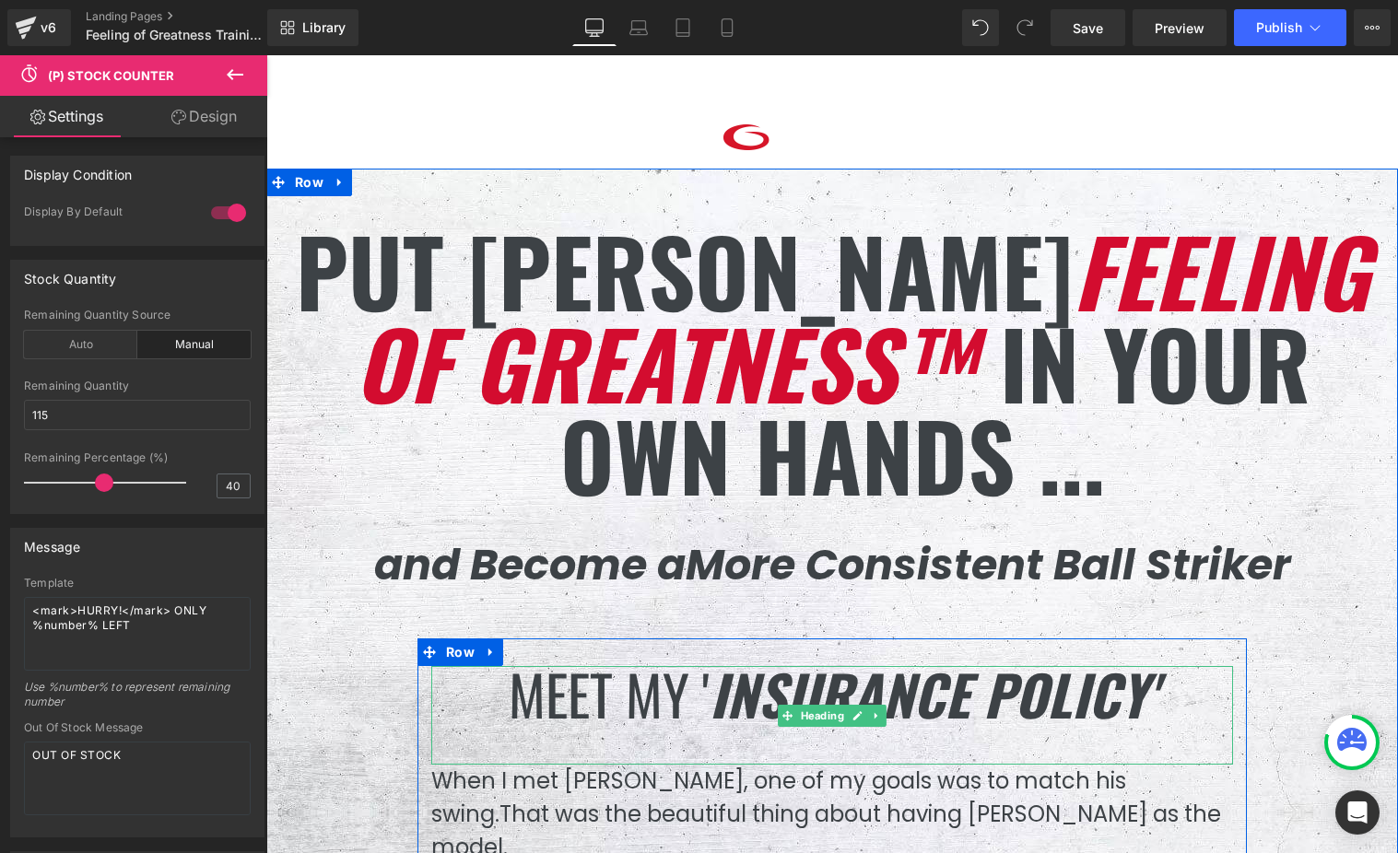
click at [764, 687] on icon "INsurance policy'" at bounding box center [933, 693] width 447 height 82
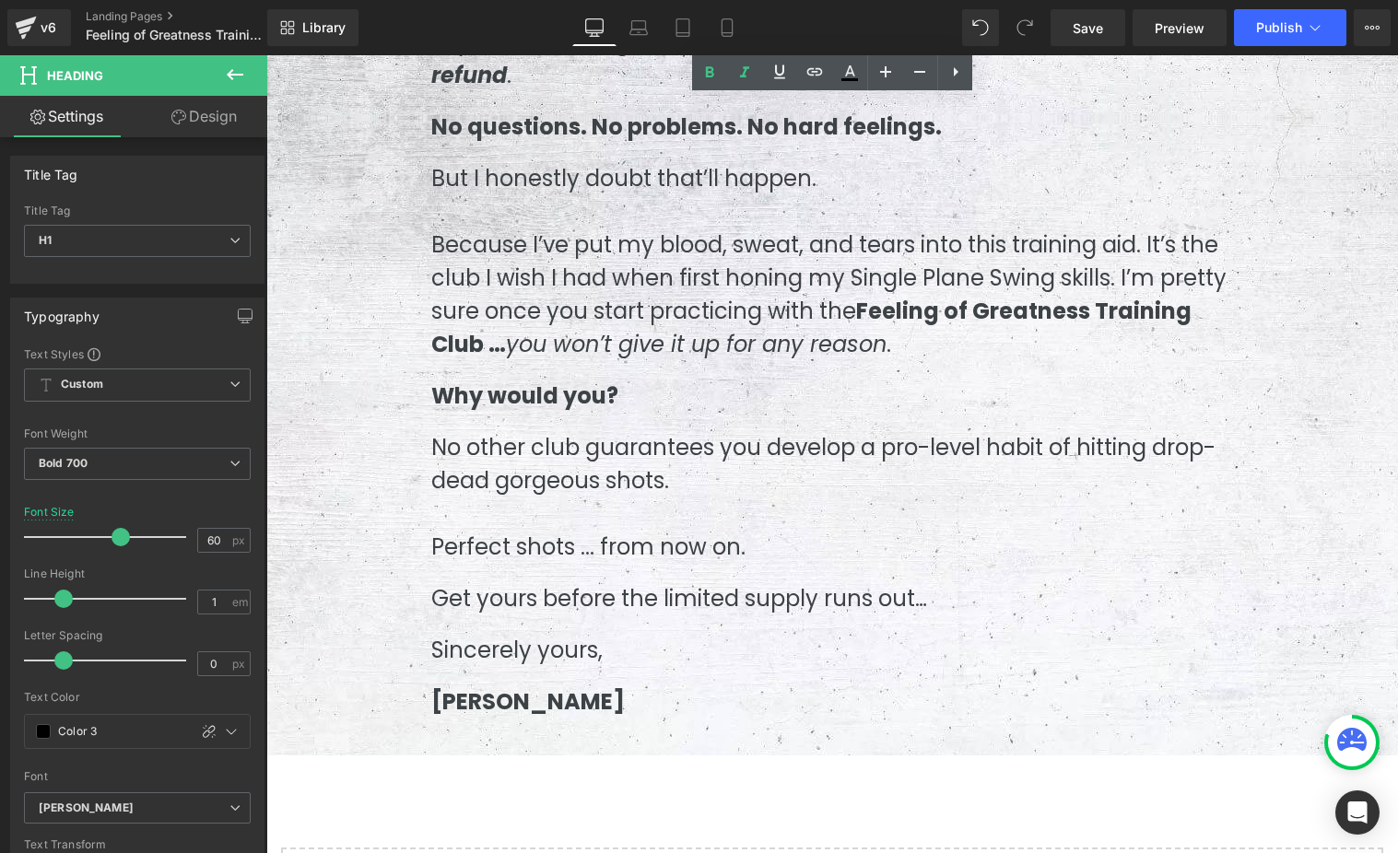
scroll to position [11091, 0]
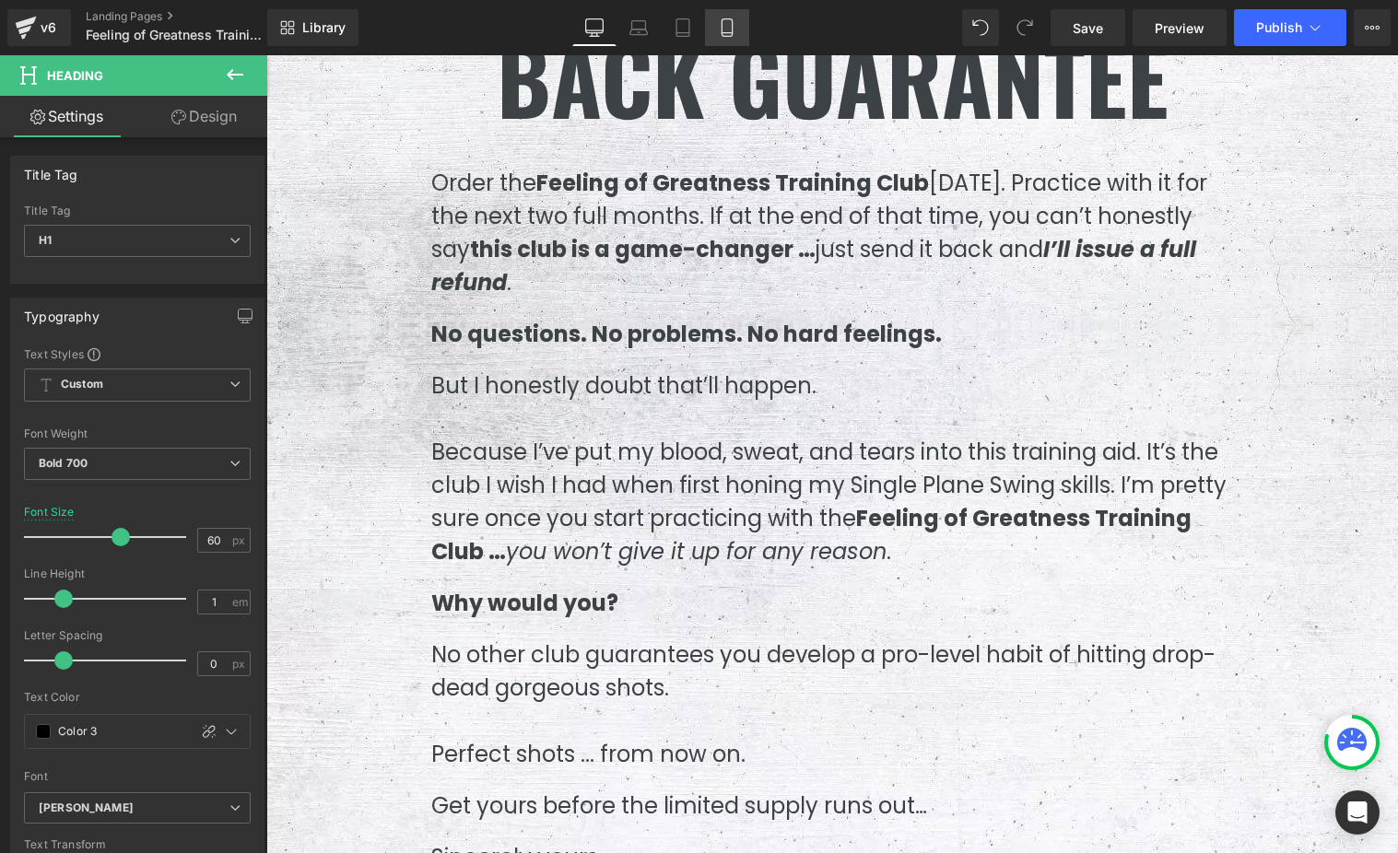
click at [734, 28] on icon at bounding box center [727, 27] width 18 height 18
type input "31"
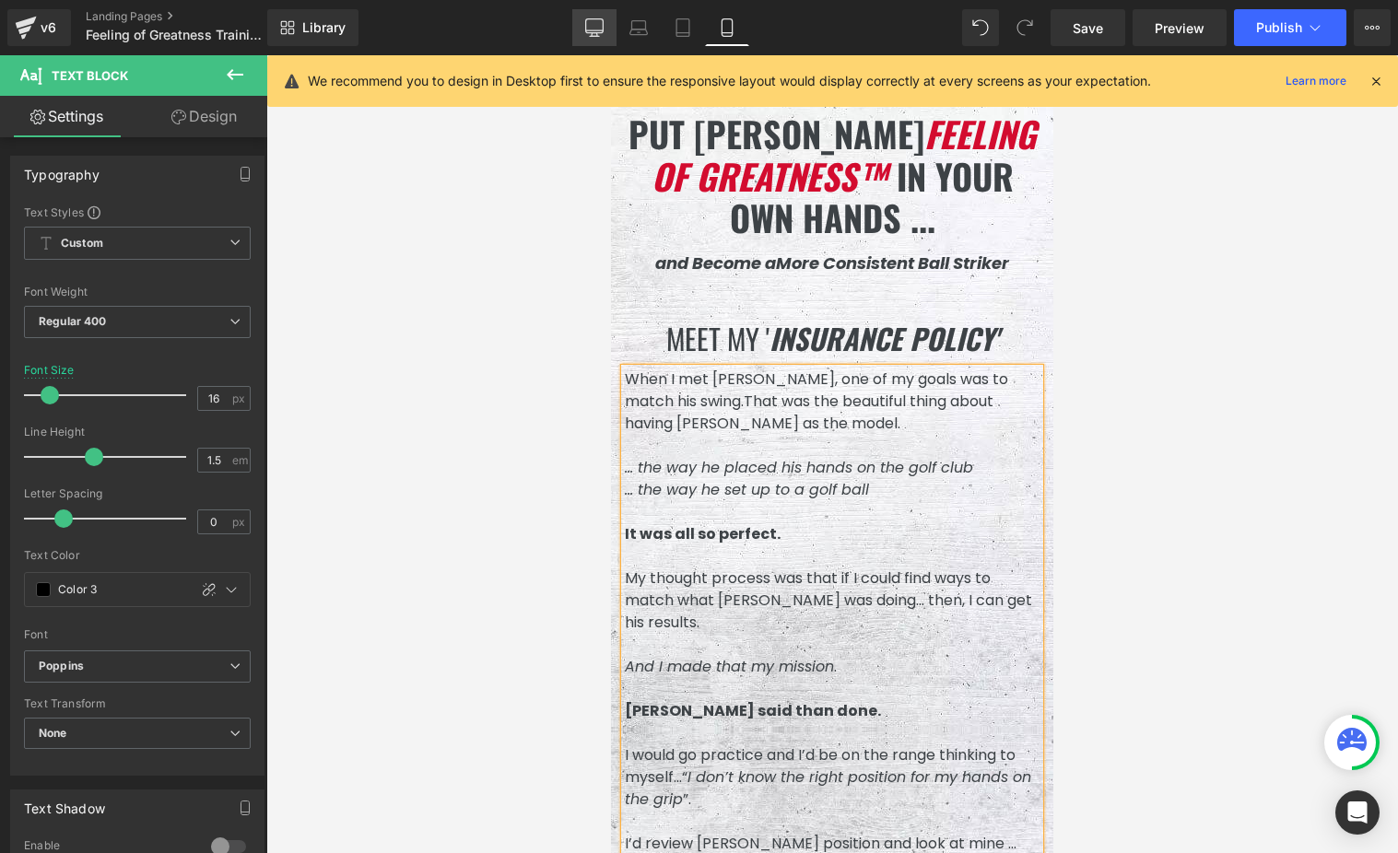
click at [596, 27] on icon at bounding box center [594, 27] width 18 height 18
type input "24"
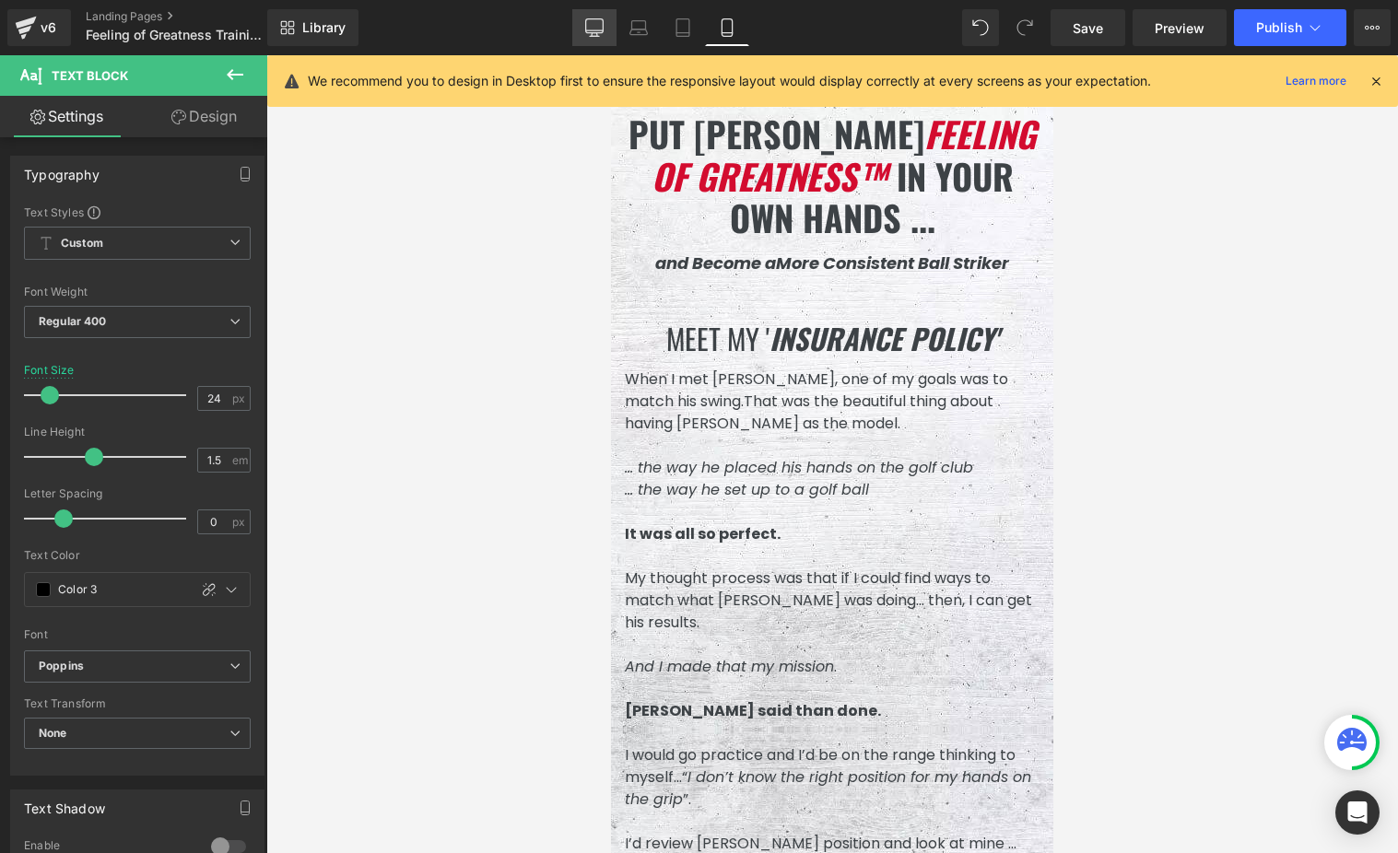
scroll to position [396, 0]
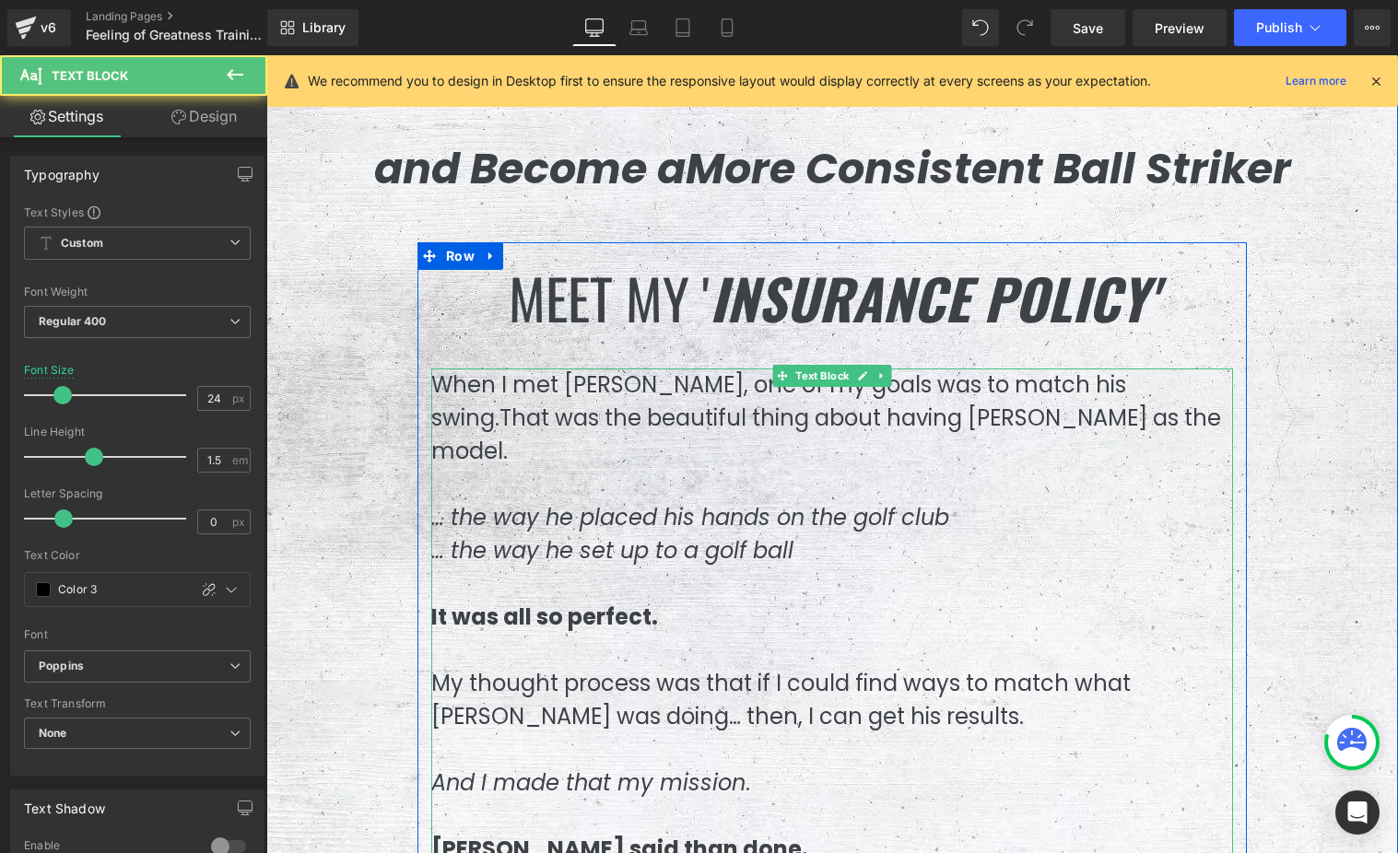
click at [745, 406] on span "That was the beautiful thing about having [PERSON_NAME] as the model." at bounding box center [826, 435] width 790 height 64
